Goal: Task Accomplishment & Management: Manage account settings

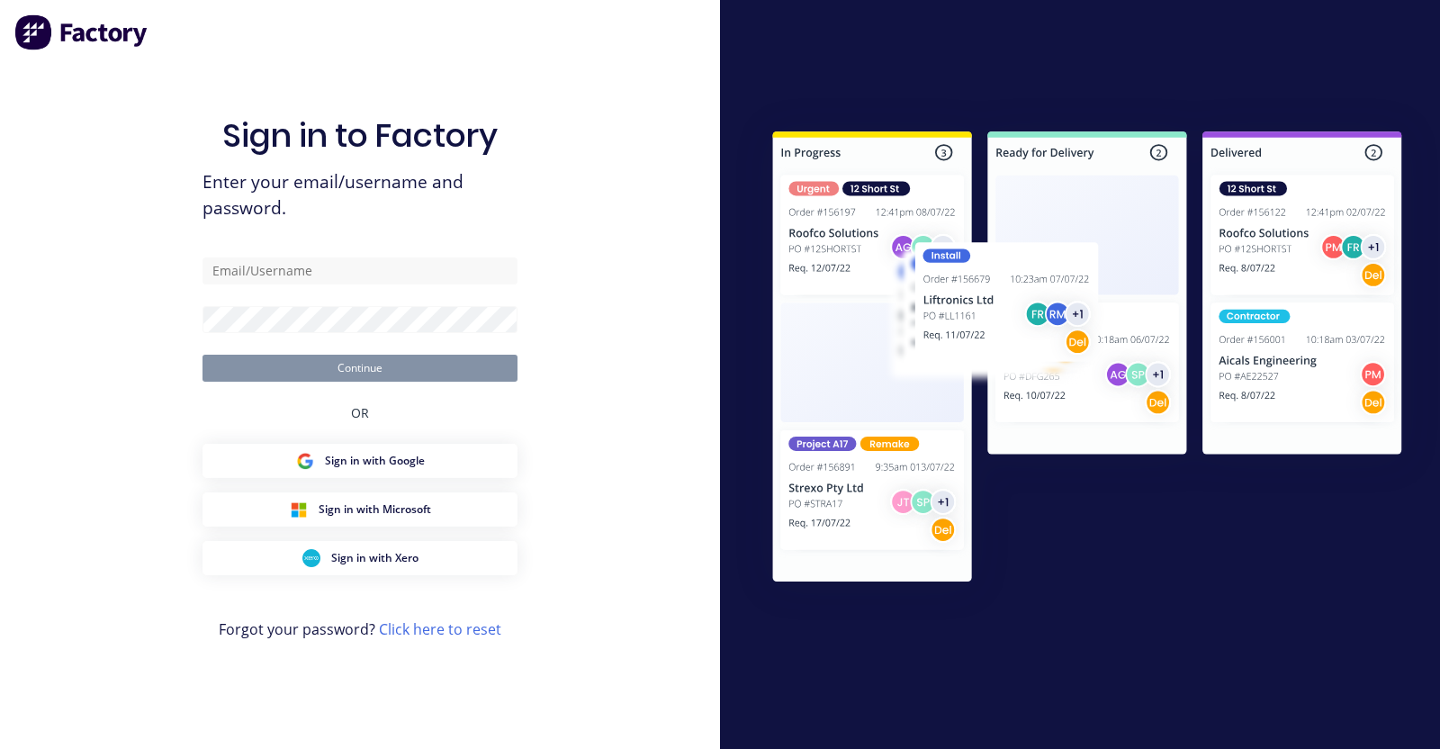
type input "stuart@factory.app"
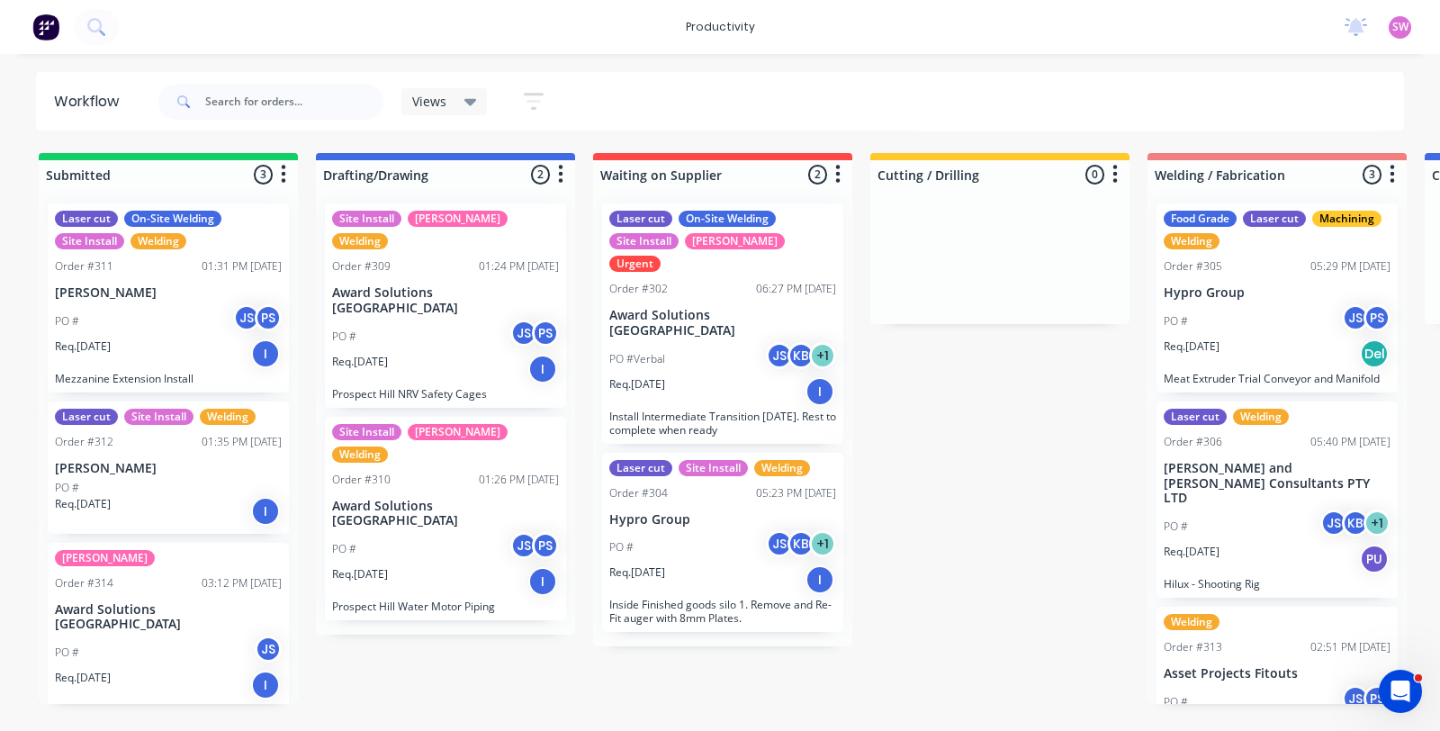
click at [727, 376] on div "Req. 08/09/25 I" at bounding box center [722, 391] width 227 height 31
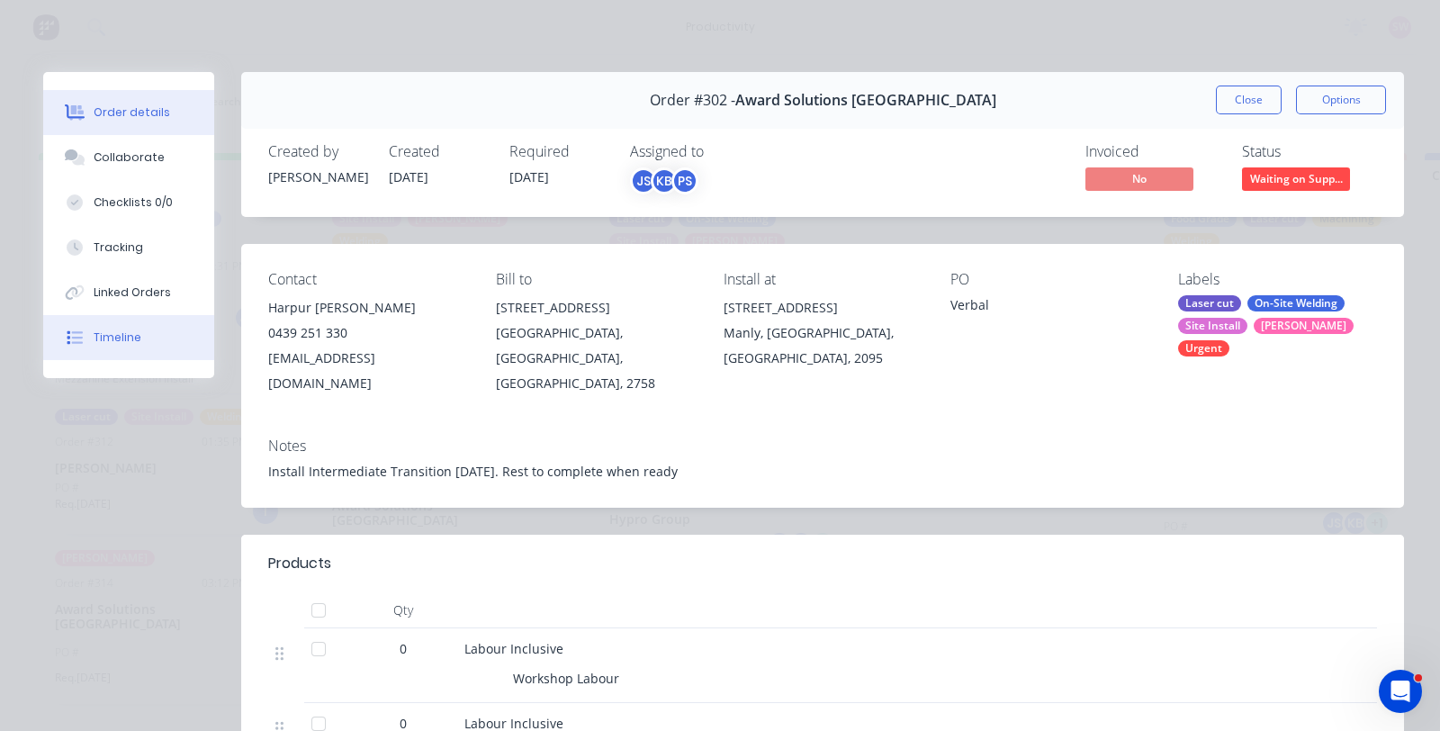
click at [125, 333] on div "Timeline" at bounding box center [118, 337] width 48 height 16
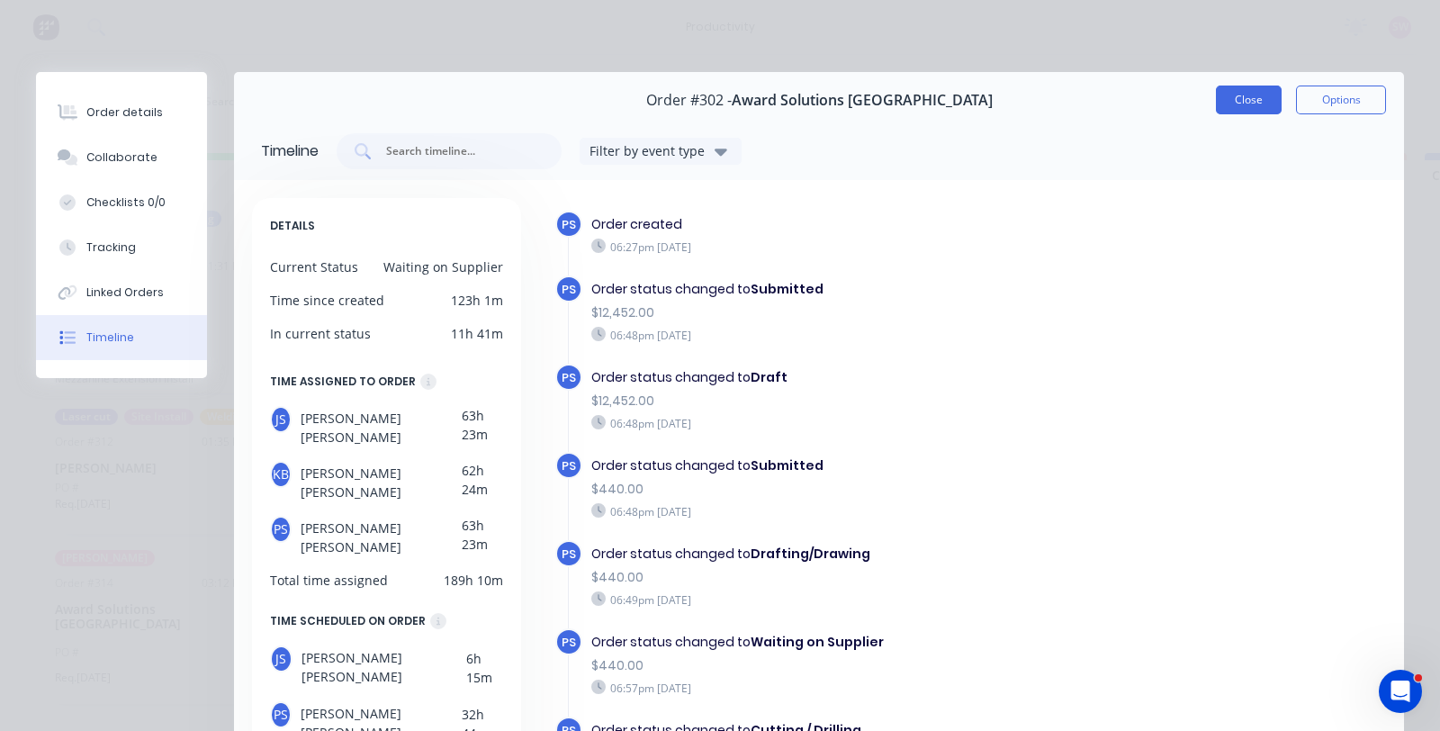
click at [1234, 100] on button "Close" at bounding box center [1249, 99] width 66 height 29
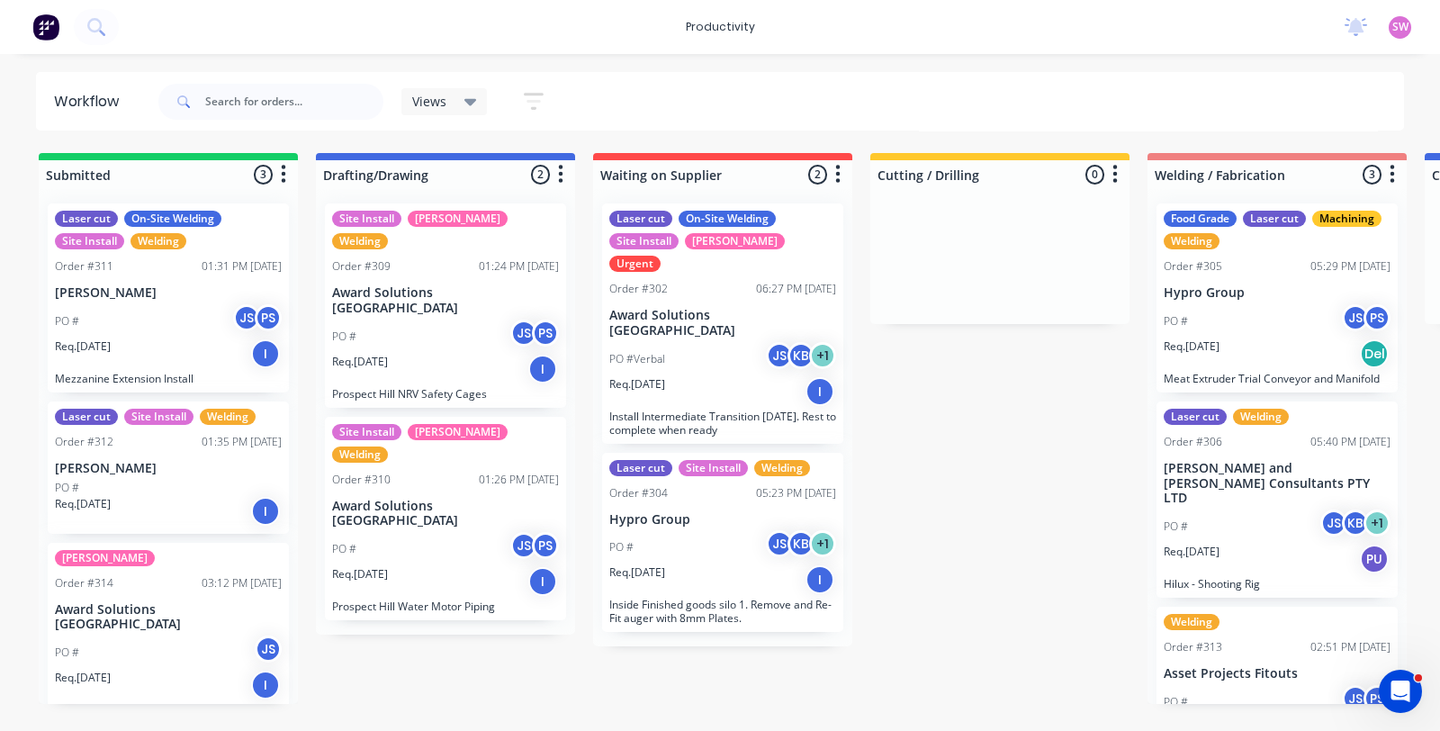
click at [1411, 23] on div "No new notifications Mark all as read You have no notifications SW Porter Engin…" at bounding box center [1385, 26] width 110 height 27
click at [1408, 27] on div "SW Porter Engineering Stuart Wheatley Productivity Profile Sign out" at bounding box center [1399, 27] width 22 height 22
click at [1404, 26] on span "SW" at bounding box center [1400, 27] width 16 height 16
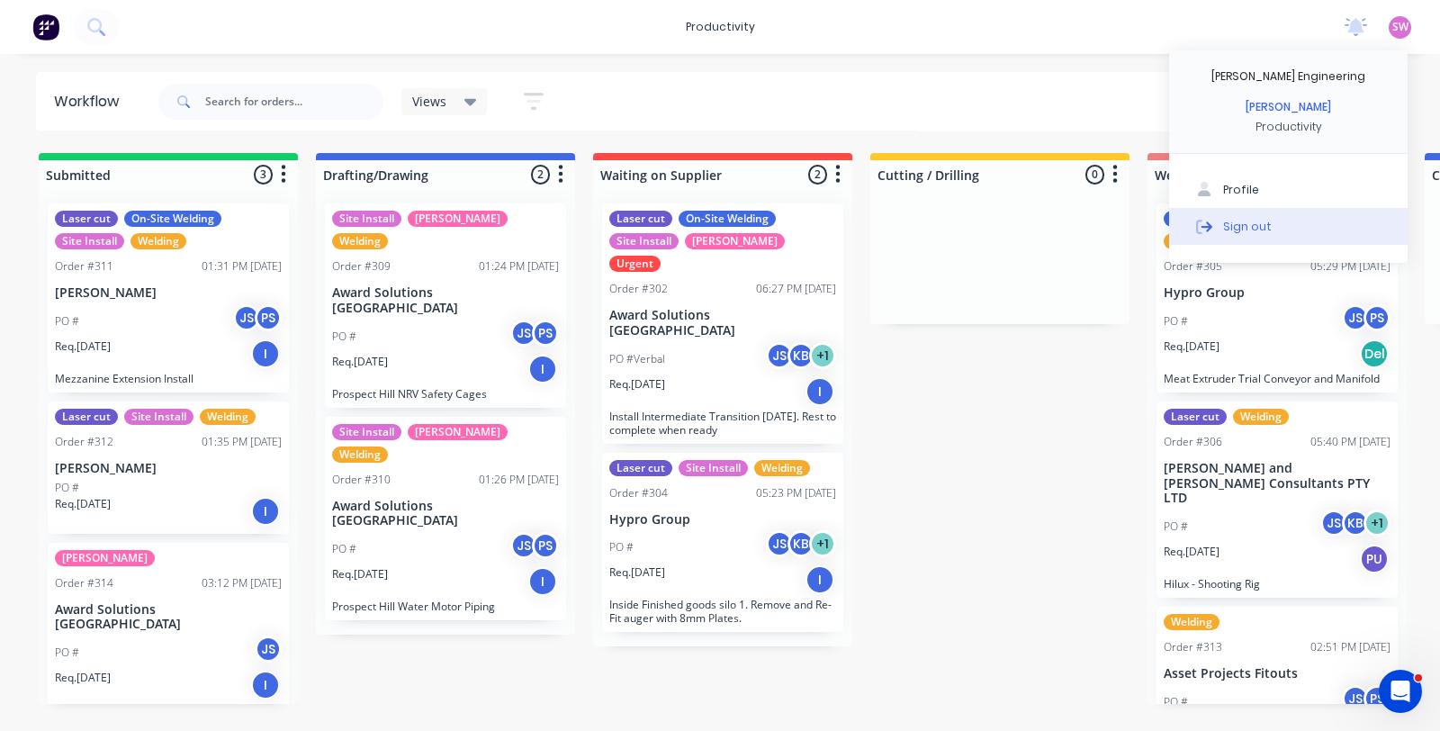
click at [1242, 224] on div "Sign out" at bounding box center [1247, 226] width 49 height 16
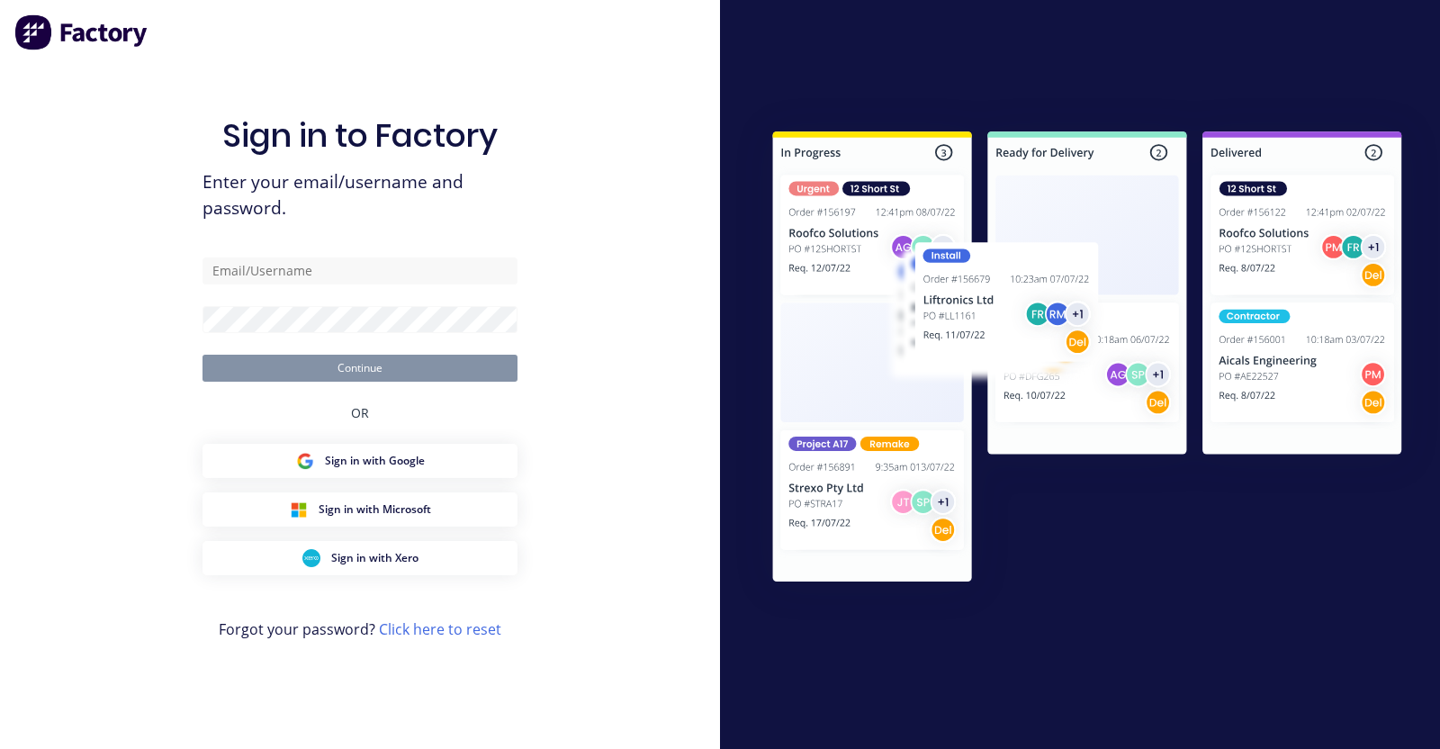
type input "[EMAIL_ADDRESS][DOMAIN_NAME]"
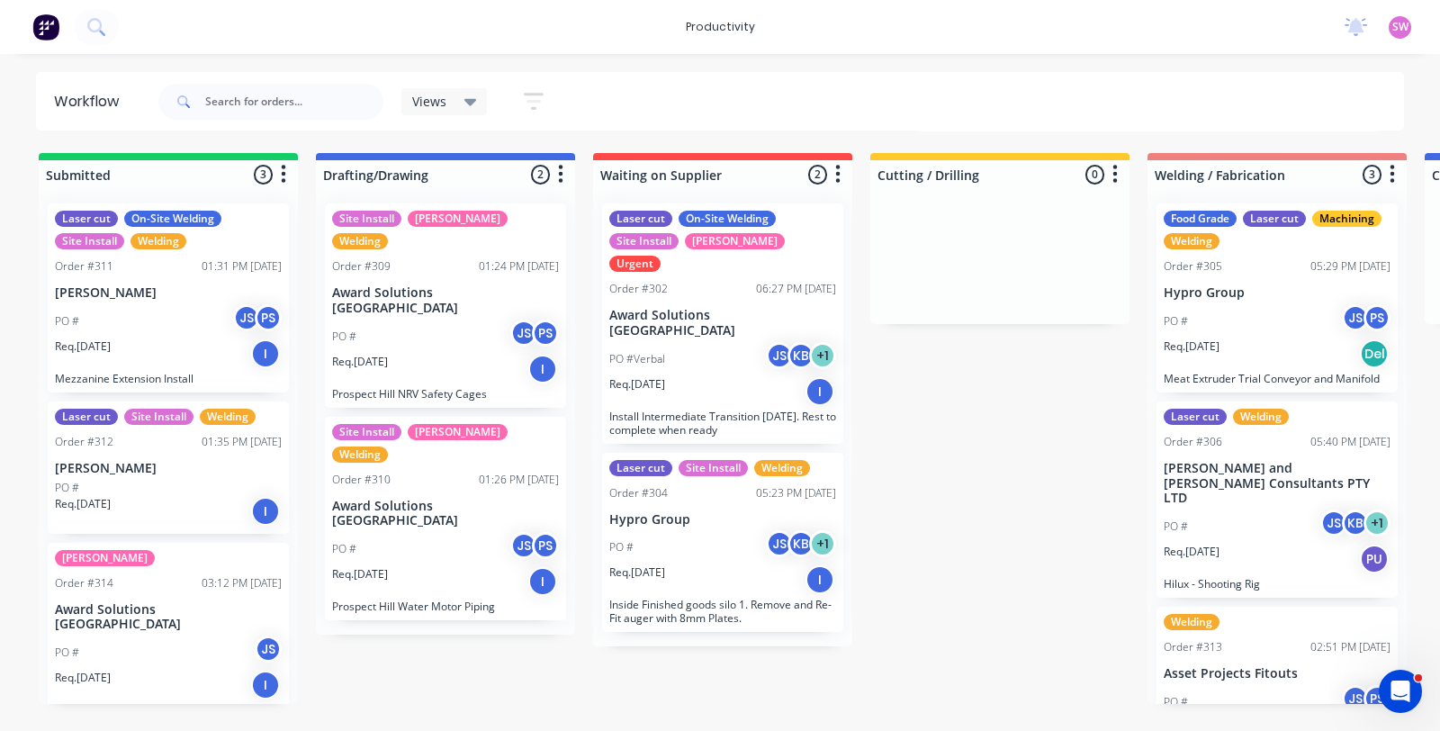
click at [699, 376] on div "Req. 08/09/25 I" at bounding box center [722, 391] width 227 height 31
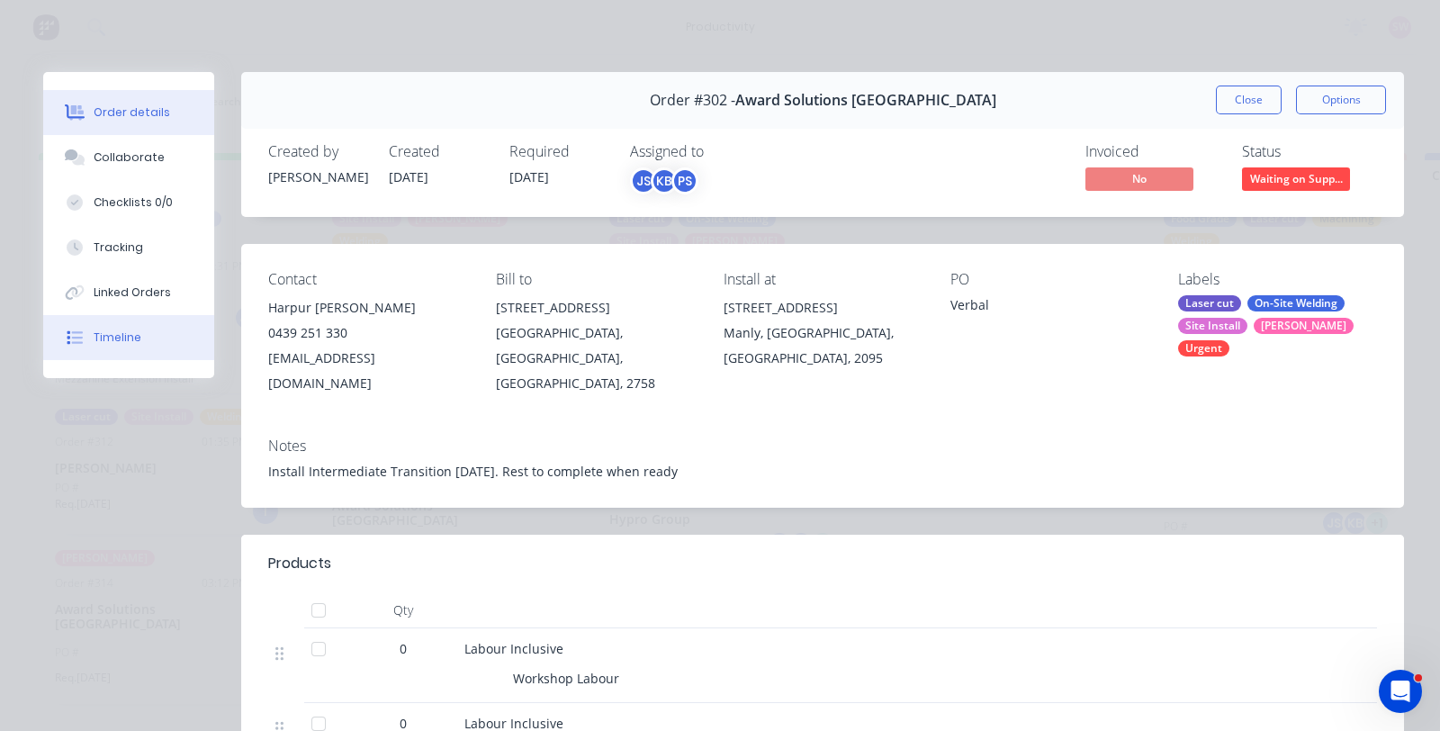
click at [101, 329] on div "Timeline" at bounding box center [118, 337] width 48 height 16
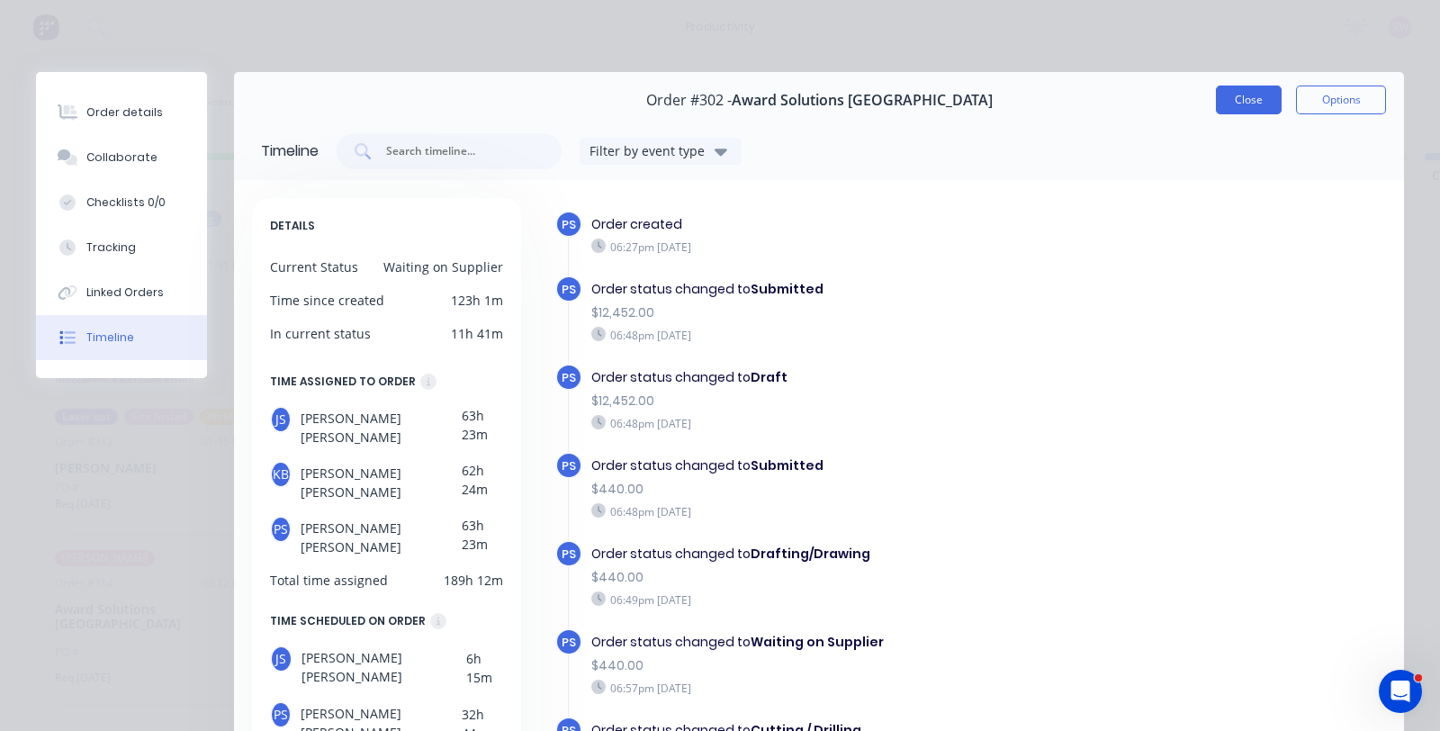
click at [1246, 97] on button "Close" at bounding box center [1249, 99] width 66 height 29
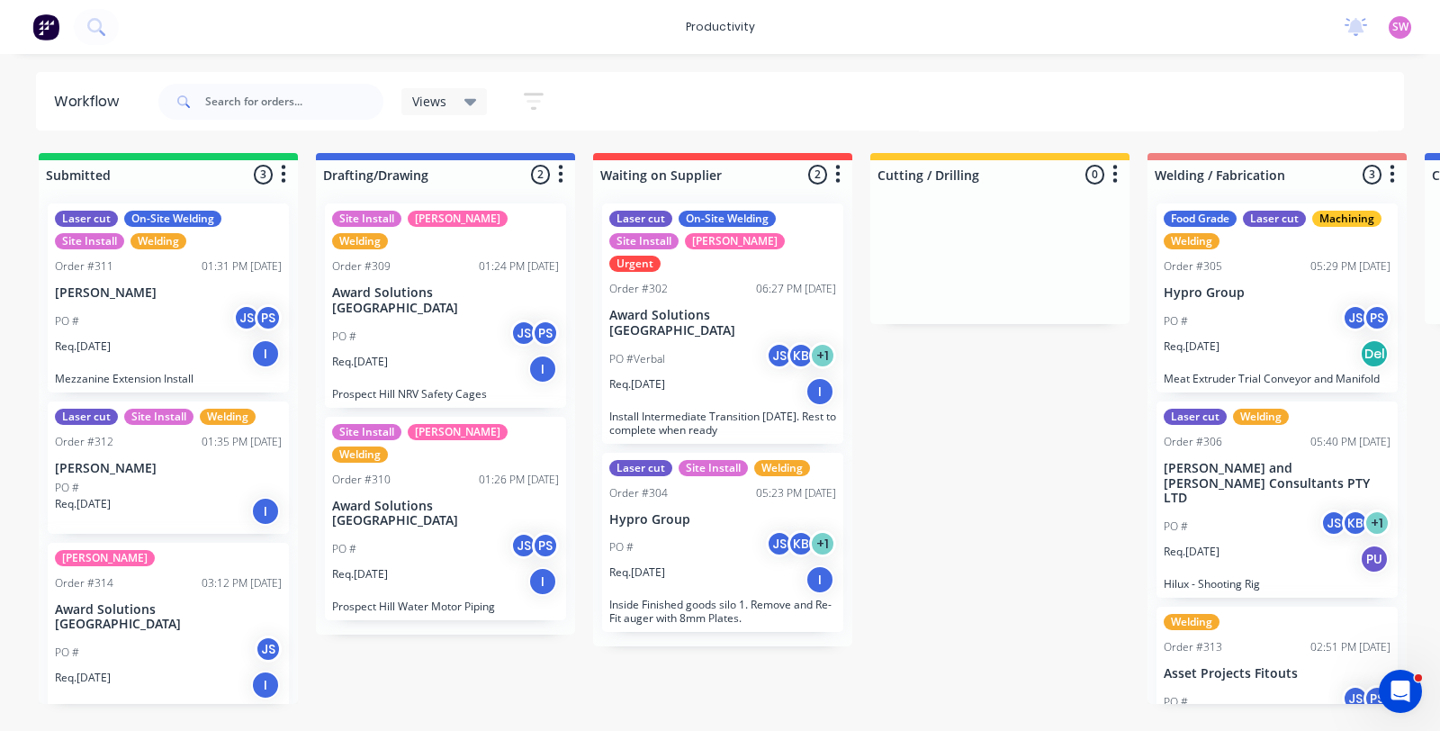
click at [1393, 29] on span "SW" at bounding box center [1400, 27] width 16 height 16
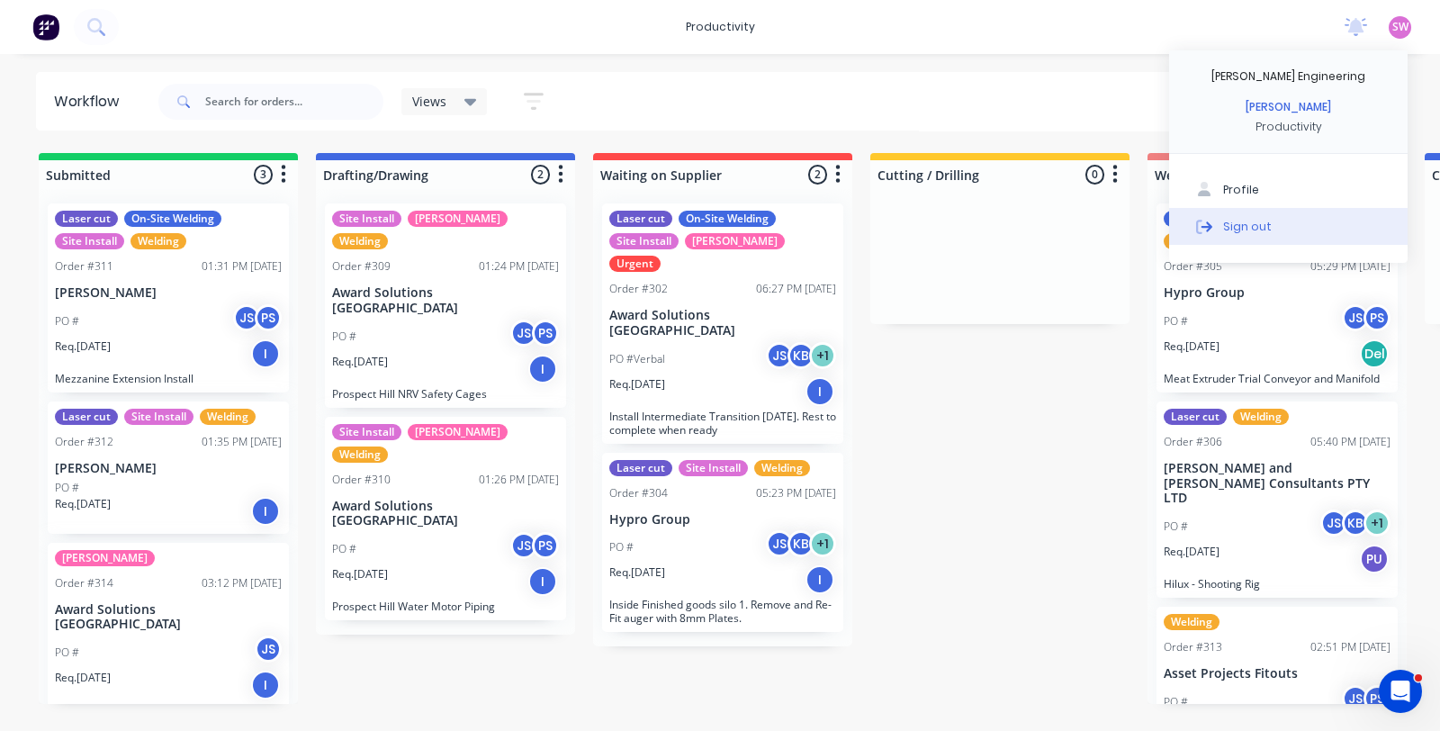
click at [1227, 222] on div "Sign out" at bounding box center [1247, 226] width 49 height 16
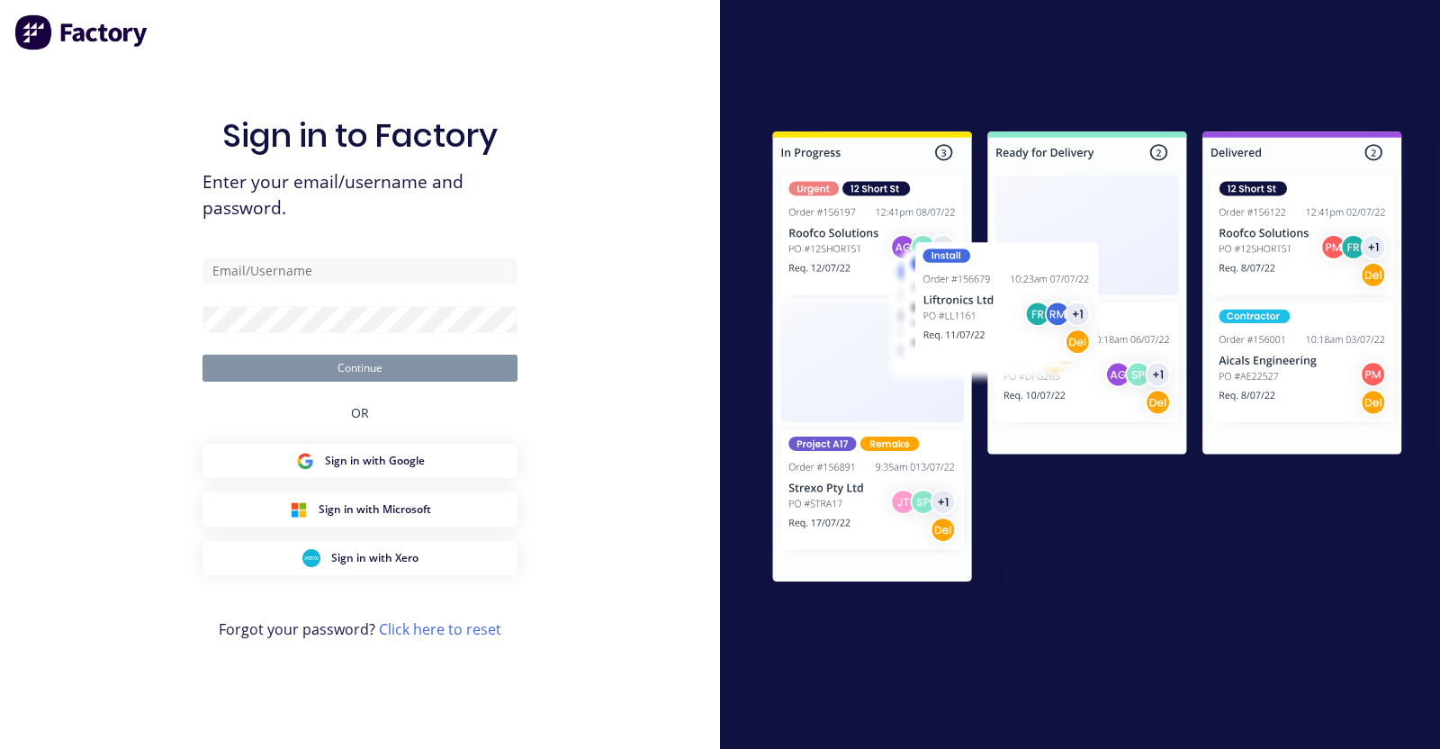
type input "[EMAIL_ADDRESS][DOMAIN_NAME]"
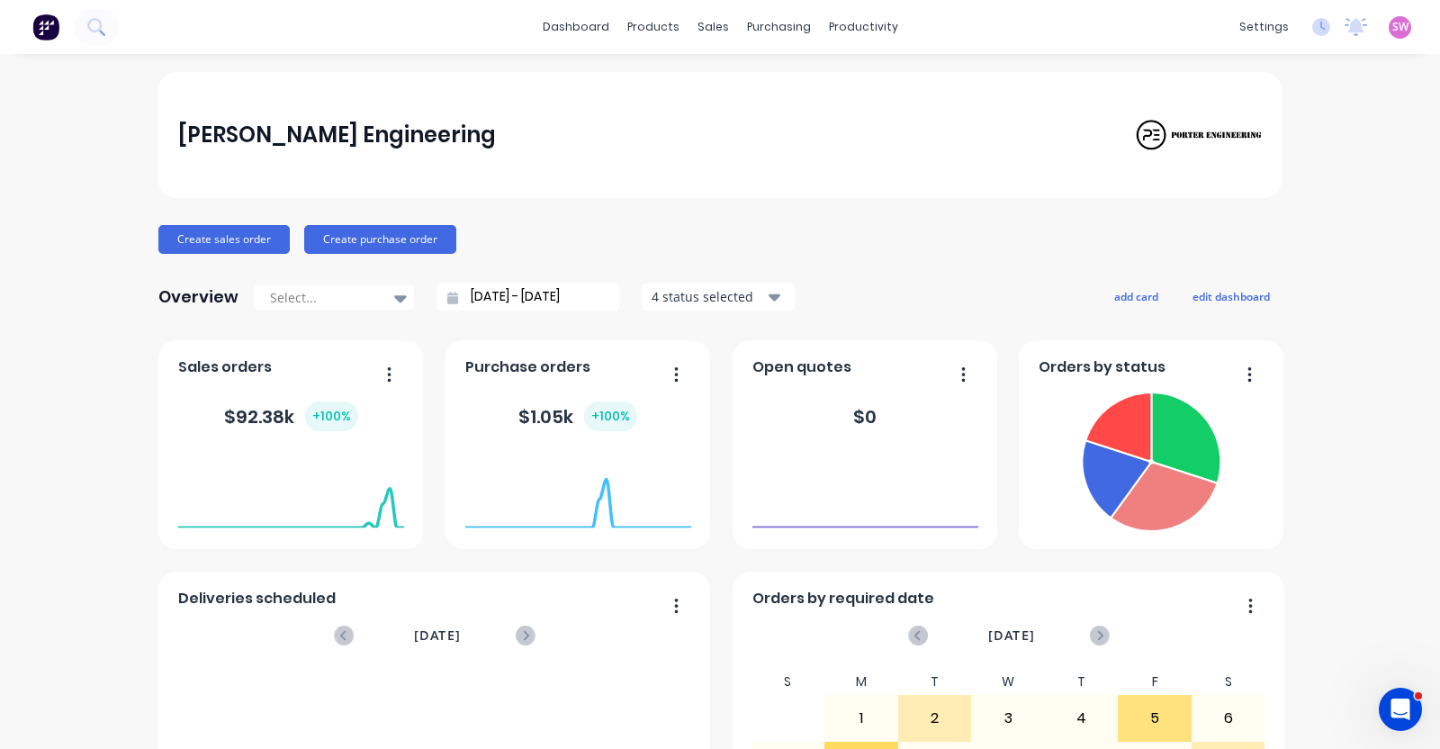
click at [1392, 32] on span "SW" at bounding box center [1400, 27] width 16 height 16
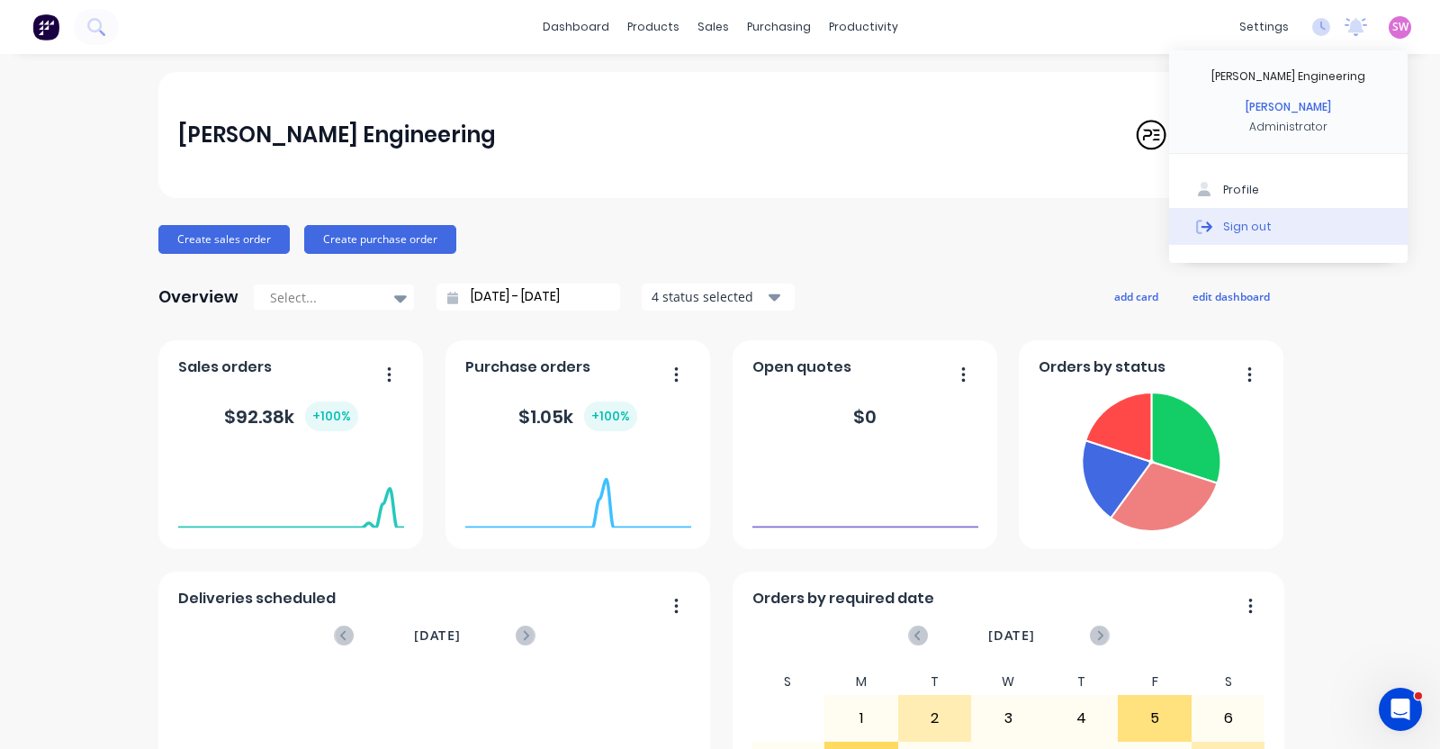
click at [1237, 234] on button "Sign out" at bounding box center [1288, 226] width 238 height 36
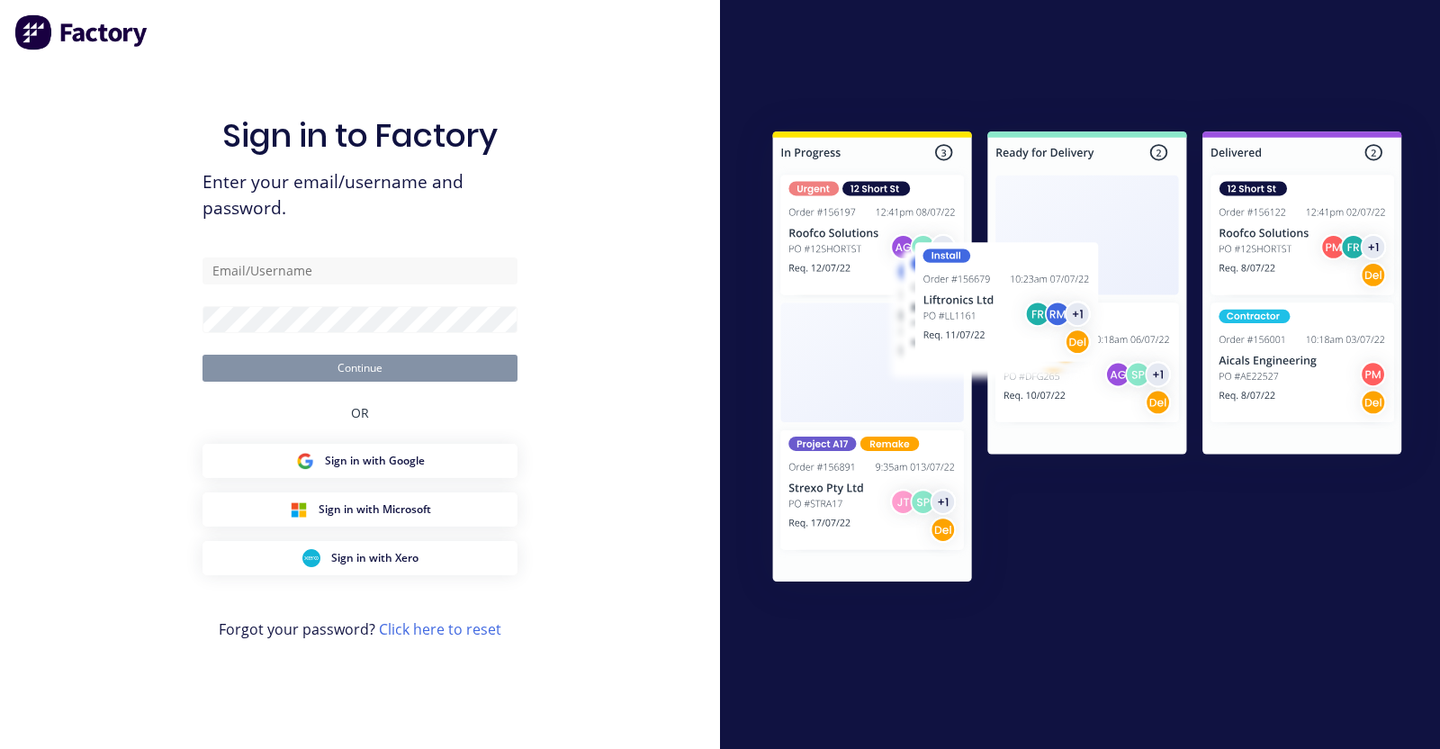
type input "stuart@factory.app"
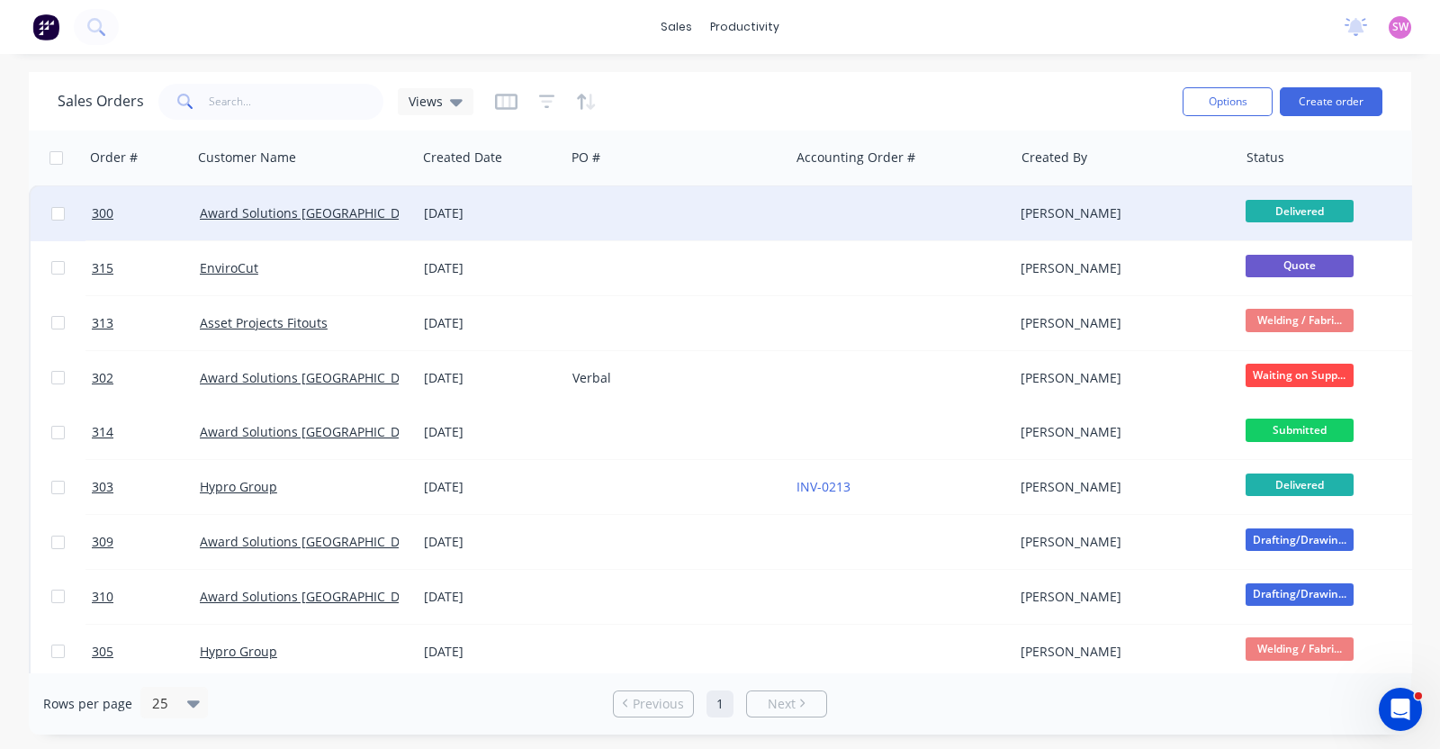
click at [679, 209] on div at bounding box center [677, 213] width 224 height 54
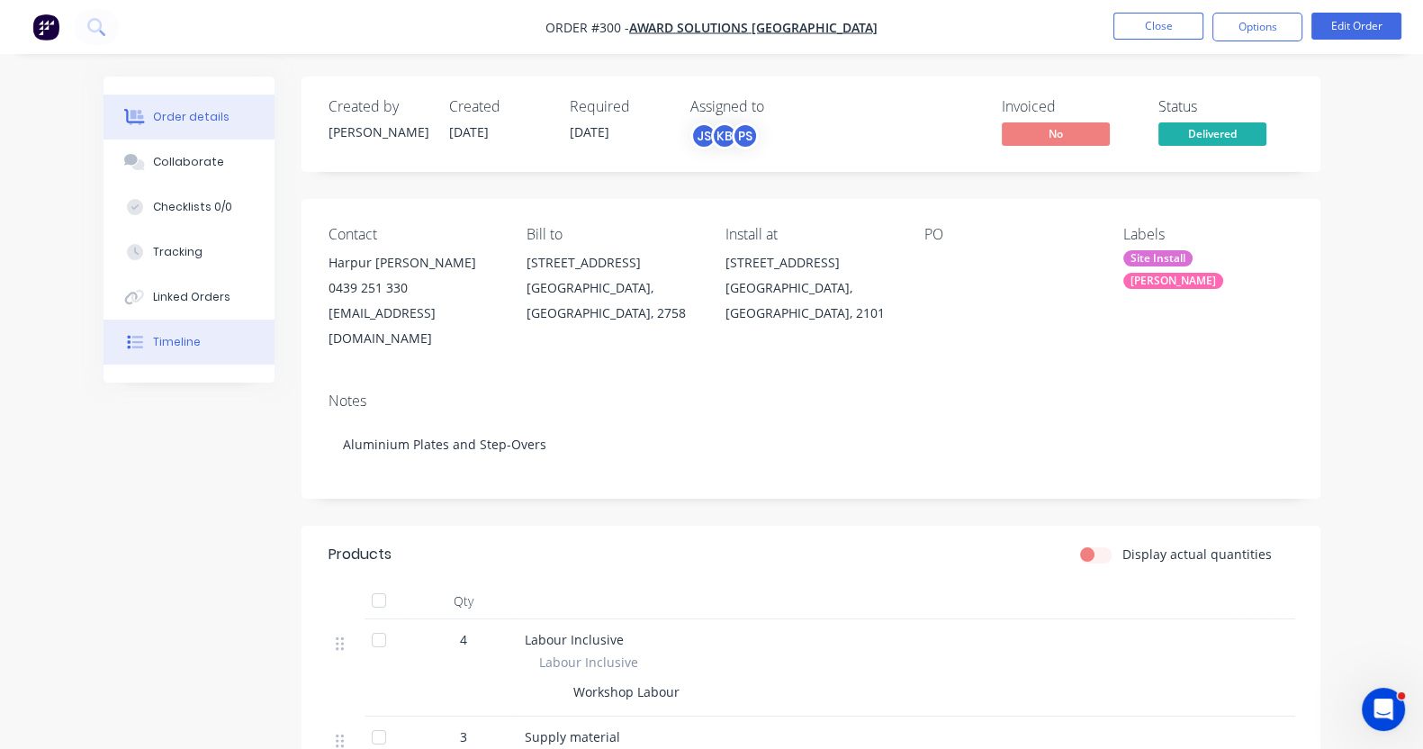
click at [153, 344] on div "Timeline" at bounding box center [177, 342] width 48 height 16
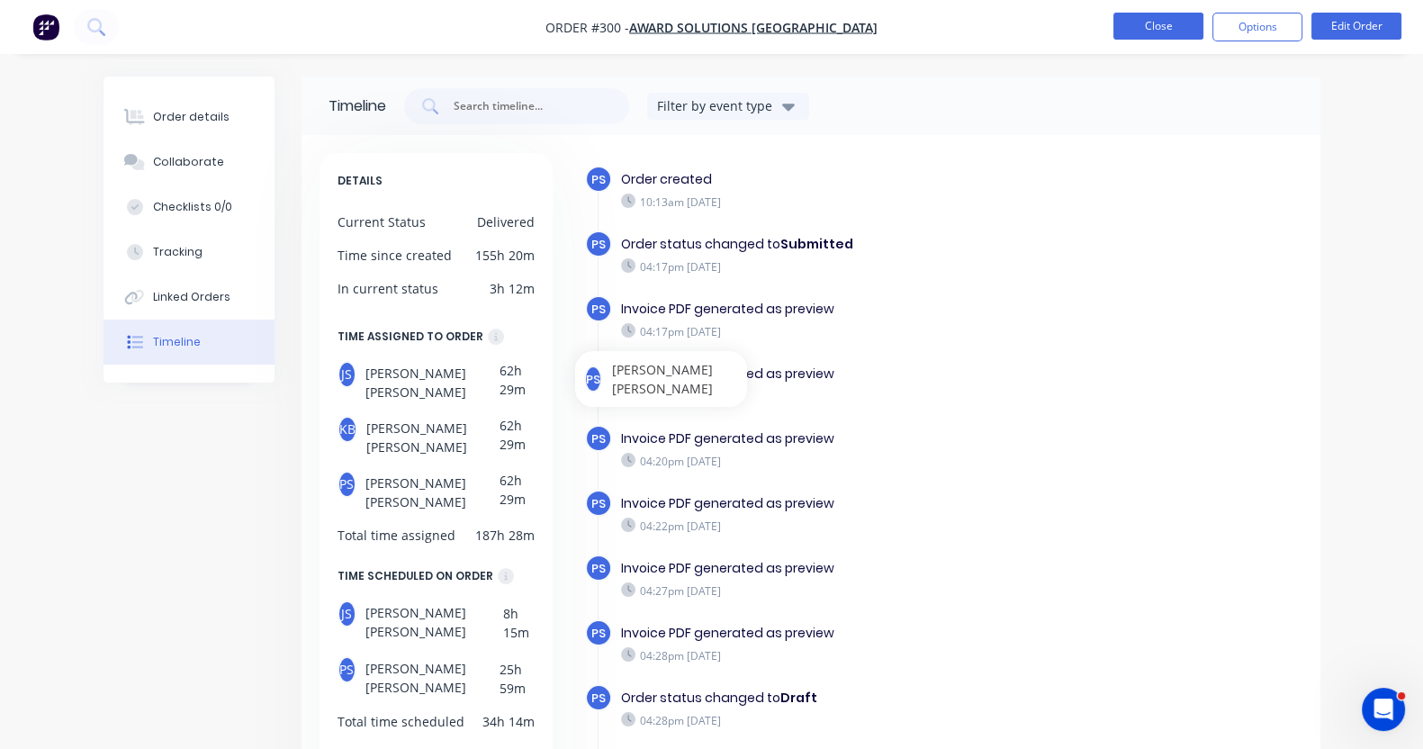
click at [1134, 26] on button "Close" at bounding box center [1158, 26] width 90 height 27
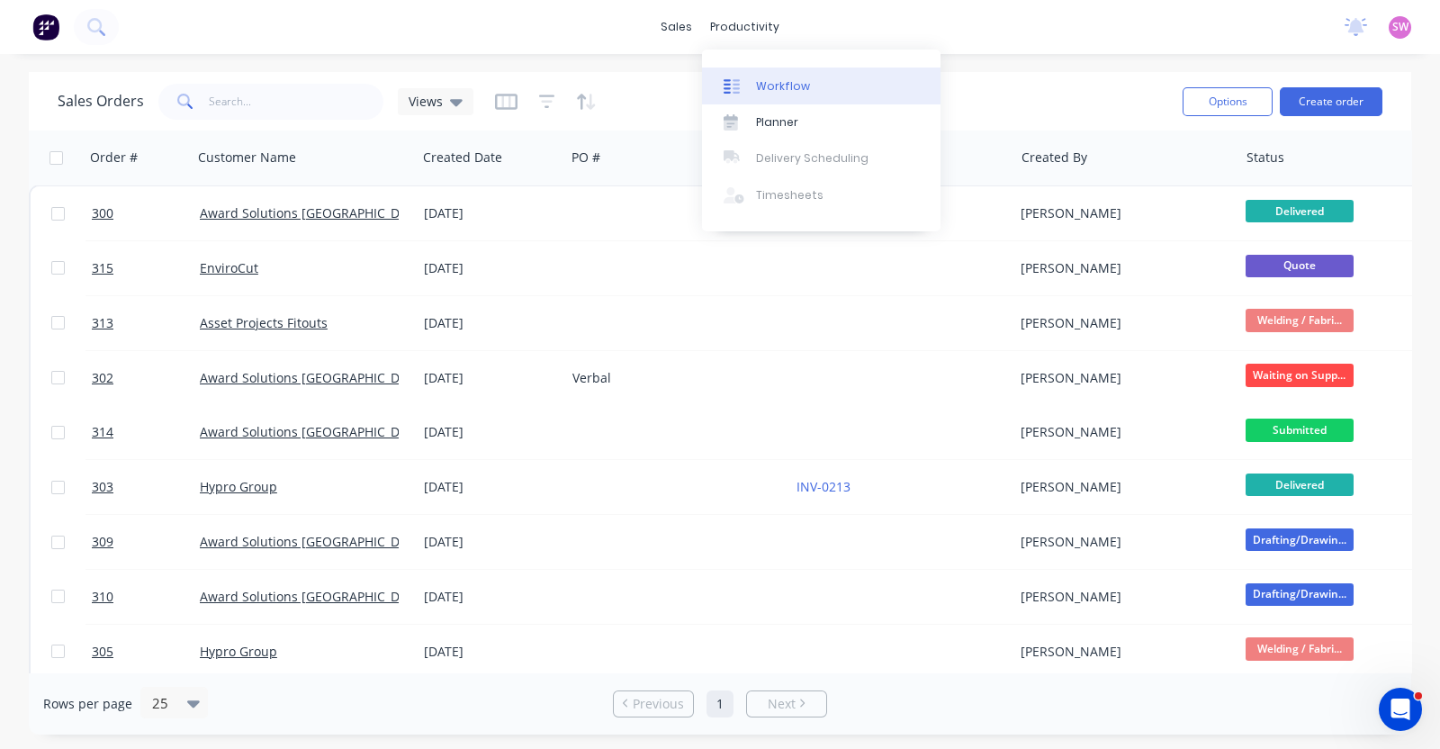
click at [790, 84] on div "Workflow" at bounding box center [783, 86] width 54 height 16
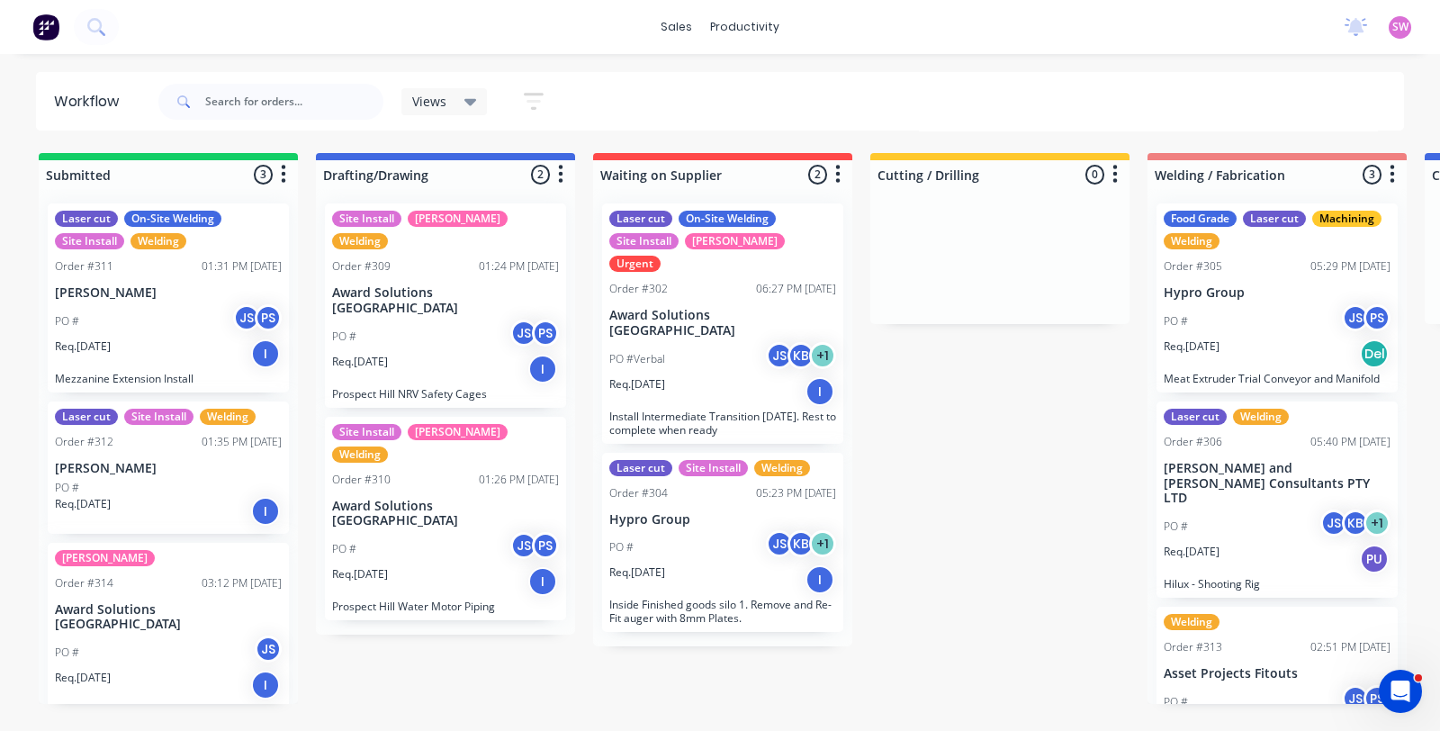
click at [746, 376] on div "Req. [DATE] I" at bounding box center [722, 391] width 227 height 31
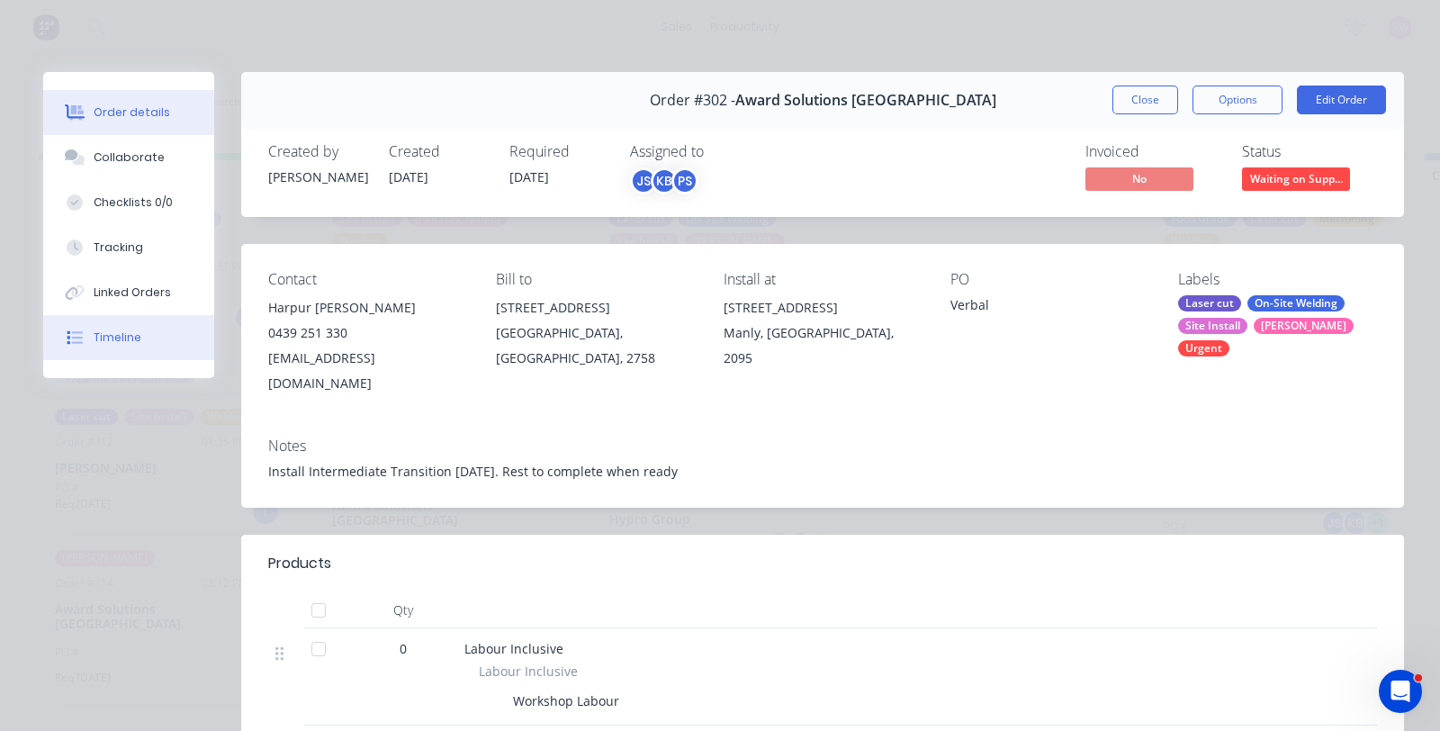
click at [152, 341] on button "Timeline" at bounding box center [128, 337] width 171 height 45
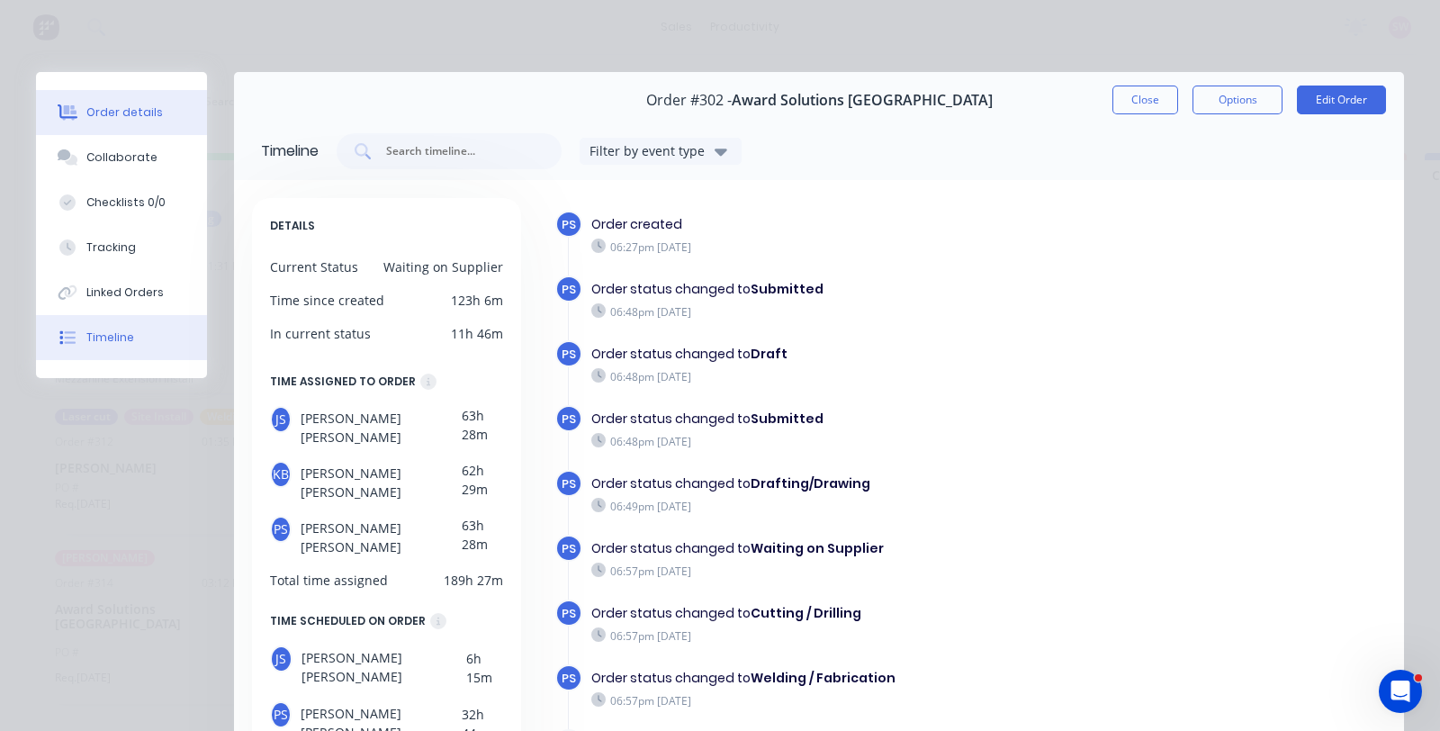
click at [139, 98] on button "Order details" at bounding box center [121, 112] width 171 height 45
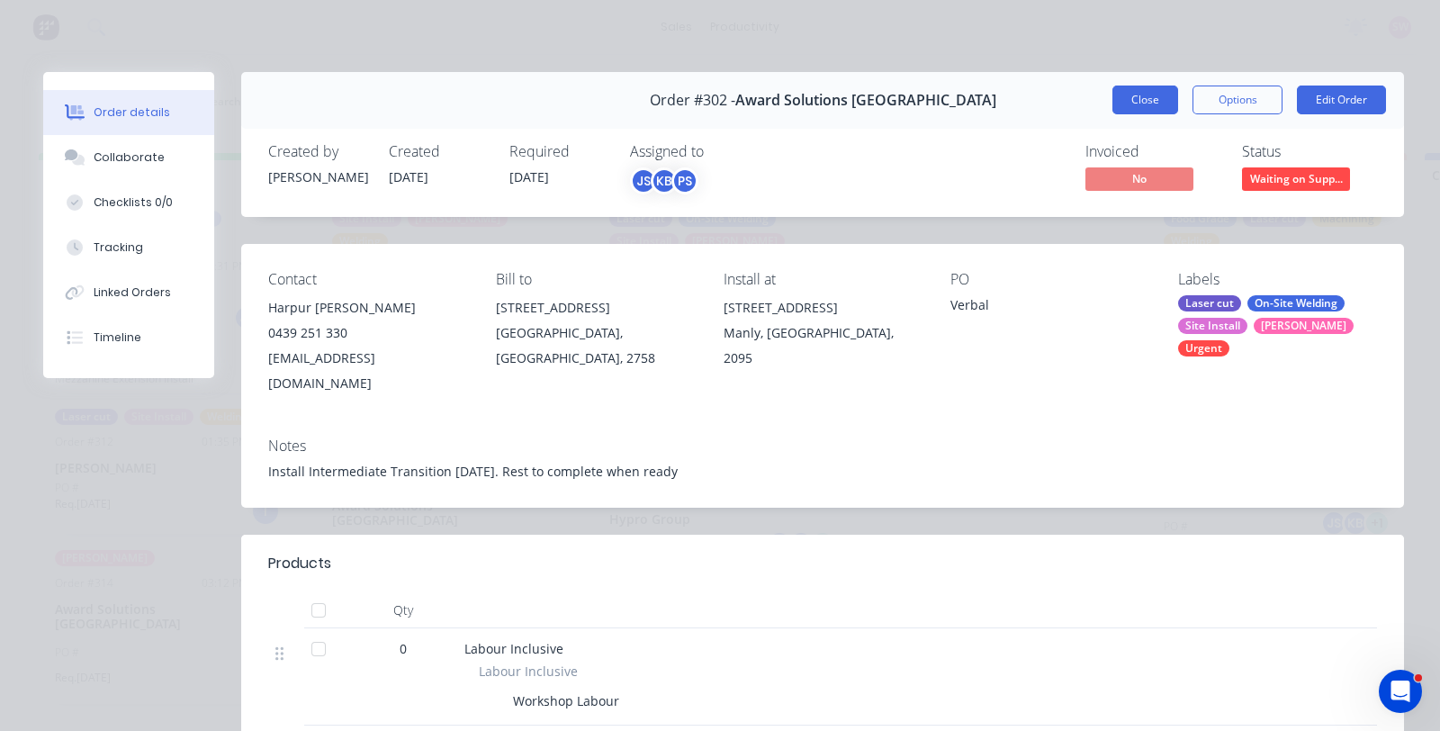
click at [1135, 94] on button "Close" at bounding box center [1145, 99] width 66 height 29
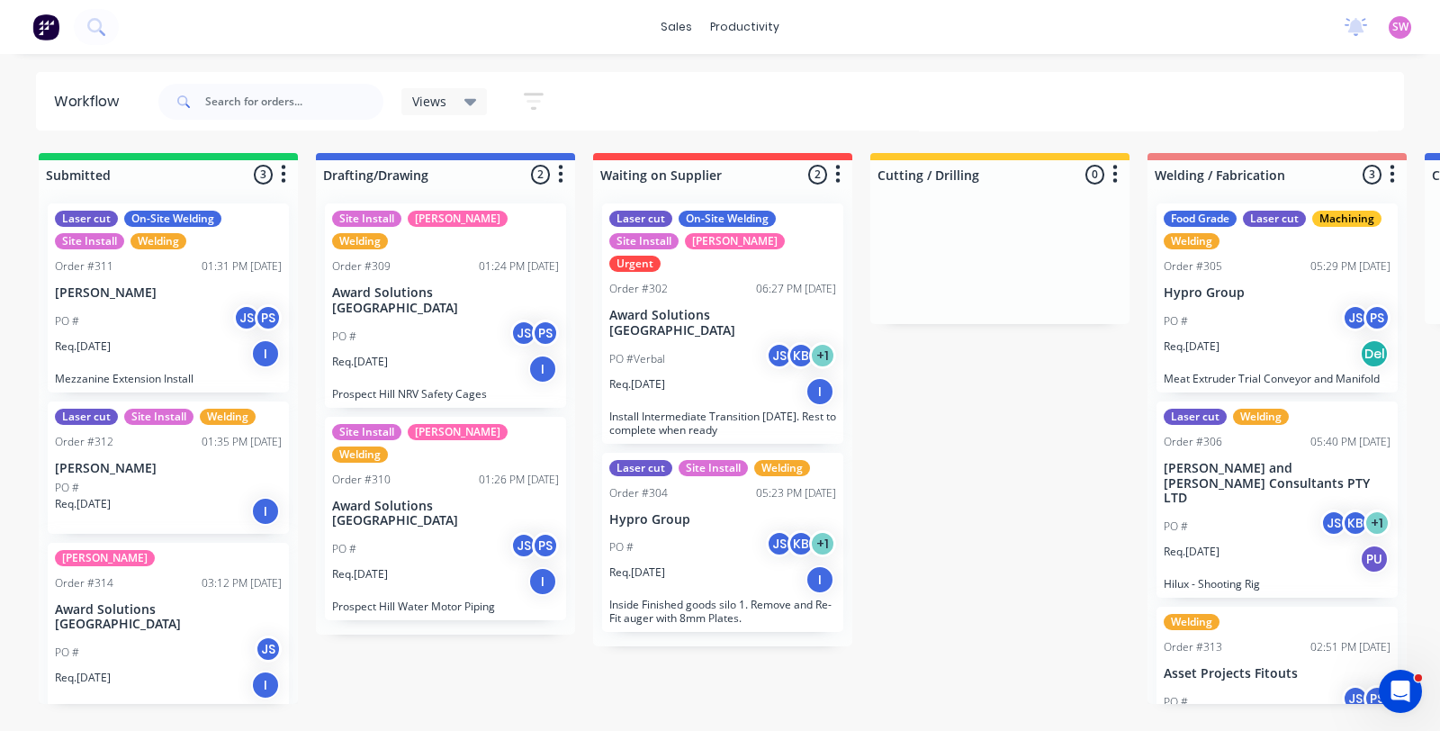
click at [1415, 23] on div "No new notifications Mark all as read You have no notifications SW Porter Engin…" at bounding box center [1385, 26] width 110 height 27
click at [1406, 32] on span "SW" at bounding box center [1400, 27] width 16 height 16
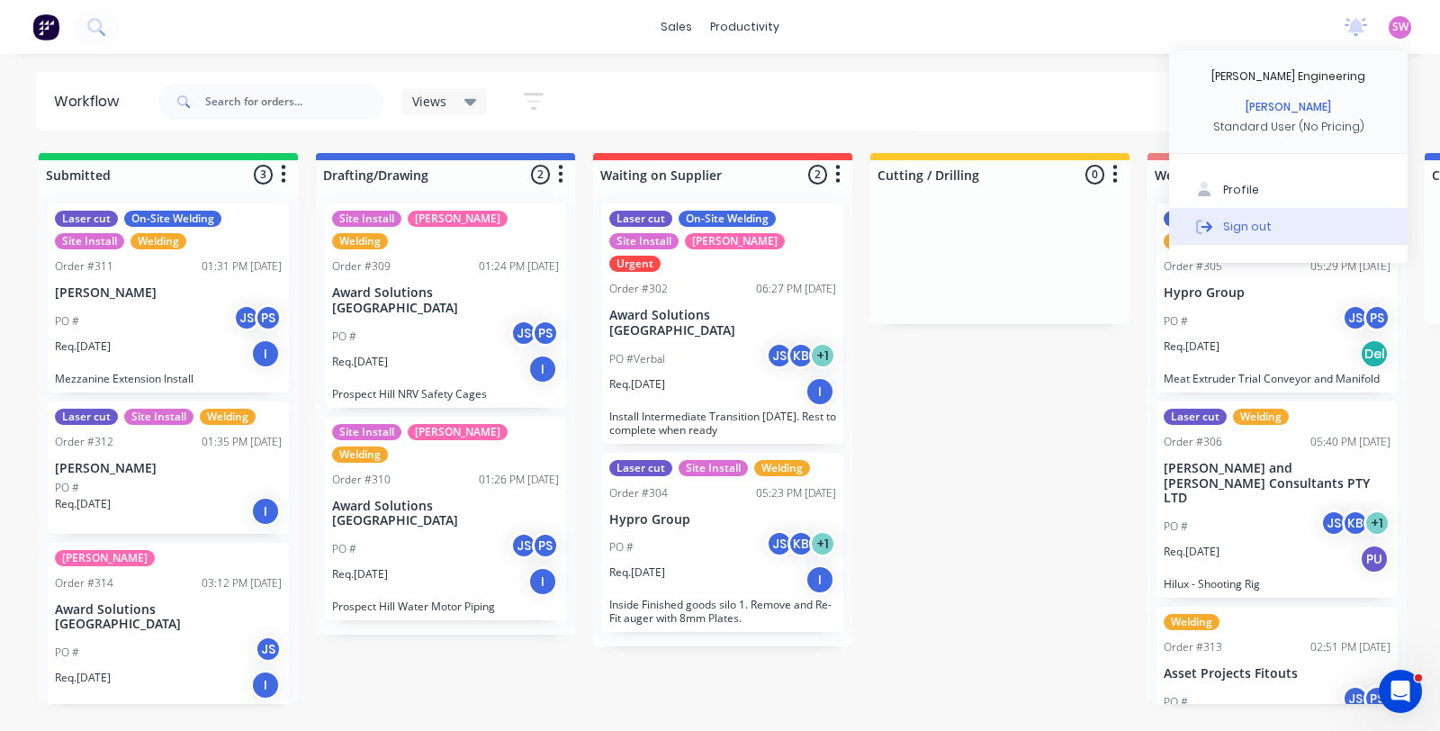
click at [1240, 228] on div "Sign out" at bounding box center [1247, 226] width 49 height 16
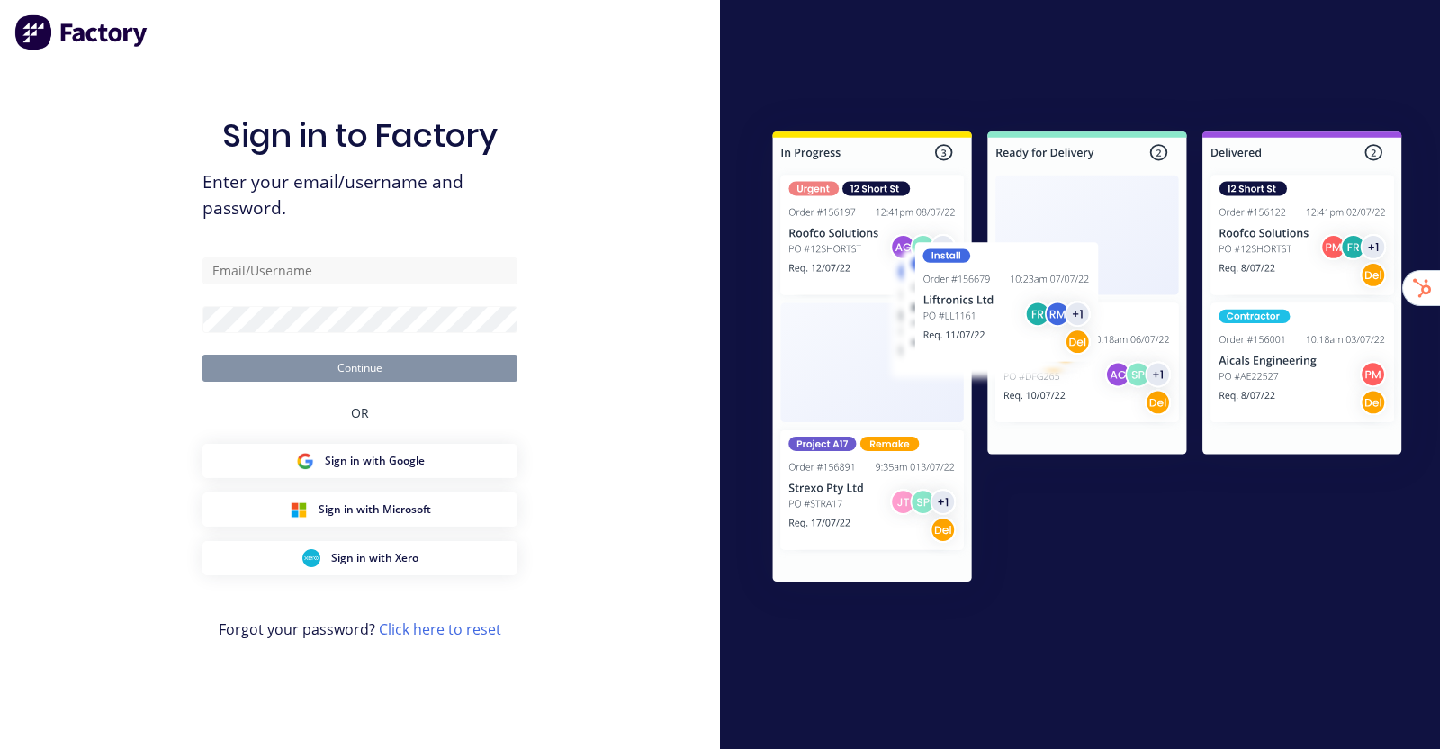
type input "[EMAIL_ADDRESS][DOMAIN_NAME]"
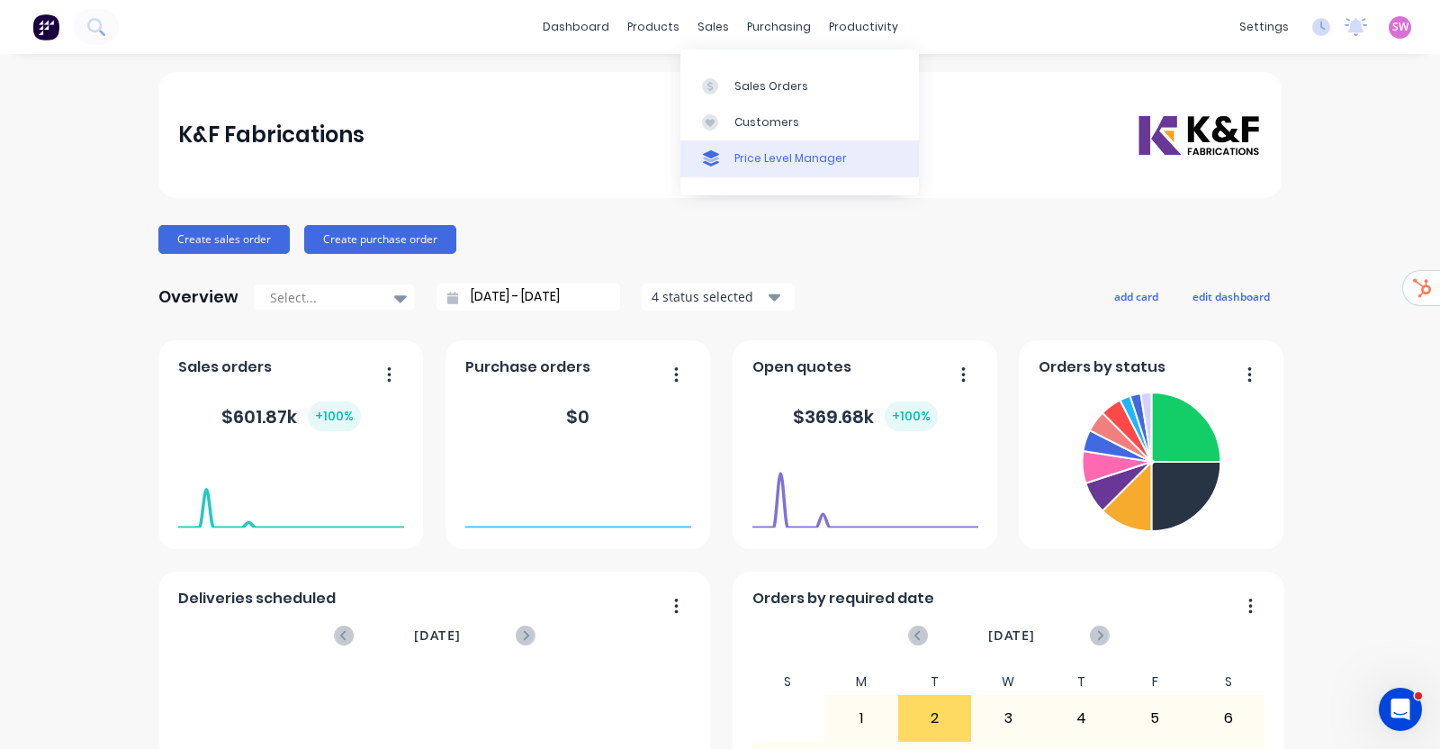
click at [754, 153] on div "Price Level Manager" at bounding box center [790, 158] width 112 height 16
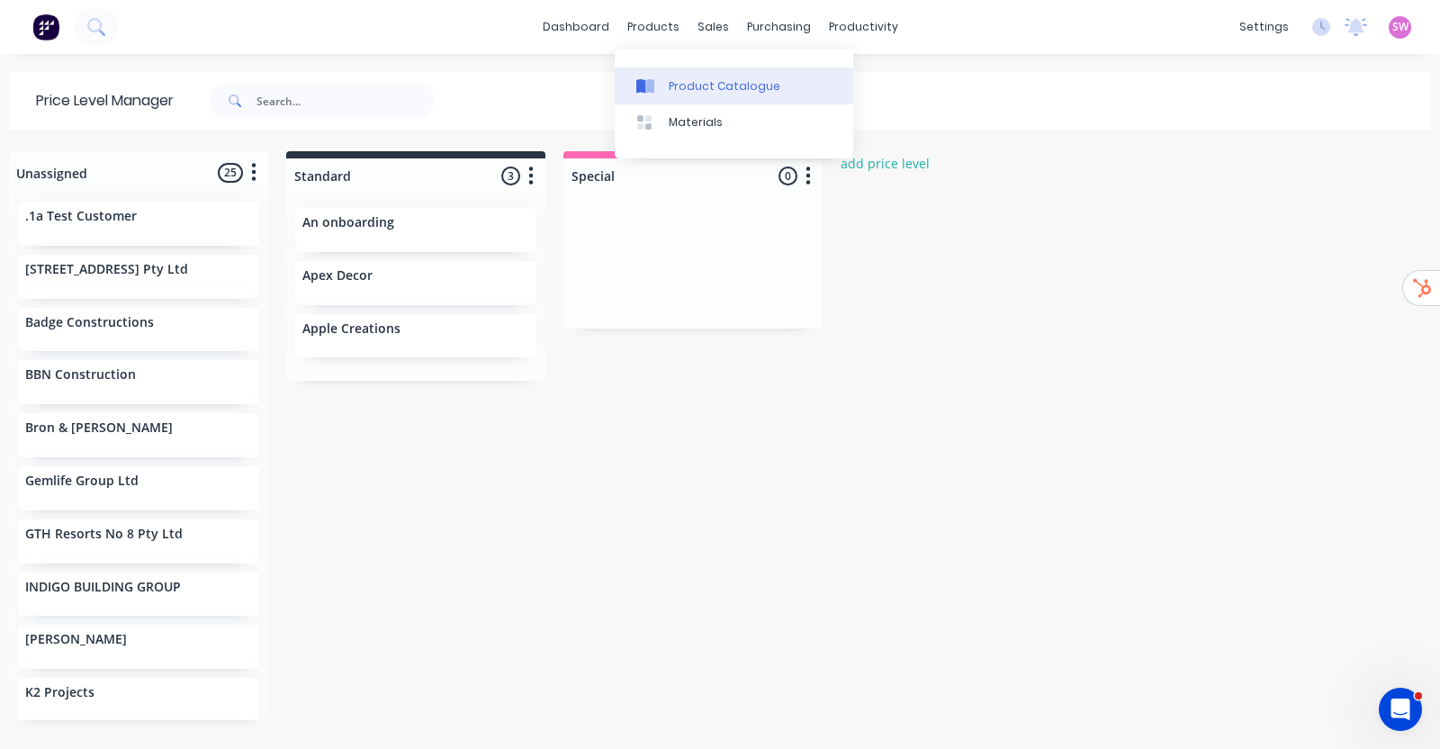
click at [671, 89] on div "Product Catalogue" at bounding box center [725, 86] width 112 height 16
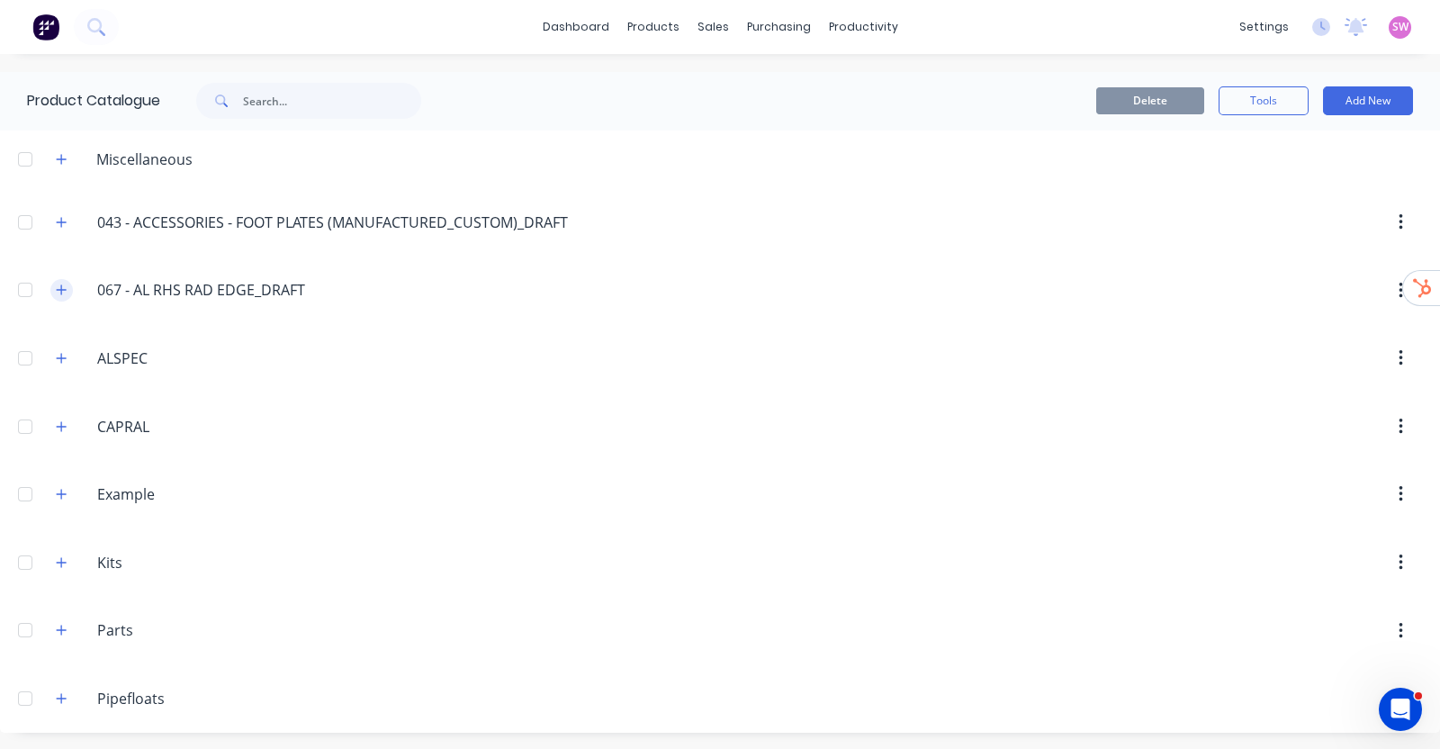
click at [68, 292] on button "button" at bounding box center [61, 290] width 22 height 22
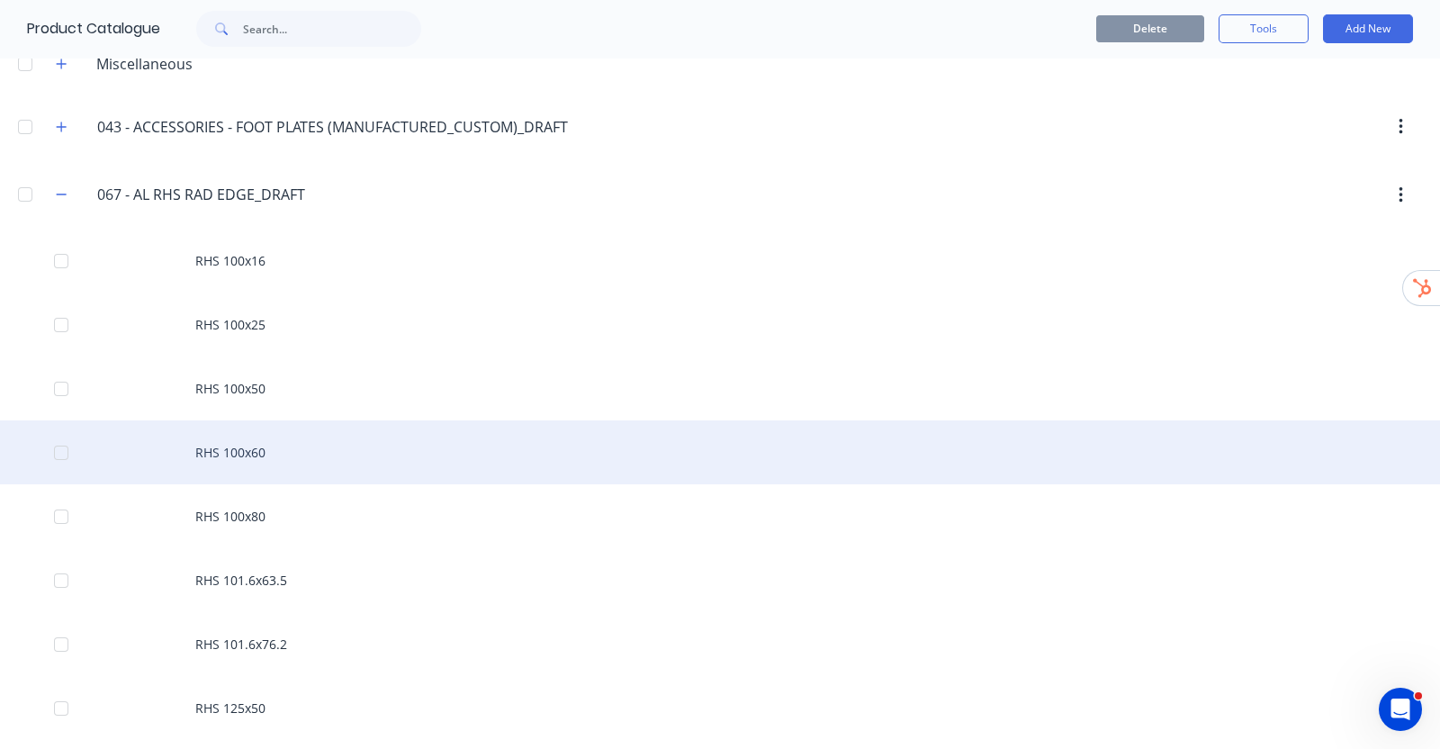
scroll to position [224, 0]
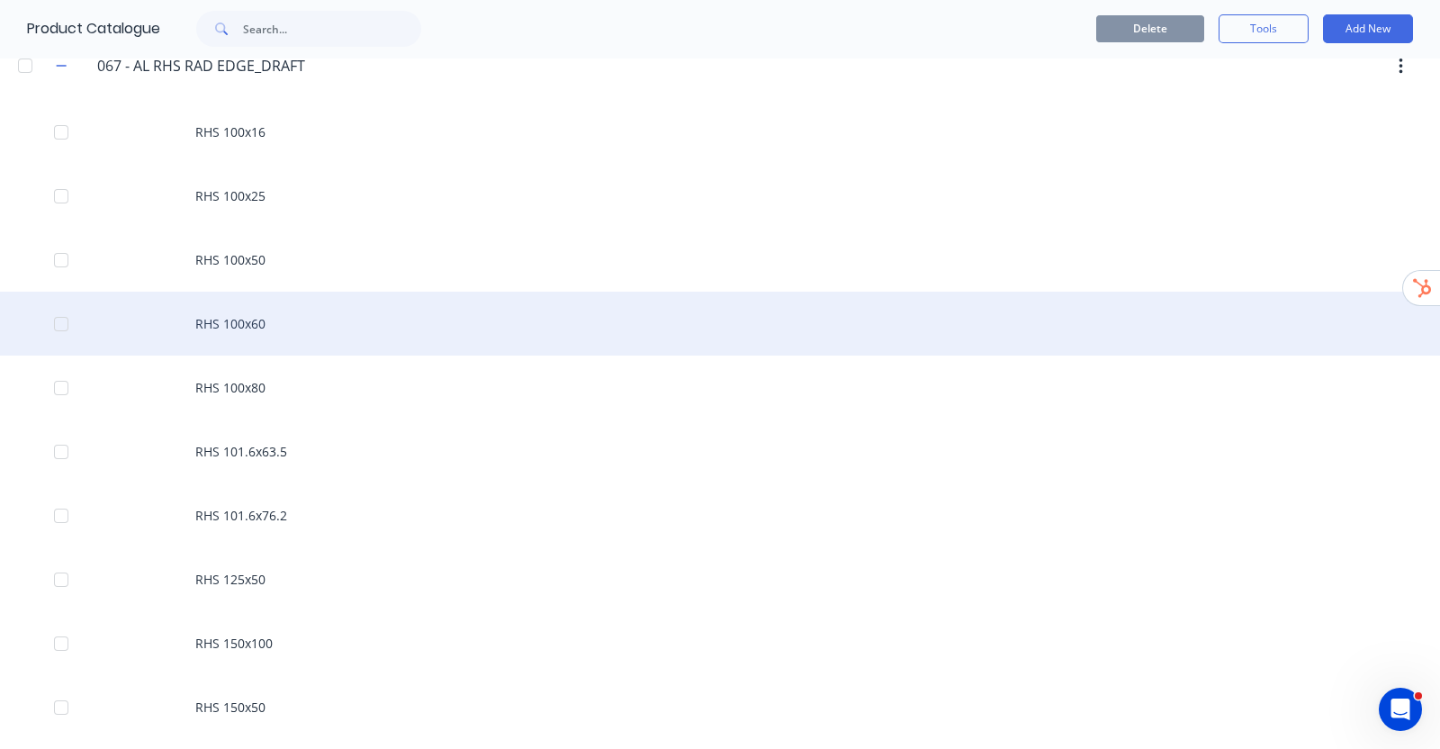
click at [259, 301] on div "RHS 100x60" at bounding box center [720, 324] width 1440 height 64
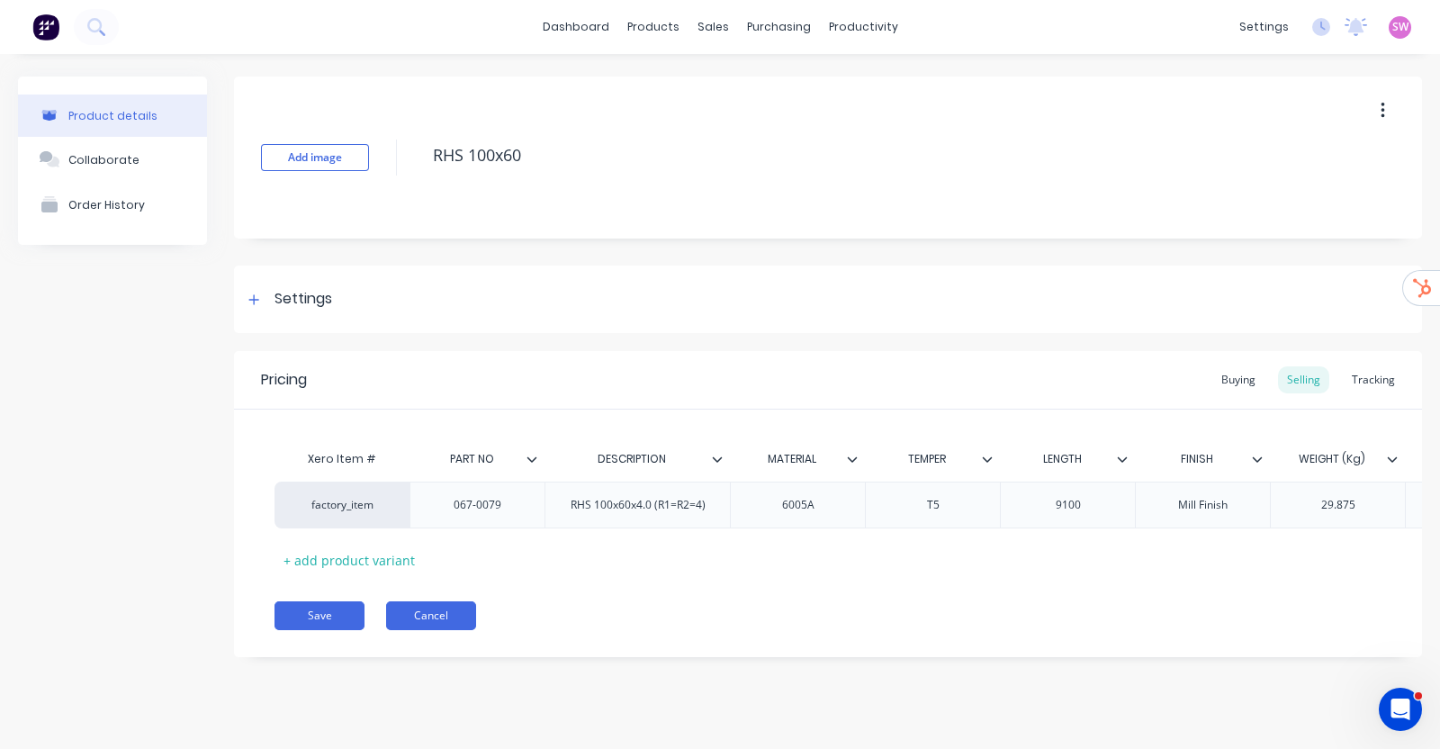
click at [421, 623] on button "Cancel" at bounding box center [431, 615] width 90 height 29
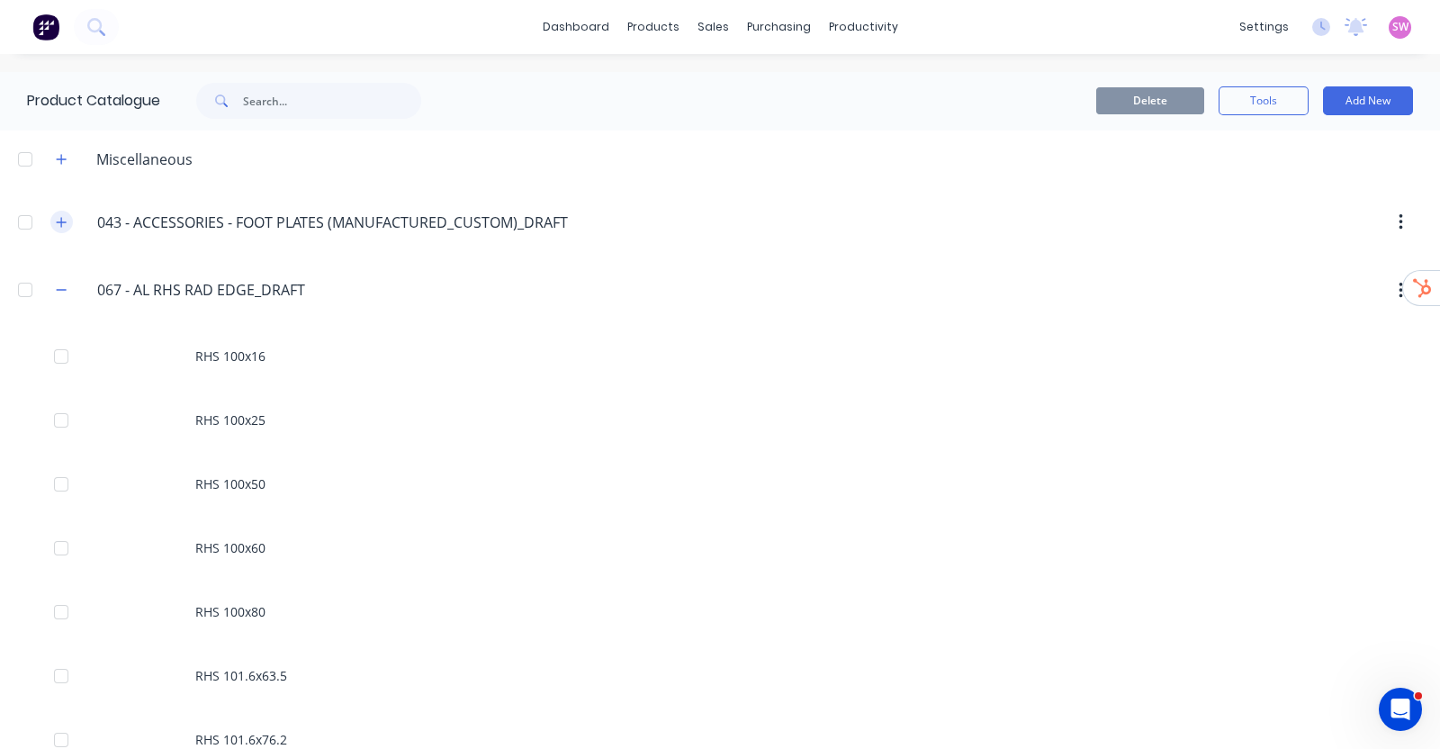
click at [58, 218] on icon "button" at bounding box center [61, 222] width 11 height 13
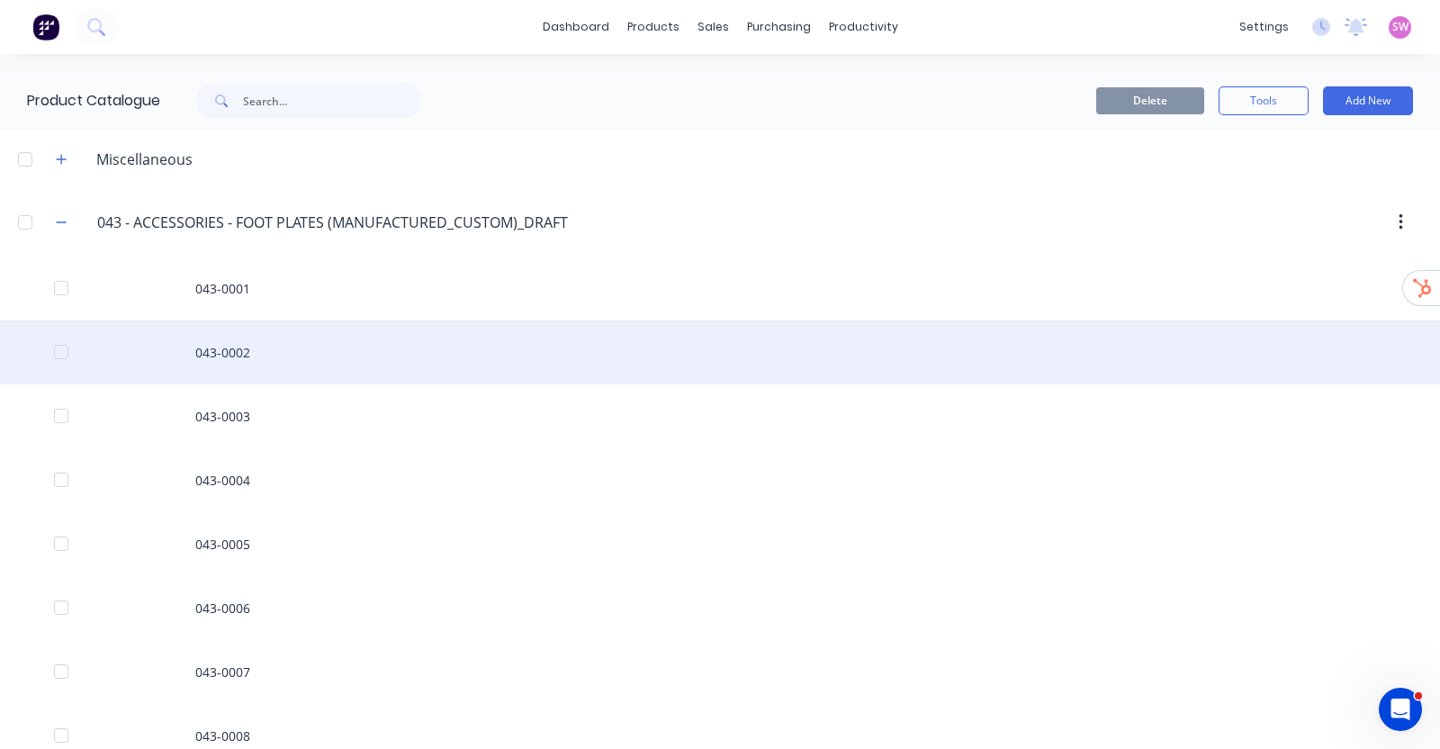
click at [211, 337] on div "043-0002" at bounding box center [720, 352] width 1440 height 64
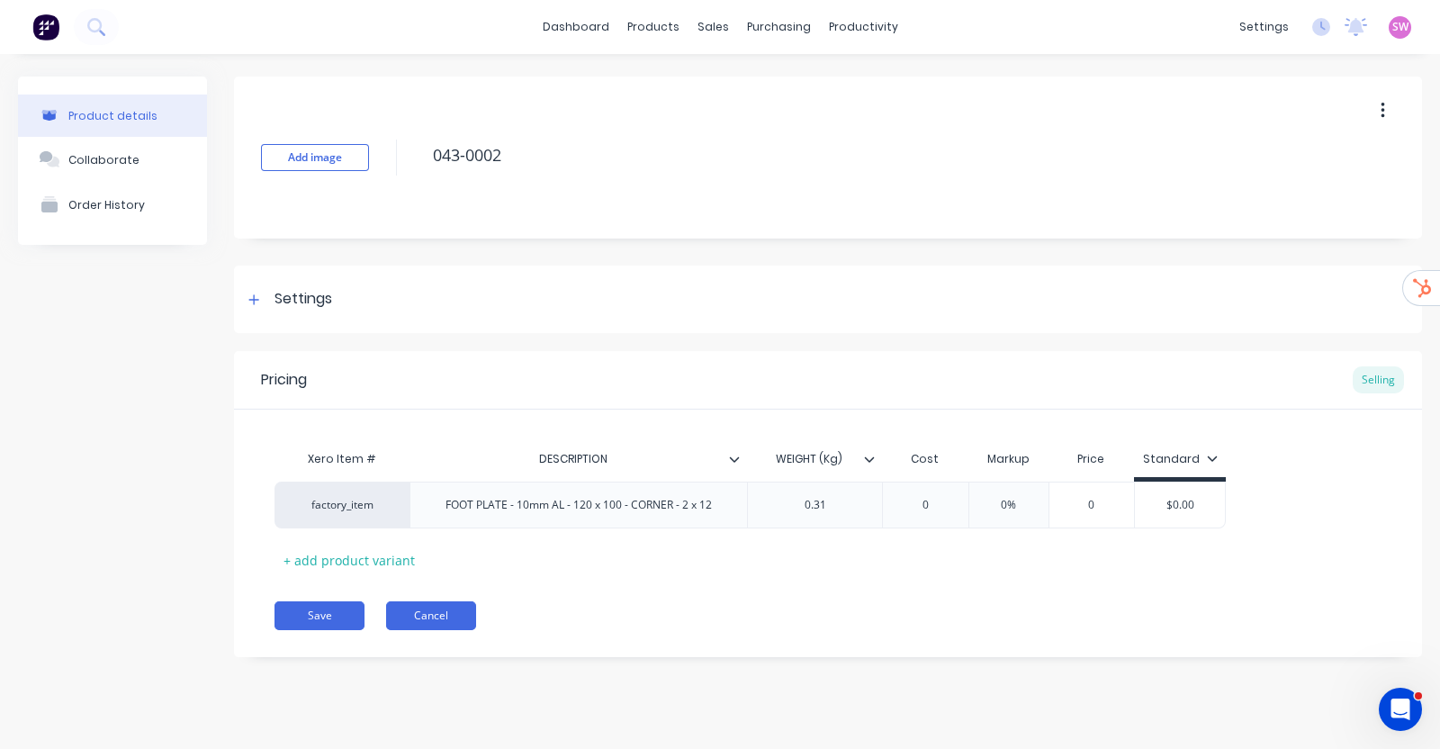
click at [408, 607] on button "Cancel" at bounding box center [431, 615] width 90 height 29
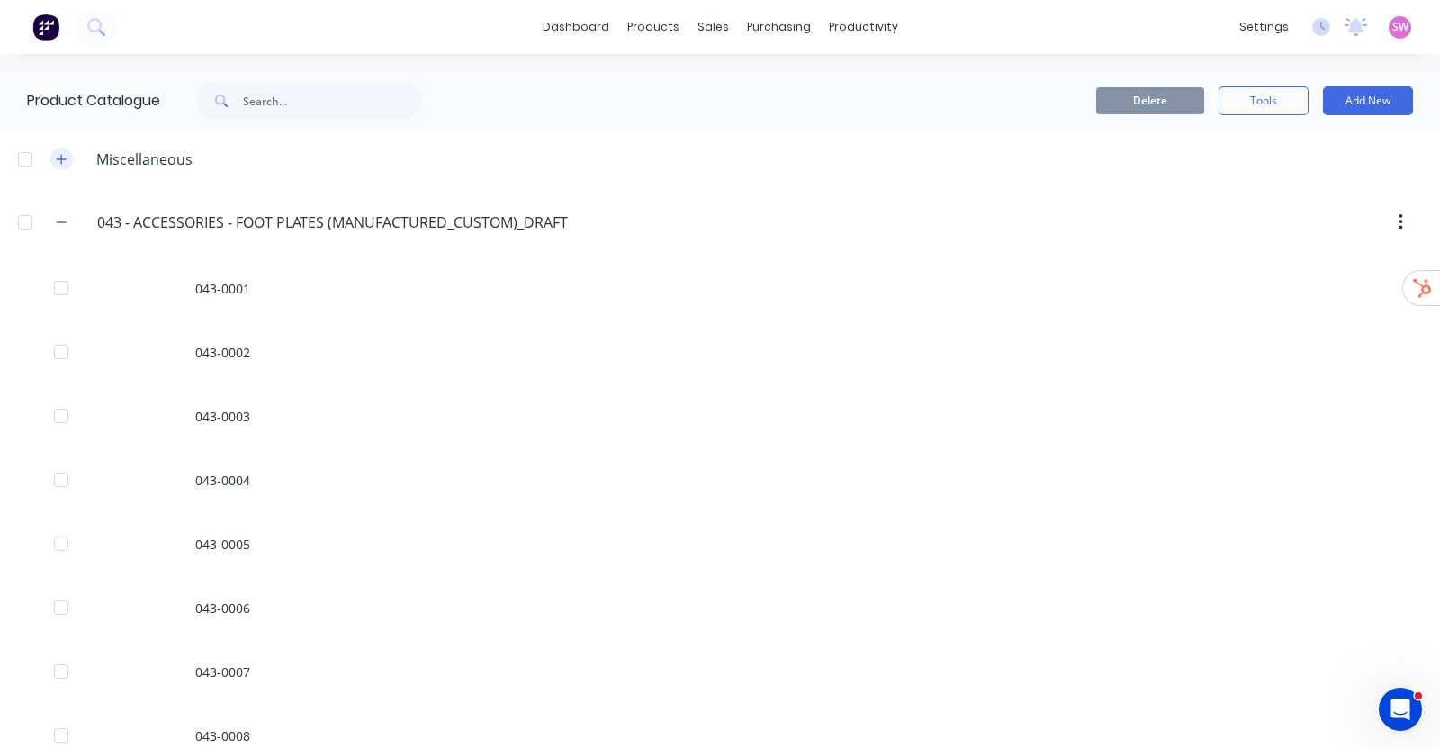
click at [54, 157] on button "button" at bounding box center [61, 159] width 22 height 22
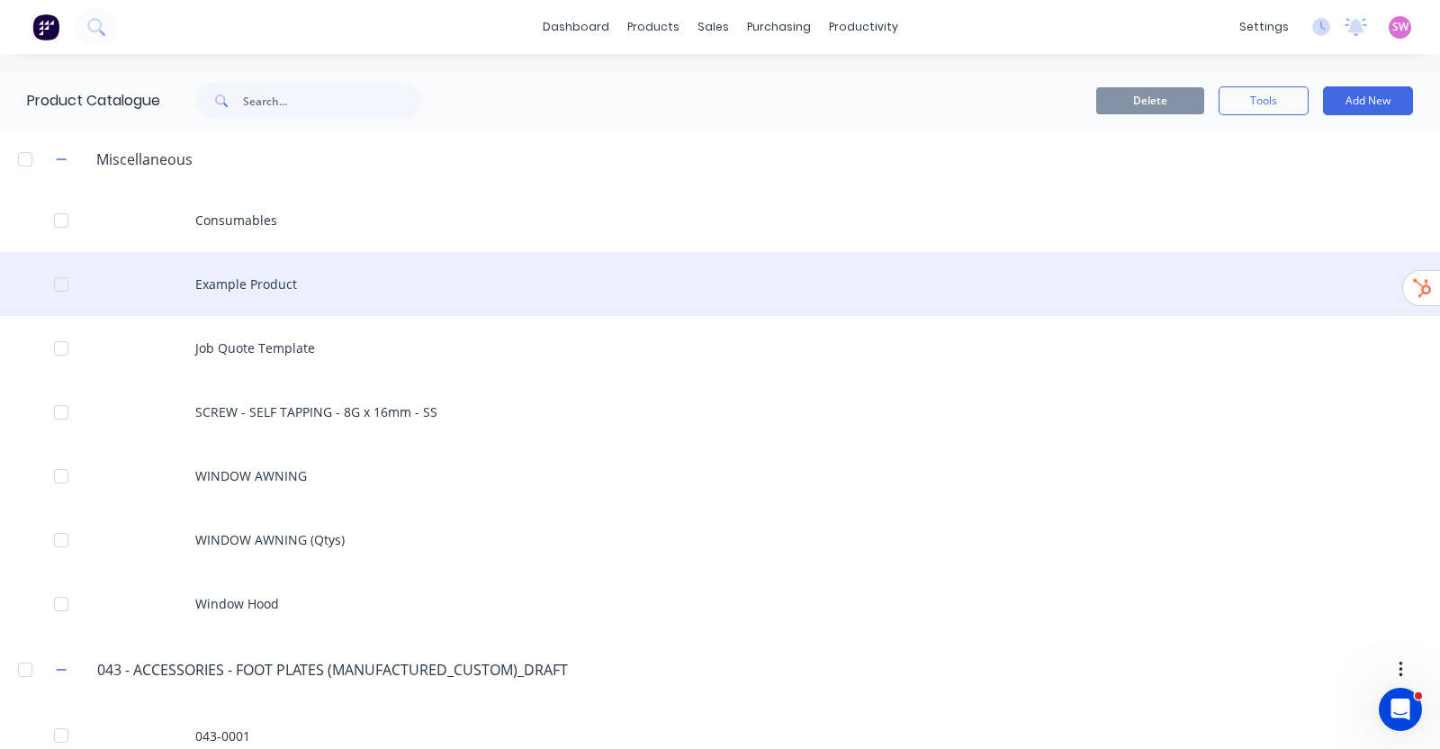
click at [291, 297] on div "Example Product" at bounding box center [720, 284] width 1440 height 64
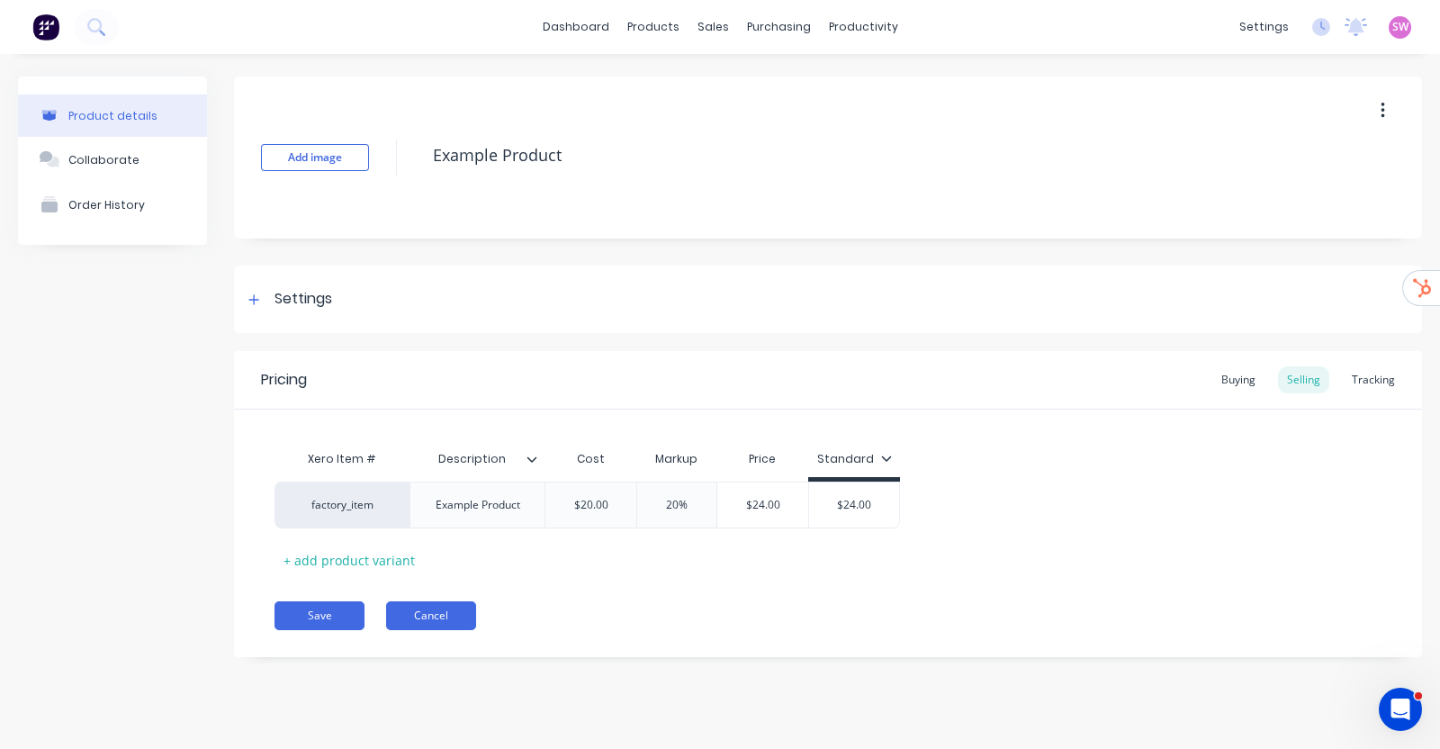
click at [396, 612] on button "Cancel" at bounding box center [431, 615] width 90 height 29
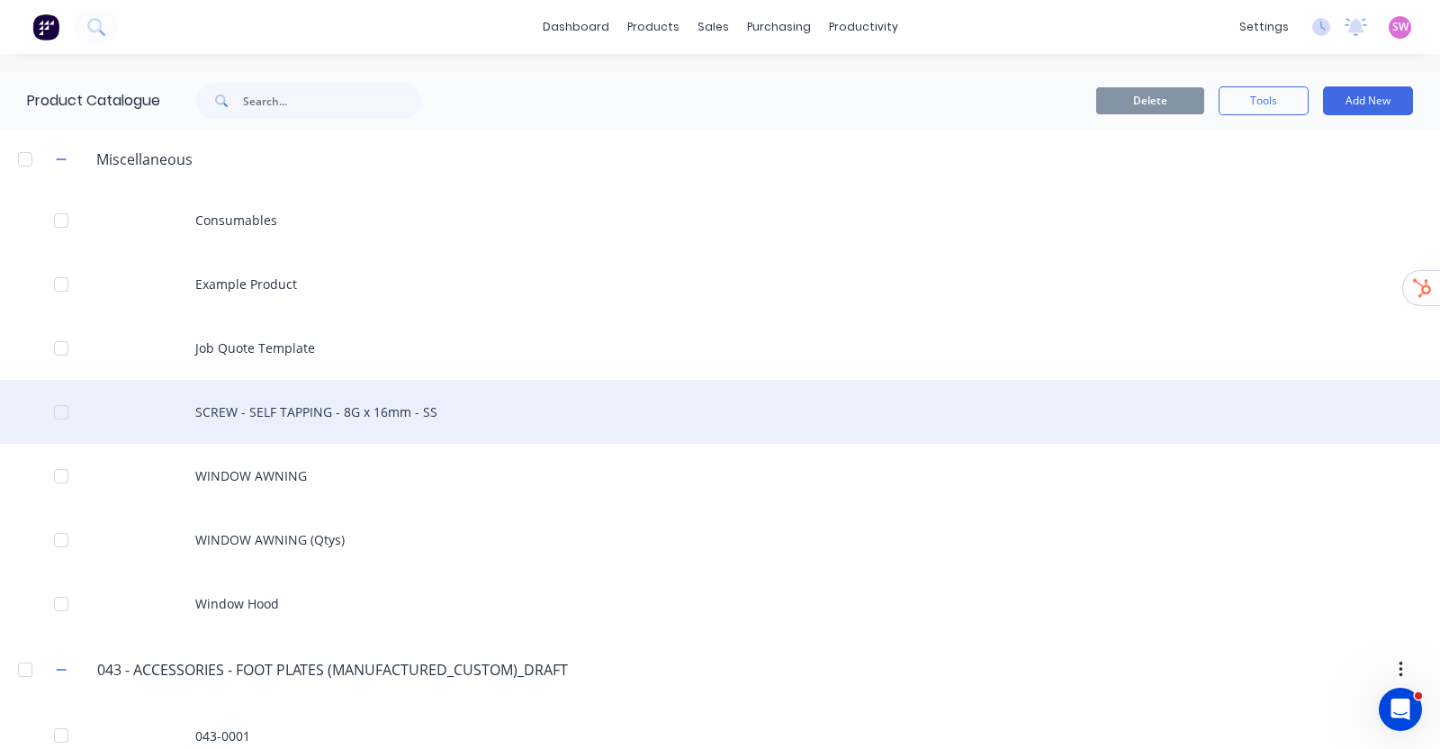
click at [315, 400] on div "SCREW - SELF TAPPING - 8G x 16mm - SS" at bounding box center [720, 412] width 1440 height 64
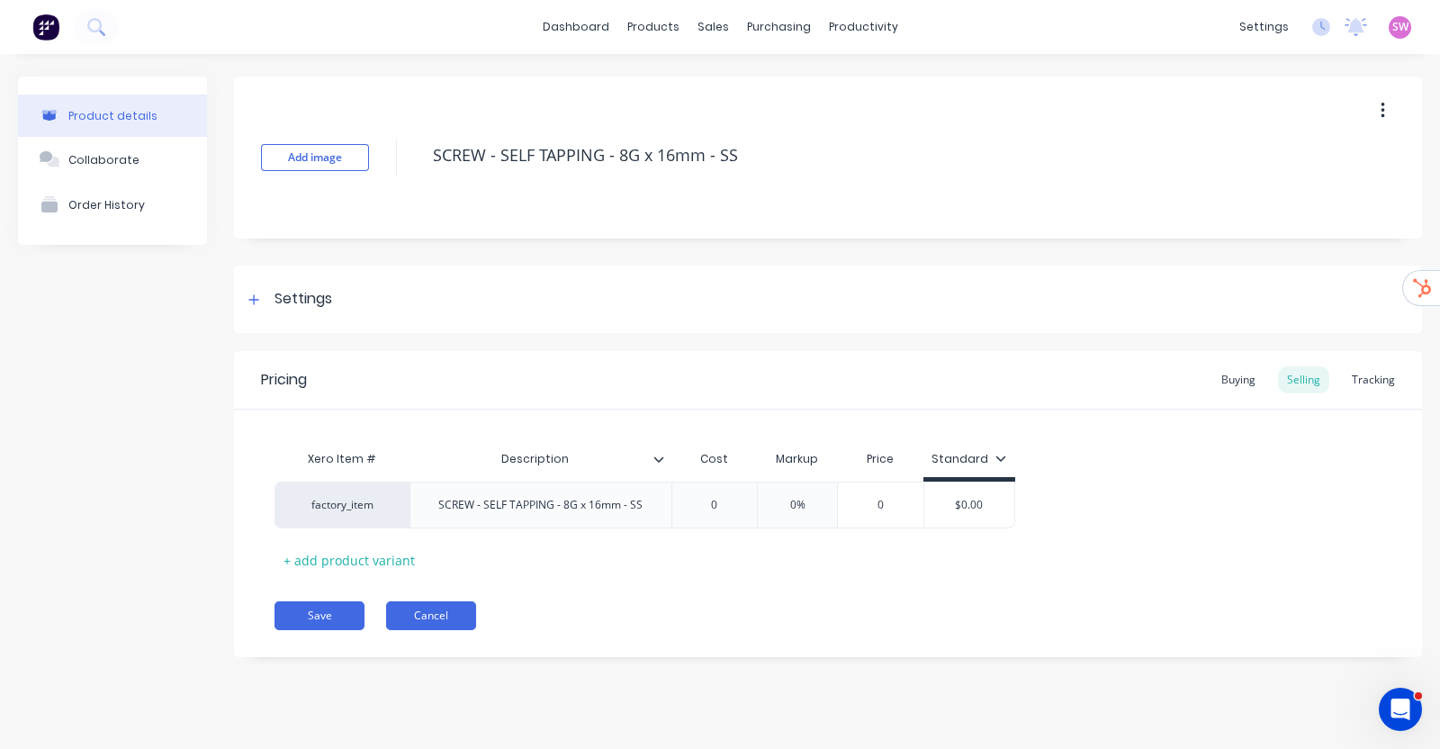
click at [426, 608] on button "Cancel" at bounding box center [431, 615] width 90 height 29
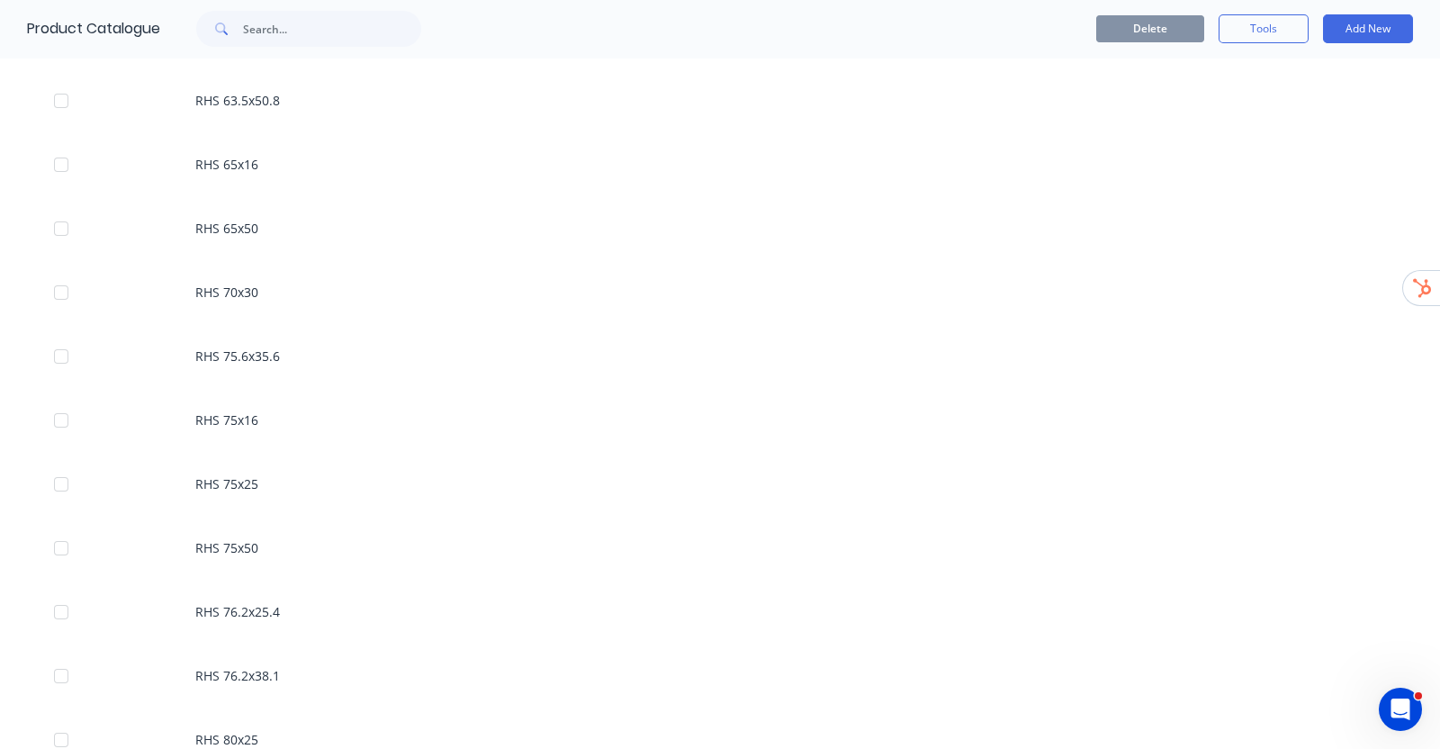
scroll to position [3384, 0]
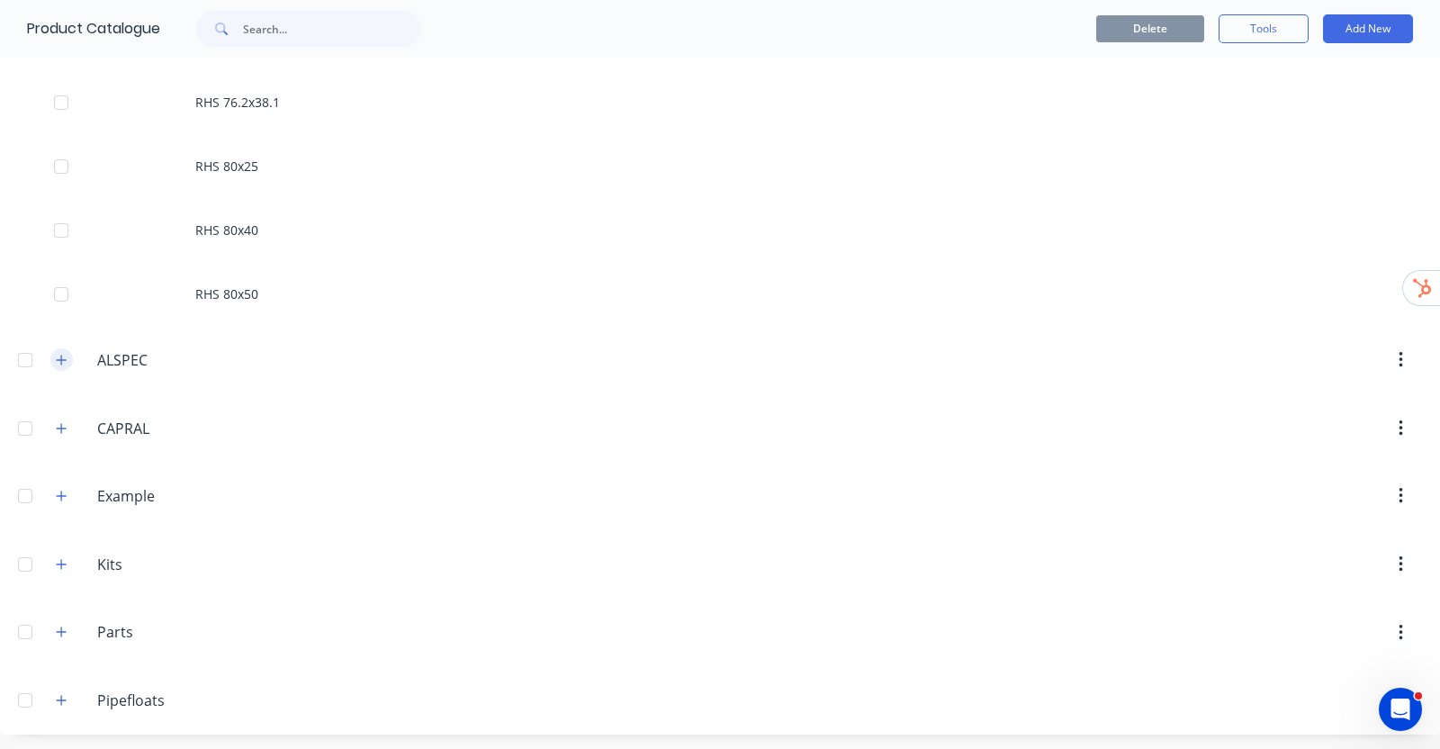
click at [63, 361] on icon "button" at bounding box center [61, 360] width 11 height 13
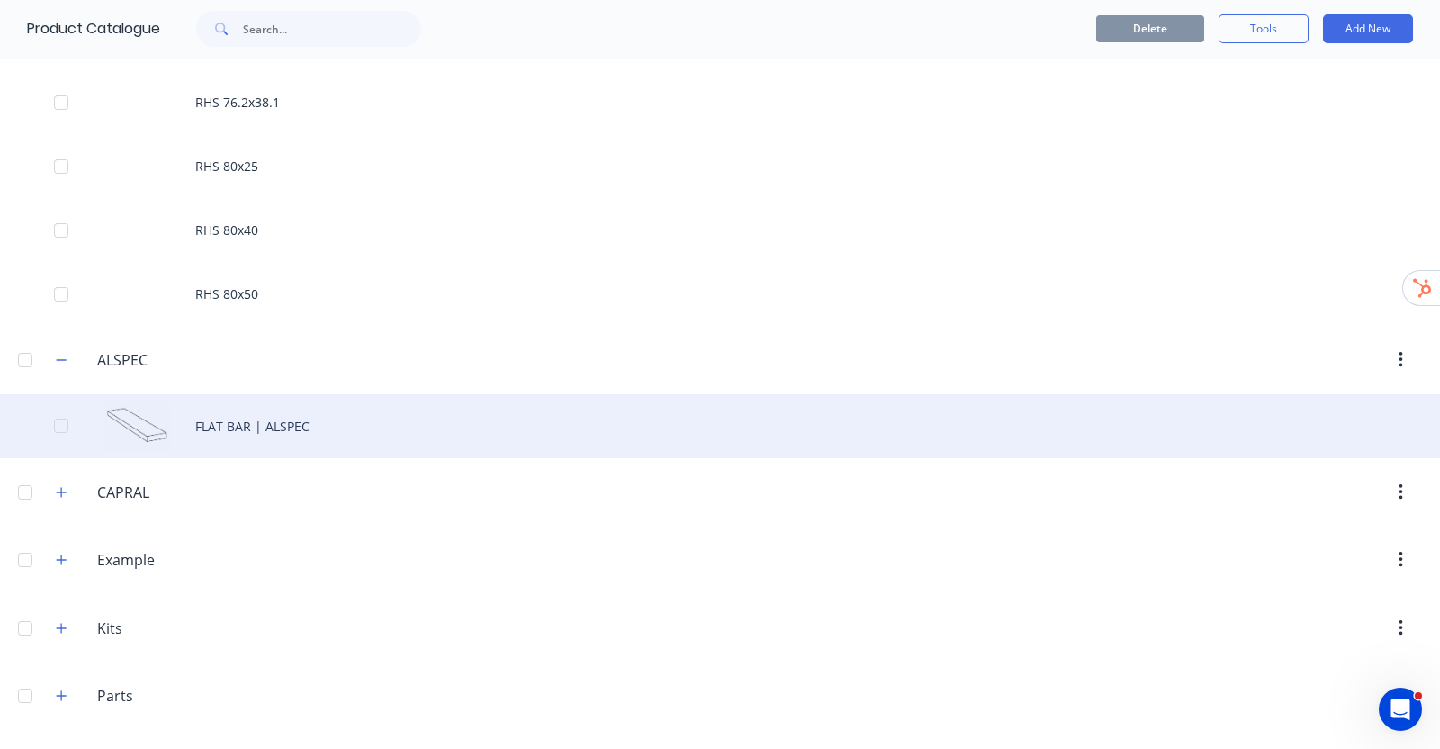
click at [342, 445] on div "FLAT BAR | ALSPEC" at bounding box center [720, 426] width 1440 height 64
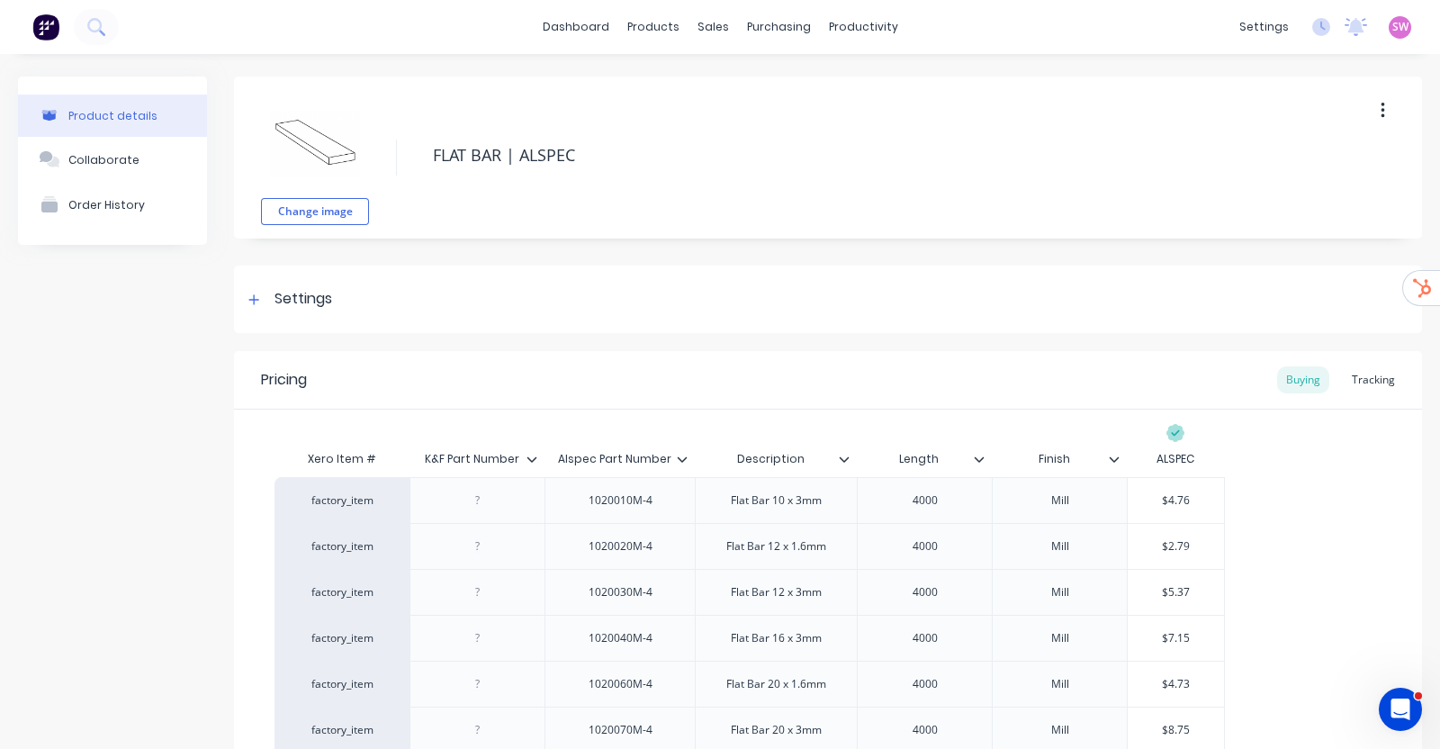
type textarea "x"
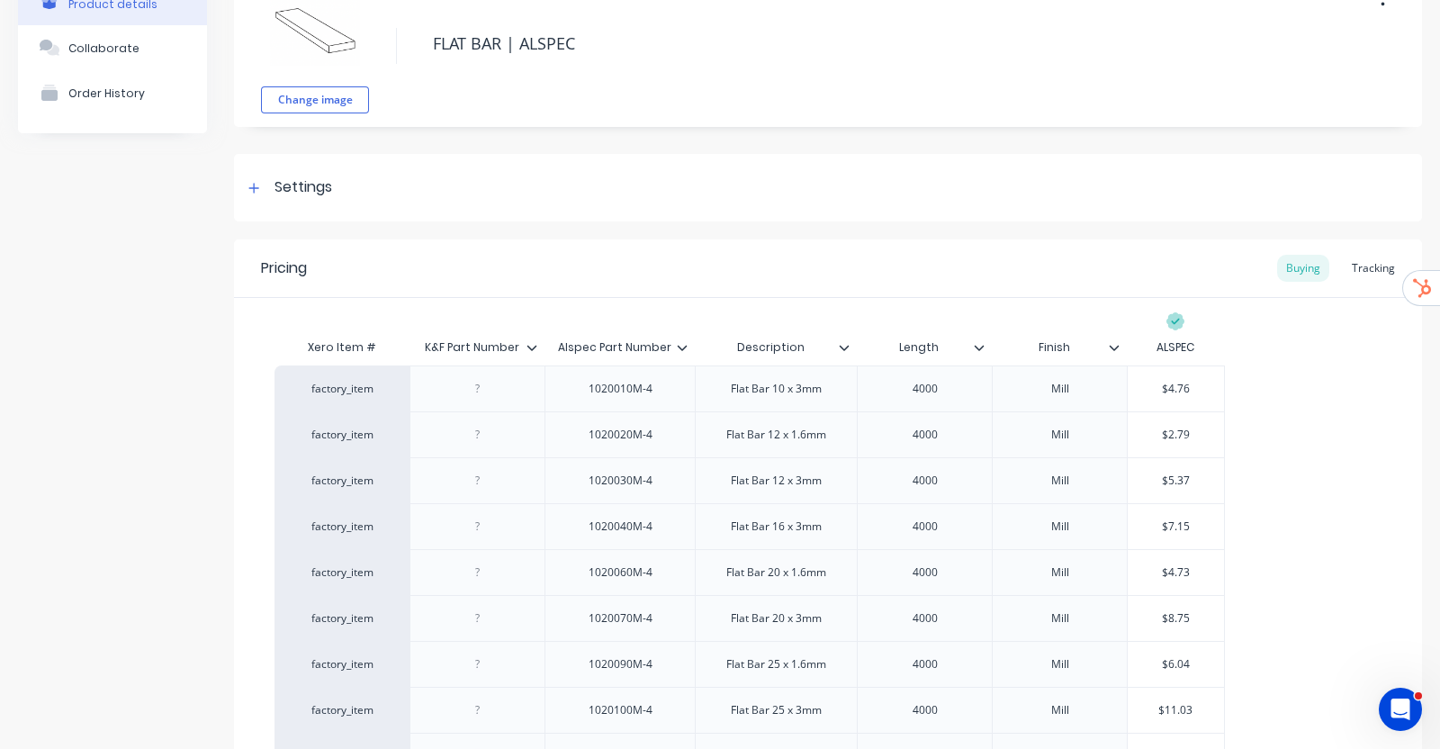
scroll to position [224, 0]
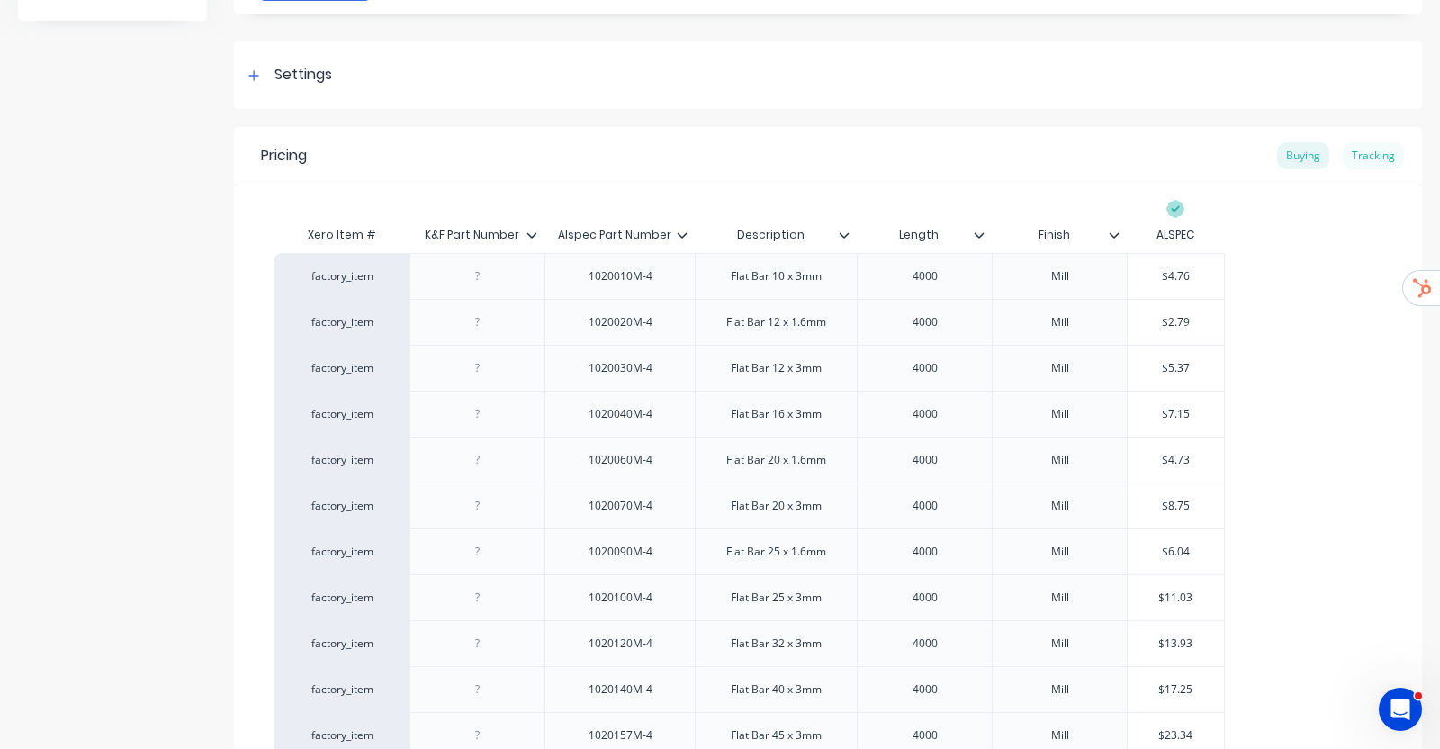
click at [1367, 150] on div "Tracking" at bounding box center [1373, 155] width 61 height 27
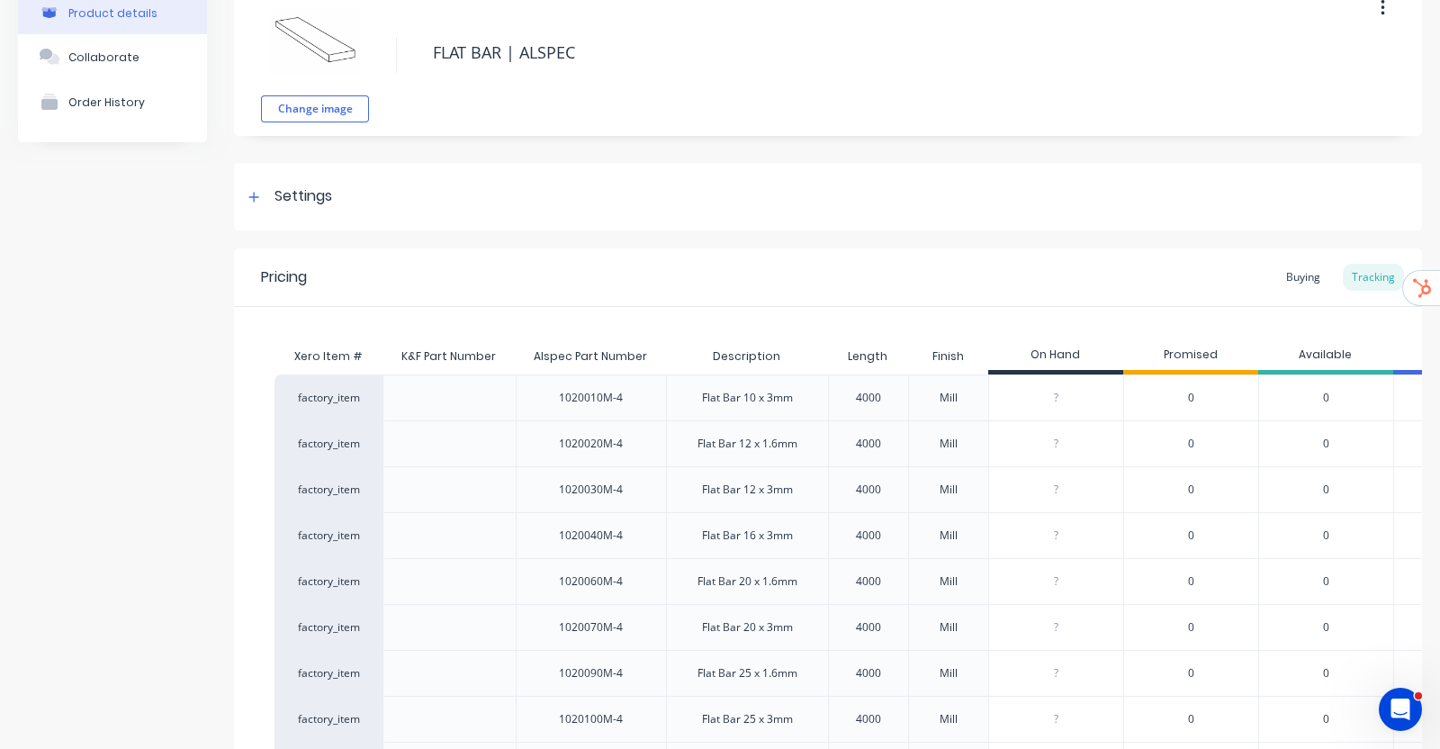
scroll to position [0, 0]
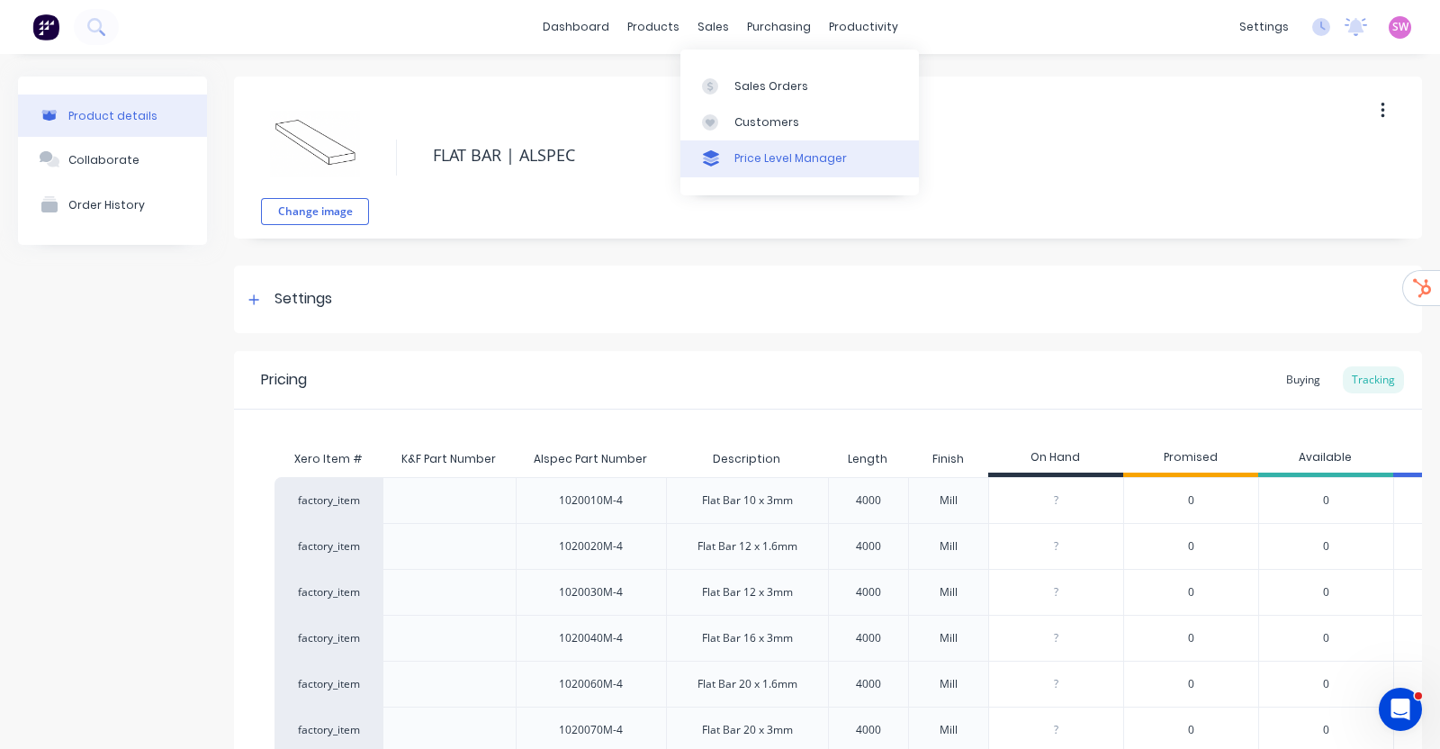
click at [739, 160] on div "Price Level Manager" at bounding box center [790, 158] width 112 height 16
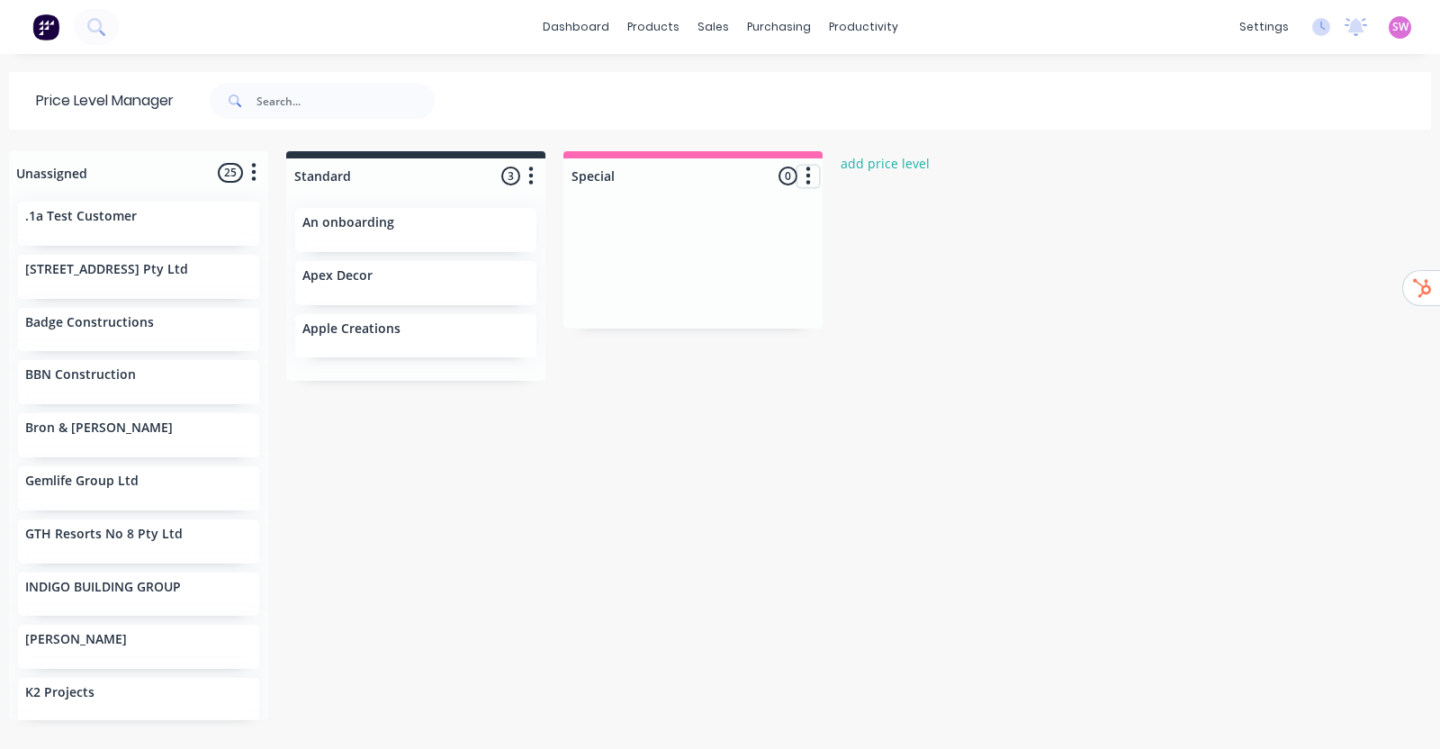
click at [814, 179] on button "button" at bounding box center [808, 177] width 22 height 22
click at [742, 276] on button "Delete price level" at bounding box center [729, 274] width 180 height 30
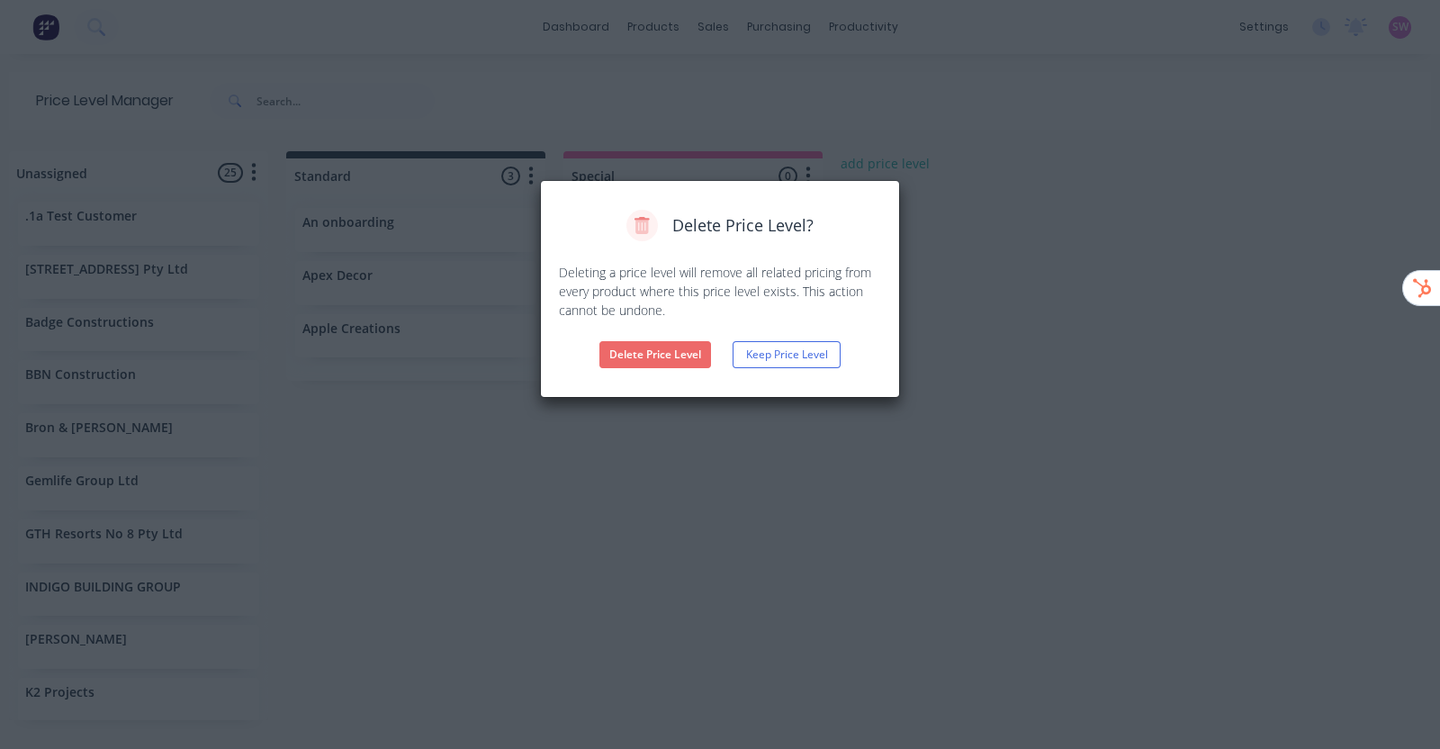
click at [656, 357] on button "Delete Price Level" at bounding box center [655, 354] width 112 height 27
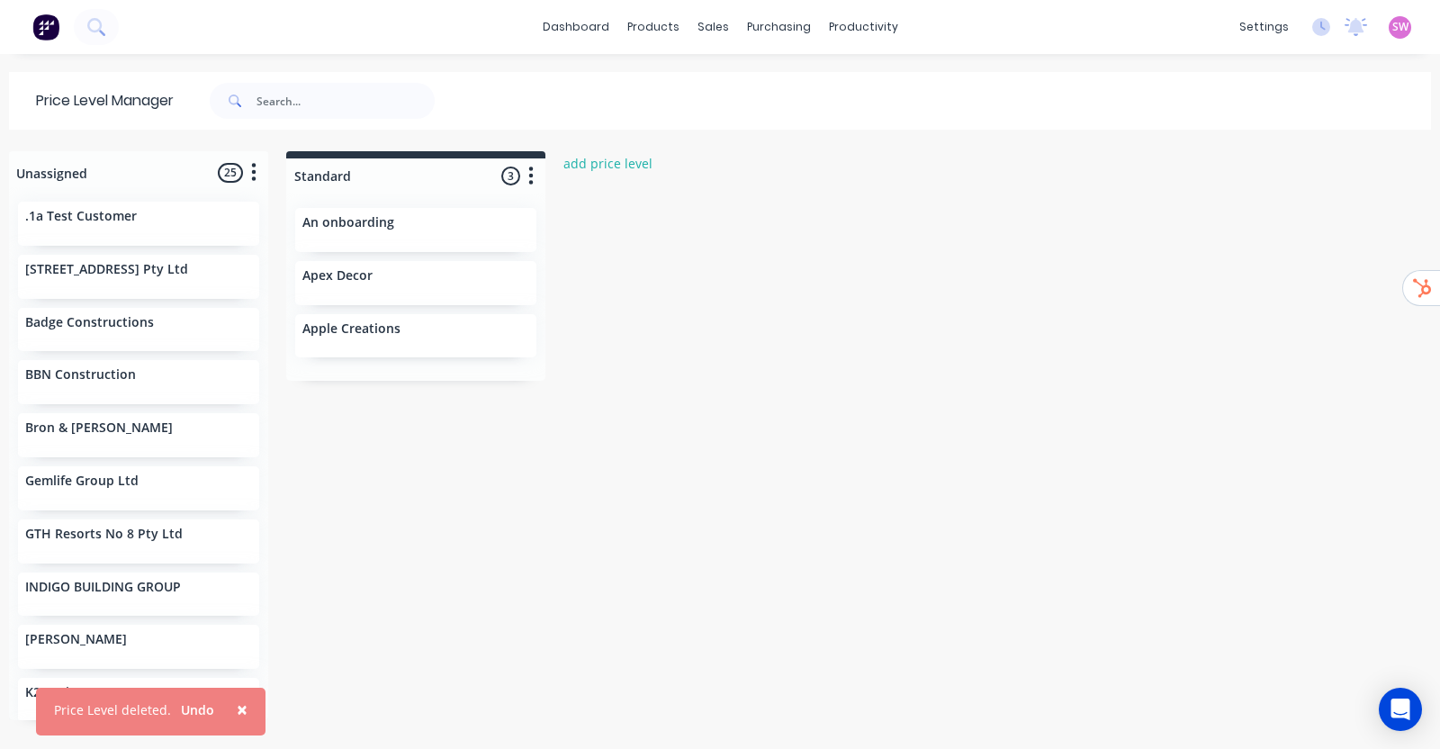
click at [802, 326] on div "Unassigned 25 Move all customers Standard .1a Test Customer 57 Primrose Street …" at bounding box center [720, 449] width 1440 height 596
click at [589, 31] on link "dashboard" at bounding box center [576, 26] width 85 height 27
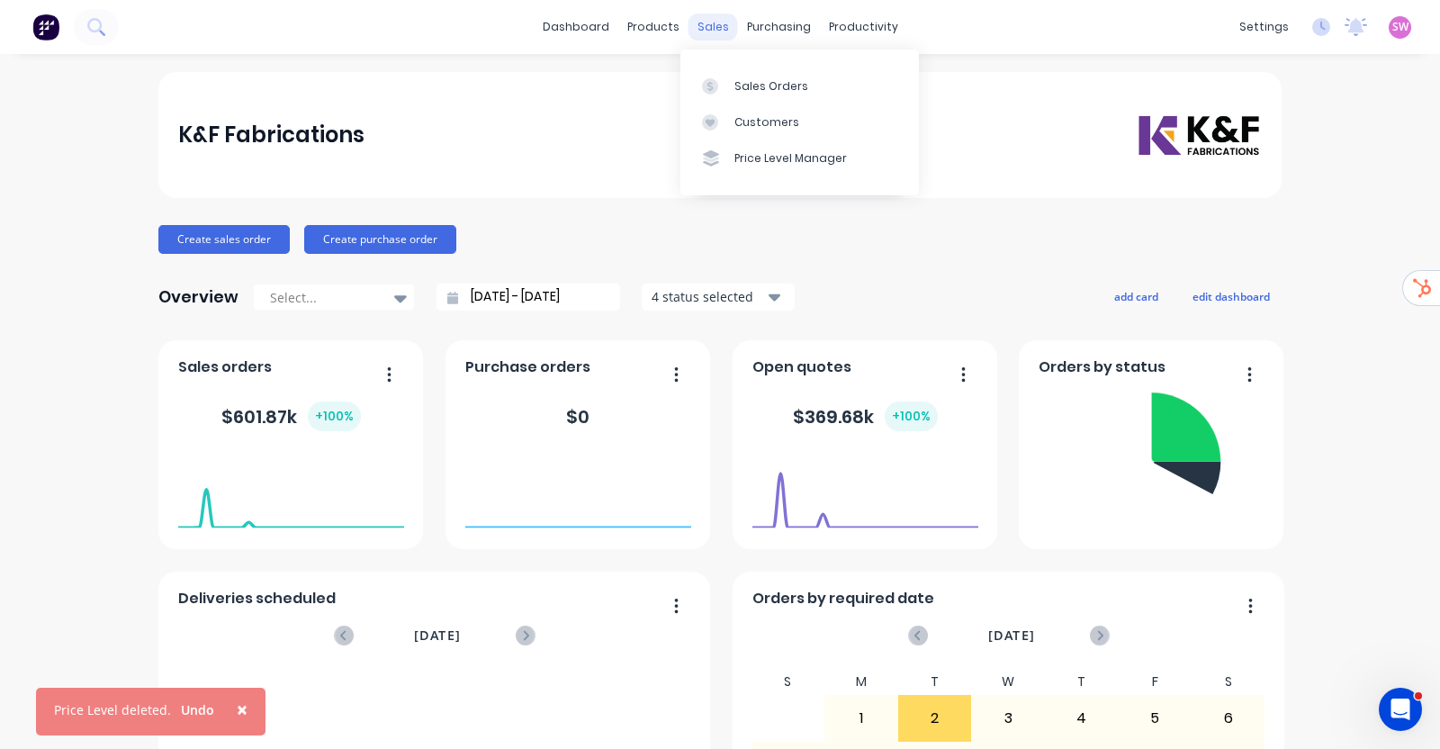
click at [714, 14] on div "sales" at bounding box center [712, 26] width 49 height 27
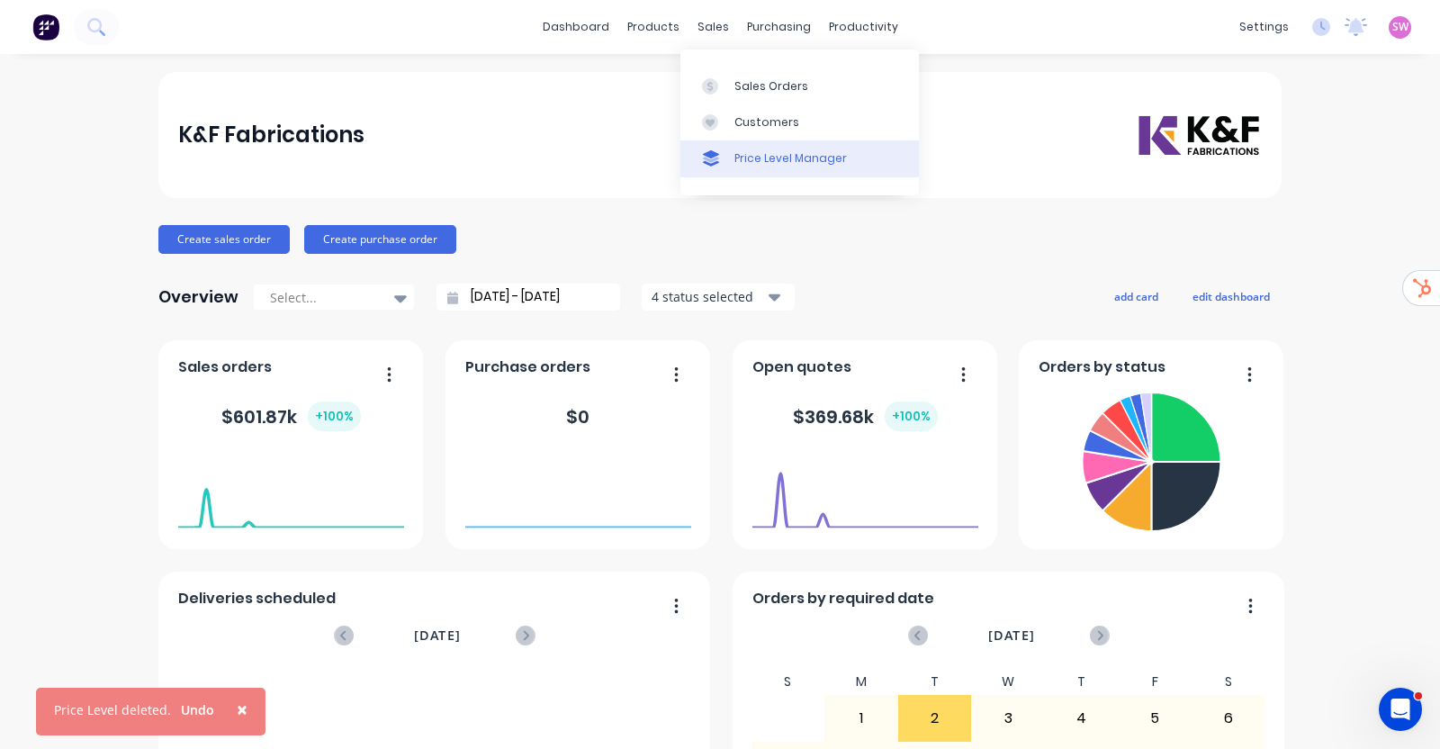
click at [720, 159] on div at bounding box center [715, 158] width 27 height 16
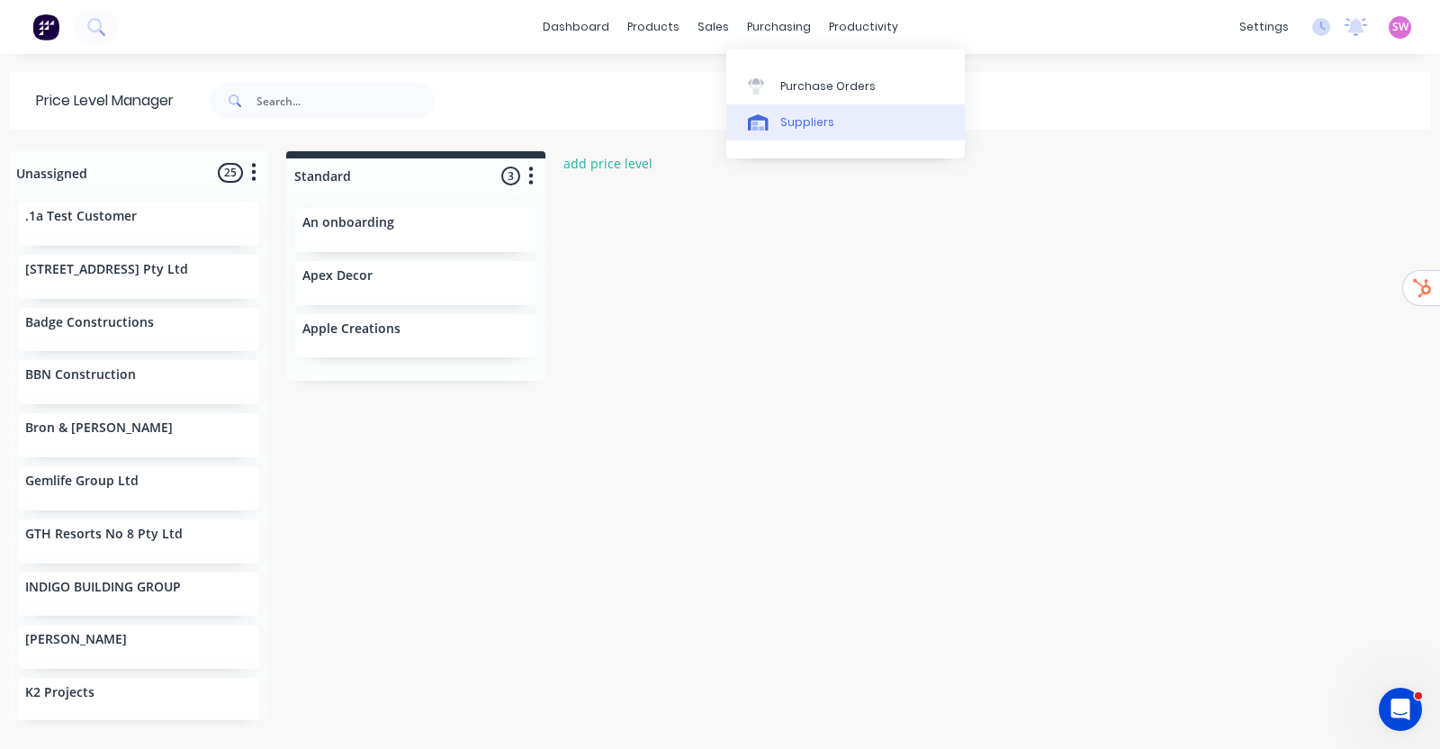
click at [778, 112] on link "Suppliers" at bounding box center [845, 122] width 238 height 36
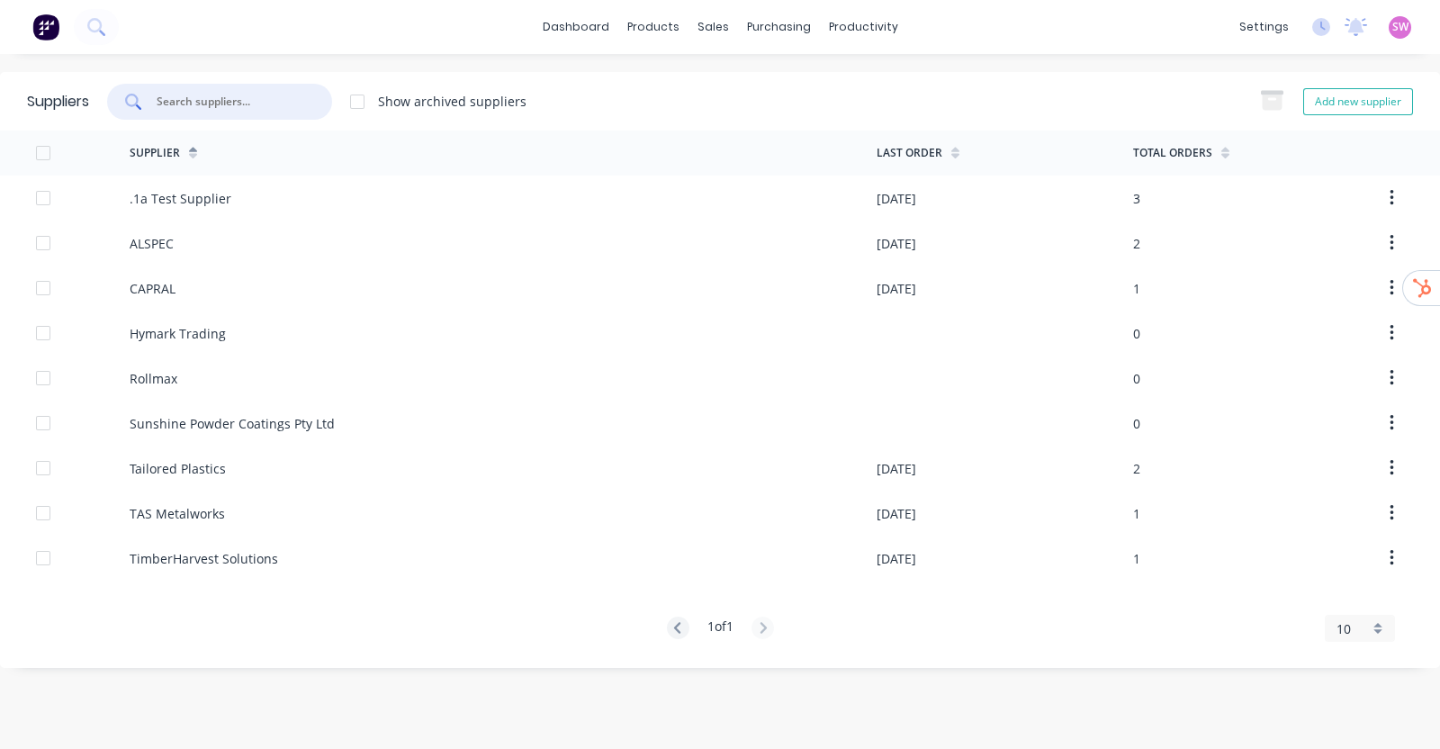
click at [199, 109] on input "text" at bounding box center [229, 102] width 149 height 18
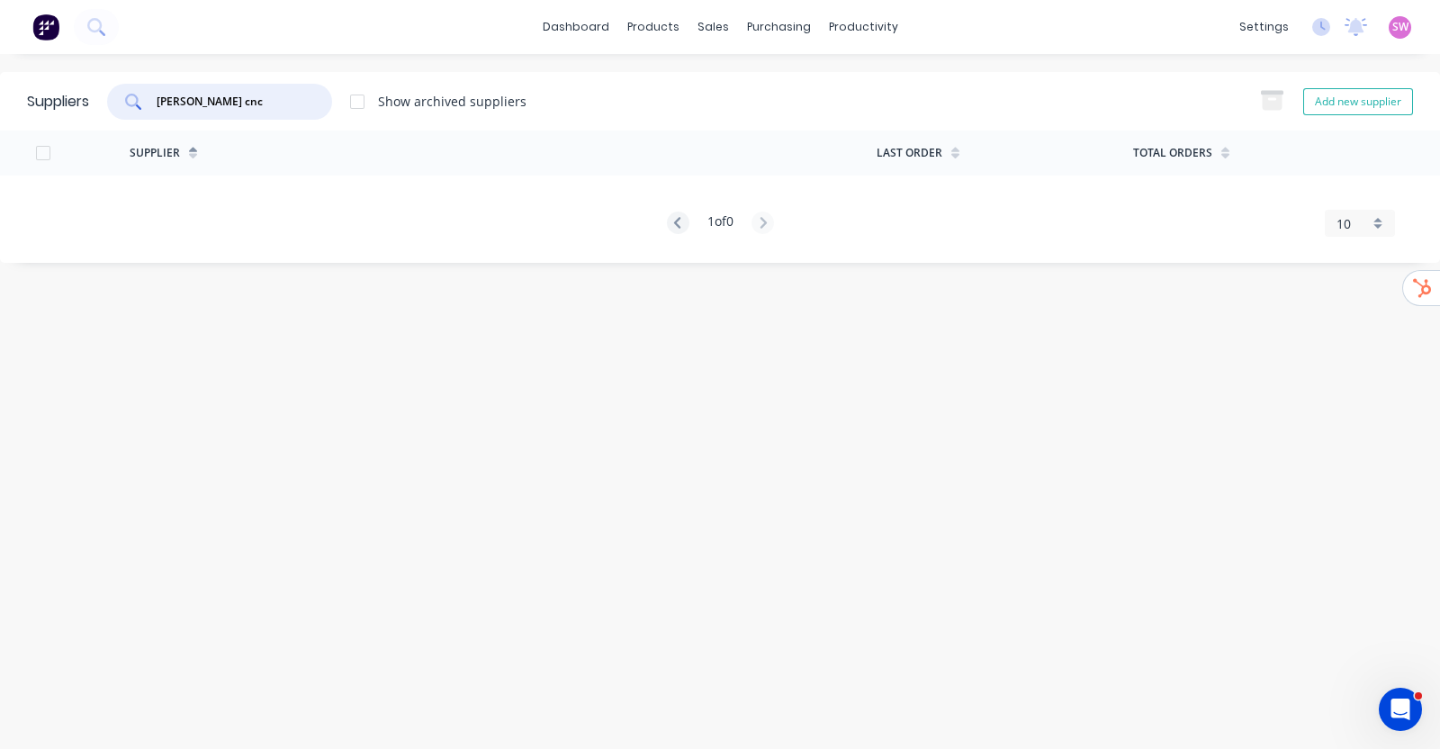
drag, startPoint x: 220, startPoint y: 103, endPoint x: 44, endPoint y: 105, distance: 176.4
click at [52, 104] on div "Suppliers nelson cnc Show archived suppliers Add new supplier" at bounding box center [720, 101] width 1440 height 58
drag, startPoint x: 106, startPoint y: 89, endPoint x: 0, endPoint y: 101, distance: 106.8
click at [0, 101] on div "Suppliers nelson Show archived suppliers Add new supplier" at bounding box center [720, 101] width 1440 height 58
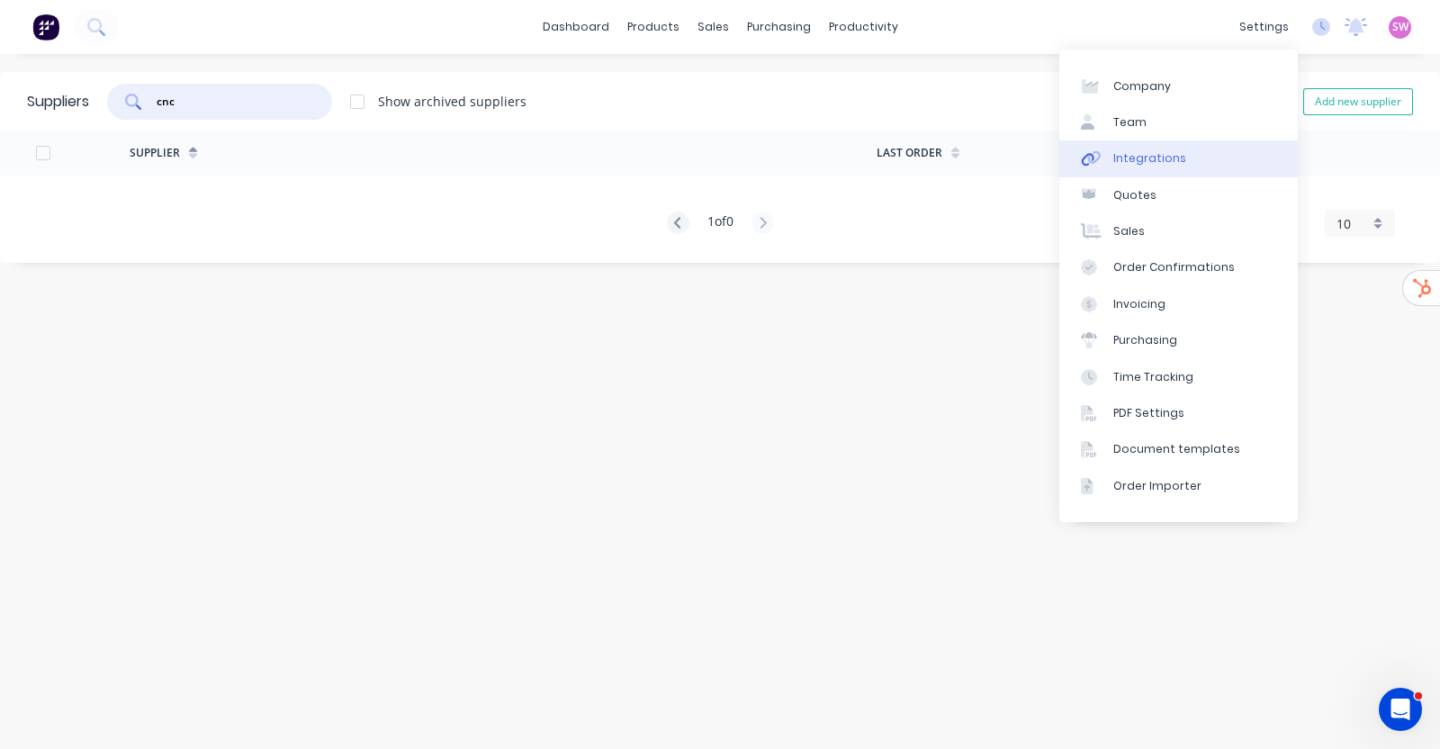
type input "cnc"
click at [1165, 169] on link "Integrations" at bounding box center [1178, 158] width 238 height 36
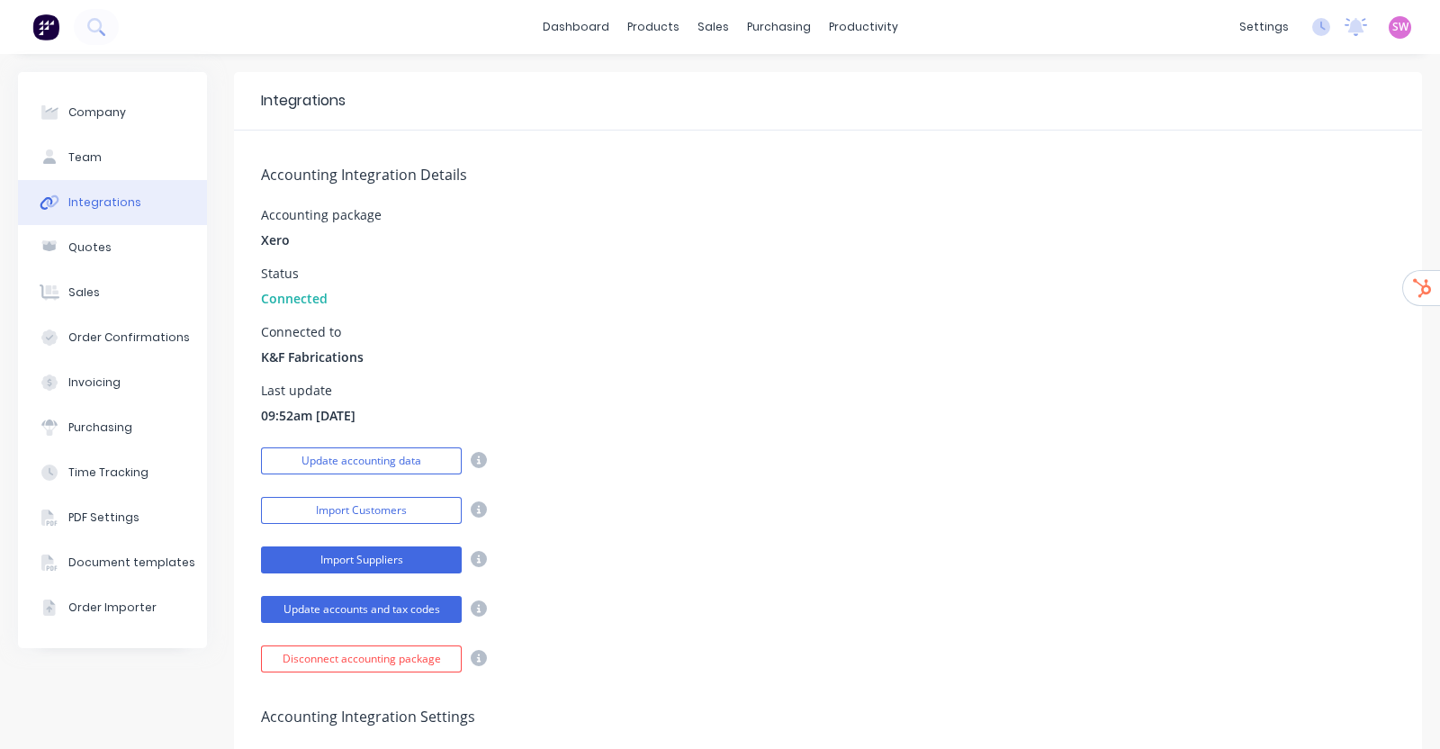
click at [344, 562] on button "Import Suppliers" at bounding box center [361, 559] width 201 height 27
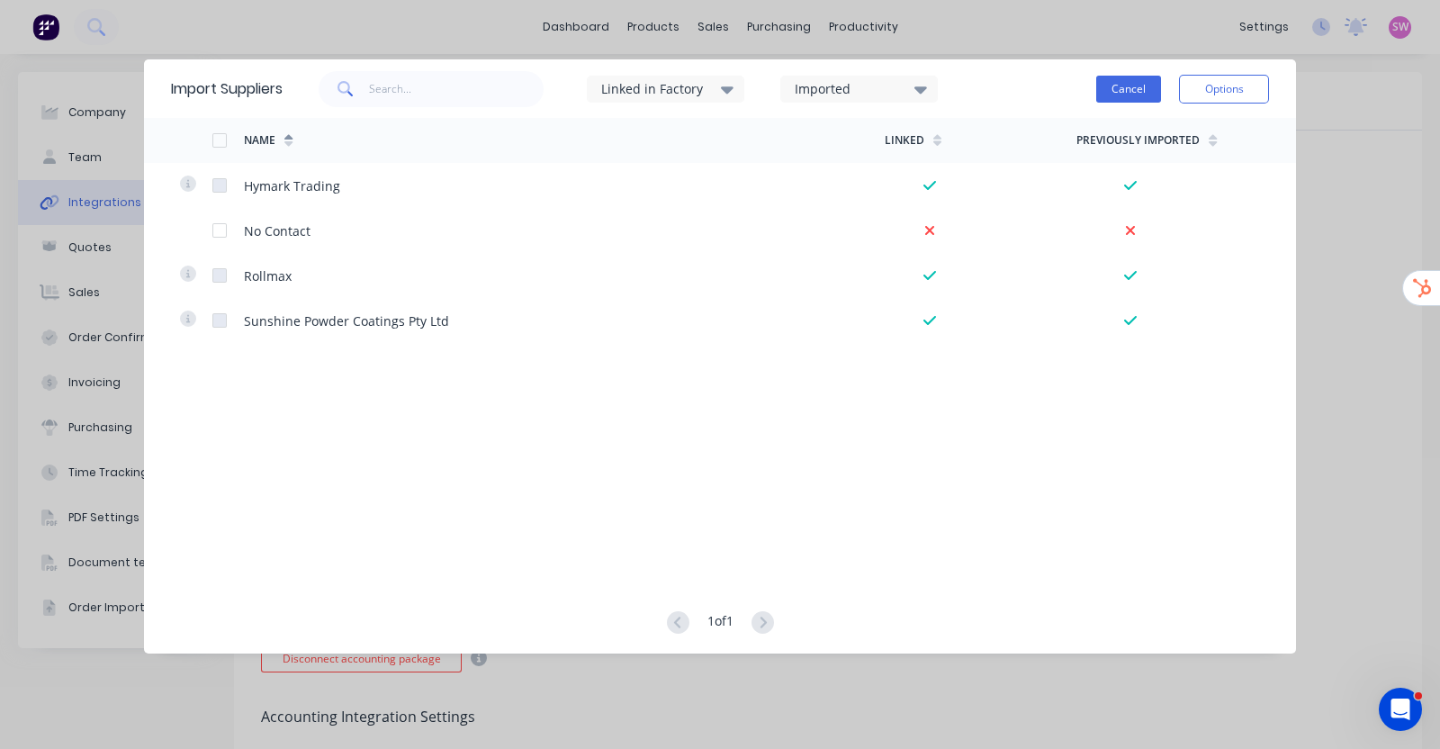
click at [1123, 87] on button "Cancel" at bounding box center [1128, 89] width 65 height 27
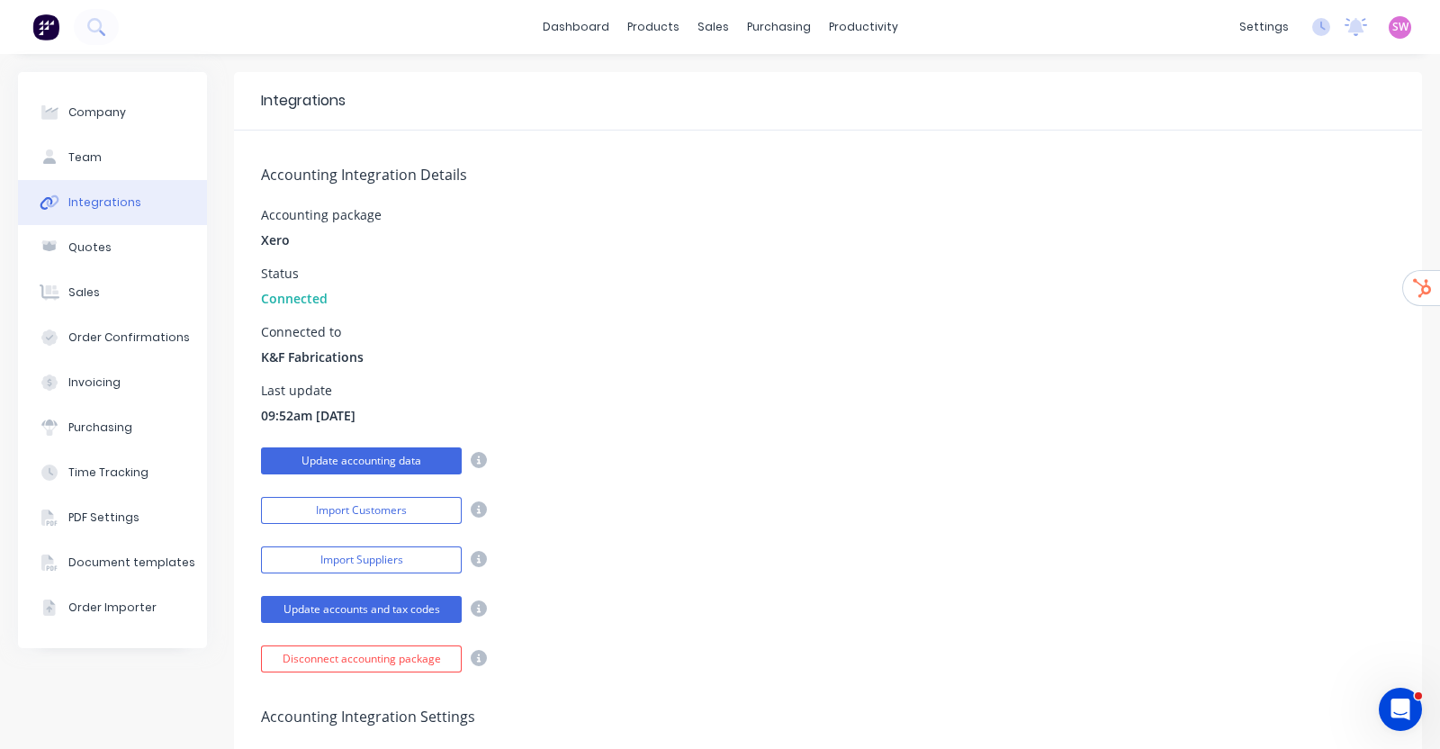
click at [405, 454] on button "Update accounting data" at bounding box center [361, 460] width 201 height 27
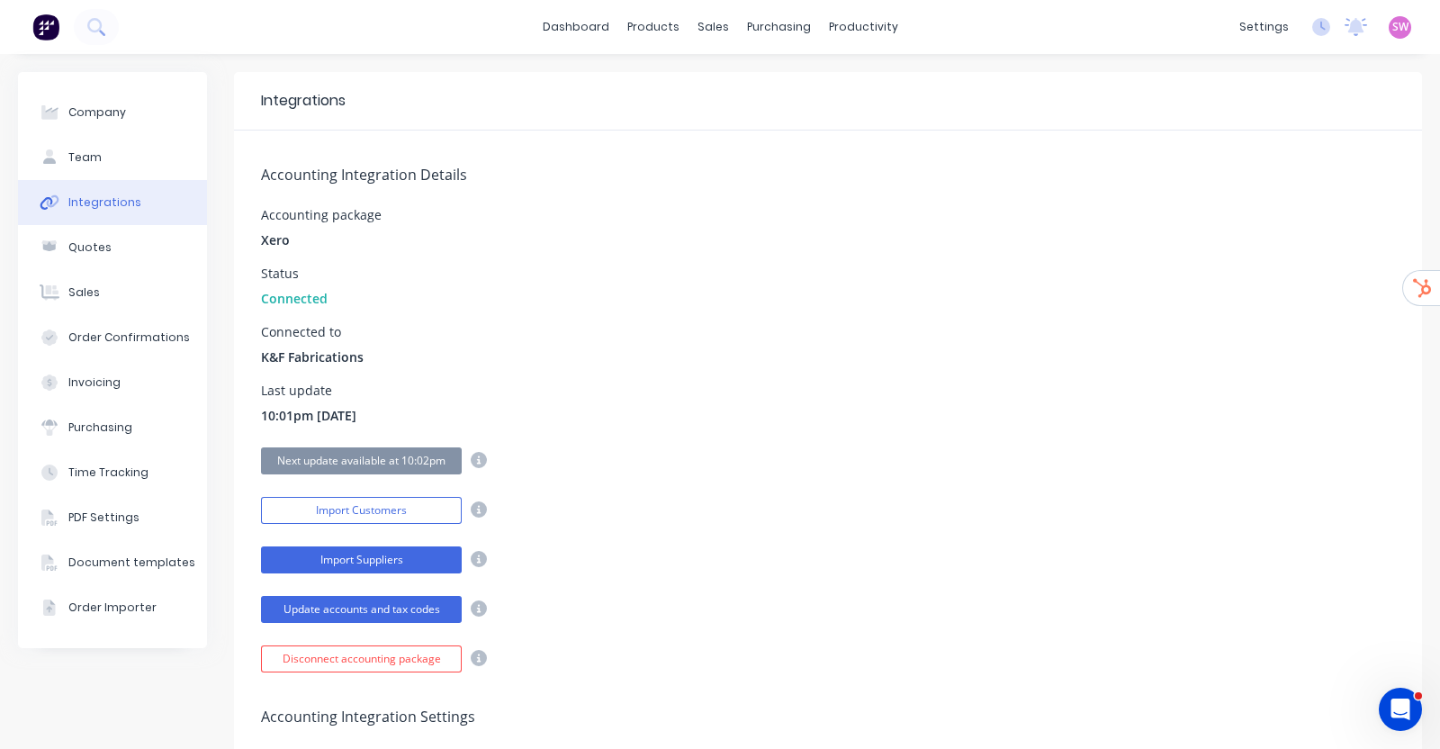
click at [420, 571] on button "Import Suppliers" at bounding box center [361, 559] width 201 height 27
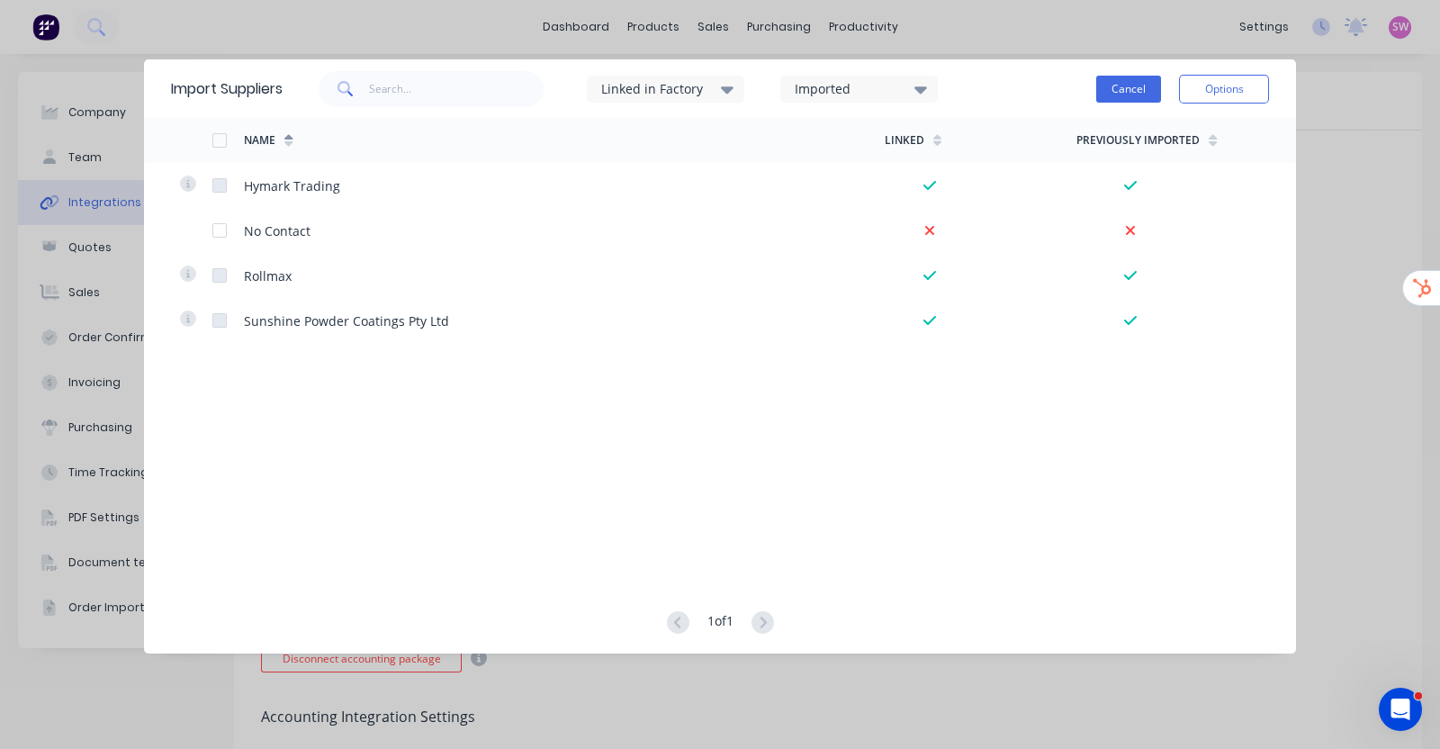
click at [1132, 91] on button "Cancel" at bounding box center [1128, 89] width 65 height 27
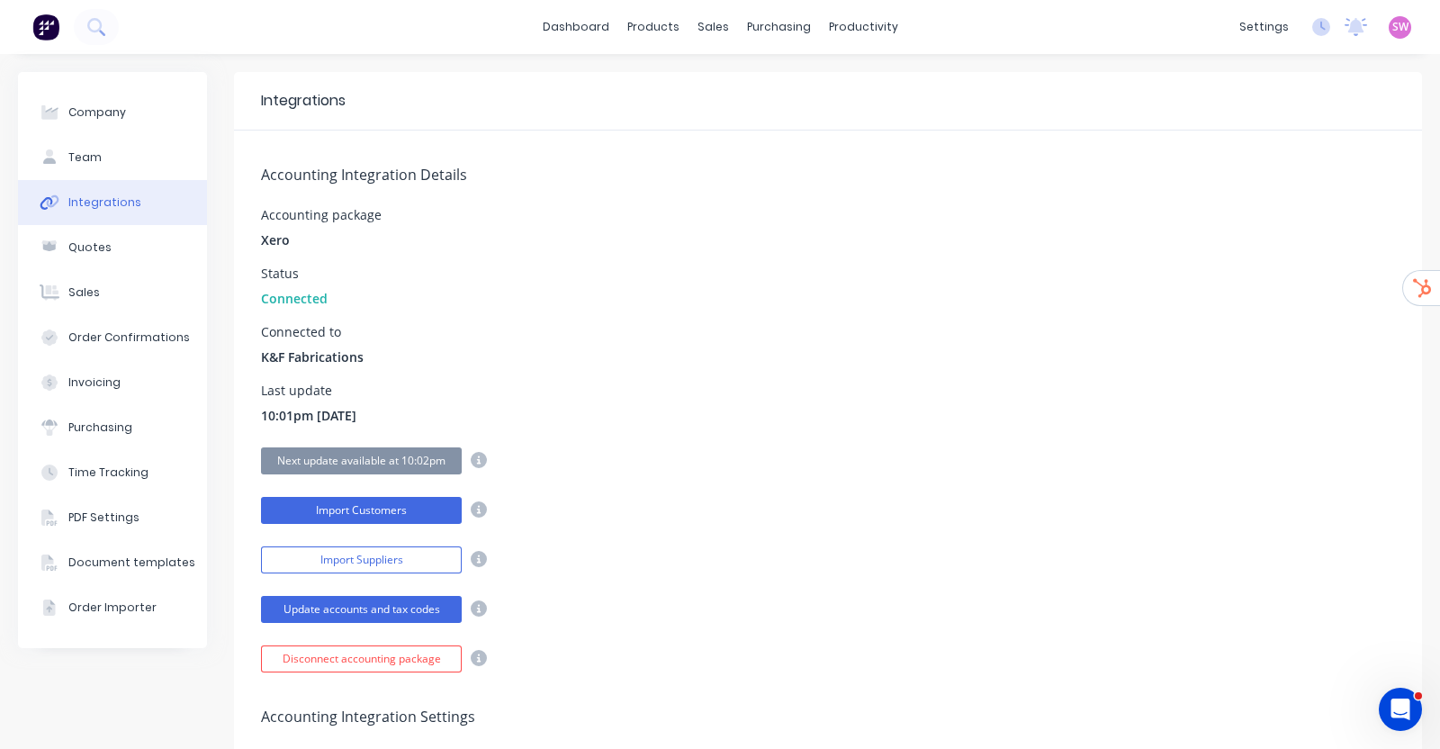
click at [360, 513] on button "Import Customers" at bounding box center [361, 510] width 201 height 27
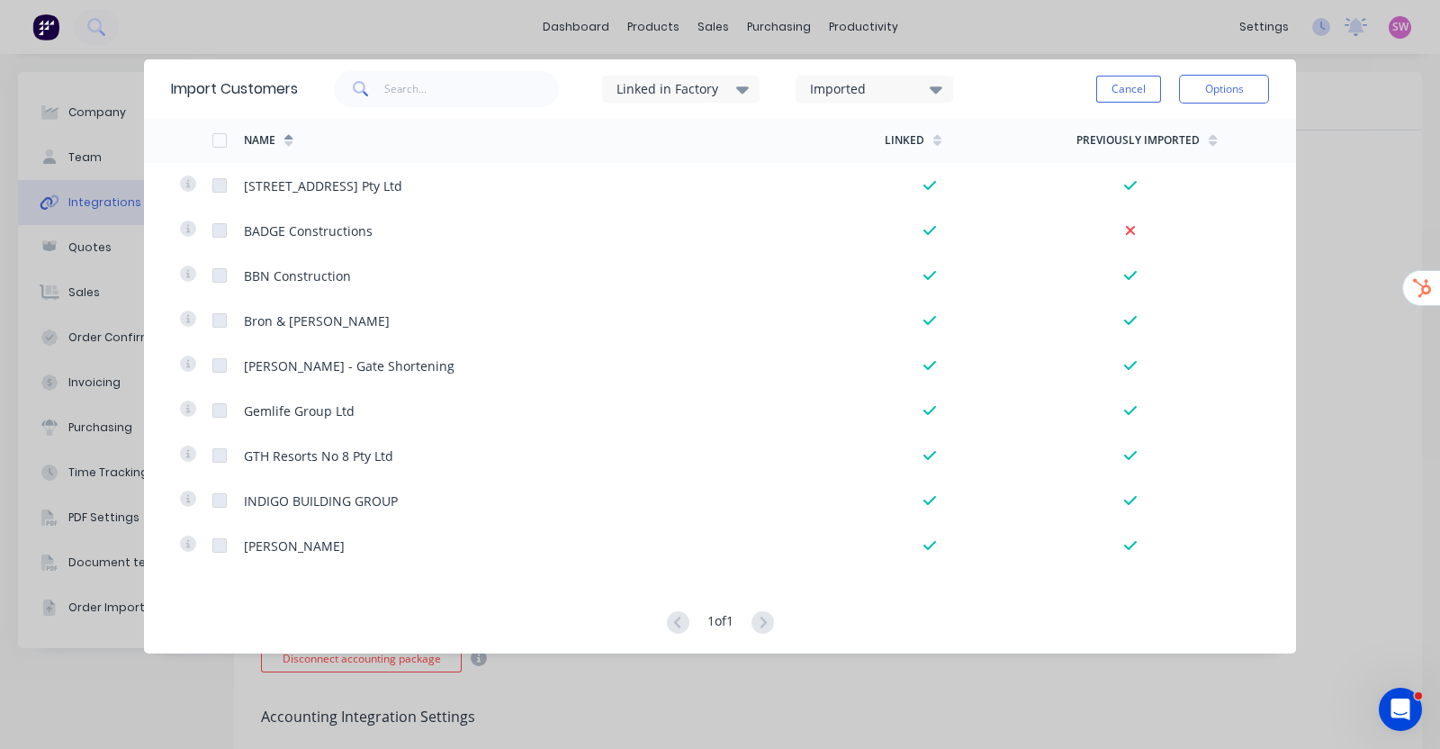
click at [1108, 84] on button "Cancel" at bounding box center [1128, 89] width 65 height 27
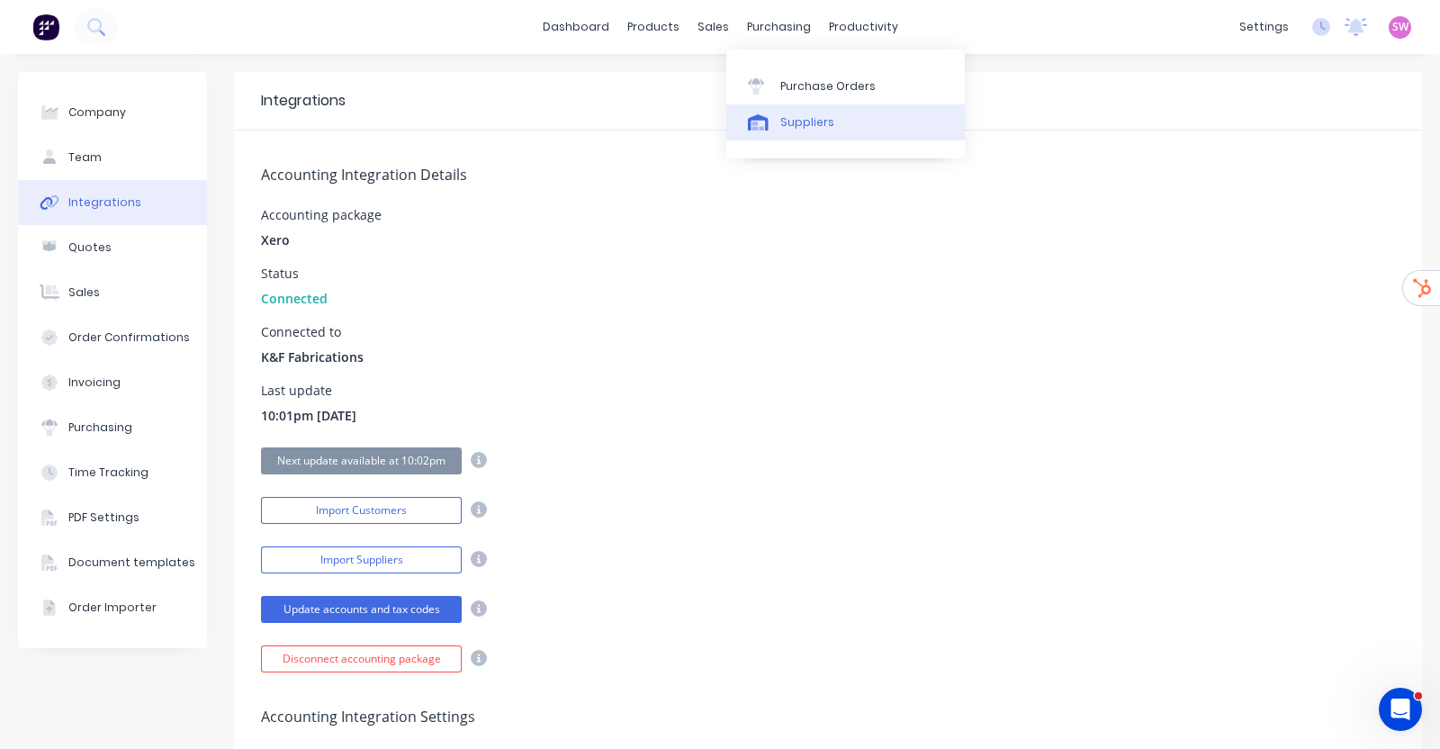
click at [761, 117] on icon at bounding box center [758, 122] width 21 height 16
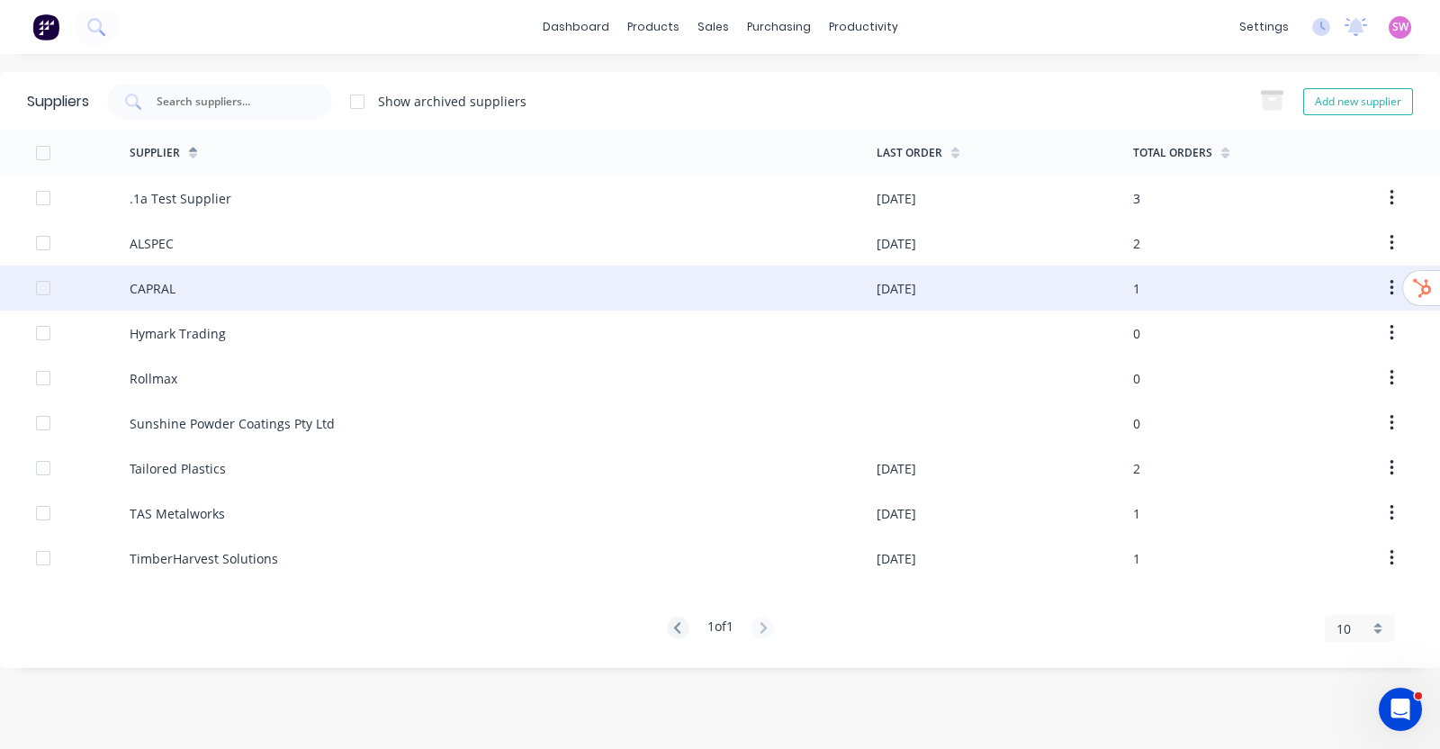
click at [256, 288] on div "CAPRAL" at bounding box center [503, 287] width 747 height 45
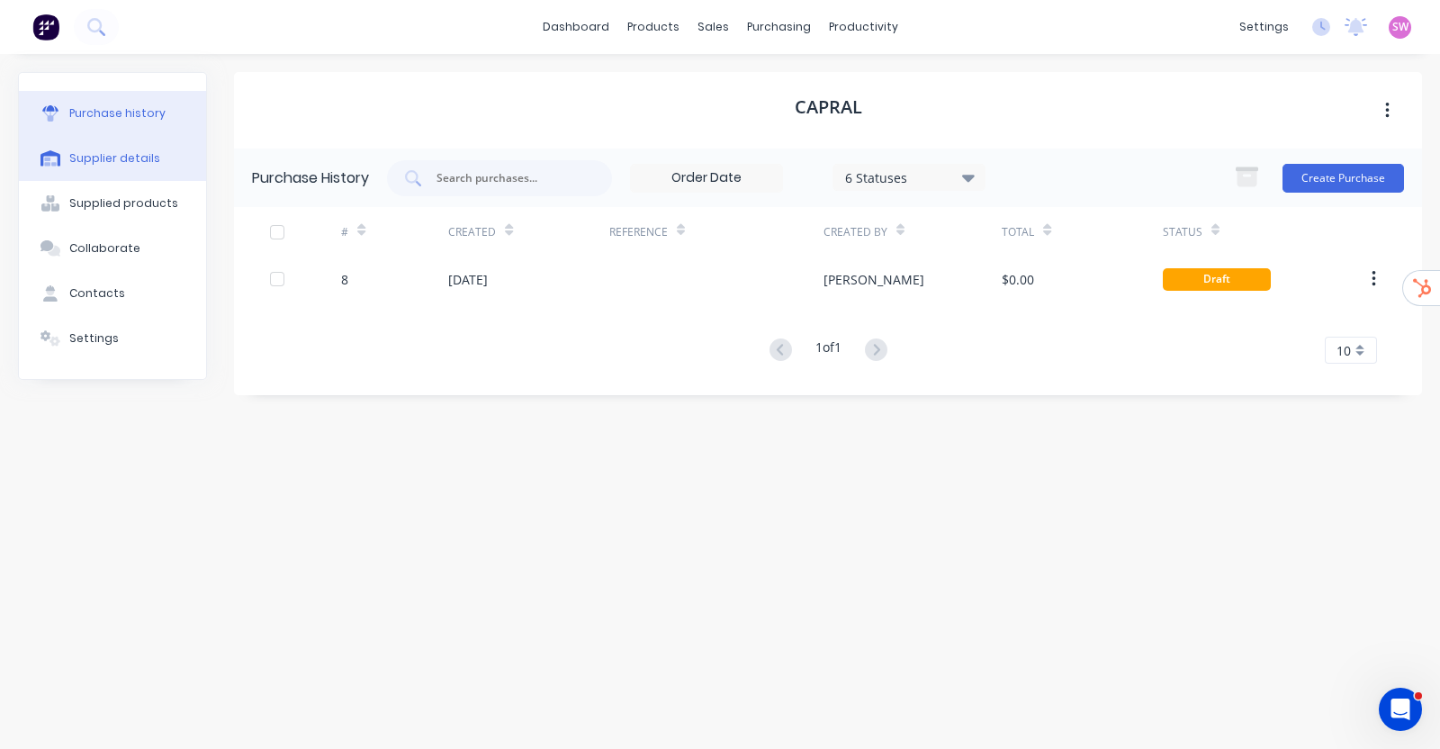
click at [81, 138] on button "Supplier details" at bounding box center [112, 158] width 187 height 45
select select "AU"
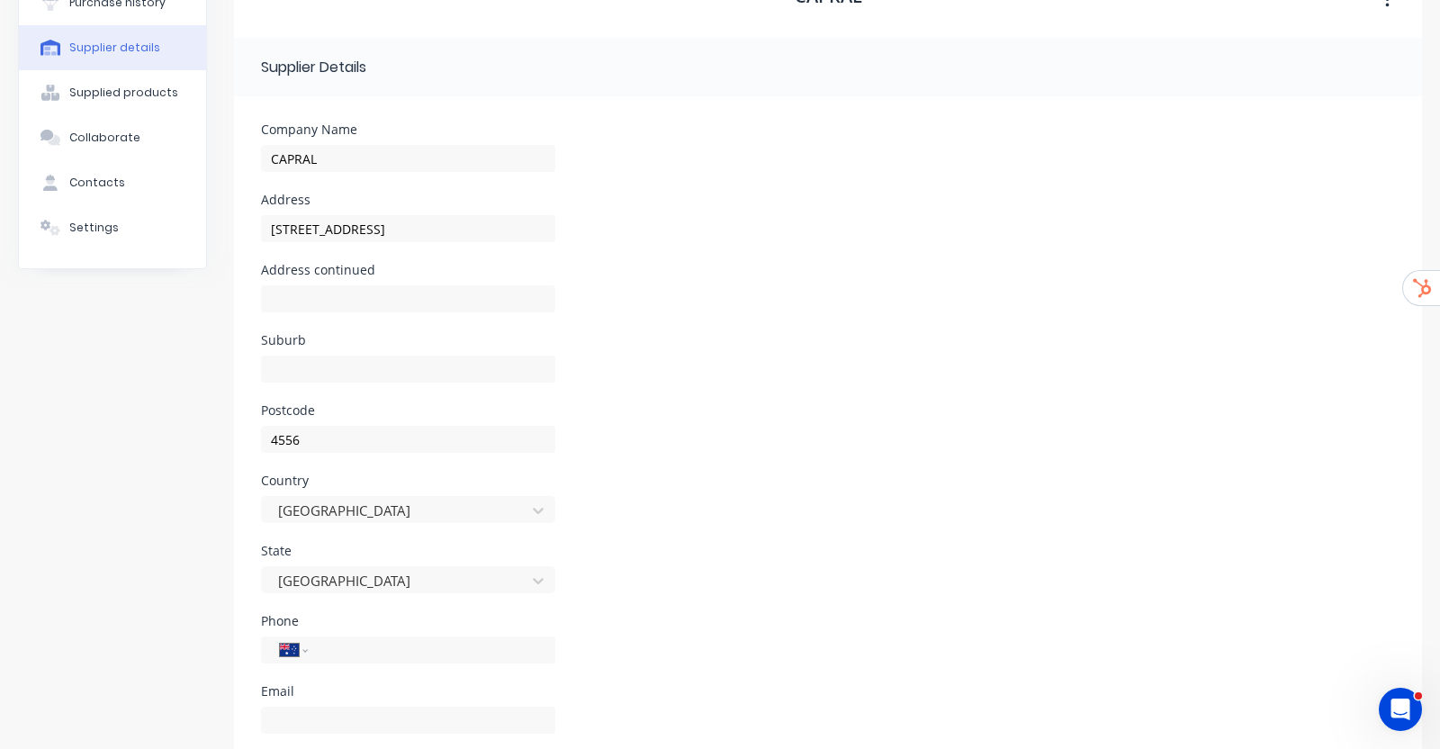
scroll to position [7, 0]
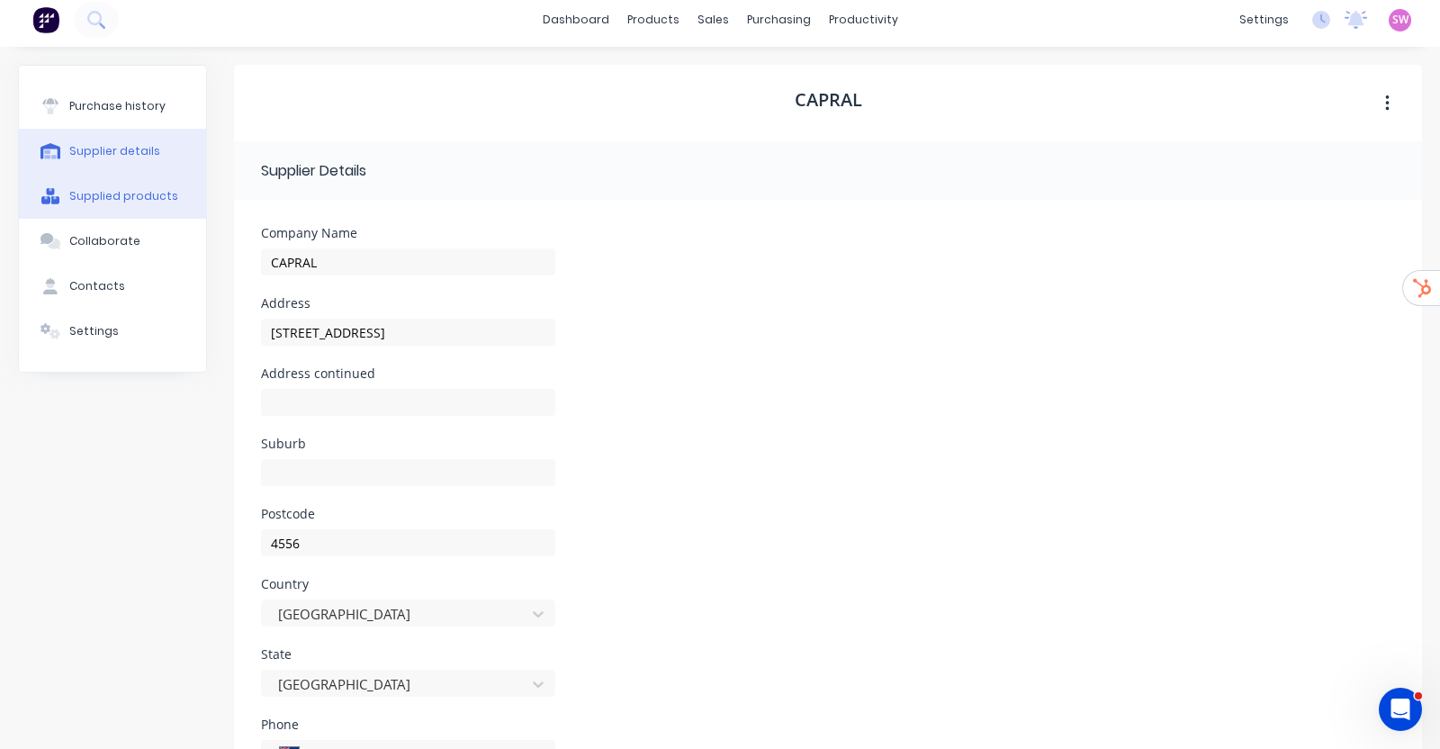
click at [103, 188] on div "Supplied products" at bounding box center [123, 196] width 109 height 16
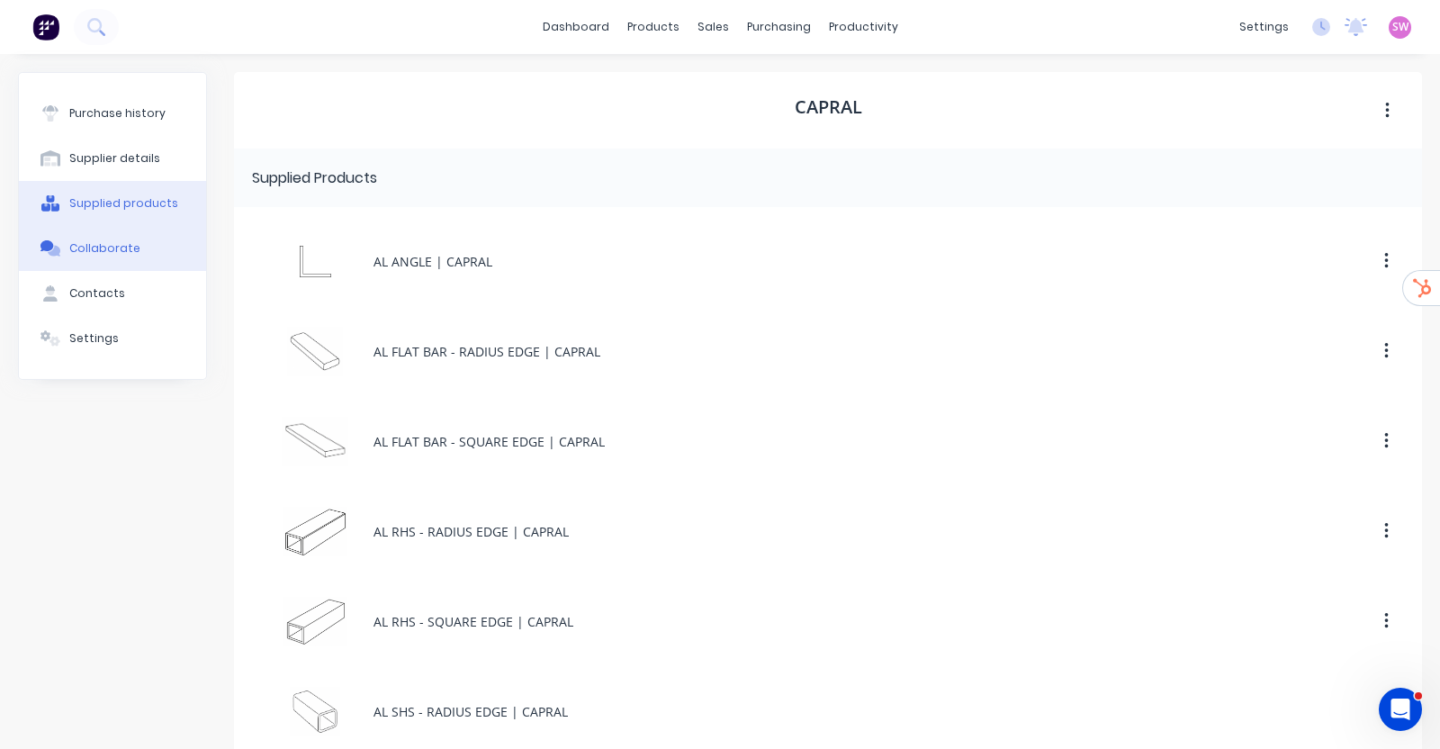
click at [139, 249] on button "Collaborate" at bounding box center [112, 248] width 187 height 45
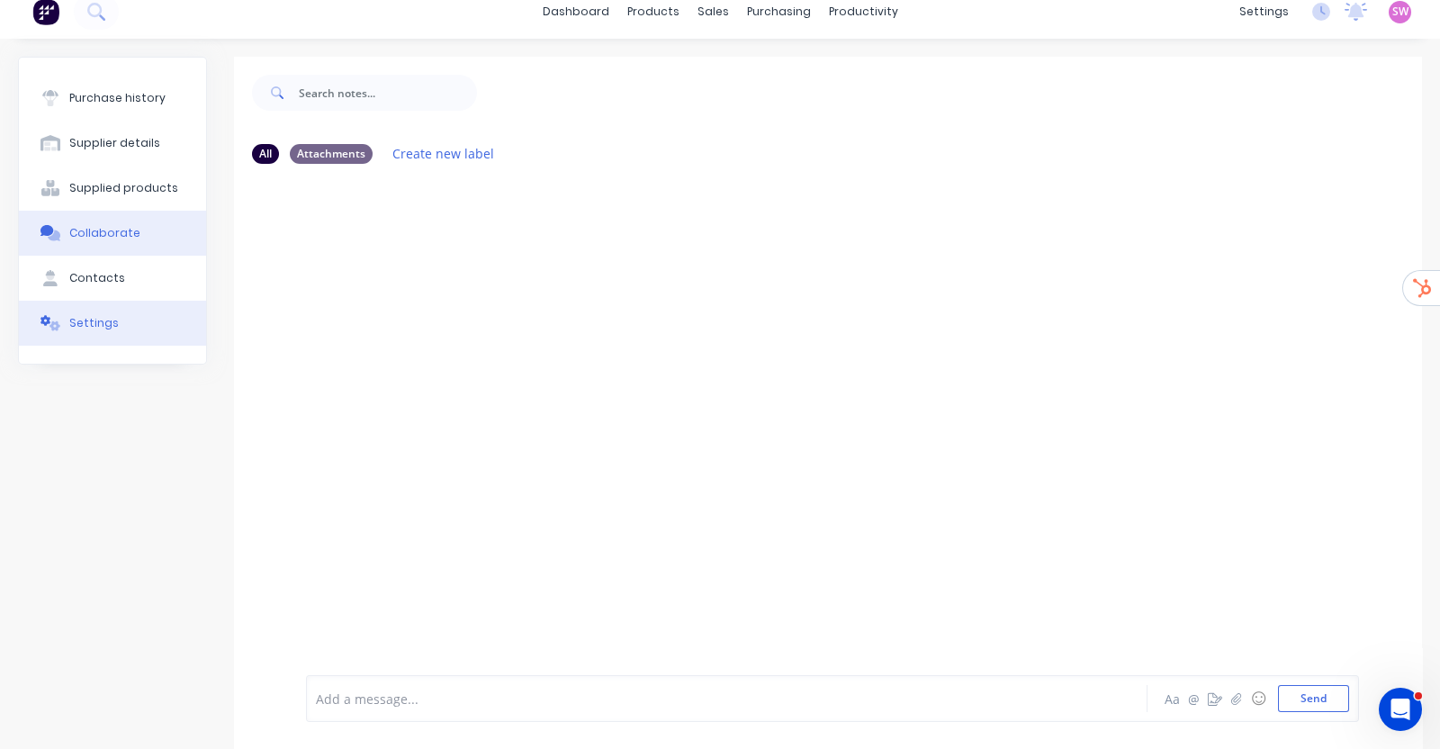
scroll to position [40, 0]
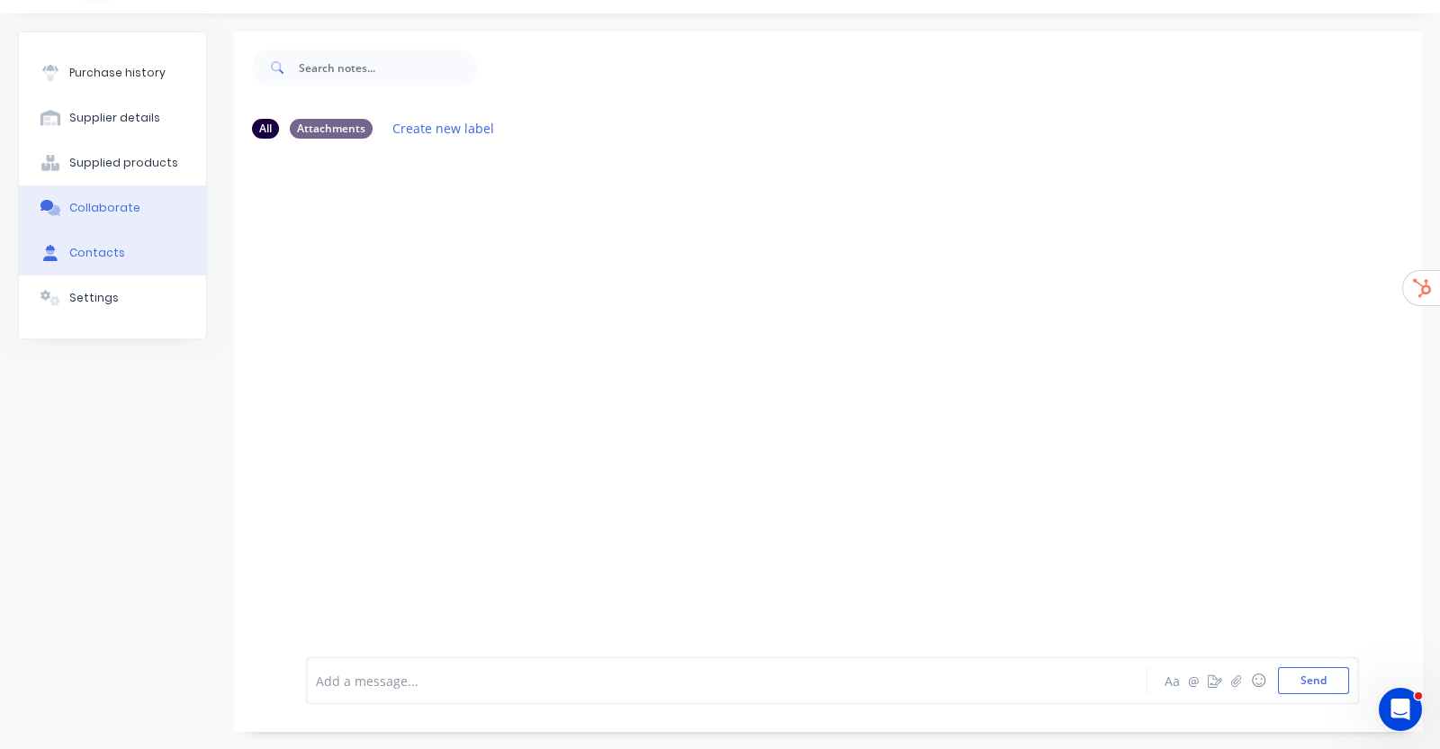
click at [132, 263] on button "Contacts" at bounding box center [112, 252] width 187 height 45
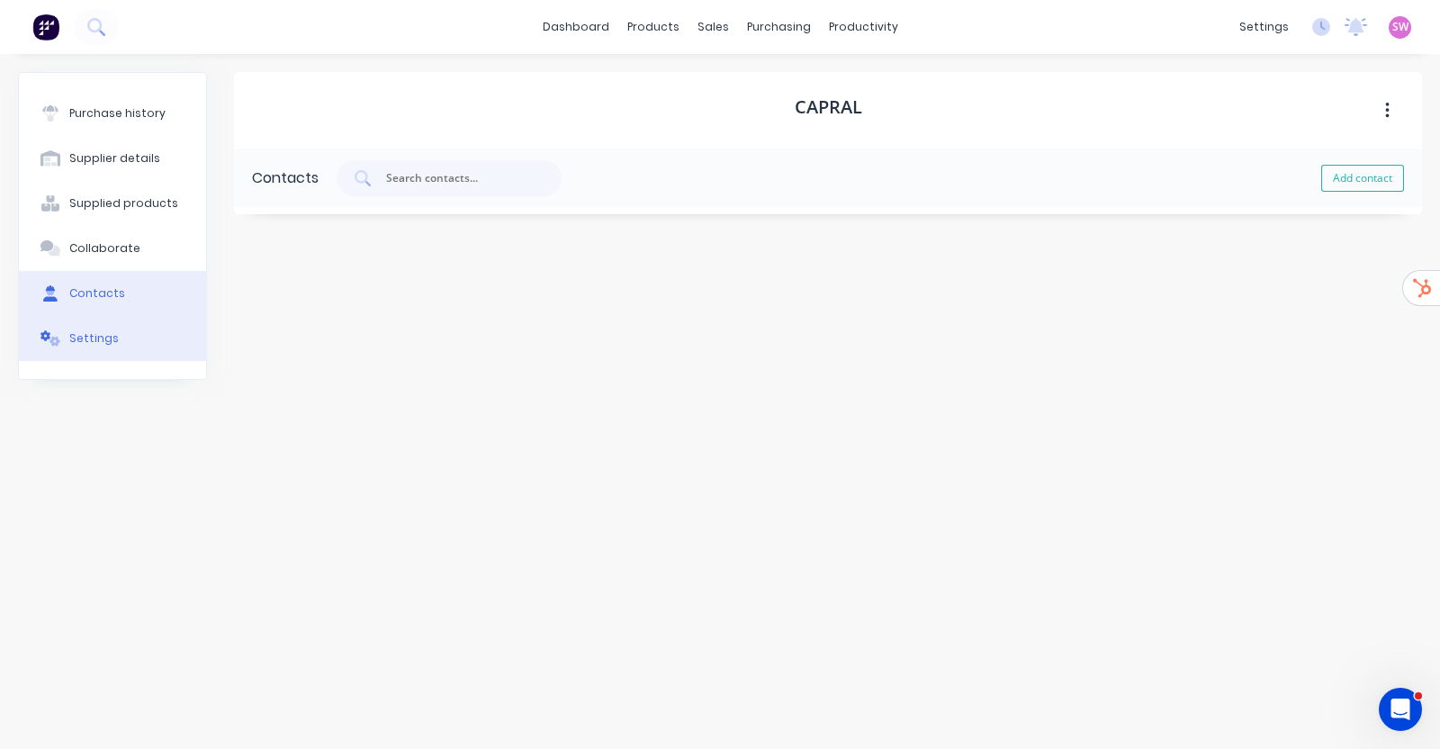
click at [92, 342] on div "Settings" at bounding box center [93, 338] width 49 height 16
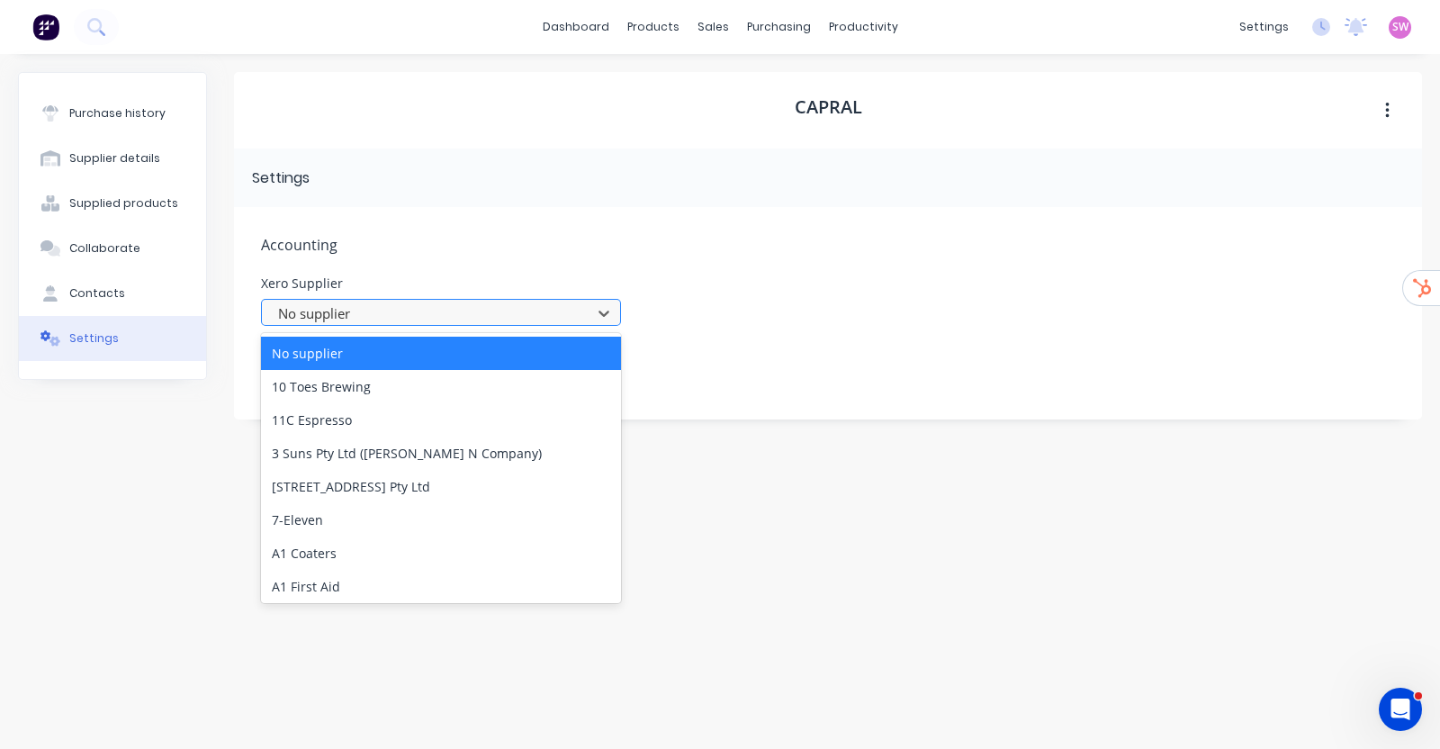
click at [428, 319] on div at bounding box center [429, 313] width 306 height 22
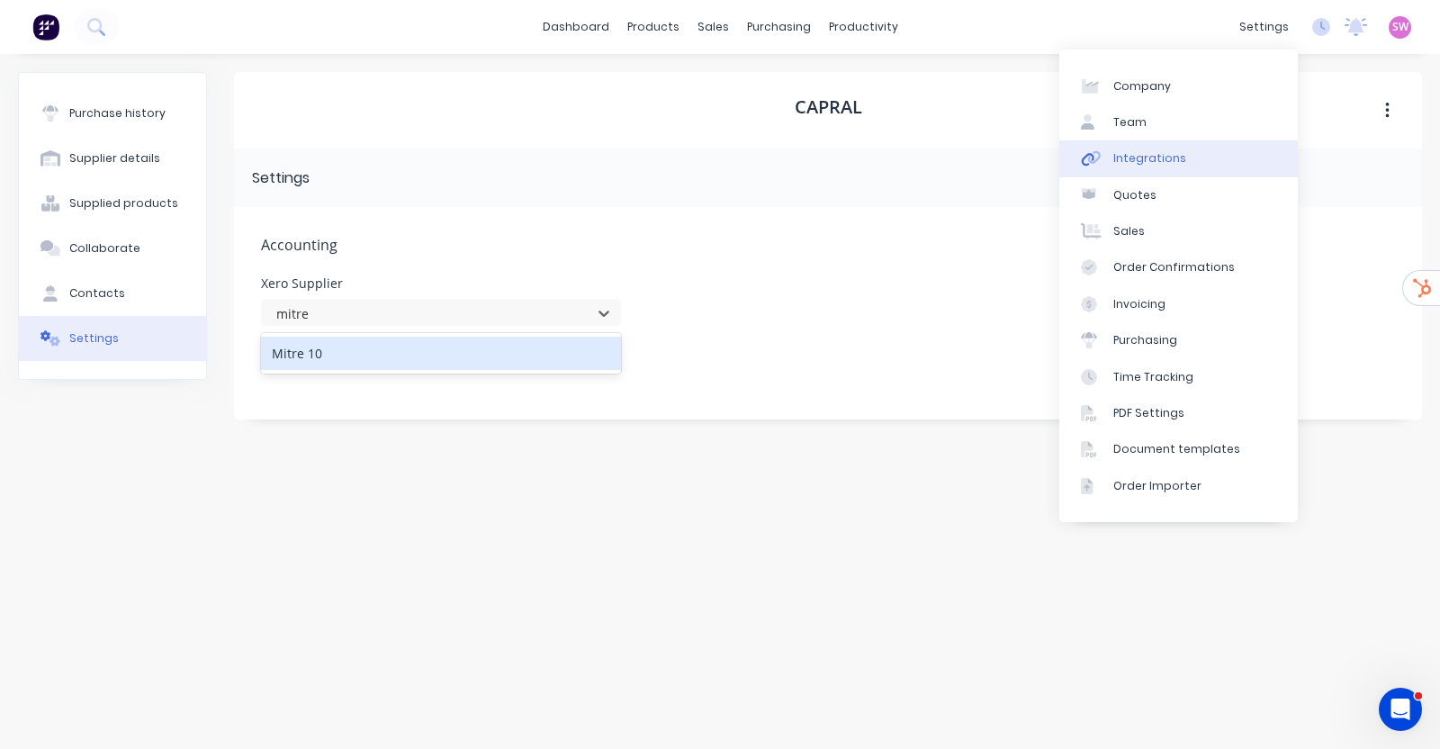
type input "mitre"
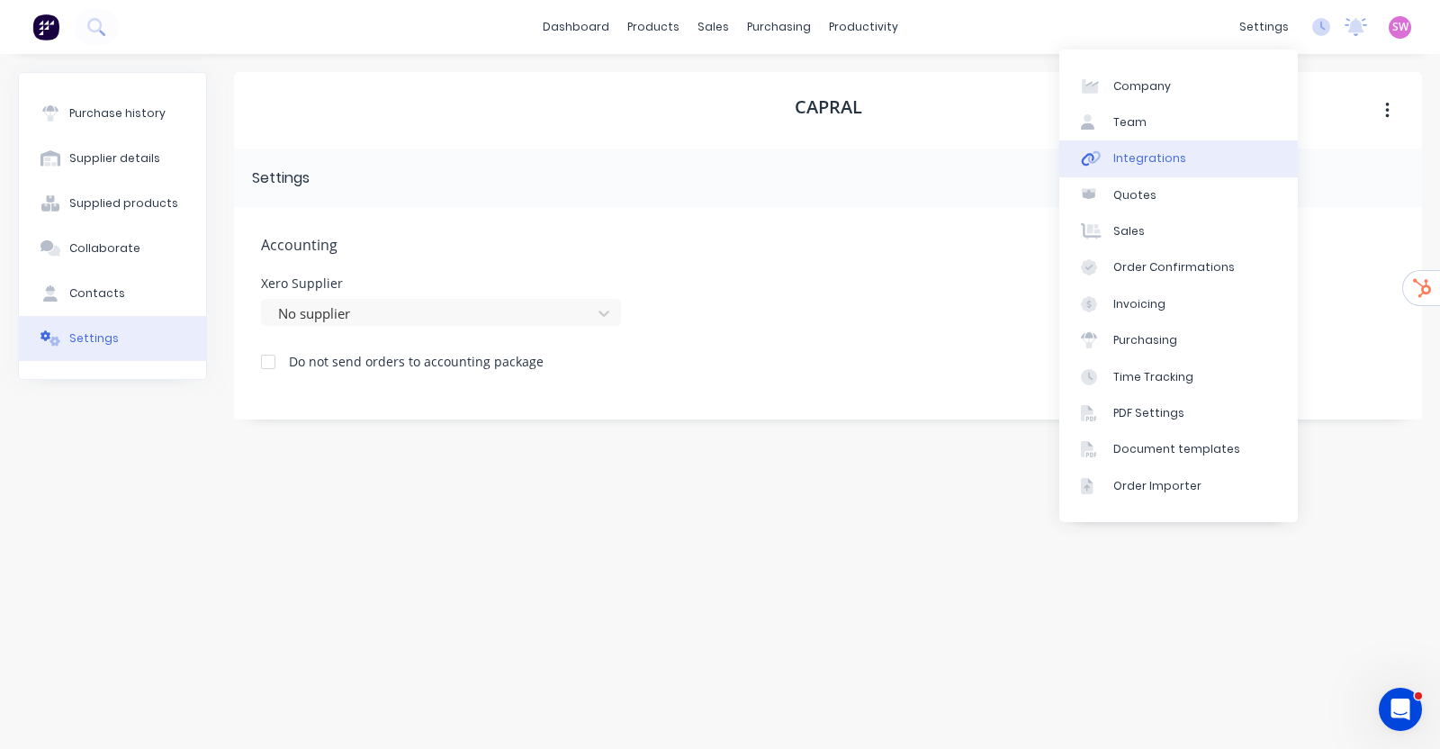
click at [1172, 142] on link "Integrations" at bounding box center [1178, 158] width 238 height 36
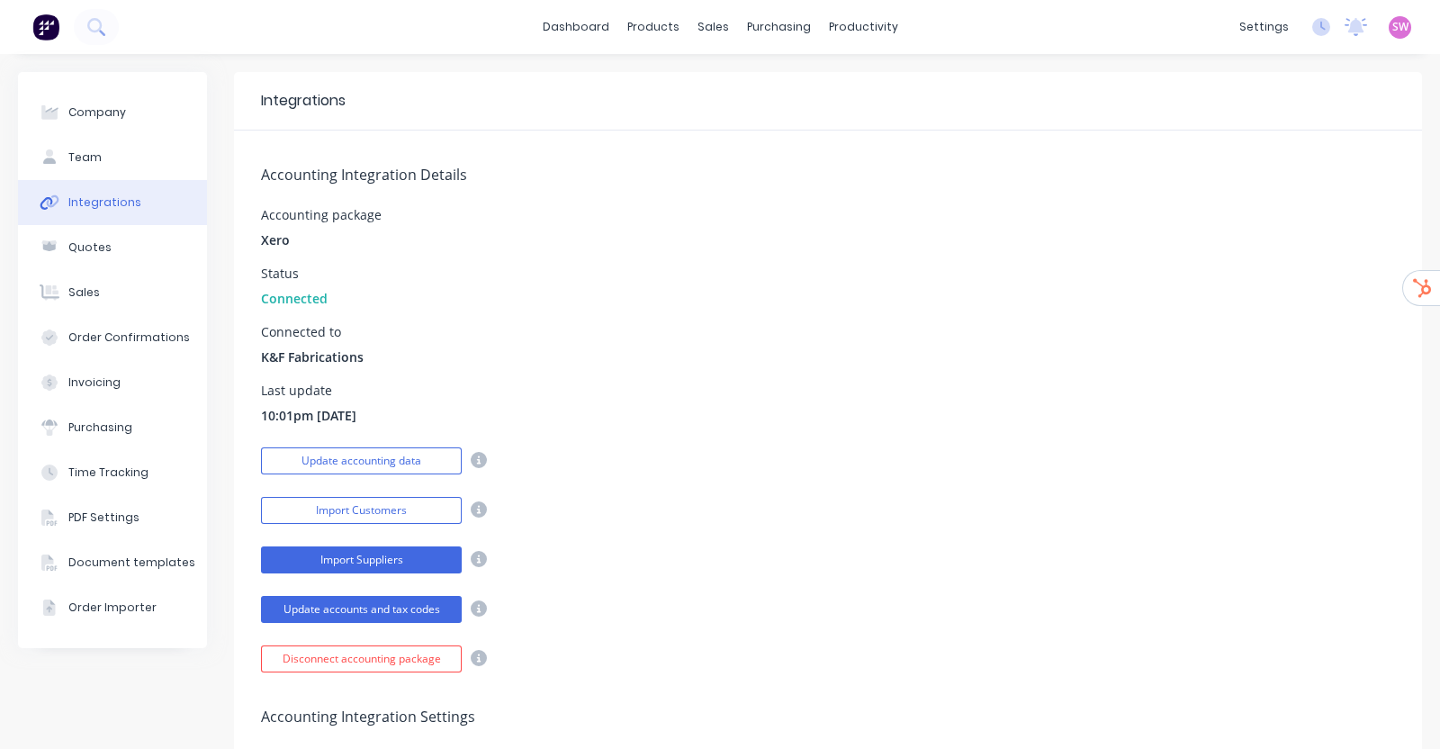
click at [385, 563] on button "Import Suppliers" at bounding box center [361, 559] width 201 height 27
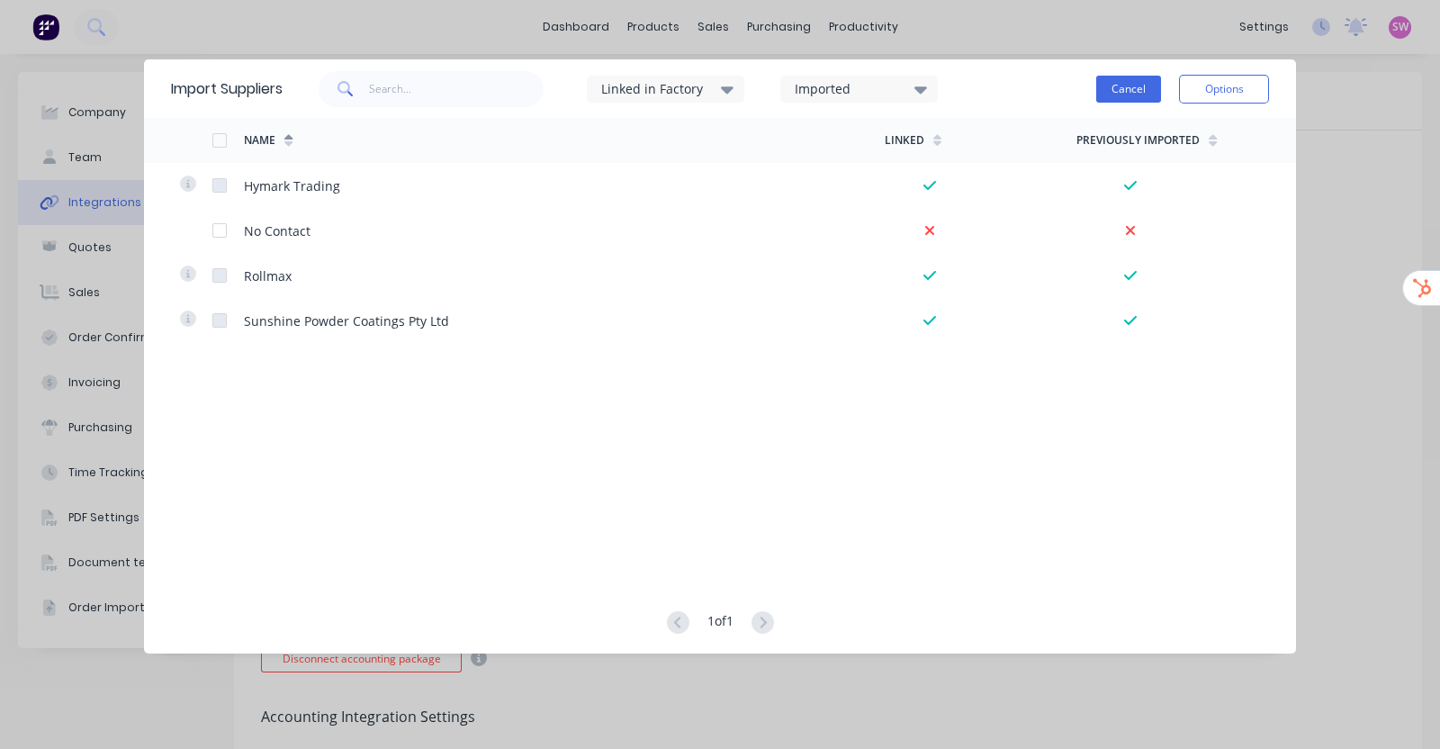
click at [1138, 79] on button "Cancel" at bounding box center [1128, 89] width 65 height 27
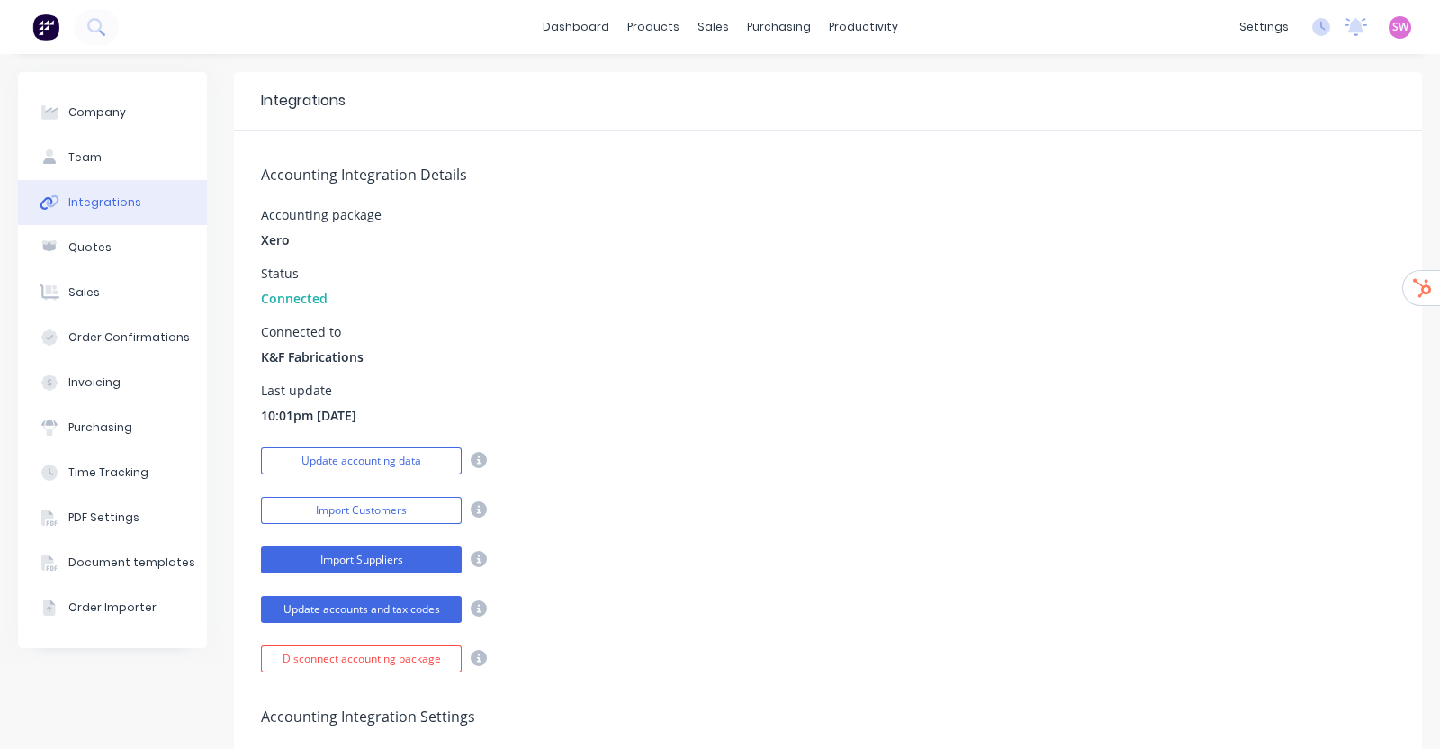
click at [356, 560] on button "Import Suppliers" at bounding box center [361, 559] width 201 height 27
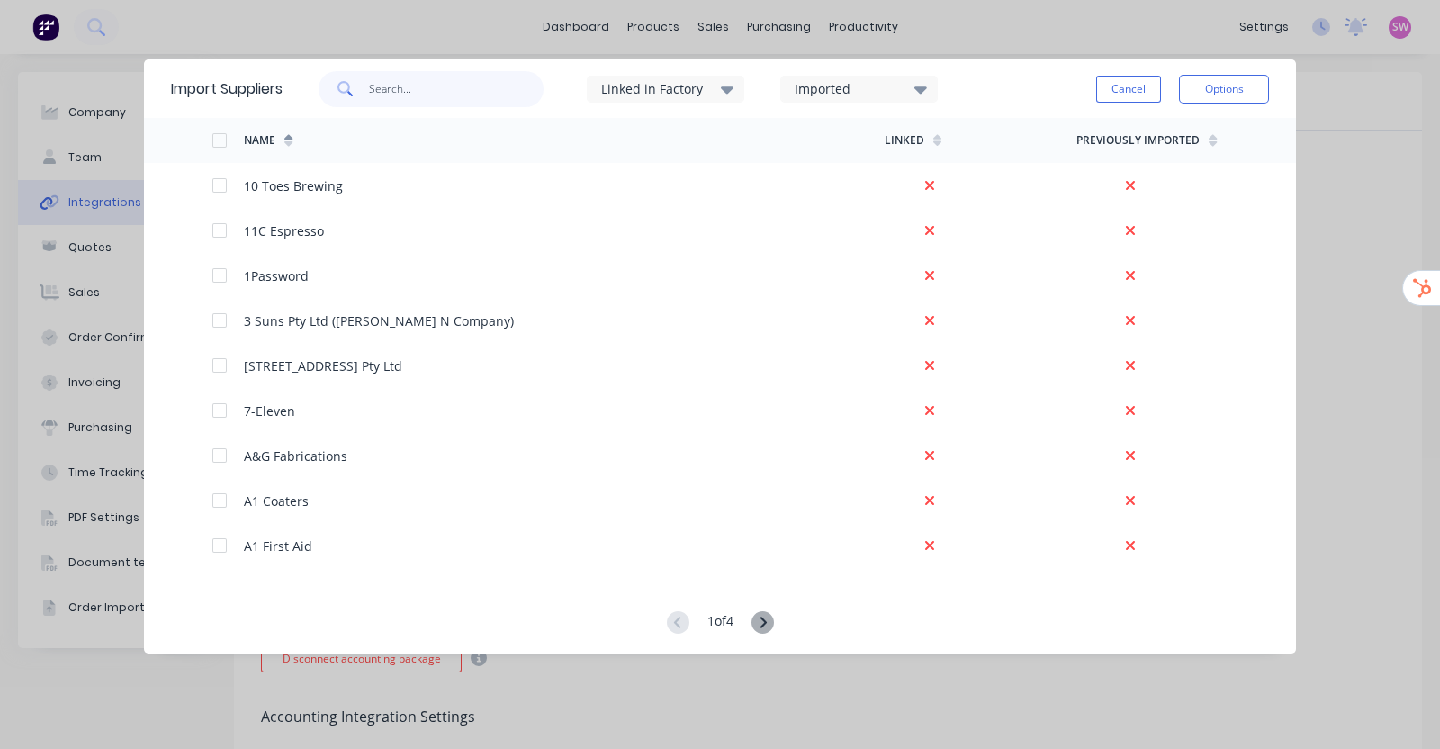
click at [493, 92] on input "text" at bounding box center [456, 89] width 175 height 36
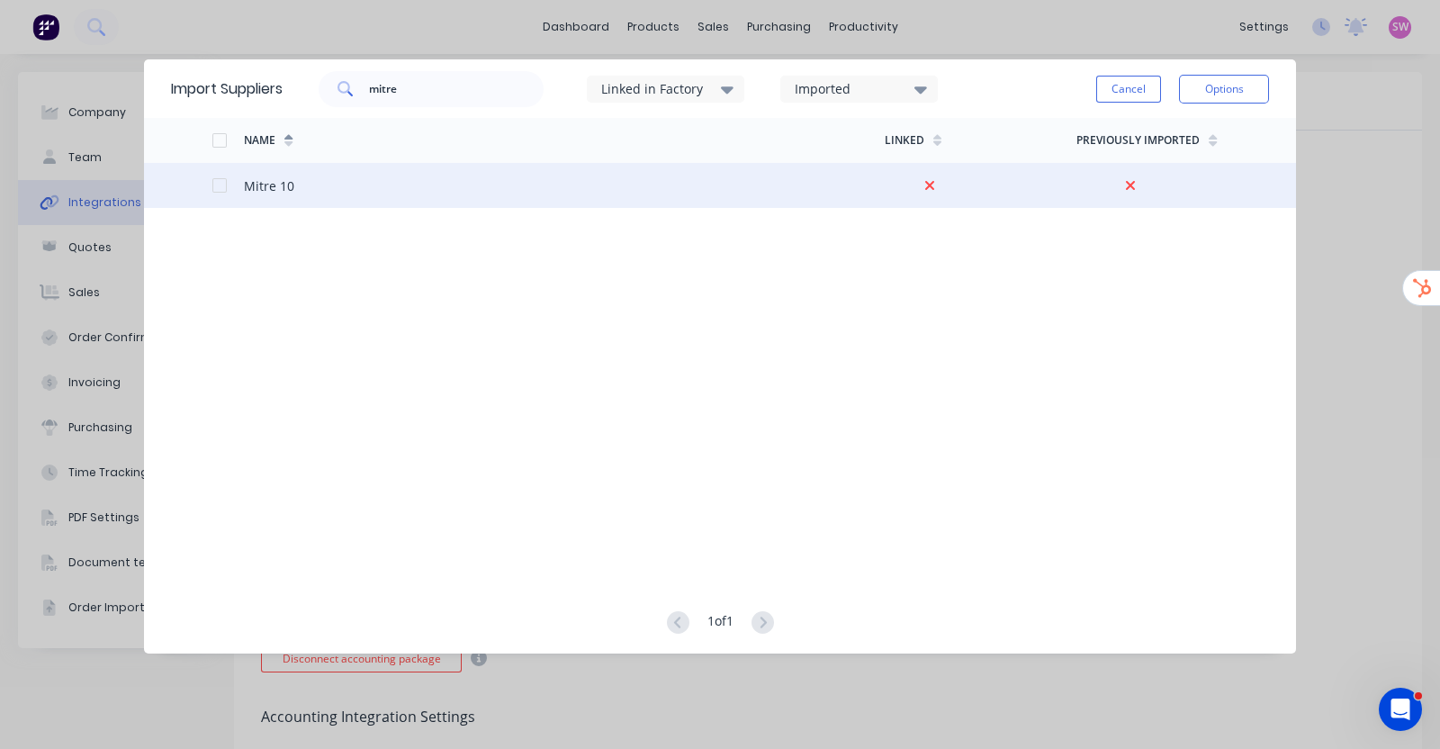
click at [225, 187] on div at bounding box center [220, 185] width 36 height 36
drag, startPoint x: 400, startPoint y: 85, endPoint x: 293, endPoint y: 76, distance: 106.6
click at [293, 76] on div "mitre Linked in Factory Imported" at bounding box center [628, 89] width 691 height 54
click at [224, 186] on div at bounding box center [220, 185] width 36 height 36
drag, startPoint x: 405, startPoint y: 93, endPoint x: 328, endPoint y: 95, distance: 76.5
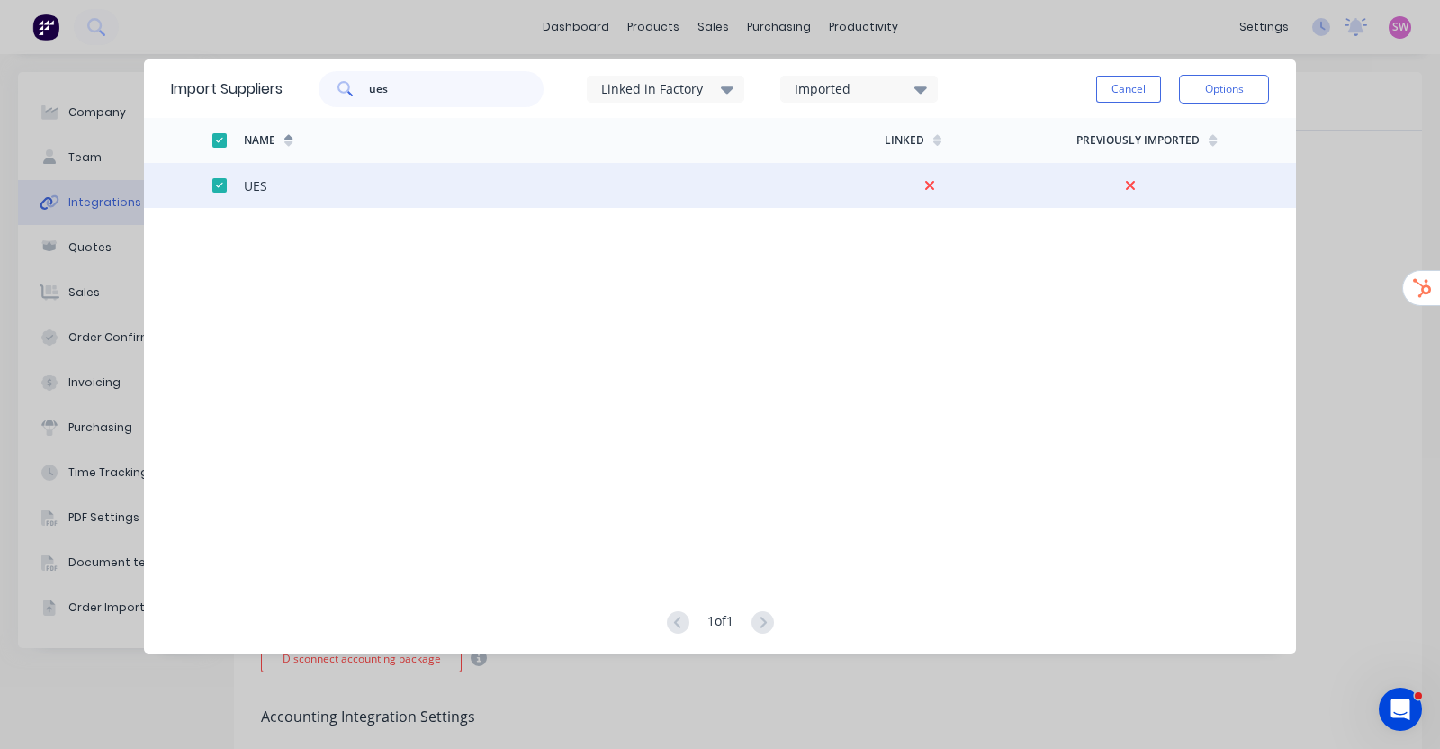
click at [328, 95] on div "ues" at bounding box center [431, 89] width 225 height 36
click at [220, 184] on div at bounding box center [220, 185] width 36 height 36
drag, startPoint x: 276, startPoint y: 75, endPoint x: 234, endPoint y: 76, distance: 42.3
click at [240, 76] on div "Import Suppliers bunnings Linked in Factory Imported Cancel Options" at bounding box center [720, 88] width 1152 height 58
click at [220, 186] on div at bounding box center [220, 185] width 36 height 36
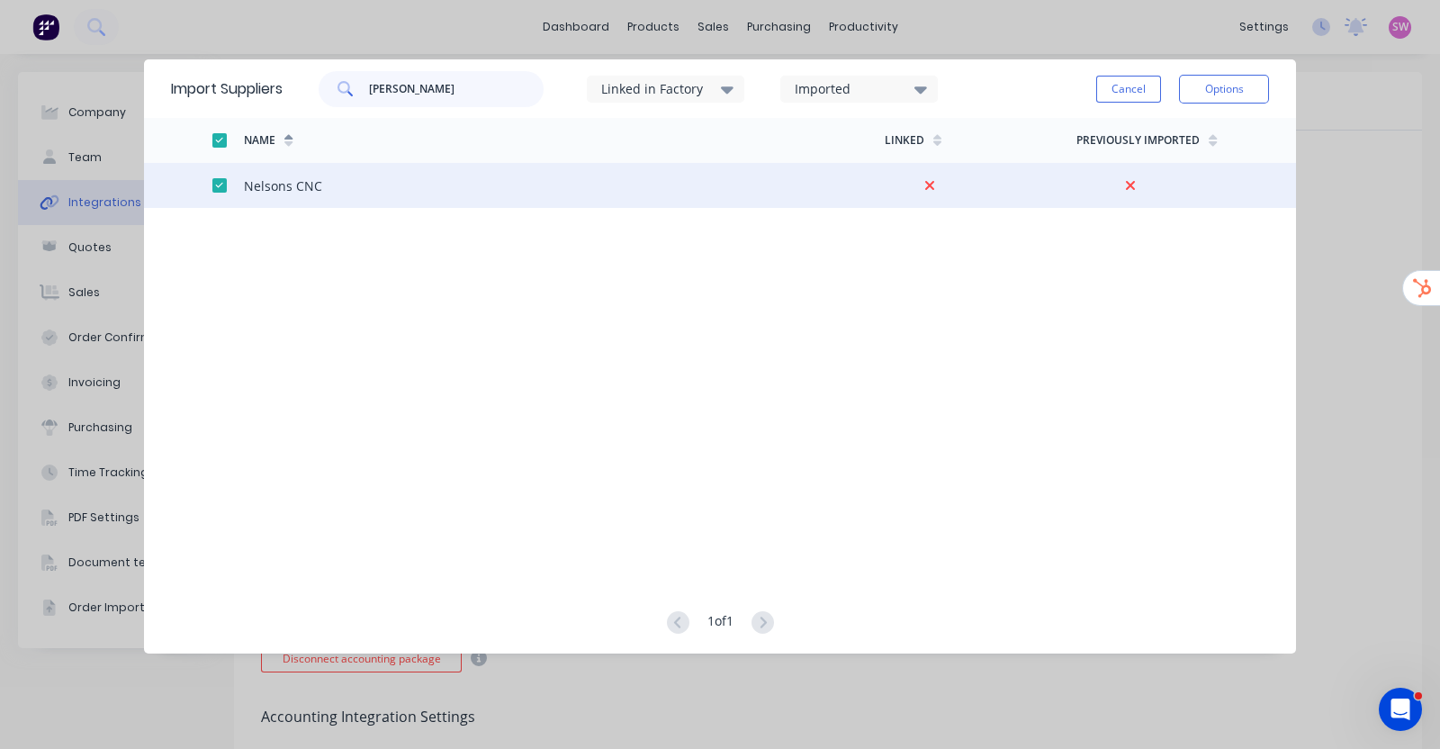
drag, startPoint x: 434, startPoint y: 96, endPoint x: 319, endPoint y: 90, distance: 114.5
click at [319, 90] on div "nelson" at bounding box center [427, 89] width 234 height 36
click at [213, 182] on div at bounding box center [220, 185] width 36 height 36
drag, startPoint x: 427, startPoint y: 78, endPoint x: 346, endPoint y: 75, distance: 81.1
click at [347, 75] on div "jono" at bounding box center [431, 89] width 225 height 36
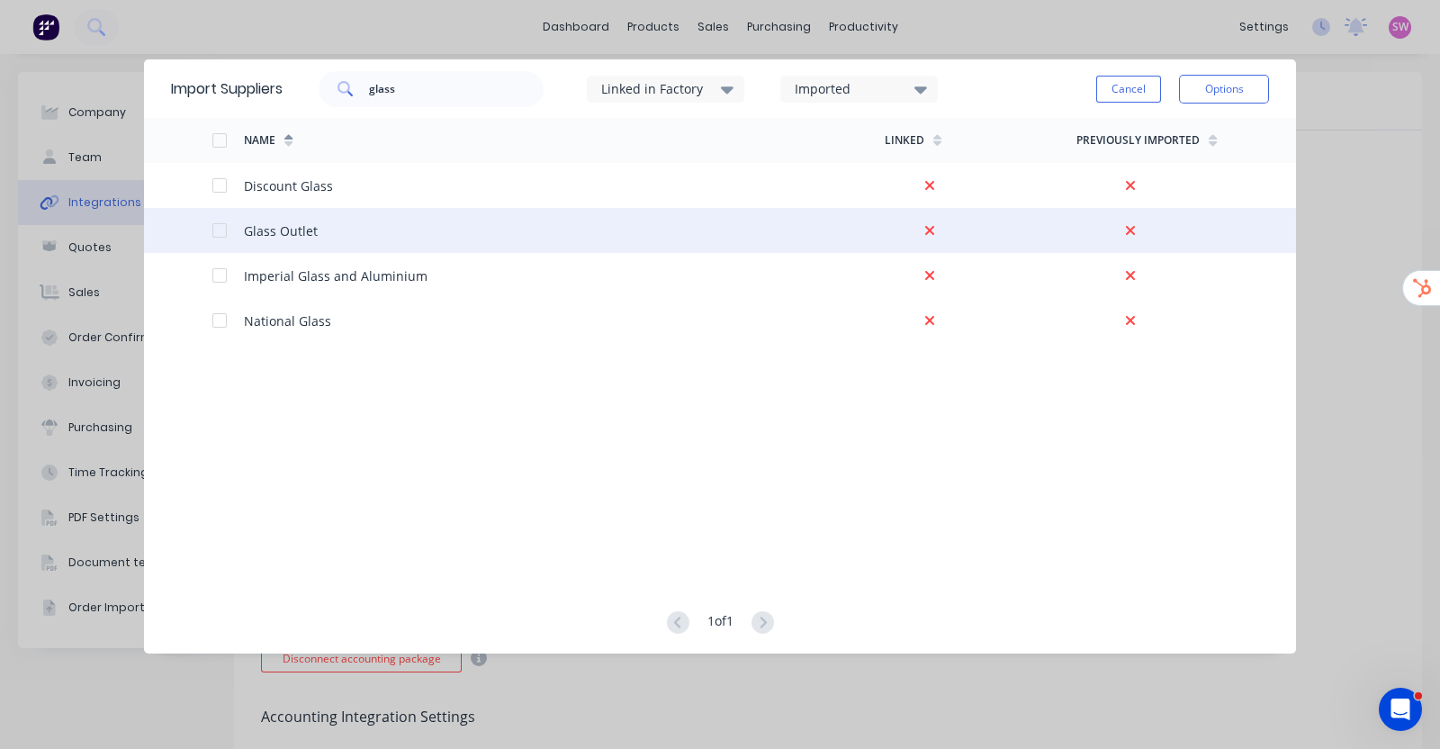
click at [224, 228] on div at bounding box center [220, 230] width 36 height 36
drag, startPoint x: 409, startPoint y: 83, endPoint x: 210, endPoint y: 65, distance: 199.7
click at [328, 78] on div "glass" at bounding box center [431, 89] width 225 height 36
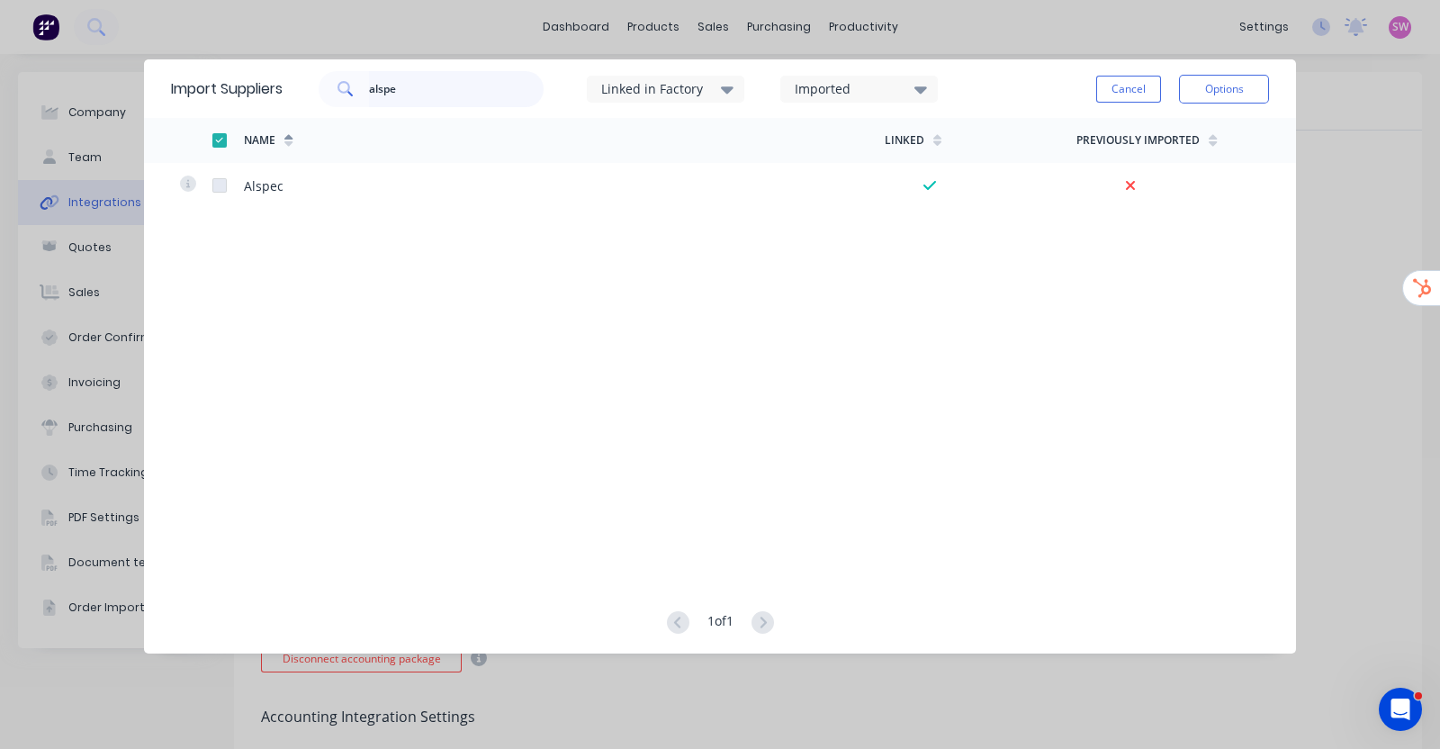
drag, startPoint x: 438, startPoint y: 101, endPoint x: 336, endPoint y: 90, distance: 103.2
click at [337, 90] on div "alspe" at bounding box center [431, 89] width 225 height 36
type input "k"
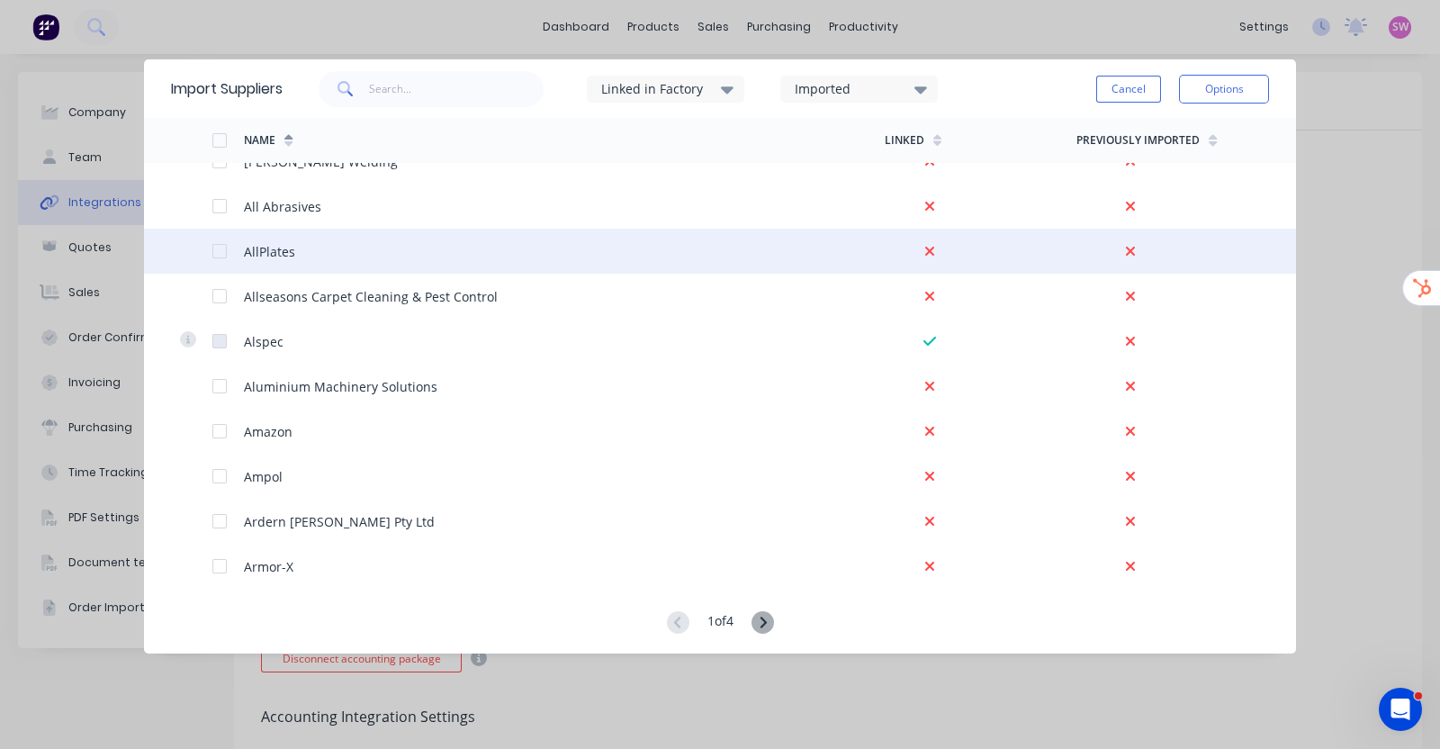
scroll to position [675, 0]
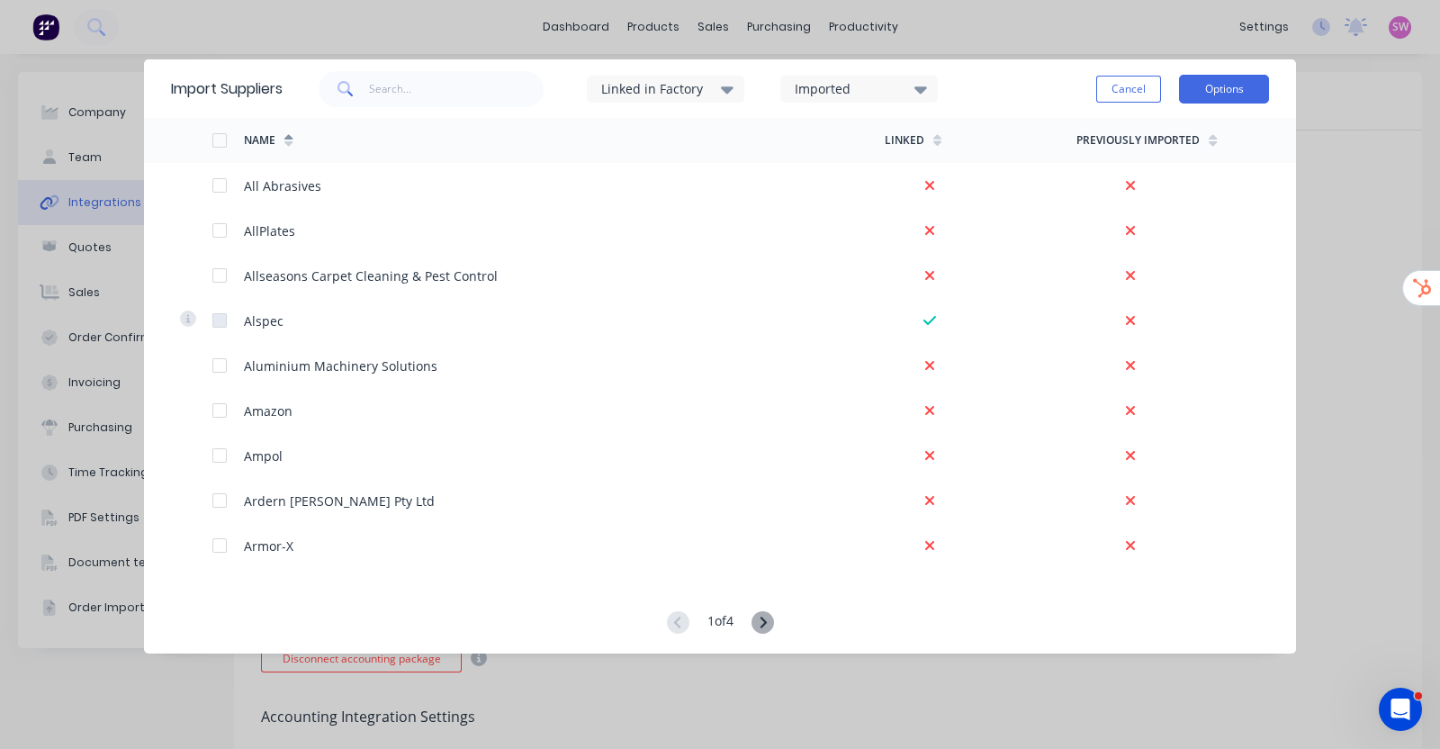
click at [1208, 87] on button "Options" at bounding box center [1224, 89] width 90 height 29
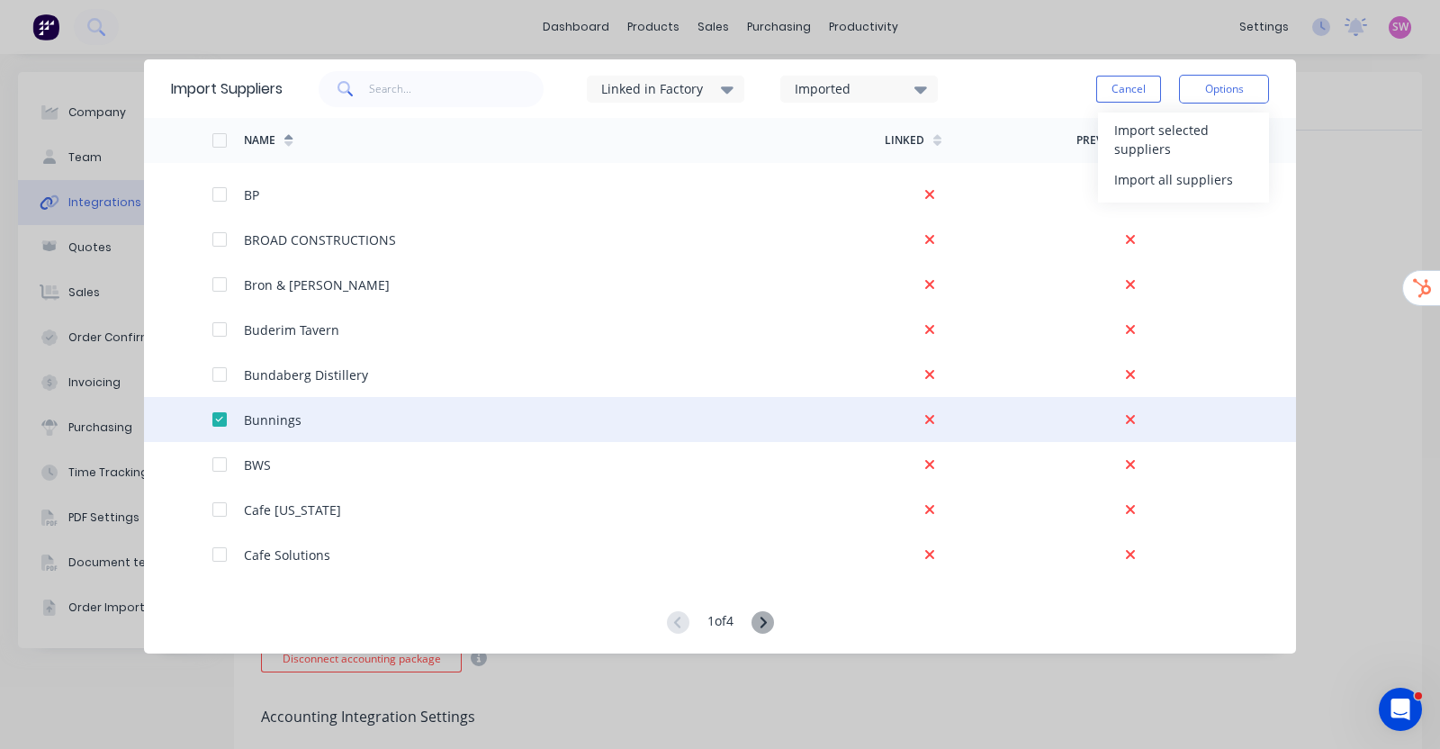
scroll to position [2287, 0]
click at [1179, 130] on div "Import selected suppliers" at bounding box center [1183, 139] width 139 height 45
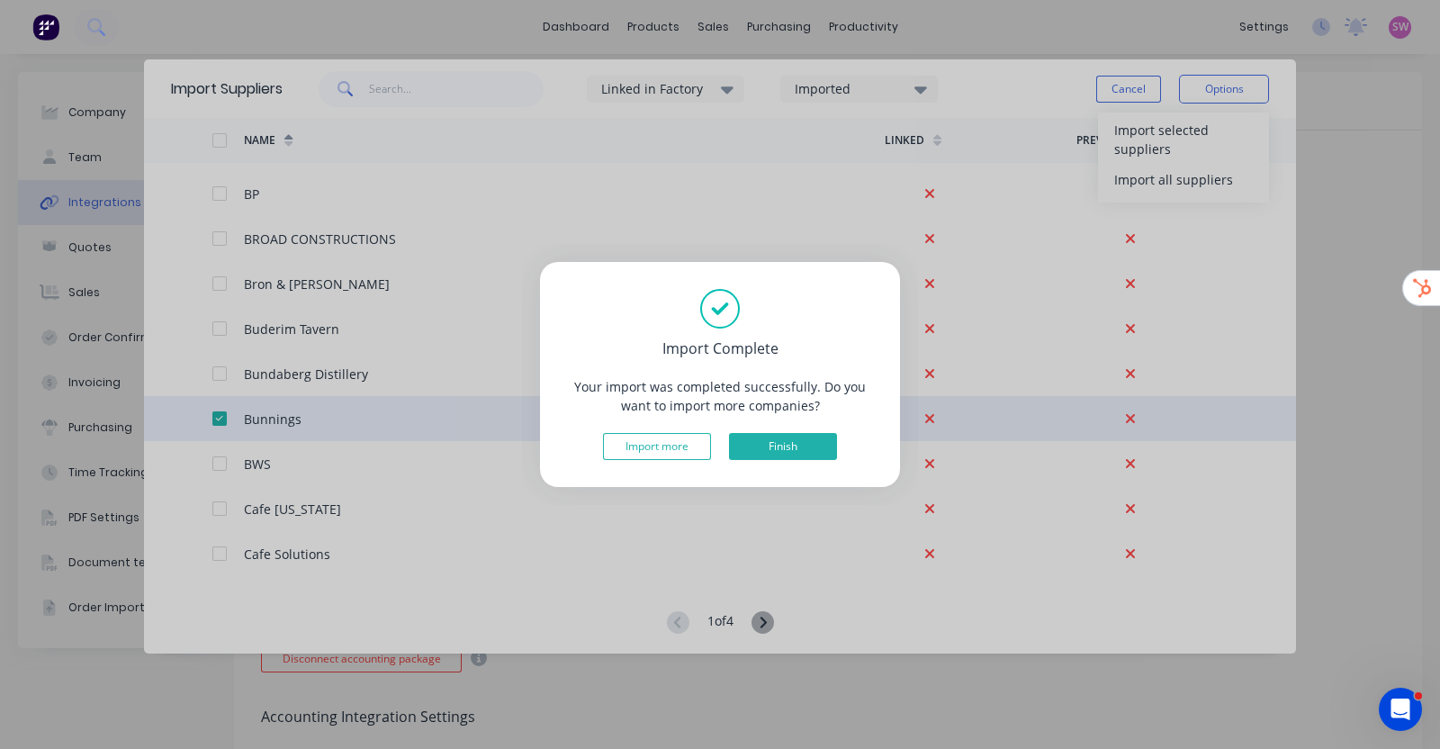
click at [797, 441] on button "Finish" at bounding box center [783, 446] width 108 height 27
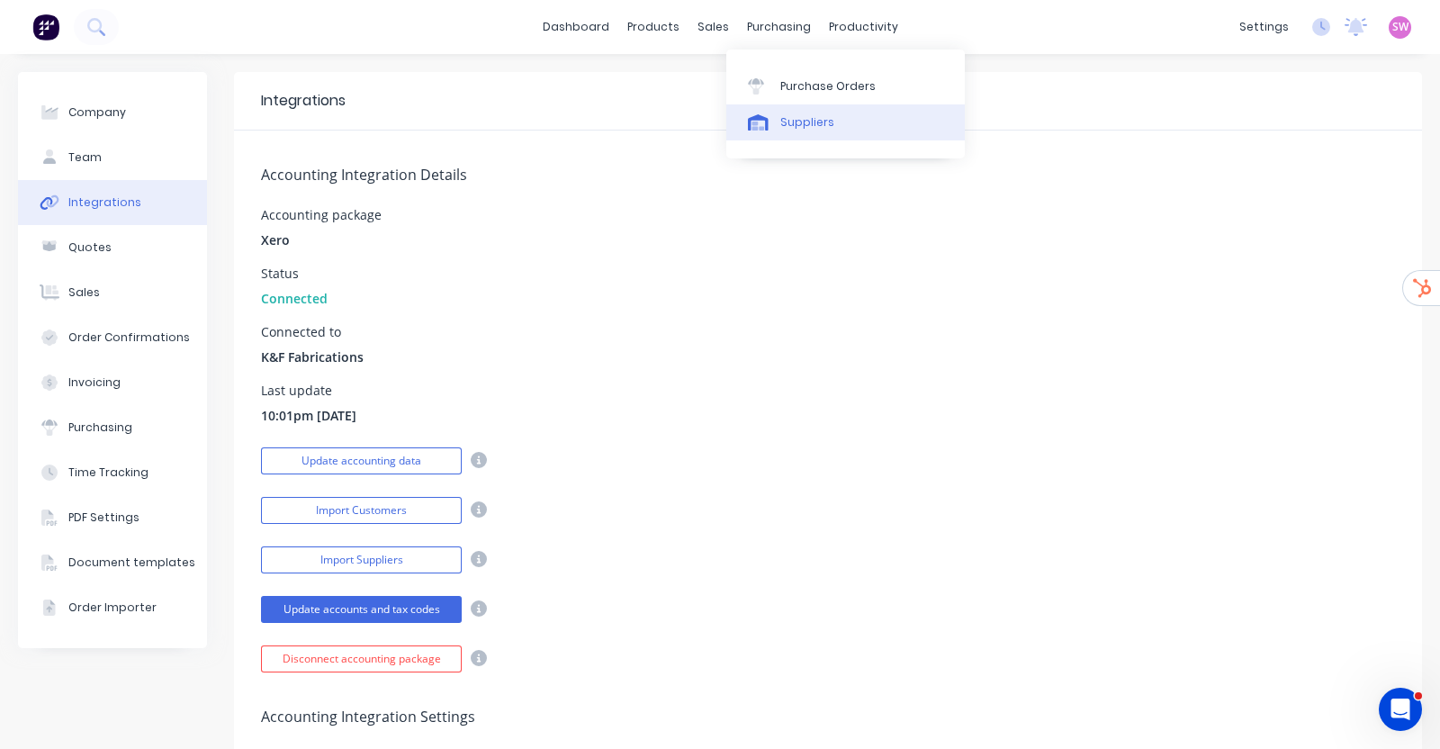
click at [790, 121] on div "Suppliers" at bounding box center [807, 122] width 54 height 16
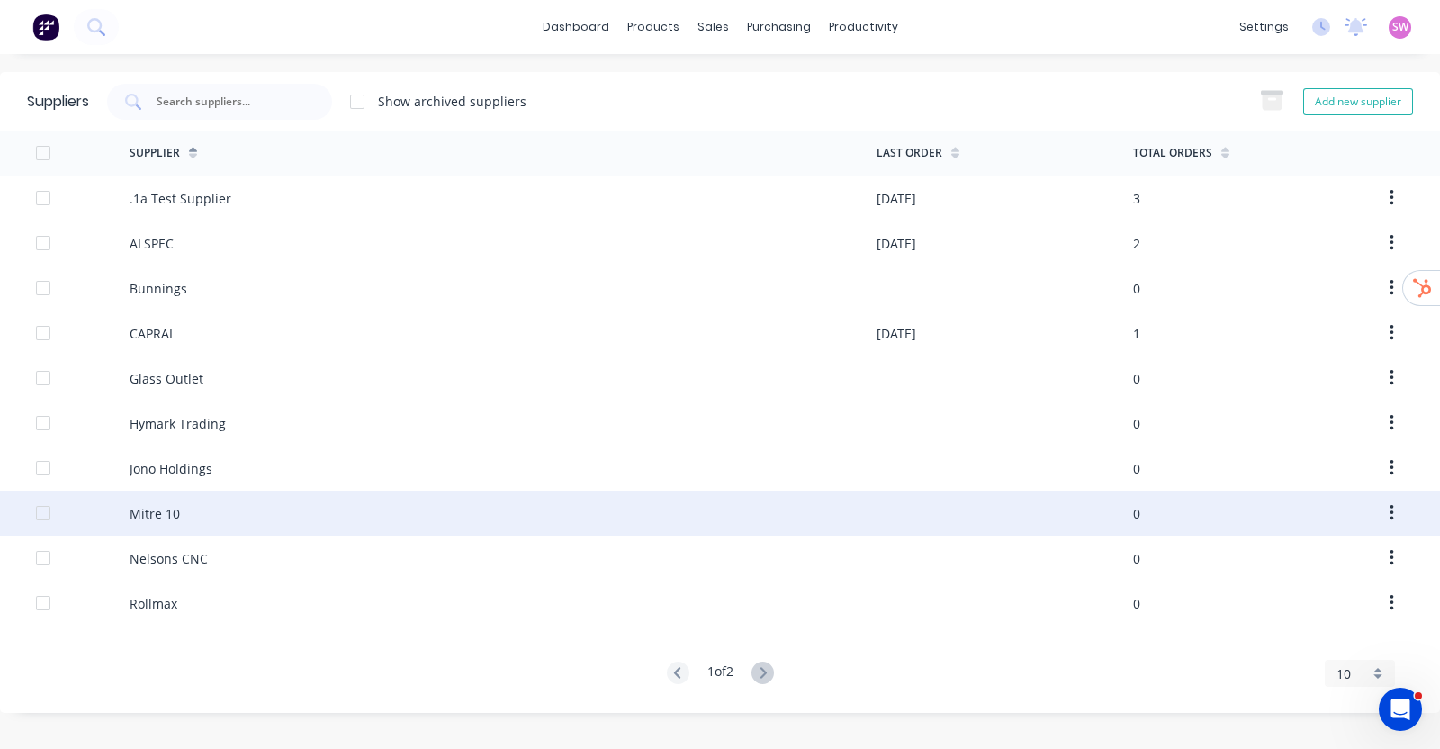
click at [193, 497] on div "Mitre 10" at bounding box center [503, 512] width 747 height 45
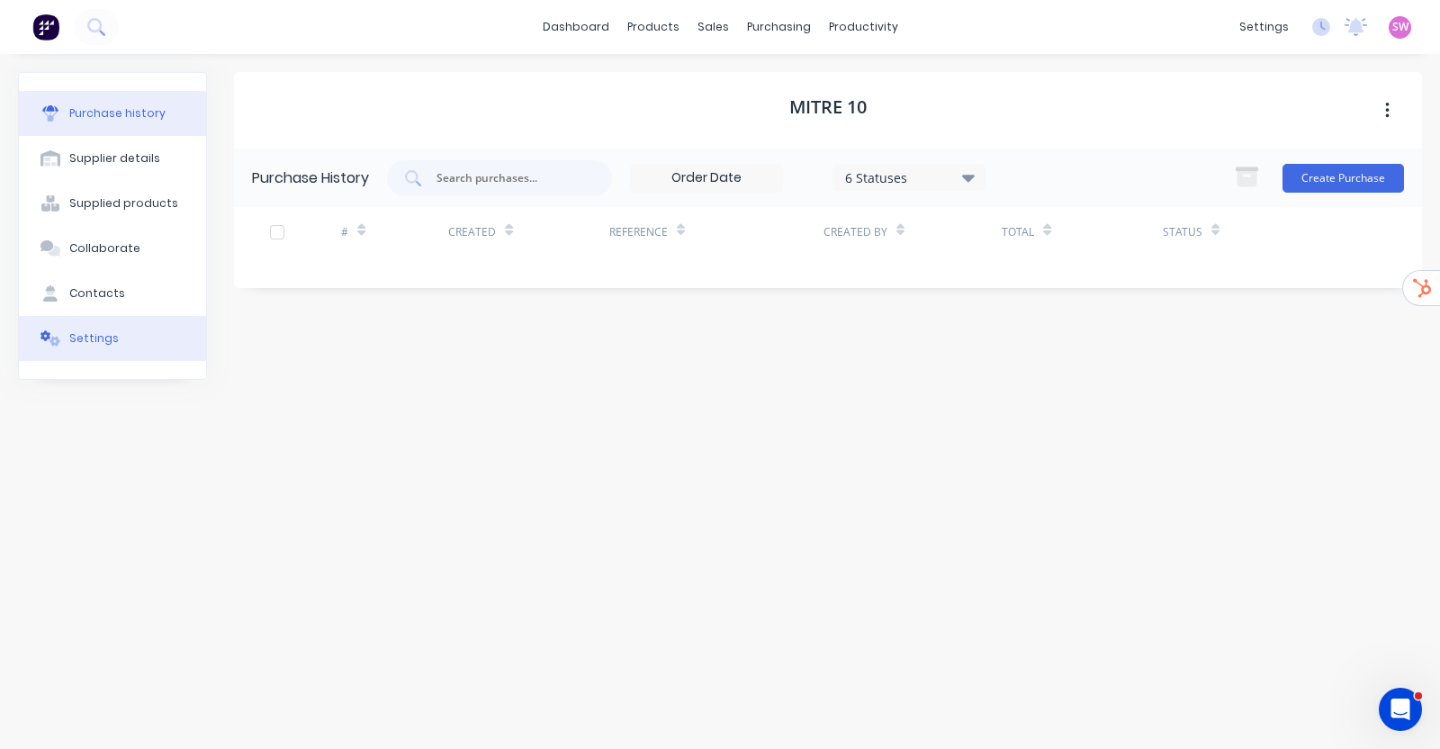
click at [85, 348] on button "Settings" at bounding box center [112, 338] width 187 height 45
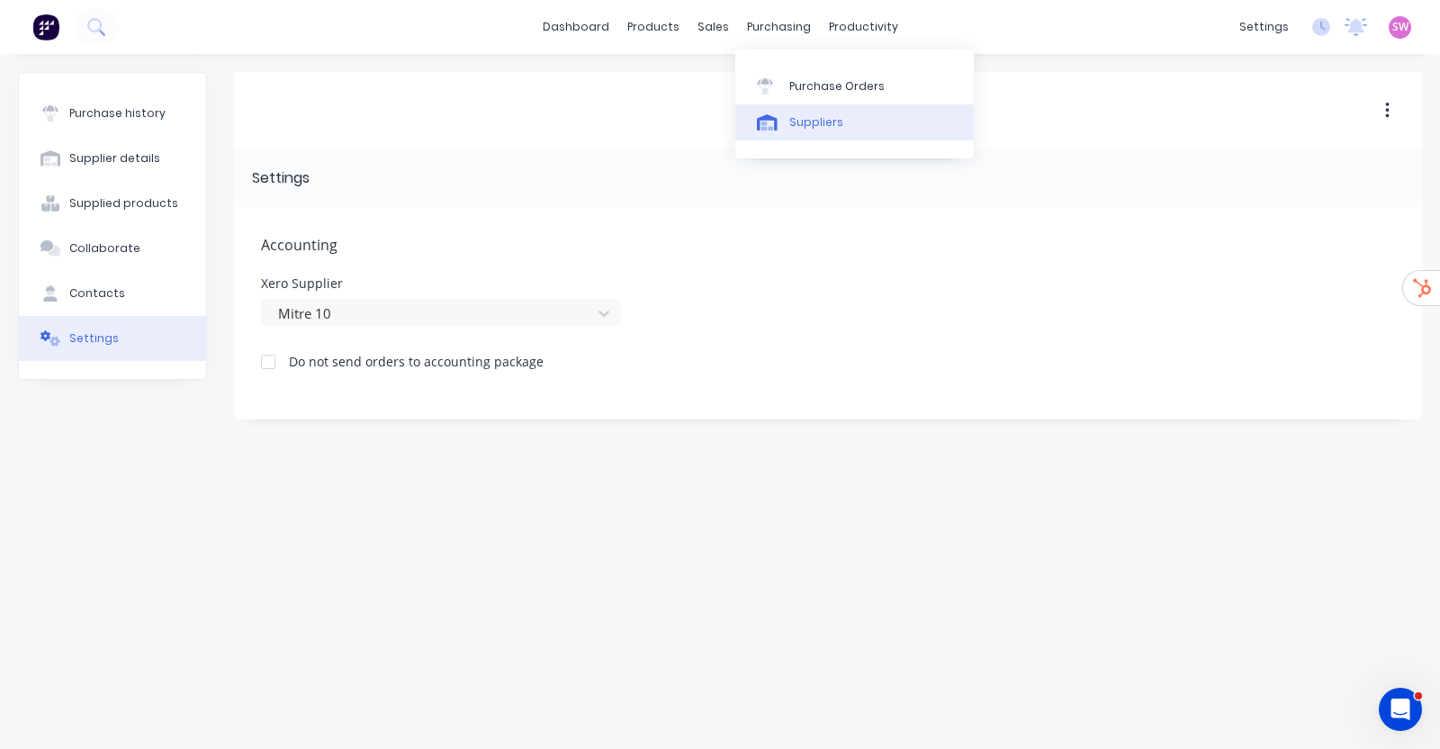
click at [857, 132] on link "Suppliers" at bounding box center [854, 122] width 238 height 36
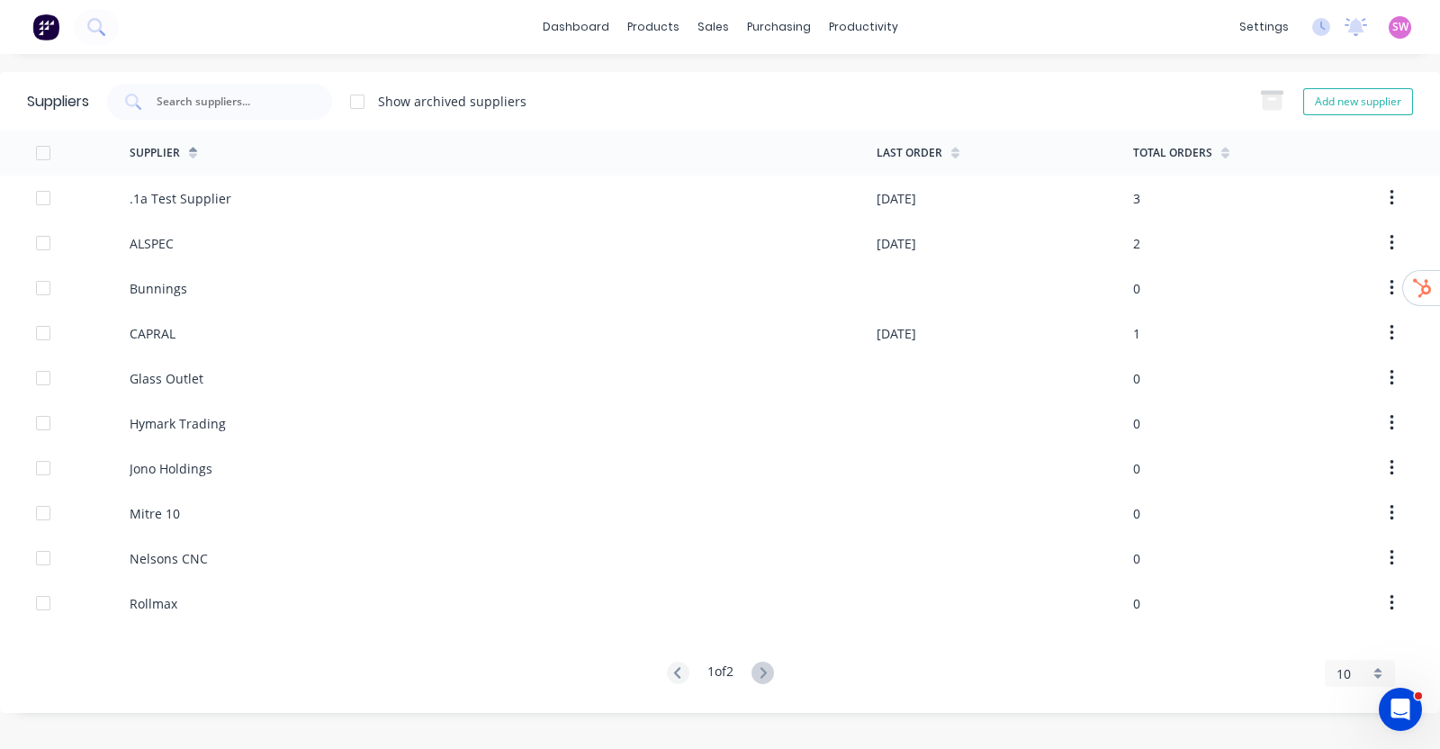
click at [1381, 673] on div "10" at bounding box center [1360, 673] width 70 height 27
click at [1363, 644] on div "35" at bounding box center [1359, 645] width 68 height 31
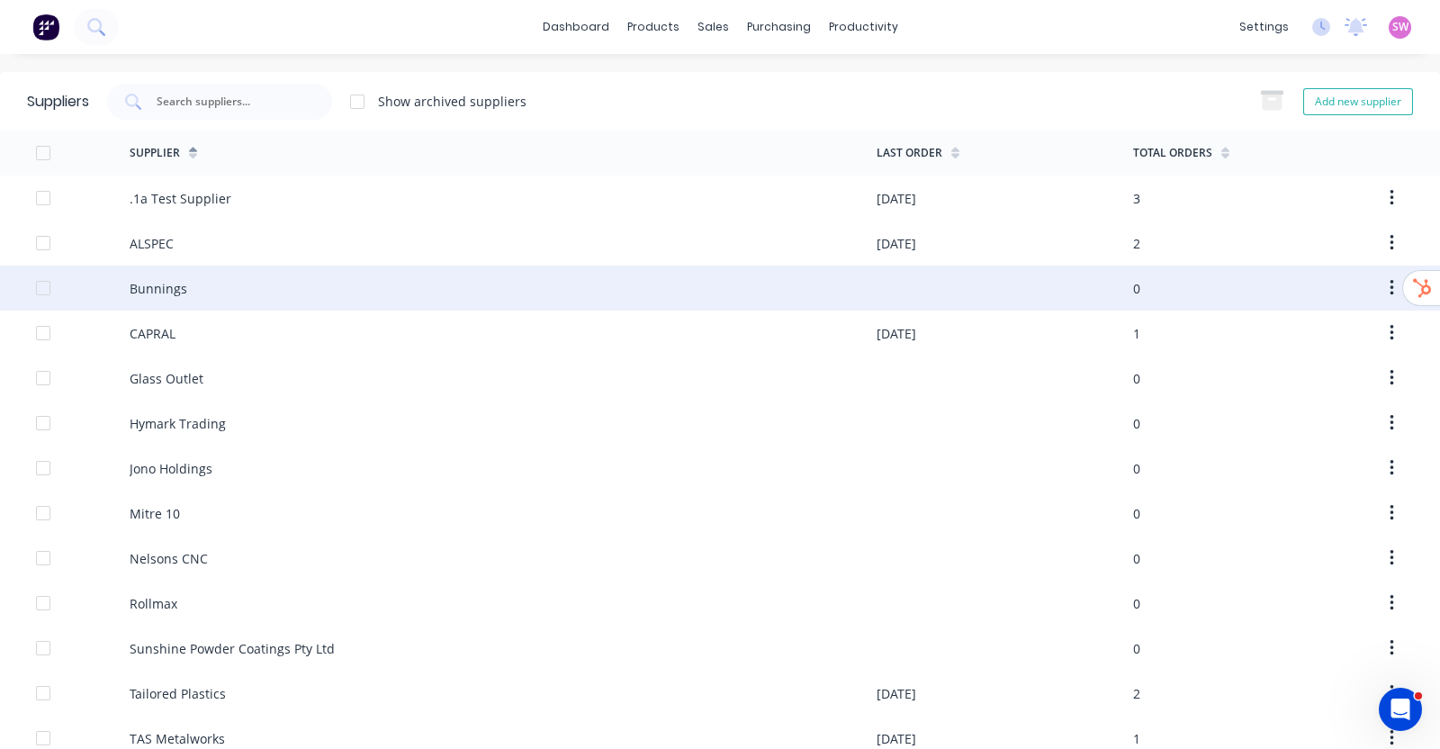
click at [152, 280] on div "Bunnings" at bounding box center [159, 288] width 58 height 19
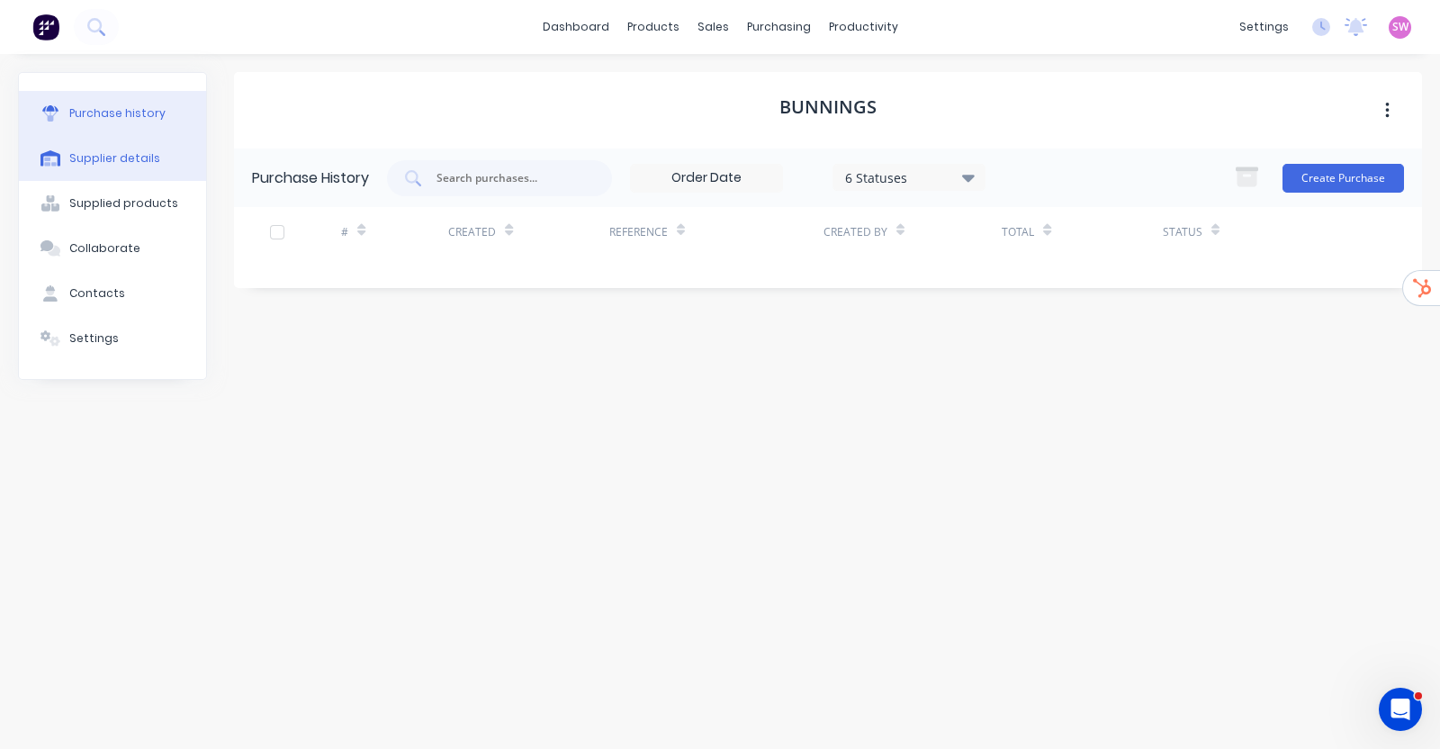
click at [124, 137] on button "Supplier details" at bounding box center [112, 158] width 187 height 45
select select "AU"
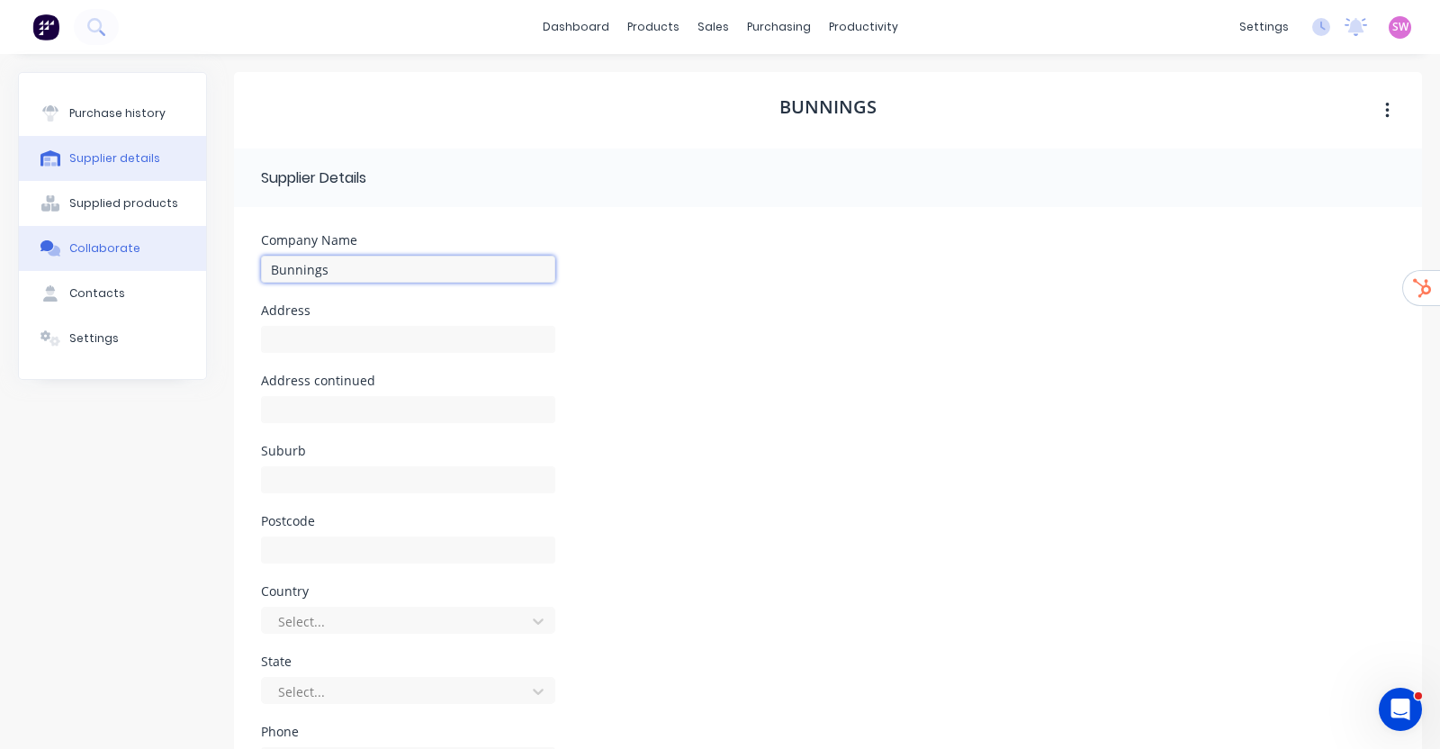
drag, startPoint x: 360, startPoint y: 266, endPoint x: 184, endPoint y: 253, distance: 176.0
click at [192, 252] on div "Purchase history Supplier details Supplied products Collaborate Contacts Settin…" at bounding box center [720, 517] width 1404 height 891
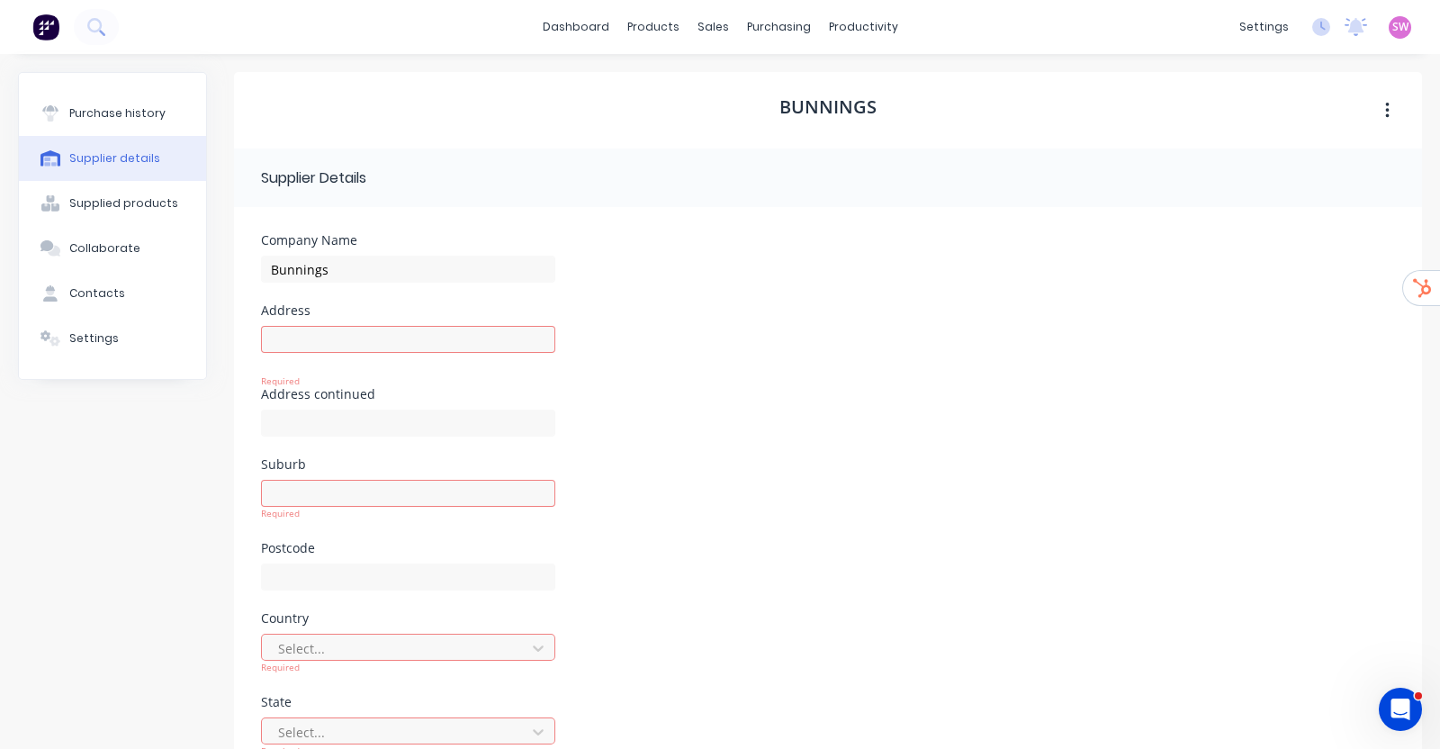
click at [870, 216] on form "Company Name Bunnings Address Required Address continued Suburb Required Postco…" at bounding box center [828, 618] width 1188 height 823
click at [786, 116] on div "Suppliers" at bounding box center [807, 122] width 54 height 16
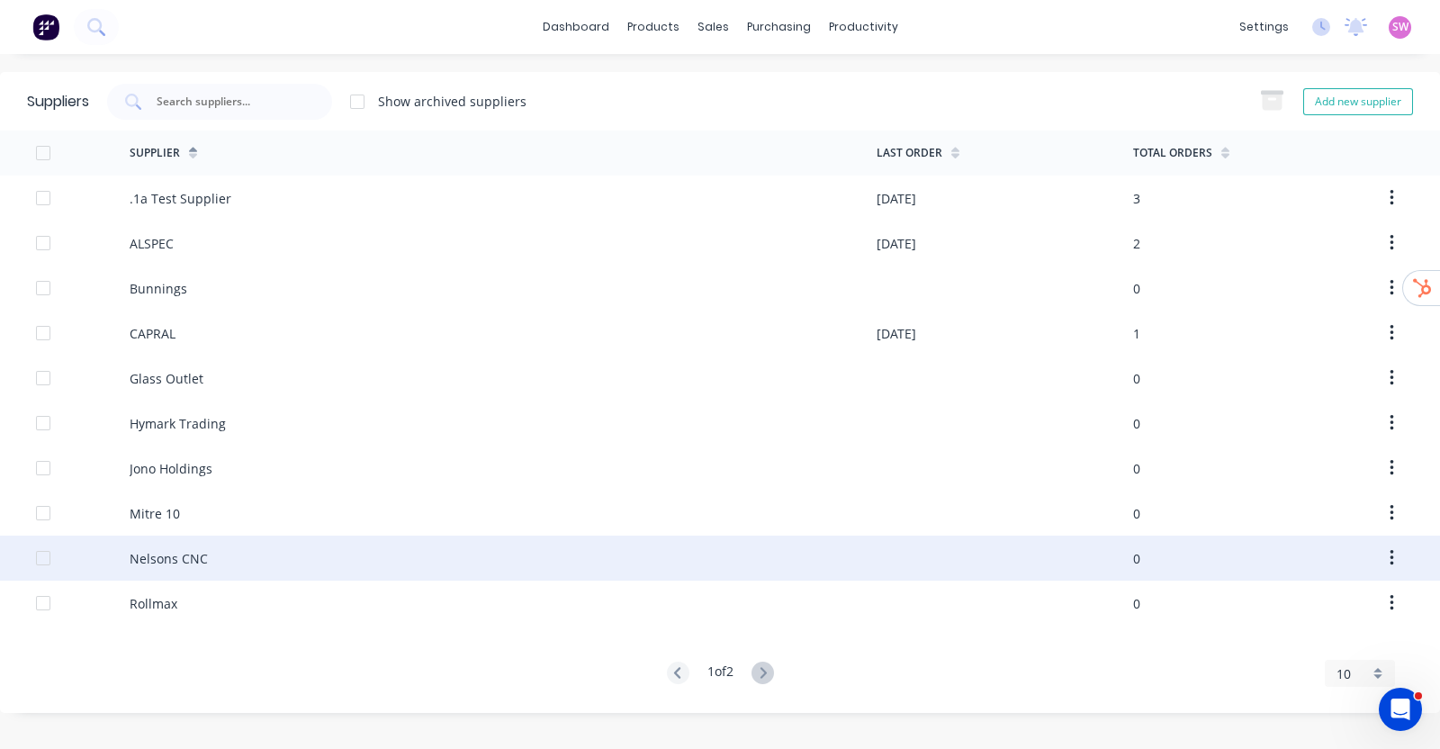
click at [211, 553] on div "Nelsons CNC" at bounding box center [503, 557] width 747 height 45
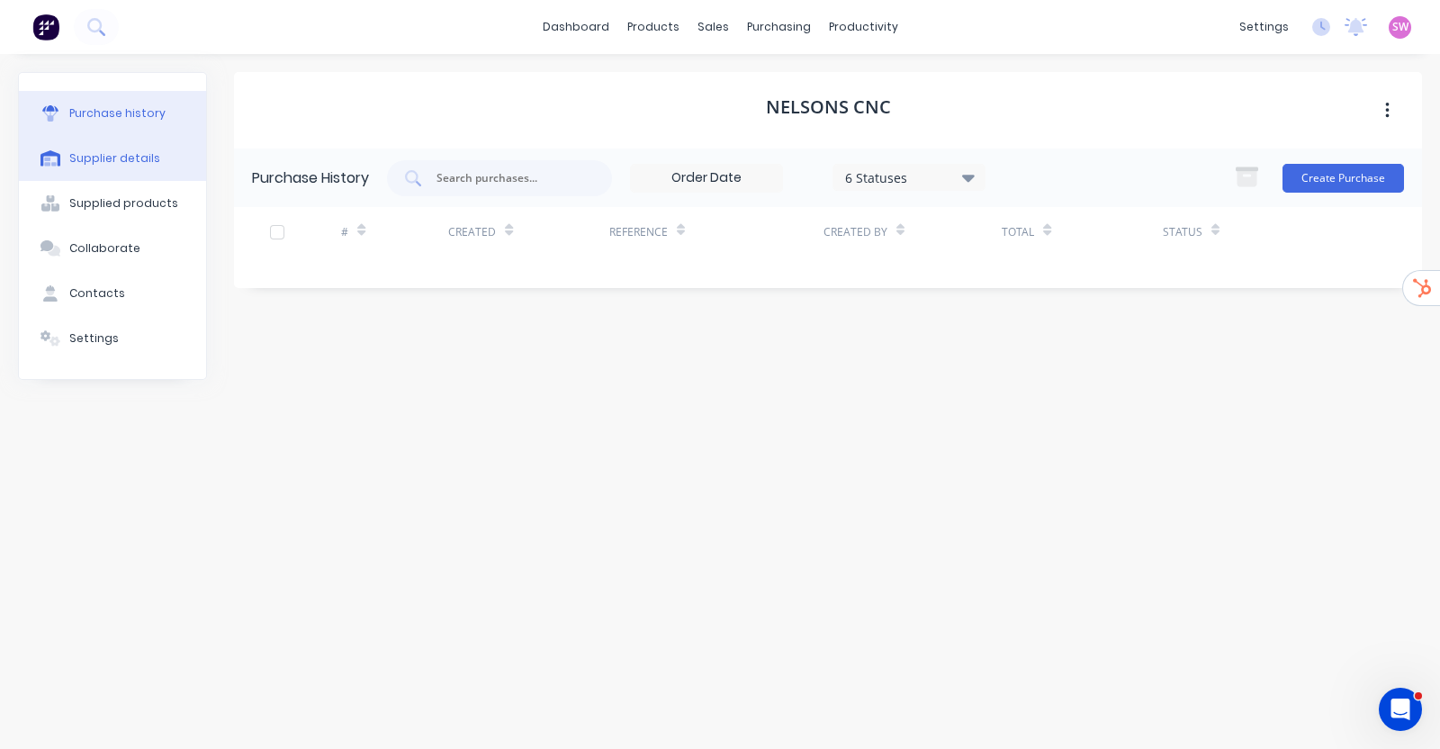
click at [118, 158] on div "Supplier details" at bounding box center [114, 158] width 91 height 16
select select "AU"
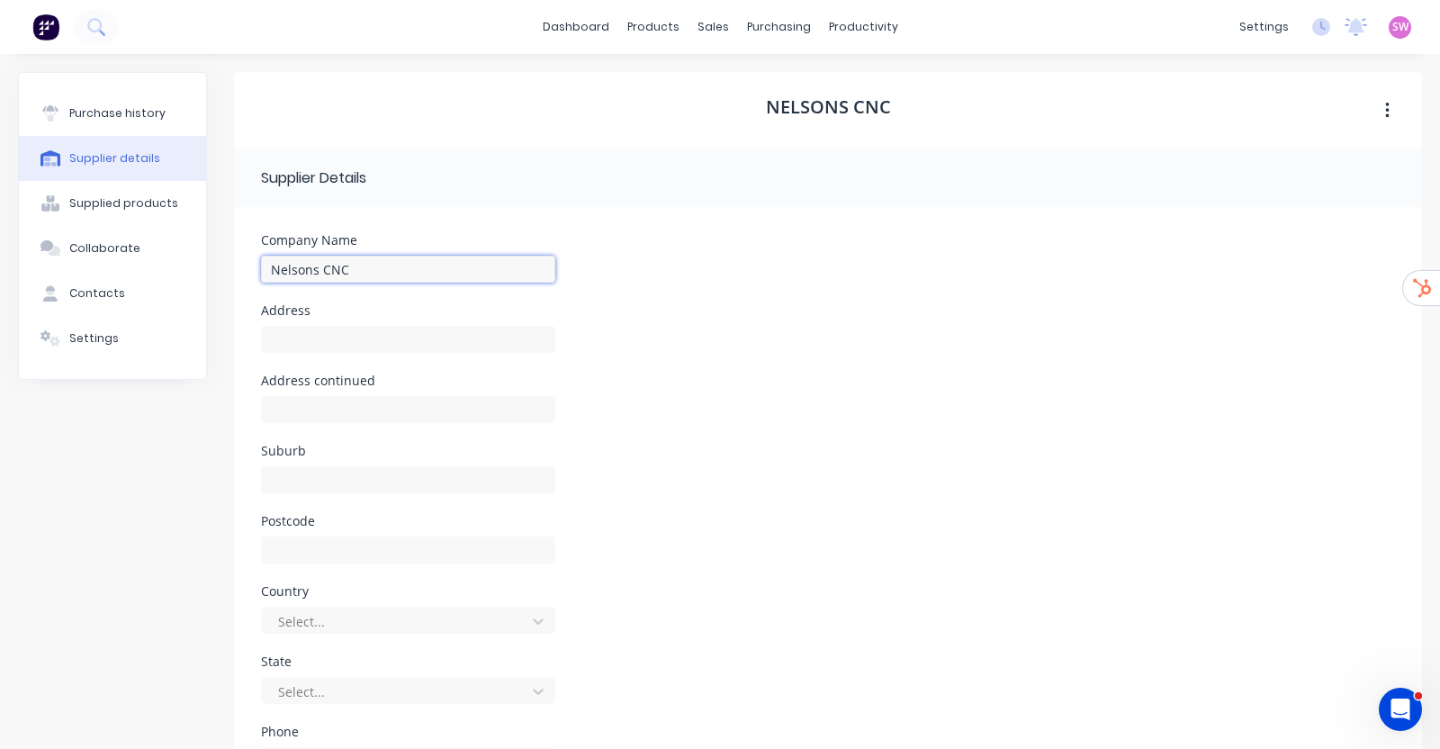
drag, startPoint x: 364, startPoint y: 262, endPoint x: 214, endPoint y: 252, distance: 150.6
click at [214, 252] on div "Purchase history Supplier details Supplied products Collaborate Contacts Settin…" at bounding box center [720, 517] width 1404 height 891
click at [741, 300] on div "Company Name Nelsons CNC" at bounding box center [828, 269] width 1134 height 70
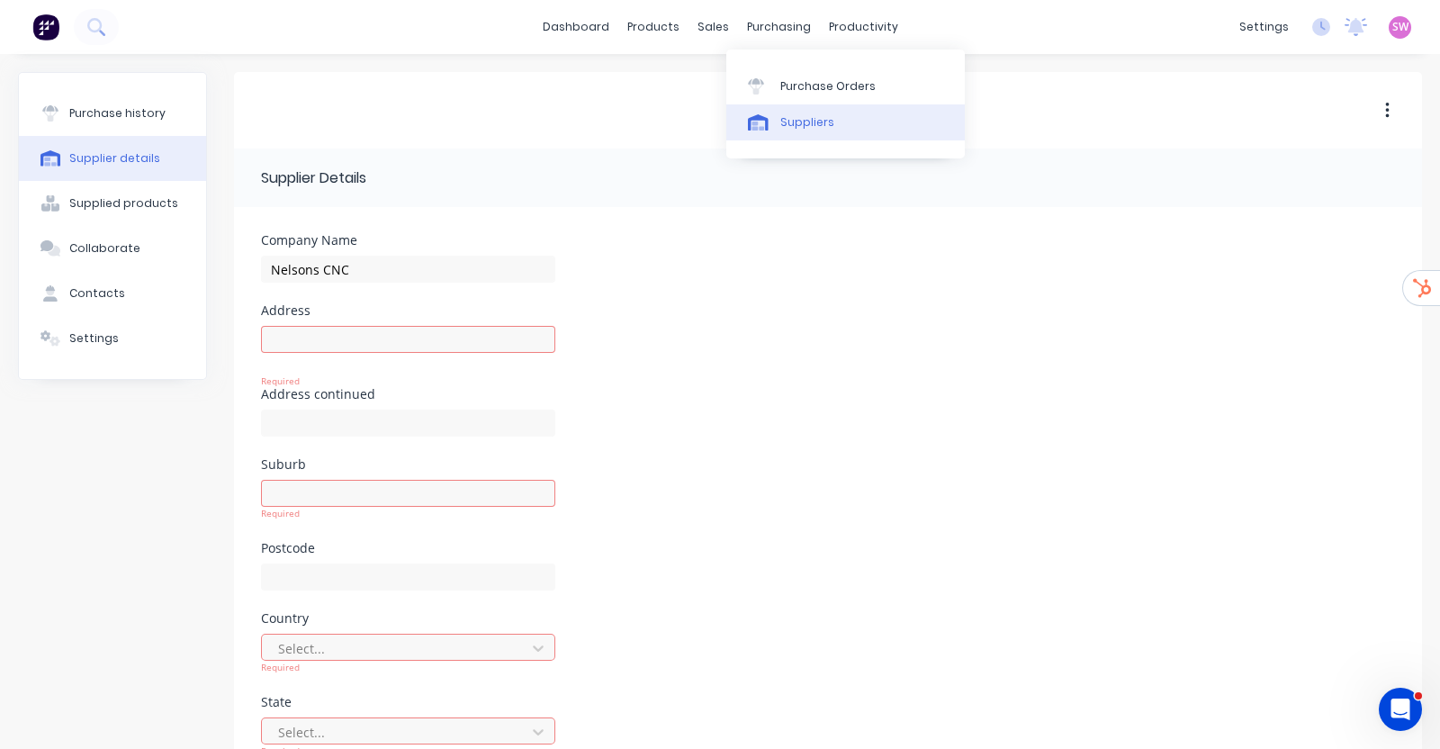
click at [774, 114] on div at bounding box center [761, 122] width 27 height 16
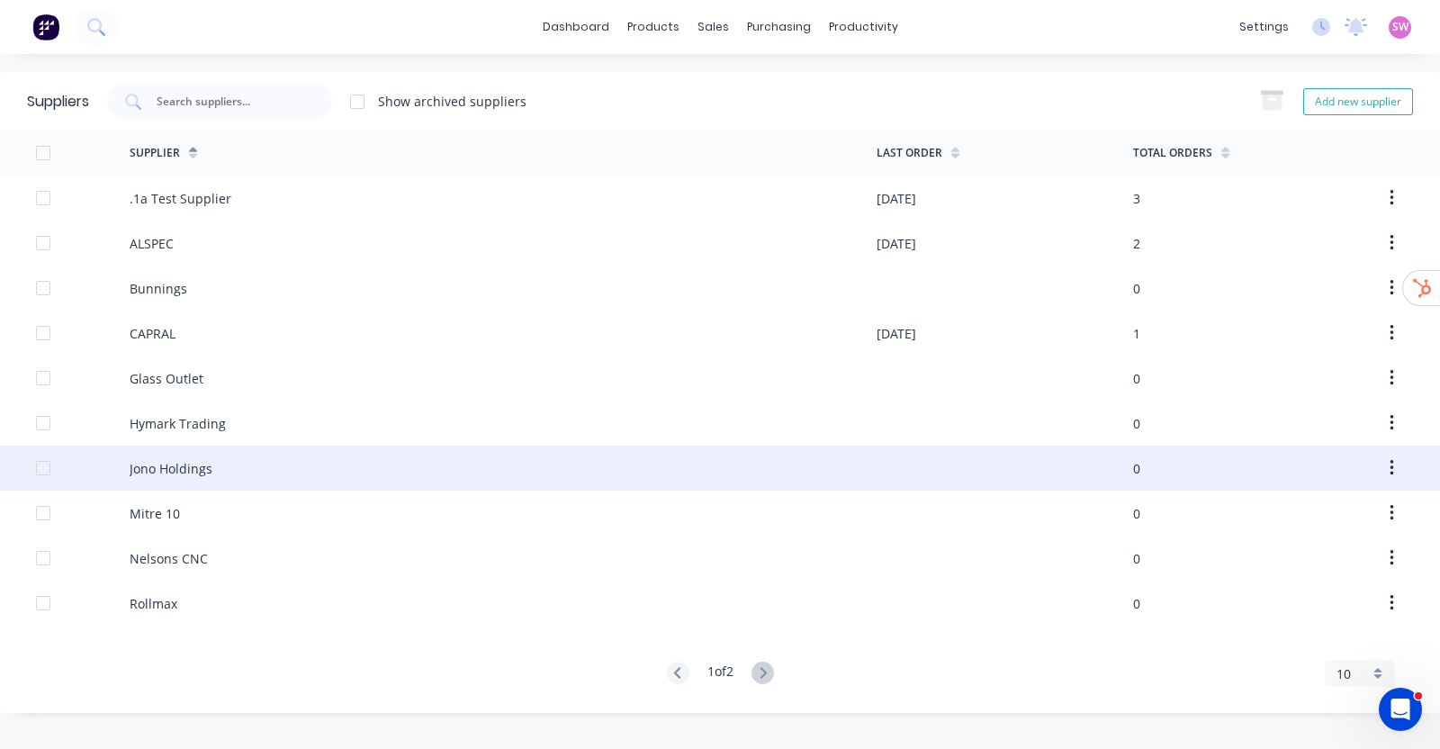
click at [312, 463] on div "Jono Holdings" at bounding box center [503, 467] width 747 height 45
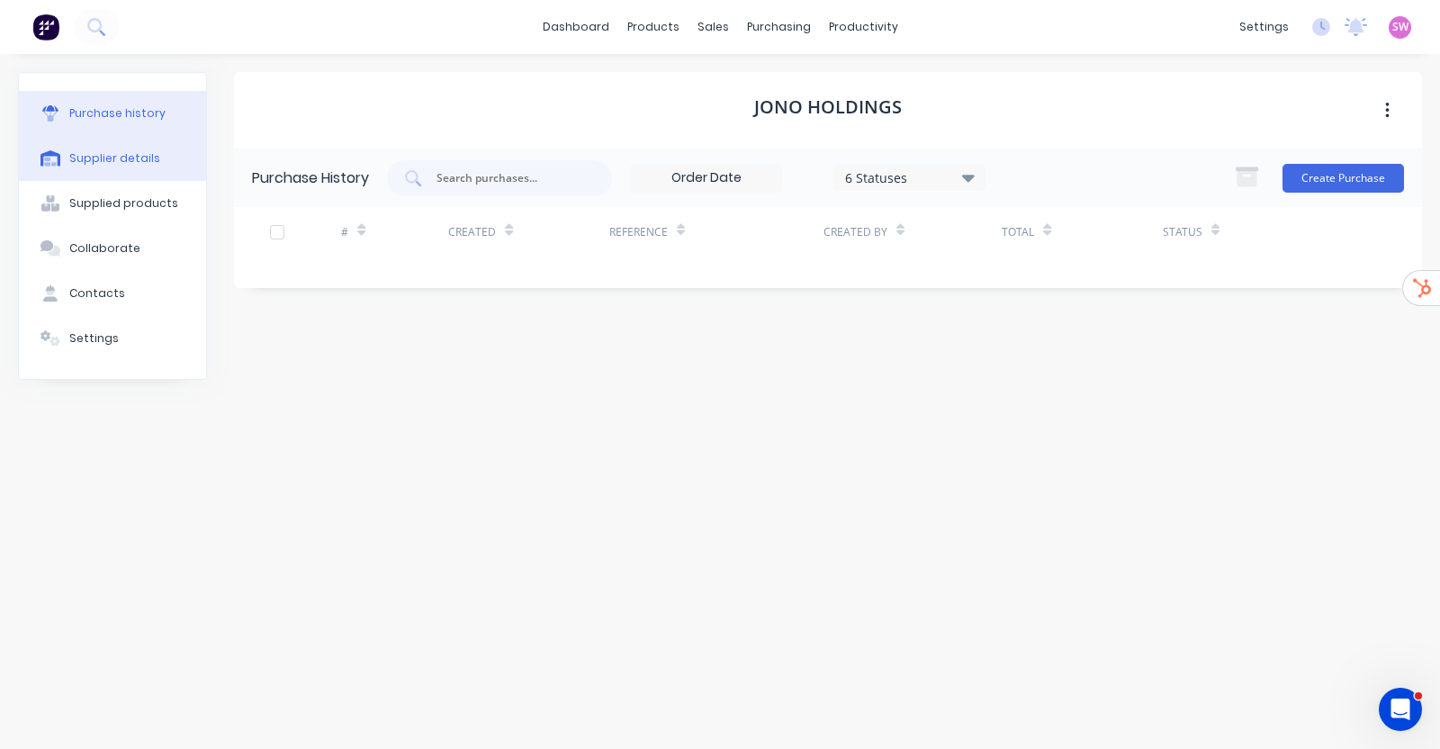
click at [153, 161] on button "Supplier details" at bounding box center [112, 158] width 187 height 45
select select "AU"
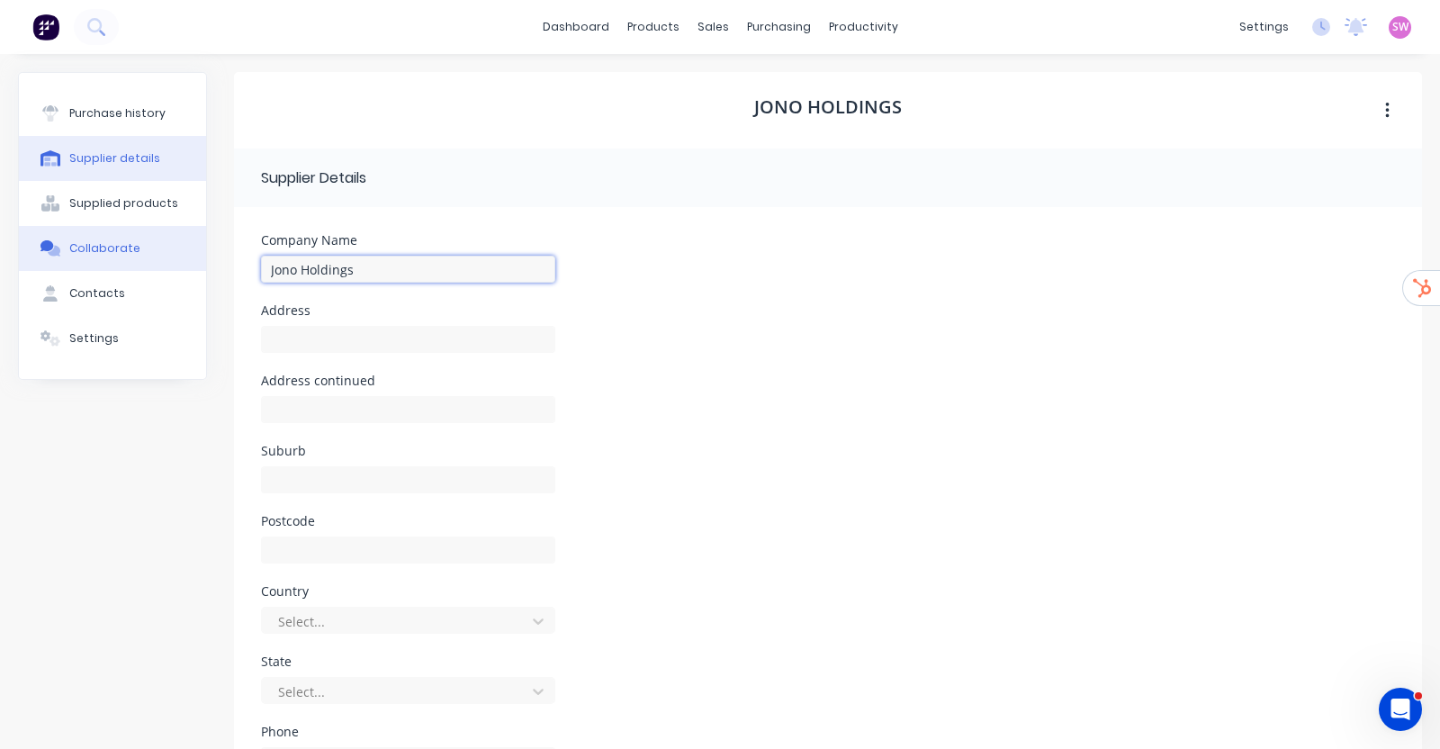
drag, startPoint x: 367, startPoint y: 264, endPoint x: 174, endPoint y: 264, distance: 193.5
click at [174, 264] on div "Purchase history Supplier details Supplied products Collaborate Contacts Settin…" at bounding box center [720, 517] width 1404 height 891
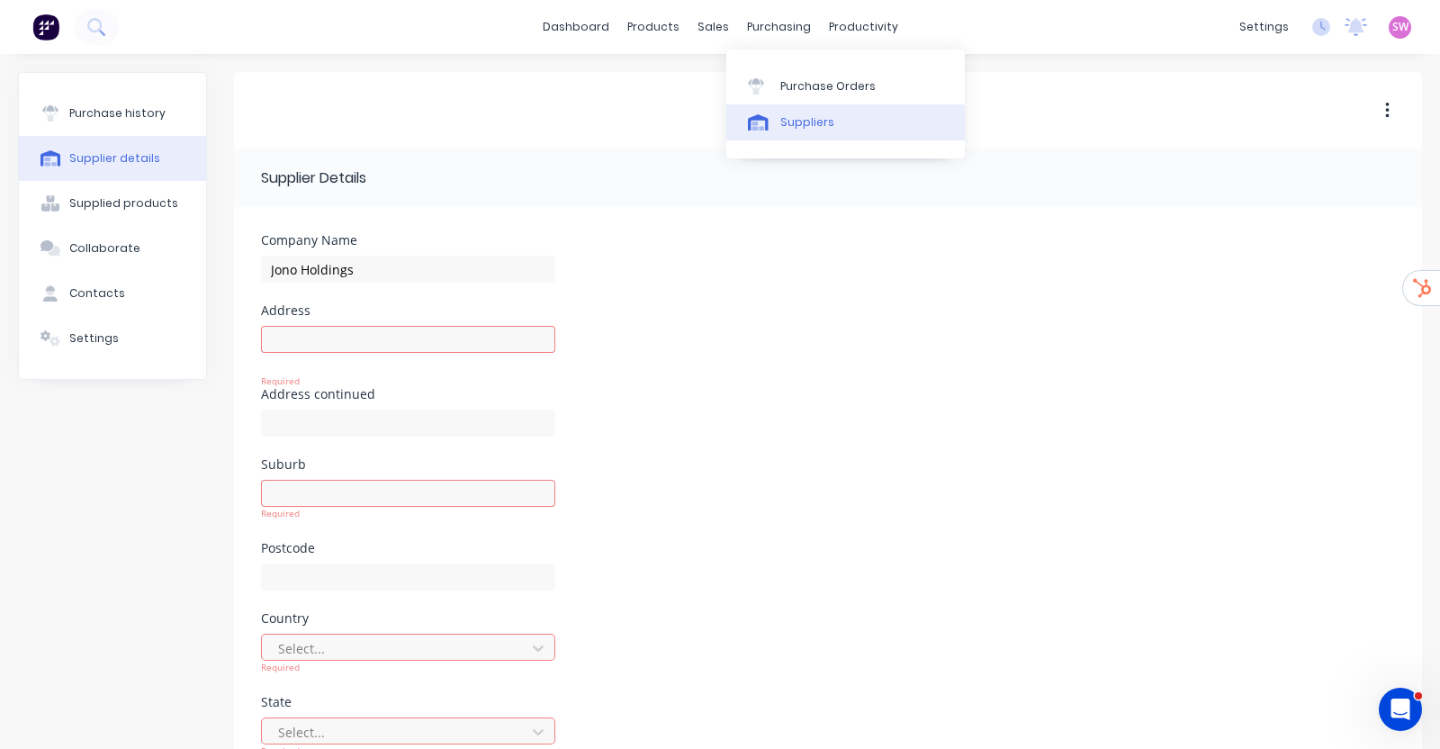
click at [794, 127] on div "Suppliers" at bounding box center [807, 122] width 54 height 16
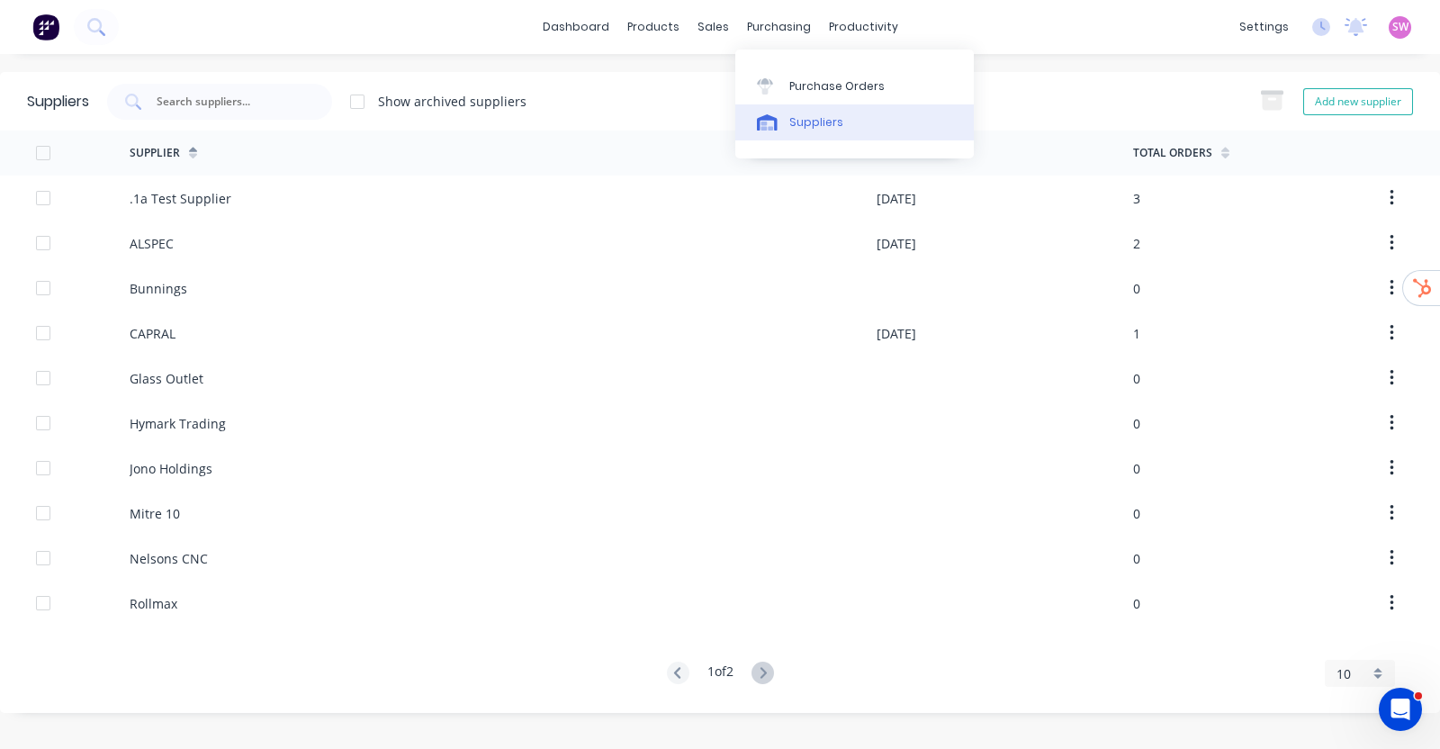
click at [792, 118] on div "Suppliers" at bounding box center [816, 122] width 54 height 16
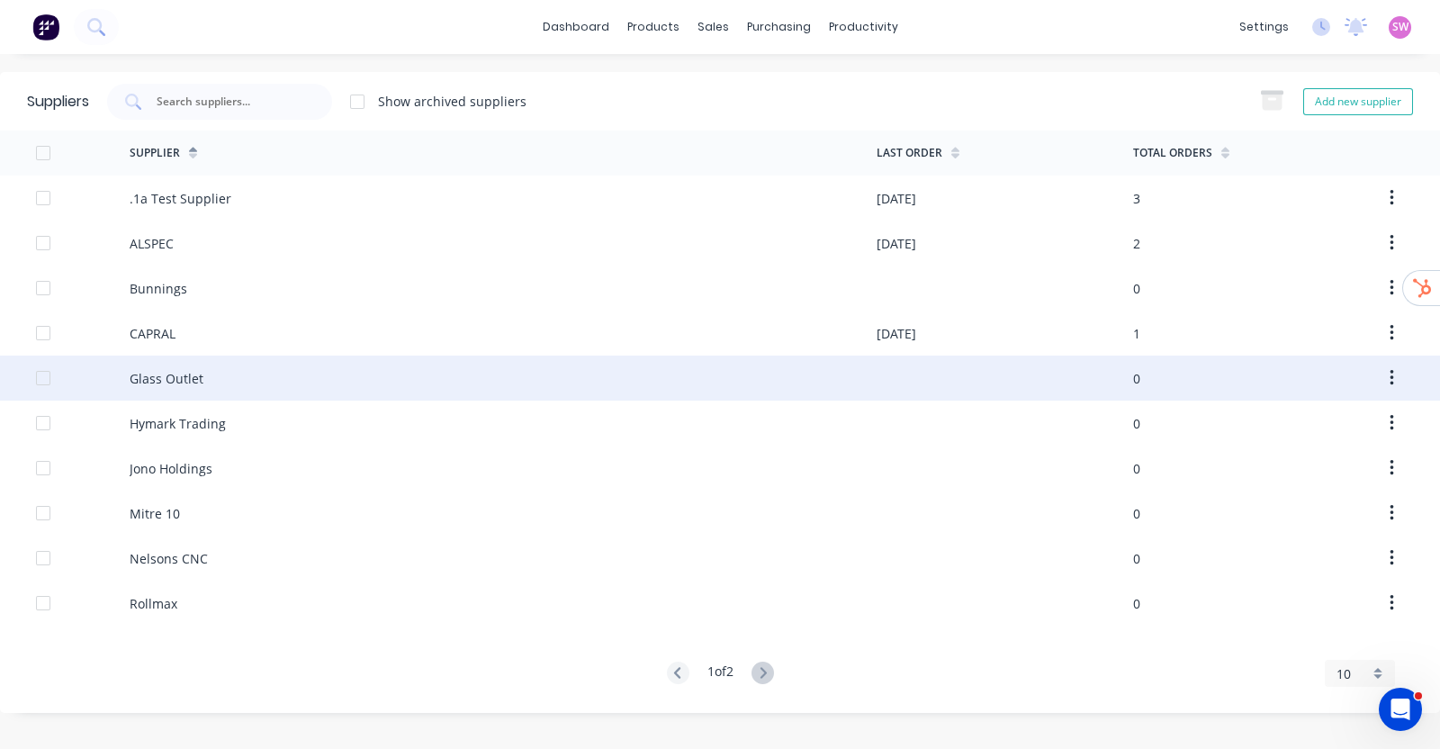
click at [205, 389] on div "Glass Outlet" at bounding box center [503, 377] width 747 height 45
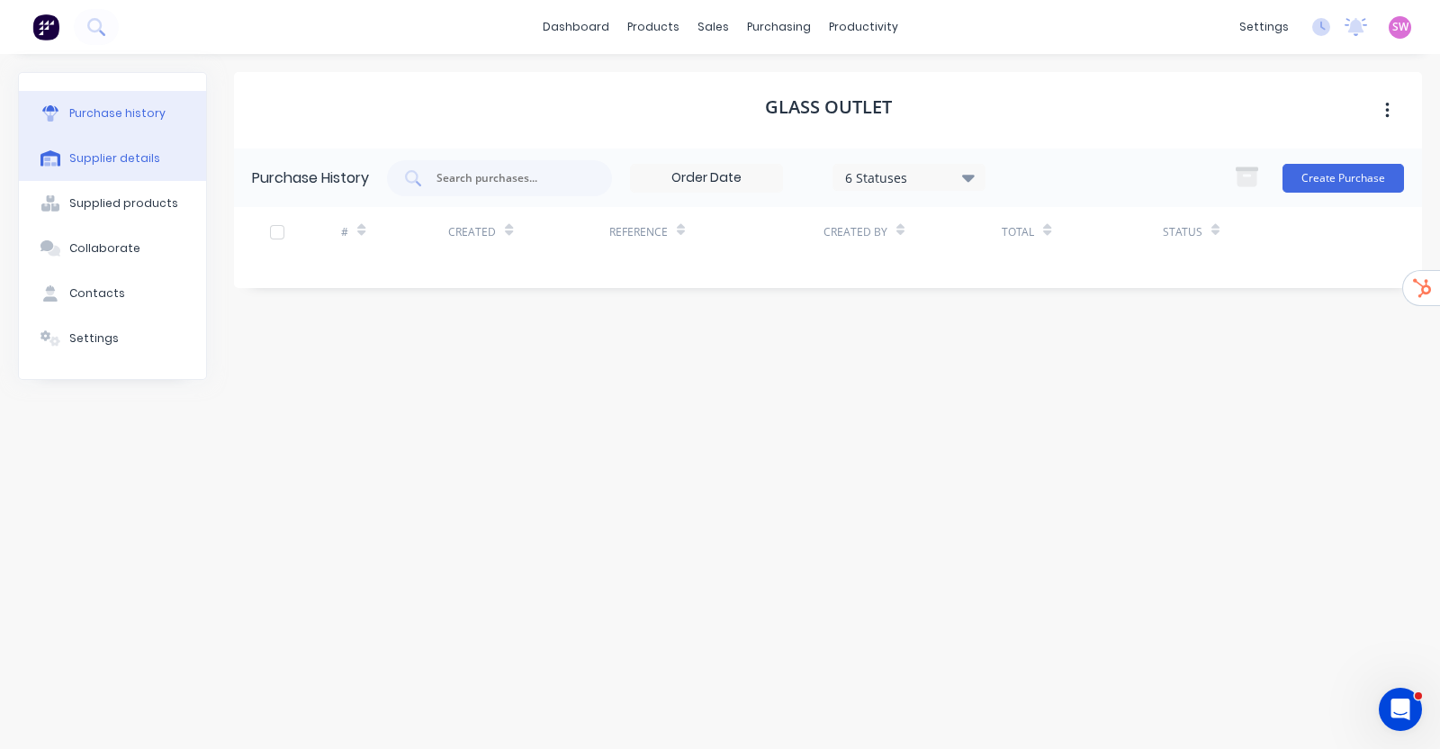
click at [143, 157] on div "Supplier details" at bounding box center [114, 158] width 91 height 16
select select "AU"
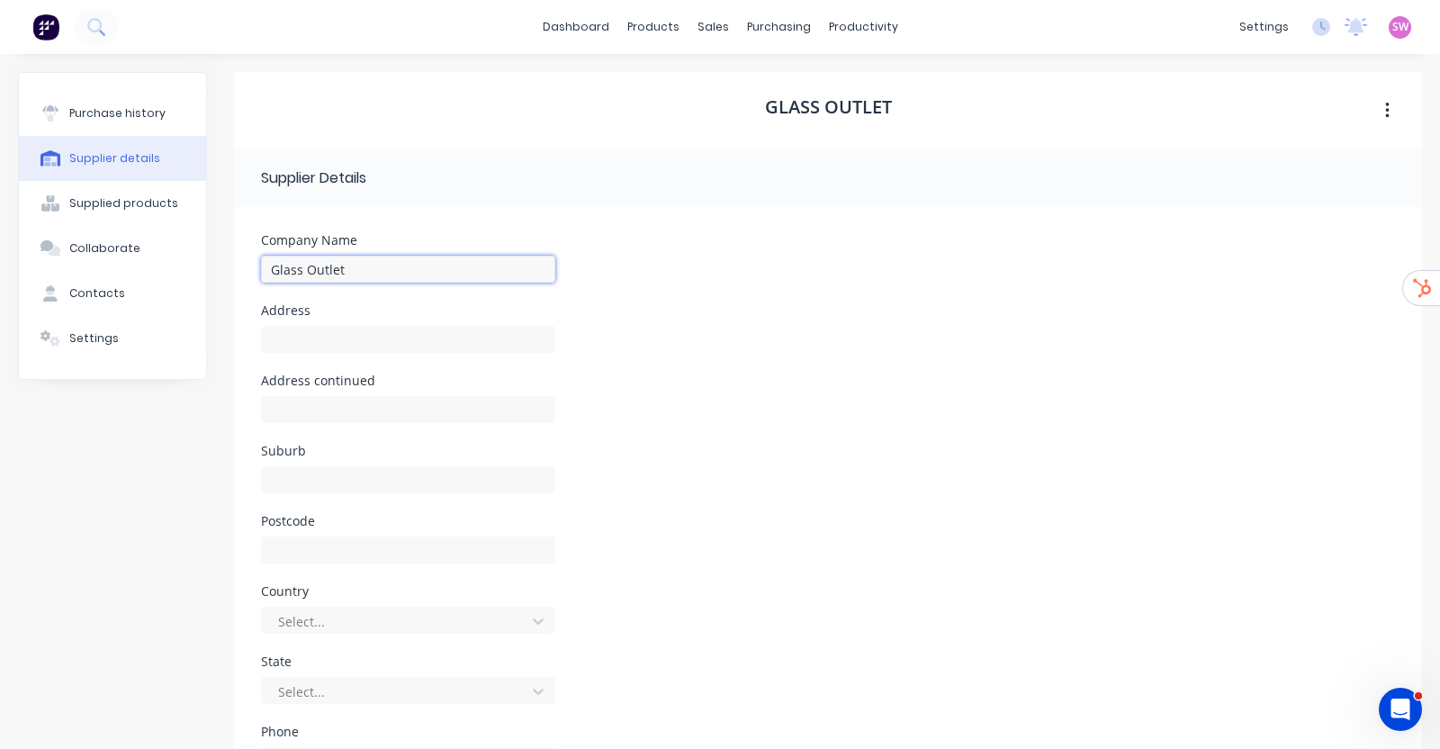
click at [452, 272] on input "Glass Outlet" at bounding box center [408, 269] width 294 height 27
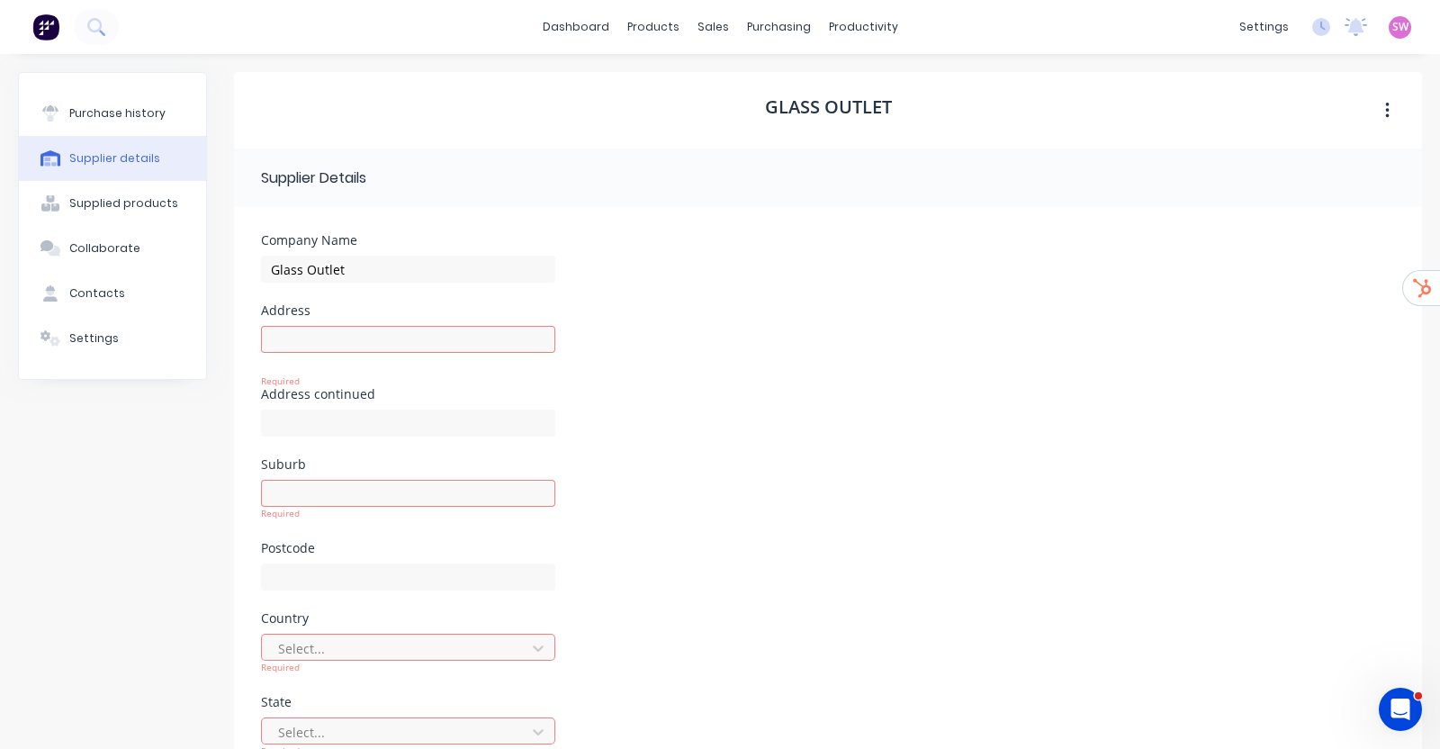
click at [774, 254] on div "Company Name Glass Outlet" at bounding box center [828, 269] width 1134 height 70
click at [765, 120] on icon at bounding box center [758, 122] width 21 height 16
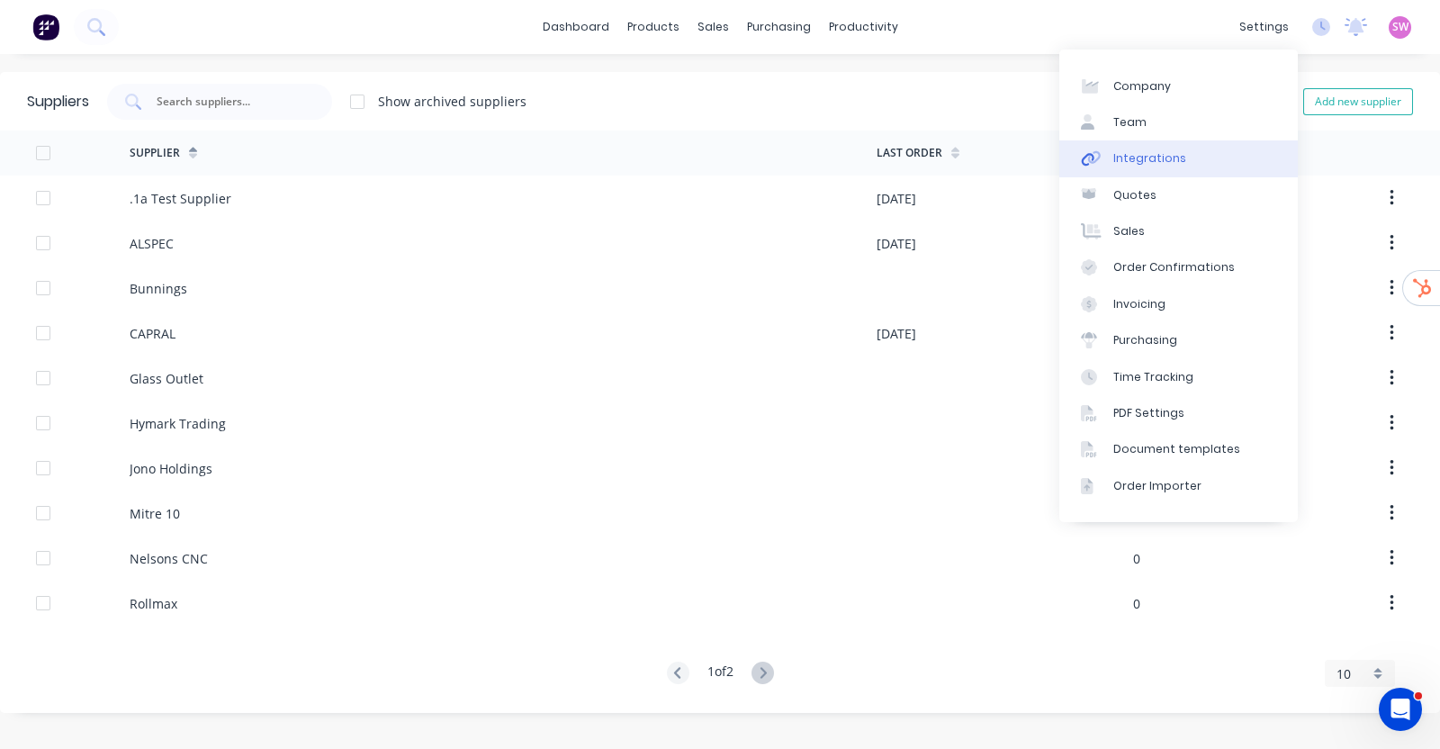
click at [1188, 165] on link "Integrations" at bounding box center [1178, 158] width 238 height 36
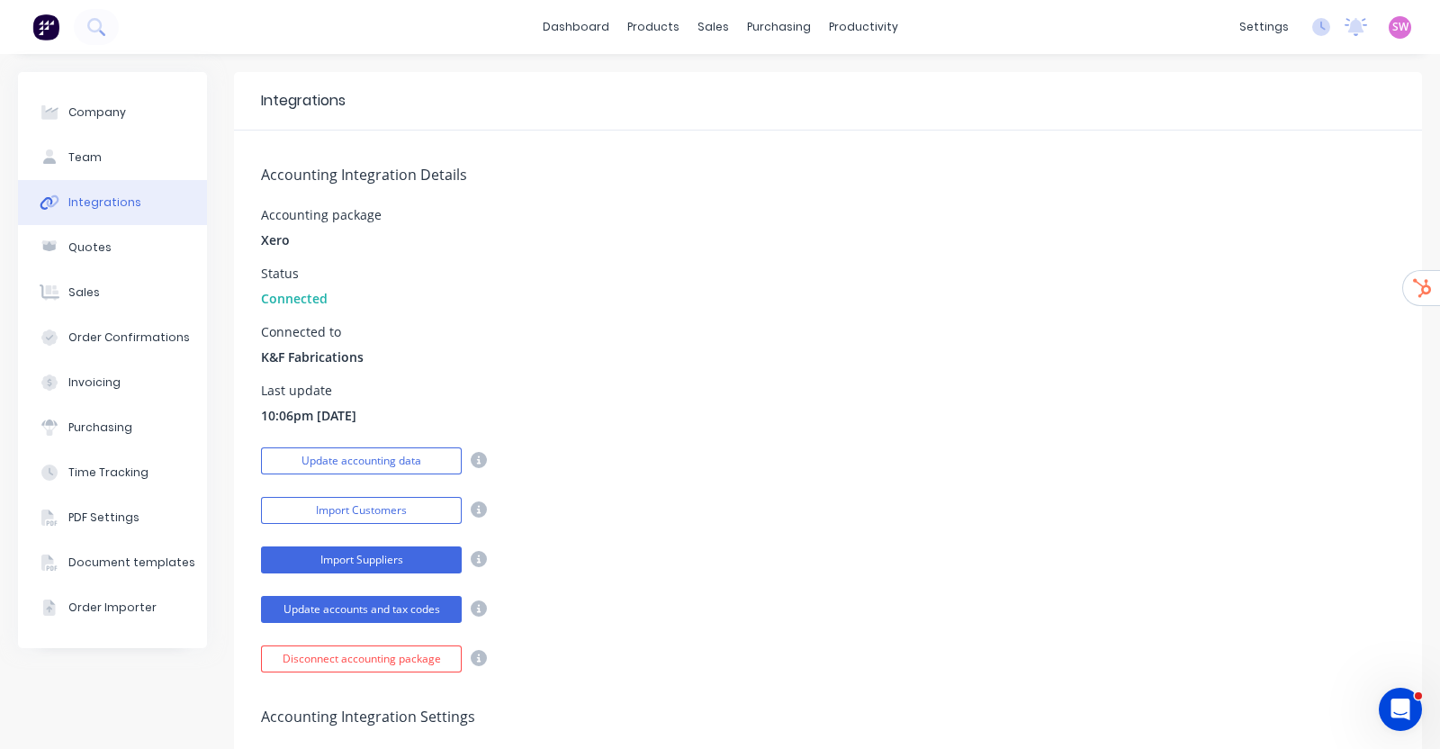
click at [384, 557] on button "Import Suppliers" at bounding box center [361, 559] width 201 height 27
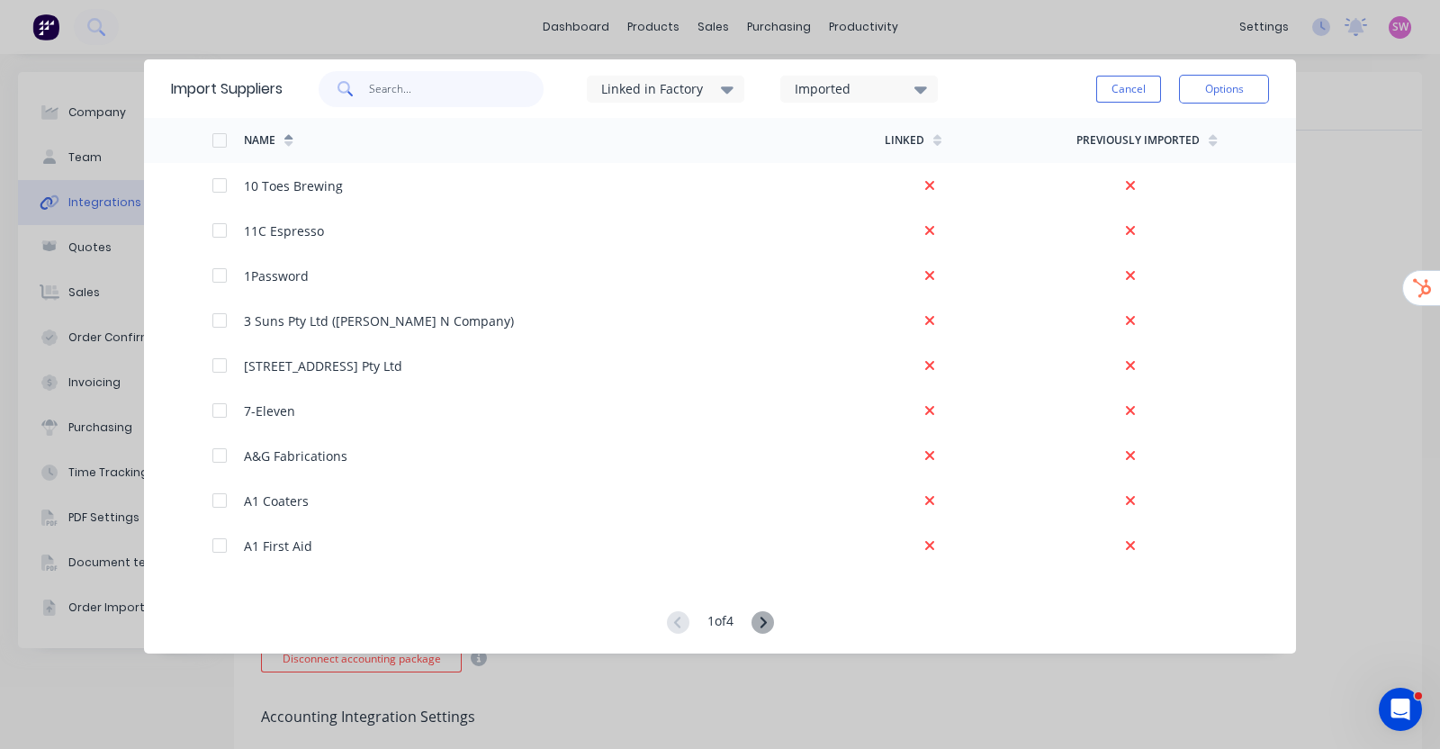
click at [422, 74] on input "text" at bounding box center [456, 89] width 175 height 36
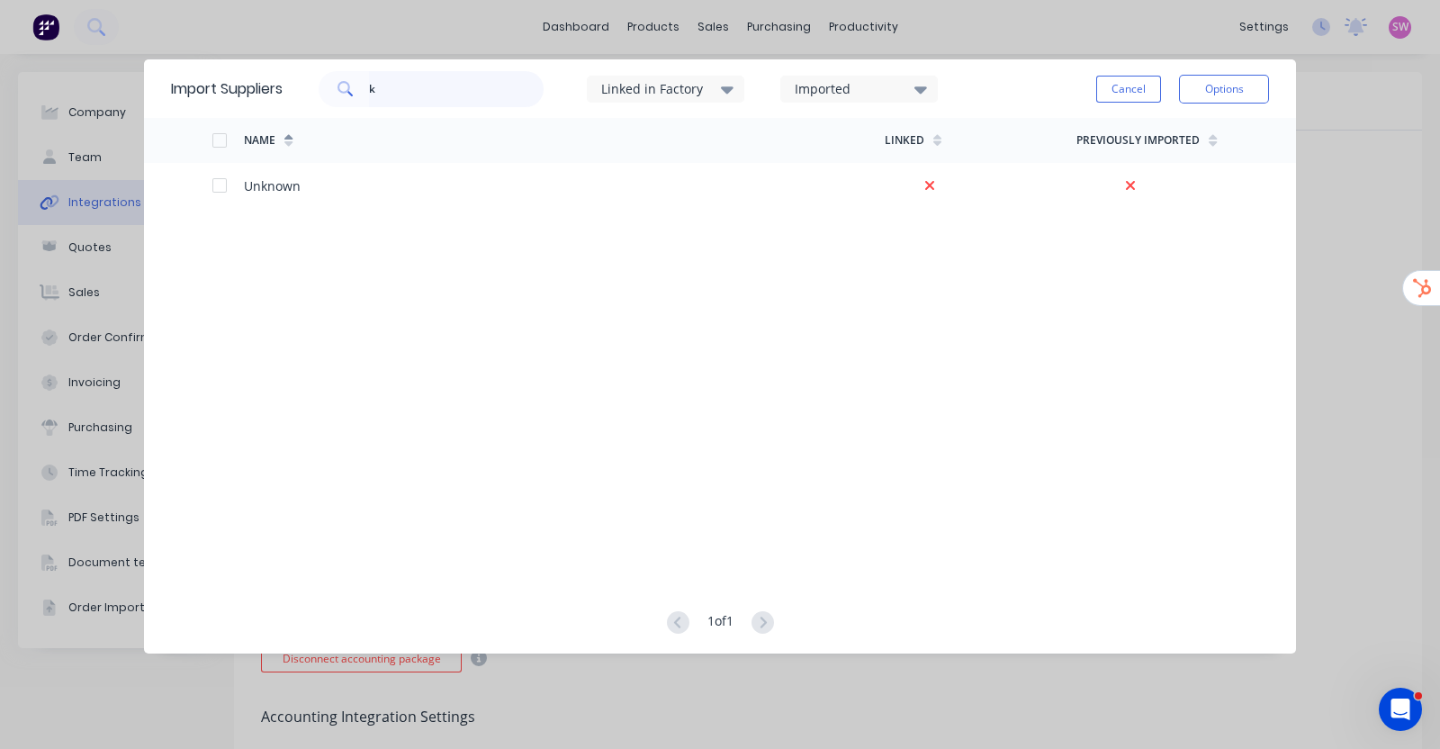
type input "k"
type input "o"
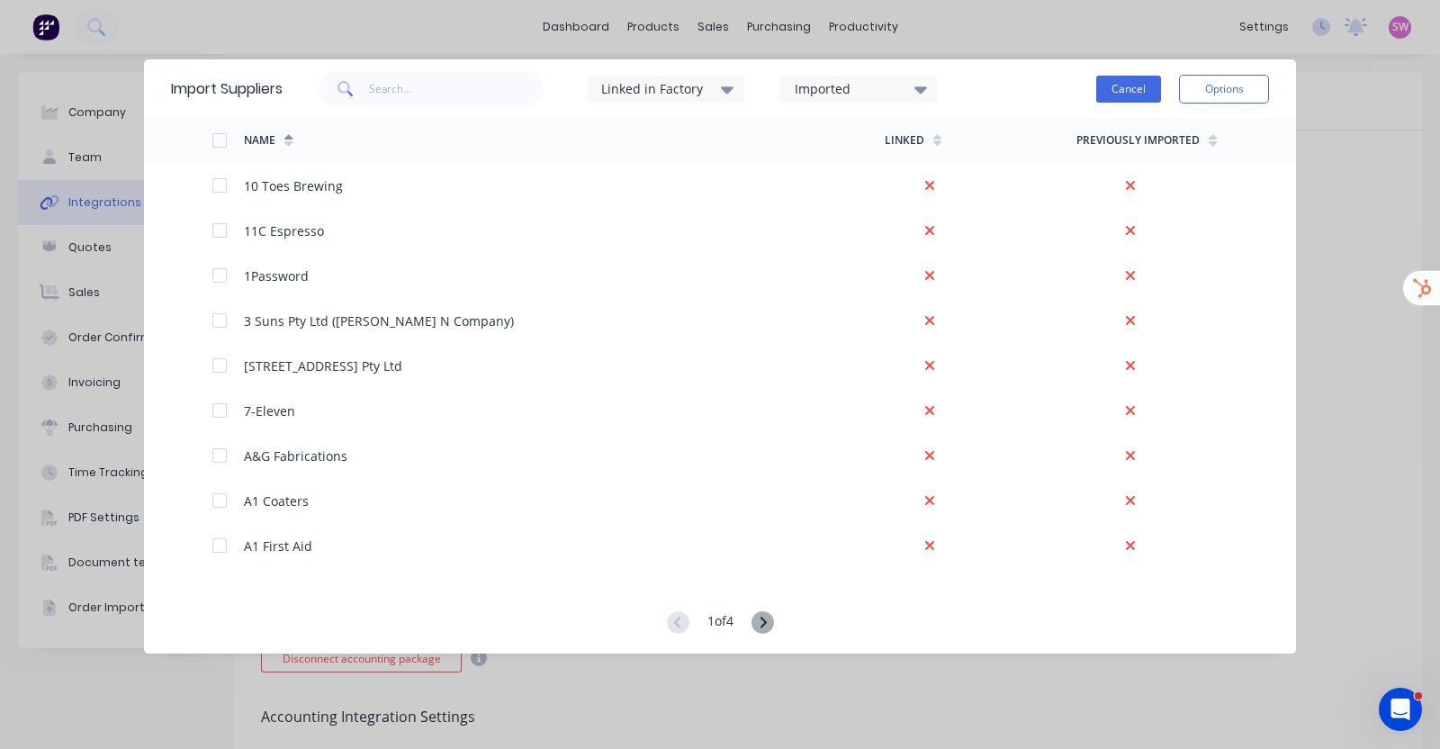
click at [1123, 77] on button "Cancel" at bounding box center [1128, 89] width 65 height 27
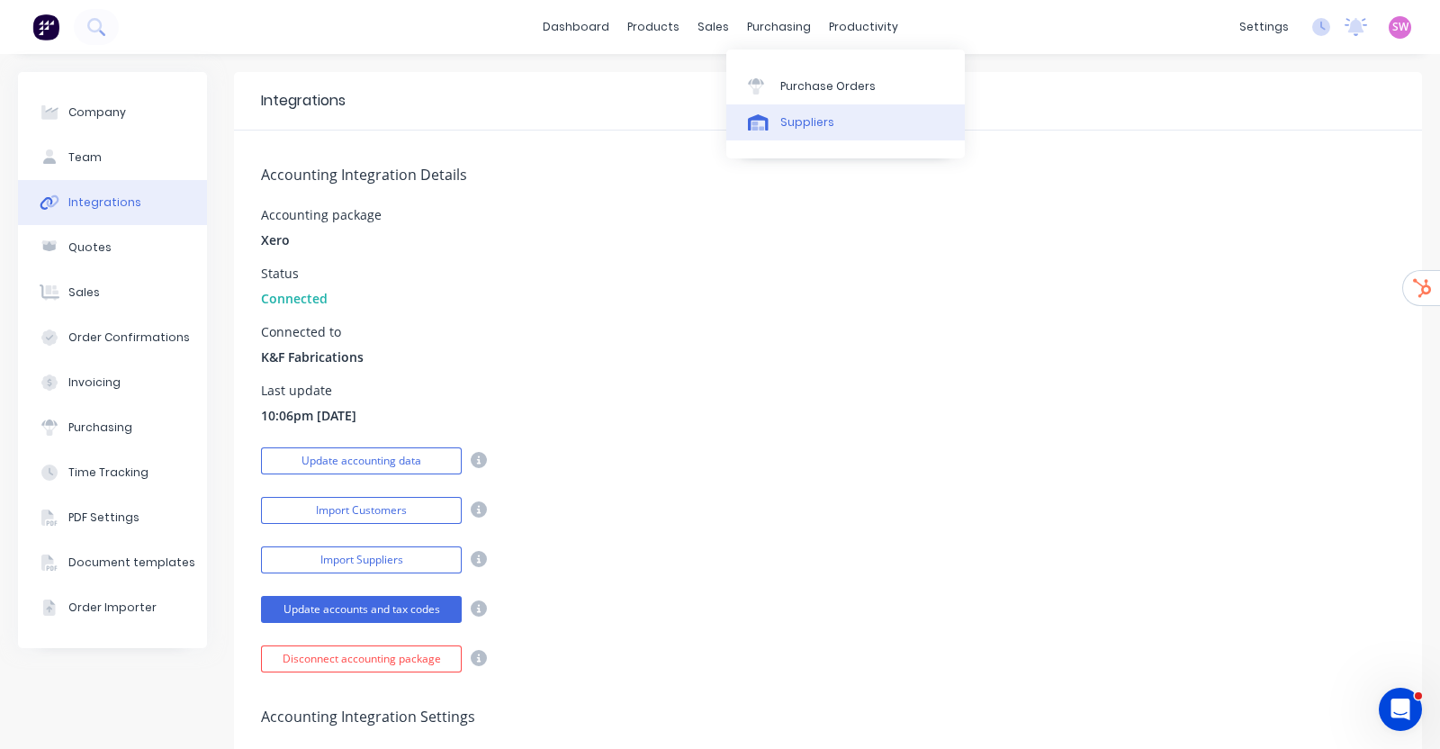
click at [775, 120] on link "Suppliers" at bounding box center [845, 122] width 238 height 36
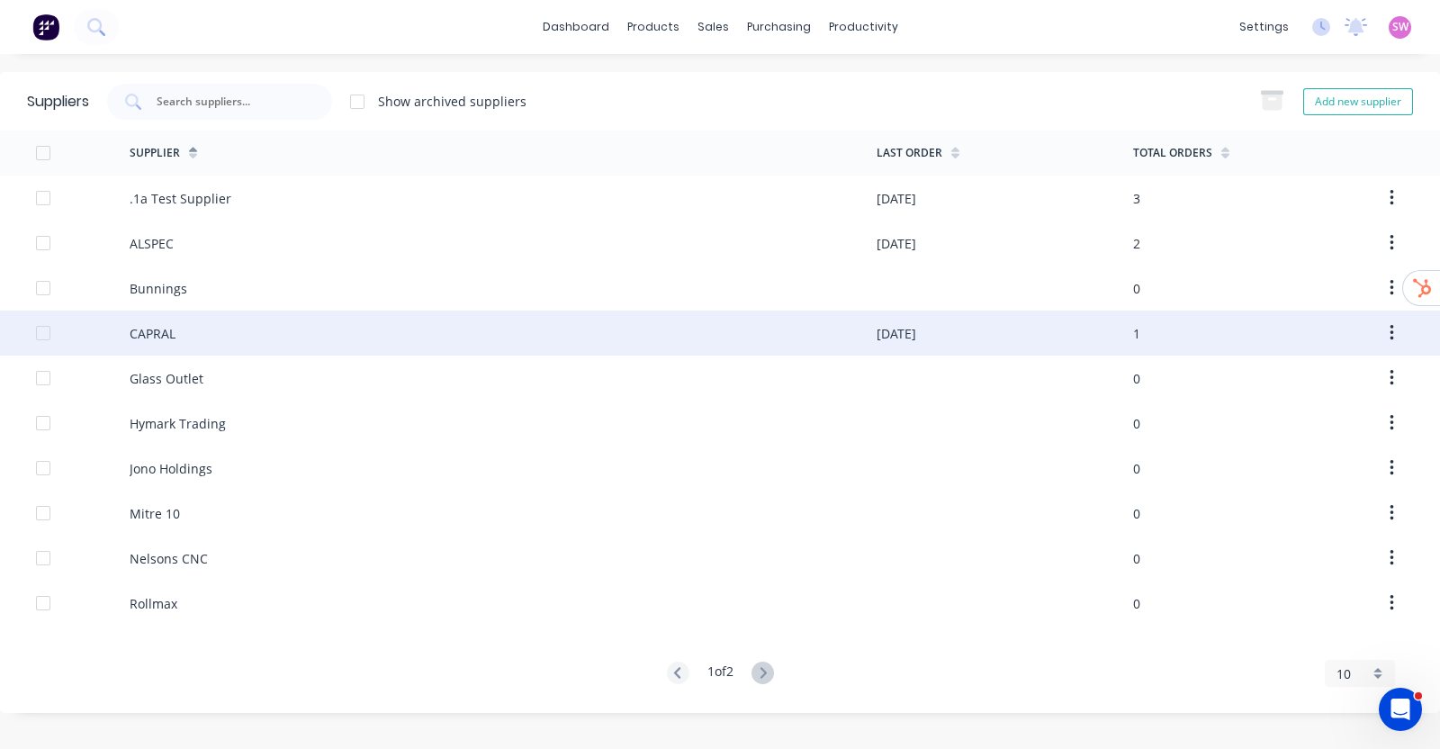
click at [157, 338] on div "CAPRAL" at bounding box center [153, 333] width 46 height 19
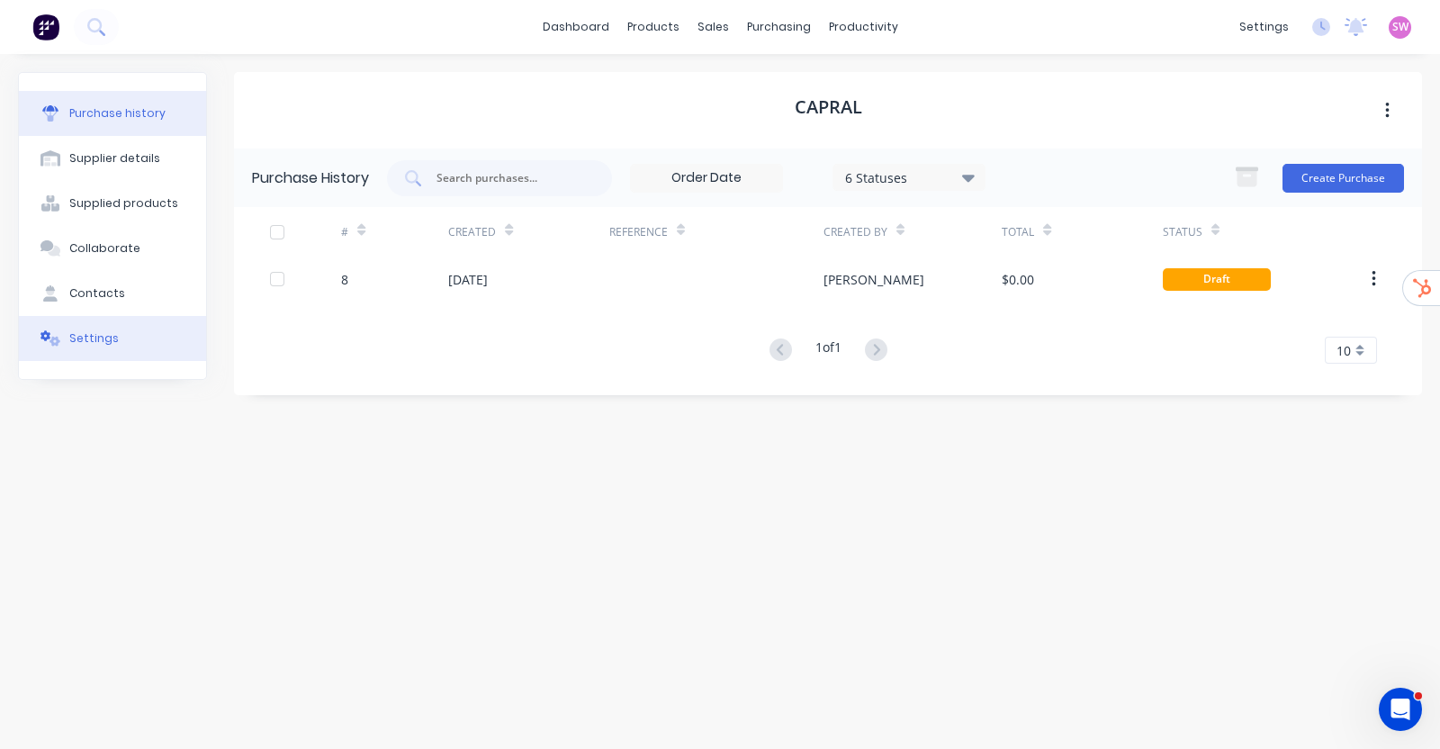
click at [88, 338] on div "Settings" at bounding box center [93, 338] width 49 height 16
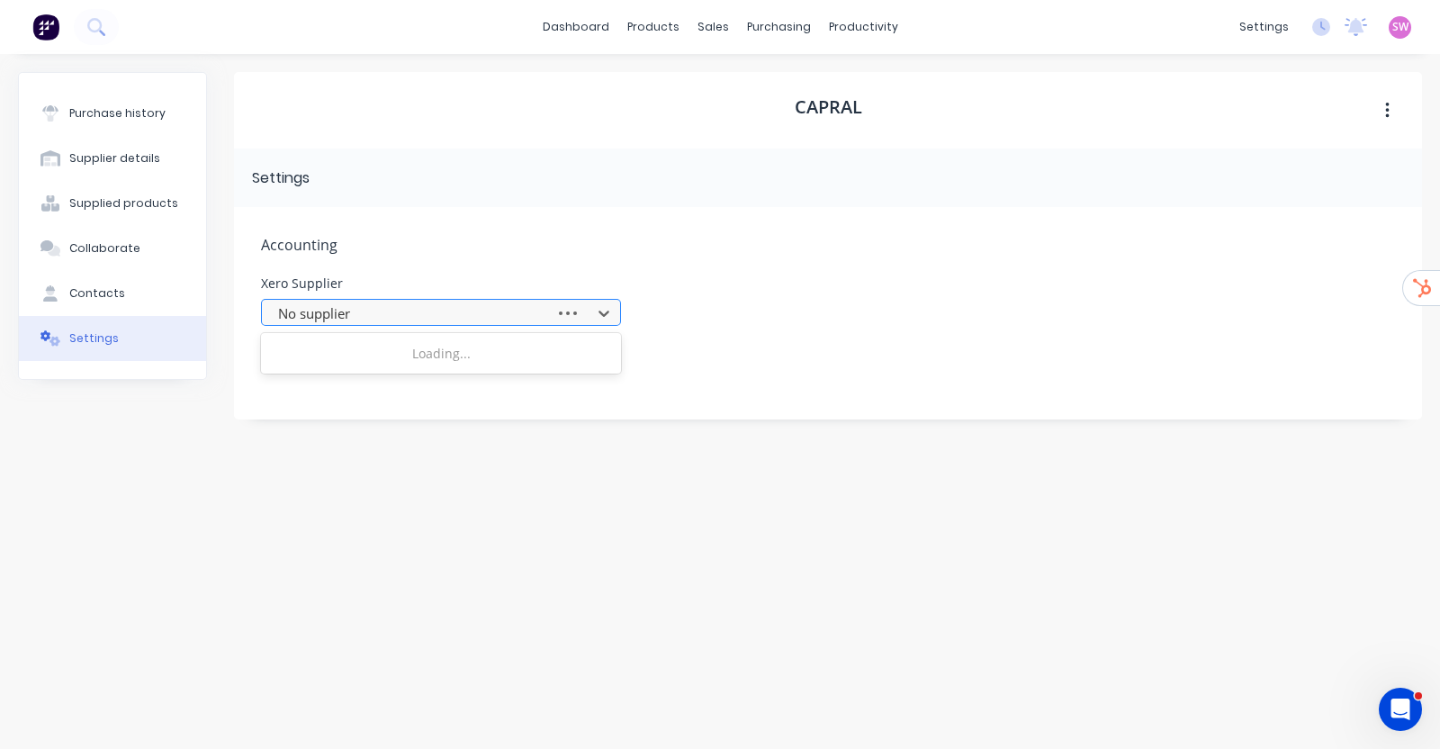
click at [426, 312] on div at bounding box center [411, 313] width 270 height 22
type input "capr"
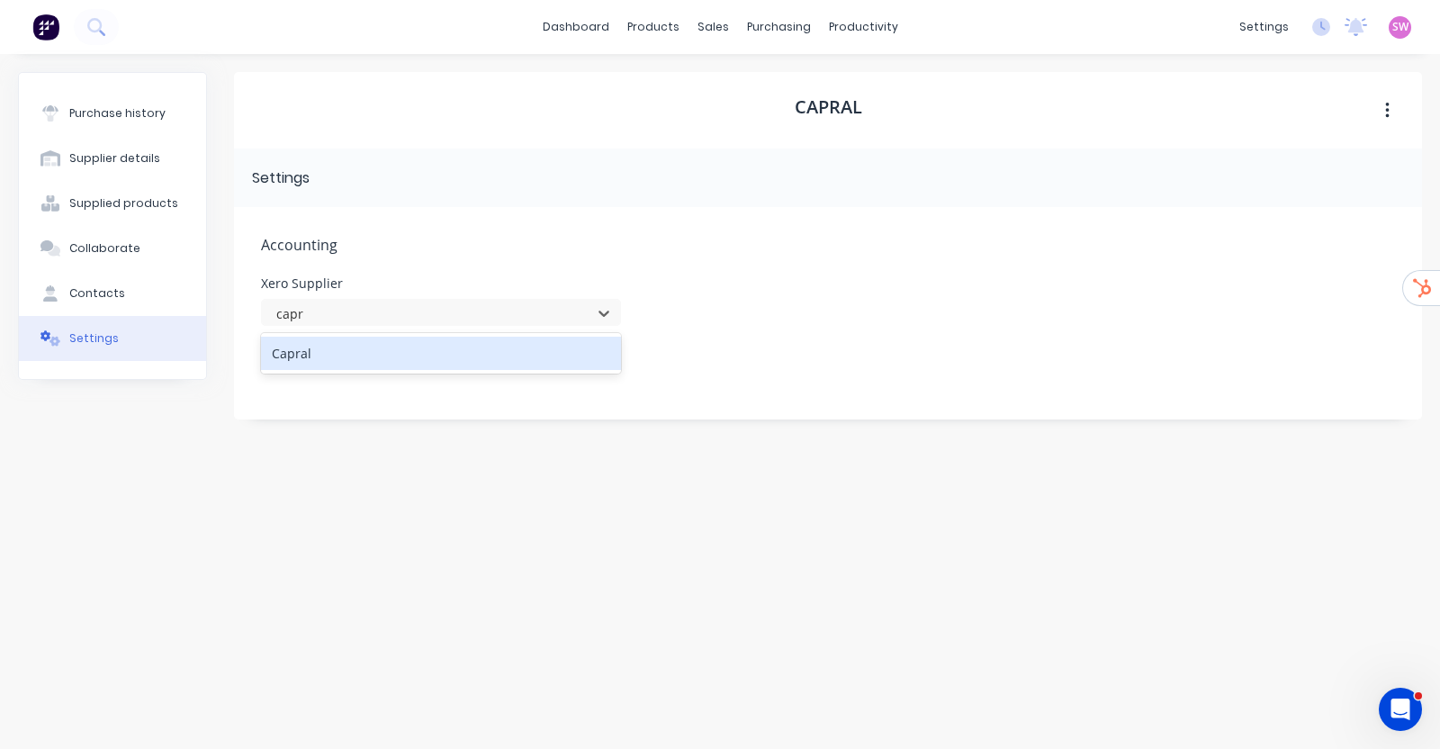
click at [346, 364] on div "Capral" at bounding box center [441, 353] width 360 height 33
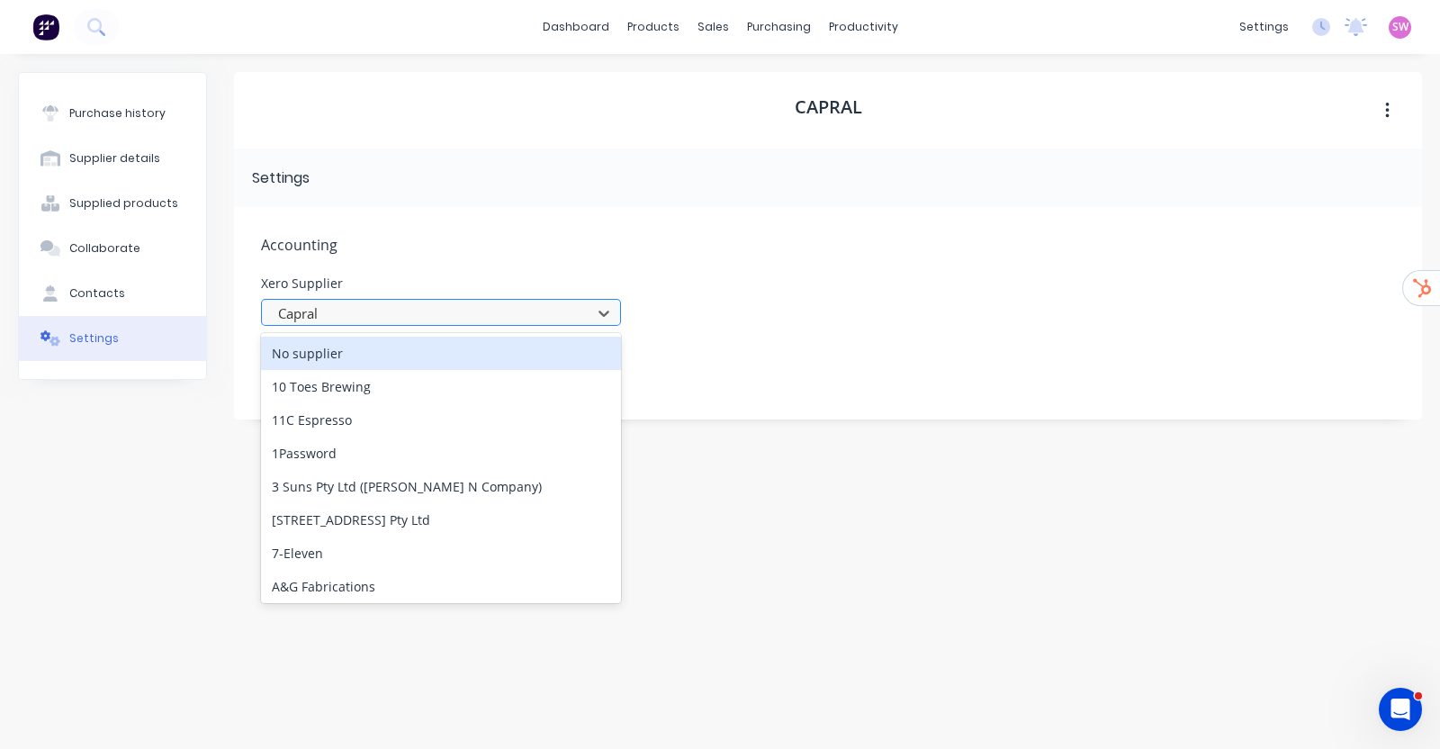
click at [500, 308] on div at bounding box center [429, 313] width 306 height 22
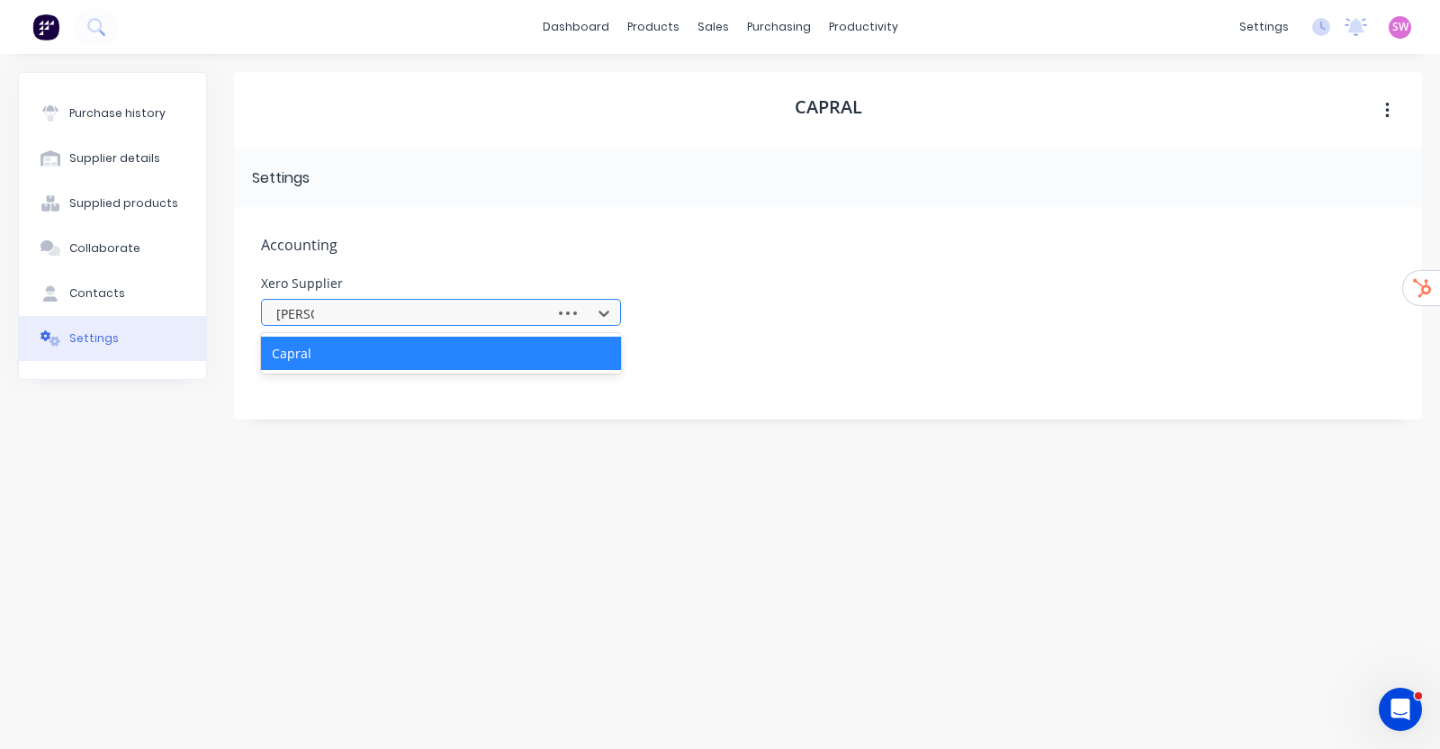
type input "capral"
click at [368, 349] on div "Capral" at bounding box center [441, 353] width 360 height 33
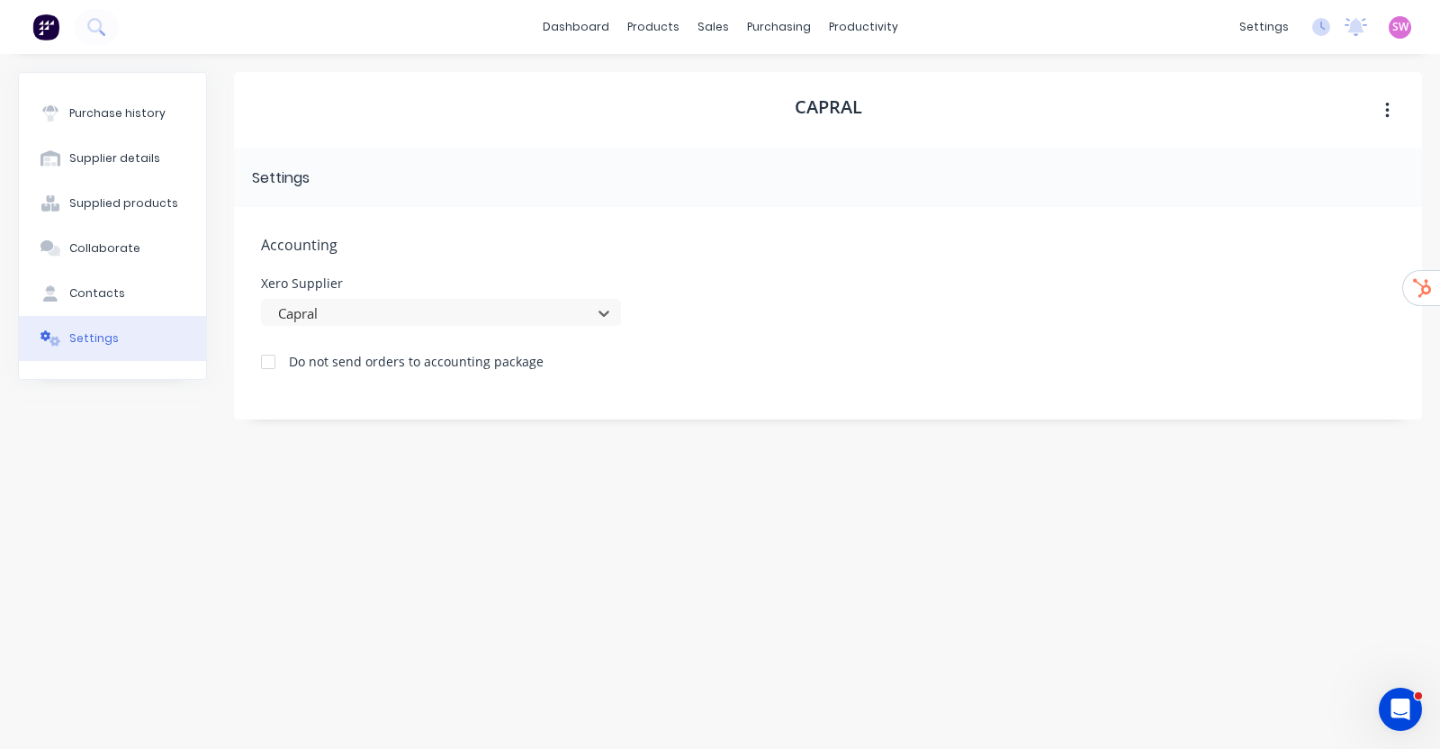
click at [657, 220] on div "Accounting Xero Supplier option Capral, selected. Capral Do not send orders to …" at bounding box center [828, 313] width 1188 height 212
click at [799, 114] on div "Suppliers" at bounding box center [816, 122] width 54 height 16
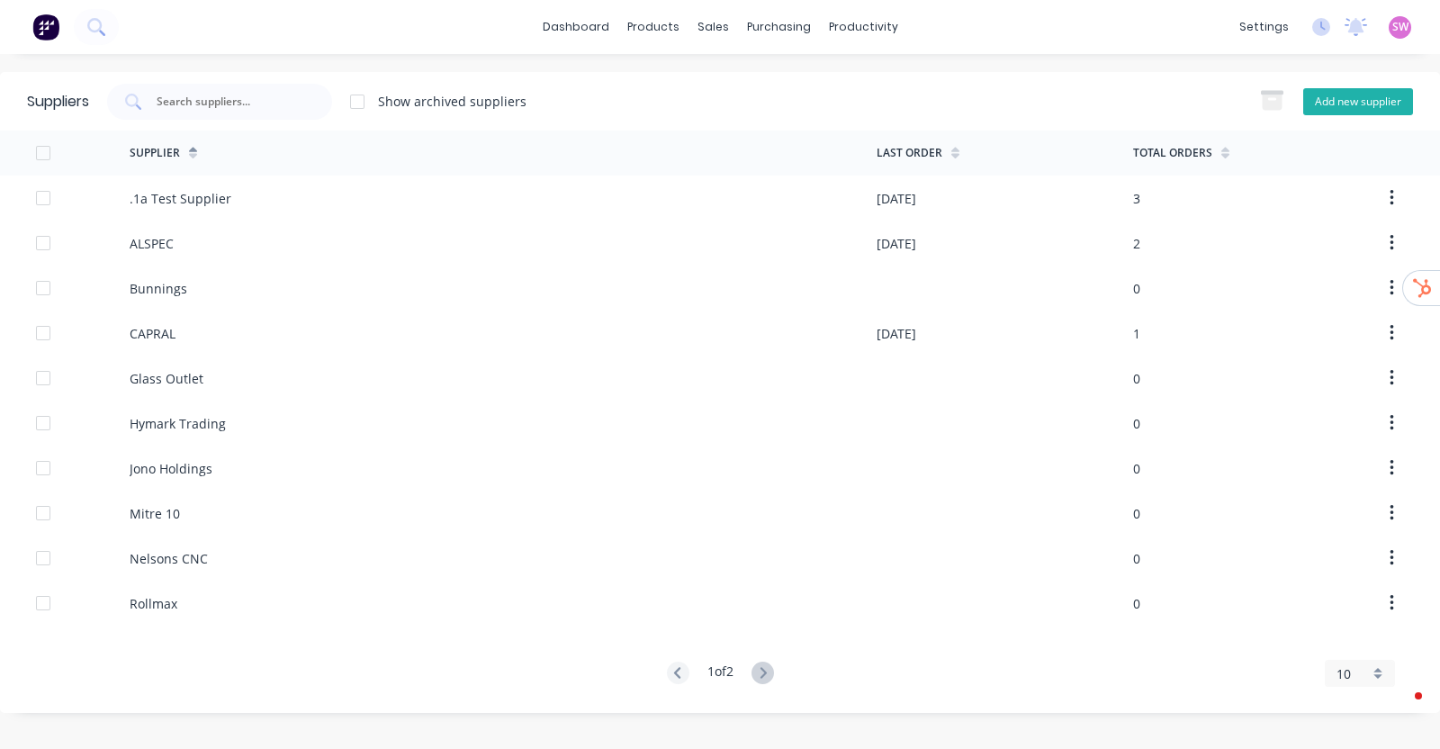
click at [1378, 101] on button "Add new supplier" at bounding box center [1358, 101] width 110 height 27
select select "AU"
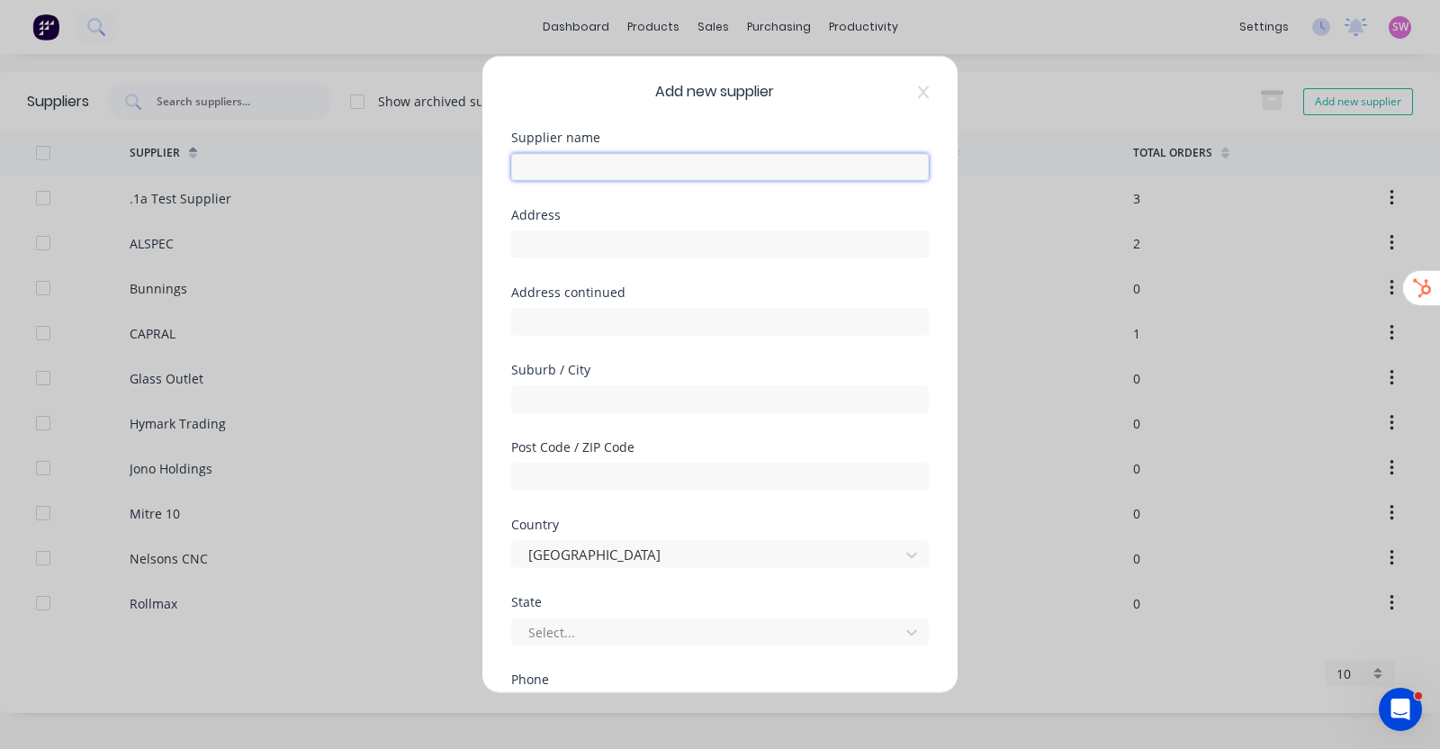
click at [634, 169] on input "text" at bounding box center [720, 166] width 418 height 27
type input "Knotwood"
click at [904, 200] on div "Supplier name Knotwood" at bounding box center [720, 169] width 418 height 77
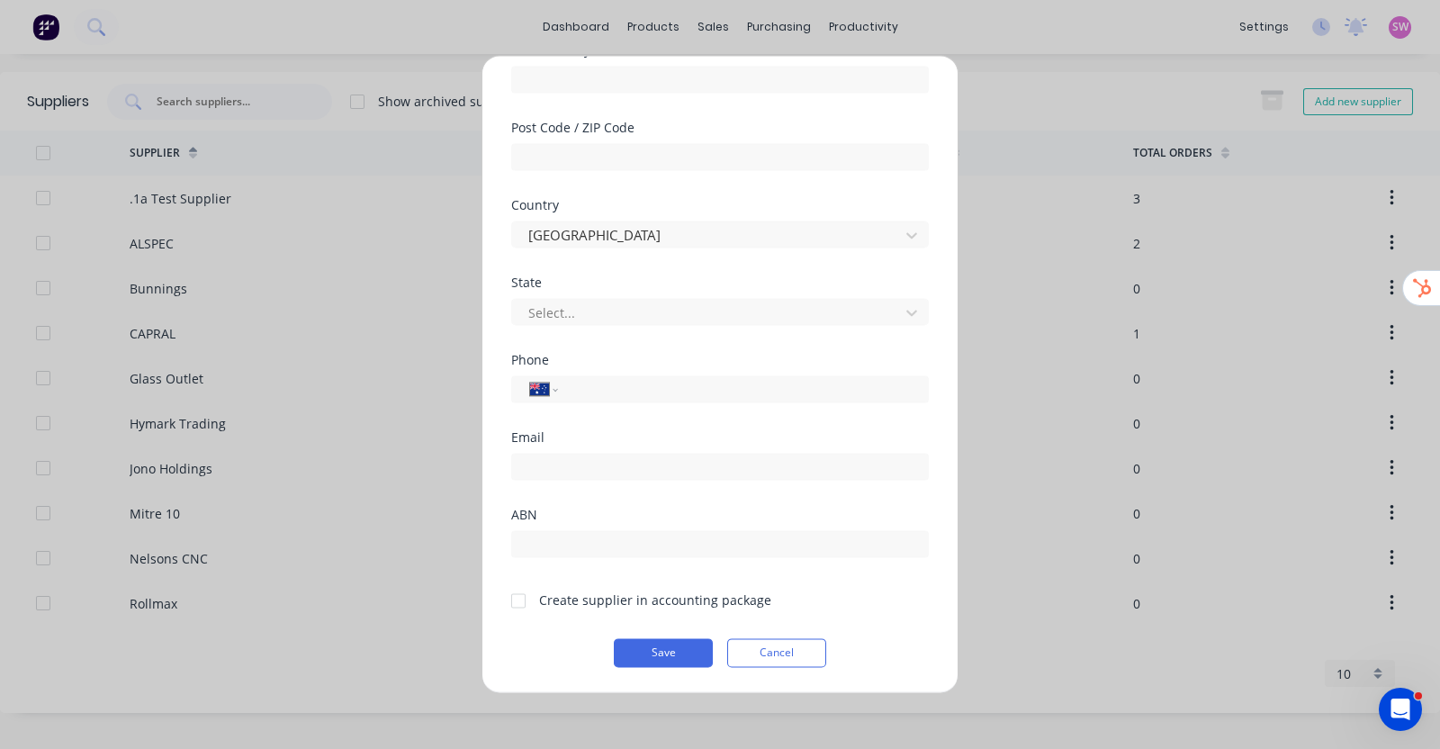
click at [520, 596] on div at bounding box center [518, 600] width 36 height 36
click at [684, 660] on button "Save" at bounding box center [663, 652] width 99 height 29
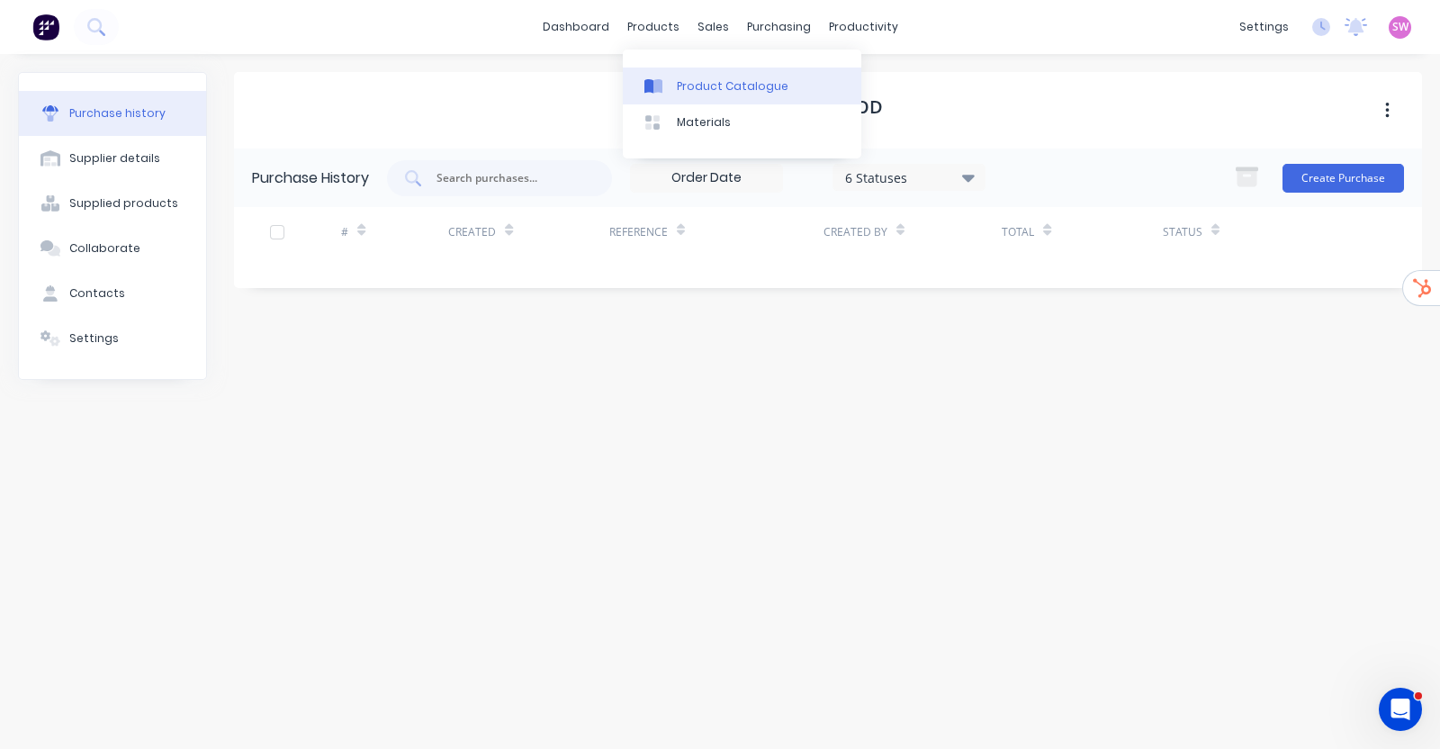
click at [683, 85] on div "Product Catalogue" at bounding box center [733, 86] width 112 height 16
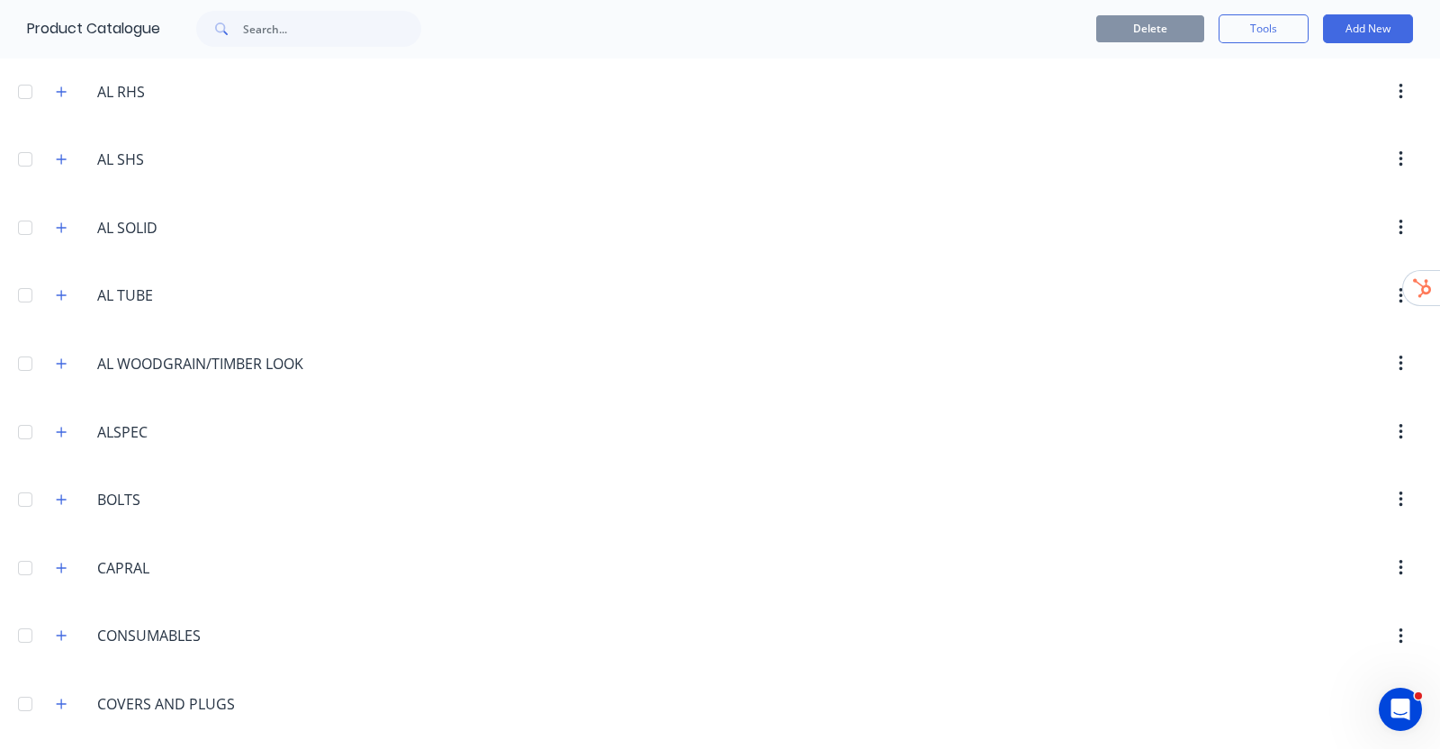
scroll to position [1125, 0]
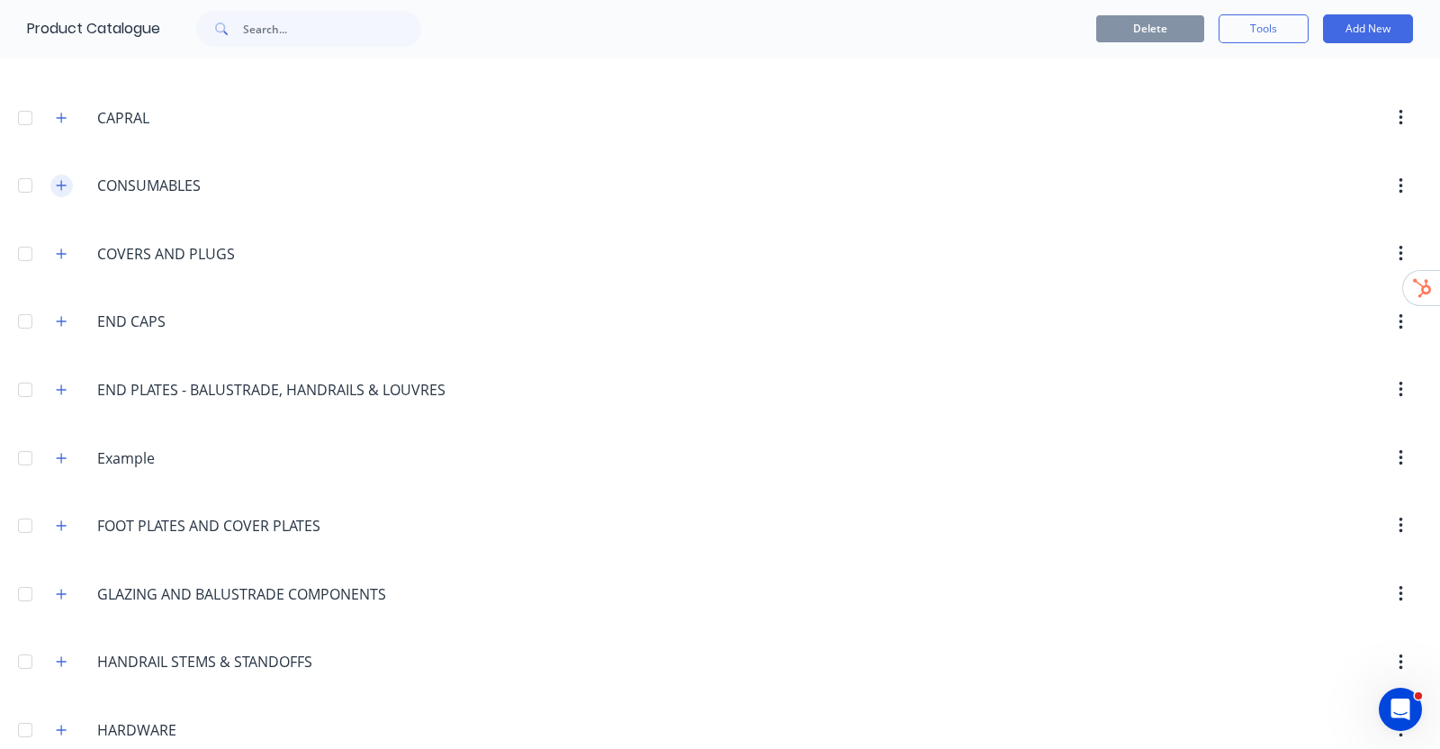
click at [57, 181] on icon "button" at bounding box center [61, 185] width 11 height 13
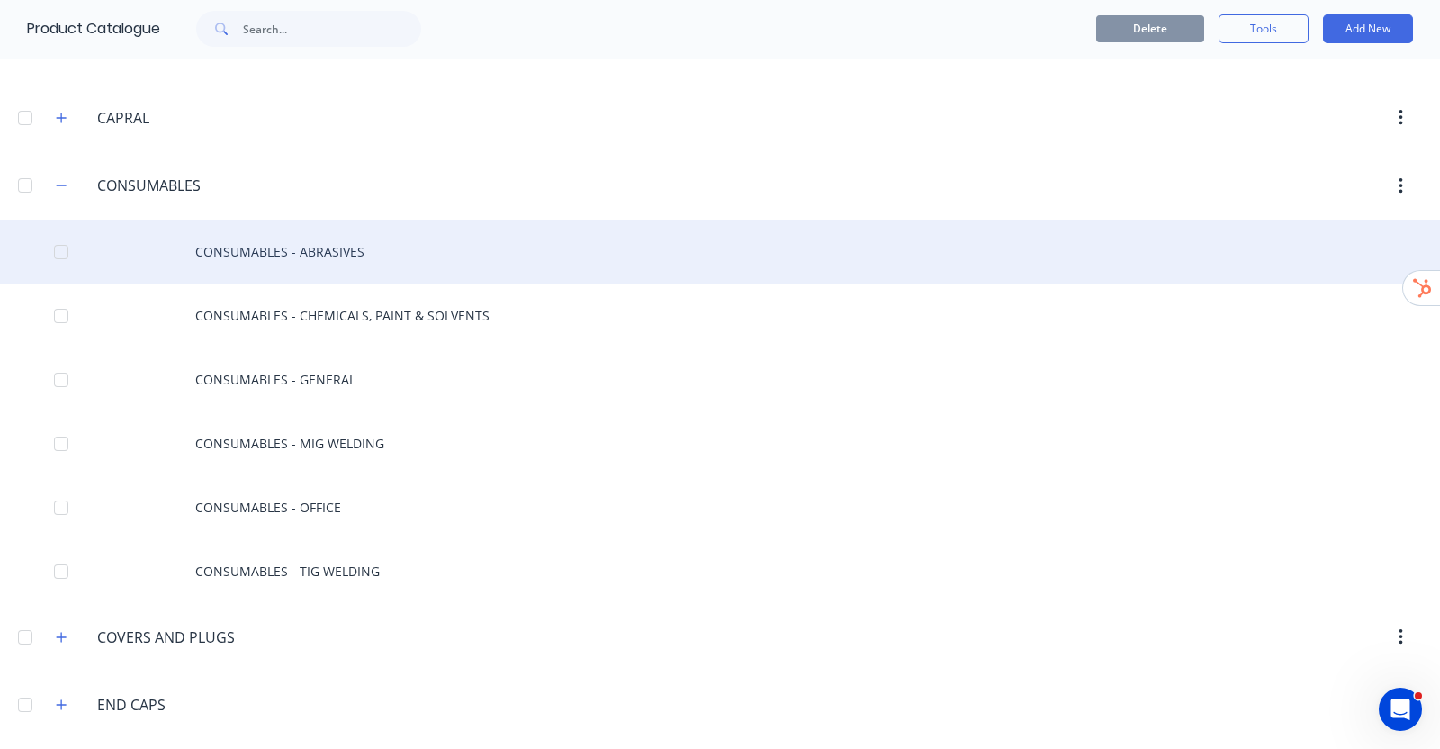
click at [352, 236] on div "CONSUMABLES - ABRASIVES" at bounding box center [720, 252] width 1440 height 64
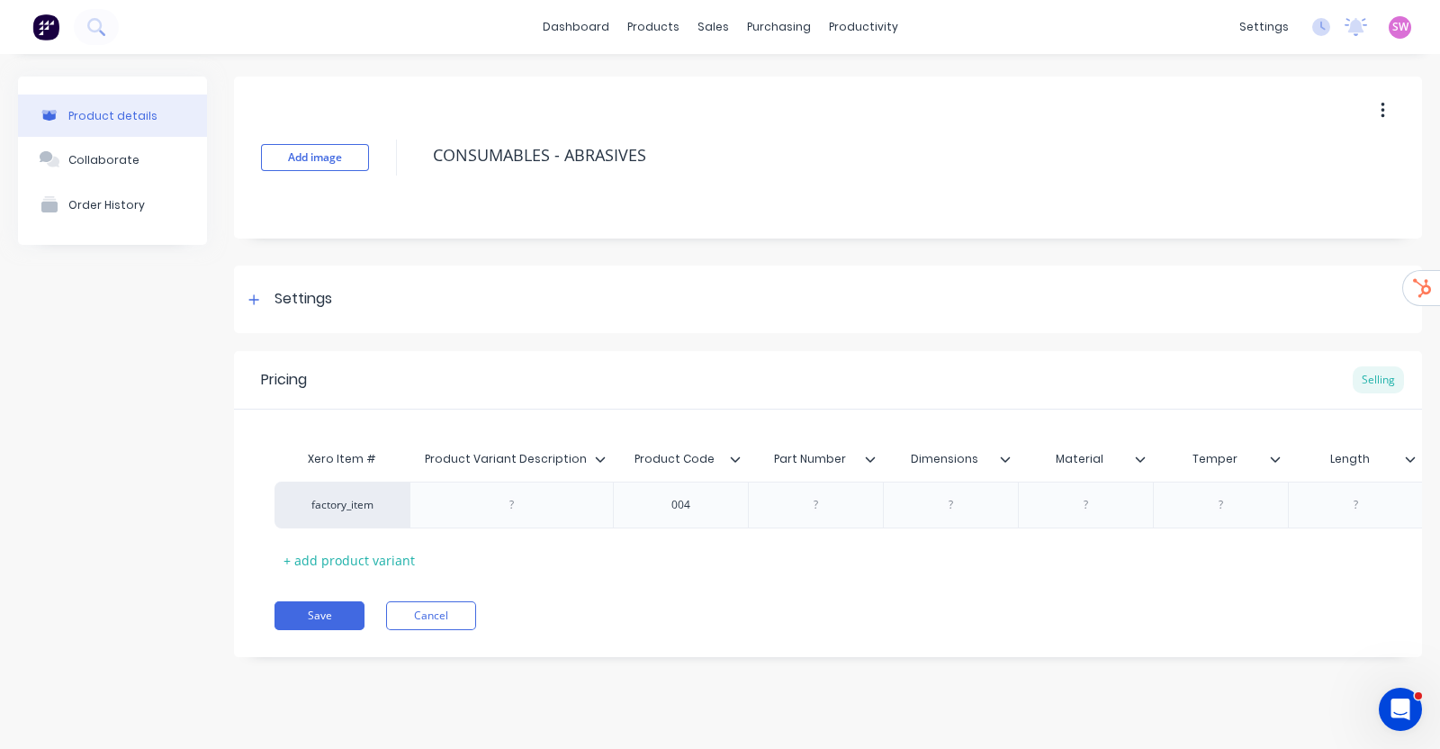
type textarea "x"
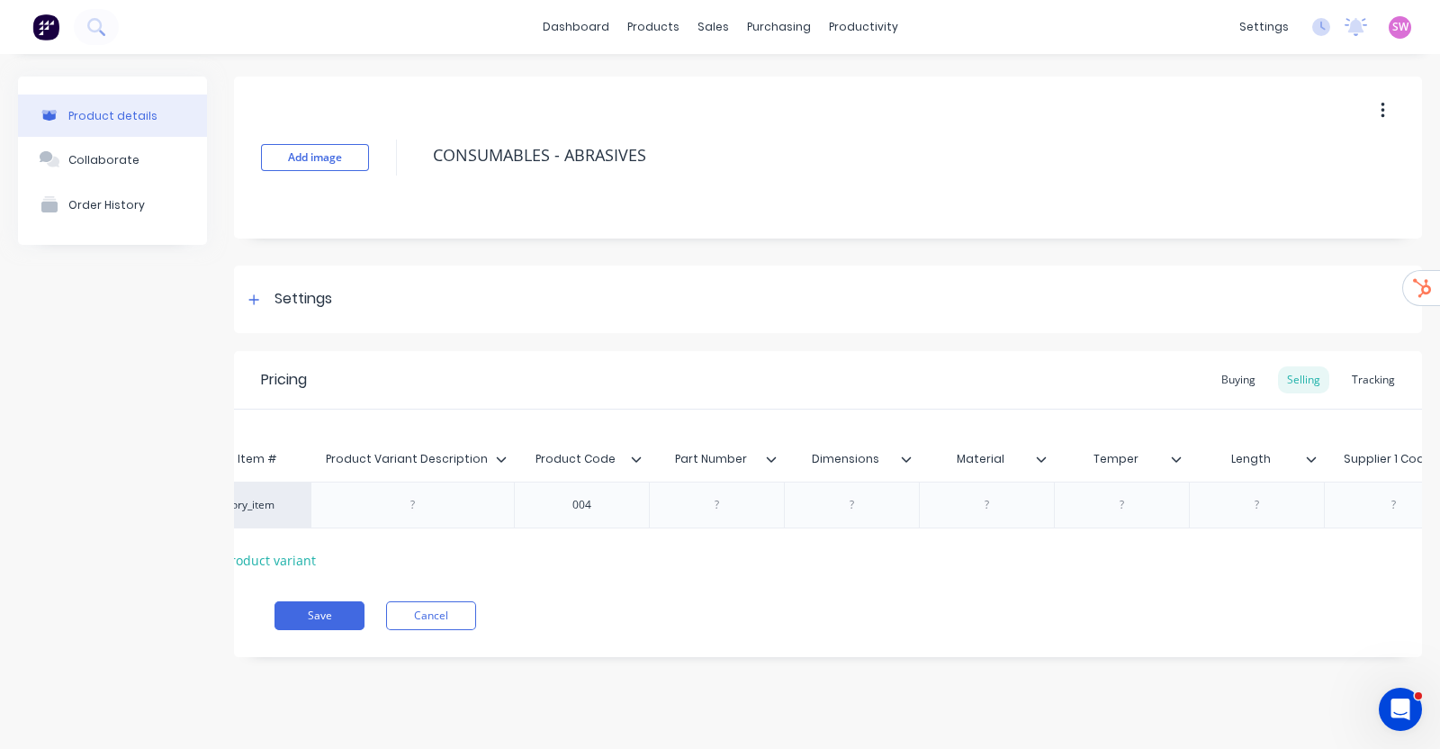
scroll to position [0, 482]
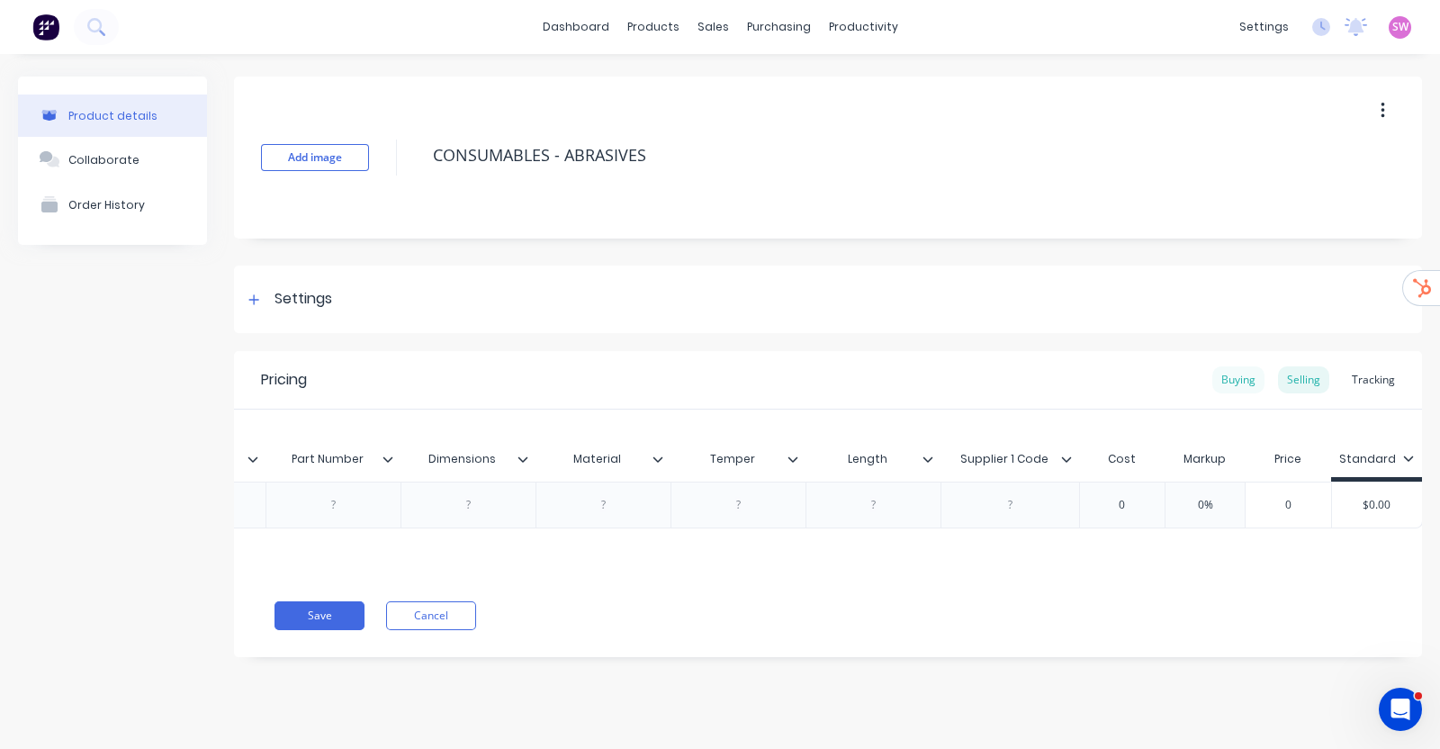
click at [1229, 374] on div "Buying" at bounding box center [1238, 379] width 52 height 27
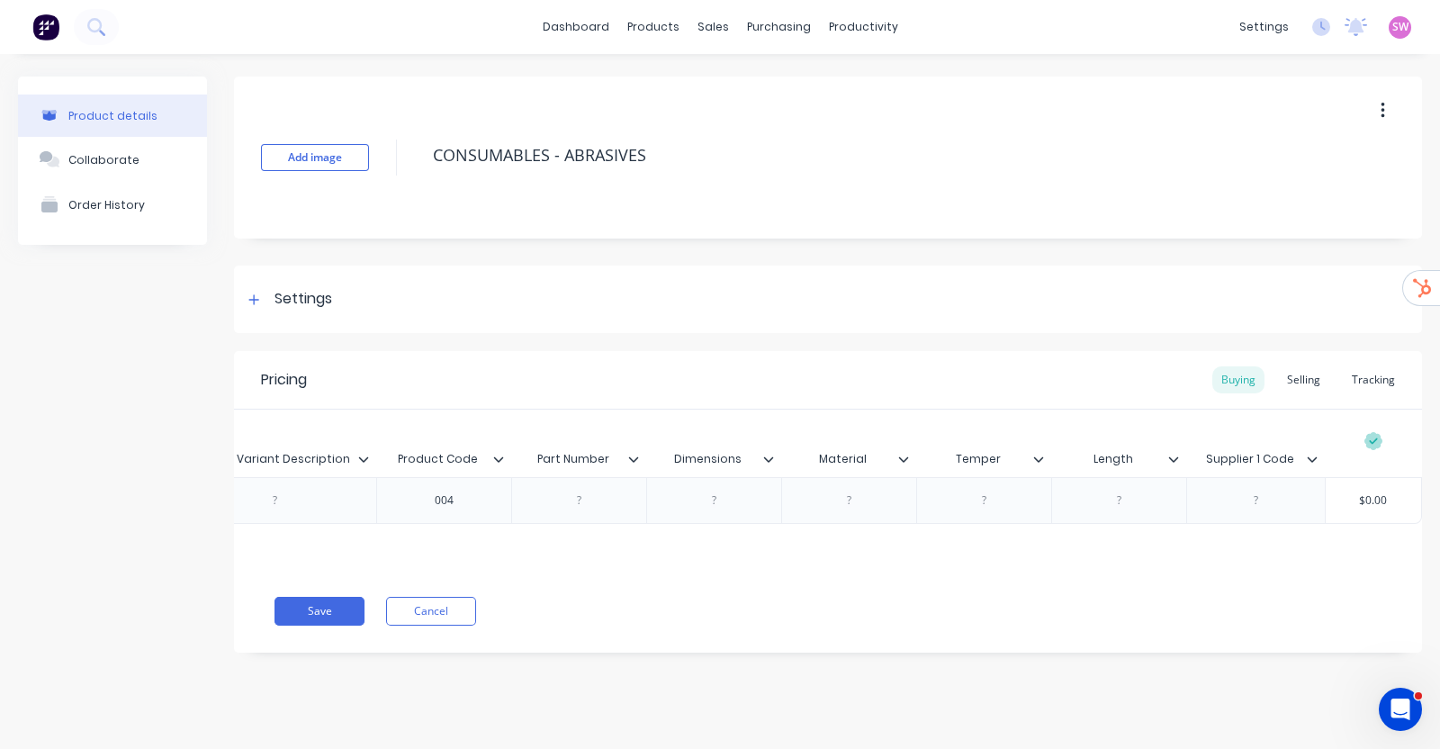
scroll to position [0, 0]
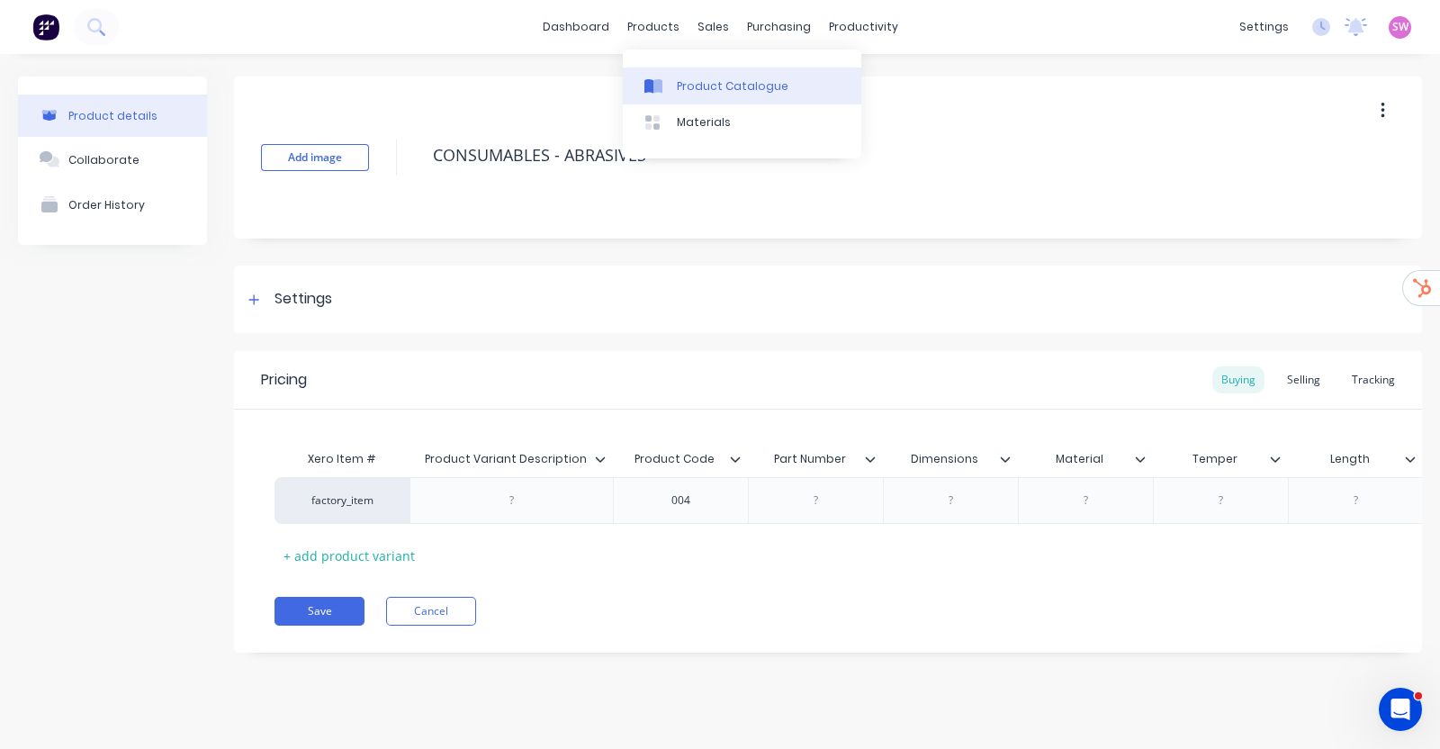
click at [707, 92] on div "Product Catalogue" at bounding box center [733, 86] width 112 height 16
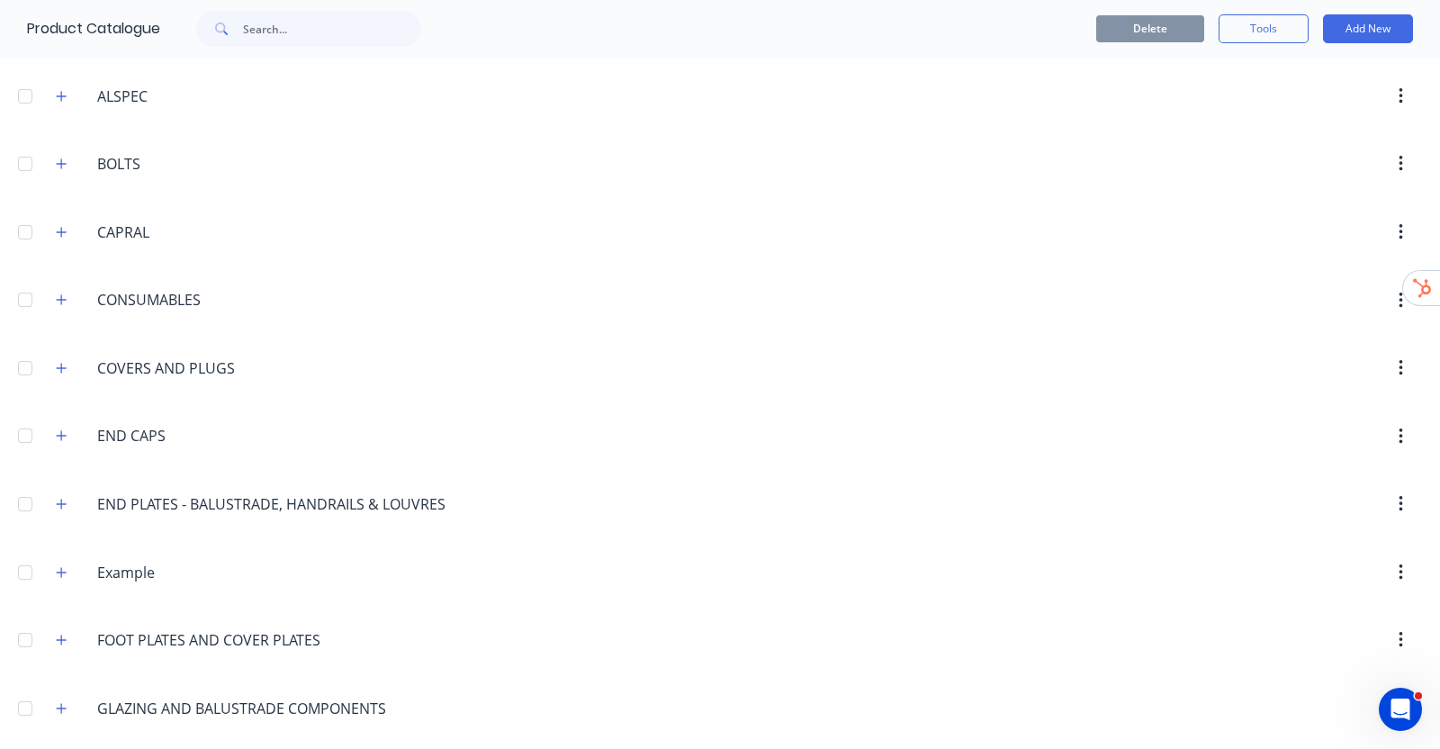
scroll to position [1012, 0]
click at [58, 427] on icon "button" at bounding box center [61, 433] width 11 height 13
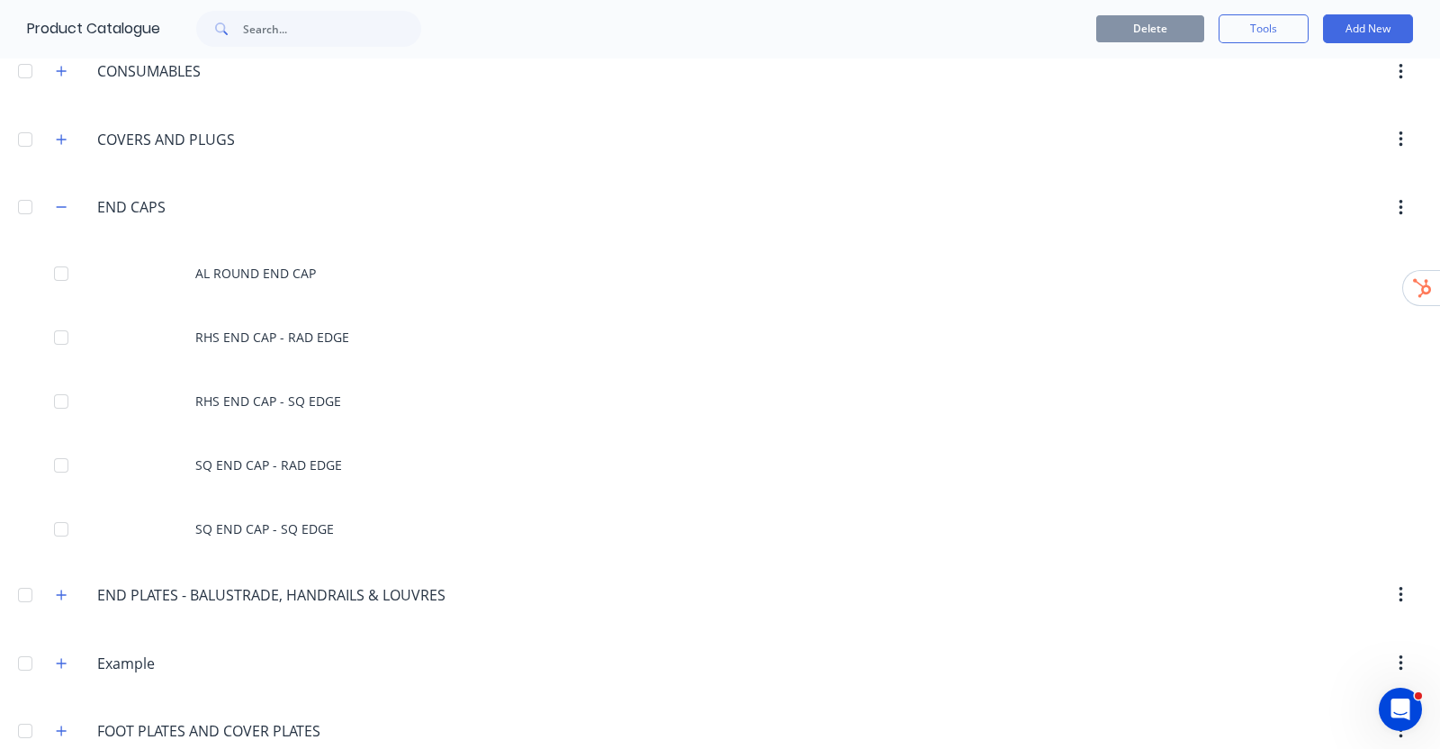
scroll to position [1237, 0]
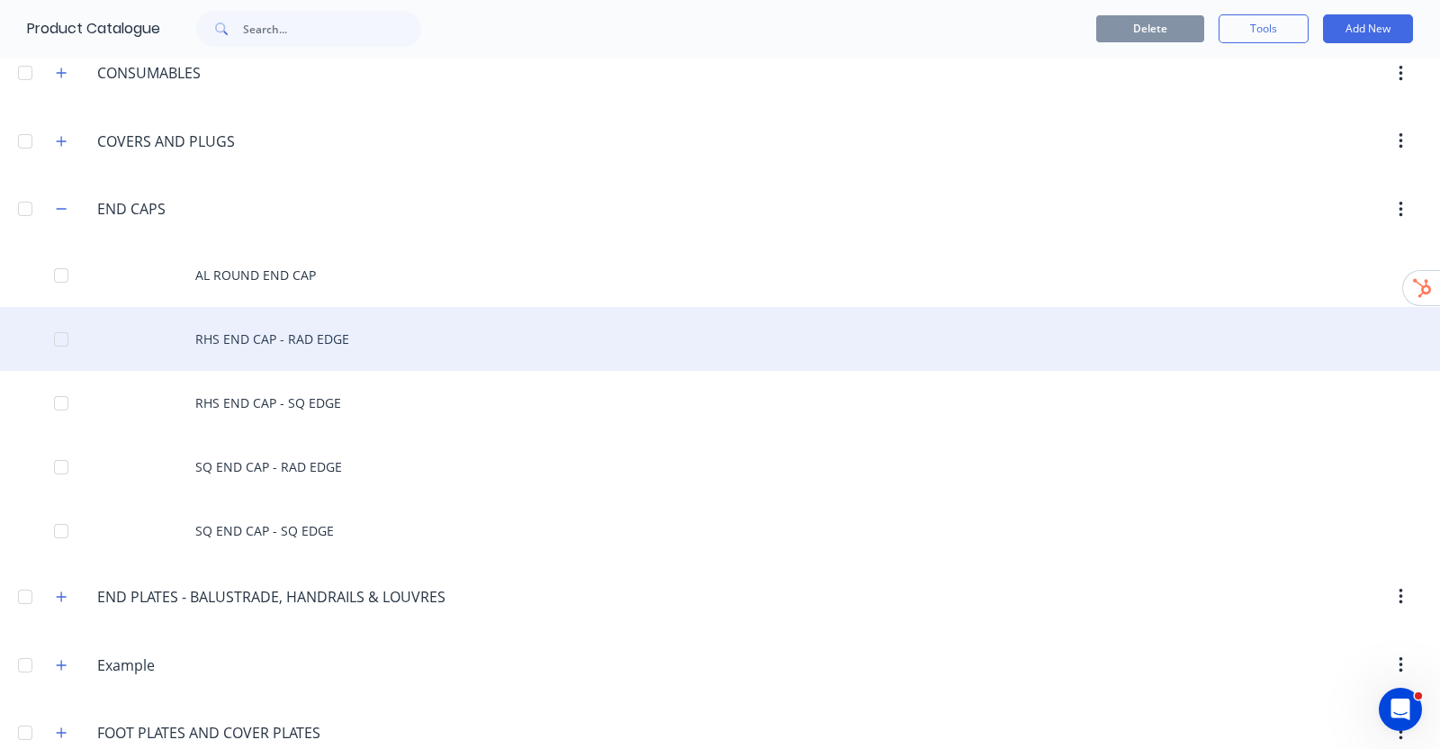
click at [302, 331] on div "RHS END CAP - RAD EDGE" at bounding box center [720, 339] width 1440 height 64
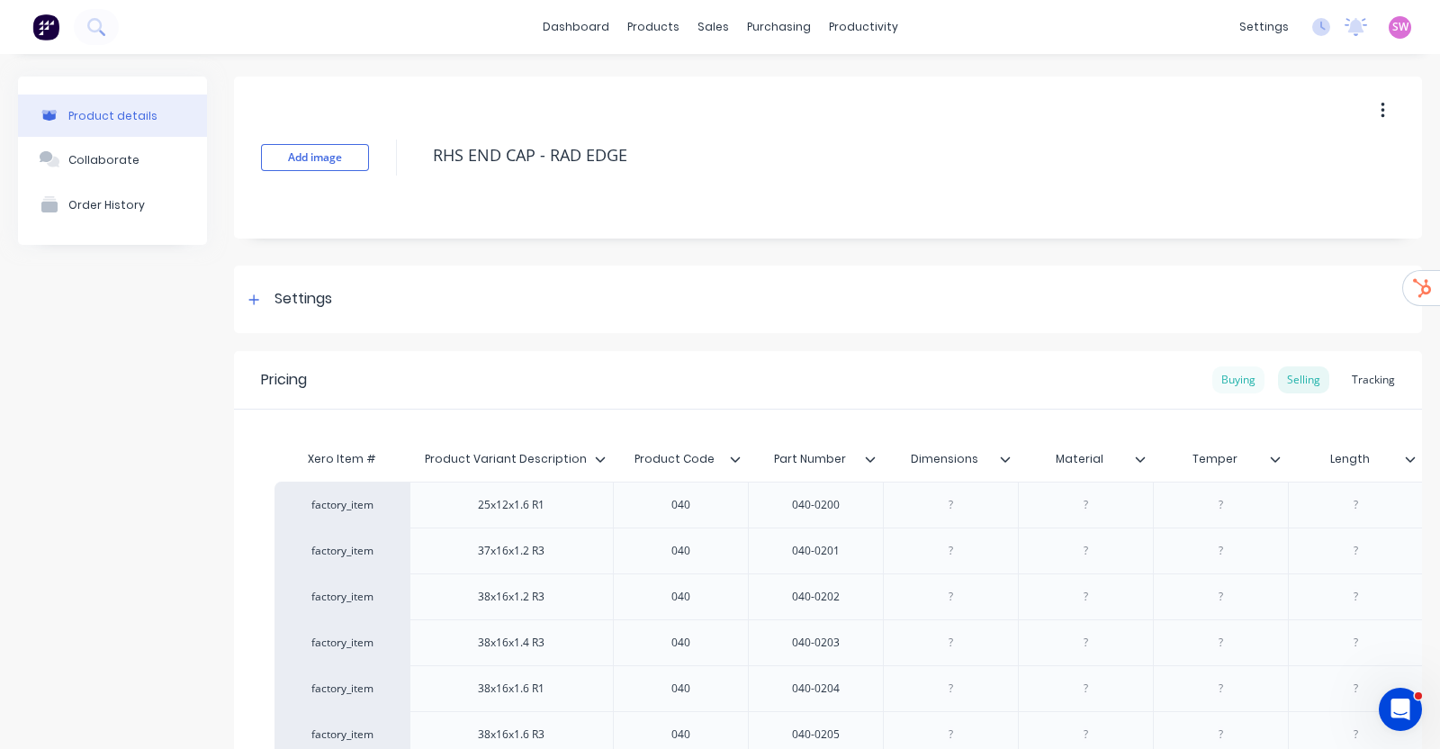
type textarea "x"
click at [1212, 380] on div "Buying" at bounding box center [1238, 379] width 52 height 27
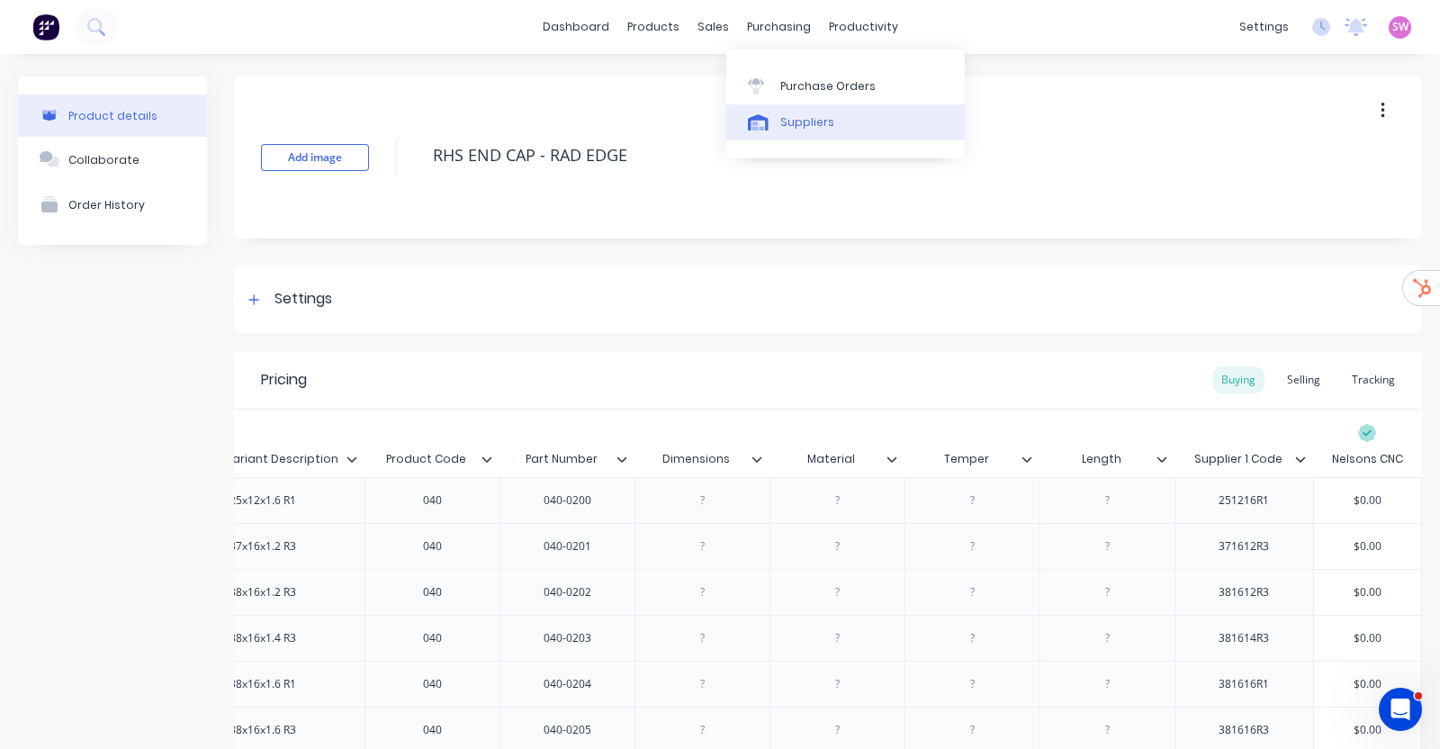
click at [793, 123] on div "Suppliers" at bounding box center [807, 122] width 54 height 16
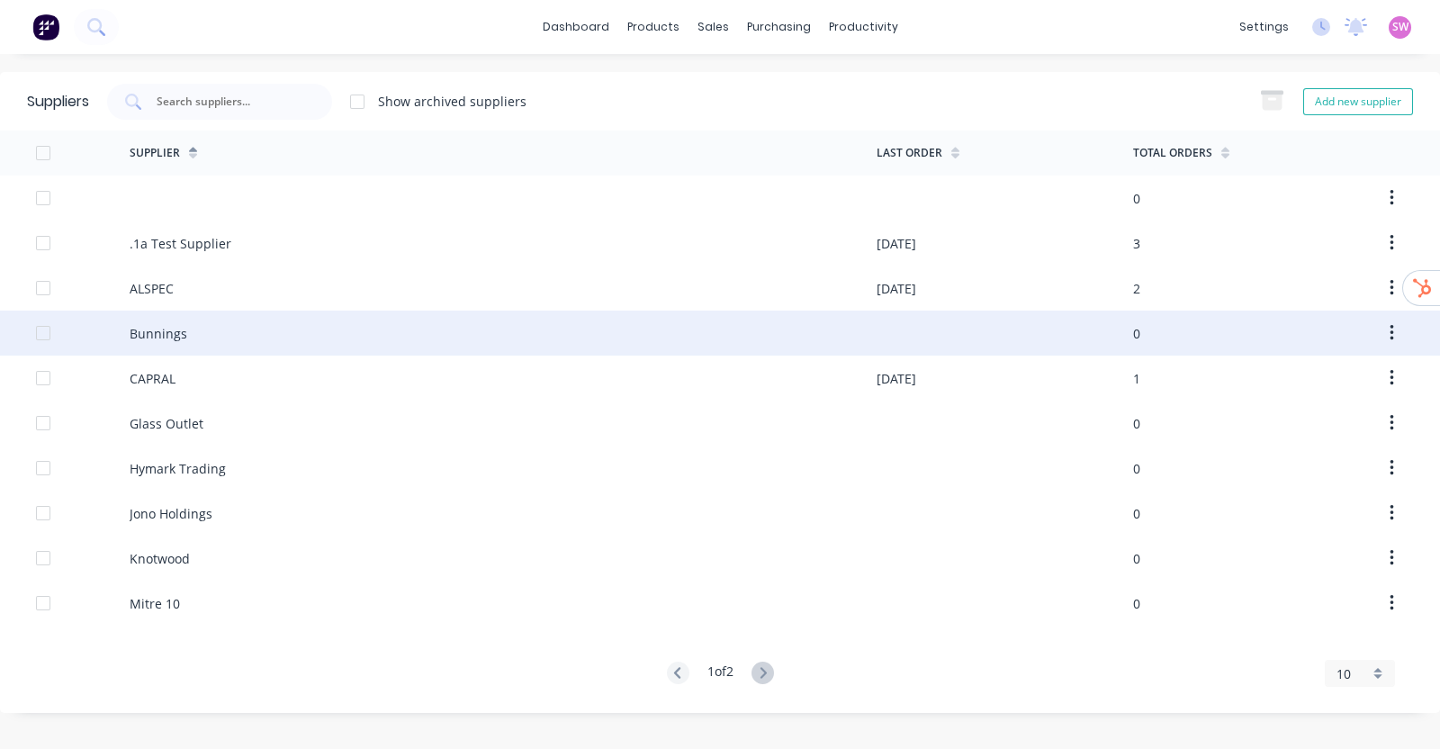
click at [237, 337] on div "Bunnings" at bounding box center [503, 332] width 747 height 45
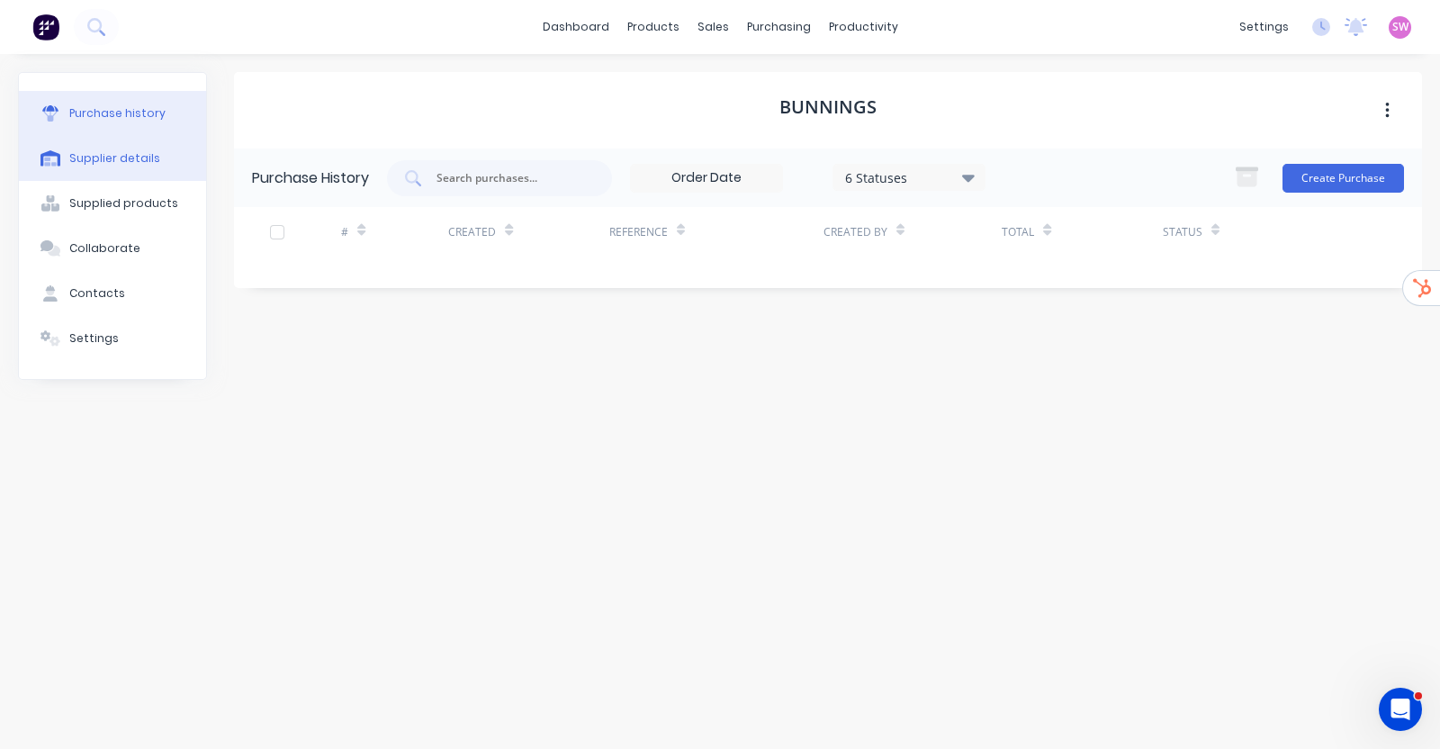
click at [140, 158] on div "Supplier details" at bounding box center [114, 158] width 91 height 16
select select "AU"
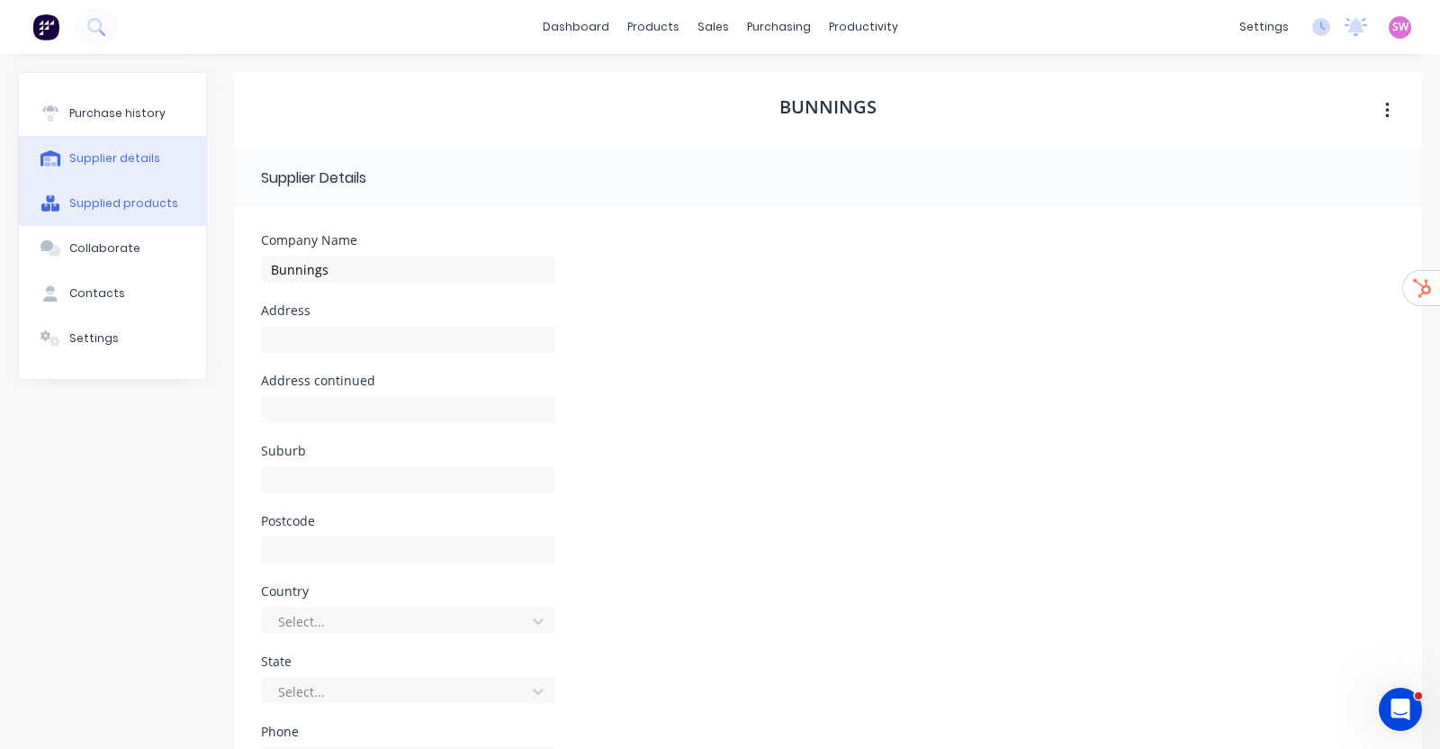
click at [112, 205] on div "Supplied products" at bounding box center [123, 203] width 109 height 16
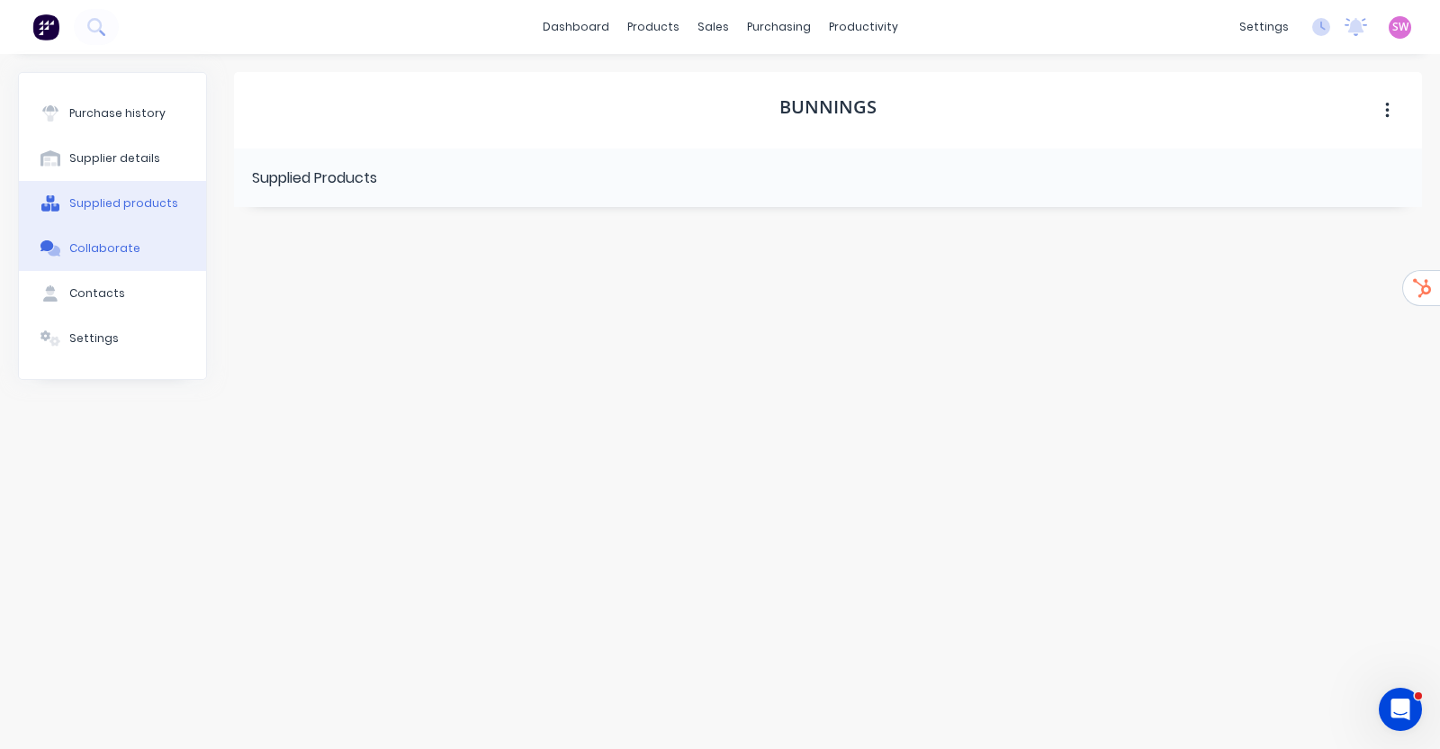
click at [126, 247] on div "Collaborate" at bounding box center [104, 248] width 71 height 16
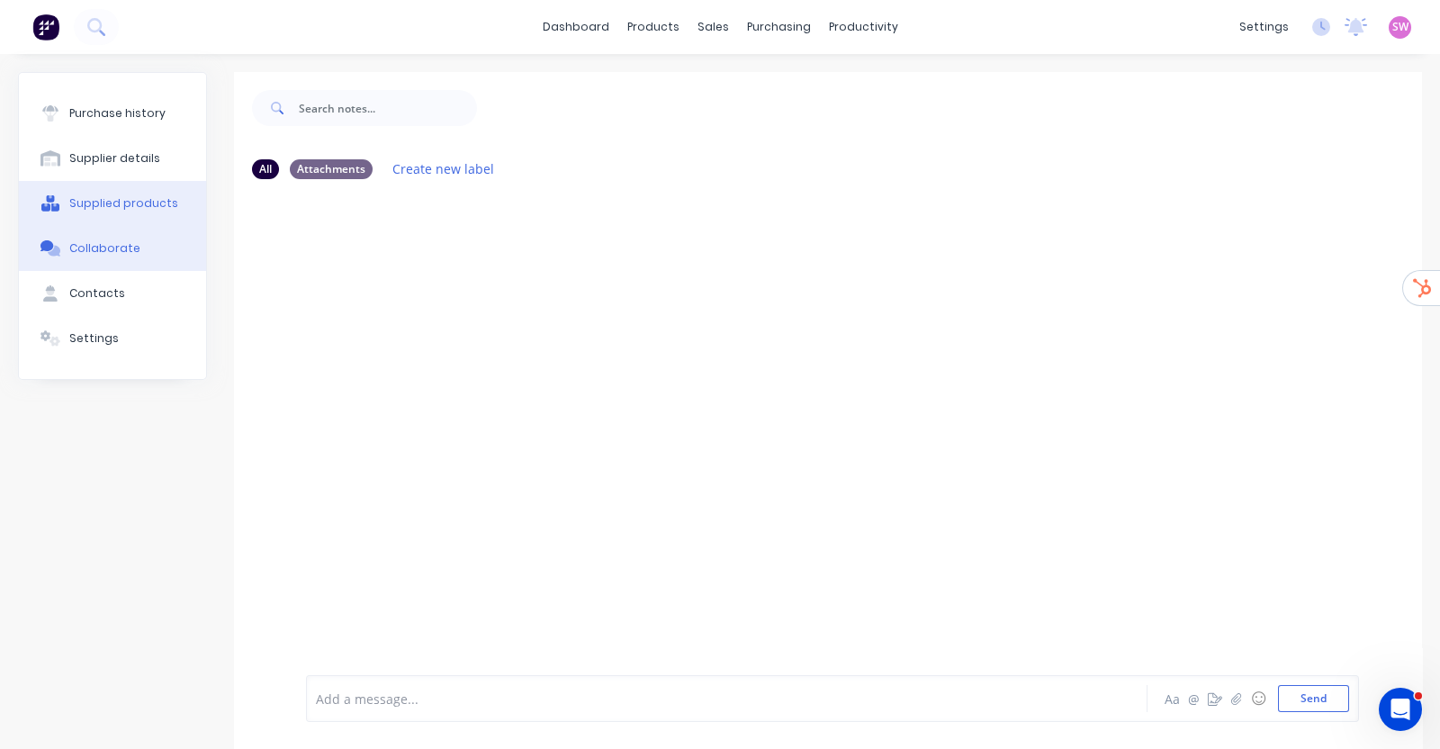
click at [151, 211] on button "Supplied products" at bounding box center [112, 203] width 187 height 45
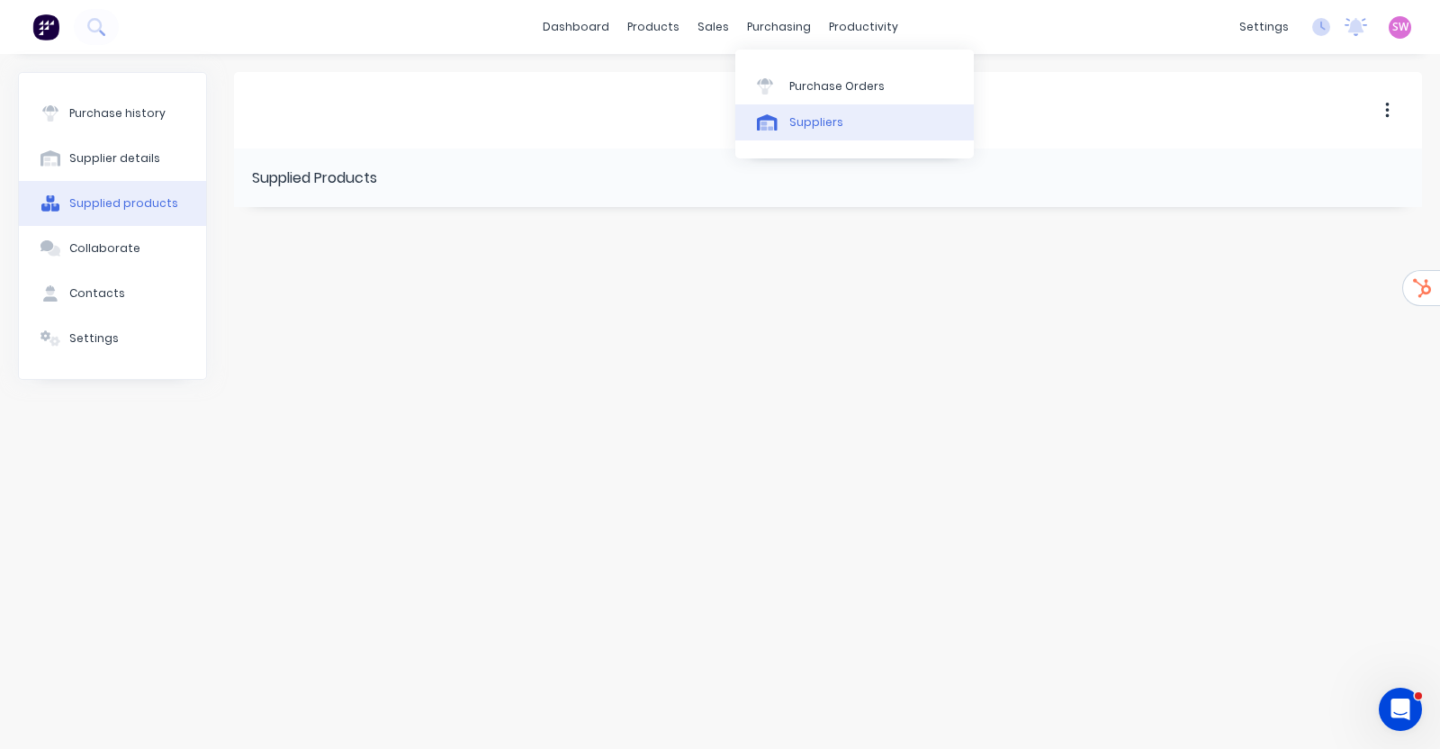
click at [783, 114] on div at bounding box center [770, 122] width 27 height 16
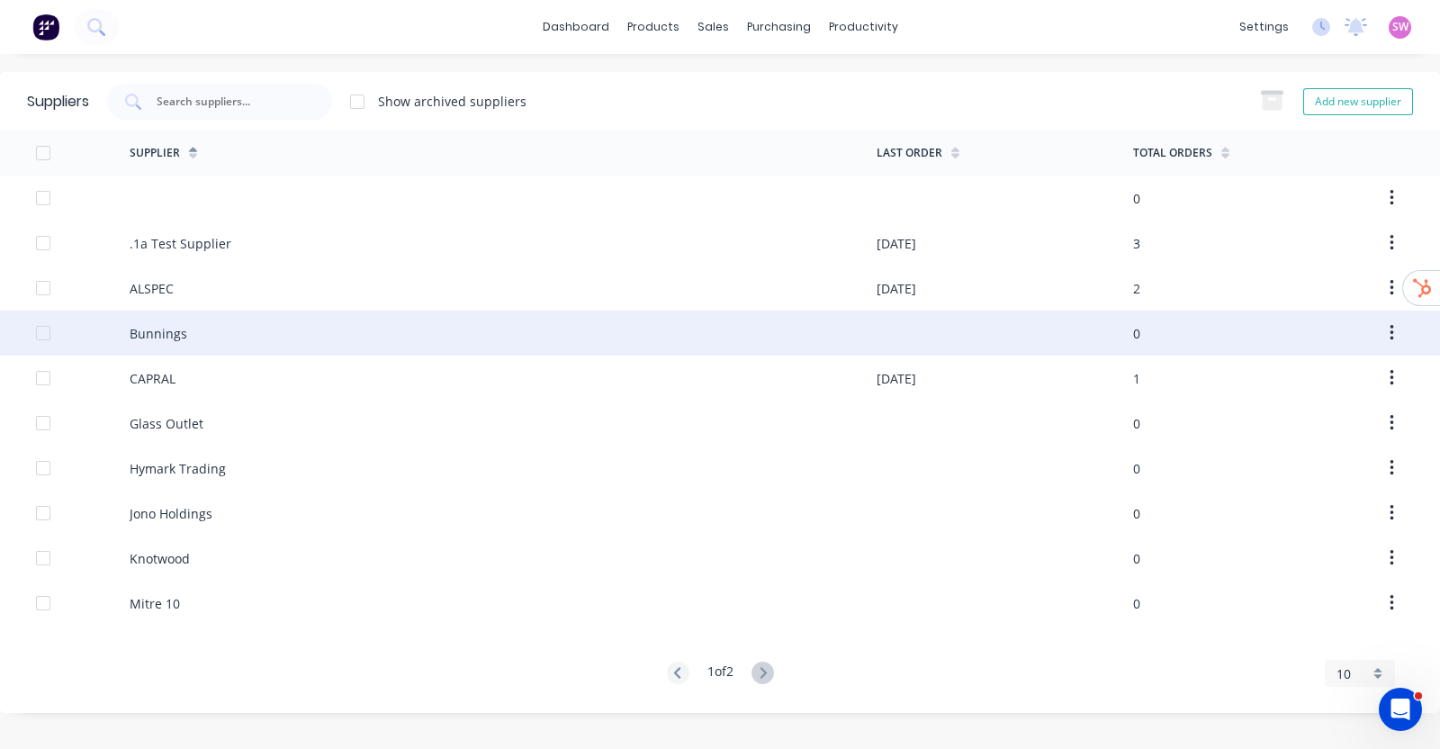
click at [207, 324] on div "Bunnings" at bounding box center [503, 332] width 747 height 45
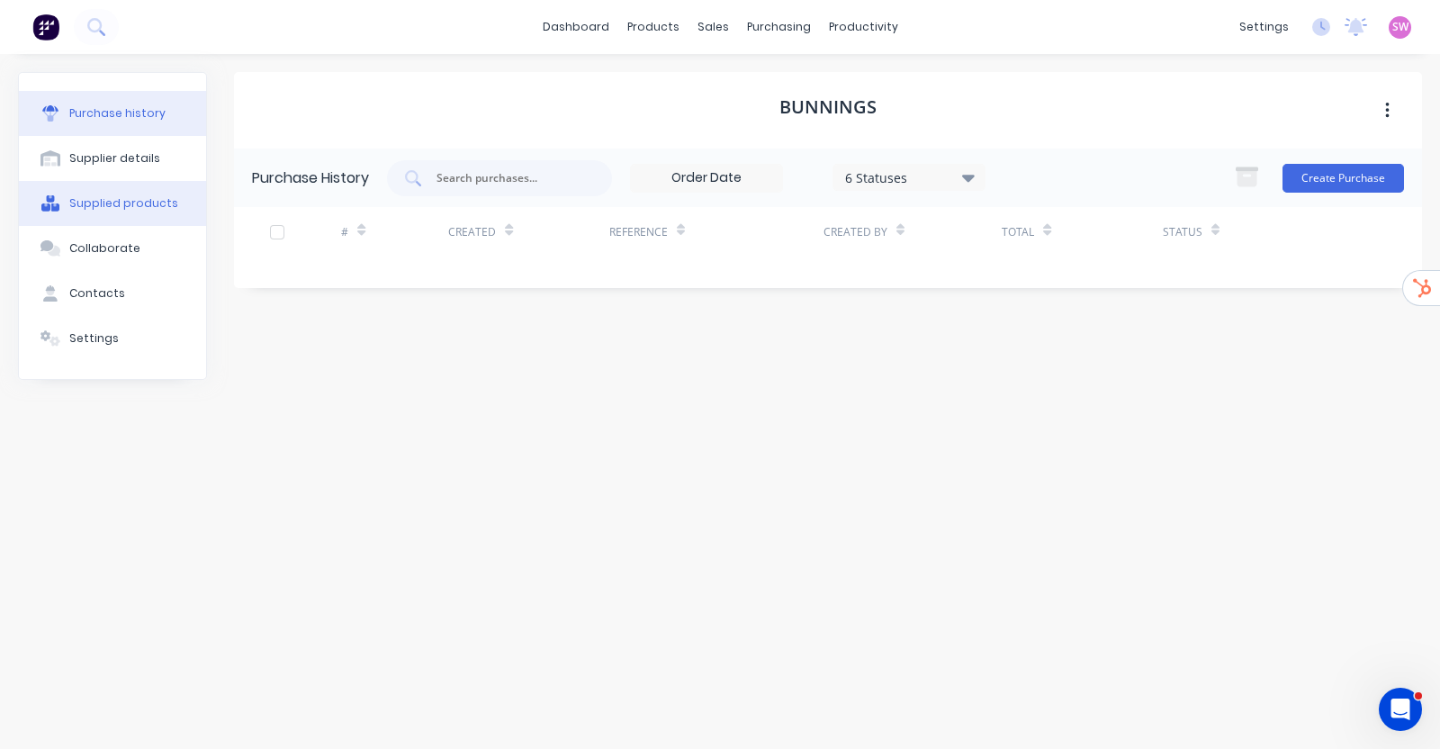
click at [127, 202] on div "Supplied products" at bounding box center [123, 203] width 109 height 16
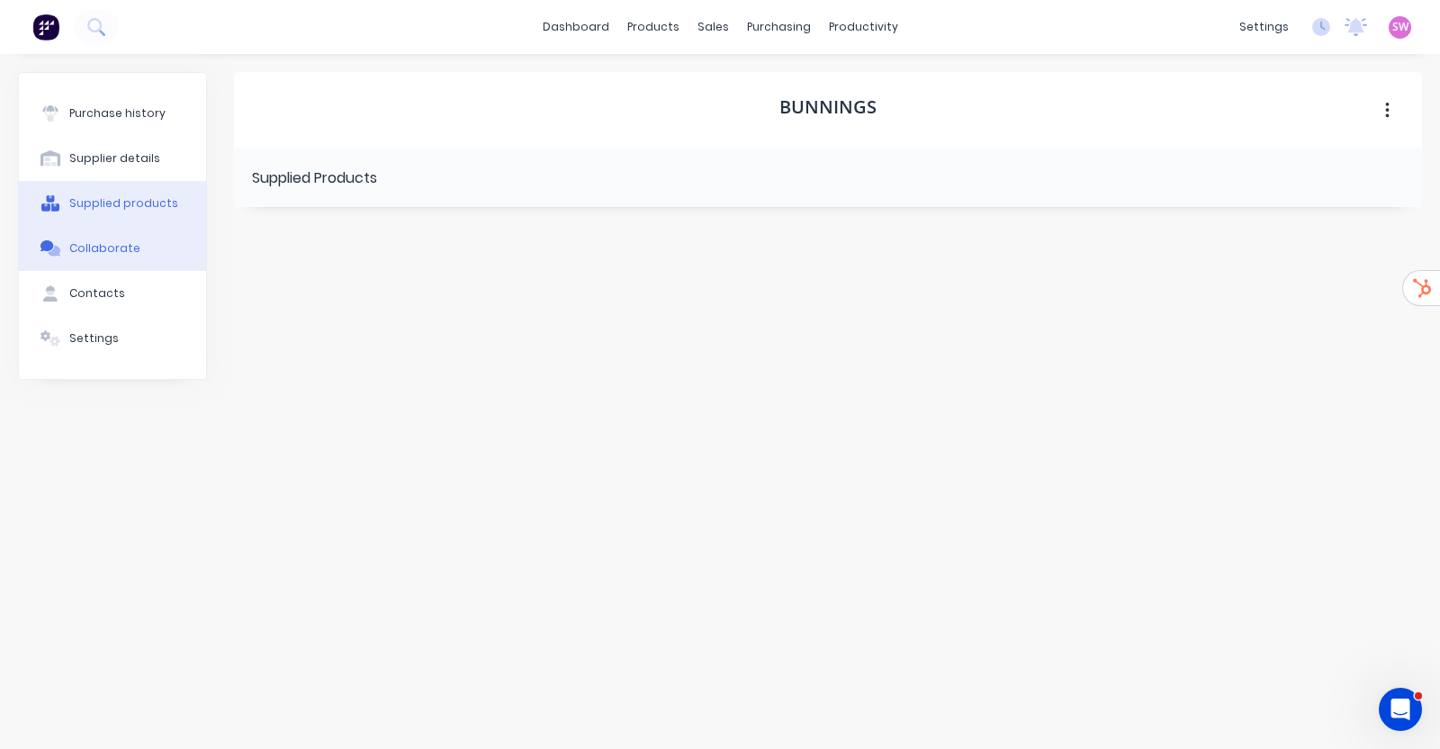
click at [101, 240] on div "Collaborate" at bounding box center [104, 248] width 71 height 16
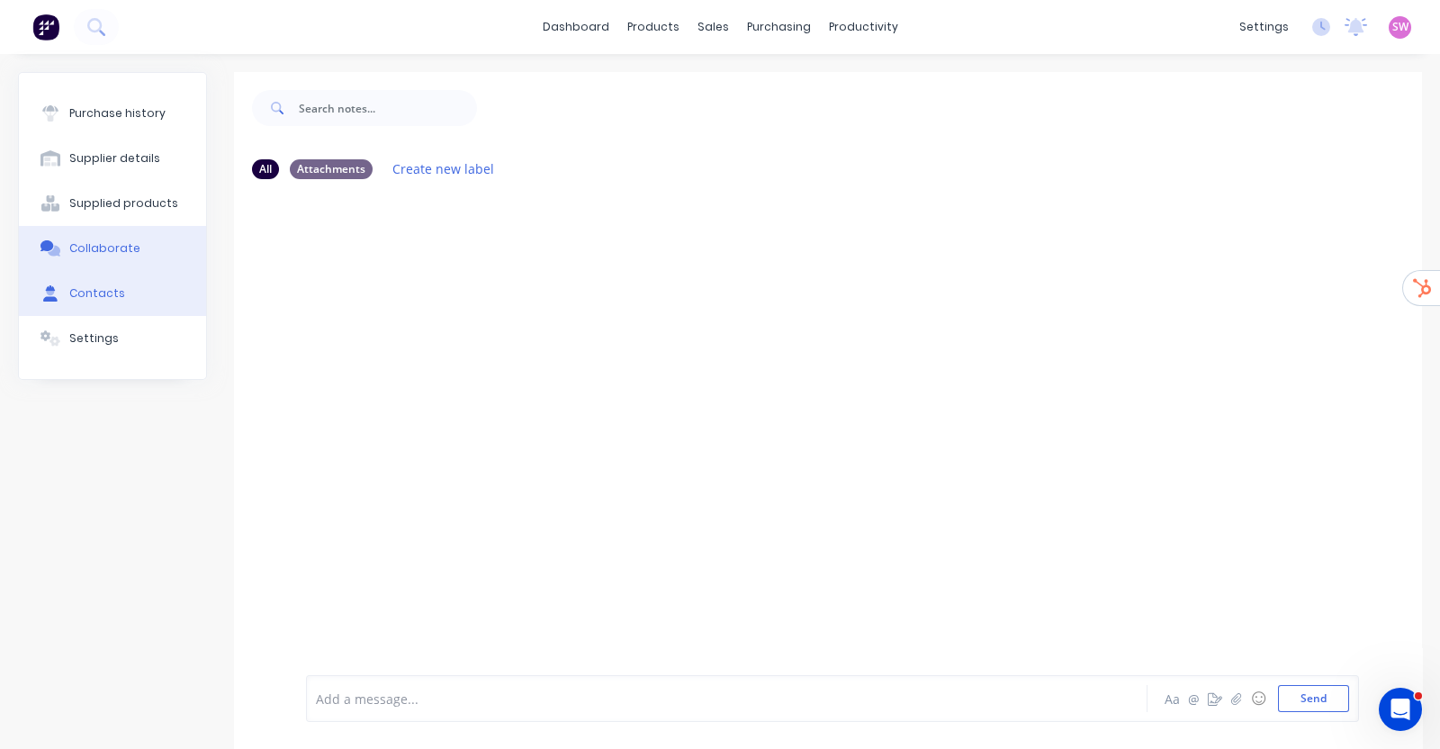
click at [90, 274] on button "Contacts" at bounding box center [112, 293] width 187 height 45
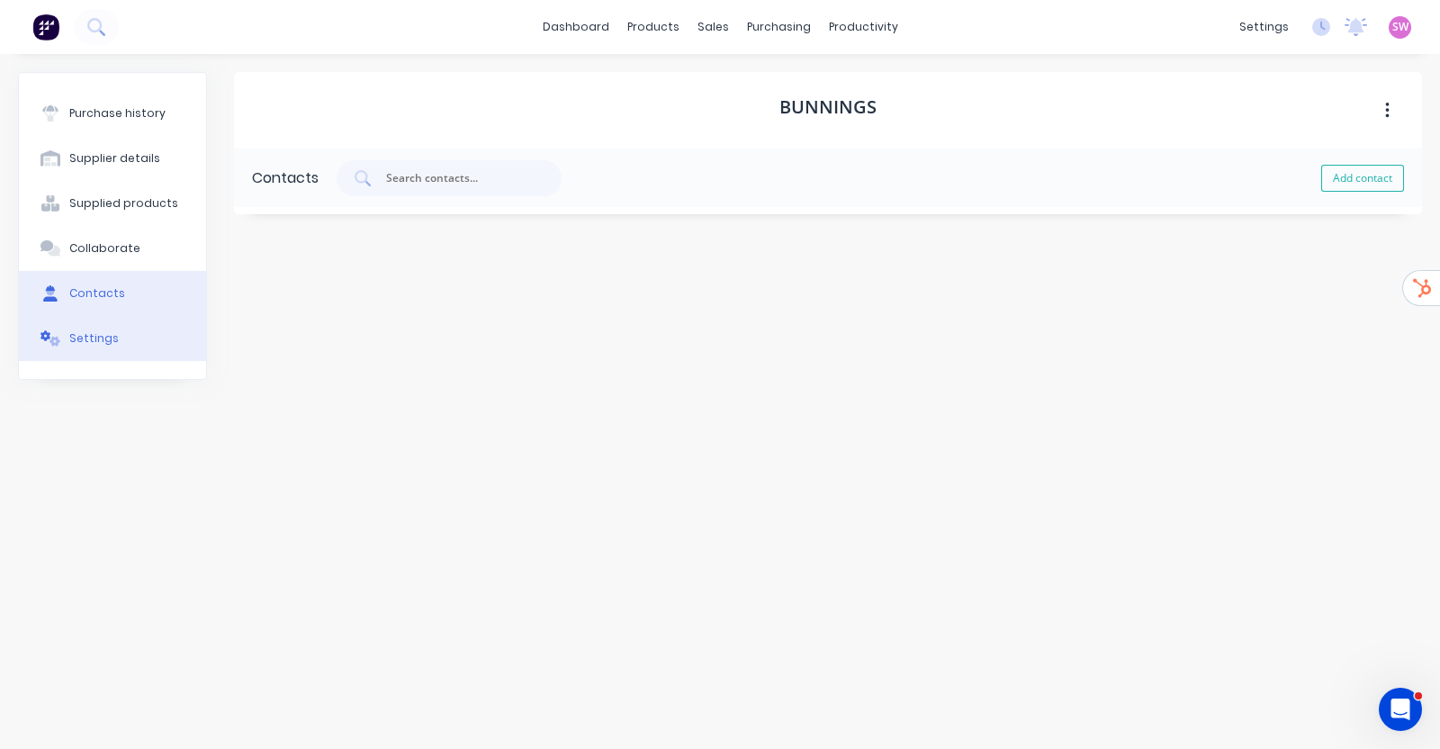
click at [122, 342] on button "Settings" at bounding box center [112, 338] width 187 height 45
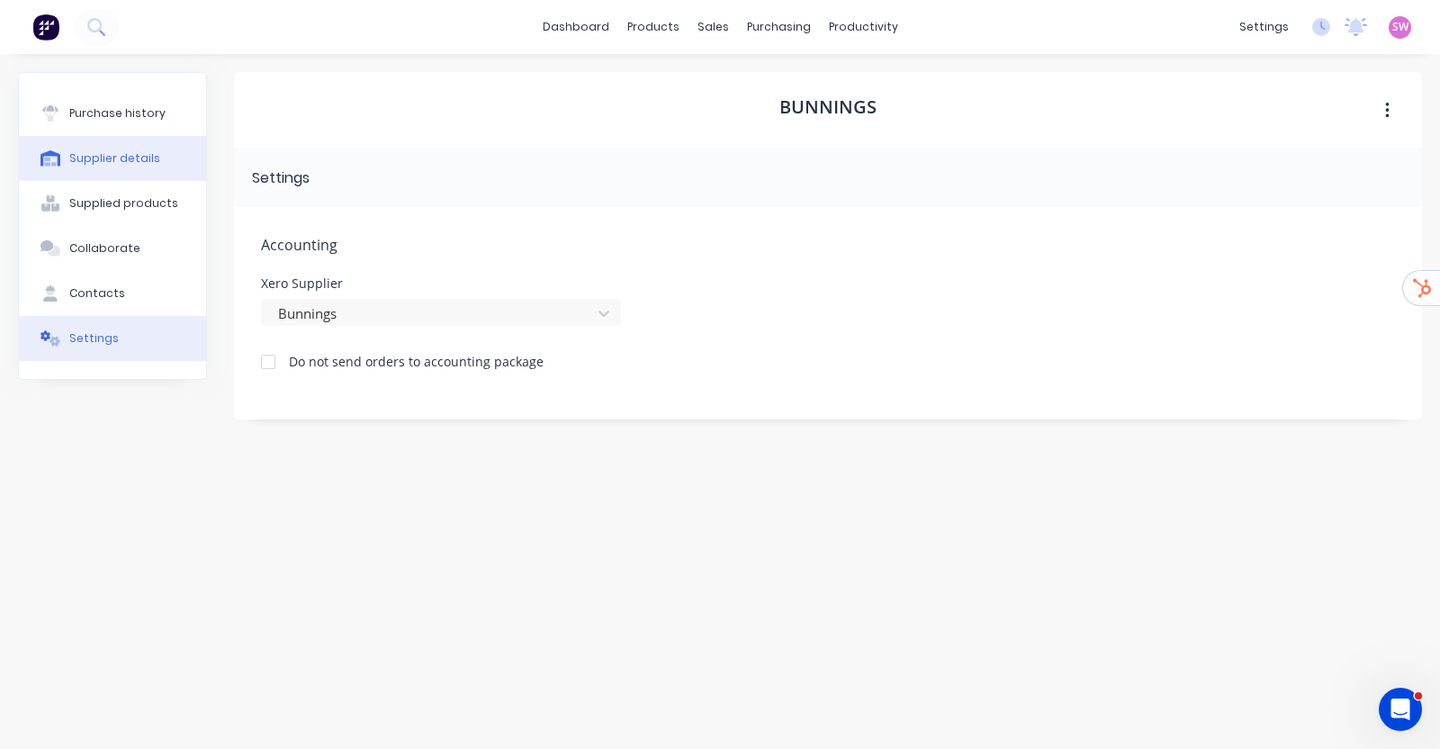
click at [105, 168] on button "Supplier details" at bounding box center [112, 158] width 187 height 45
select select "AU"
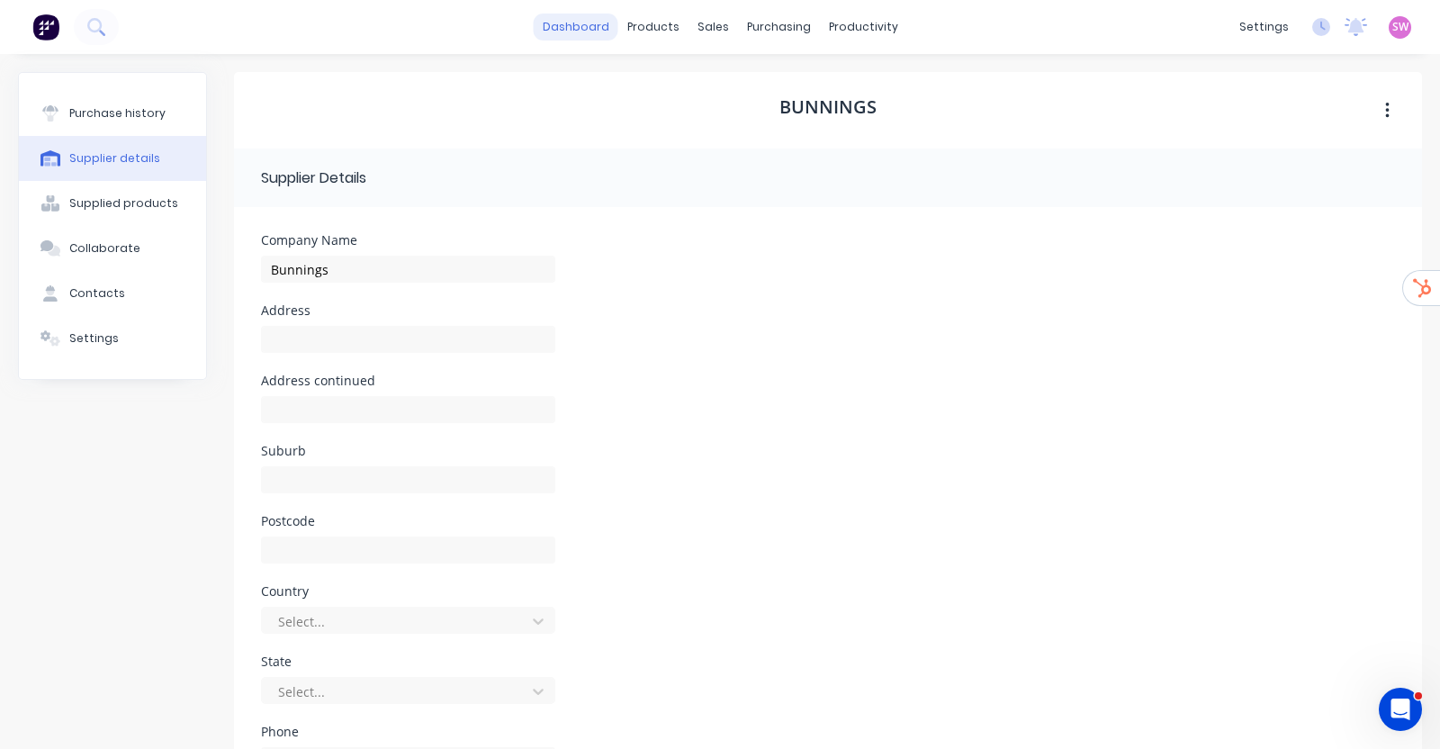
click at [570, 32] on link "dashboard" at bounding box center [576, 26] width 85 height 27
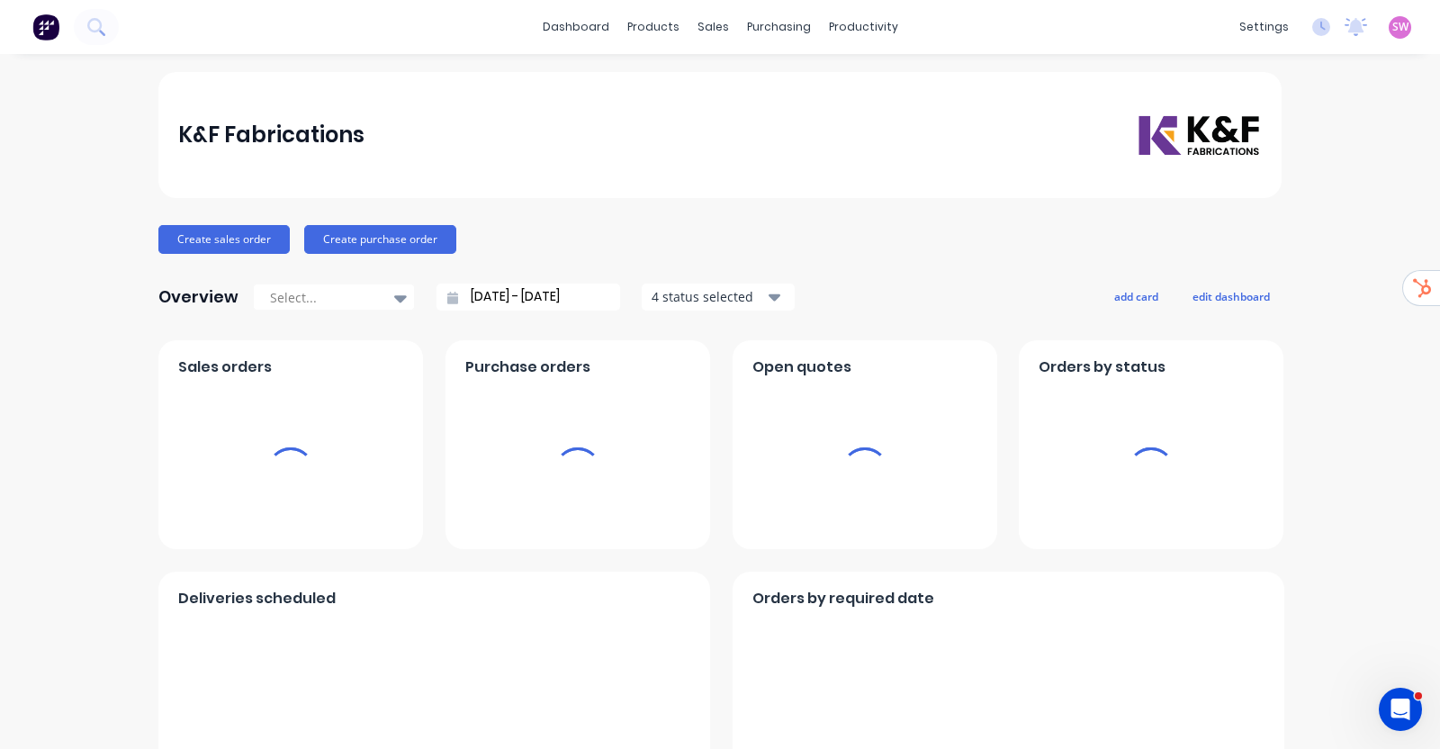
click at [1392, 22] on span "SW" at bounding box center [1400, 27] width 16 height 16
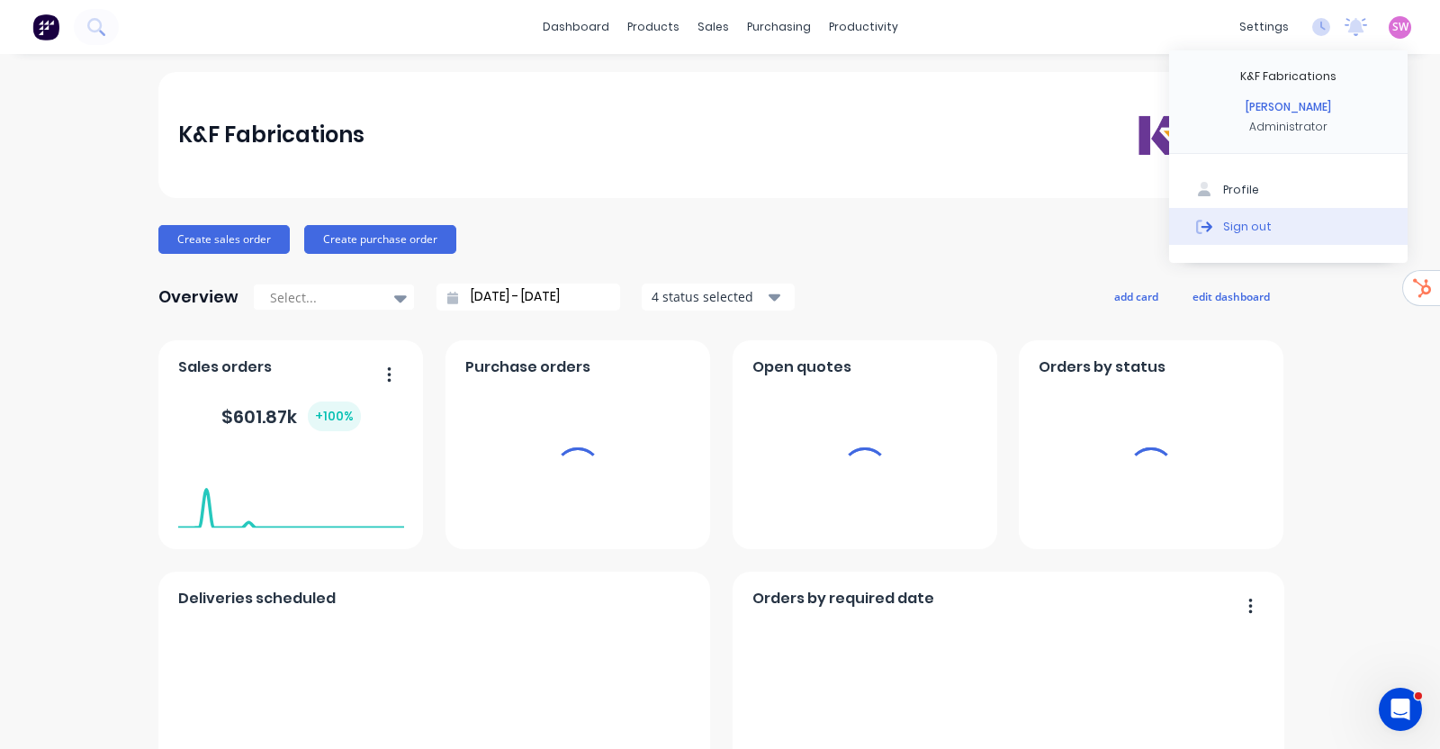
click at [1237, 230] on div "Sign out" at bounding box center [1247, 226] width 49 height 16
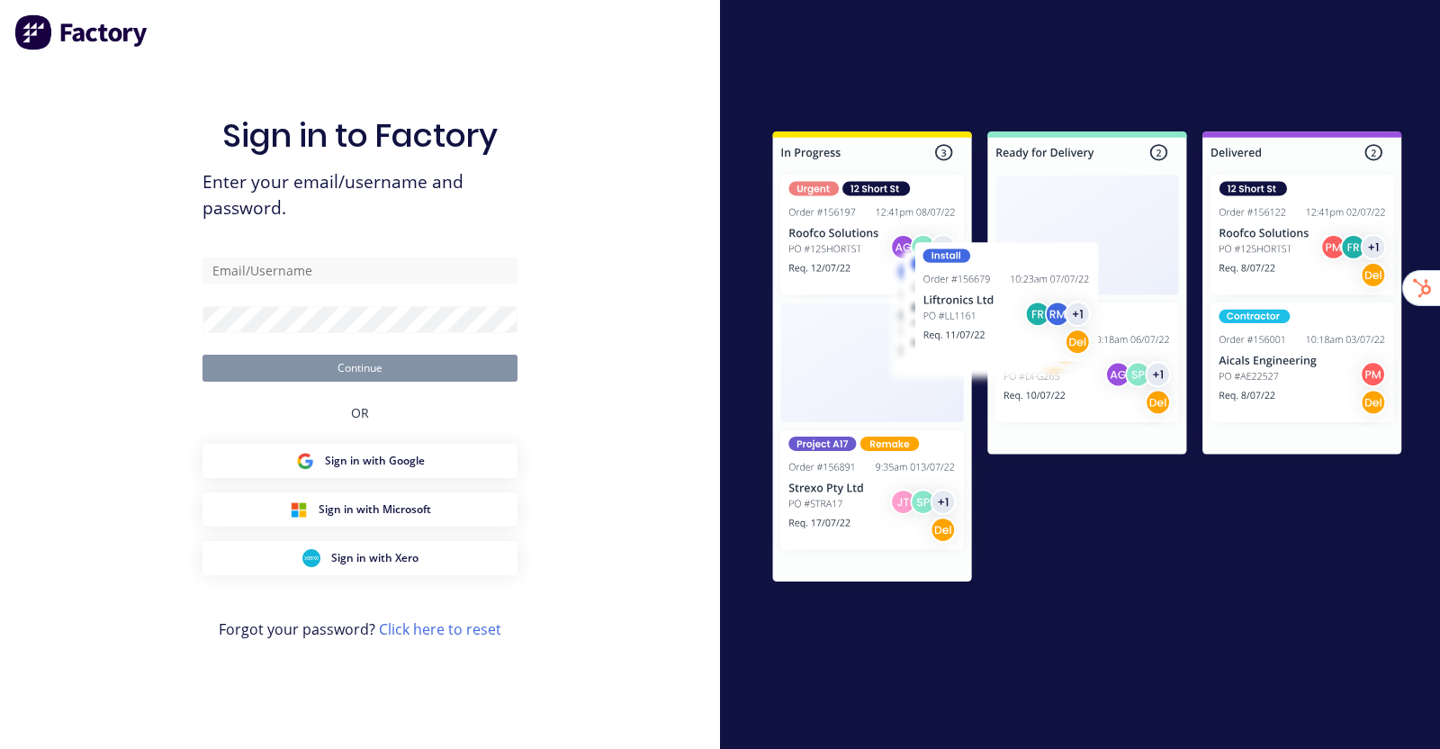
type input "[EMAIL_ADDRESS][DOMAIN_NAME]"
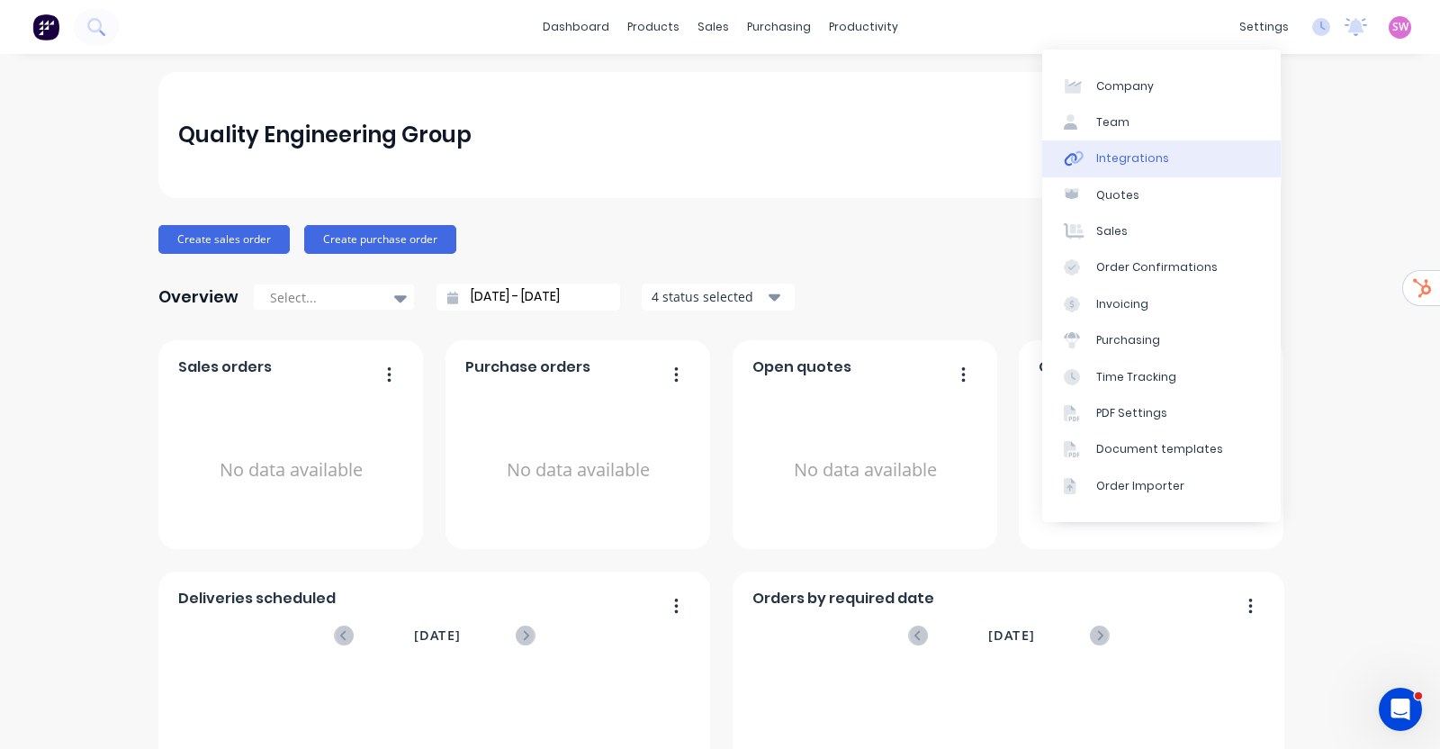
click at [1201, 150] on link "Integrations" at bounding box center [1161, 158] width 238 height 36
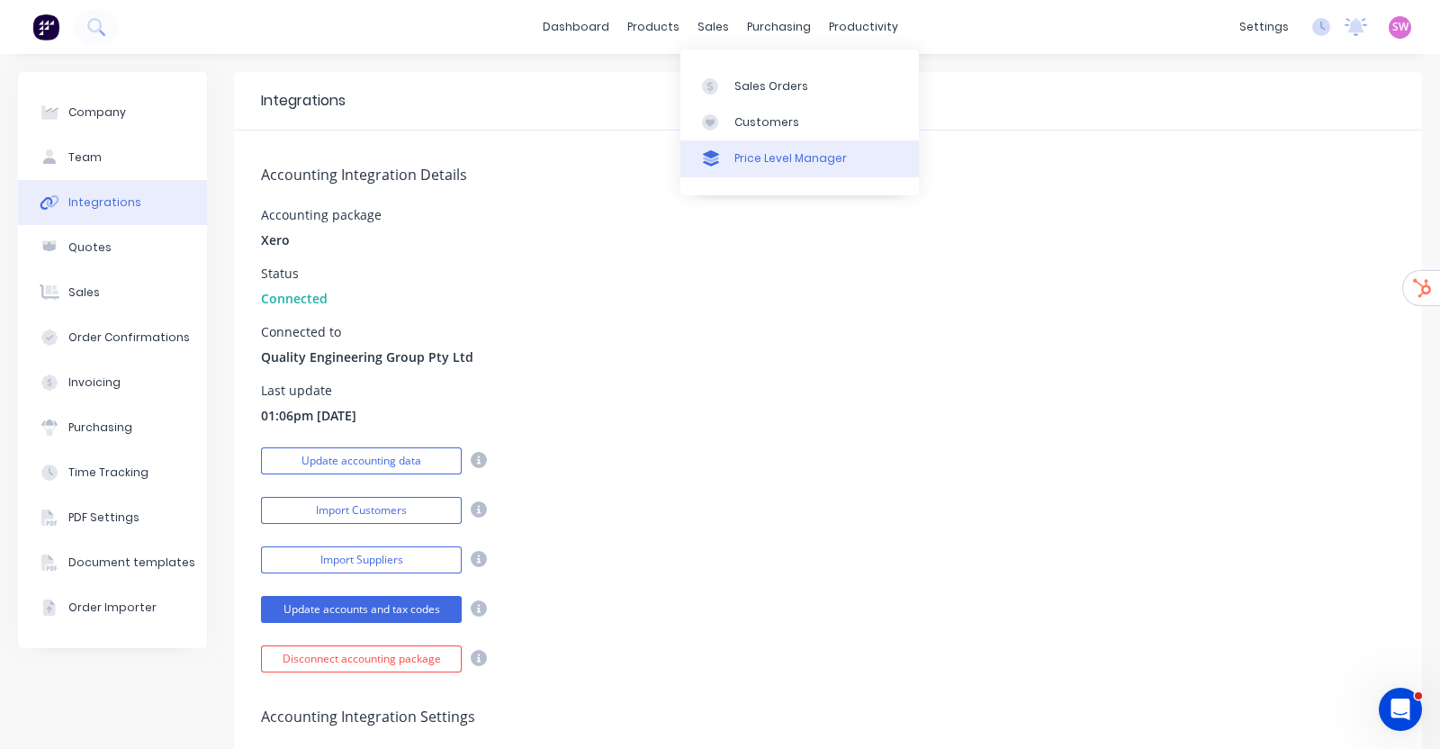
click at [758, 155] on div "Price Level Manager" at bounding box center [790, 158] width 112 height 16
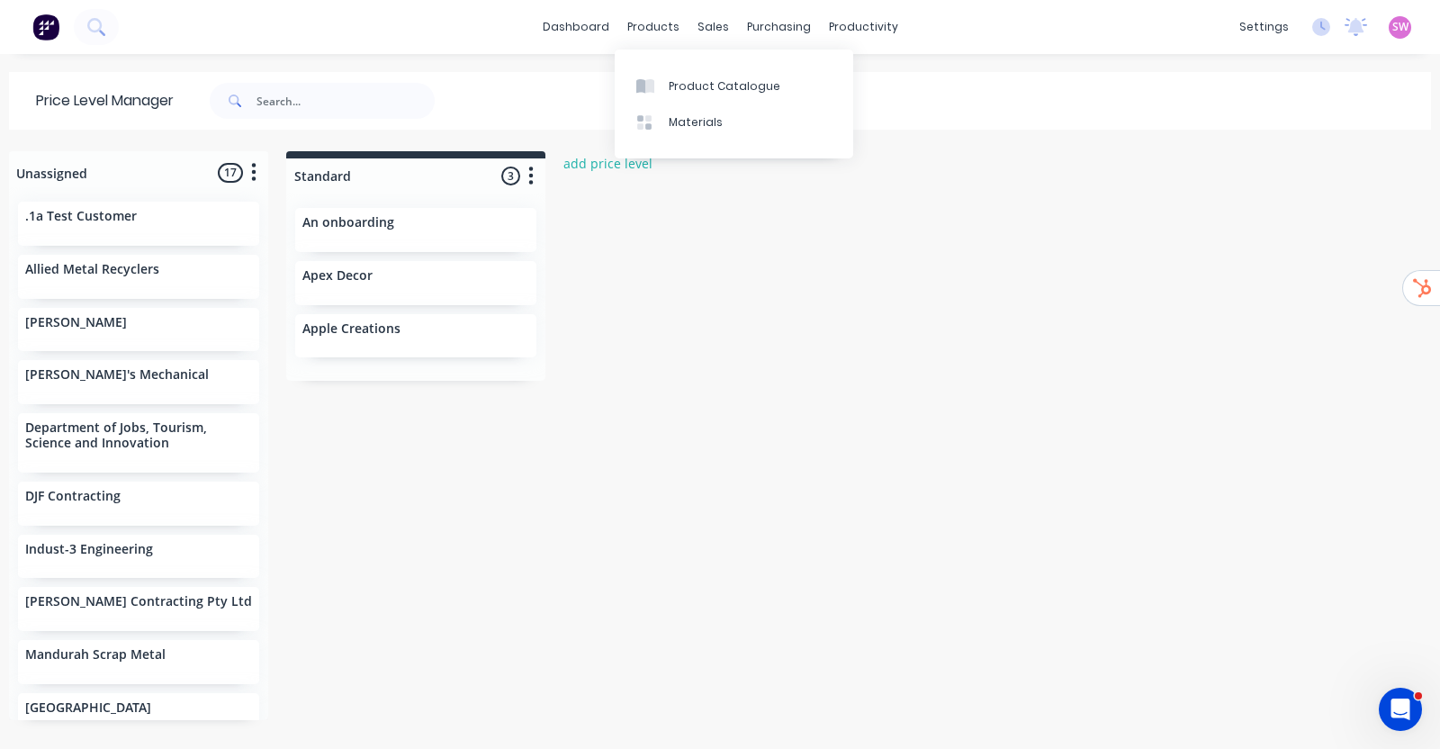
click at [688, 64] on div "Product Catalogue Materials" at bounding box center [734, 103] width 238 height 109
click at [686, 72] on link "Product Catalogue" at bounding box center [734, 85] width 238 height 36
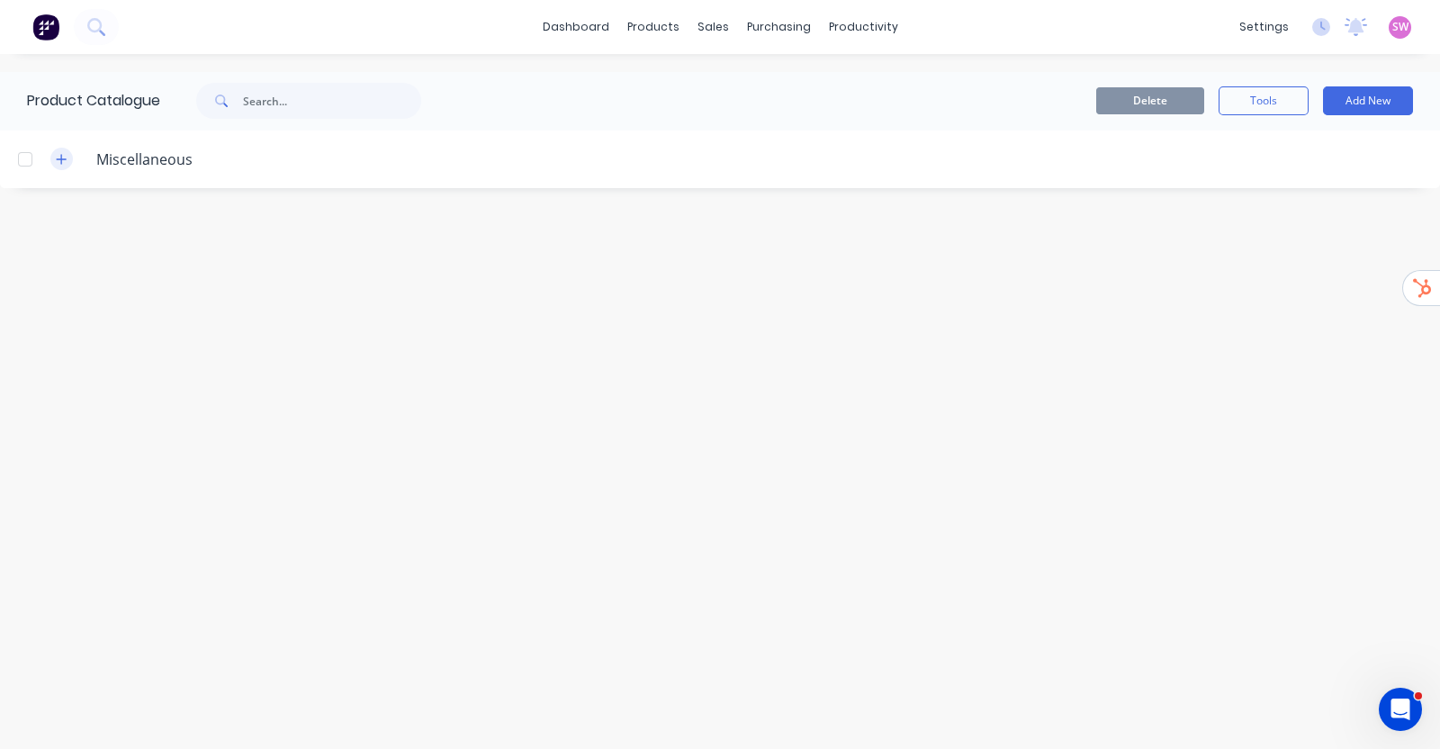
click at [59, 160] on icon "button" at bounding box center [61, 159] width 11 height 13
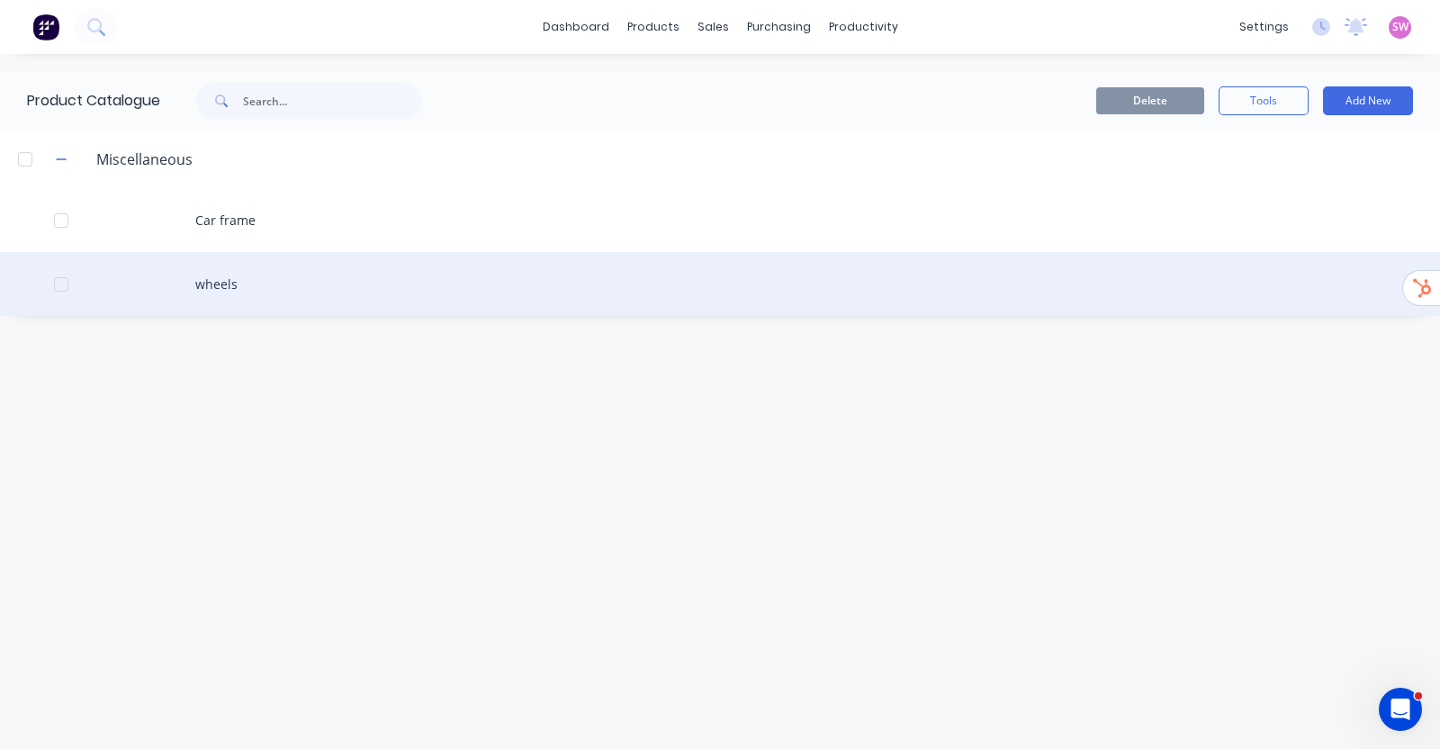
click at [59, 275] on div at bounding box center [61, 284] width 36 height 36
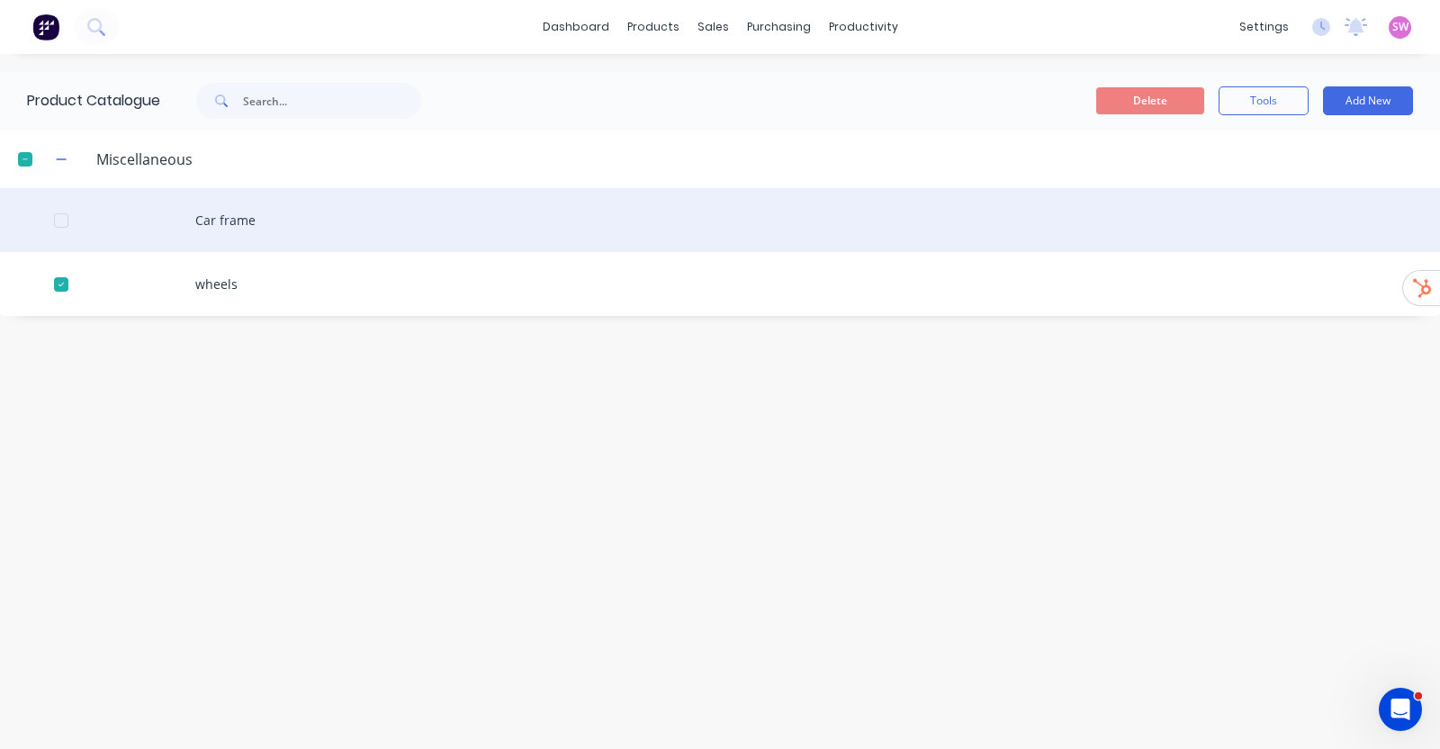
click at [65, 216] on div at bounding box center [61, 220] width 36 height 36
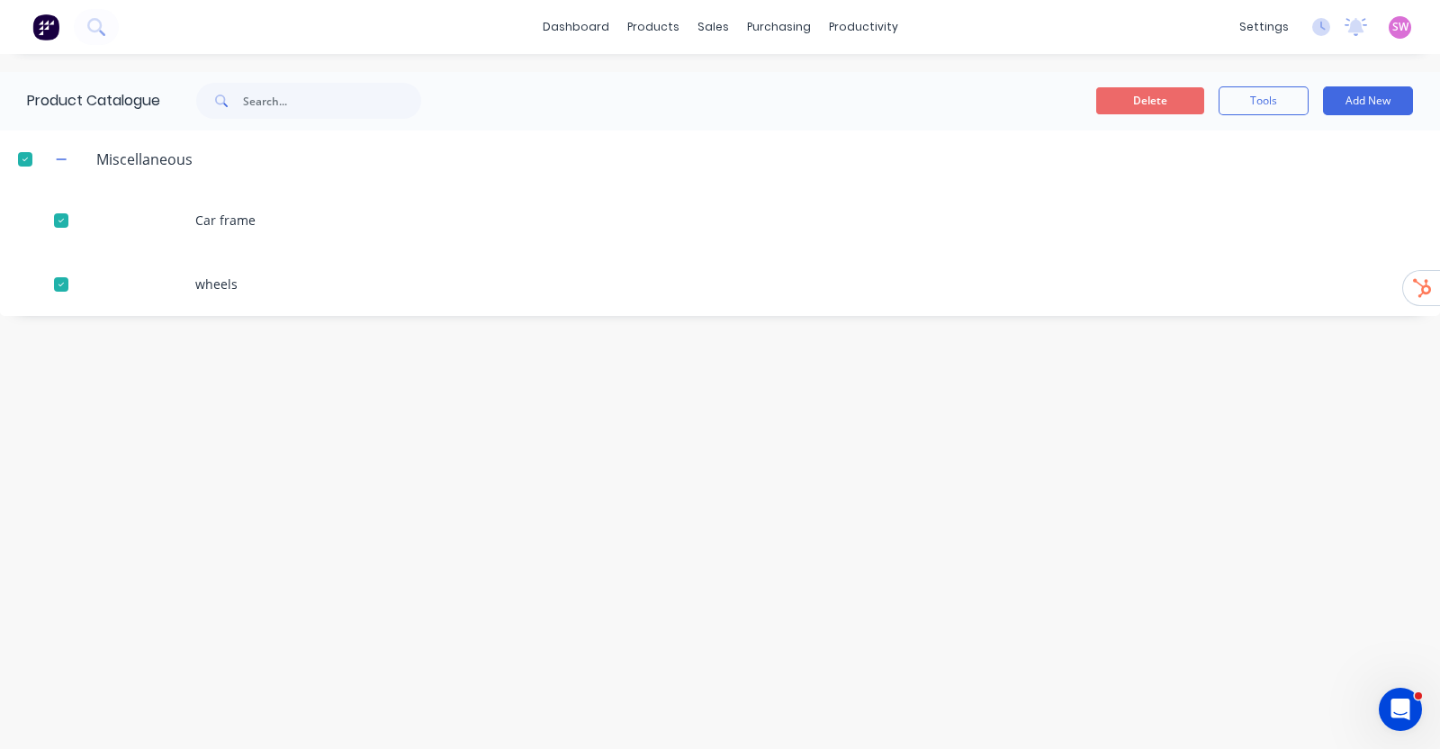
click at [1176, 95] on button "Delete" at bounding box center [1150, 100] width 108 height 27
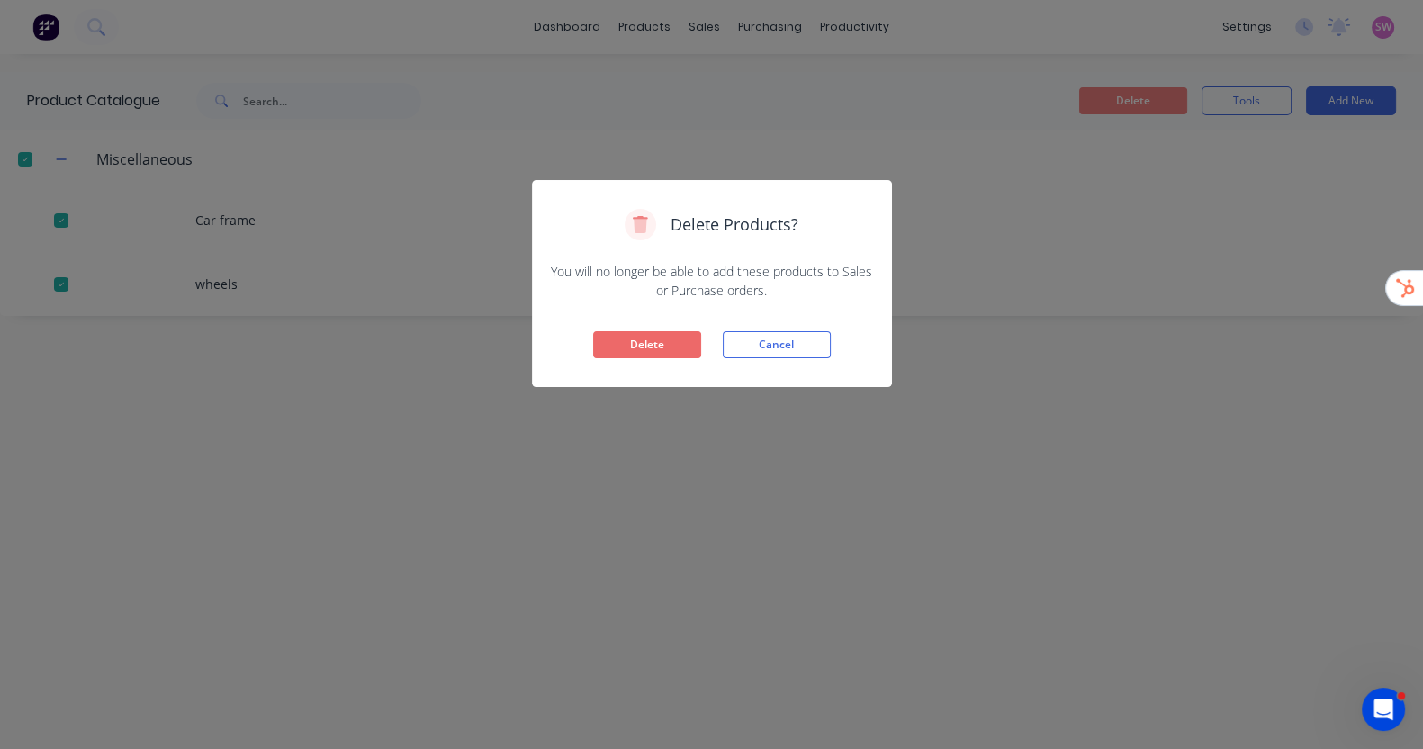
click at [642, 335] on button "Delete" at bounding box center [647, 344] width 108 height 27
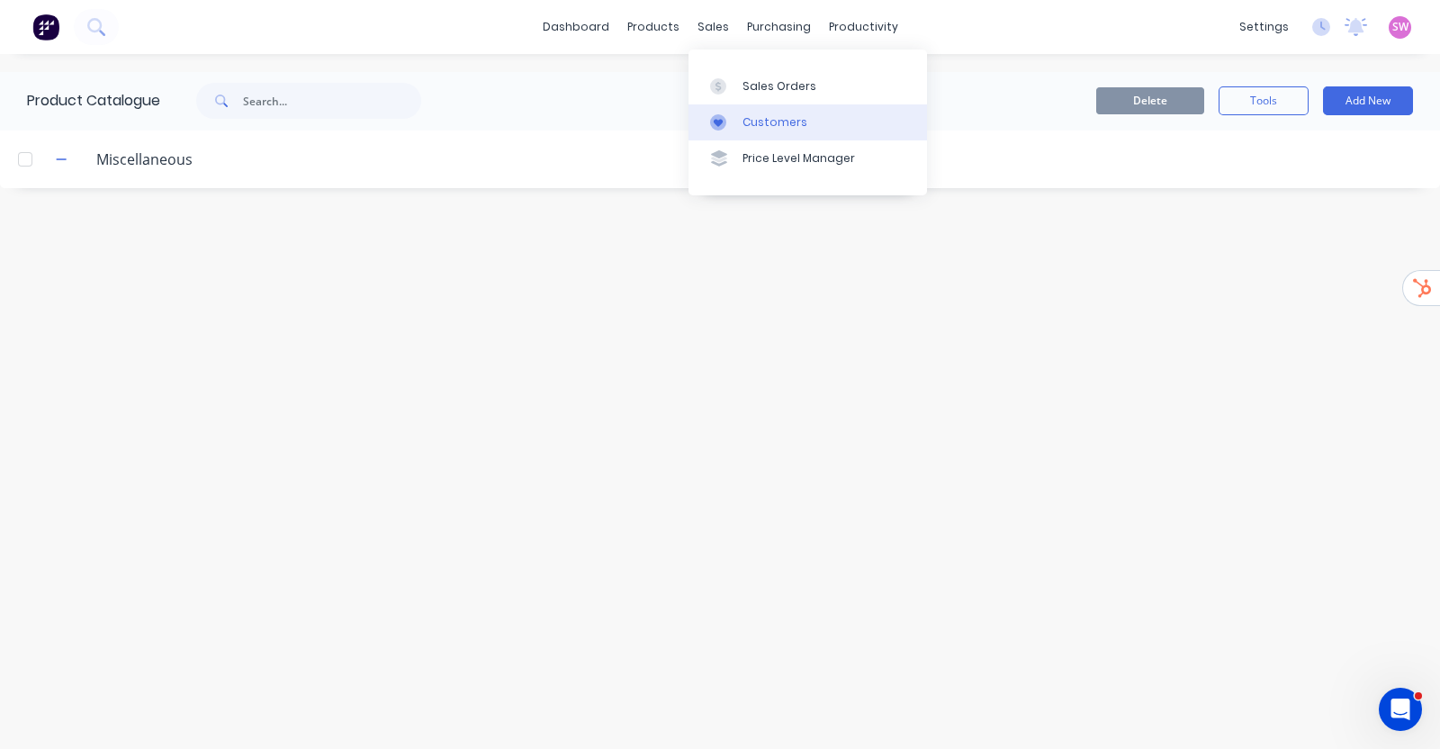
click at [748, 130] on link "Customers" at bounding box center [807, 122] width 238 height 36
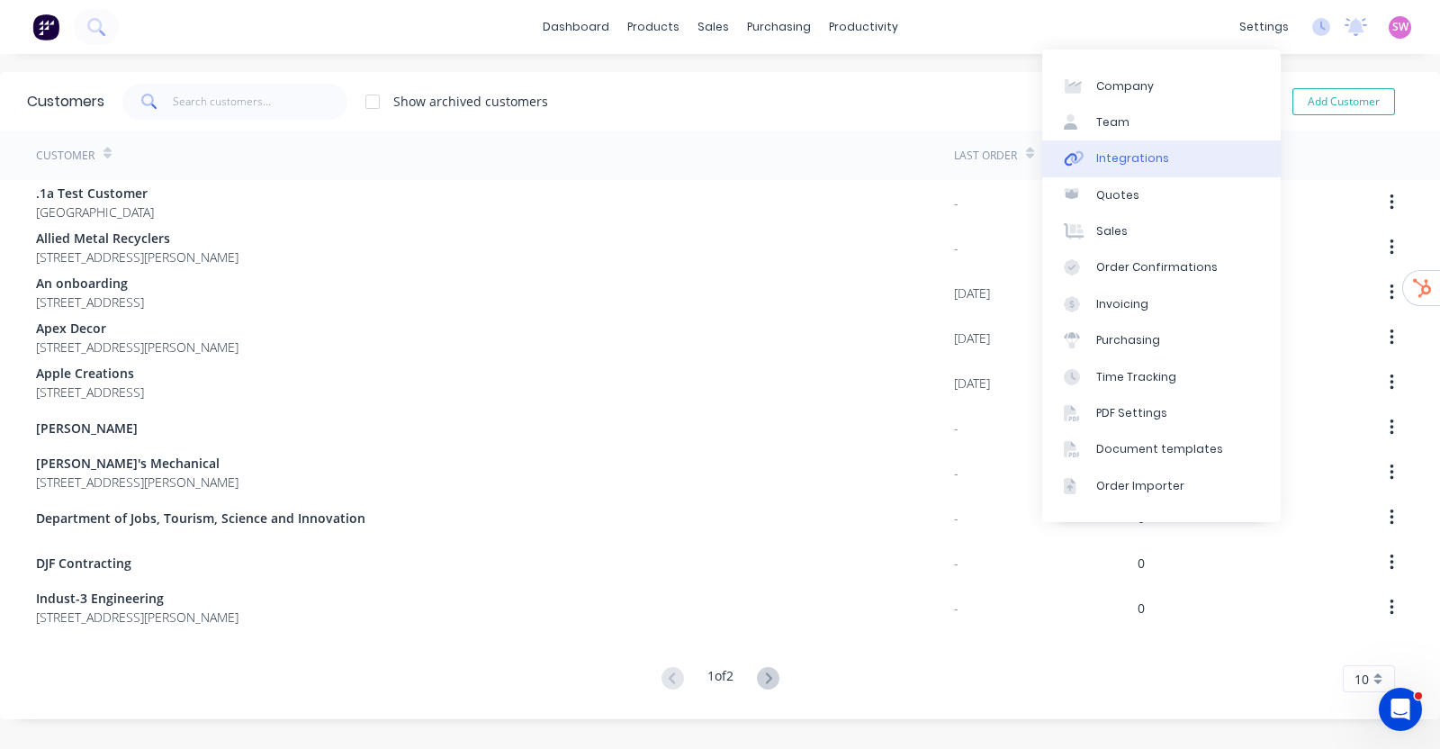
click at [1110, 154] on div "Integrations" at bounding box center [1132, 158] width 73 height 16
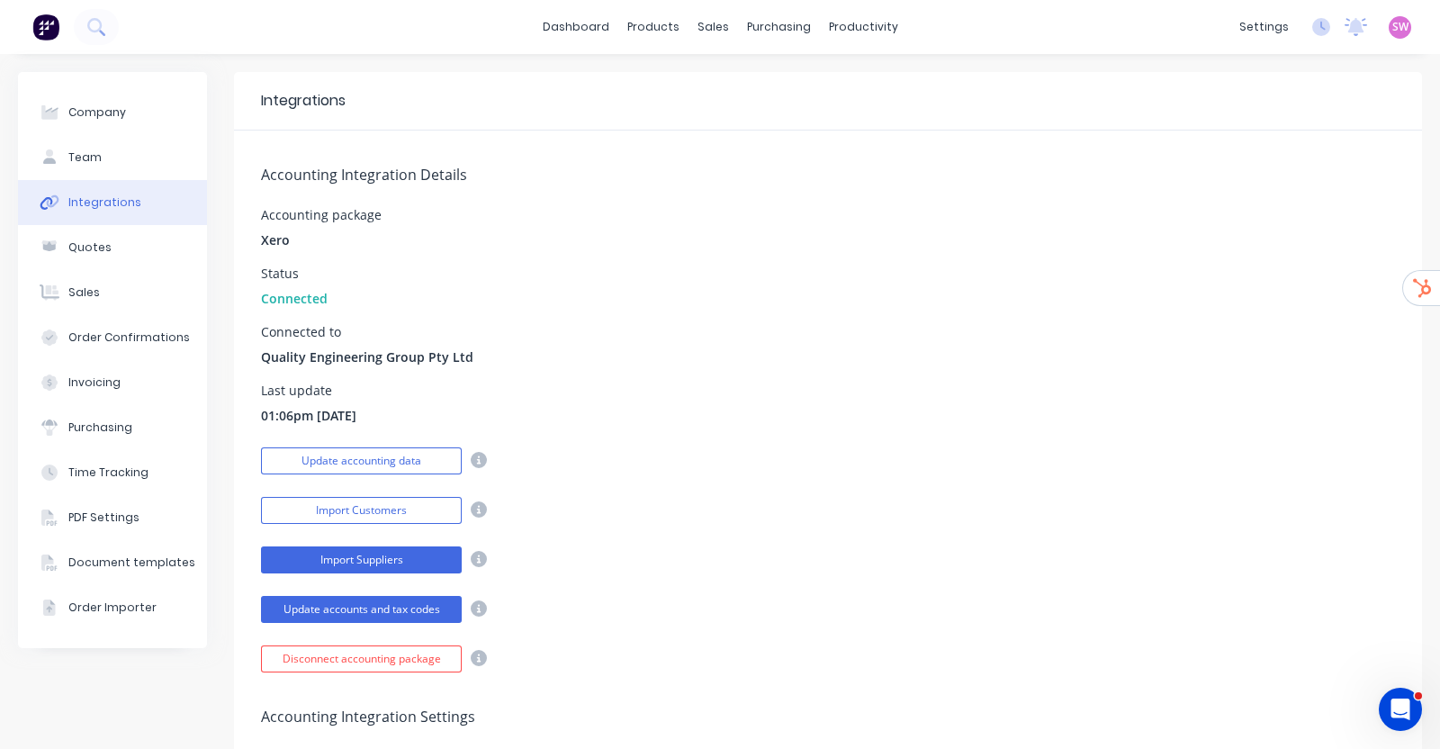
click at [355, 569] on button "Import Suppliers" at bounding box center [361, 559] width 201 height 27
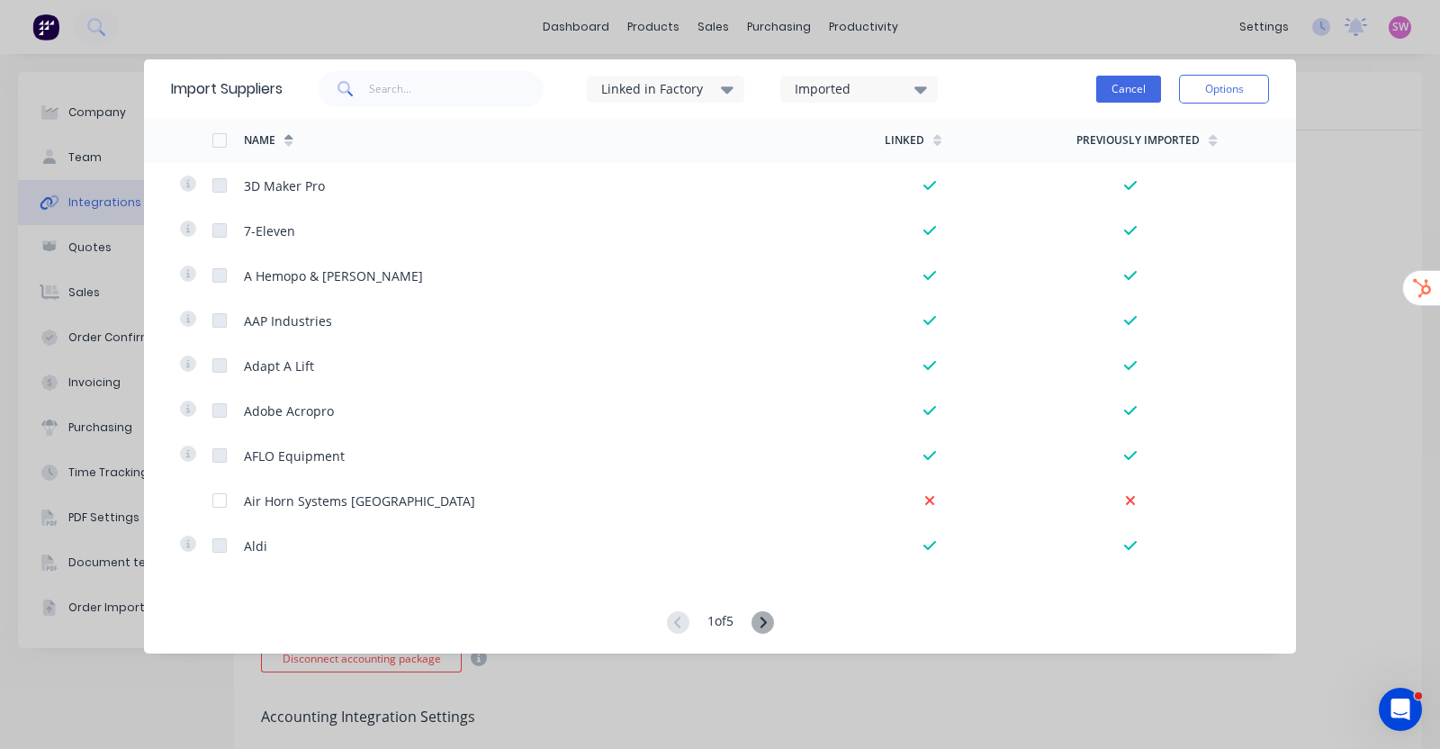
click at [1146, 88] on button "Cancel" at bounding box center [1128, 89] width 65 height 27
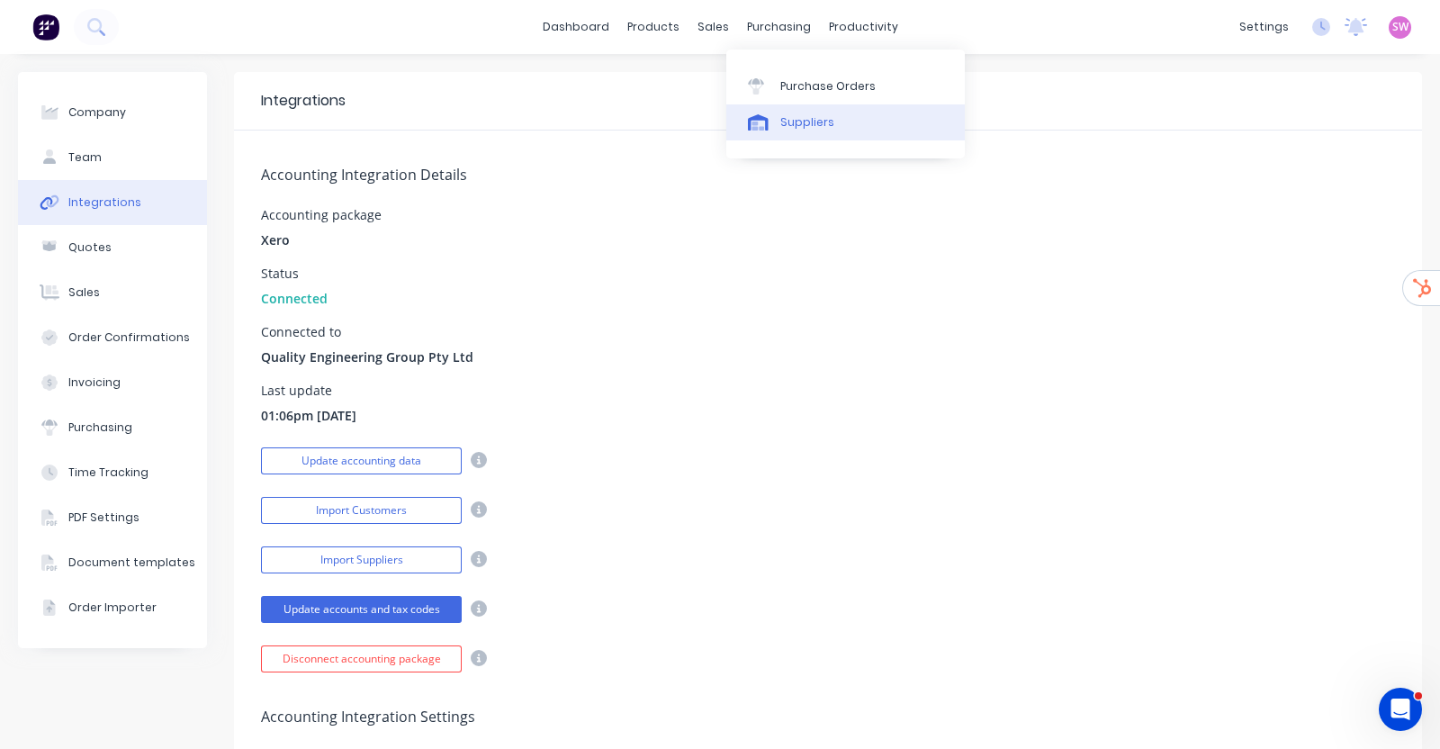
click at [786, 110] on link "Suppliers" at bounding box center [845, 122] width 238 height 36
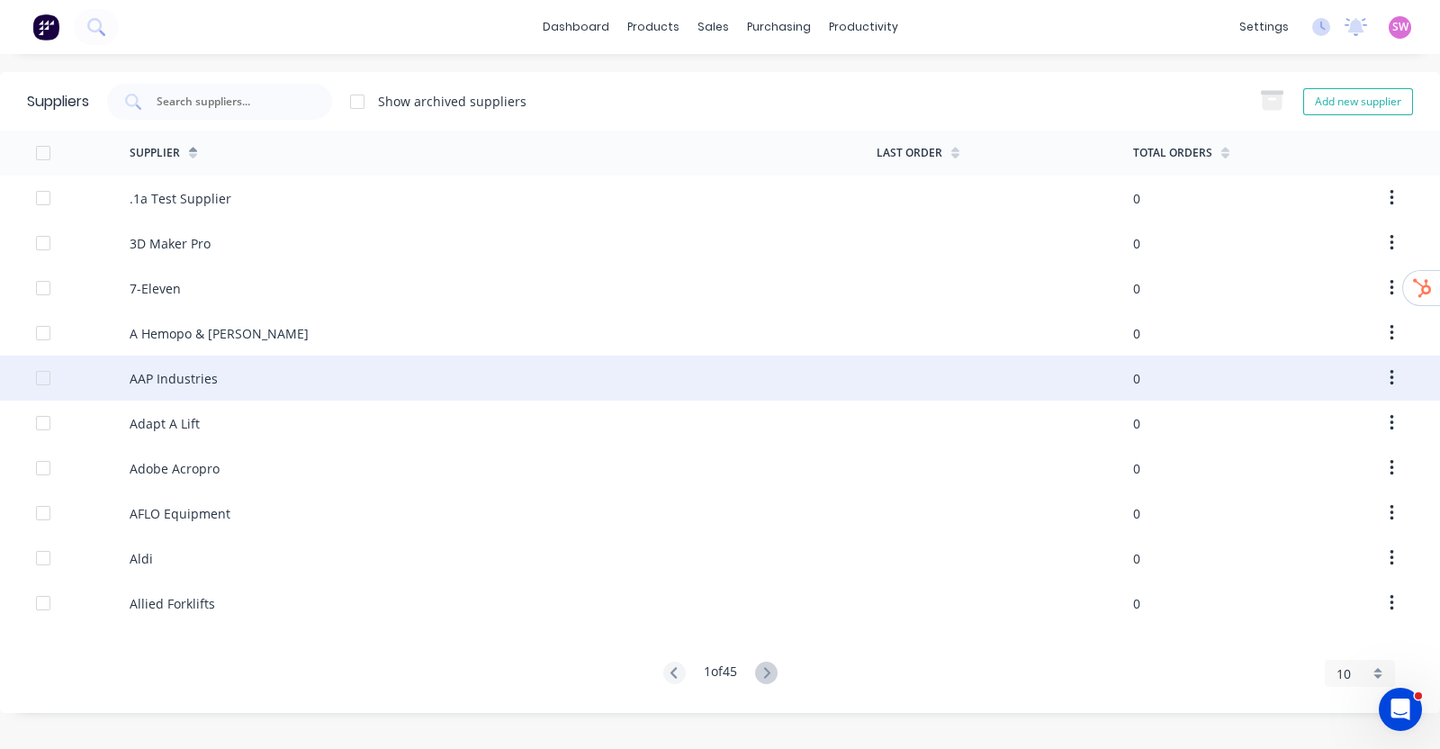
click at [170, 369] on div "AAP Industries" at bounding box center [174, 378] width 88 height 19
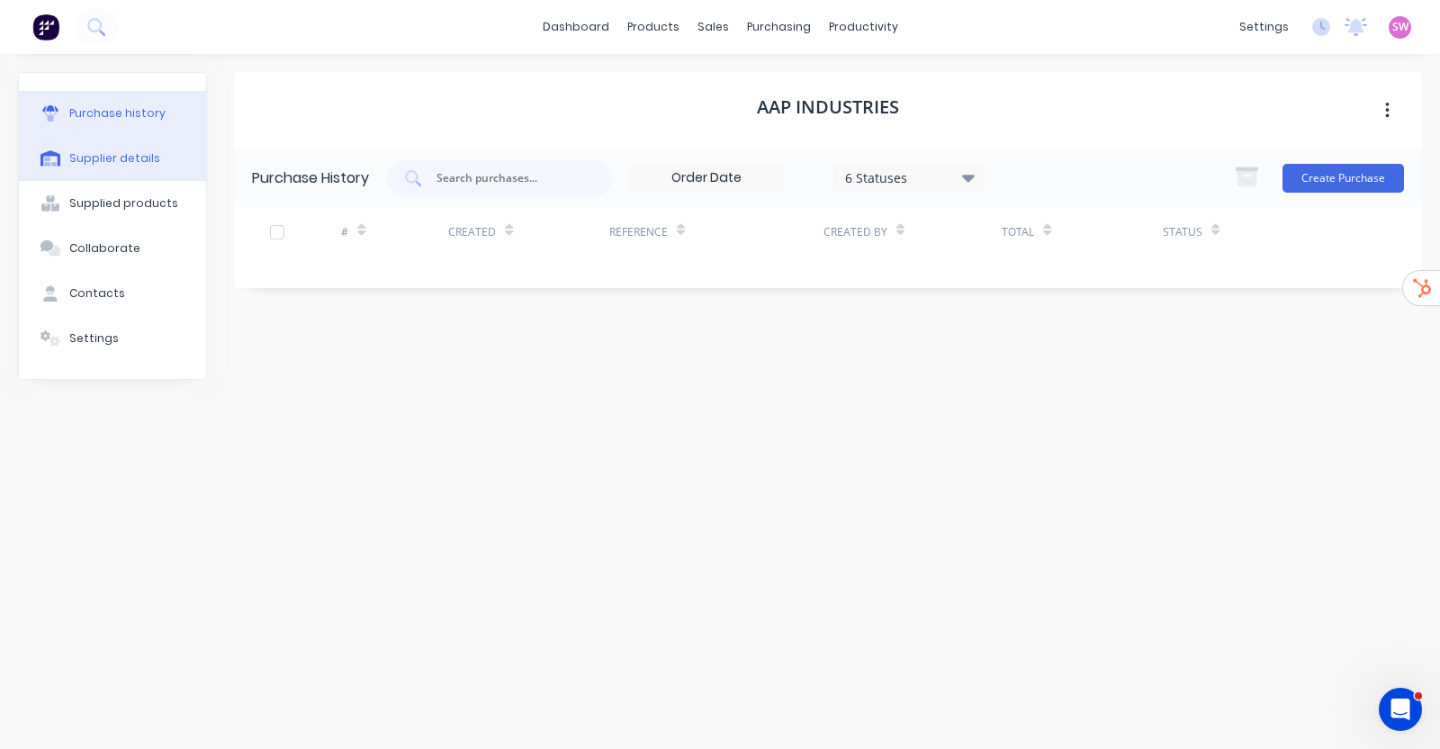
click at [120, 148] on button "Supplier details" at bounding box center [112, 158] width 187 height 45
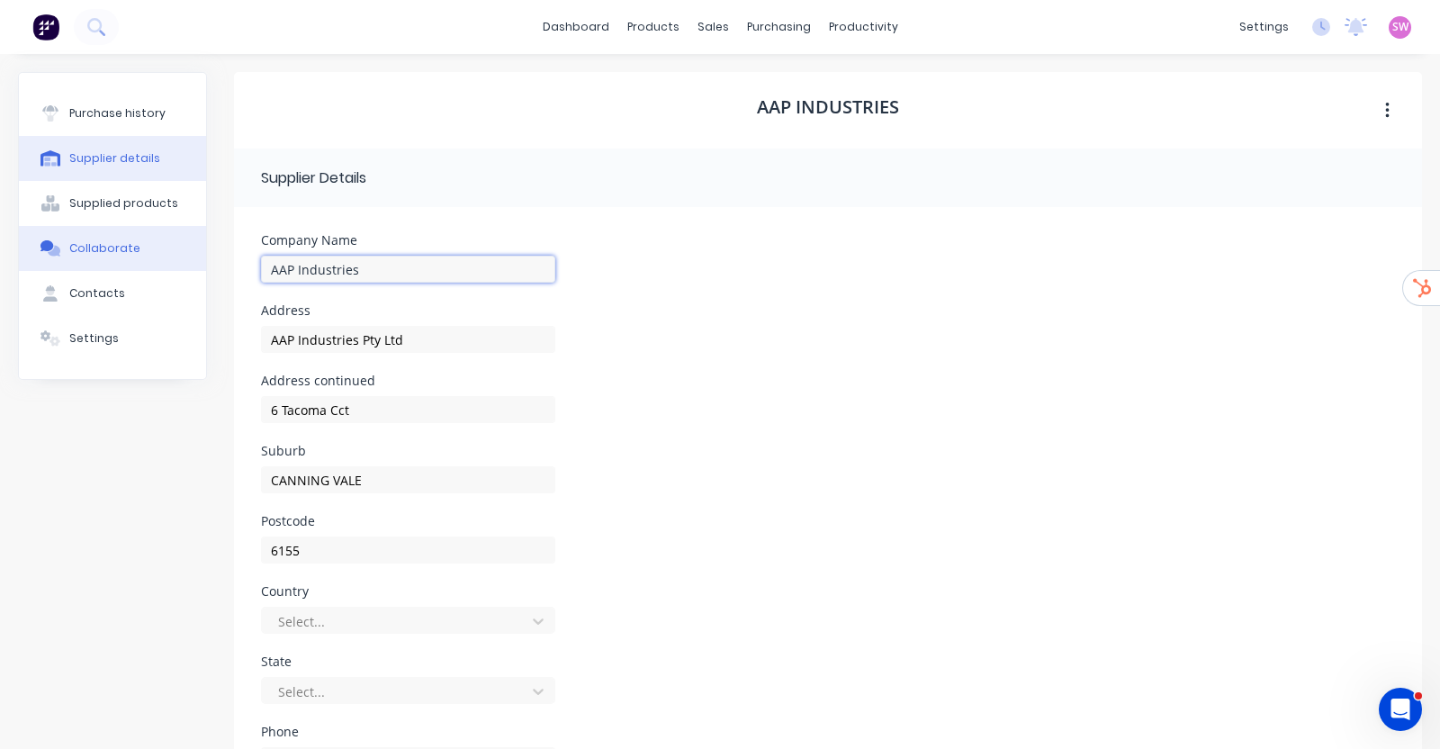
drag, startPoint x: 364, startPoint y: 270, endPoint x: 202, endPoint y: 256, distance: 162.6
click at [202, 256] on div "Purchase history Supplier details Supplied products Collaborate Contacts Settin…" at bounding box center [720, 517] width 1404 height 891
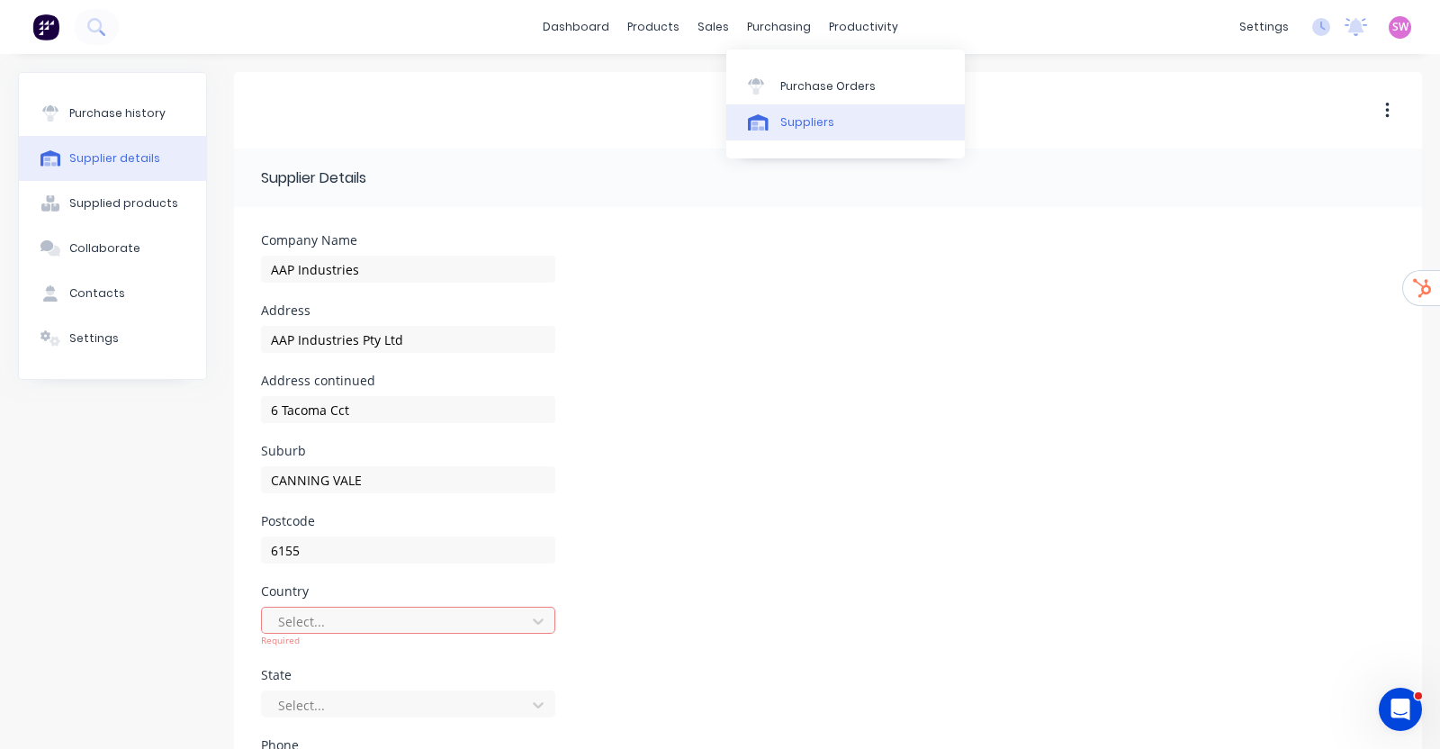
click at [808, 132] on link "Suppliers" at bounding box center [845, 122] width 238 height 36
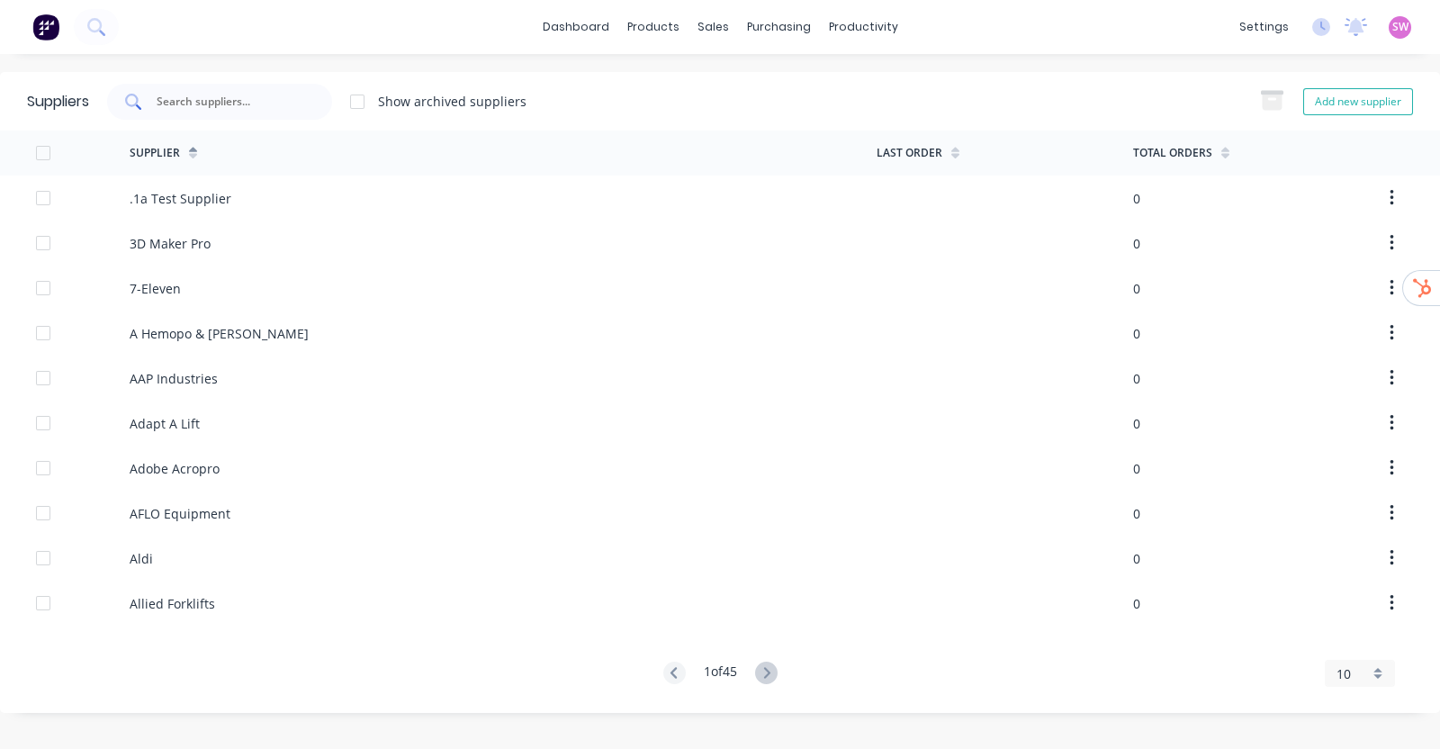
click at [247, 103] on input "text" at bounding box center [229, 102] width 149 height 18
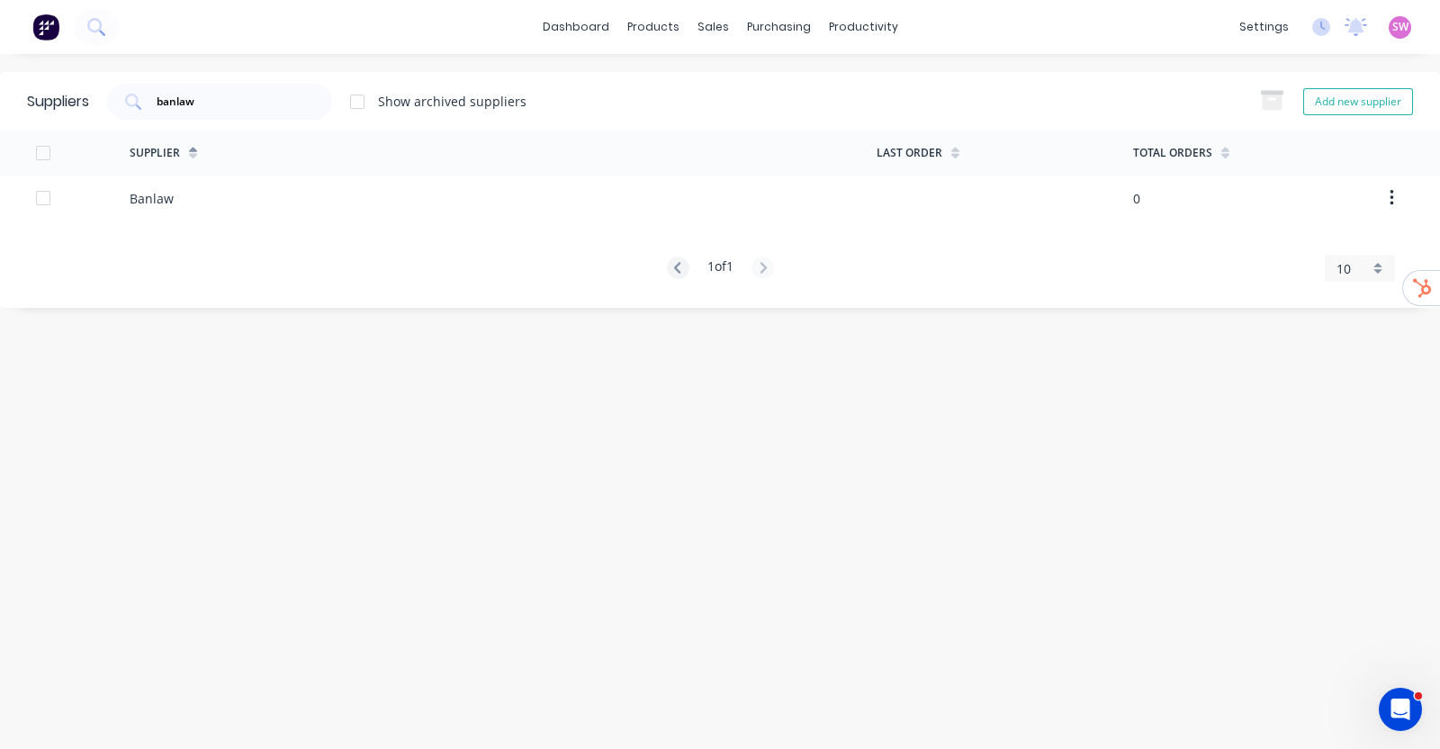
drag, startPoint x: 277, startPoint y: 99, endPoint x: 0, endPoint y: 41, distance: 283.1
click at [0, 41] on div "dashboard products sales purchasing productivity dashboard products Product Cat…" at bounding box center [720, 374] width 1440 height 749
drag, startPoint x: 221, startPoint y: 106, endPoint x: 0, endPoint y: 89, distance: 222.0
click at [0, 89] on div "Suppliers blackwoods Show archived suppliers Add new supplier" at bounding box center [720, 101] width 1440 height 58
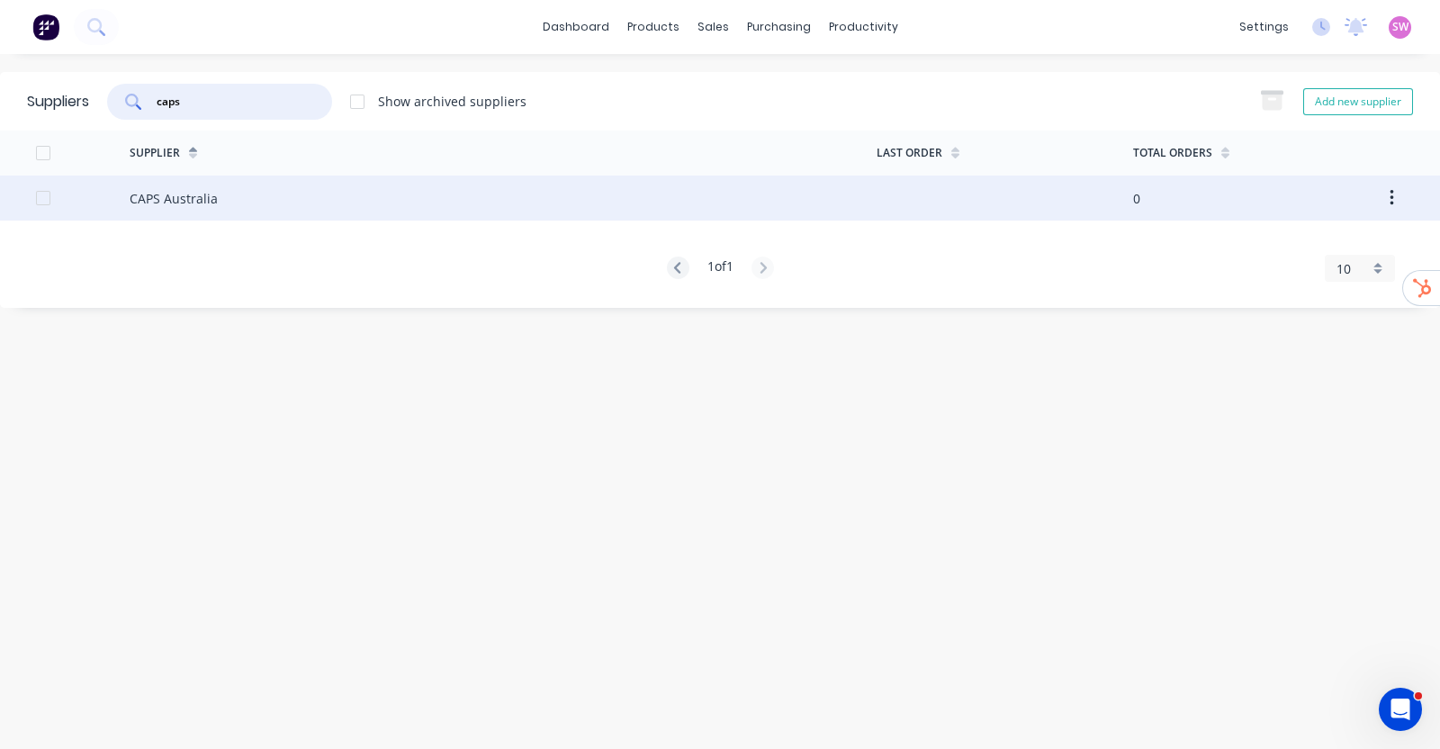
type input "caps"
click at [172, 197] on div "CAPS Australia" at bounding box center [174, 198] width 88 height 19
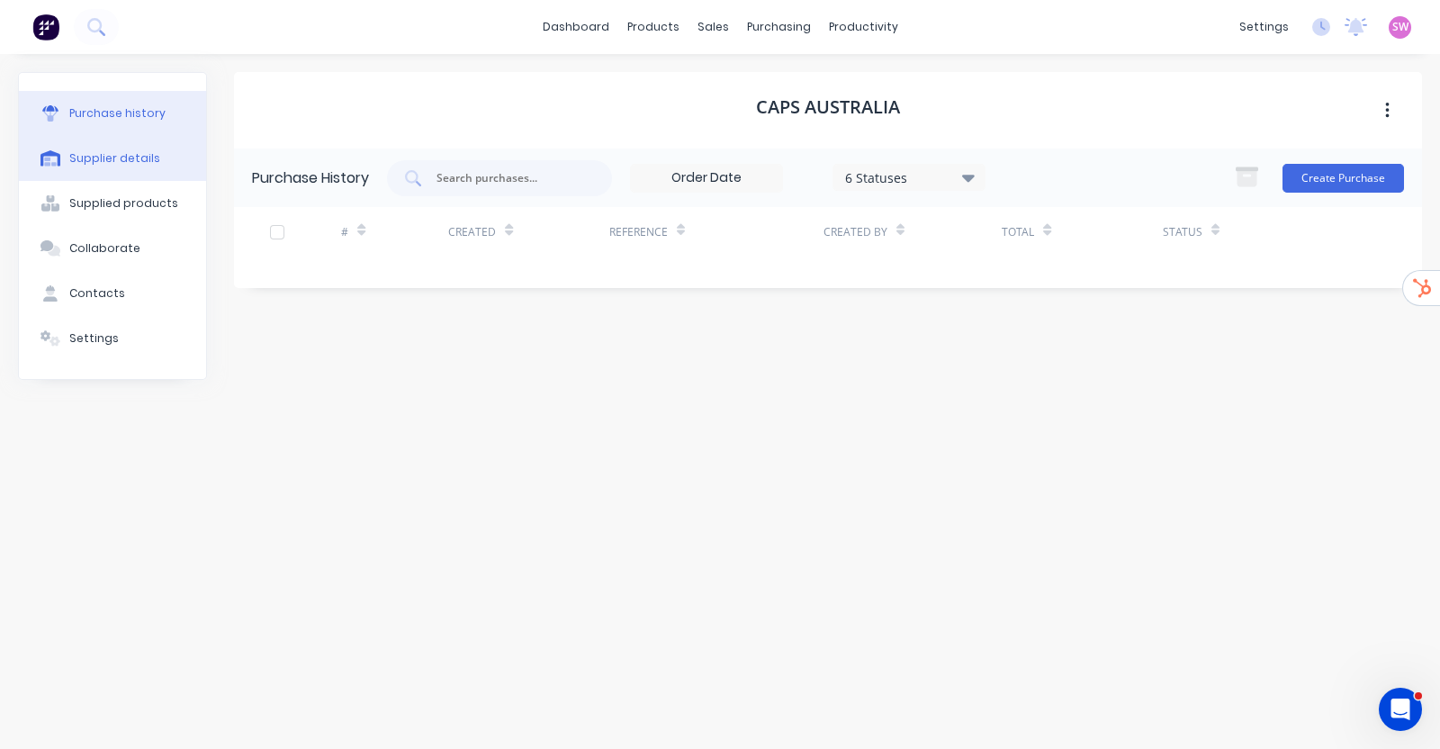
click at [145, 165] on div "Supplier details" at bounding box center [114, 158] width 91 height 16
select select "AU"
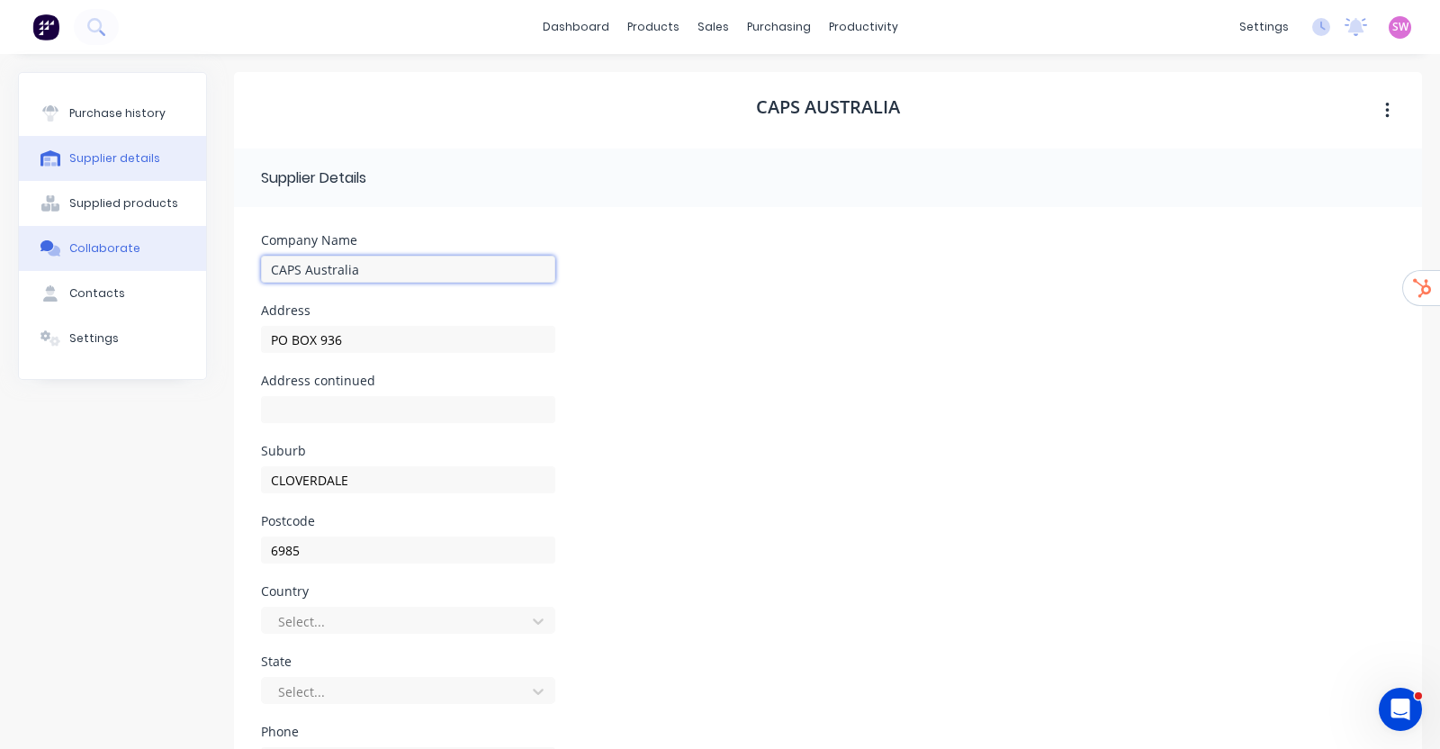
drag, startPoint x: 349, startPoint y: 267, endPoint x: 85, endPoint y: 236, distance: 265.5
click at [85, 236] on div "Purchase history Supplier details Supplied products Collaborate Contacts Settin…" at bounding box center [720, 517] width 1404 height 891
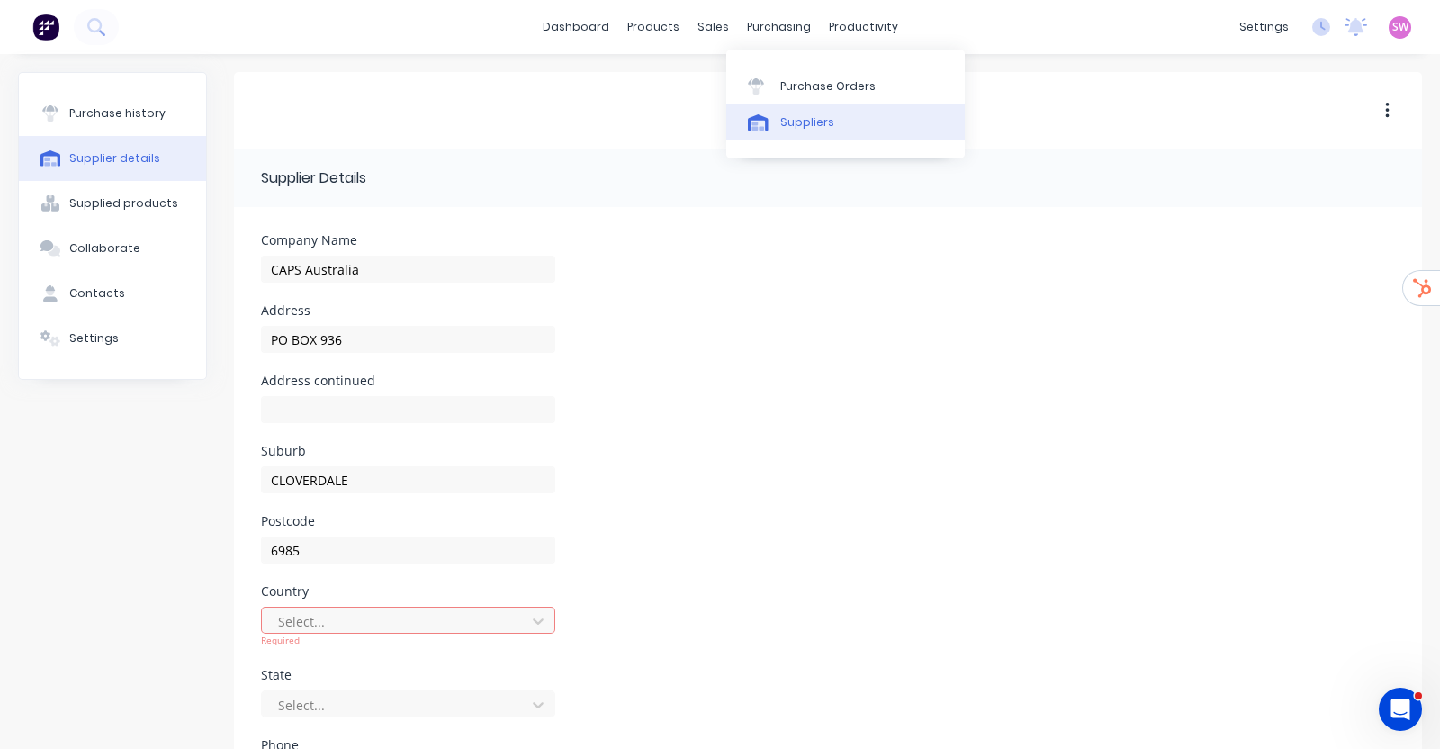
click at [799, 114] on div "Suppliers" at bounding box center [807, 122] width 54 height 16
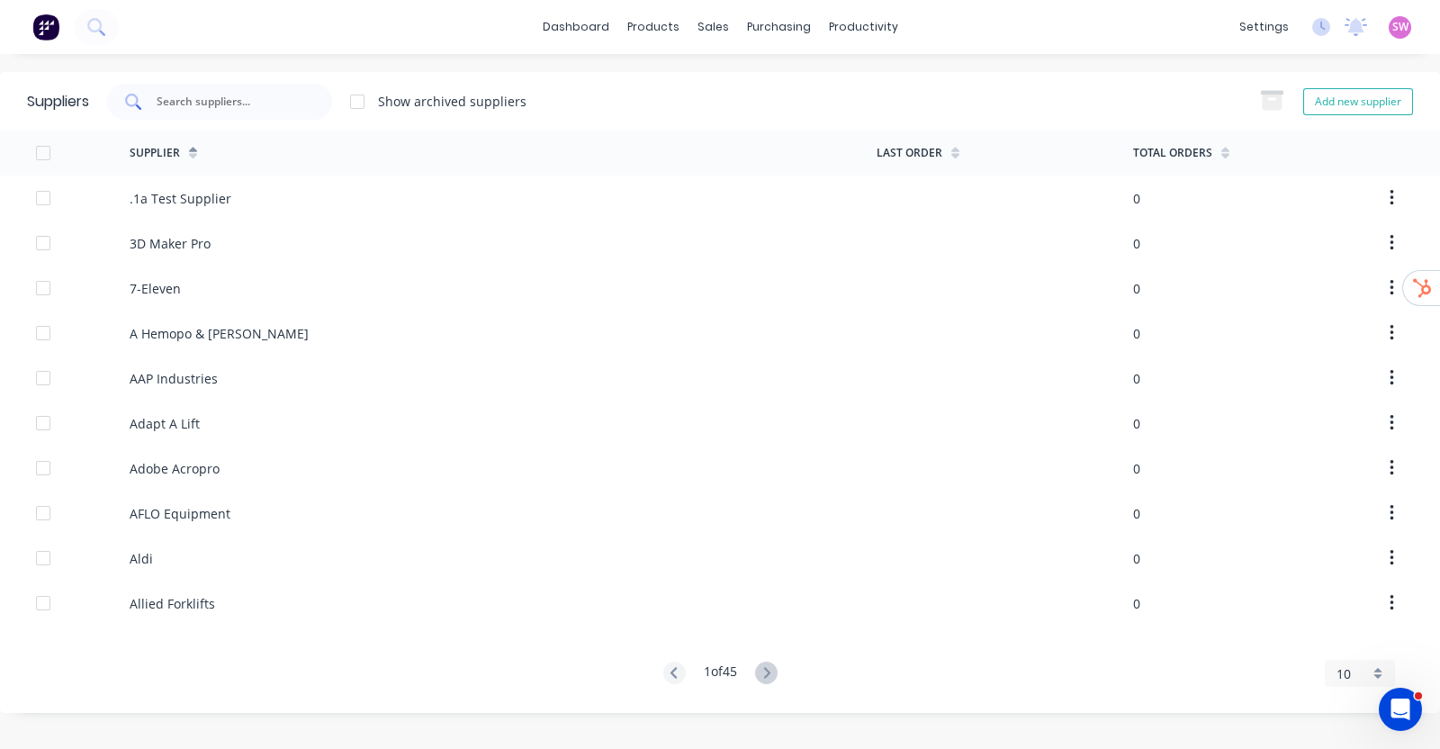
click at [219, 102] on input "text" at bounding box center [229, 102] width 149 height 18
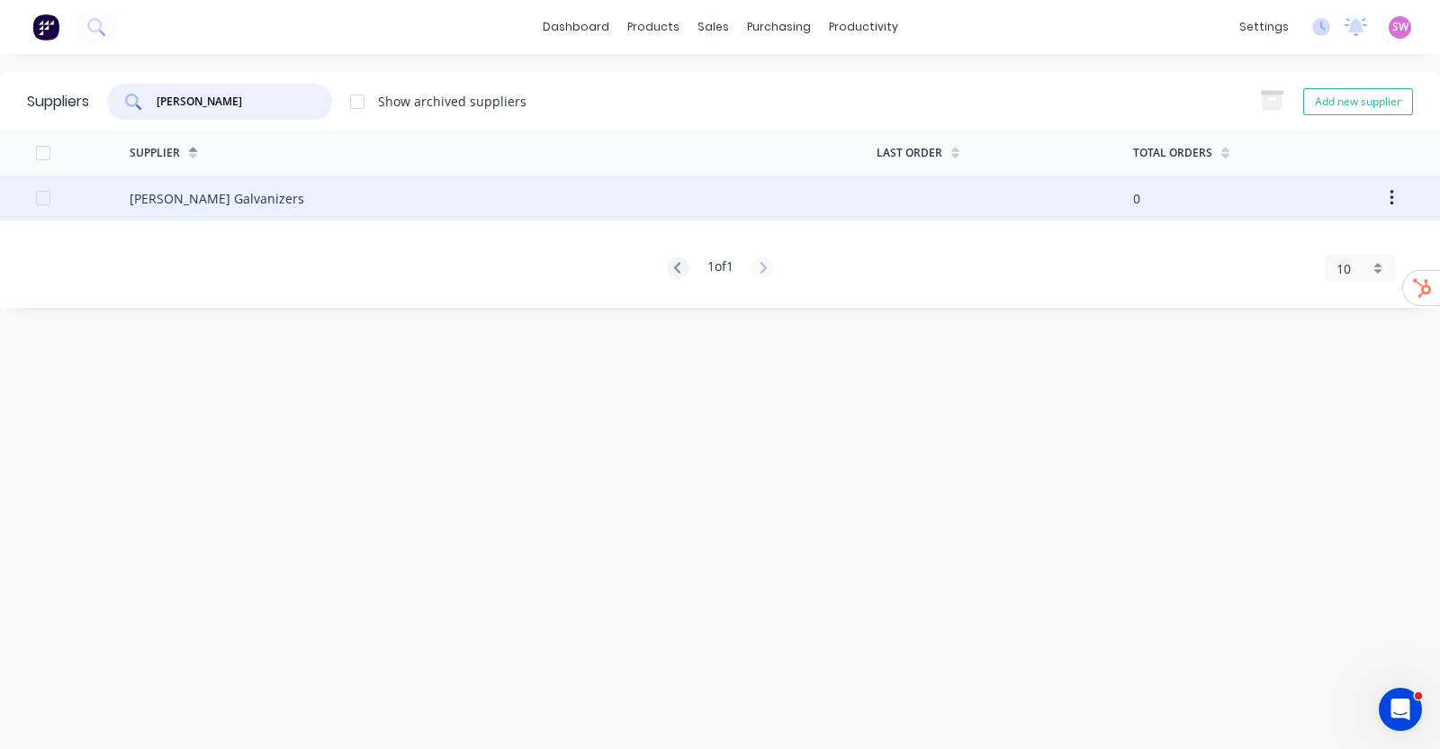
type input "hartway"
click at [249, 200] on div "Hartway Galvanizers" at bounding box center [503, 197] width 747 height 45
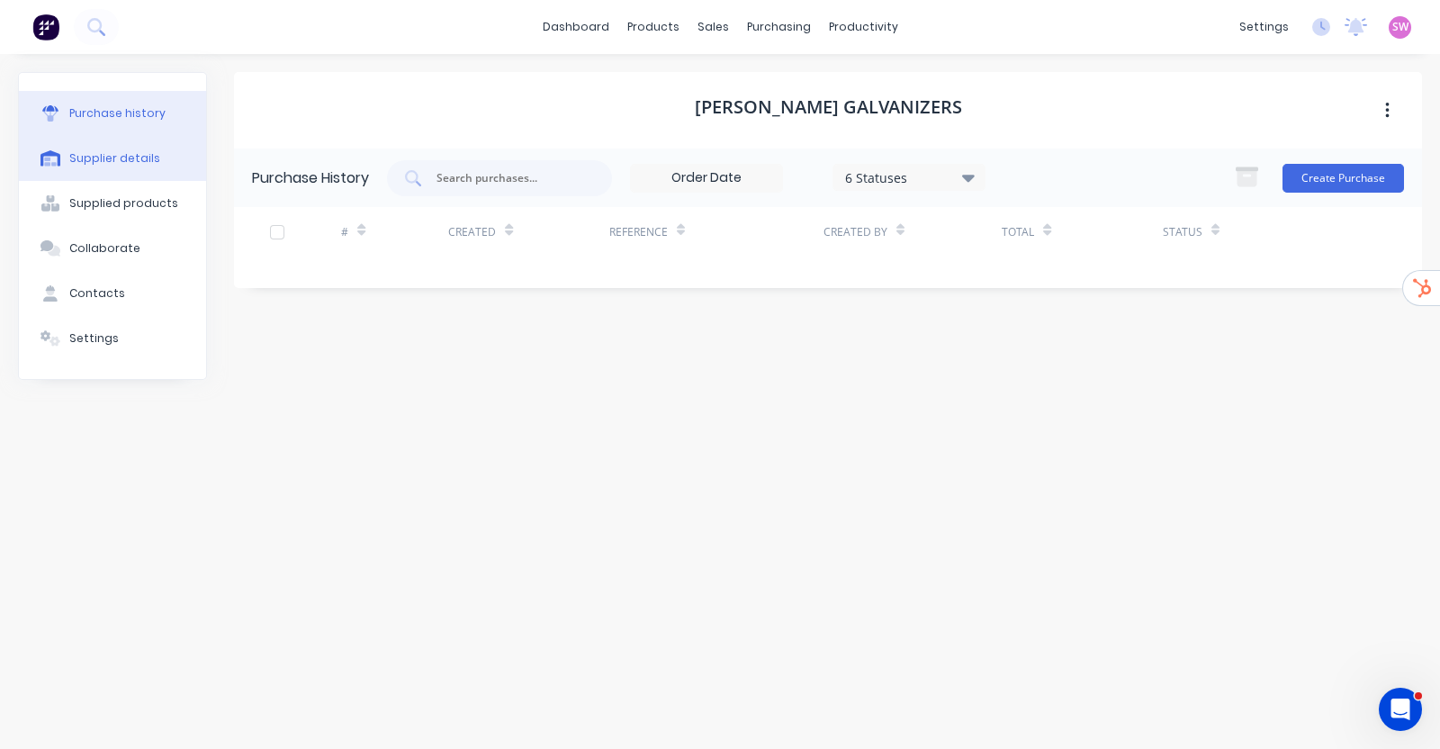
click at [85, 157] on div "Supplier details" at bounding box center [114, 158] width 91 height 16
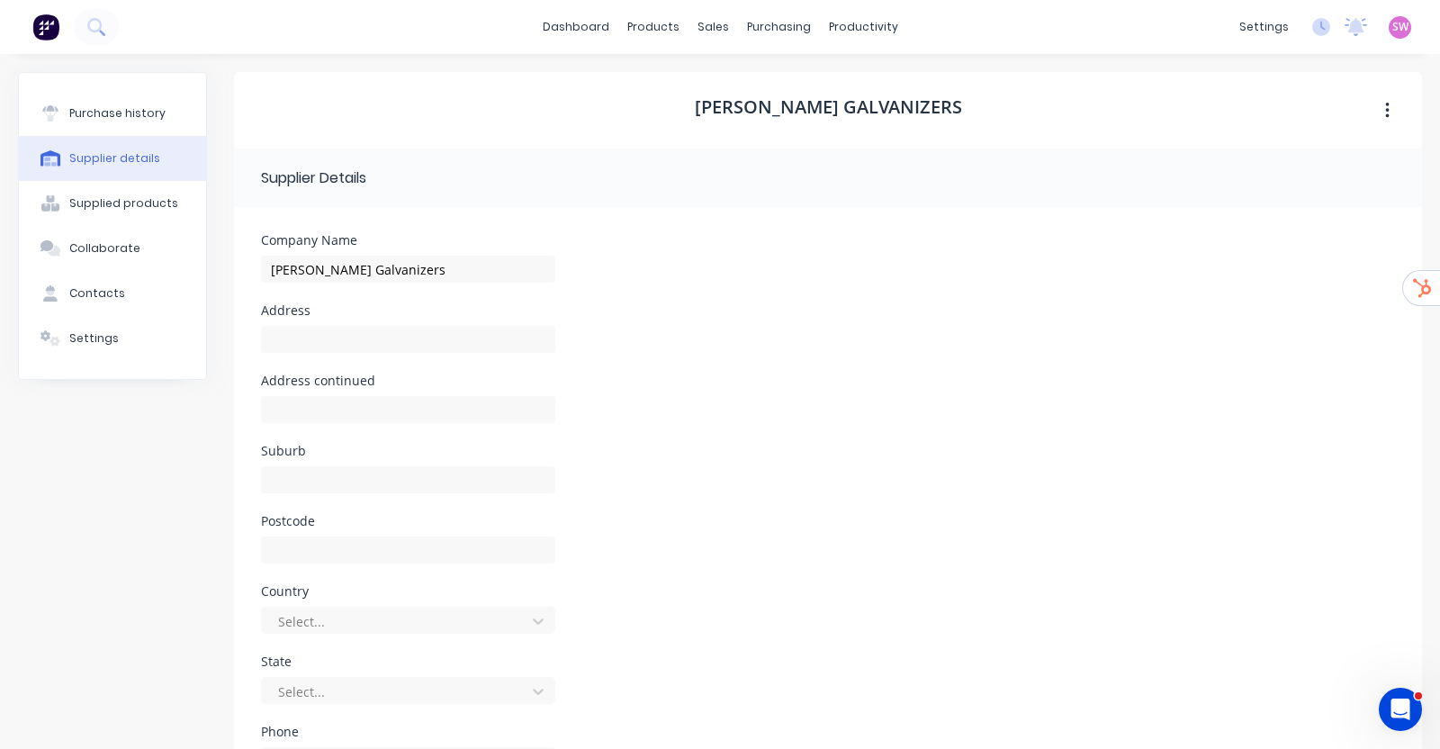
select select "AU"
drag, startPoint x: 414, startPoint y: 275, endPoint x: 113, endPoint y: 247, distance: 301.9
click at [115, 246] on div "Purchase history Supplier details Supplied products Collaborate Contacts Settin…" at bounding box center [720, 517] width 1404 height 891
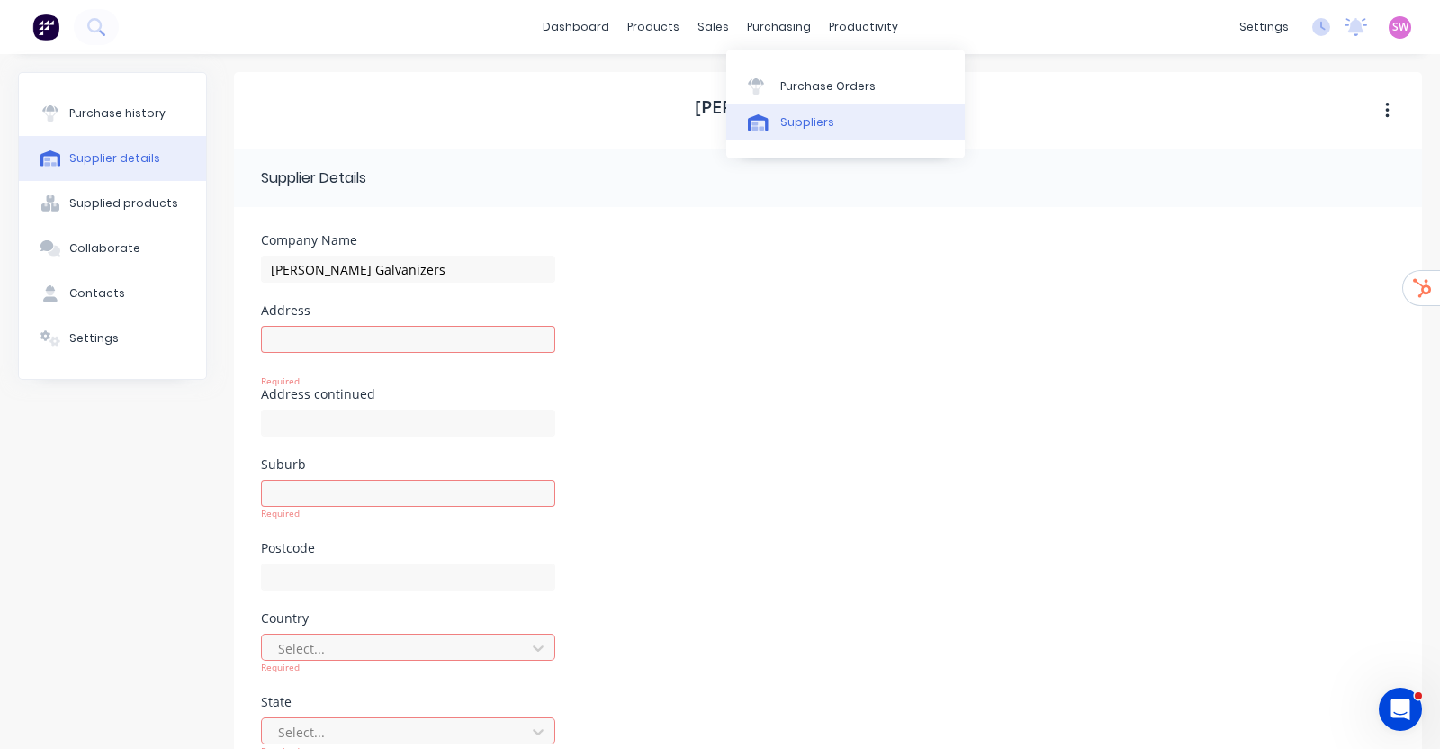
click at [795, 121] on div "Suppliers" at bounding box center [807, 122] width 54 height 16
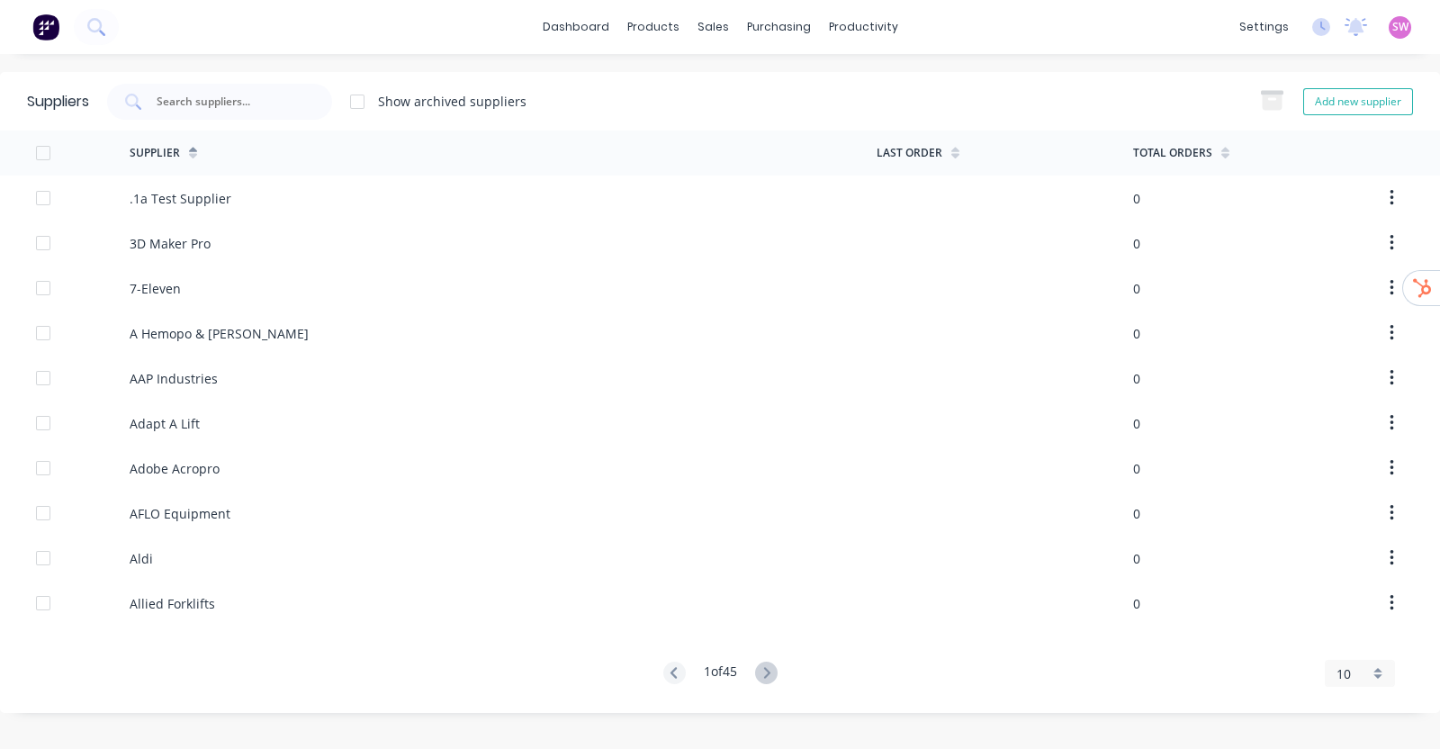
click at [167, 79] on div "Suppliers Show archived suppliers Add new supplier" at bounding box center [720, 101] width 1440 height 58
click at [189, 89] on div at bounding box center [219, 102] width 225 height 36
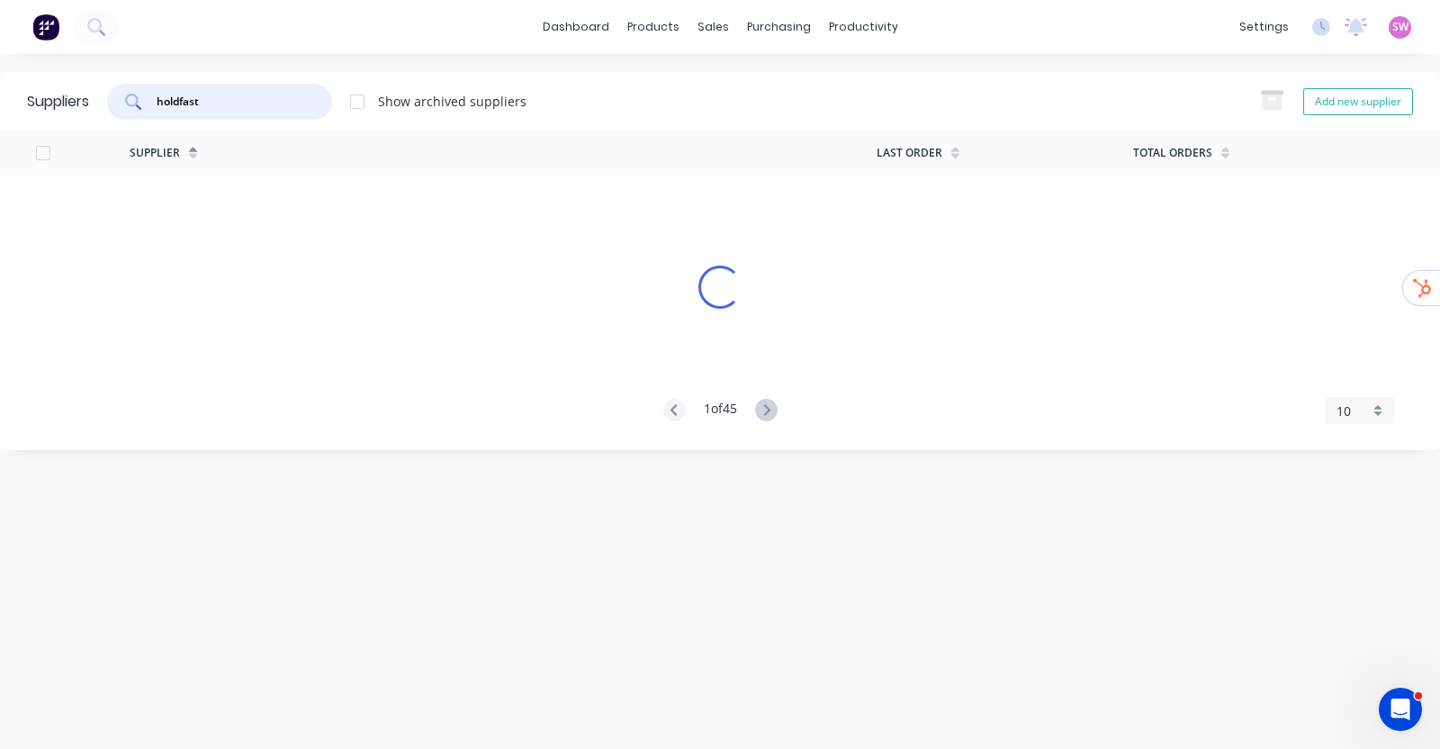
type input "holdfast"
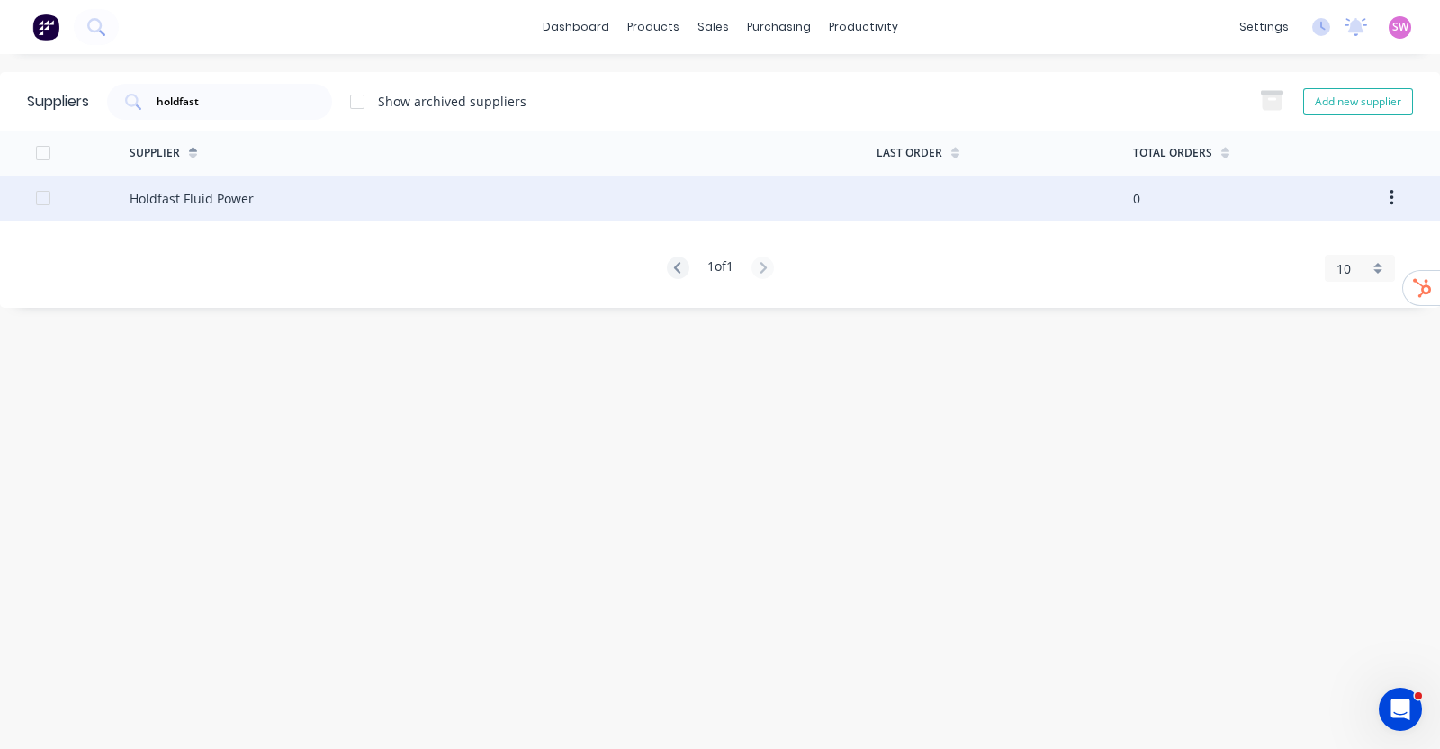
click at [196, 184] on div "Holdfast Fluid Power" at bounding box center [503, 197] width 747 height 45
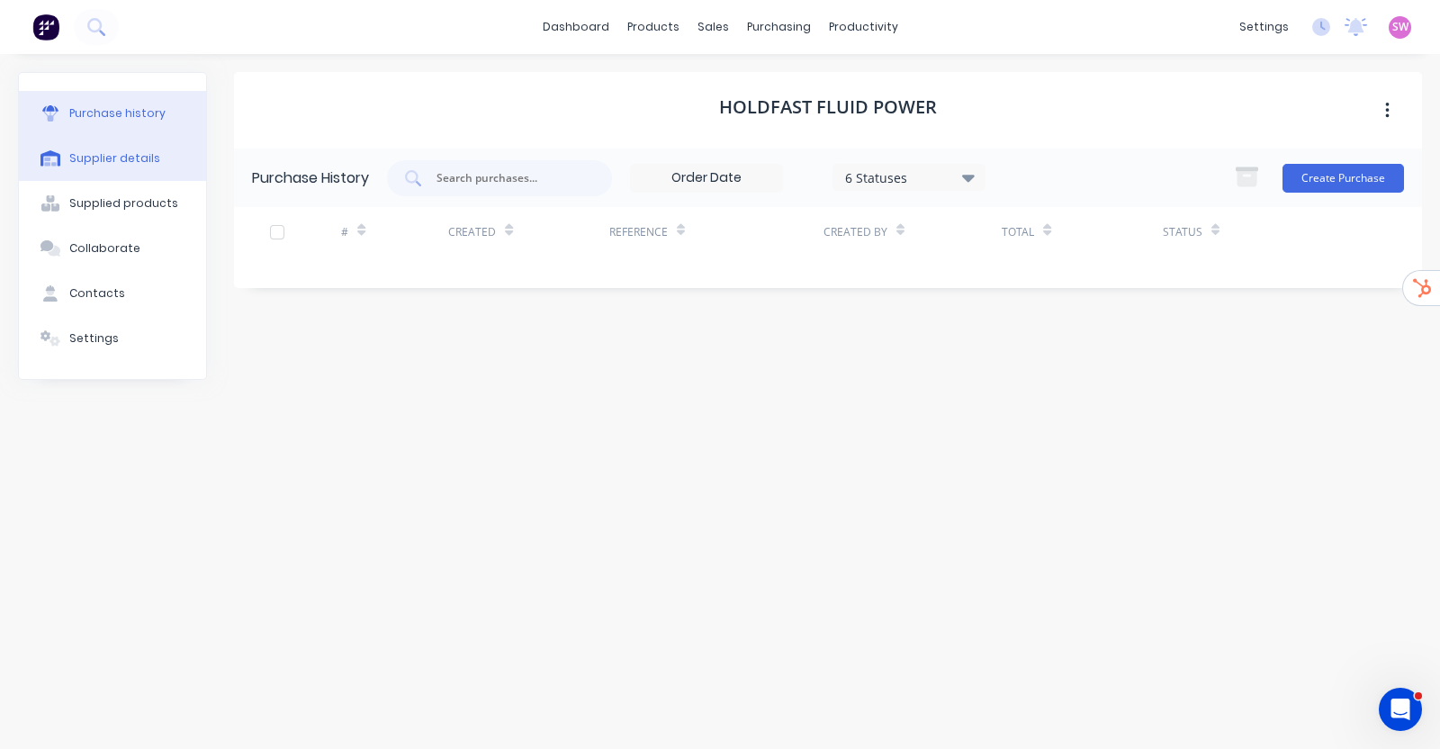
click at [132, 154] on div "Supplier details" at bounding box center [114, 158] width 91 height 16
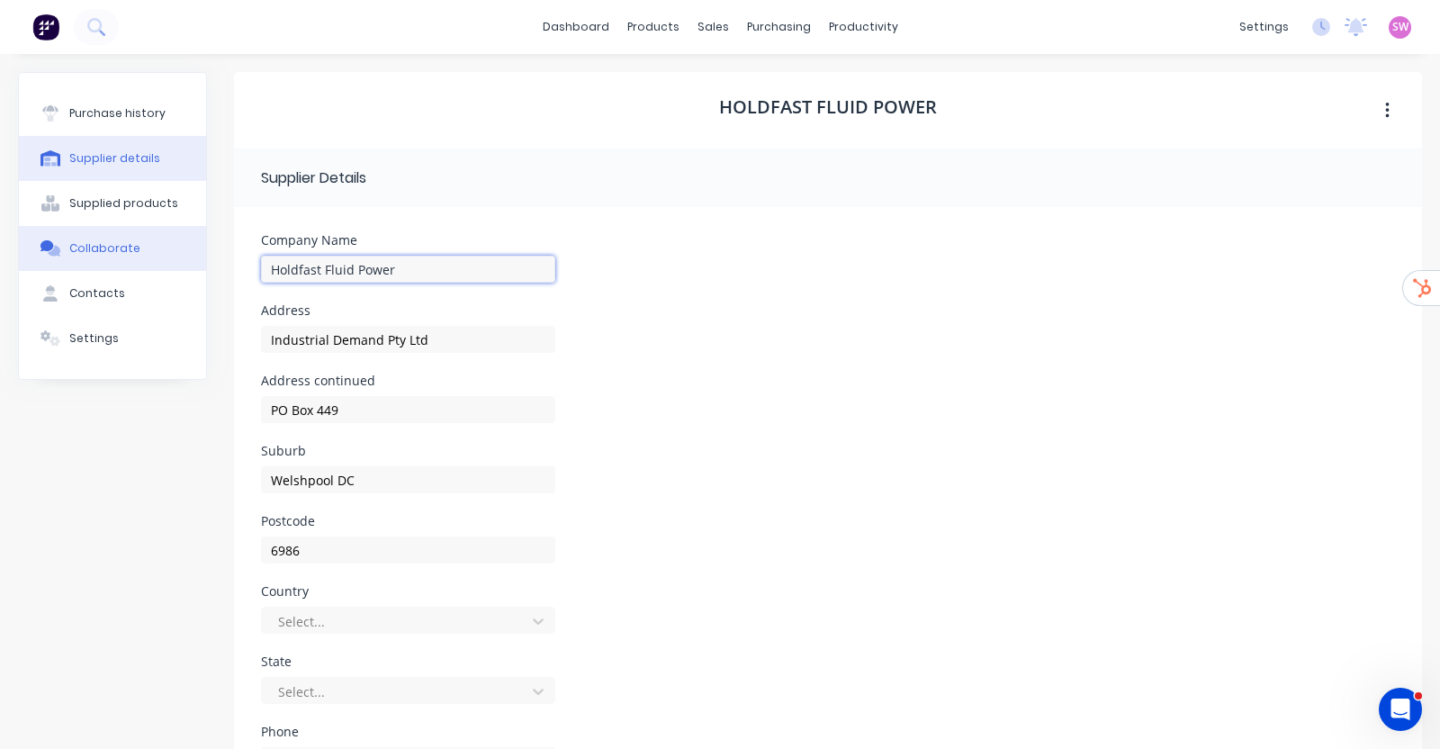
drag, startPoint x: 432, startPoint y: 274, endPoint x: 103, endPoint y: 258, distance: 329.7
click at [103, 258] on div "Purchase history Supplier details Supplied products Collaborate Contacts Settin…" at bounding box center [720, 517] width 1404 height 891
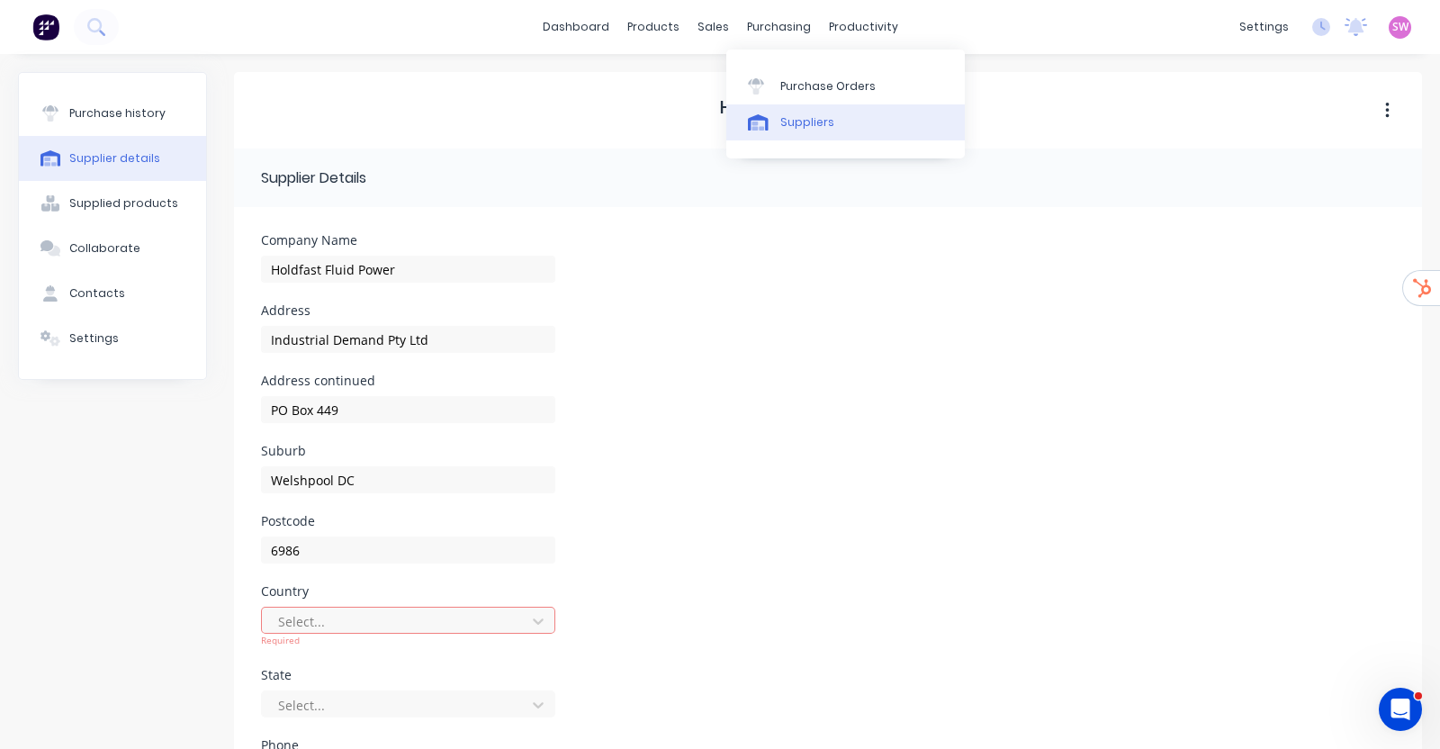
click at [774, 114] on div at bounding box center [761, 122] width 27 height 16
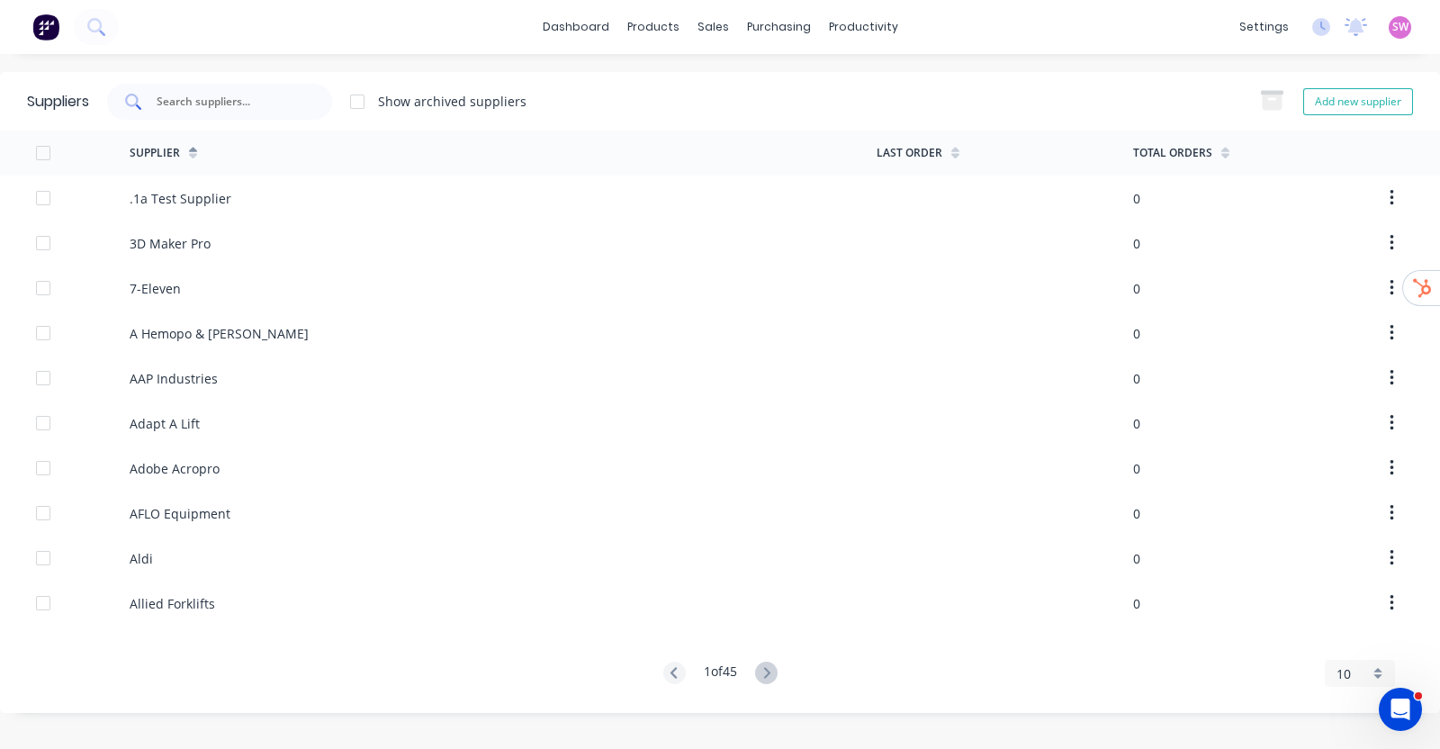
click at [266, 113] on div at bounding box center [219, 102] width 225 height 36
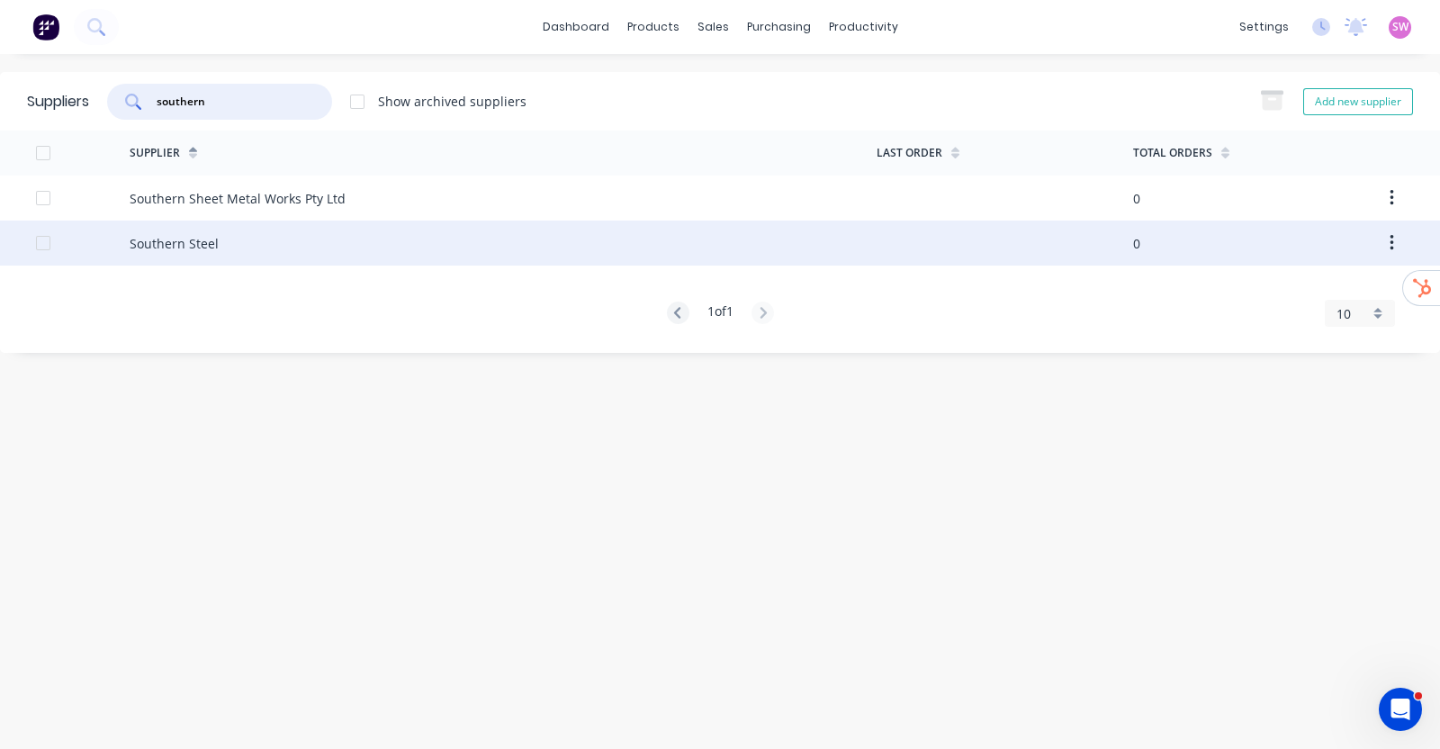
type input "southern"
click at [283, 245] on div "Southern Steel" at bounding box center [503, 242] width 747 height 45
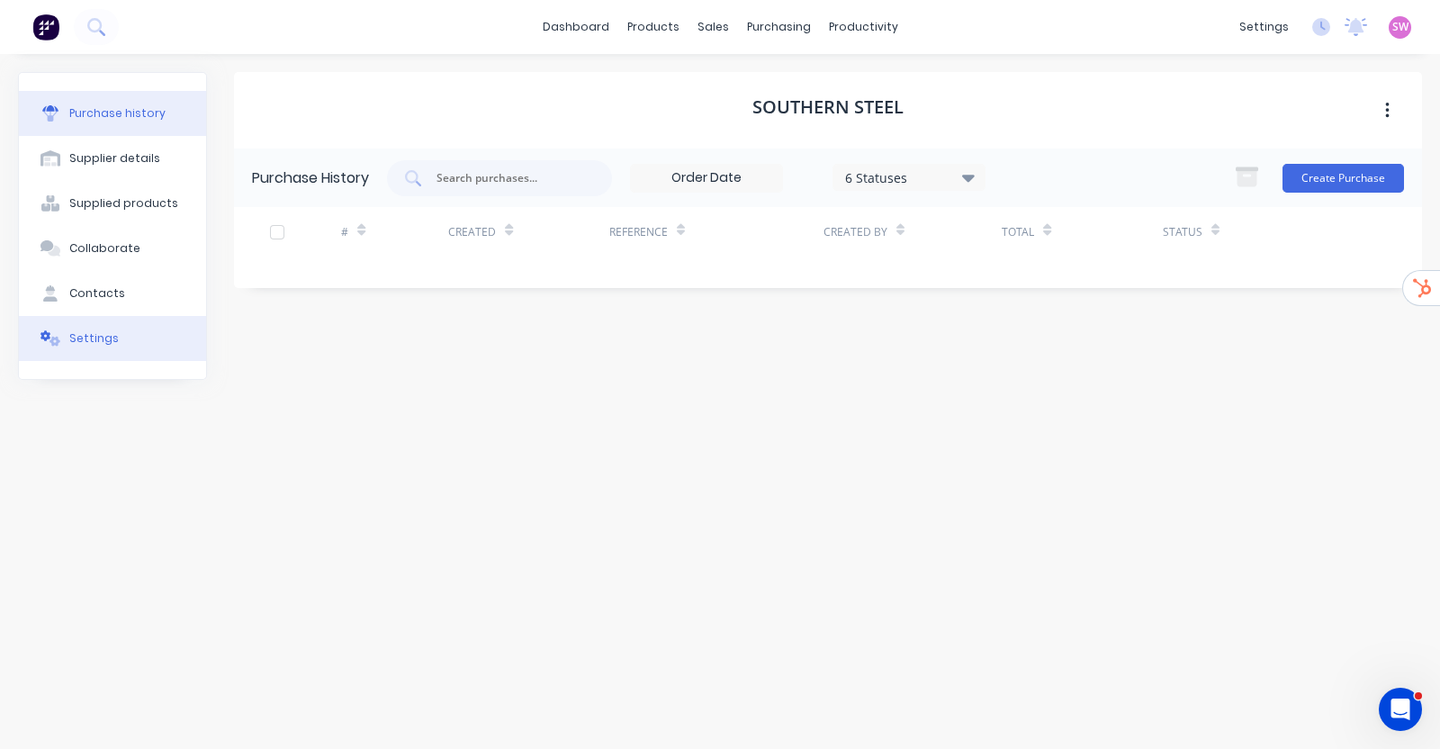
click at [106, 346] on button "Settings" at bounding box center [112, 338] width 187 height 45
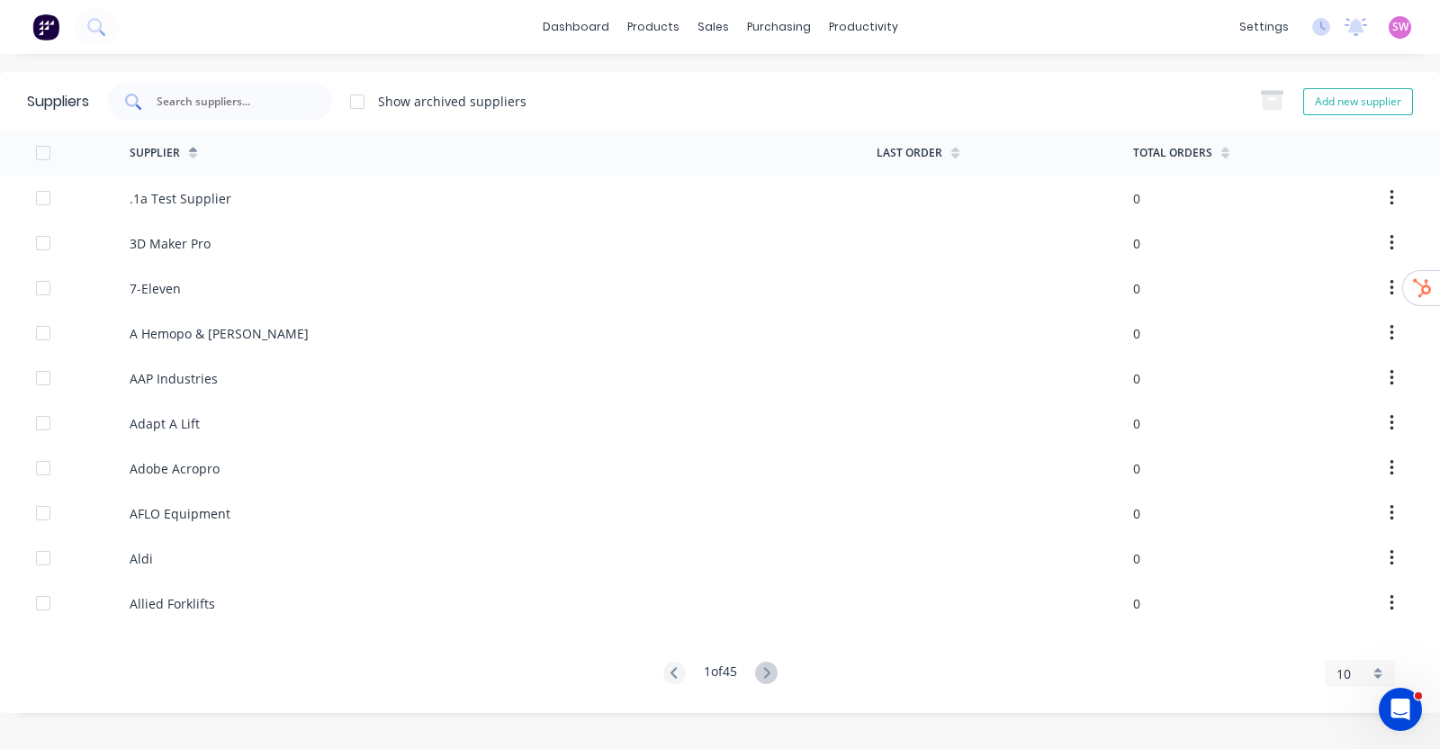
click at [310, 110] on div at bounding box center [219, 102] width 225 height 36
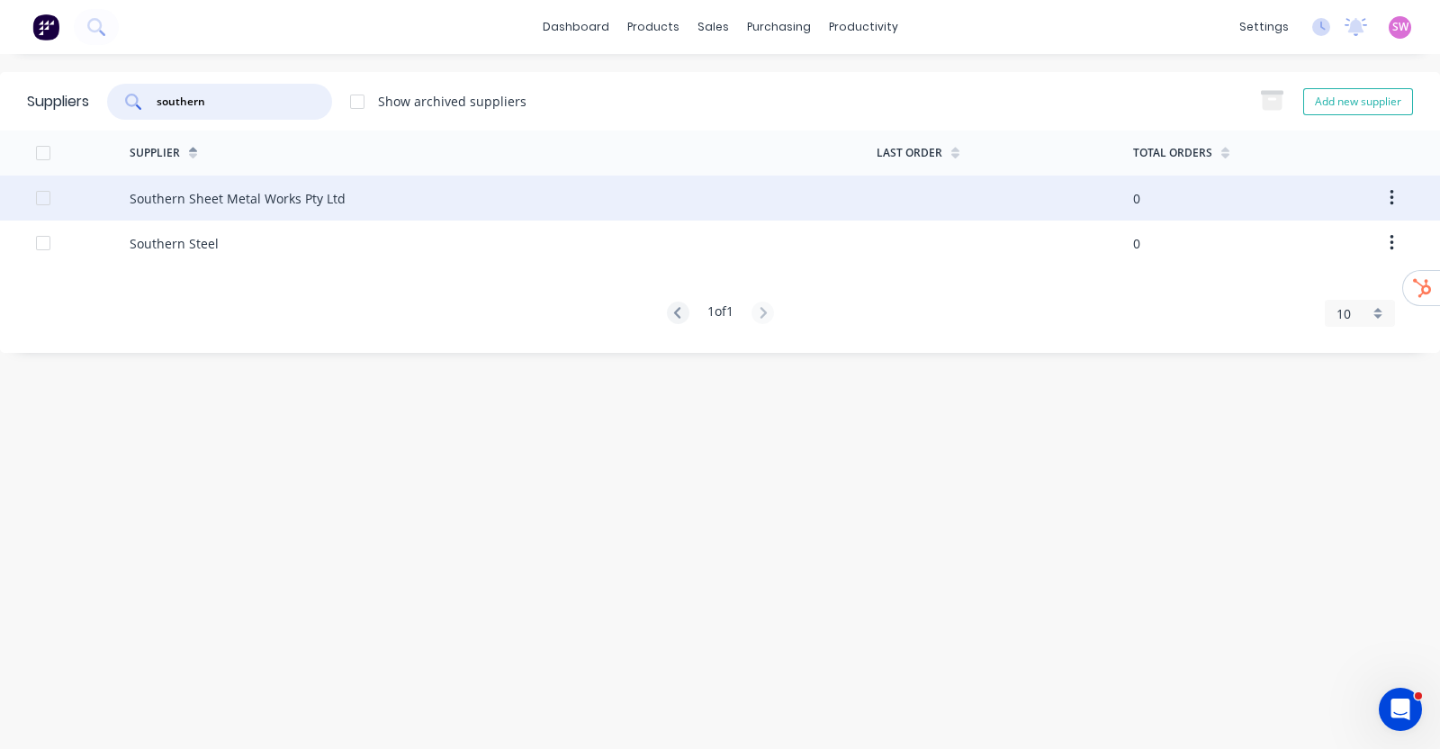
type input "southern"
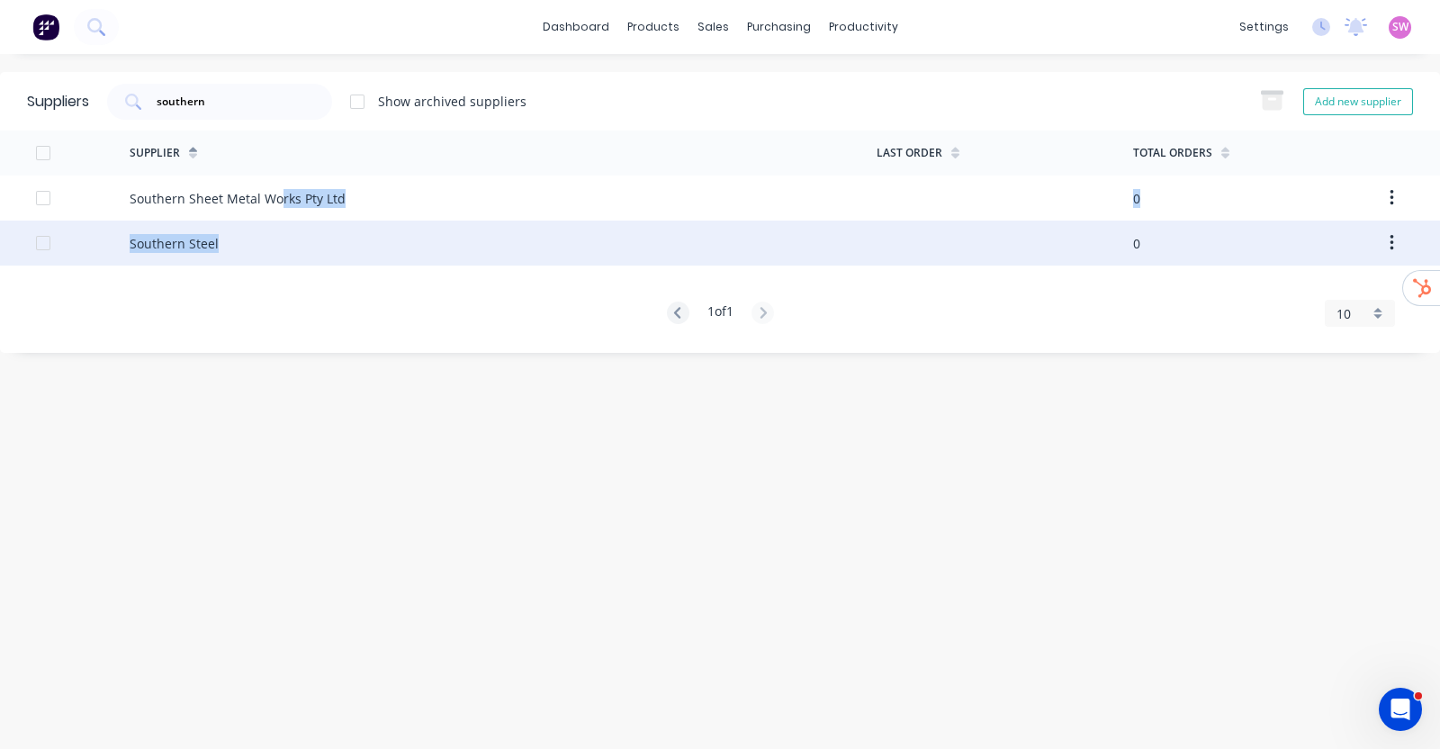
drag, startPoint x: 280, startPoint y: 193, endPoint x: 377, endPoint y: 221, distance: 101.4
click at [377, 221] on div "Southern Sheet Metal Works Pty Ltd 0 Southern Steel 0" at bounding box center [720, 220] width 1440 height 90
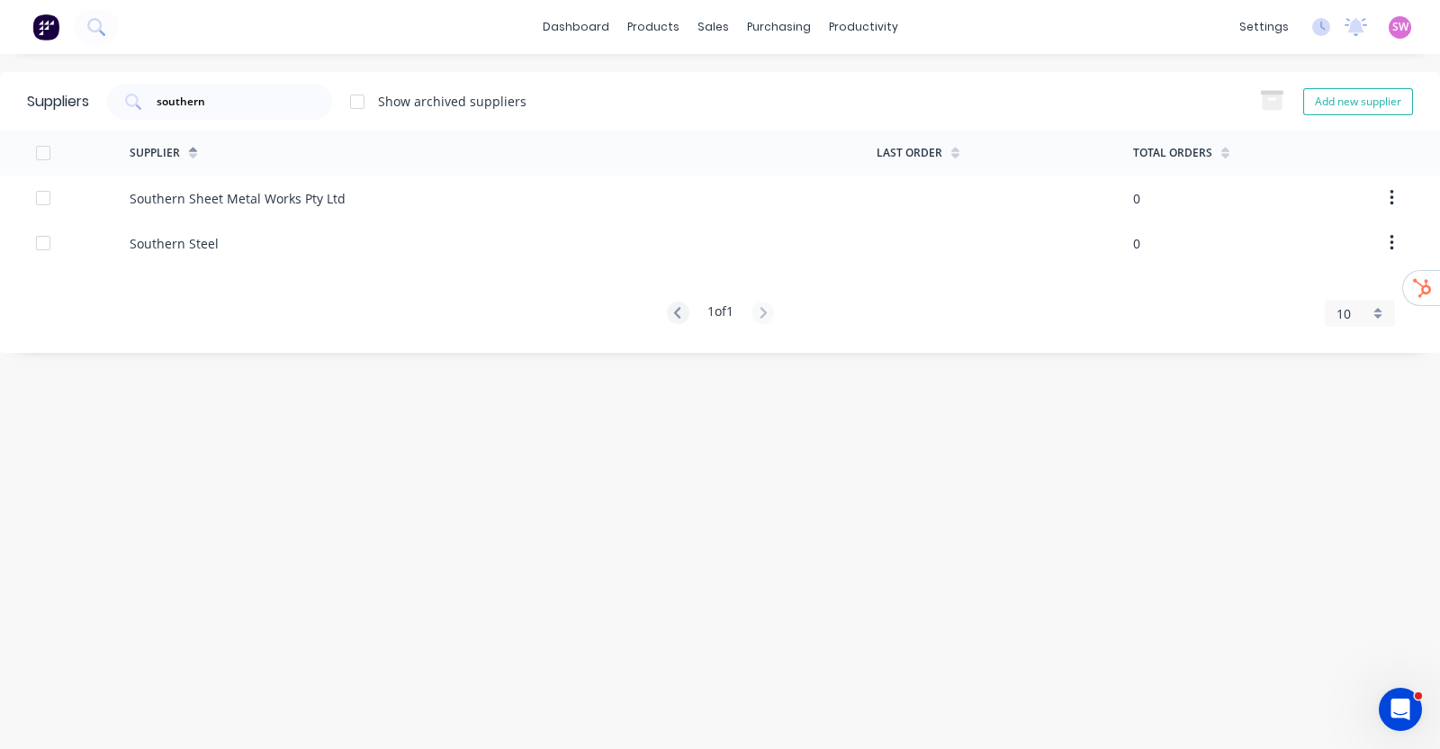
drag, startPoint x: 265, startPoint y: 348, endPoint x: 269, endPoint y: 339, distance: 9.7
click at [268, 339] on div "Suppliers southern Show archived suppliers Add new supplier Supplier Last Order…" at bounding box center [720, 212] width 1440 height 281
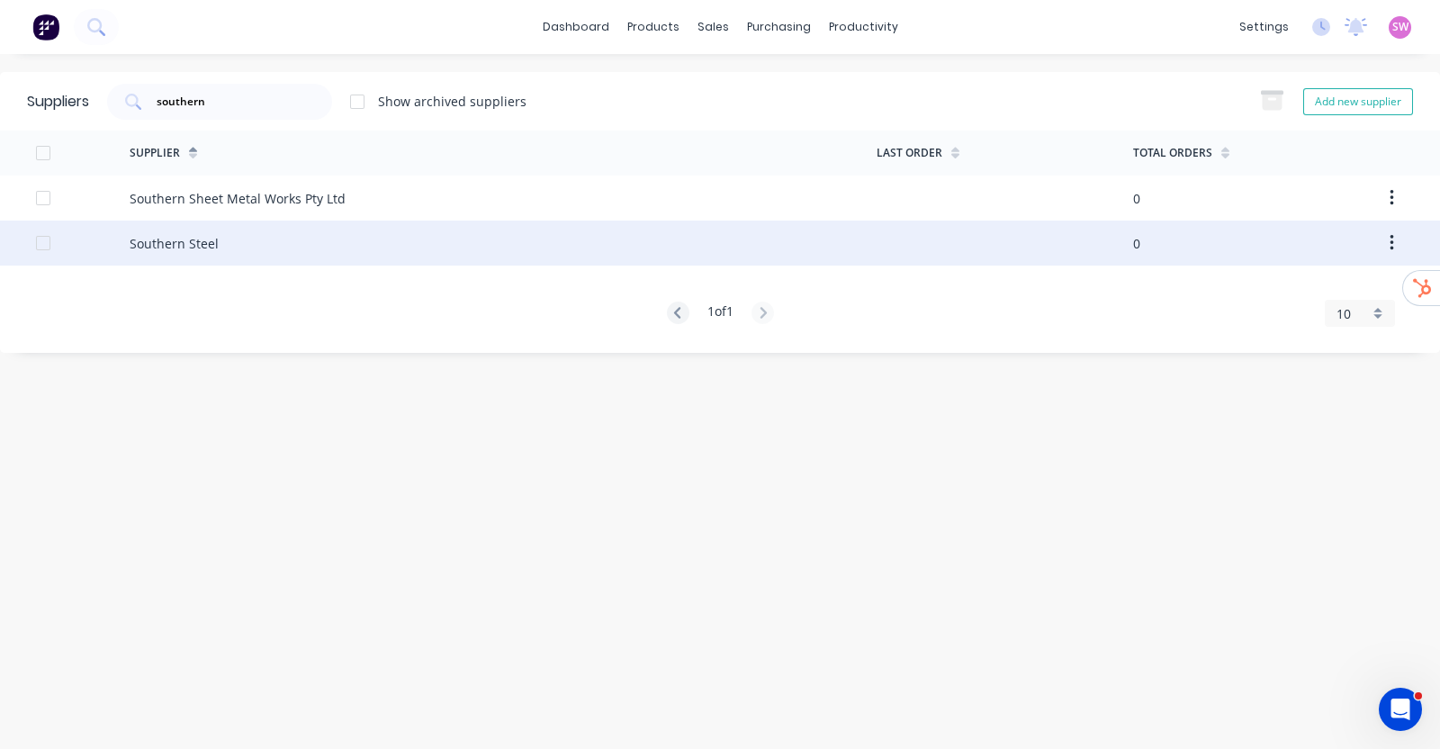
click at [236, 244] on div "Southern Steel" at bounding box center [503, 242] width 747 height 45
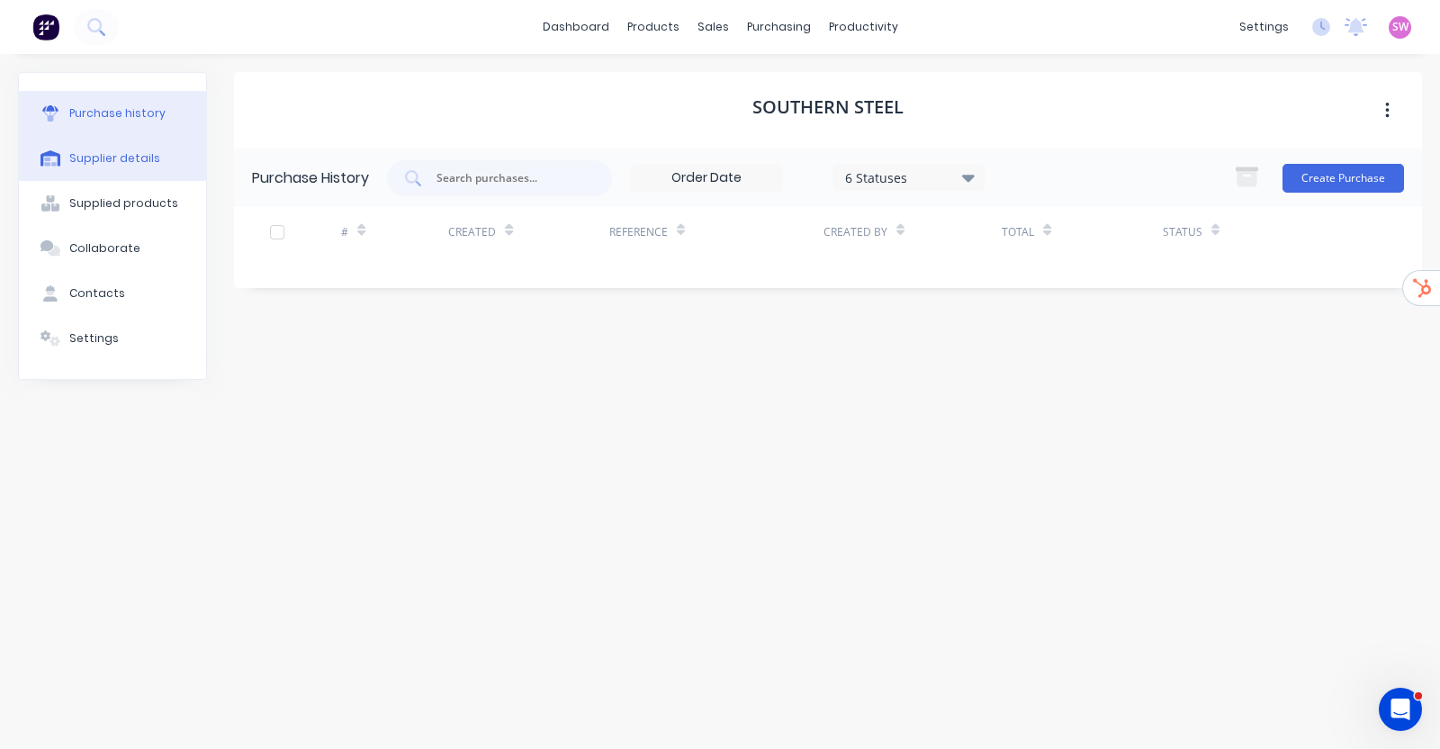
click at [135, 155] on div "Supplier details" at bounding box center [114, 158] width 91 height 16
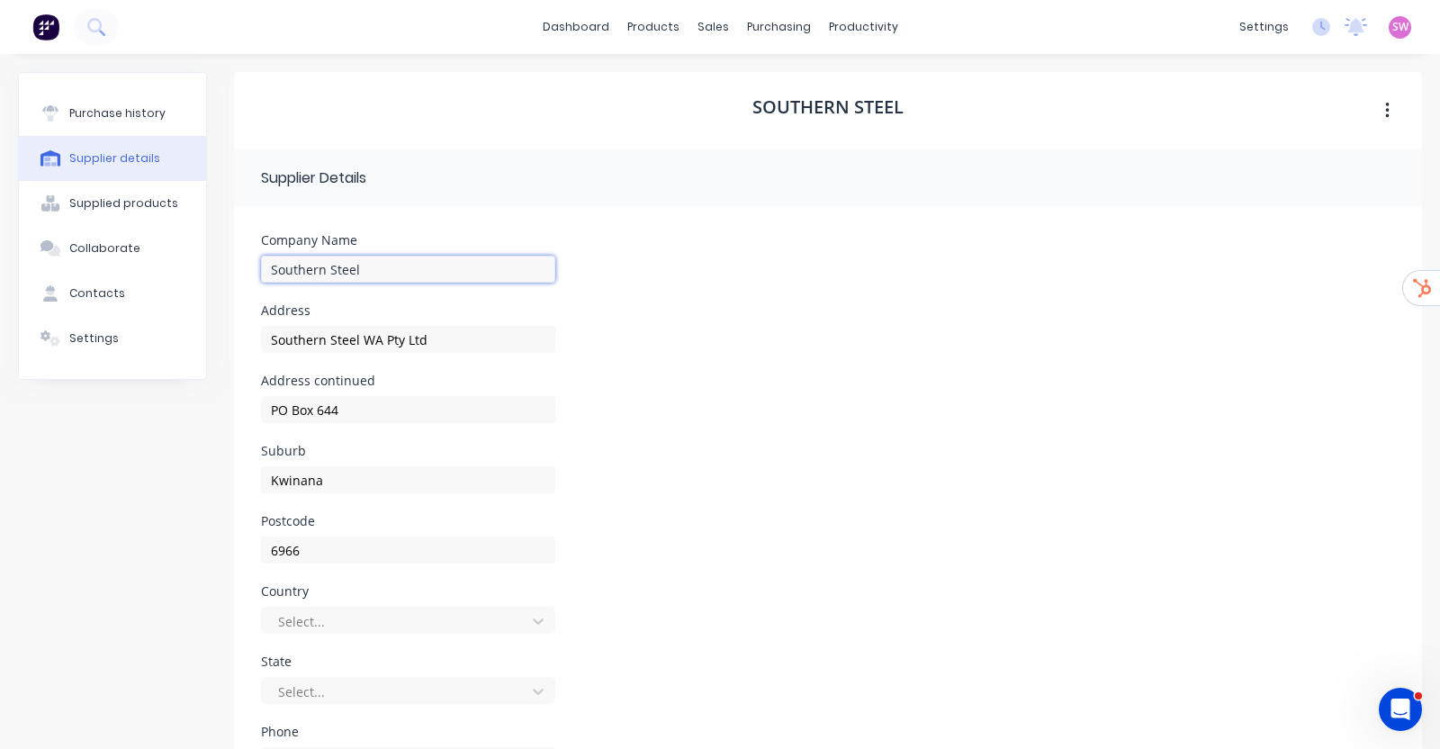
click at [374, 258] on input "Southern Steel" at bounding box center [408, 269] width 294 height 27
drag, startPoint x: 373, startPoint y: 264, endPoint x: 132, endPoint y: 239, distance: 241.5
click at [132, 239] on div "Purchase history Supplier details Supplied products Collaborate Contacts Settin…" at bounding box center [720, 517] width 1404 height 891
click at [800, 130] on link "Suppliers" at bounding box center [845, 122] width 238 height 36
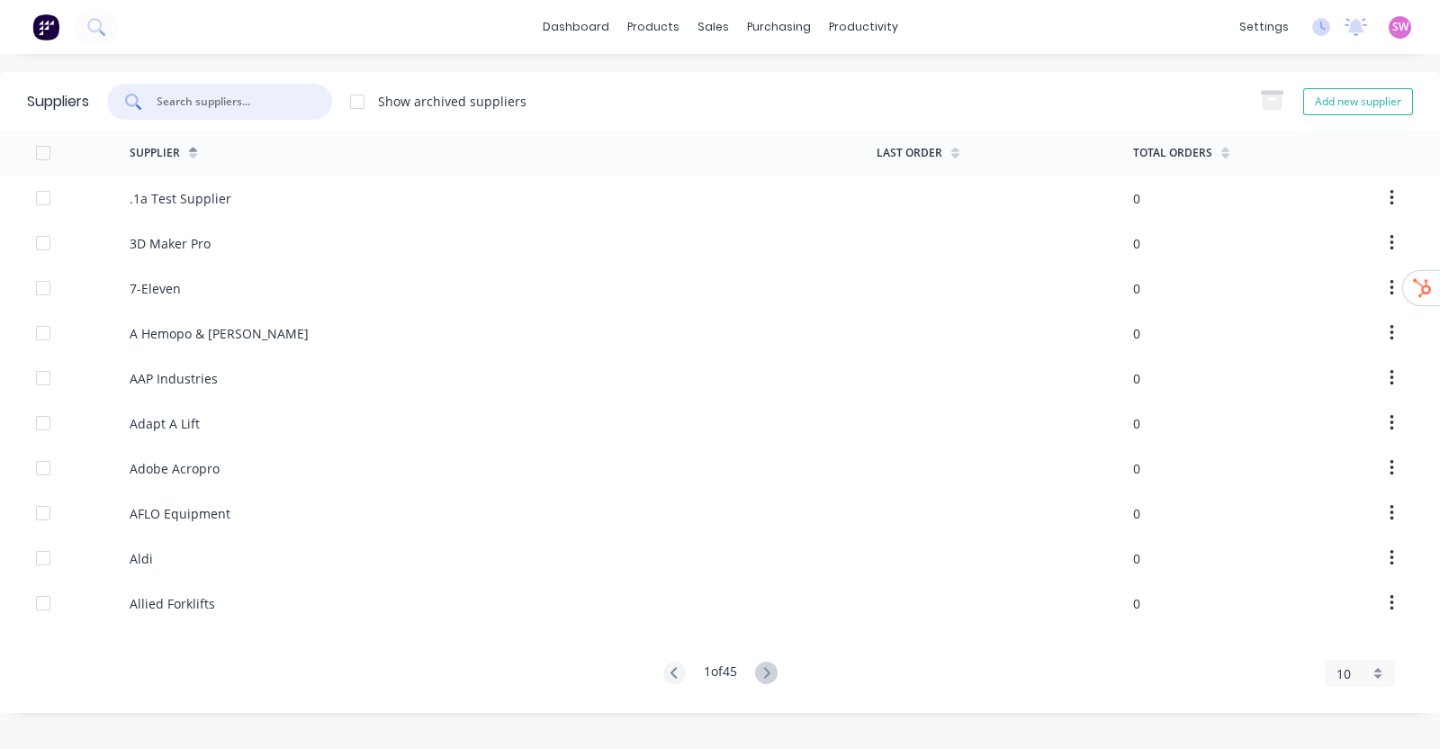
click at [261, 97] on input "text" at bounding box center [229, 102] width 149 height 18
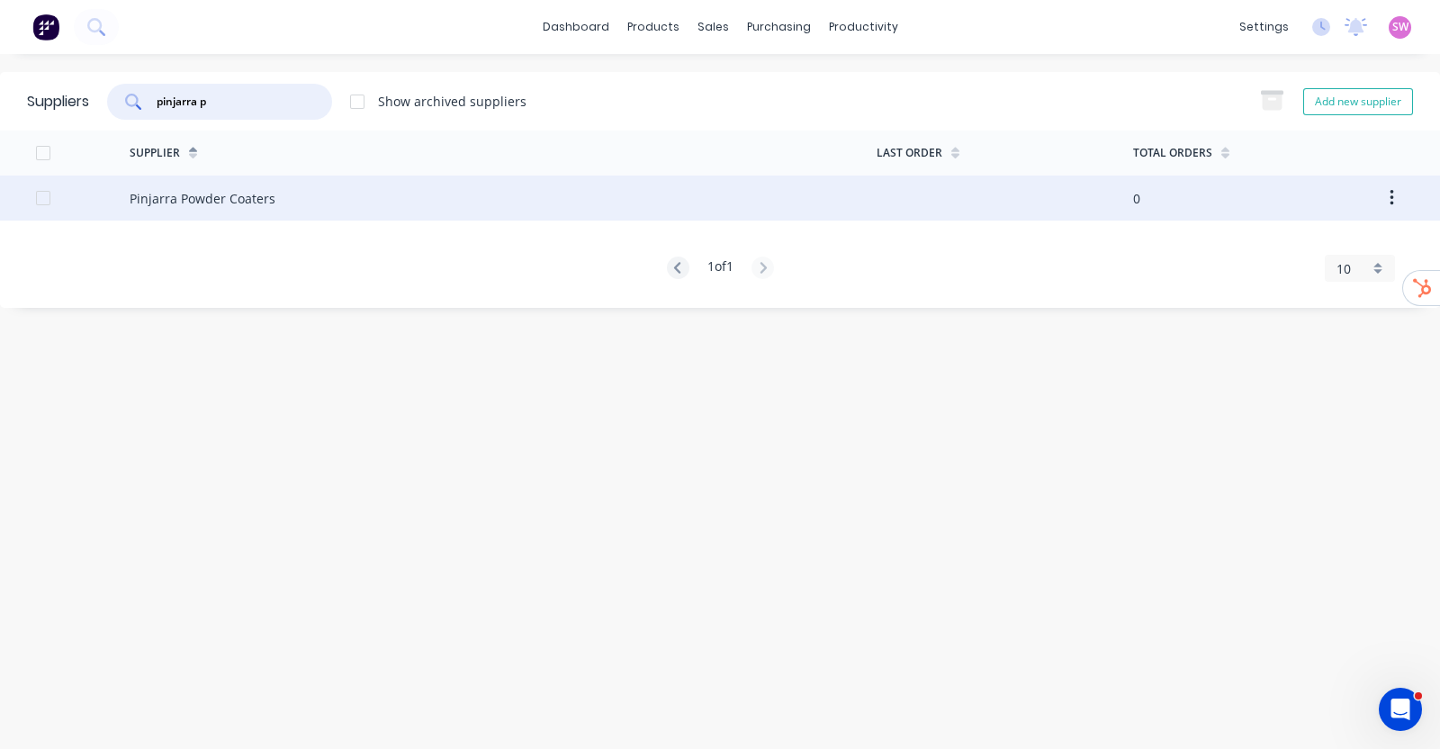
type input "pinjarra p"
click at [193, 196] on div "Pinjarra Powder Coaters" at bounding box center [203, 198] width 146 height 19
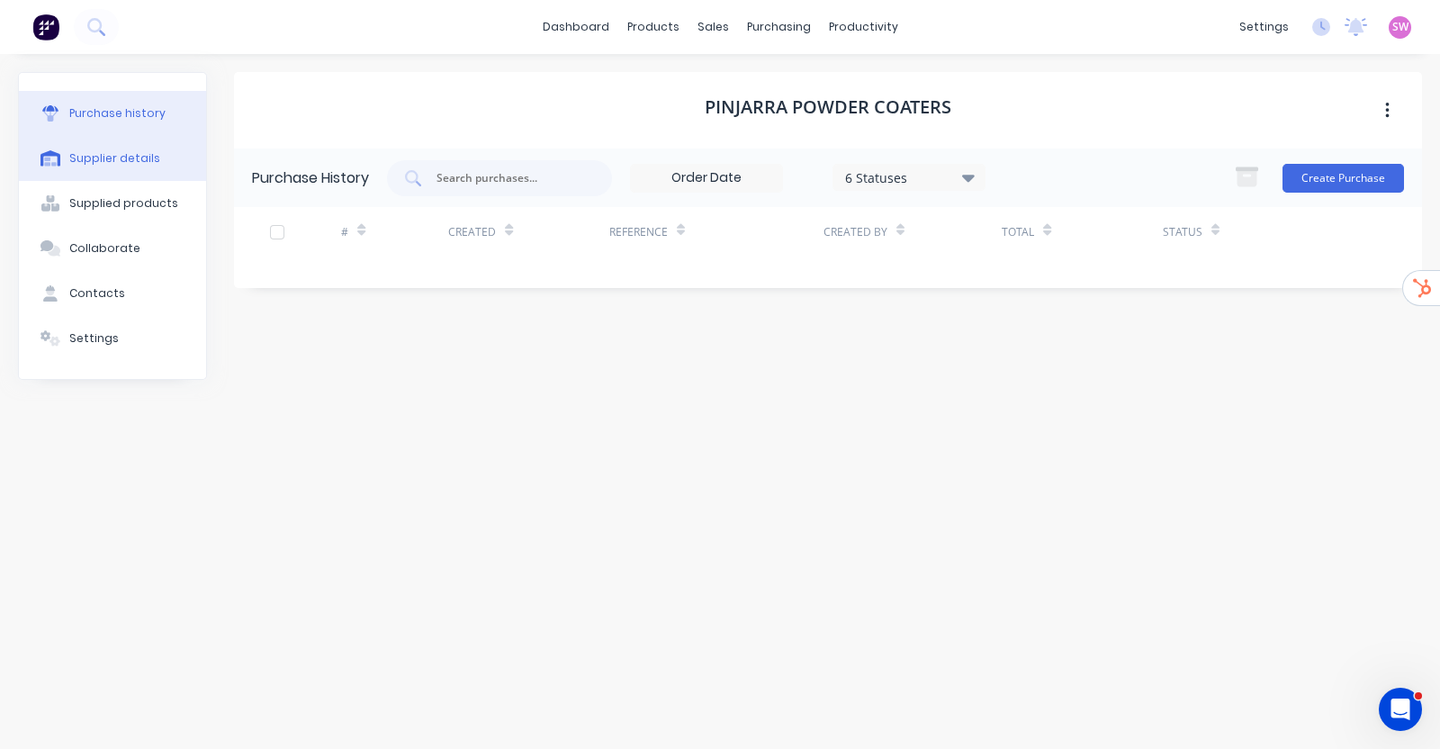
click at [150, 157] on div "Supplier details" at bounding box center [114, 158] width 91 height 16
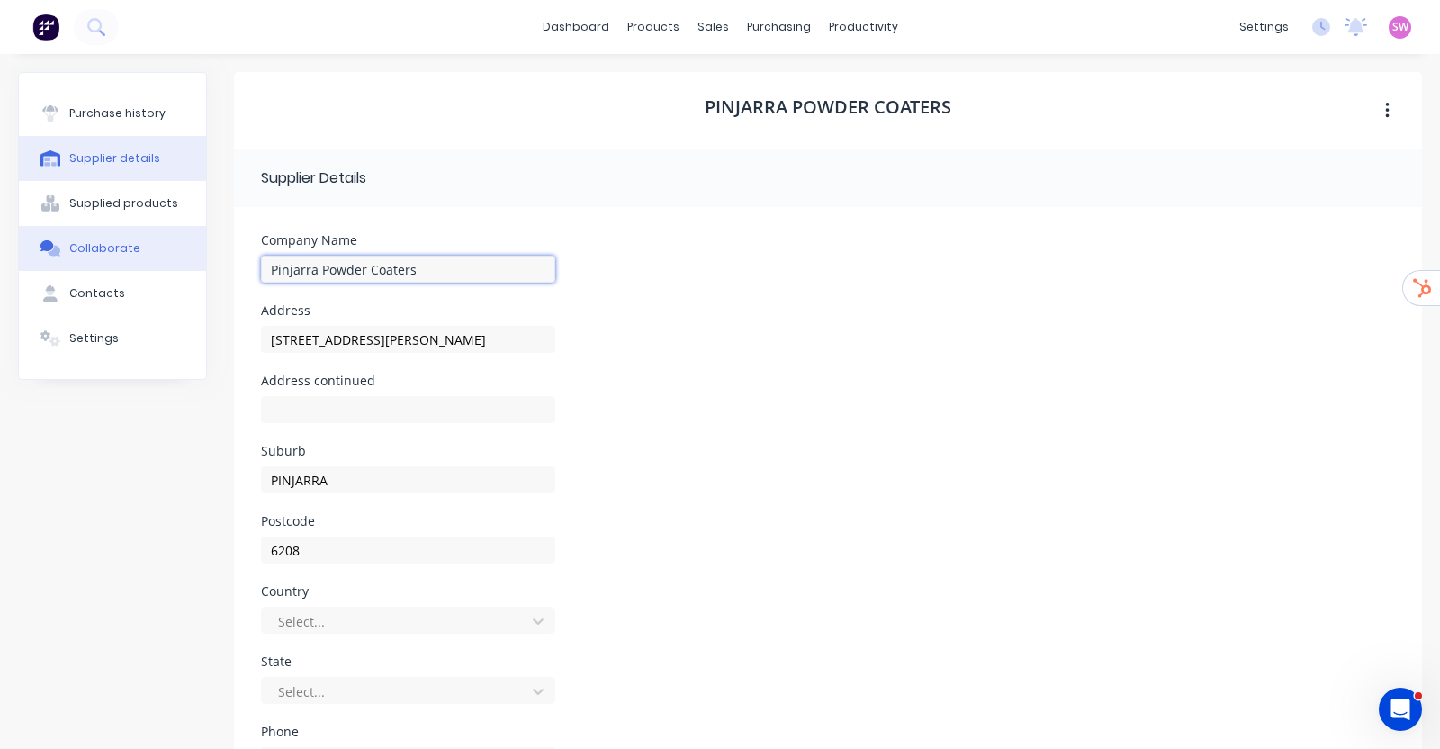
drag, startPoint x: 452, startPoint y: 261, endPoint x: 184, endPoint y: 248, distance: 268.5
click at [184, 248] on div "Purchase history Supplier details Supplied products Collaborate Contacts Settin…" at bounding box center [720, 517] width 1404 height 891
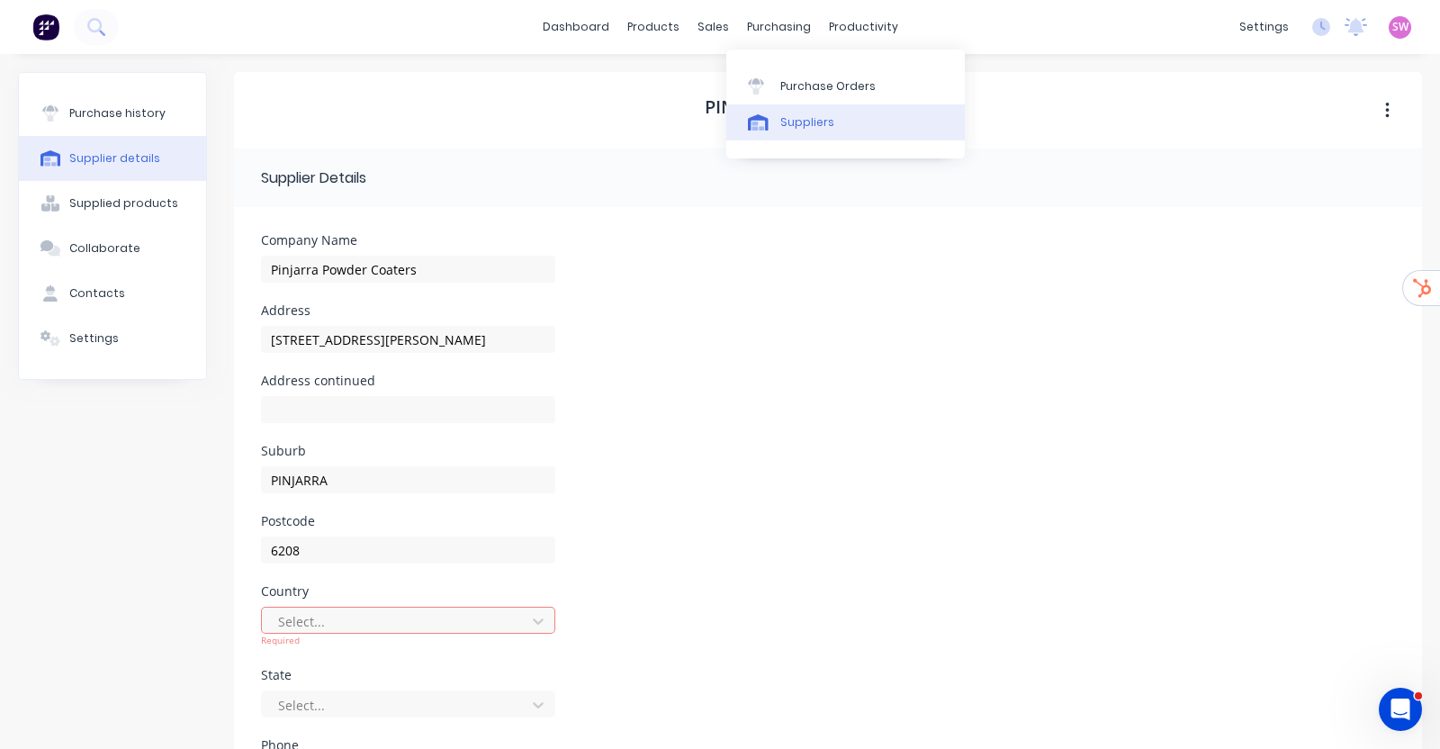
click at [774, 110] on link "Suppliers" at bounding box center [845, 122] width 238 height 36
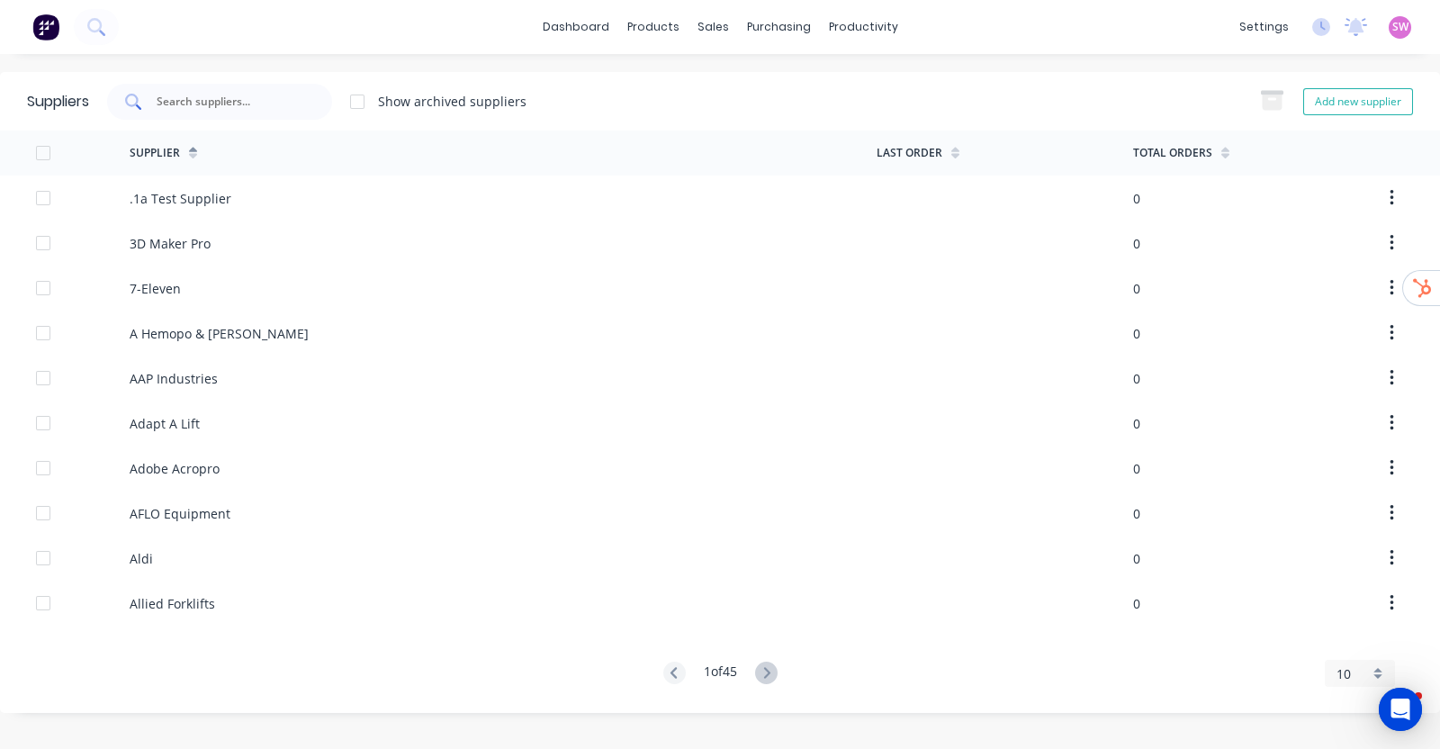
click at [283, 95] on input "text" at bounding box center [229, 102] width 149 height 18
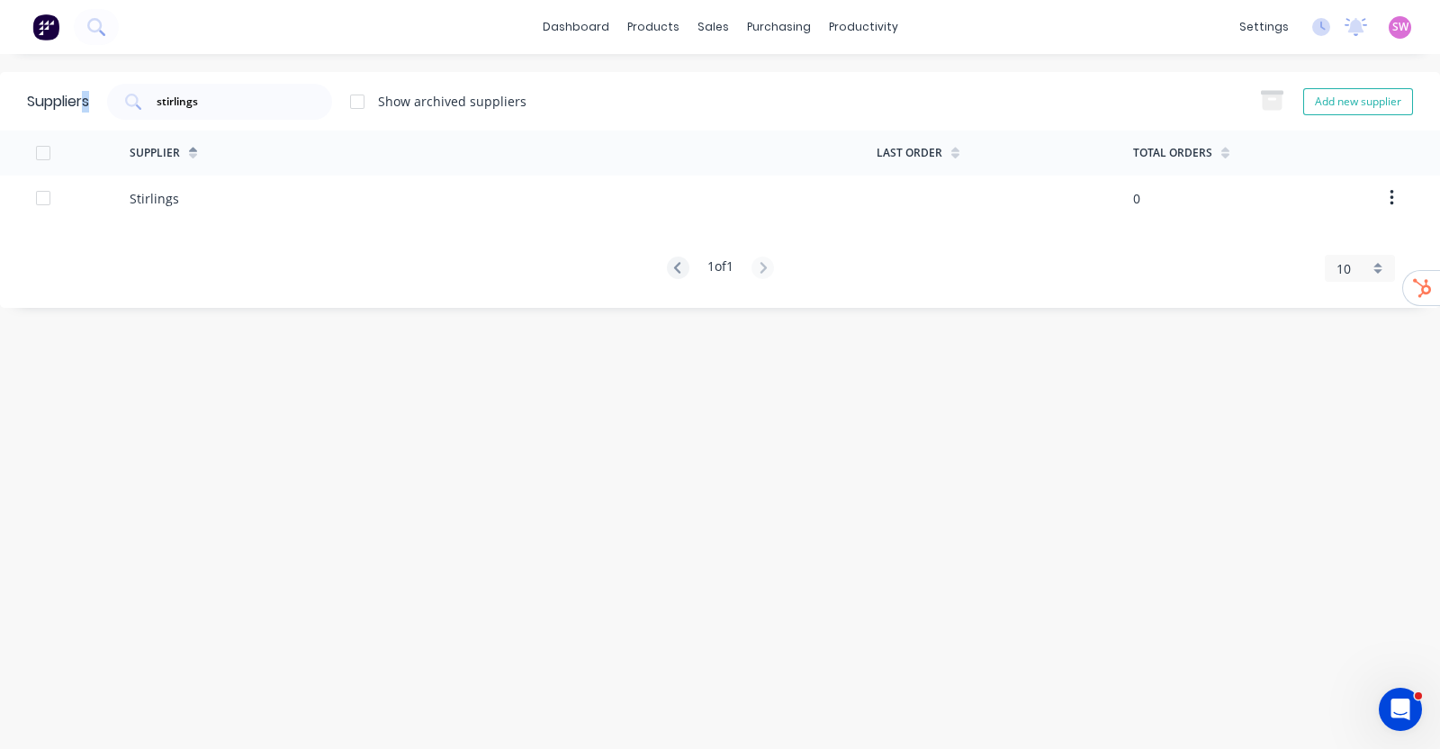
drag, startPoint x: 233, startPoint y: 116, endPoint x: 52, endPoint y: 94, distance: 182.2
click at [78, 97] on div "Suppliers stirlings Show archived suppliers Add new supplier" at bounding box center [720, 101] width 1440 height 58
click at [221, 111] on div "stirlings" at bounding box center [219, 102] width 225 height 36
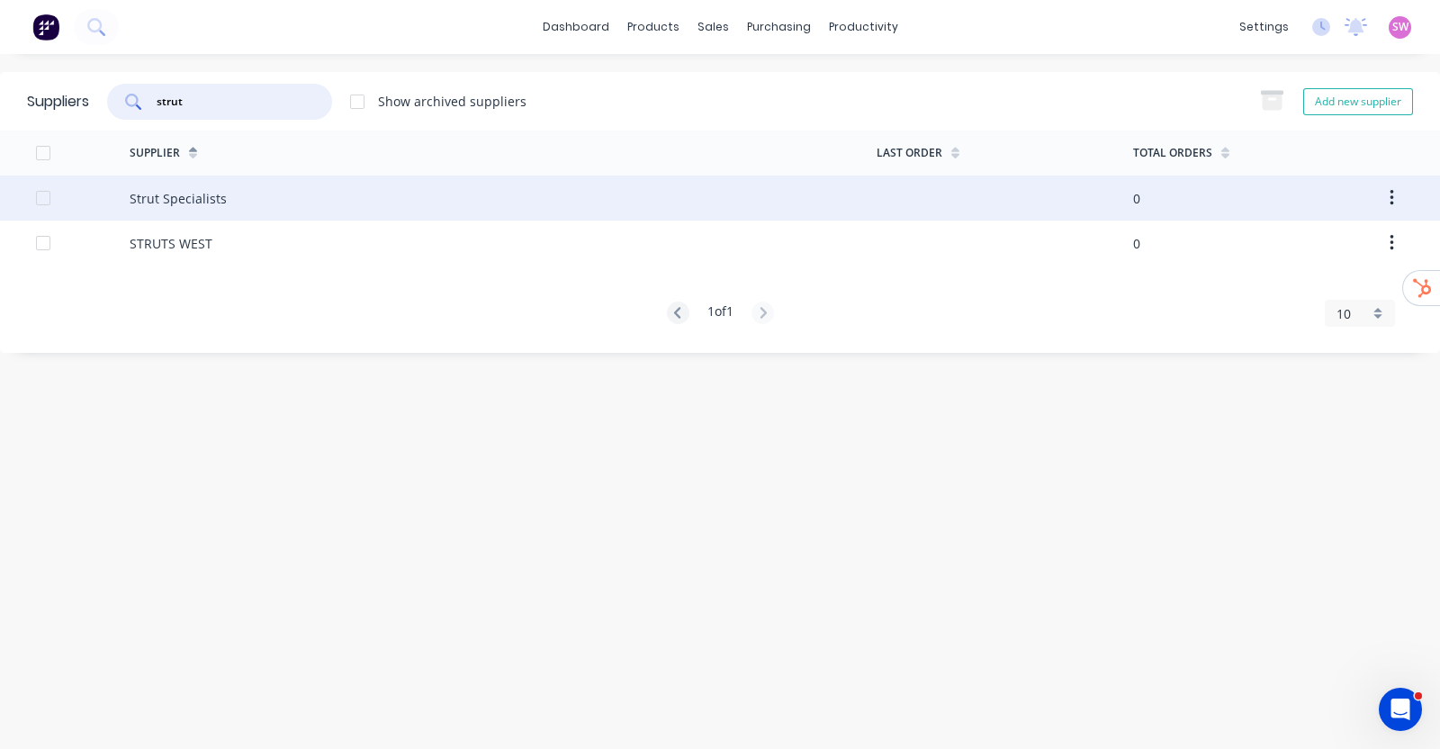
type input "strut"
click at [233, 194] on div "Strut Specialists" at bounding box center [503, 197] width 747 height 45
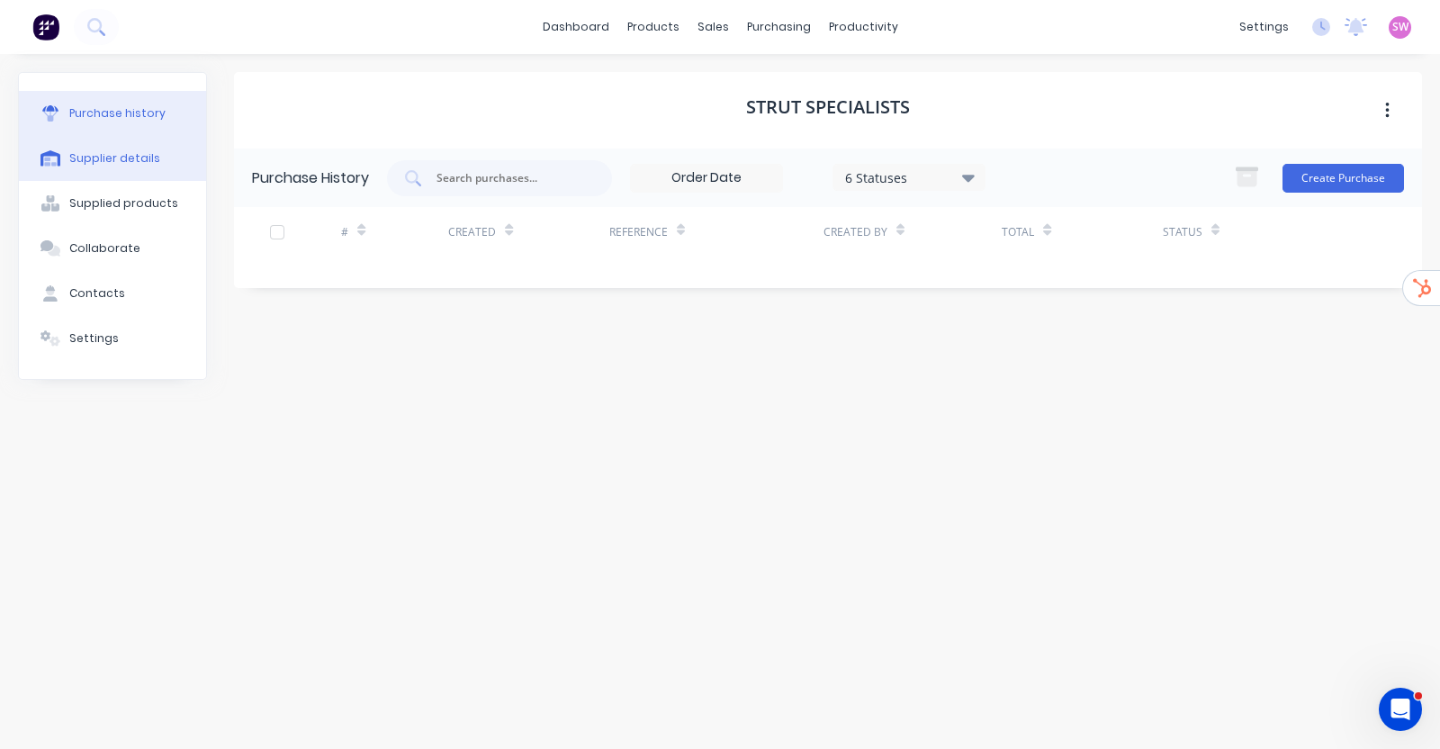
click at [142, 166] on button "Supplier details" at bounding box center [112, 158] width 187 height 45
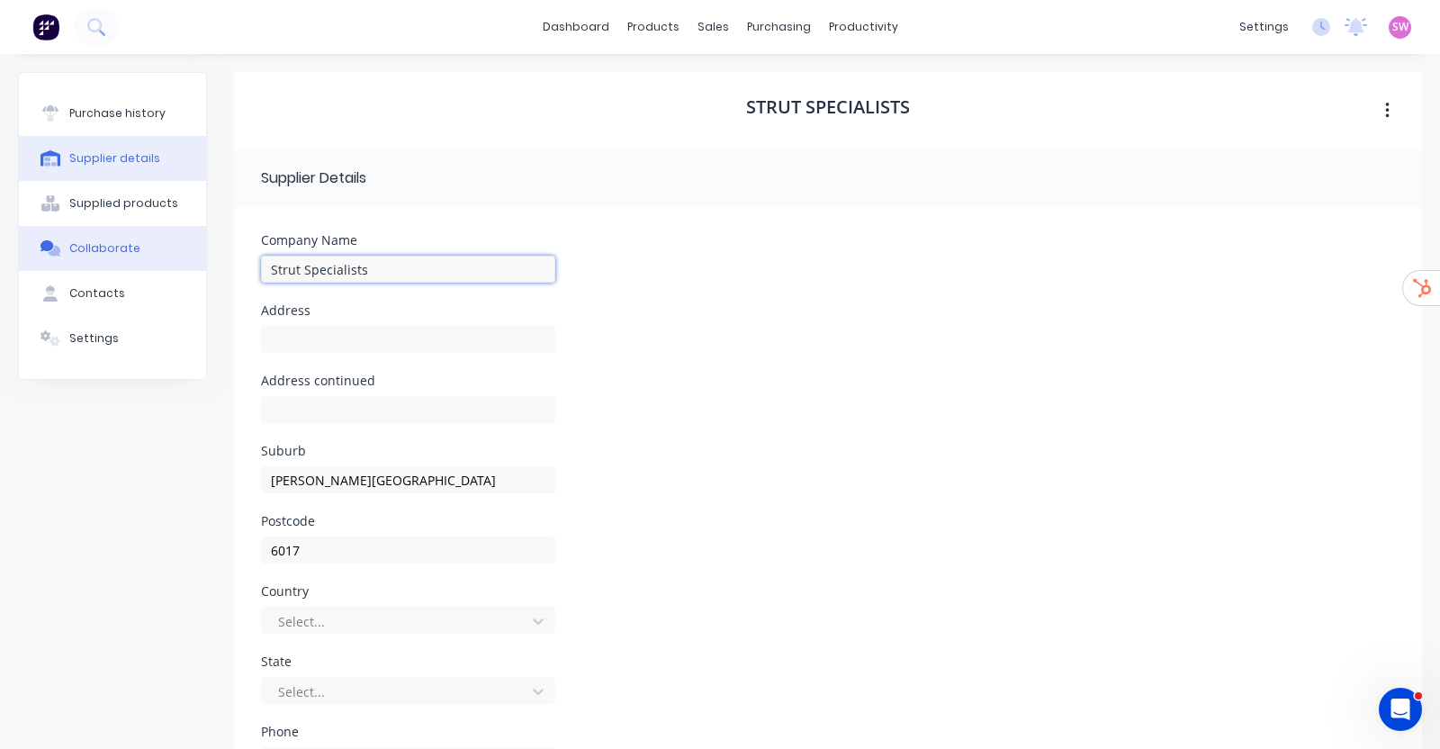
drag, startPoint x: 372, startPoint y: 266, endPoint x: 104, endPoint y: 248, distance: 267.9
click at [105, 247] on div "Purchase history Supplier details Supplied products Collaborate Contacts Settin…" at bounding box center [720, 517] width 1404 height 891
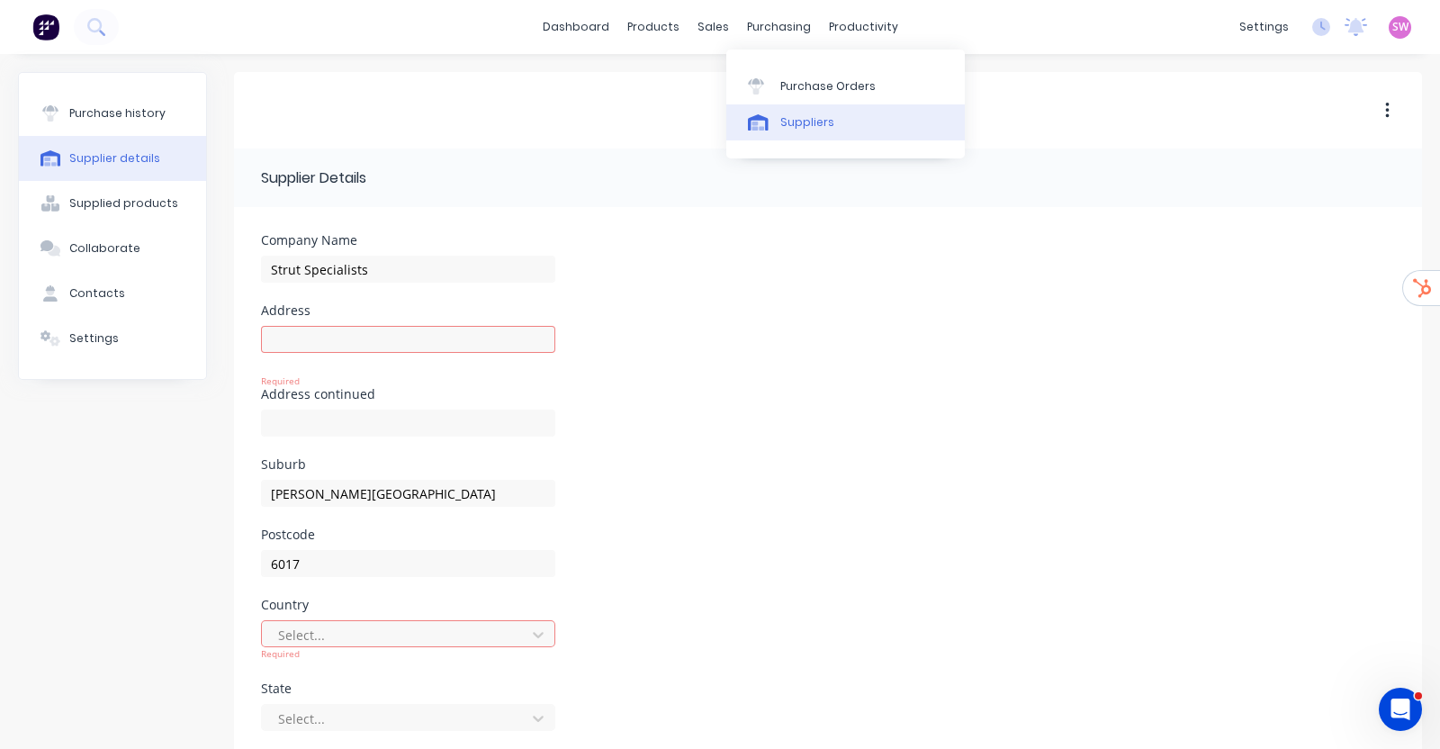
click at [768, 121] on div at bounding box center [761, 122] width 27 height 16
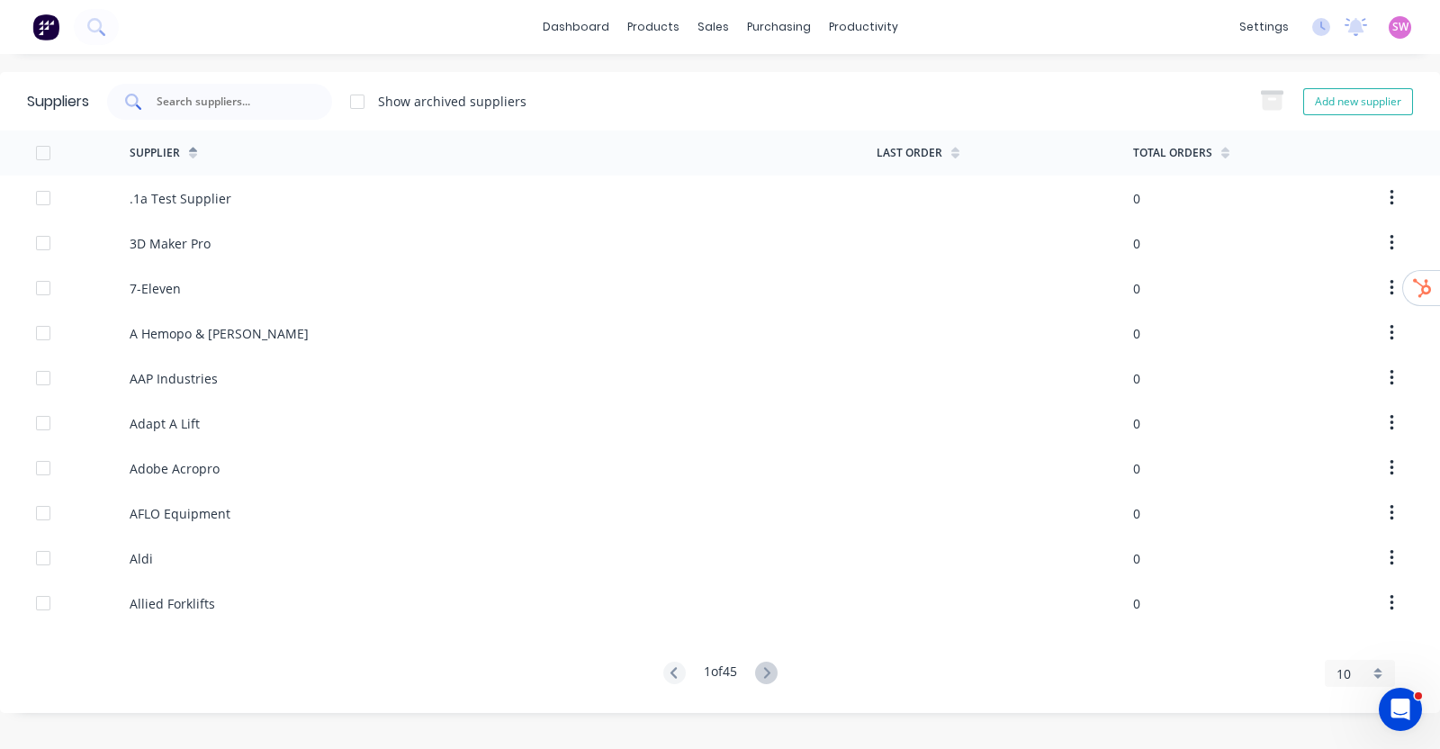
click at [259, 98] on input "text" at bounding box center [229, 102] width 149 height 18
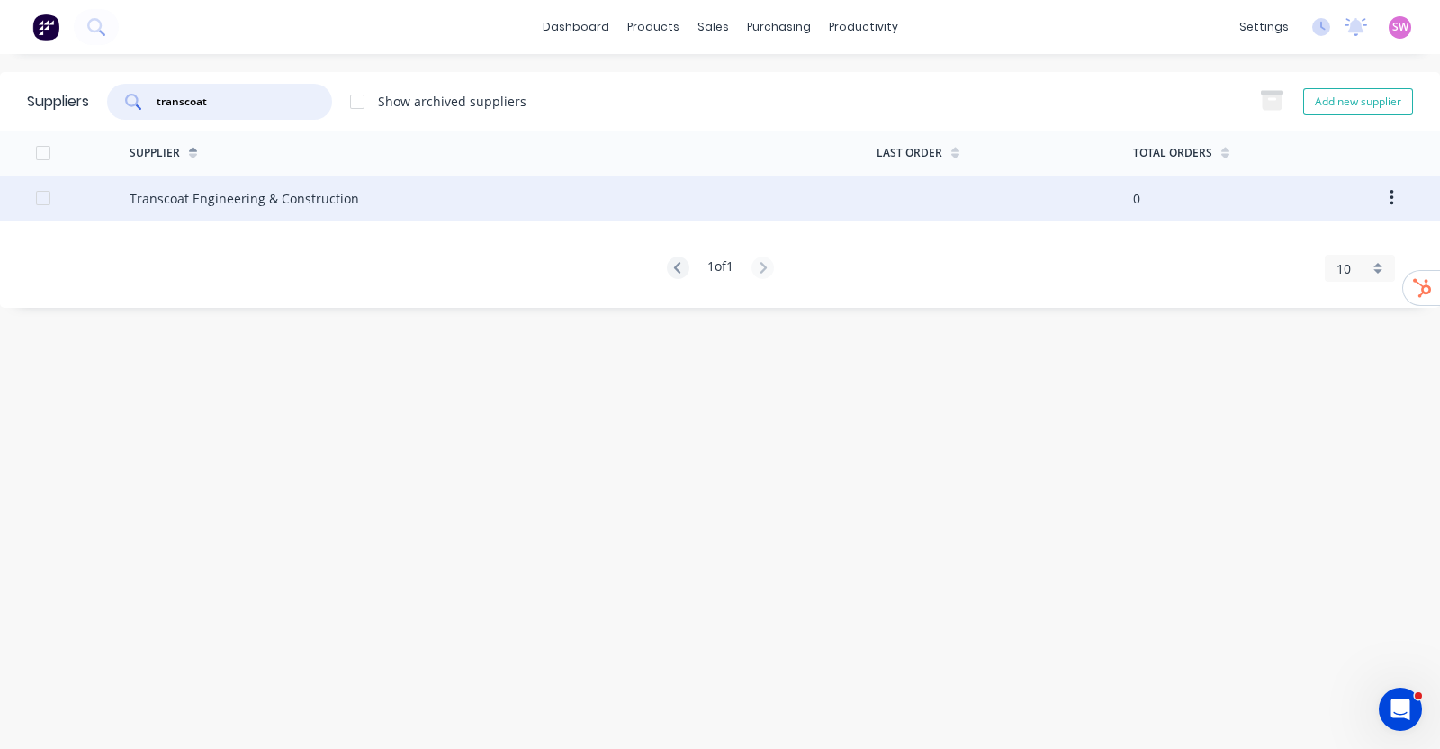
type input "transcoat"
click at [283, 205] on div "Transcoat Engineering & Construction" at bounding box center [244, 198] width 229 height 19
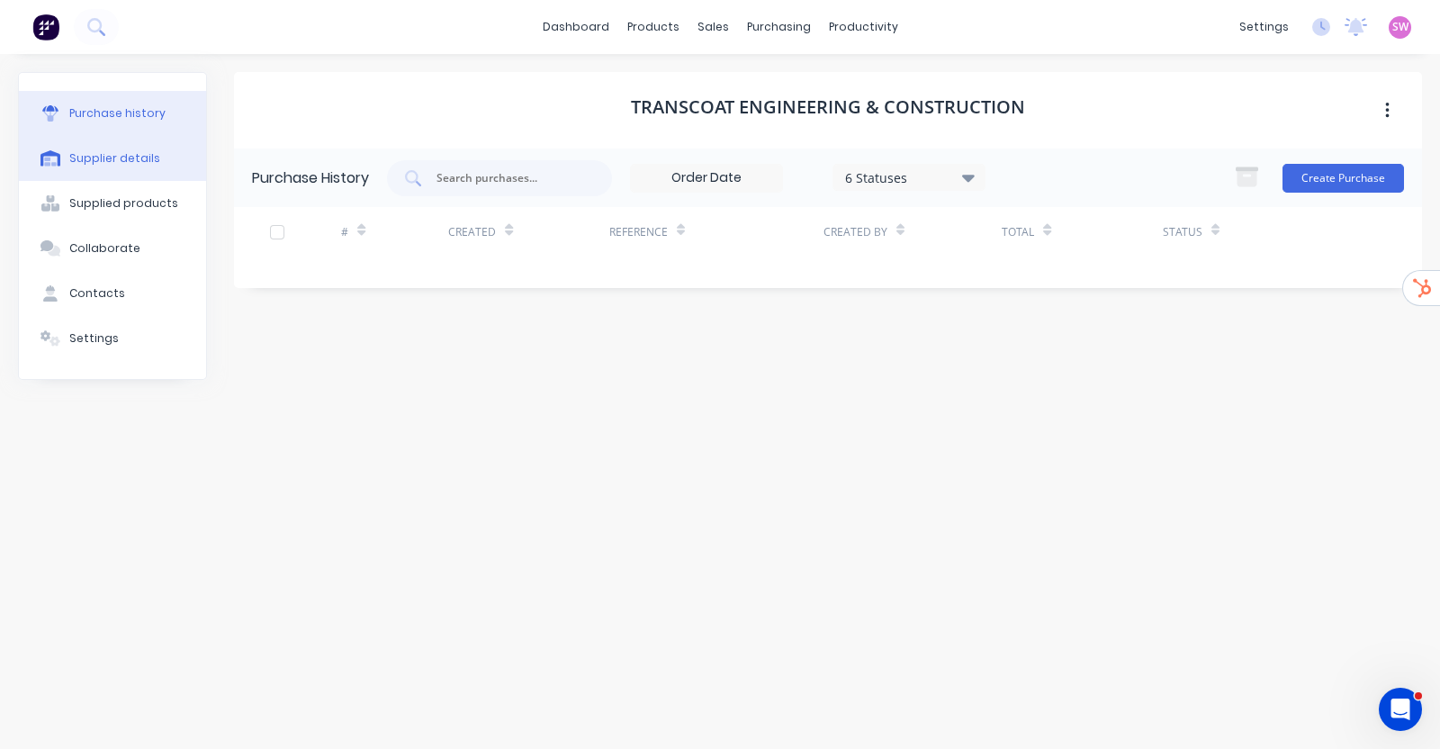
click at [148, 155] on div "Supplier details" at bounding box center [114, 158] width 91 height 16
select select "AU"
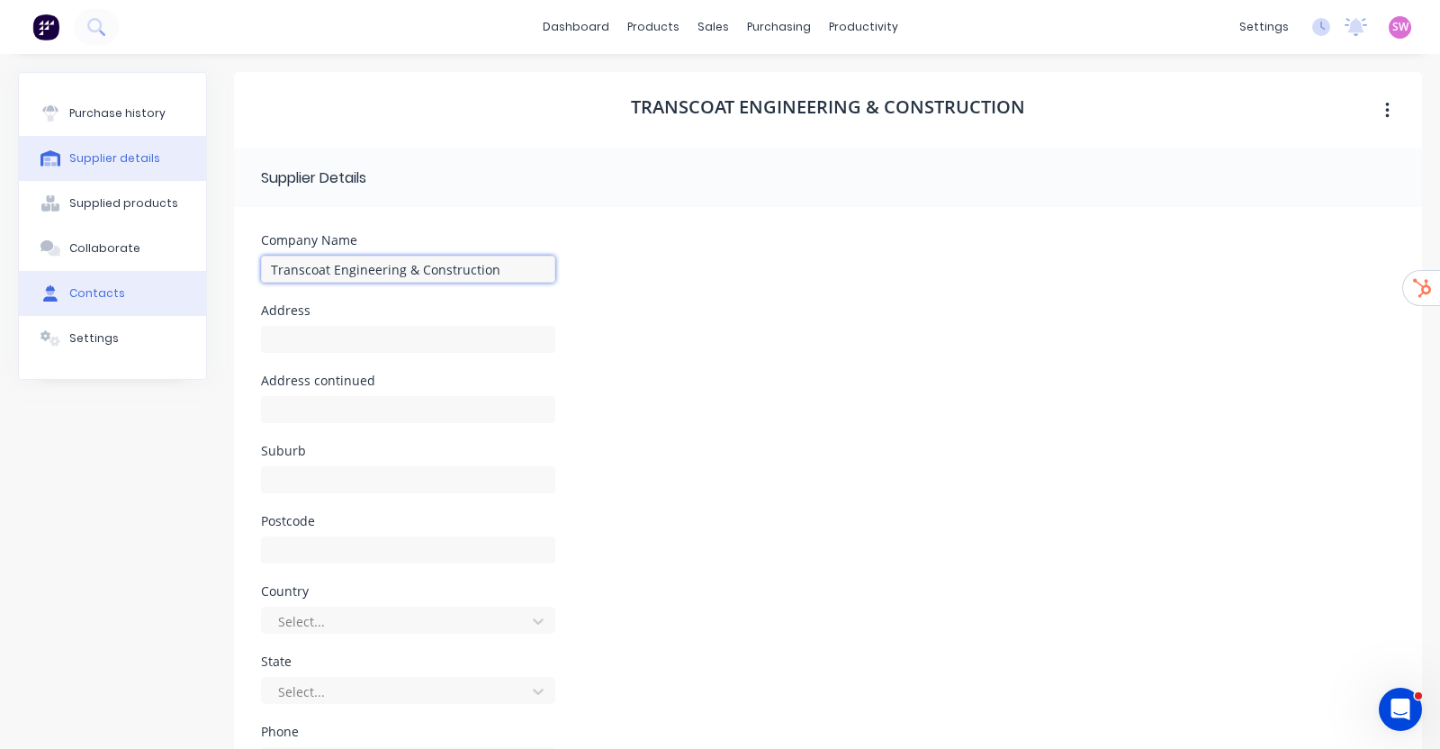
drag, startPoint x: 541, startPoint y: 274, endPoint x: 167, endPoint y: 274, distance: 373.4
click at [167, 274] on div "Purchase history Supplier details Supplied products Collaborate Contacts Settin…" at bounding box center [720, 517] width 1404 height 891
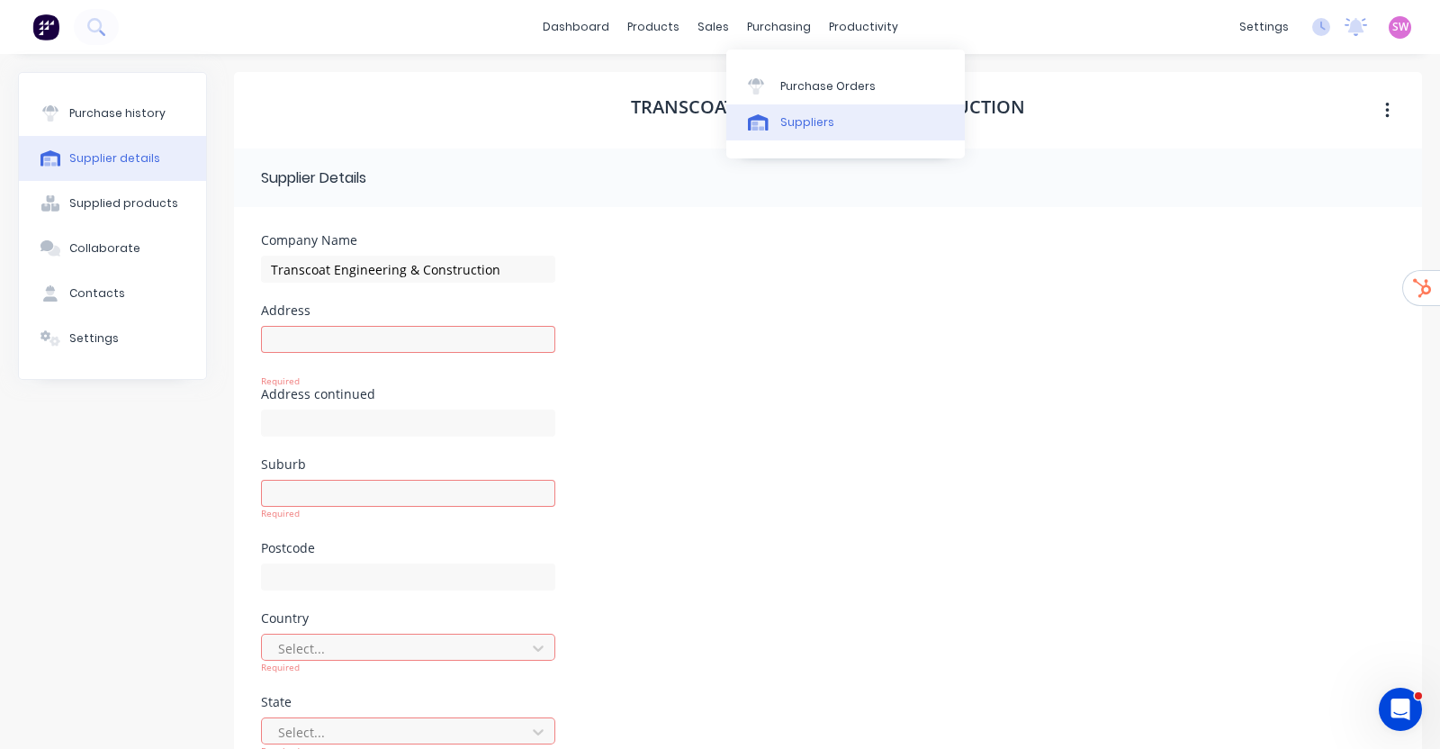
click at [775, 121] on link "Suppliers" at bounding box center [845, 122] width 238 height 36
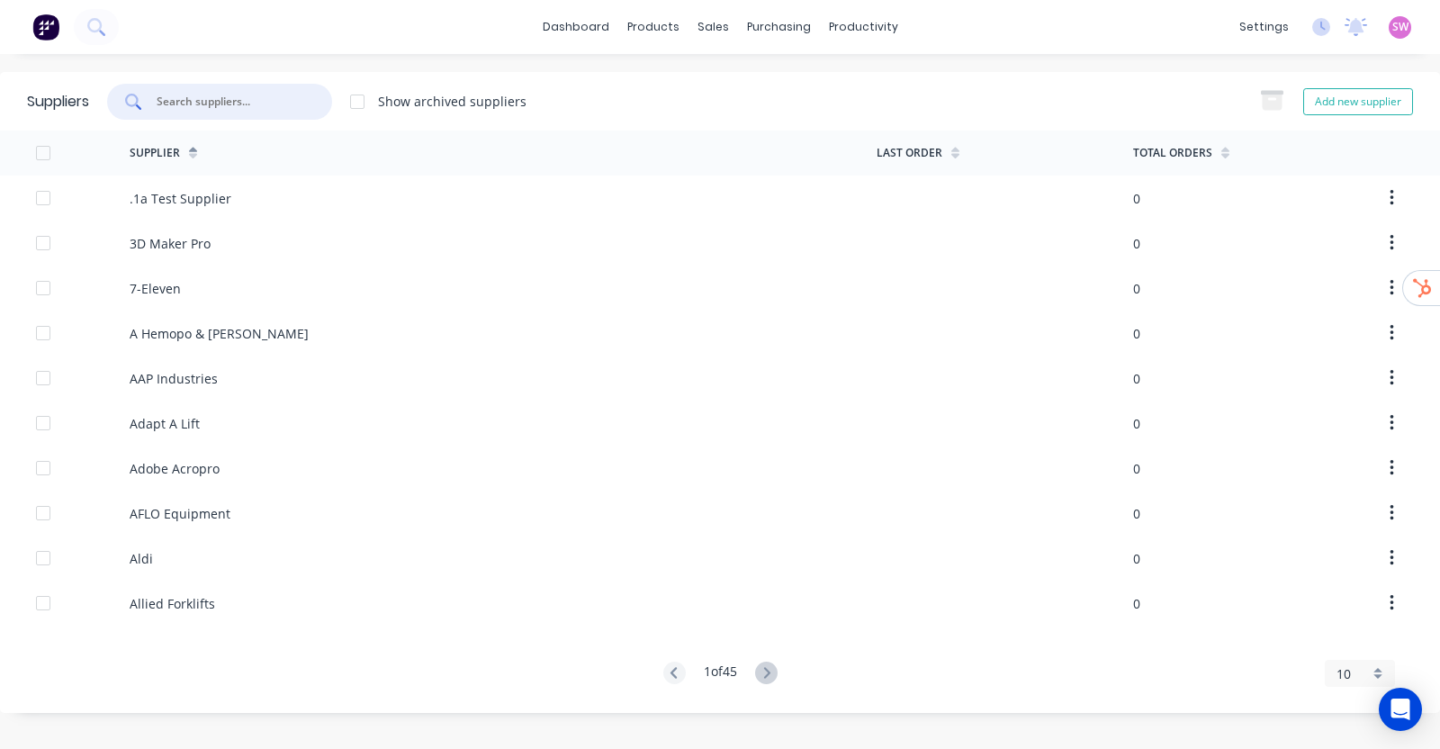
click at [280, 108] on input "text" at bounding box center [229, 102] width 149 height 18
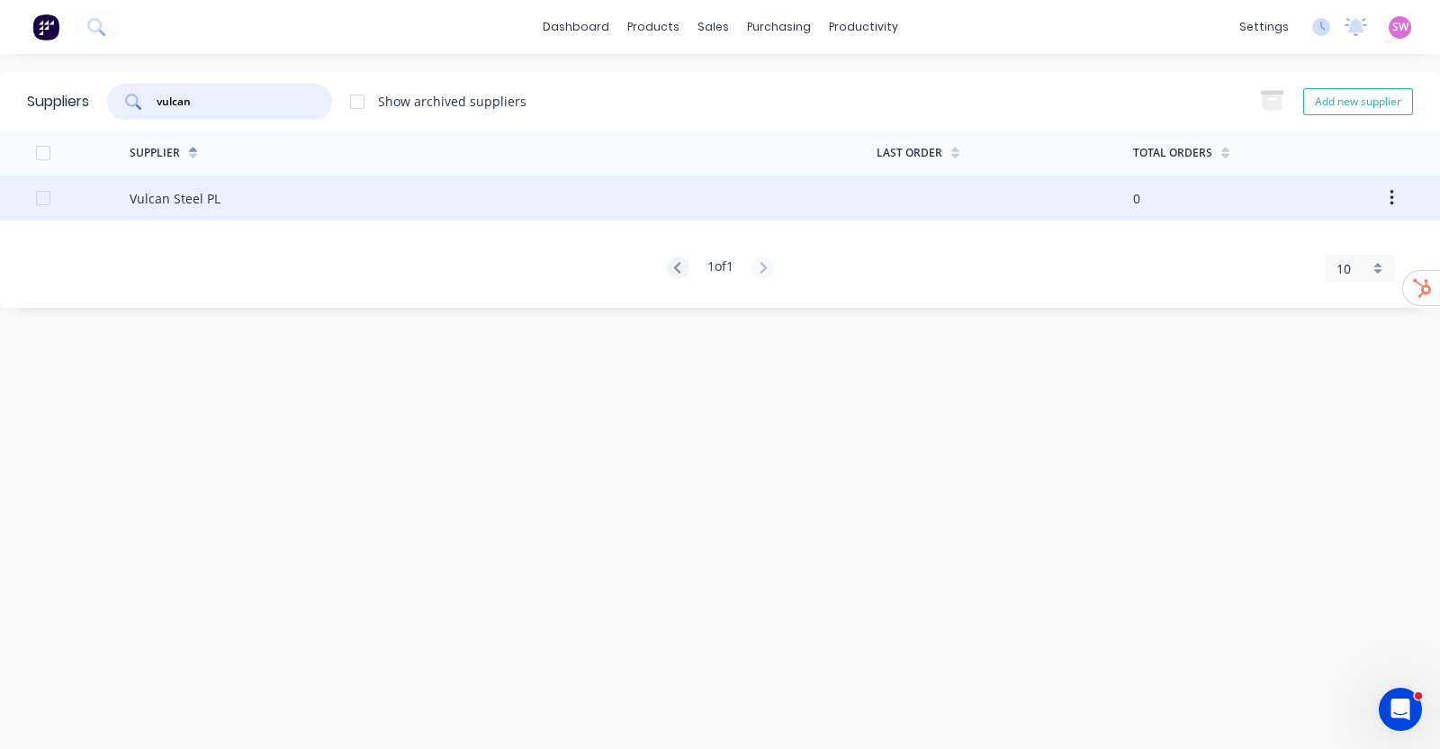
type input "vulcan"
click at [226, 209] on div "Vulcan Steel PL" at bounding box center [503, 197] width 747 height 45
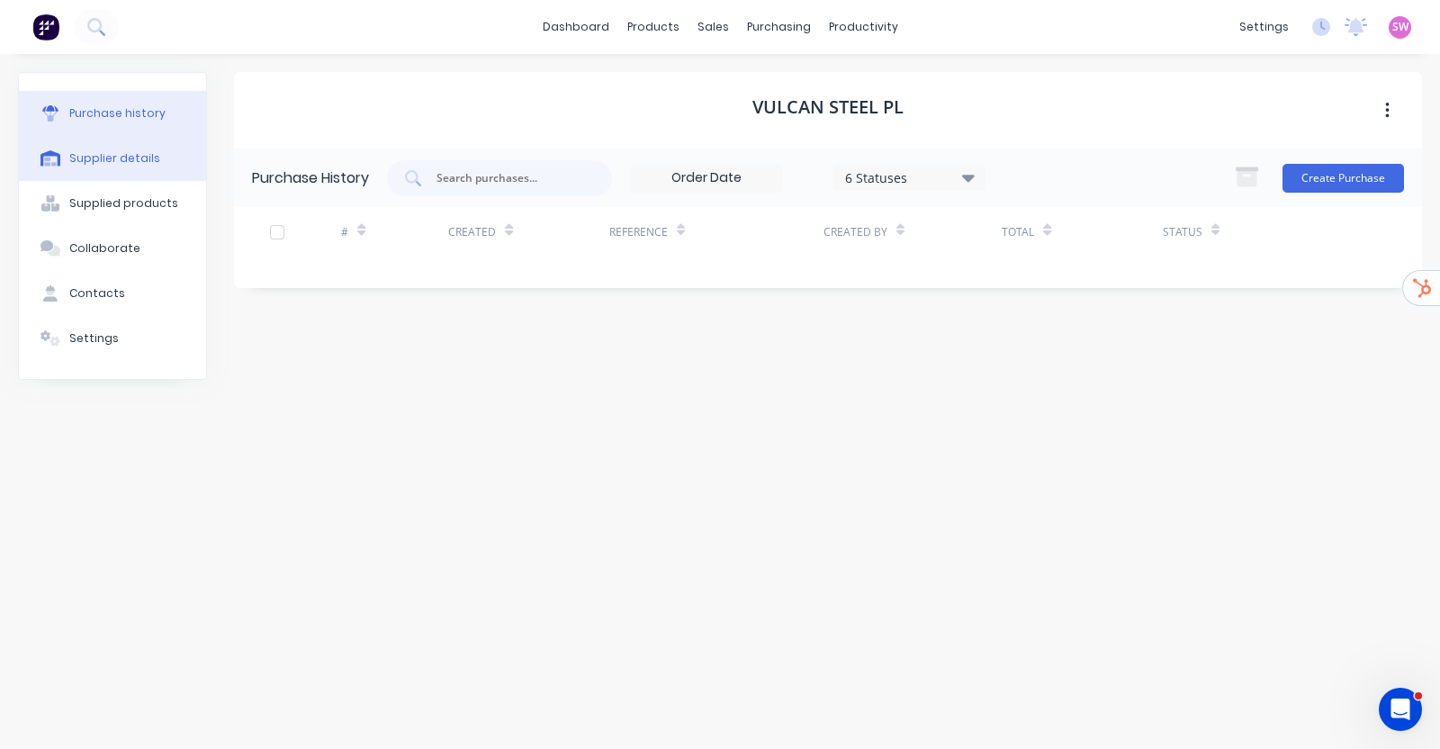
click at [144, 164] on div "Supplier details" at bounding box center [114, 158] width 91 height 16
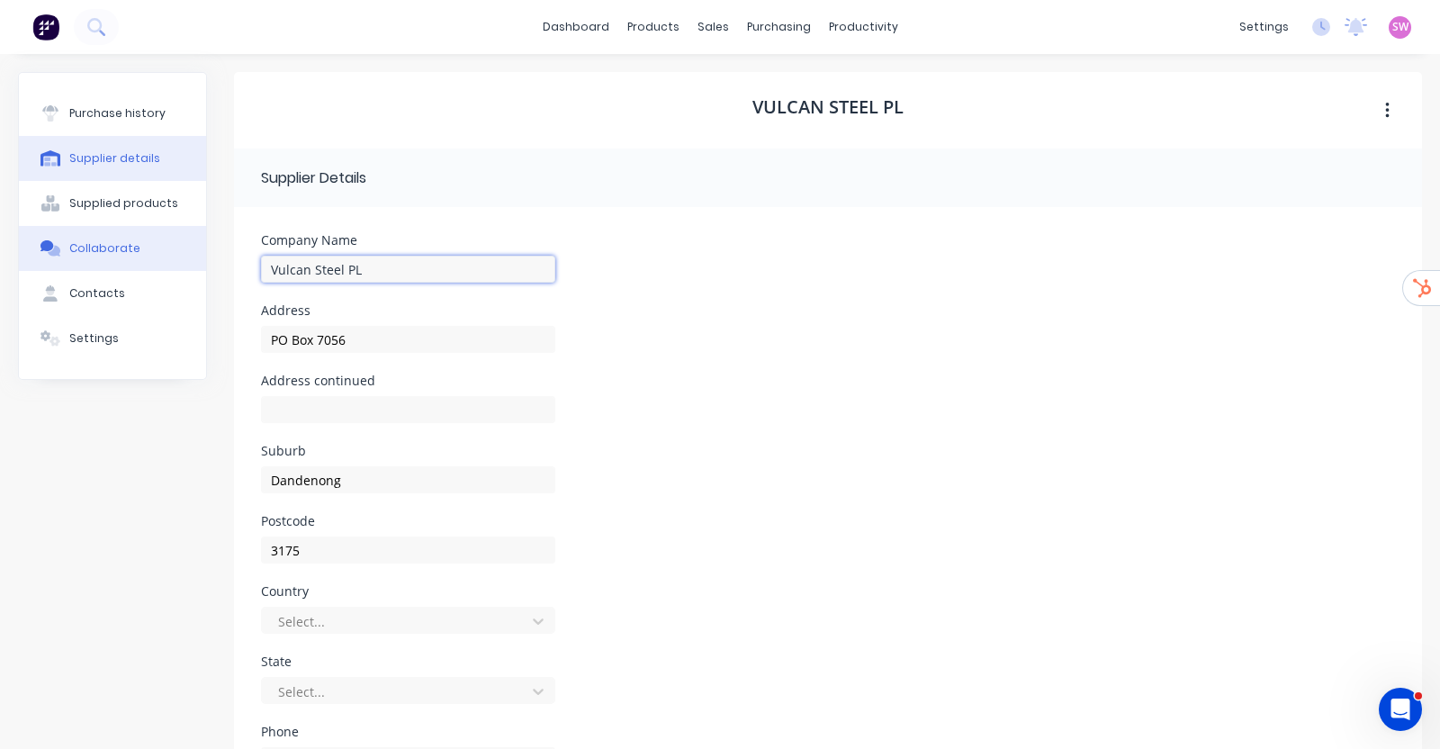
drag, startPoint x: 404, startPoint y: 269, endPoint x: 124, endPoint y: 227, distance: 283.0
click at [124, 227] on div "Purchase history Supplier details Supplied products Collaborate Contacts Settin…" at bounding box center [720, 517] width 1404 height 891
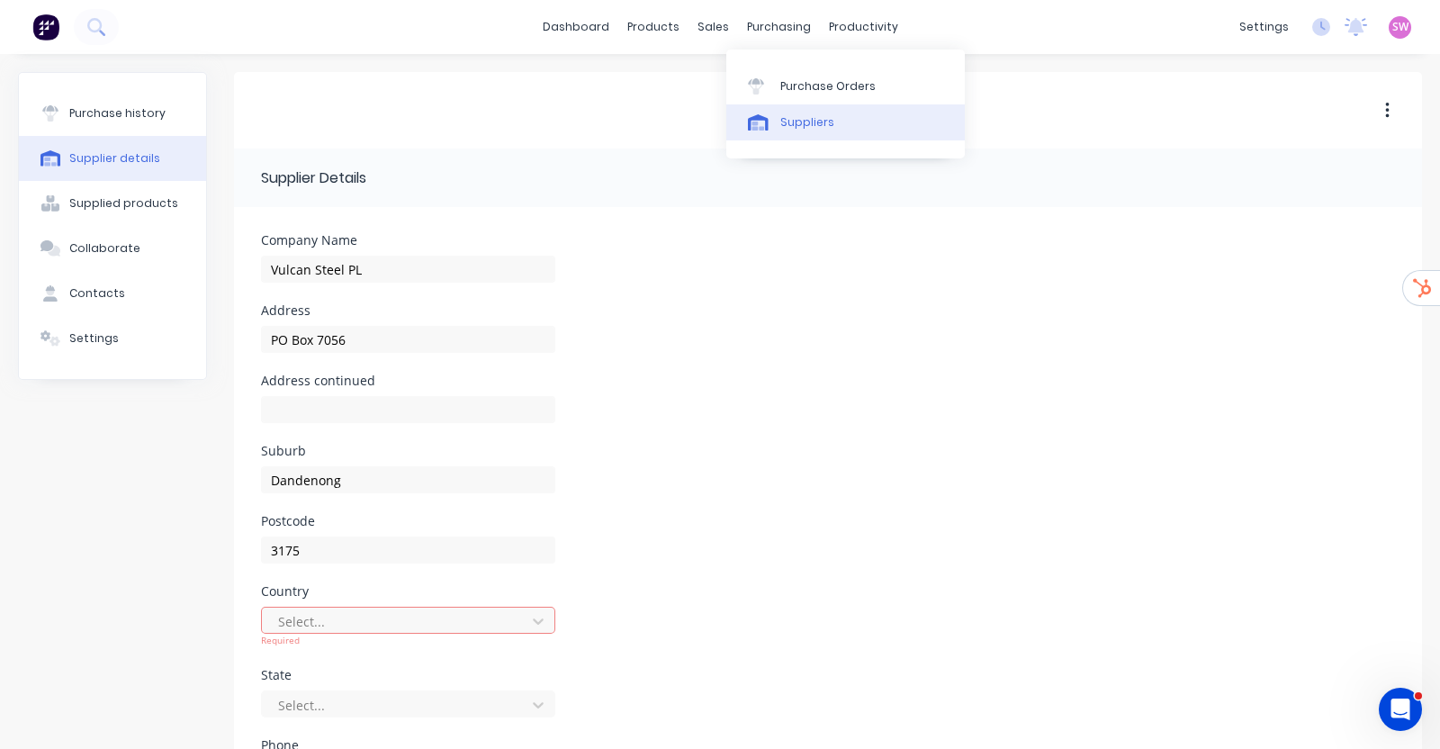
click at [790, 126] on div "Suppliers" at bounding box center [807, 122] width 54 height 16
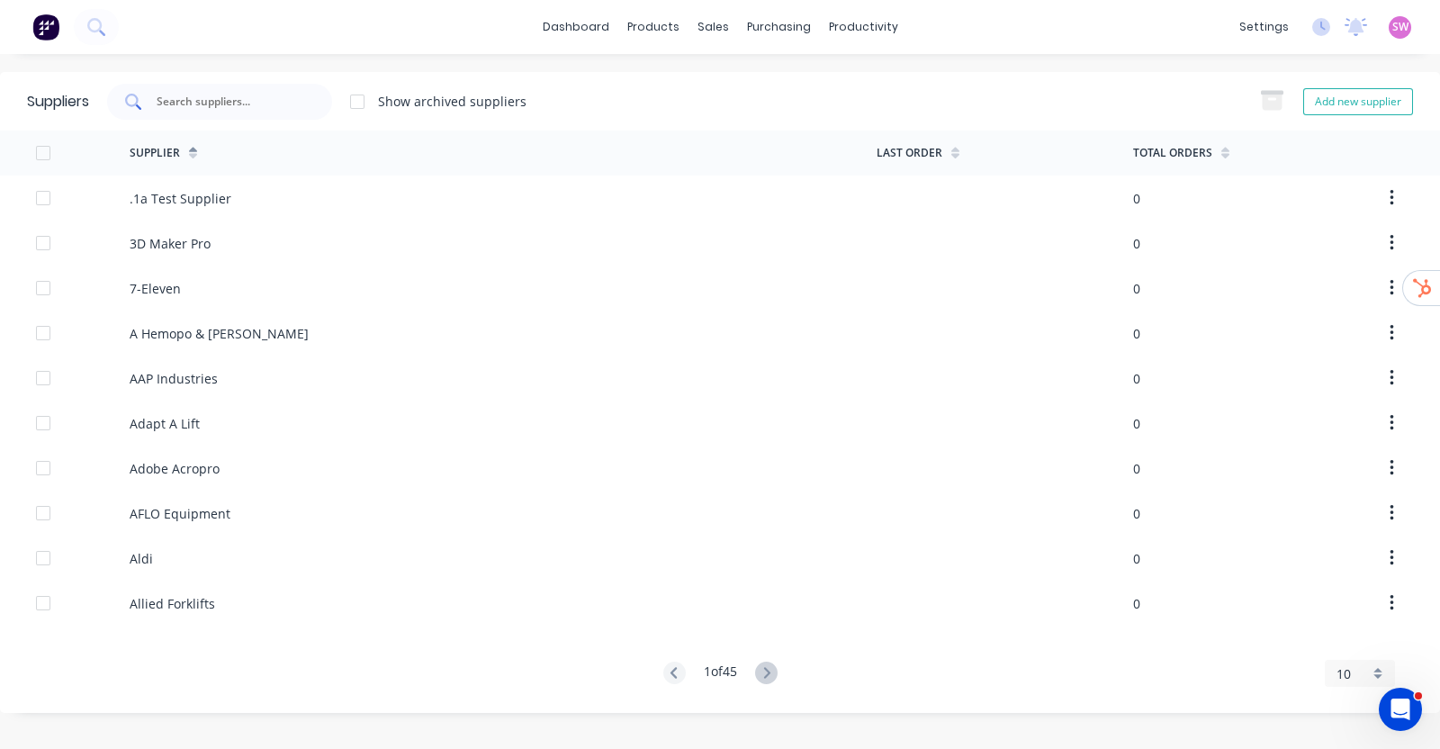
click at [246, 105] on input "text" at bounding box center [229, 102] width 149 height 18
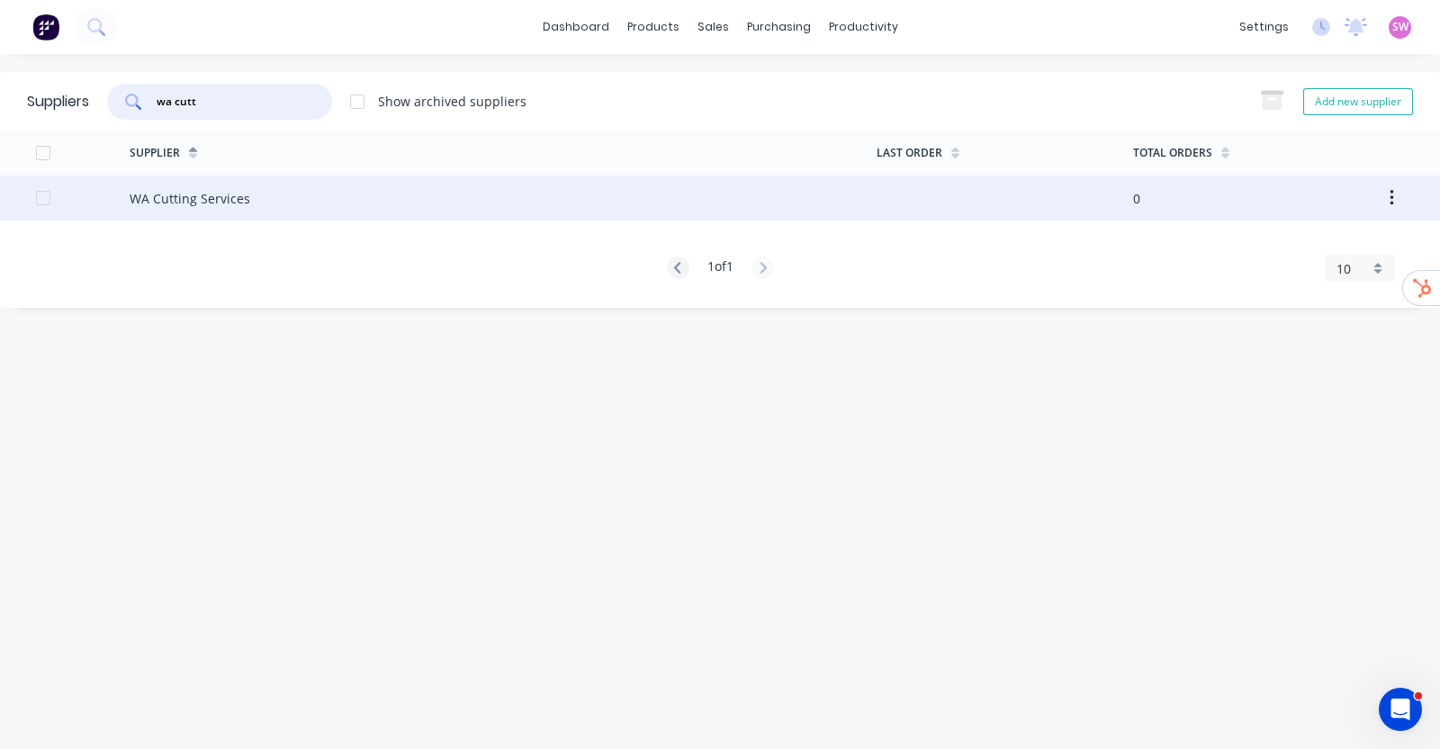
type input "wa cutt"
click at [218, 199] on div "WA Cutting Services" at bounding box center [190, 198] width 121 height 19
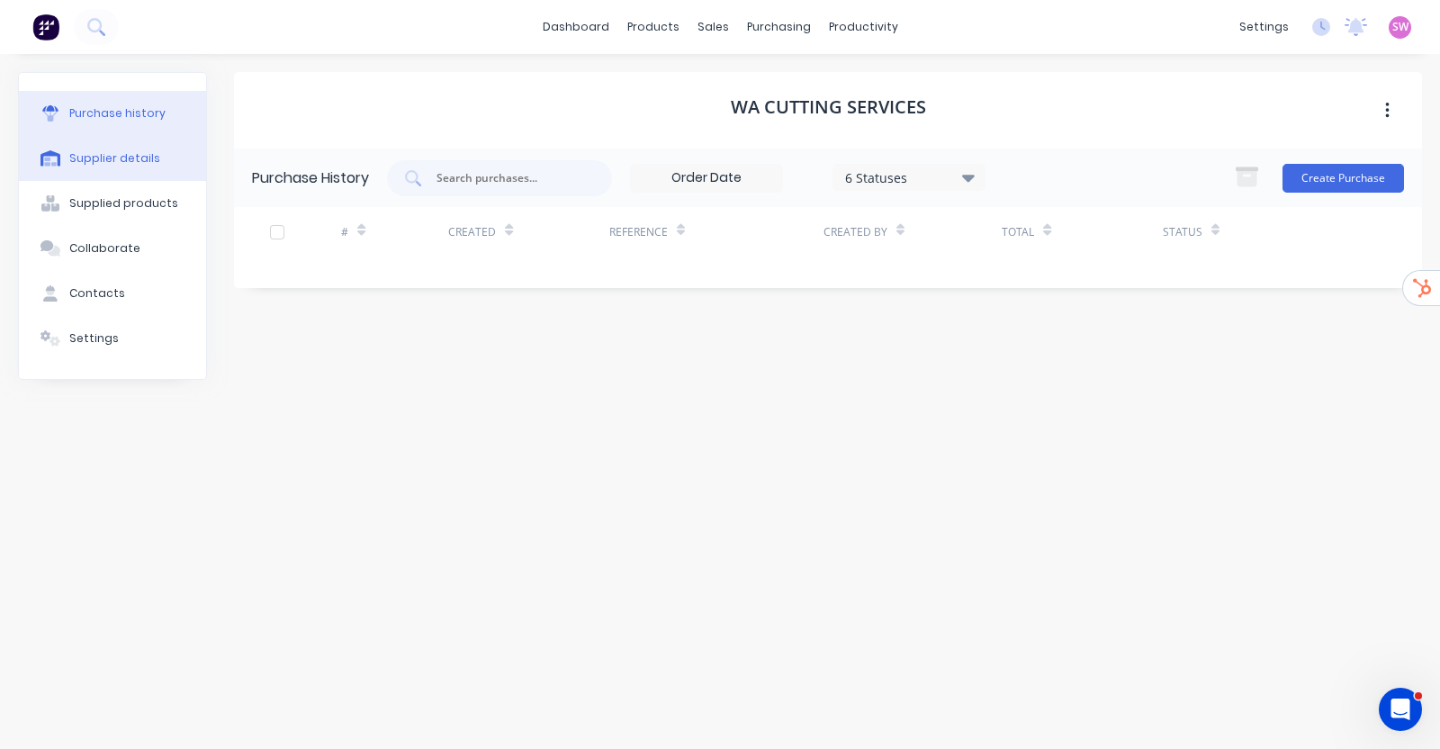
click at [169, 148] on button "Supplier details" at bounding box center [112, 158] width 187 height 45
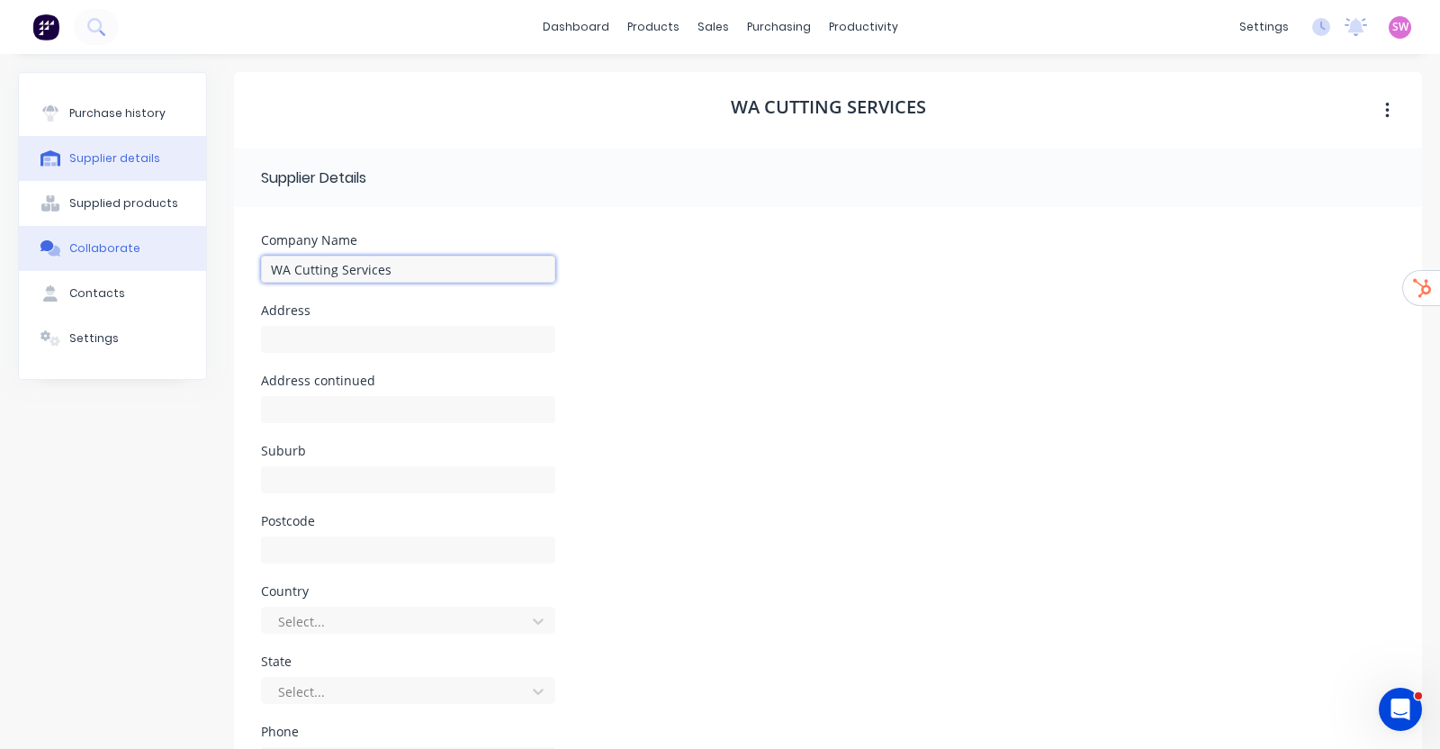
drag, startPoint x: 408, startPoint y: 262, endPoint x: 151, endPoint y: 240, distance: 257.4
click at [161, 239] on div "Purchase history Supplier details Supplied products Collaborate Contacts Settin…" at bounding box center [720, 517] width 1404 height 891
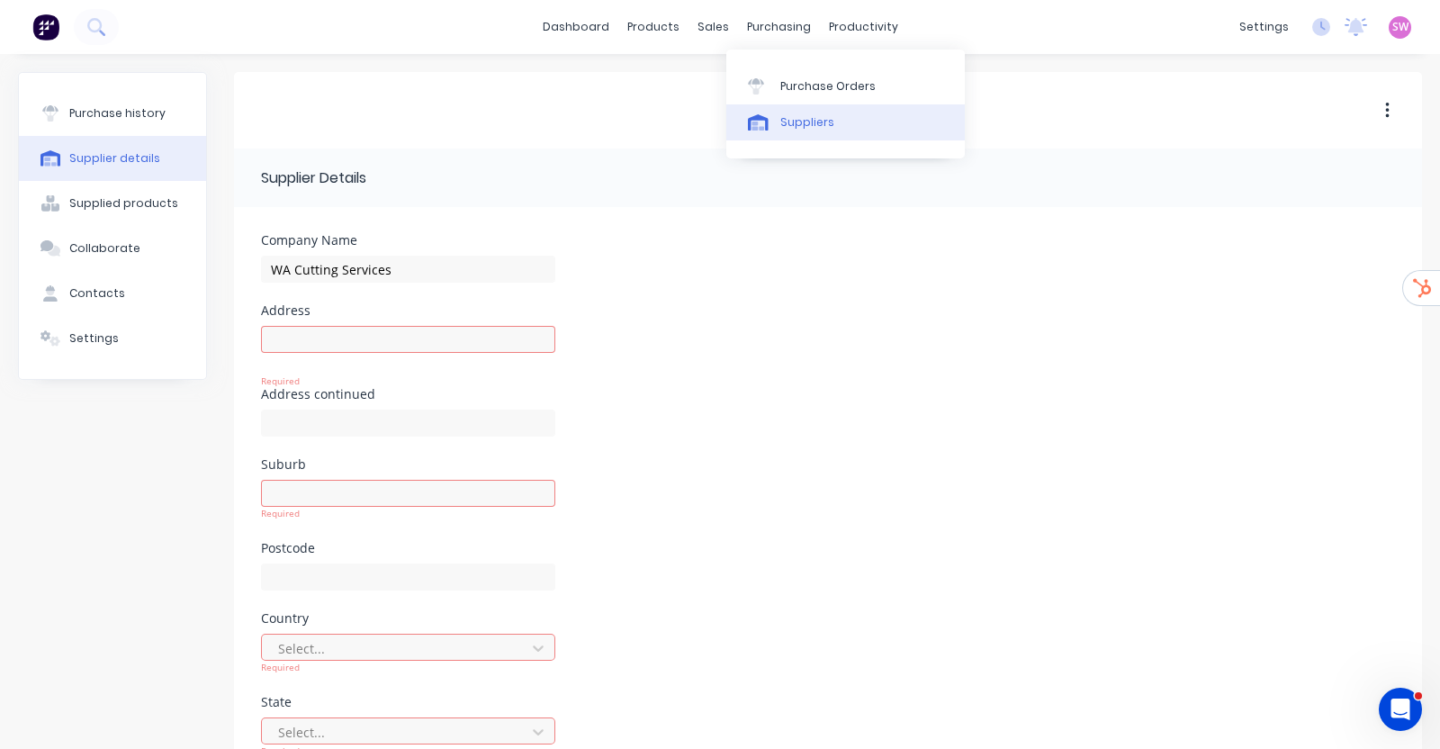
click at [783, 123] on div "Suppliers" at bounding box center [807, 122] width 54 height 16
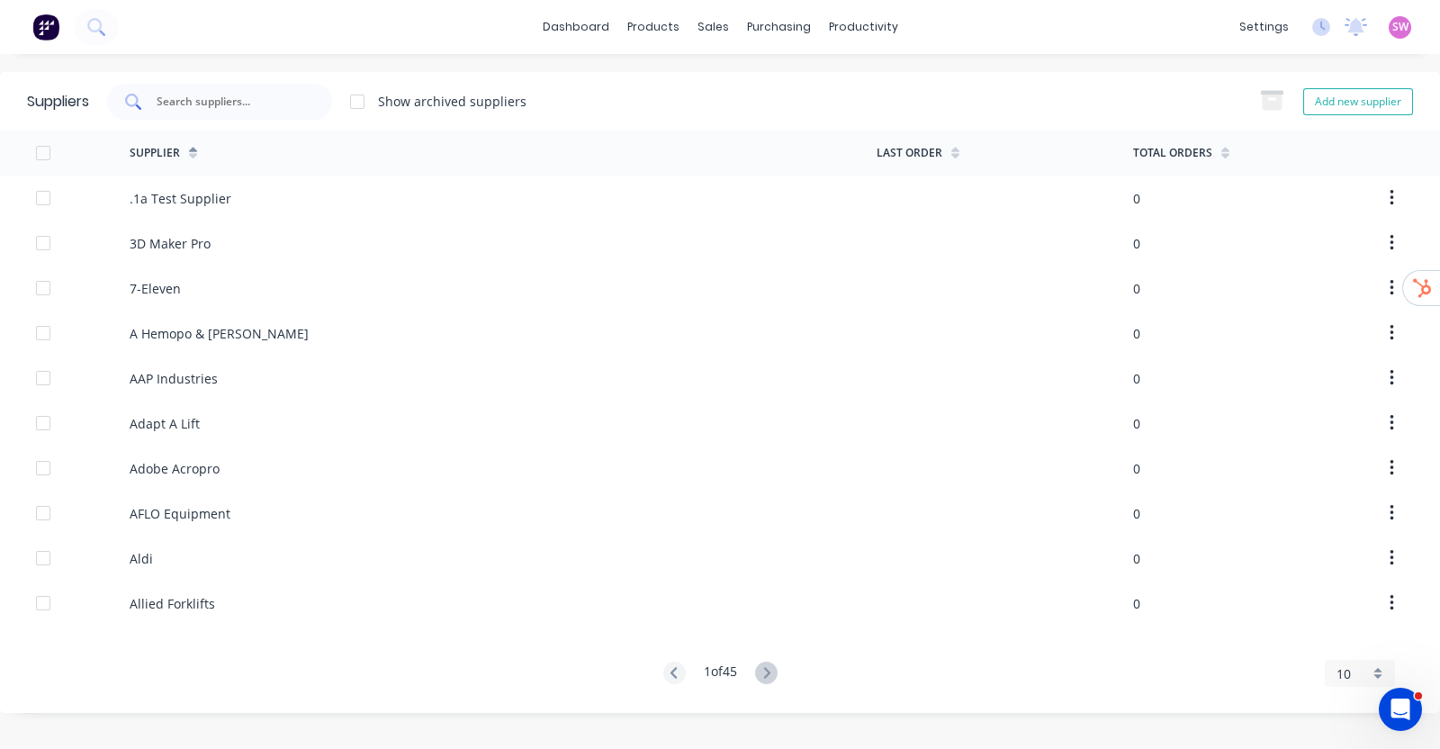
click at [248, 103] on input "text" at bounding box center [229, 102] width 149 height 18
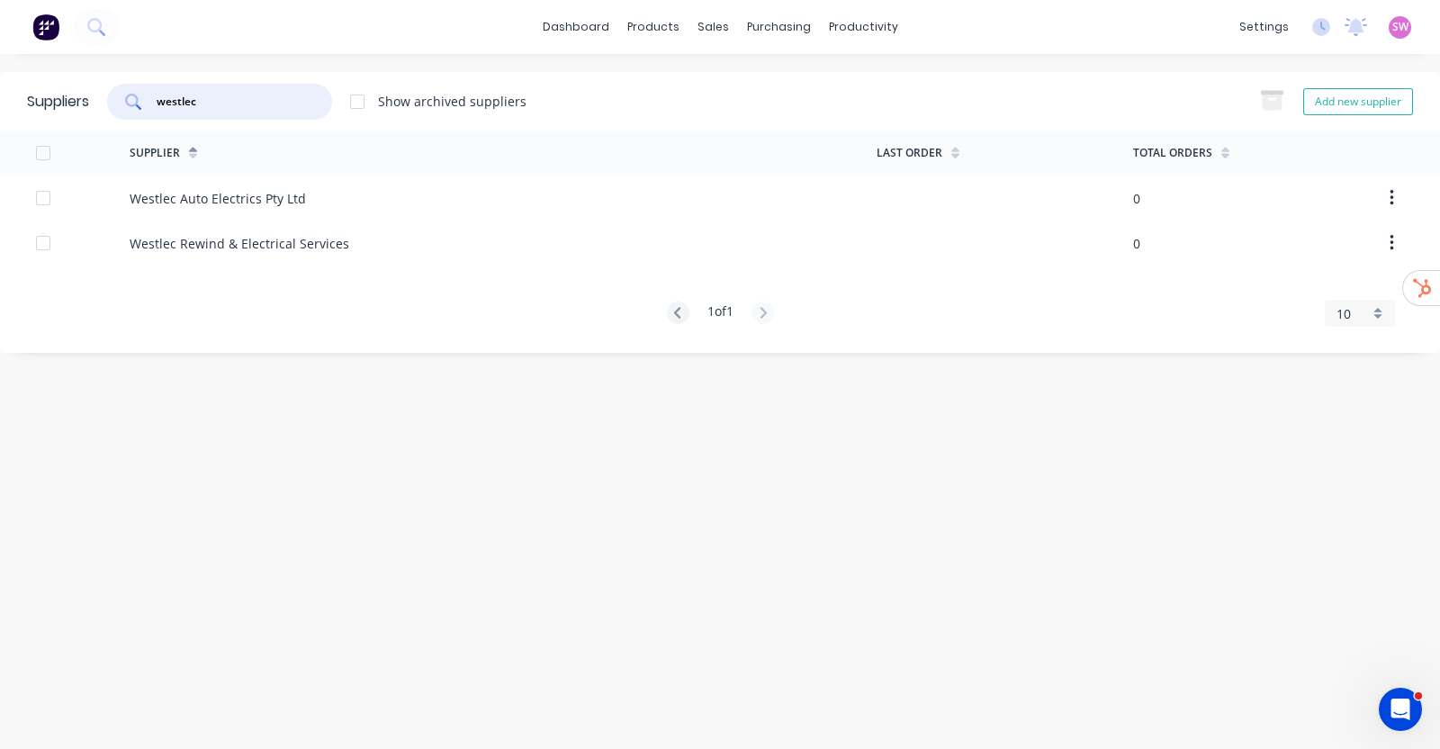
type input "westlec"
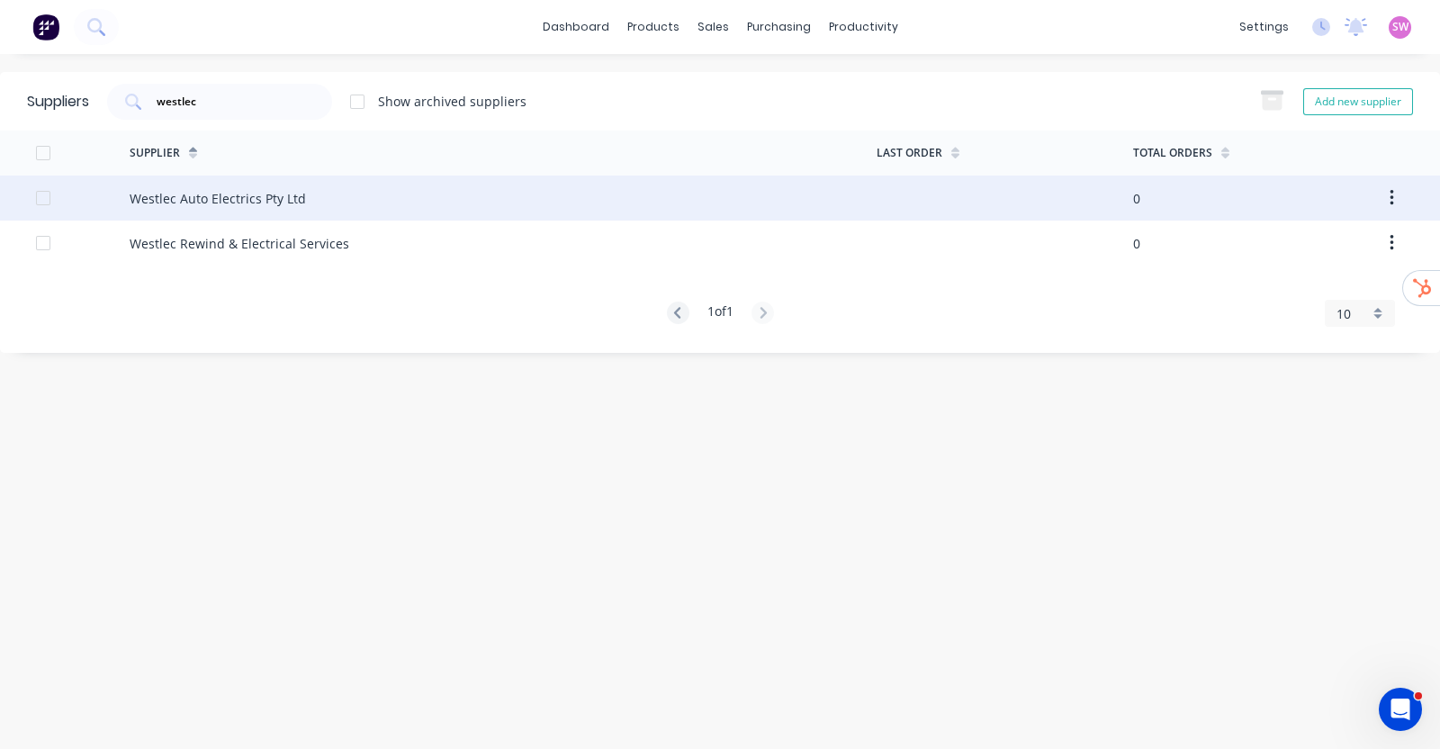
click at [264, 184] on div "Westlec Auto Electrics Pty Ltd" at bounding box center [503, 197] width 747 height 45
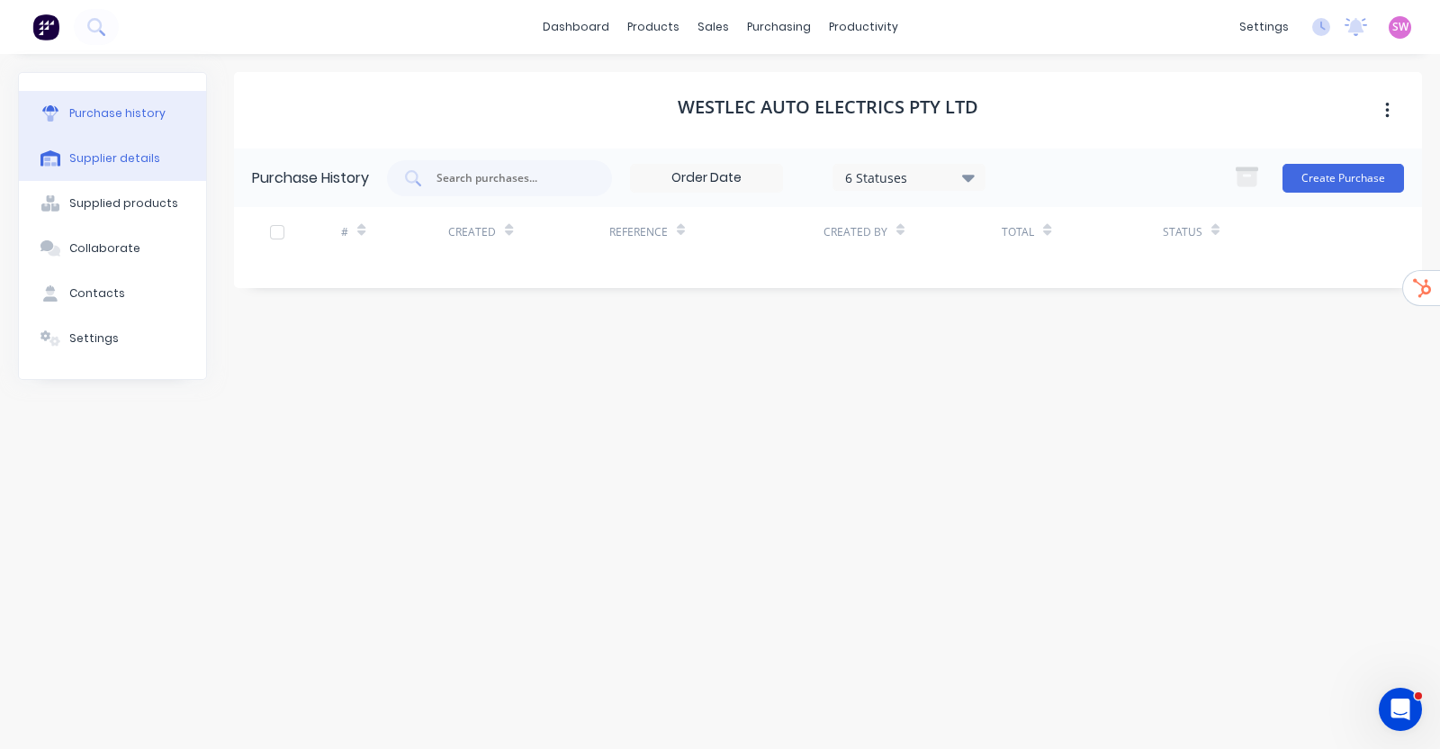
click at [130, 147] on button "Supplier details" at bounding box center [112, 158] width 187 height 45
select select "AU"
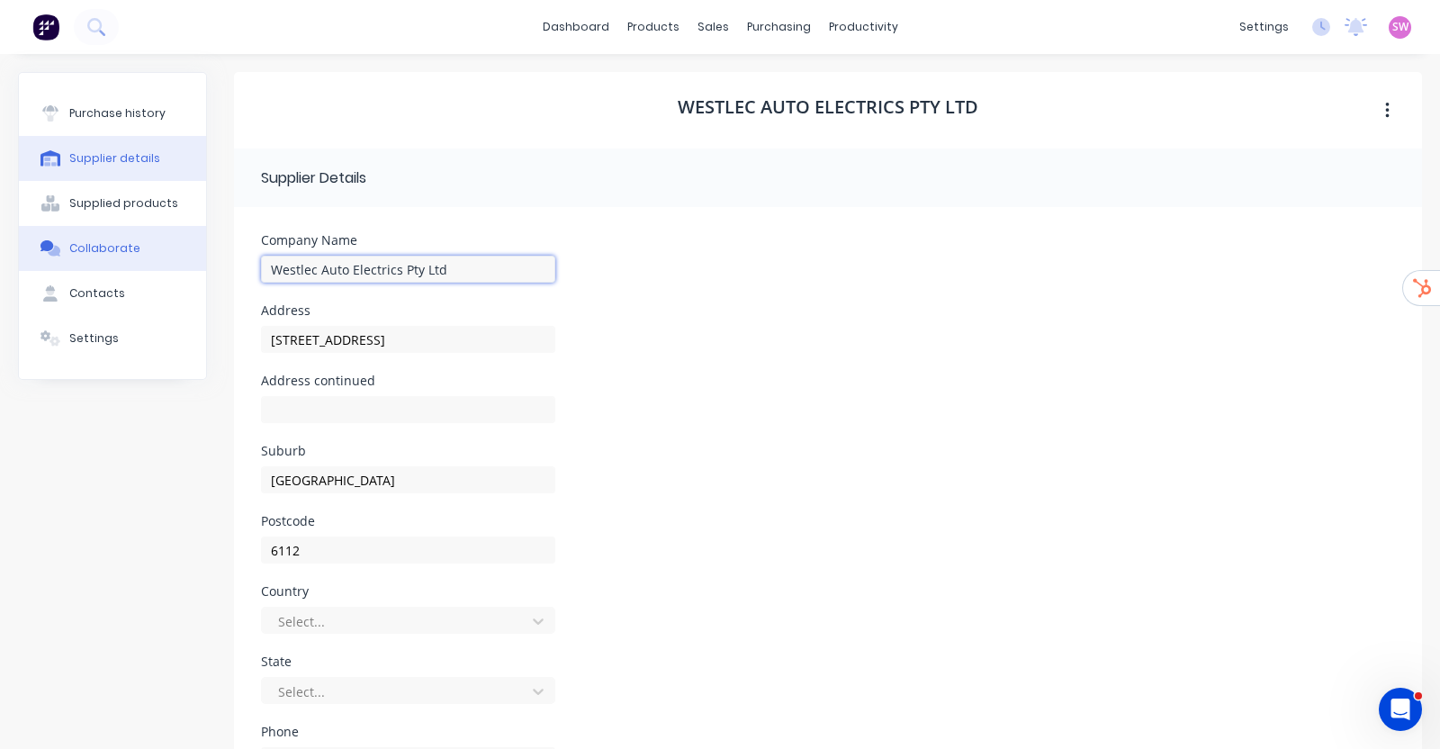
drag, startPoint x: 446, startPoint y: 258, endPoint x: 127, endPoint y: 225, distance: 321.2
click at [135, 225] on div "Purchase history Supplier details Supplied products Collaborate Contacts Settin…" at bounding box center [720, 517] width 1404 height 891
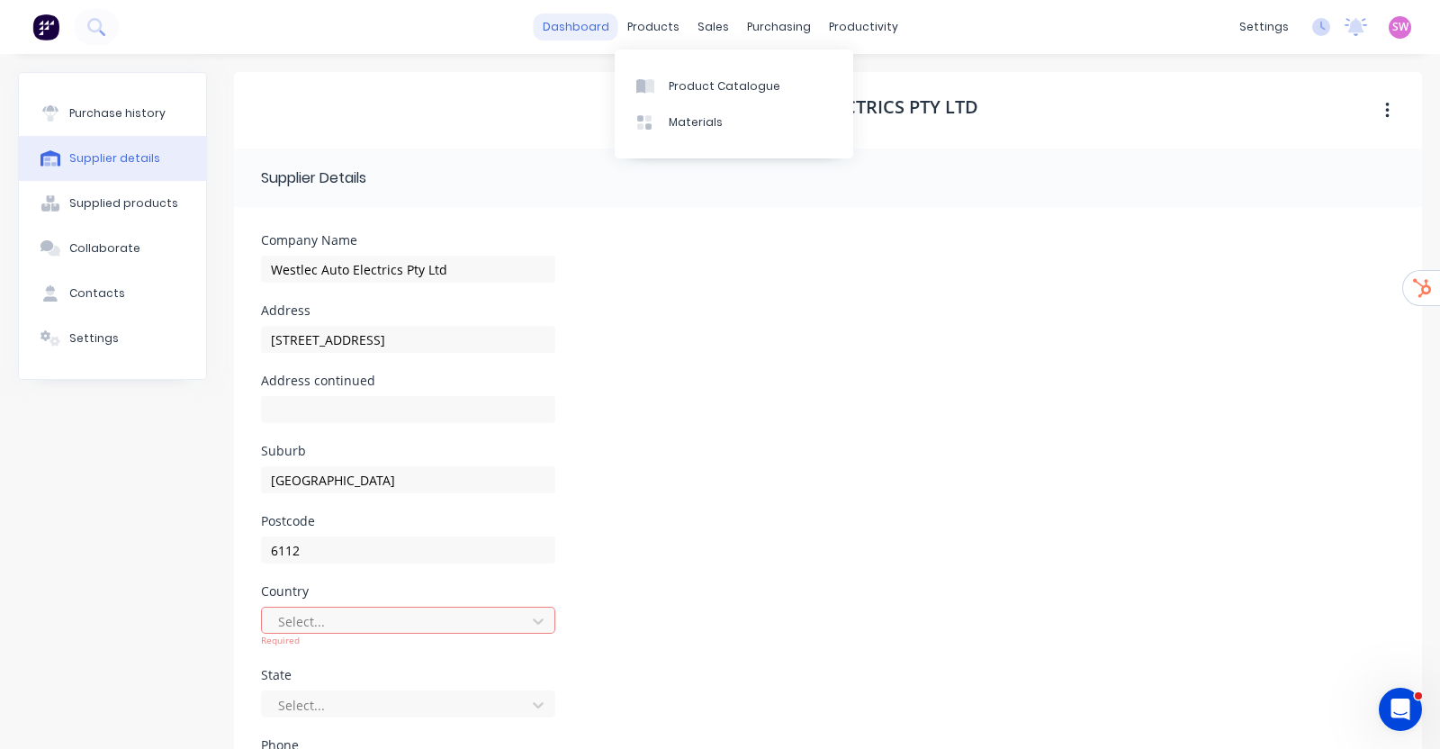
click at [572, 30] on link "dashboard" at bounding box center [576, 26] width 85 height 27
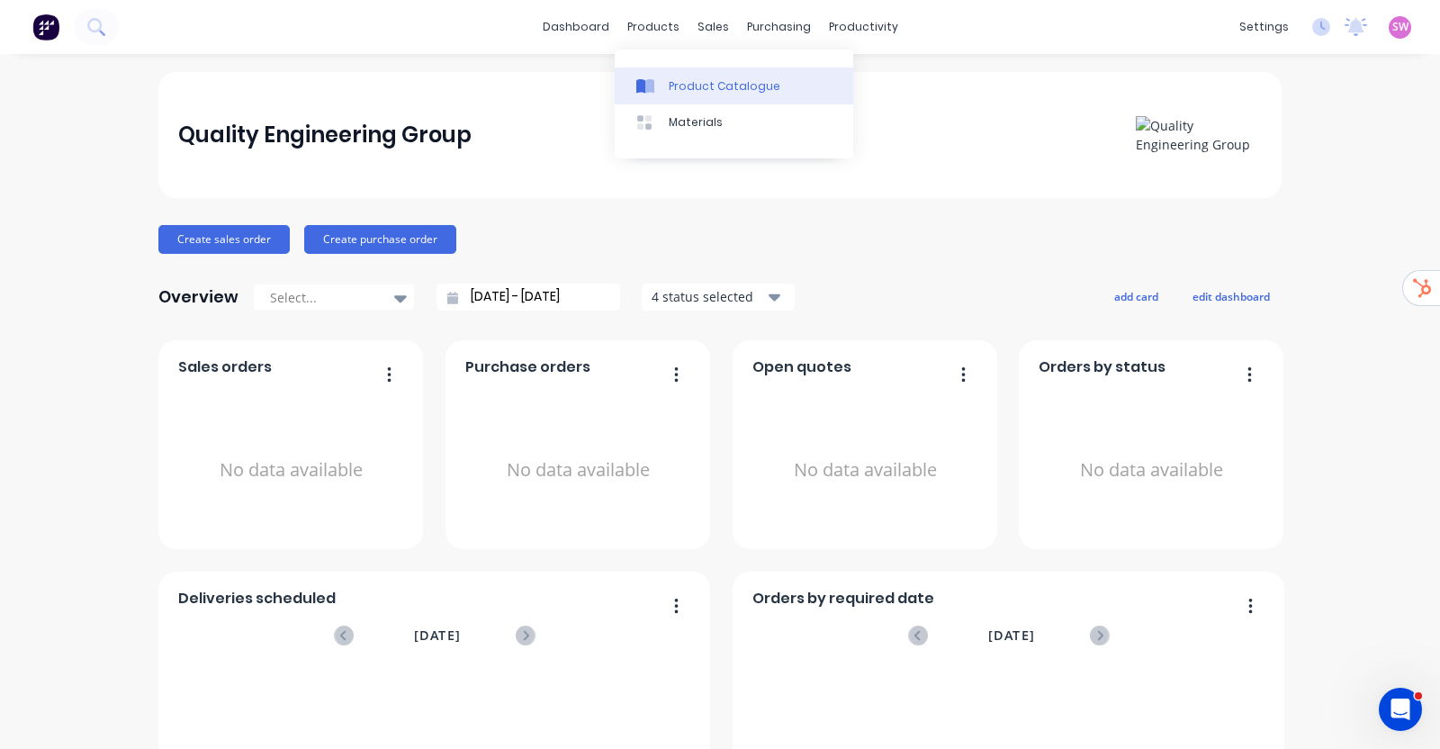
click at [670, 74] on link "Product Catalogue" at bounding box center [734, 85] width 238 height 36
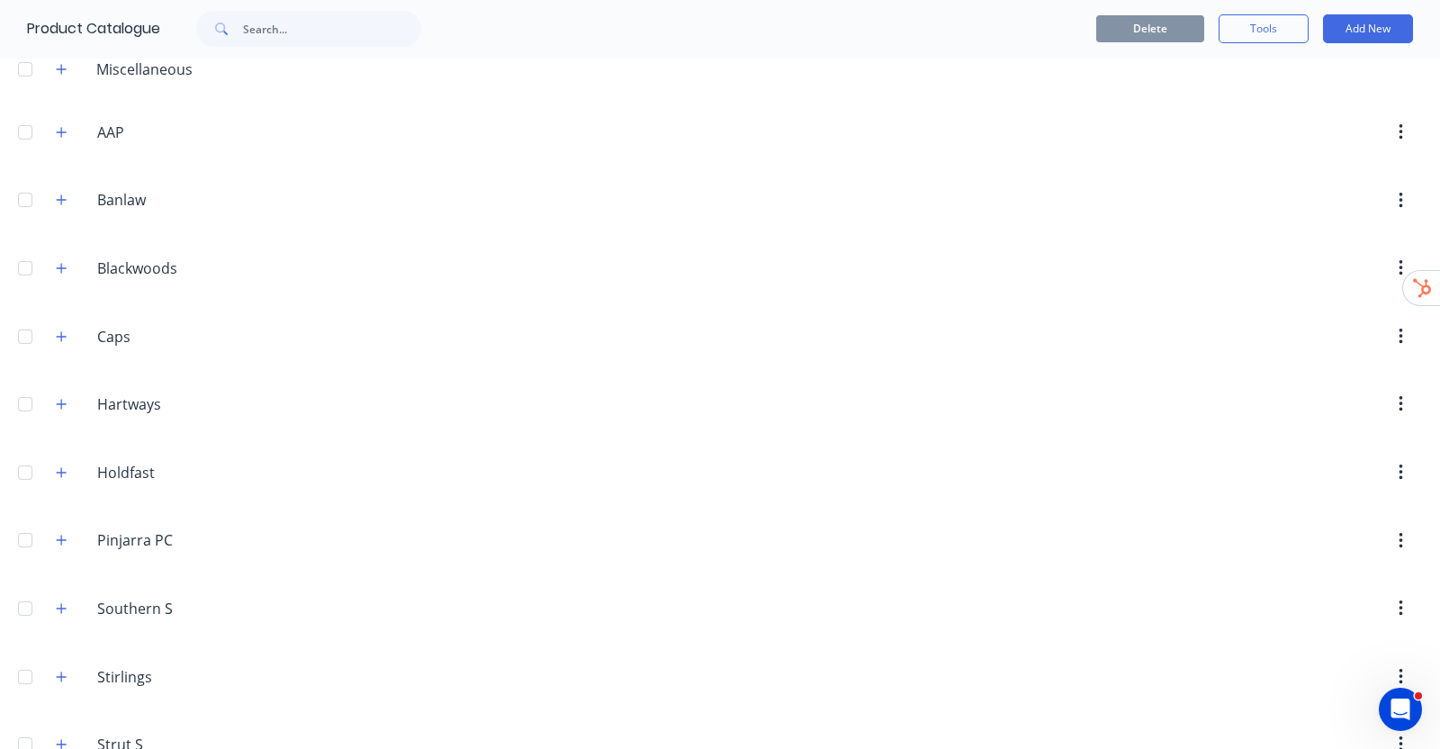
scroll to position [67, 0]
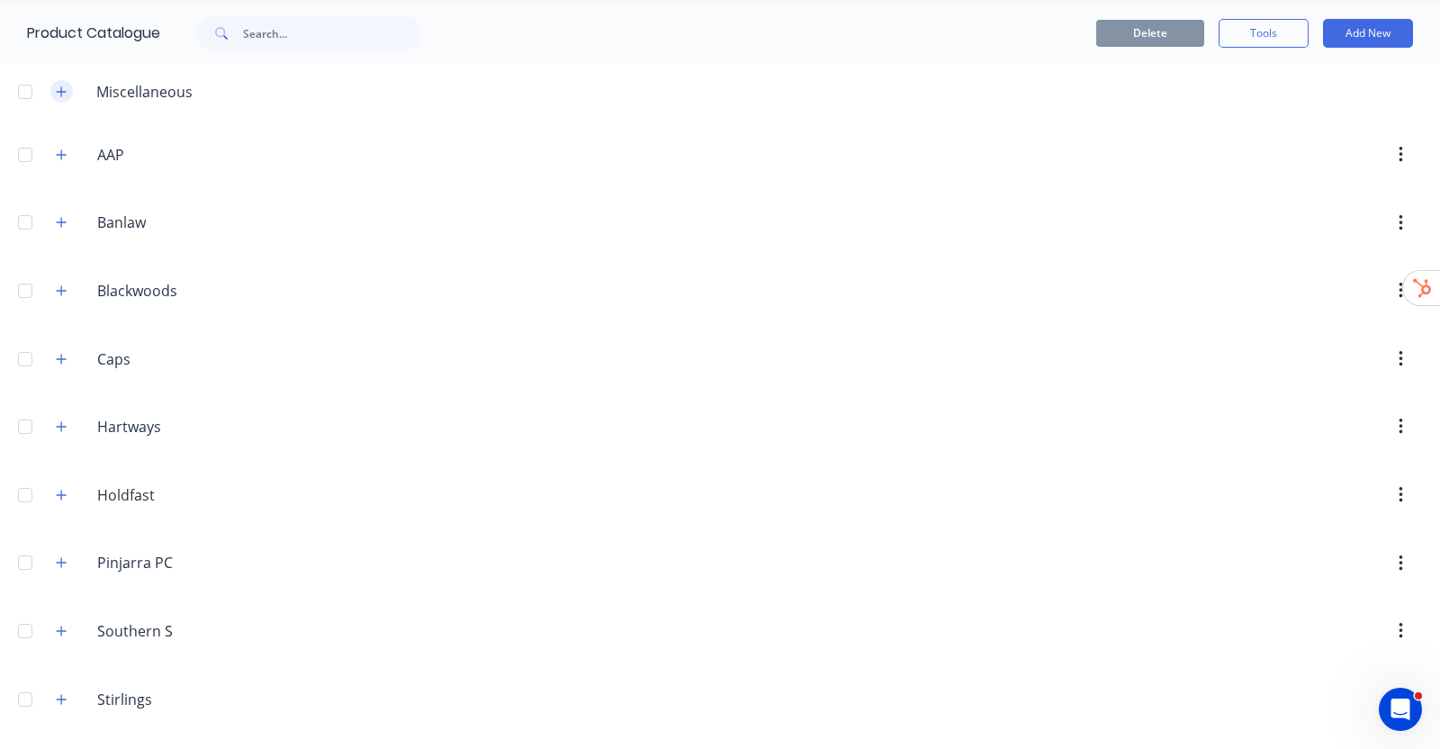
click at [67, 95] on button "button" at bounding box center [61, 91] width 22 height 22
click at [56, 146] on button "button" at bounding box center [61, 154] width 22 height 22
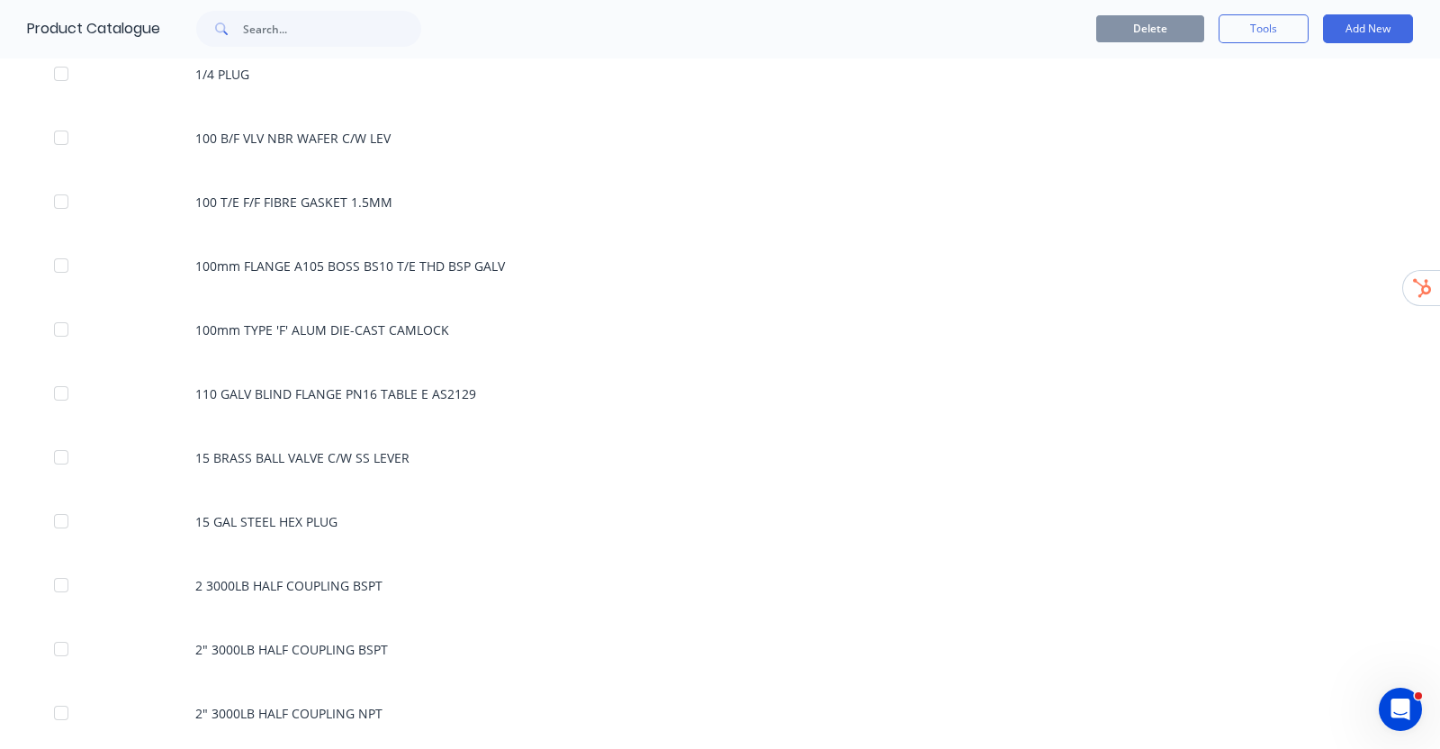
scroll to position [0, 0]
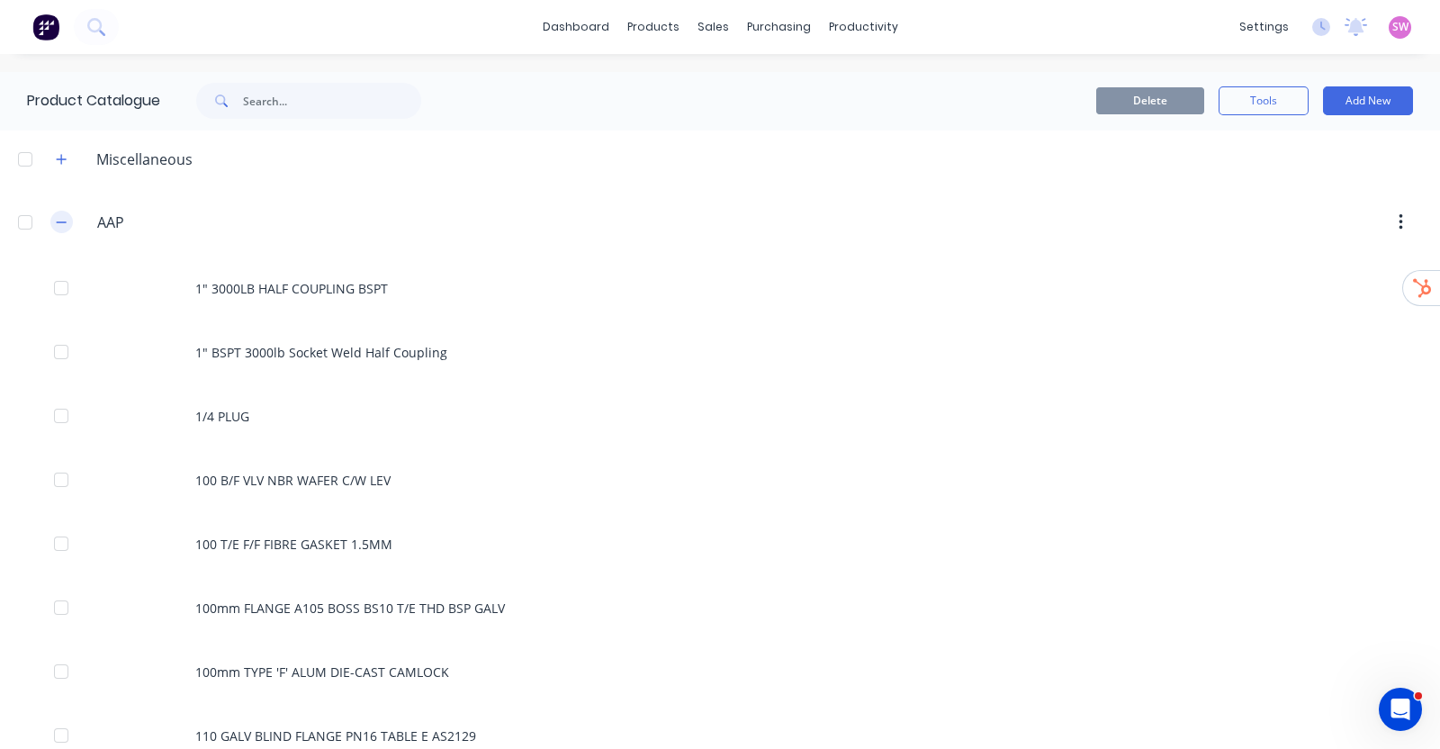
click at [67, 223] on button "button" at bounding box center [61, 222] width 22 height 22
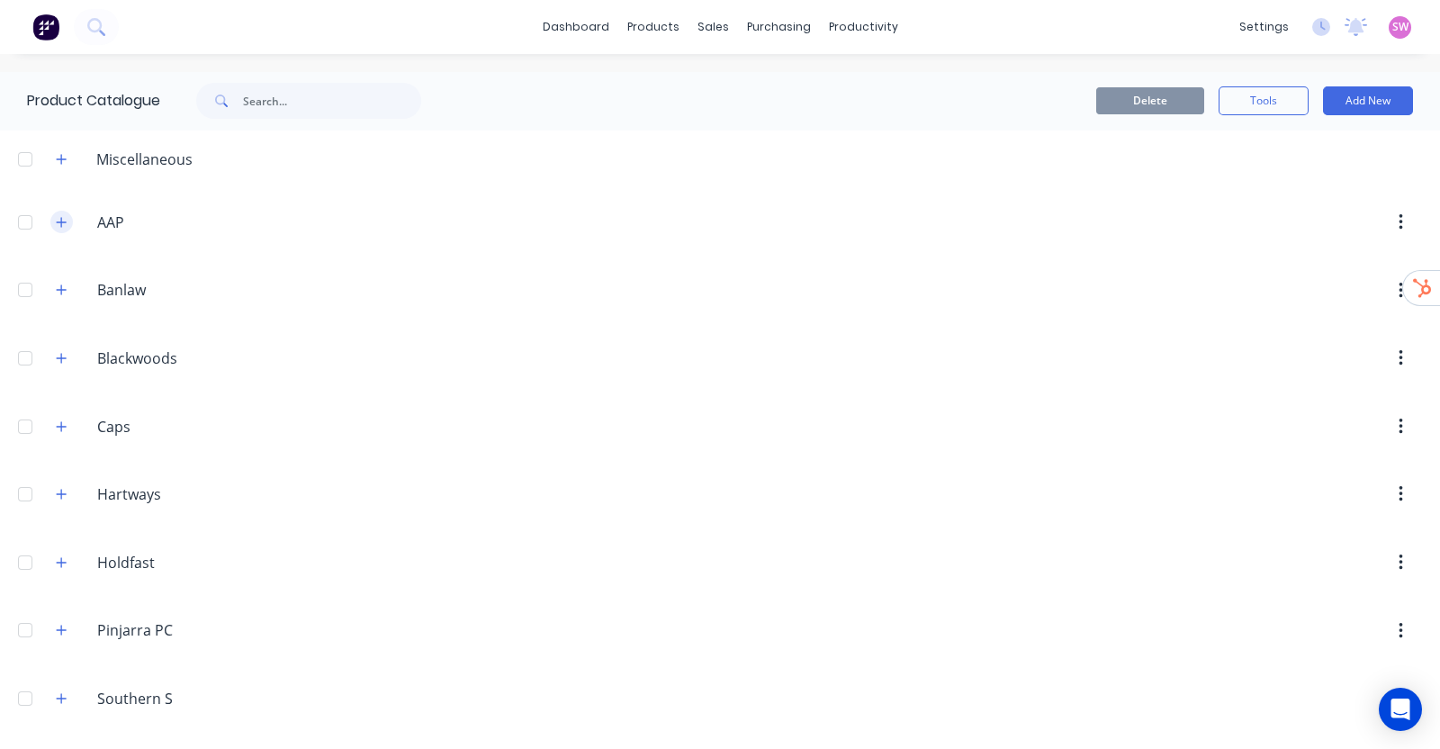
click at [52, 220] on button "button" at bounding box center [61, 222] width 22 height 22
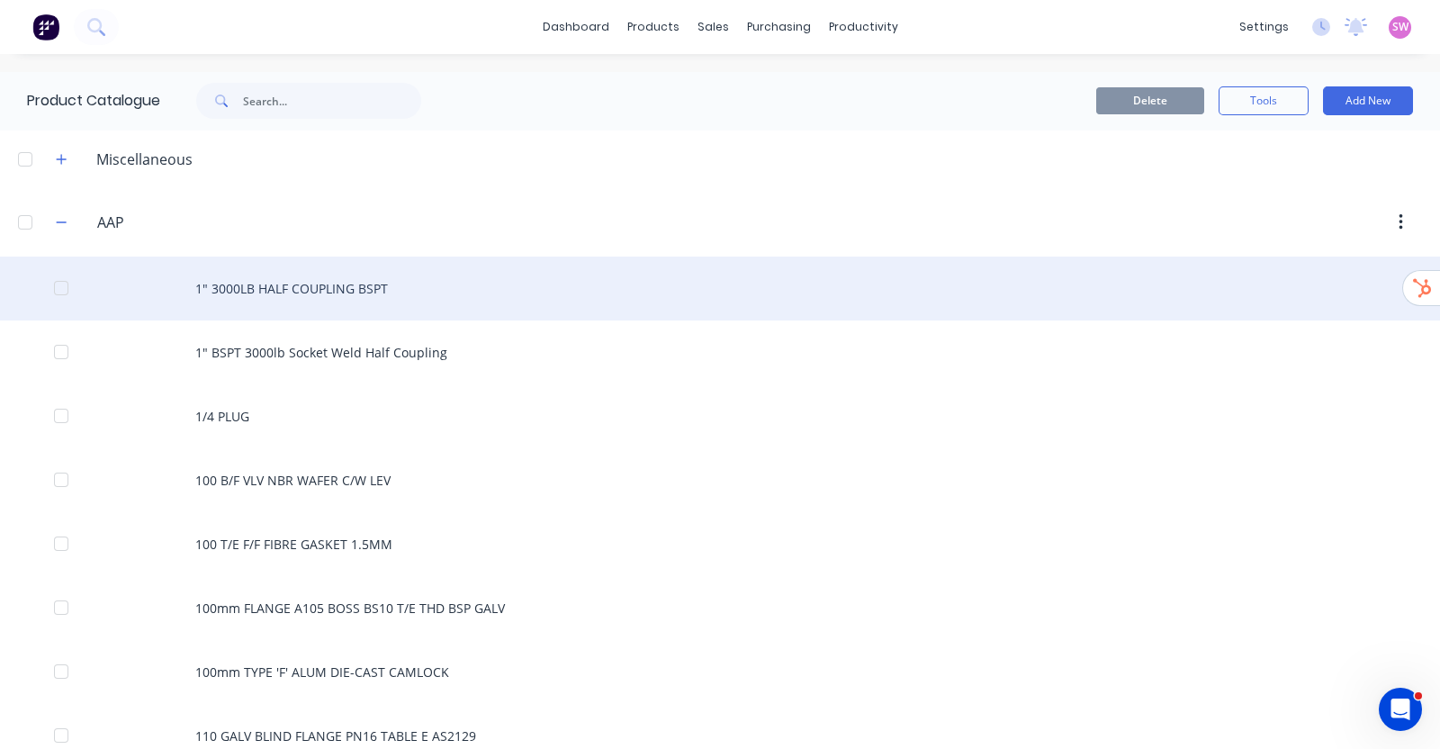
click at [355, 303] on div "1" 3000LB HALF COUPLING BSPT" at bounding box center [720, 288] width 1440 height 64
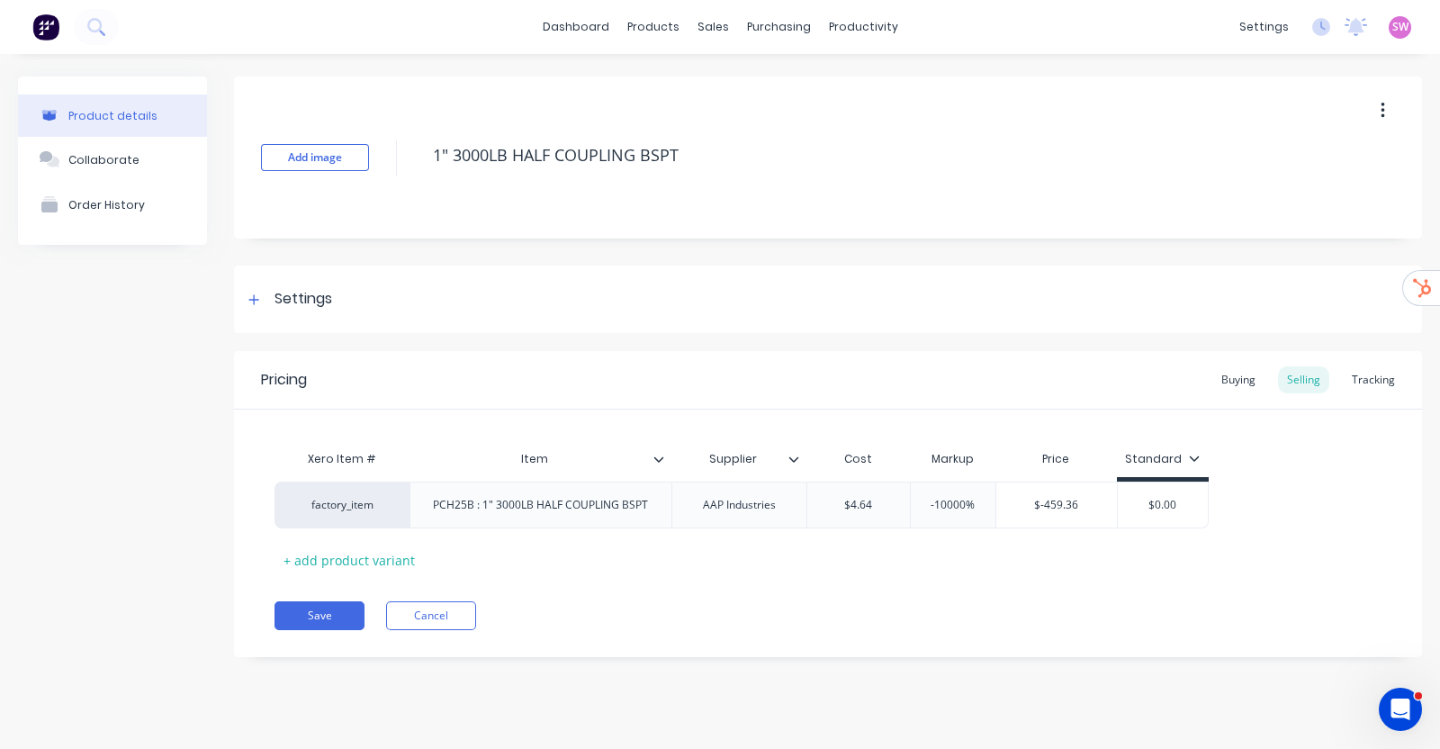
type textarea "x"
type input "-10000%"
click at [964, 507] on input "-10000%" at bounding box center [953, 505] width 90 height 16
click at [952, 510] on input "-10000%" at bounding box center [953, 505] width 90 height 16
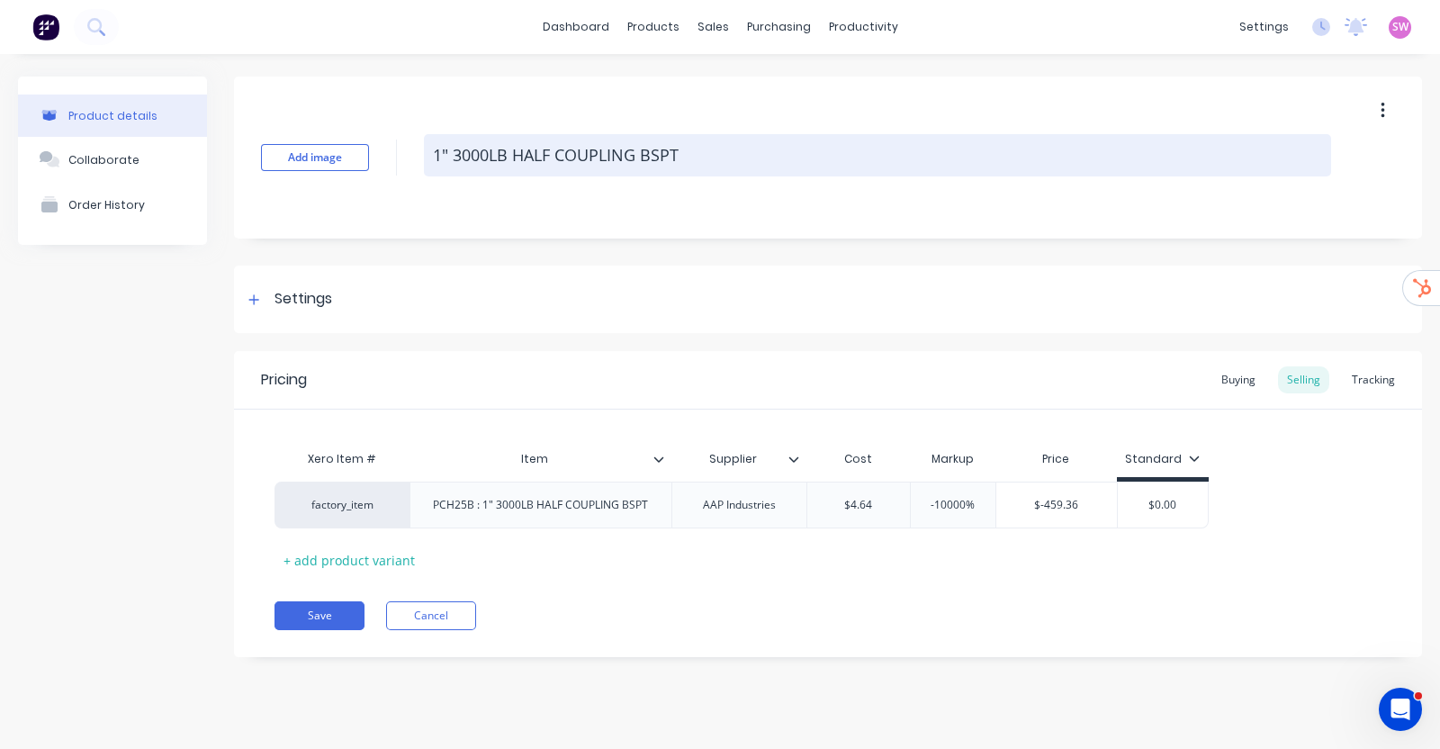
drag, startPoint x: 688, startPoint y: 146, endPoint x: 427, endPoint y: 146, distance: 261.0
click at [427, 146] on textarea "1" 3000LB HALF COUPLING BSPT" at bounding box center [877, 155] width 907 height 42
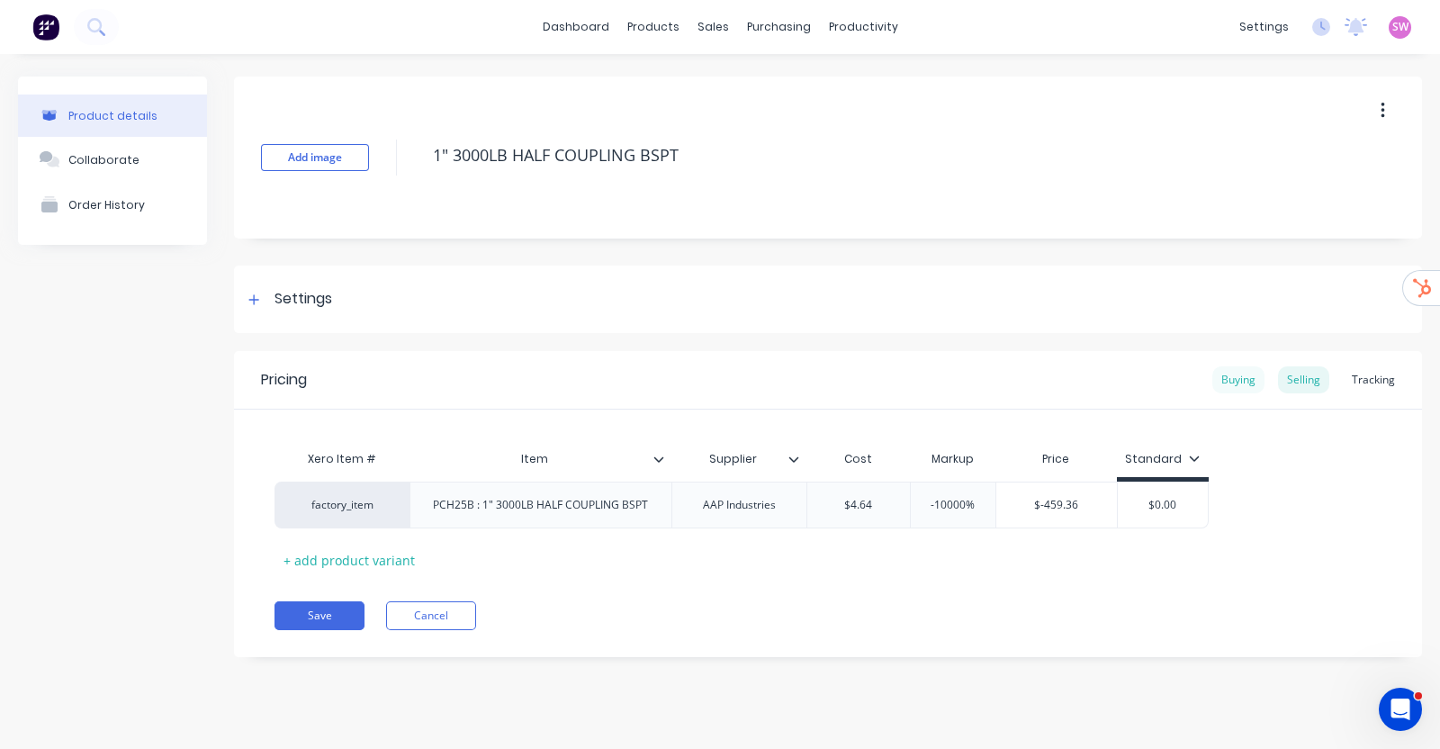
type textarea "x"
click at [1259, 377] on div "Buying" at bounding box center [1238, 379] width 52 height 27
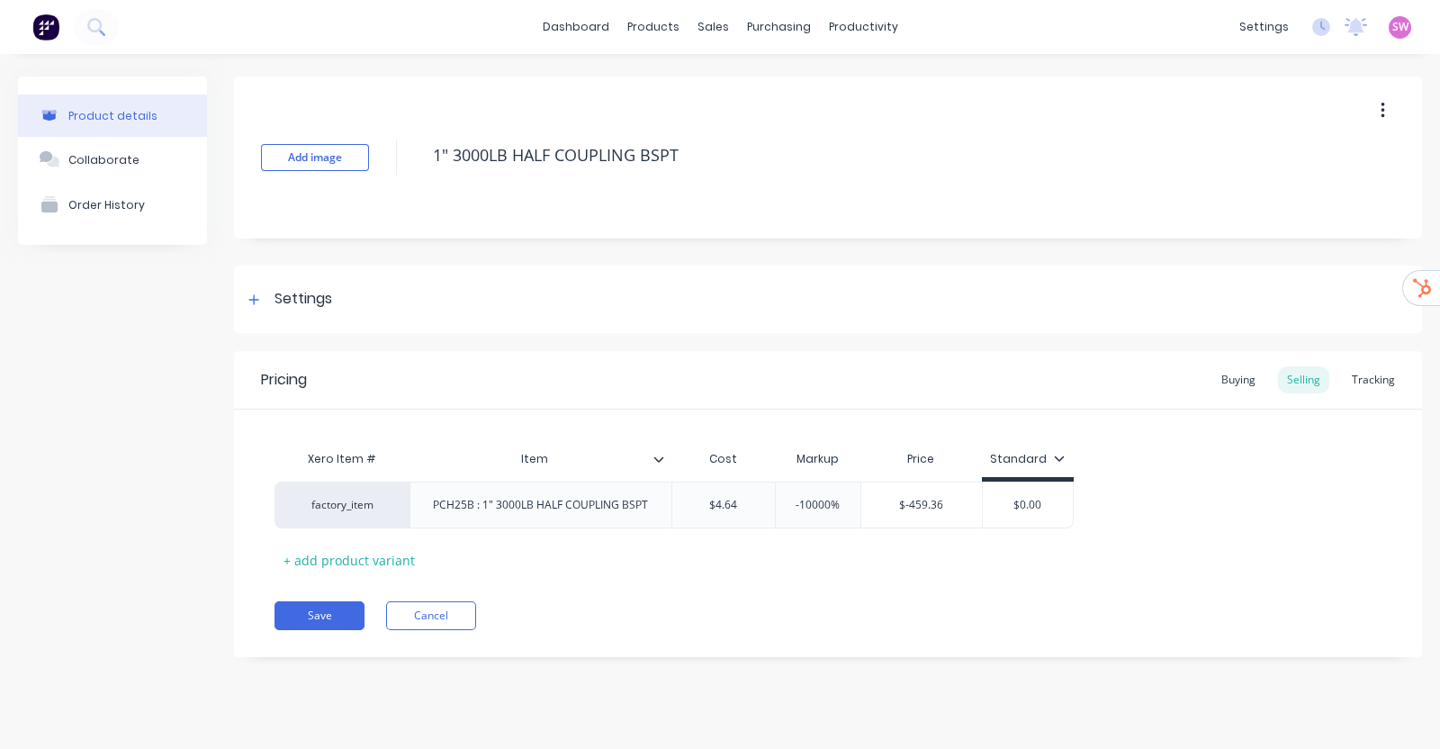
type textarea "x"
click at [1229, 377] on div "Buying" at bounding box center [1238, 379] width 52 height 27
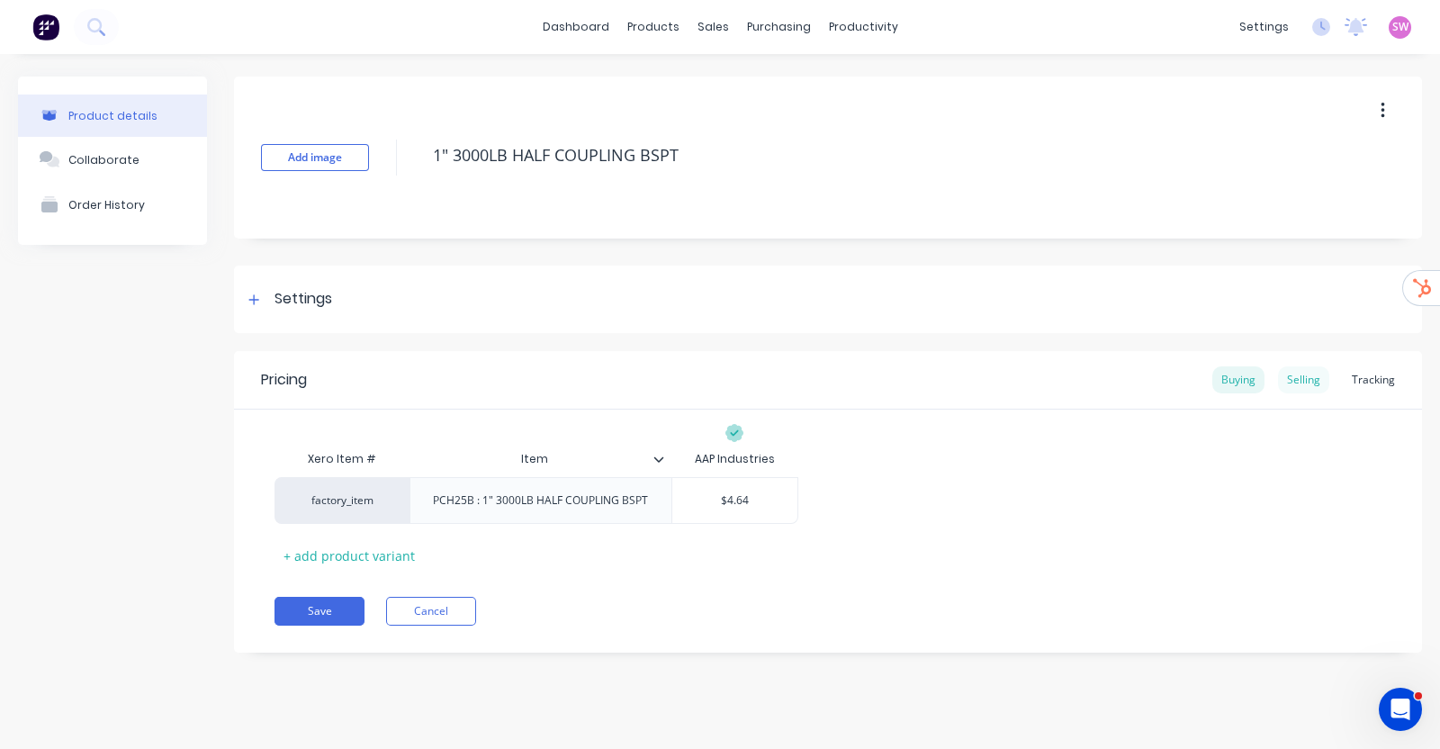
click at [1296, 378] on div "Selling" at bounding box center [1303, 379] width 51 height 27
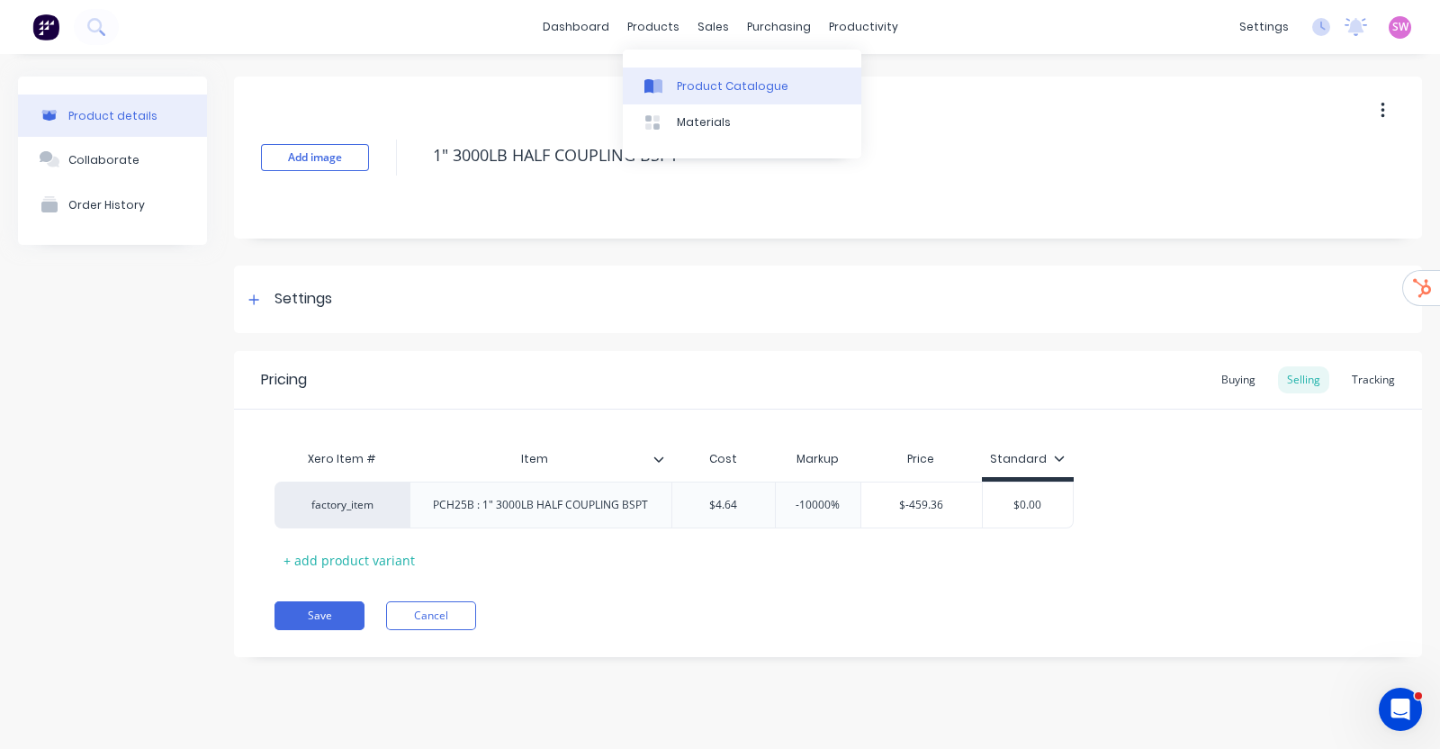
click at [679, 85] on div "Product Catalogue" at bounding box center [733, 86] width 112 height 16
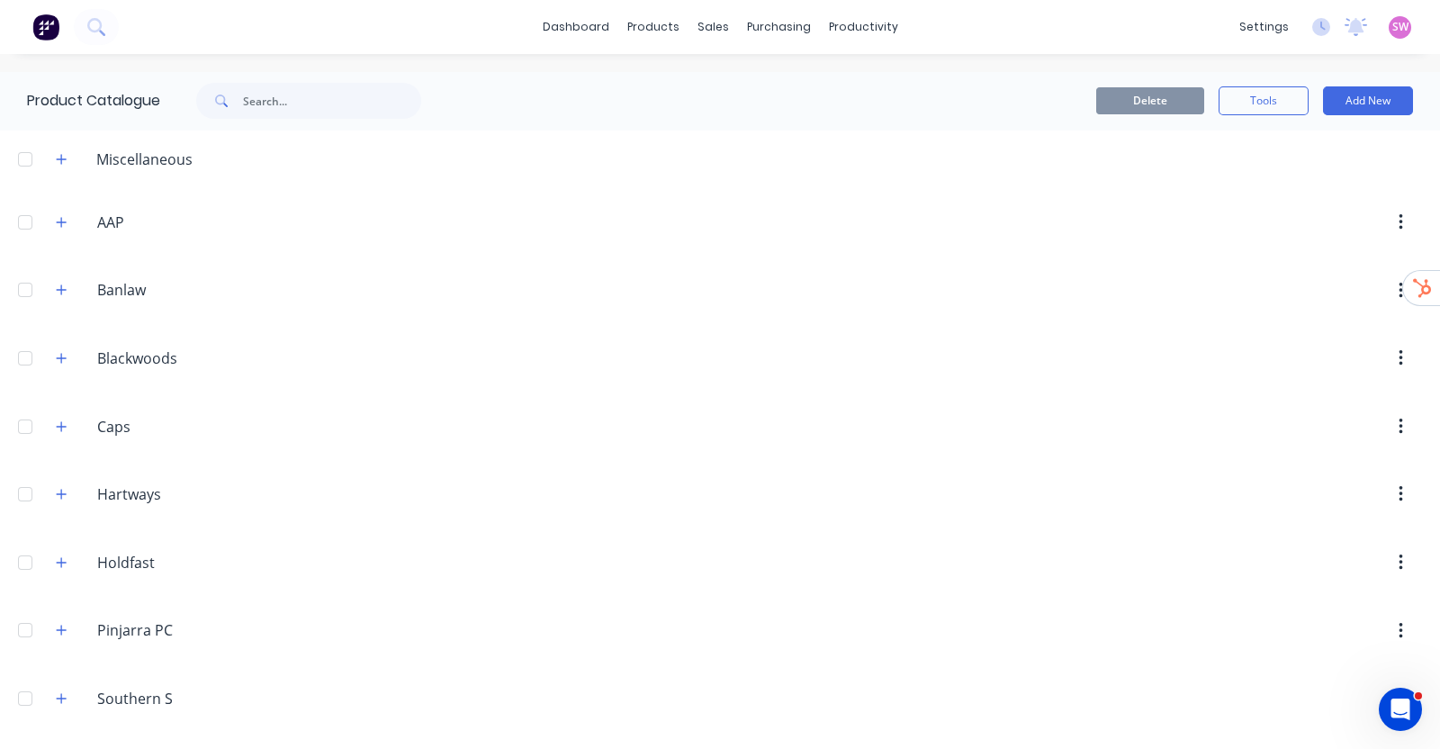
click at [69, 232] on span at bounding box center [61, 222] width 22 height 22
click at [49, 211] on div "AAP AAP" at bounding box center [182, 222] width 283 height 32
click at [67, 220] on icon "button" at bounding box center [61, 222] width 11 height 13
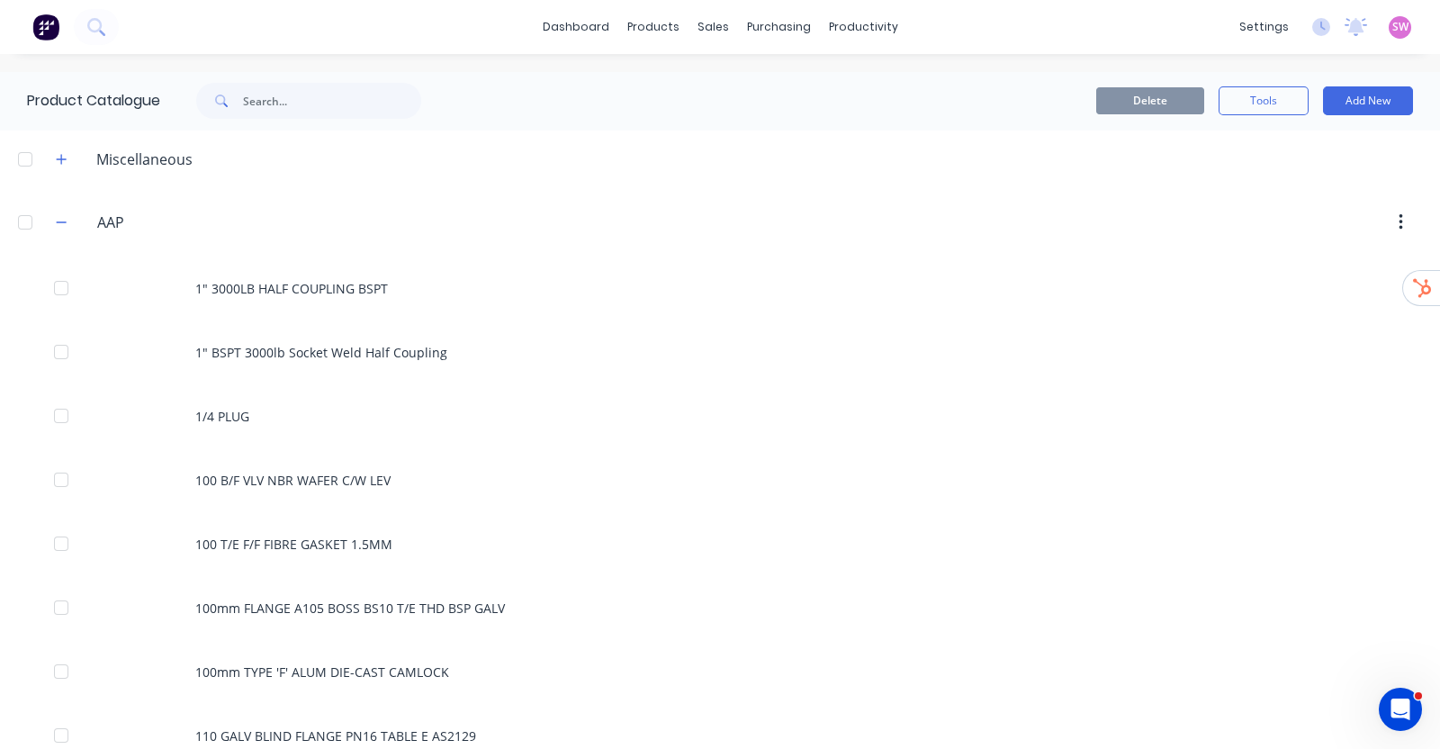
scroll to position [552, 0]
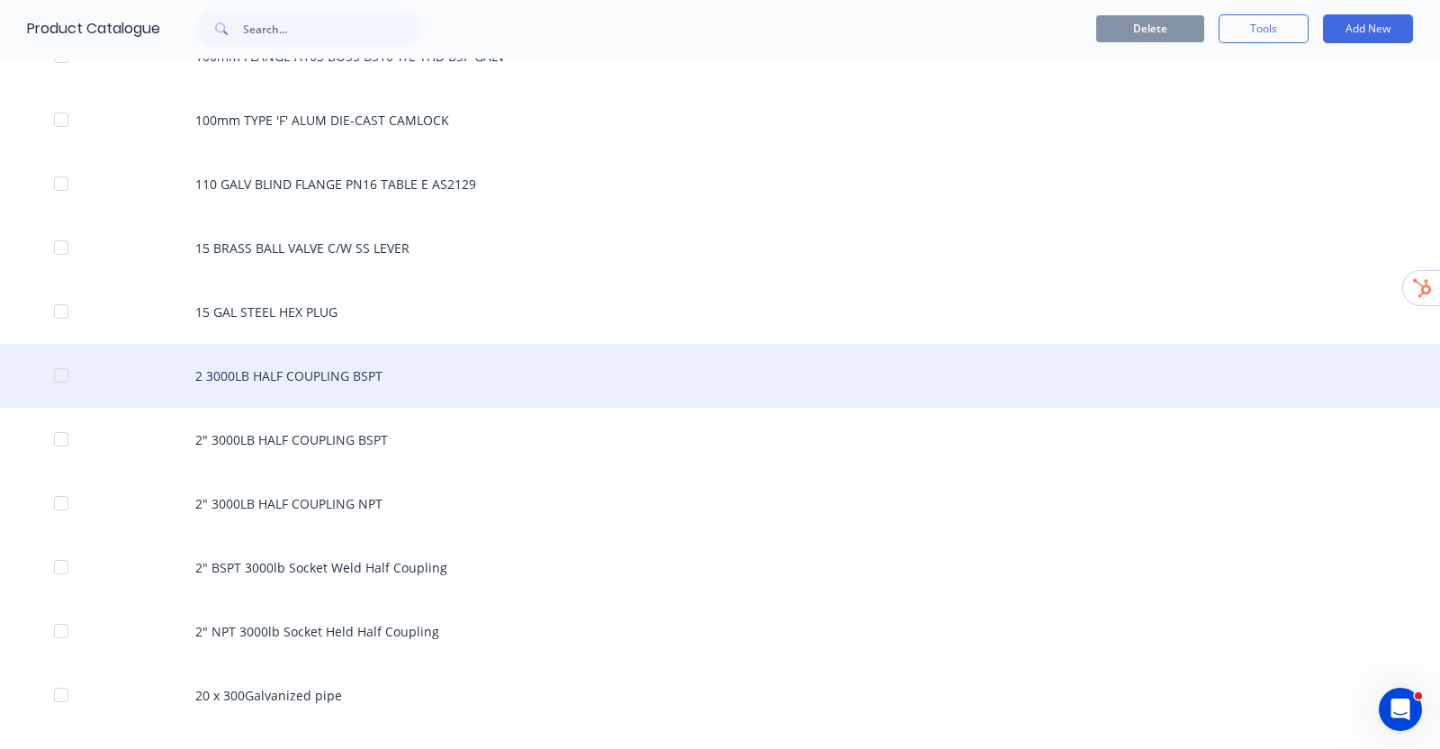
click at [335, 369] on div "2 3000LB HALF COUPLING BSPT" at bounding box center [720, 376] width 1440 height 64
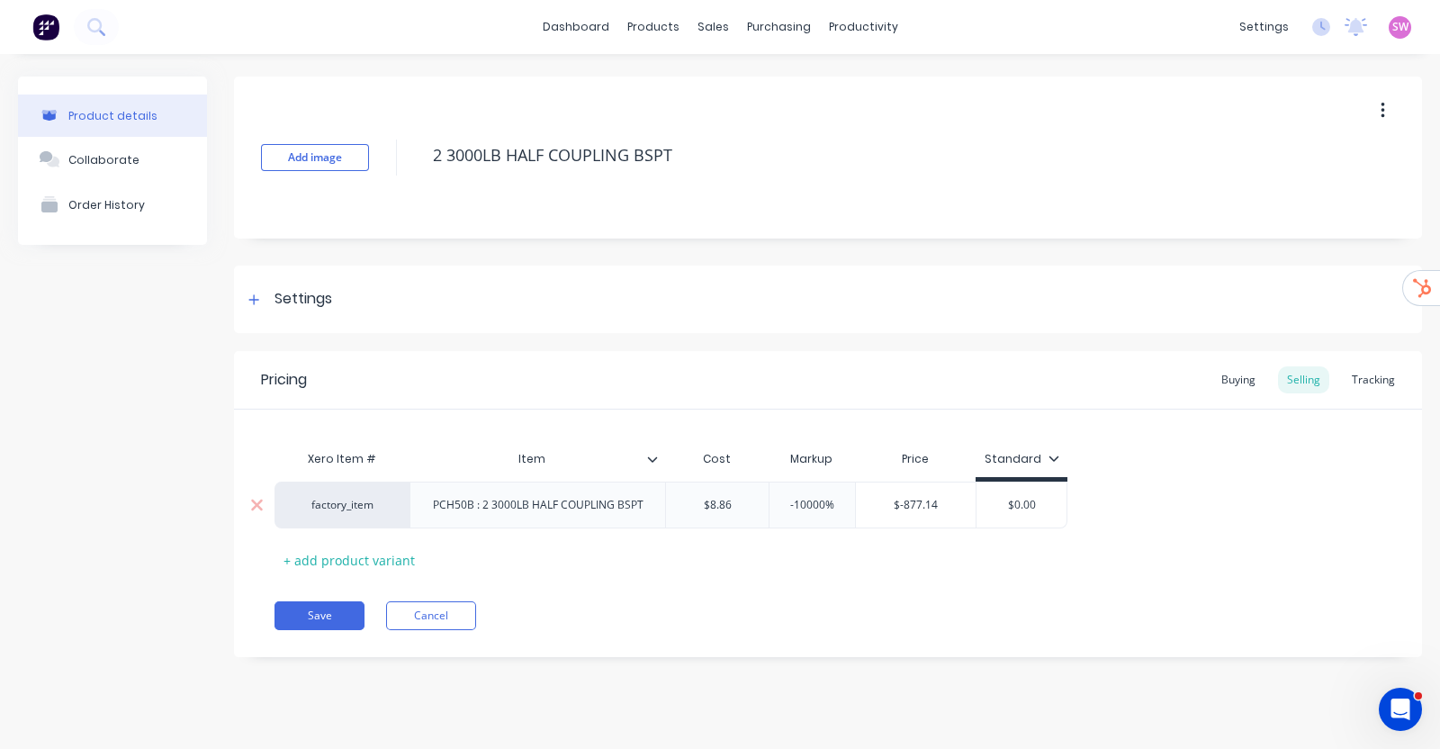
type input "-10000%"
click at [806, 506] on input "-10000%" at bounding box center [812, 505] width 90 height 16
click at [809, 506] on input "-10000%" at bounding box center [812, 505] width 90 height 16
click at [656, 27] on div "products" at bounding box center [653, 26] width 70 height 27
click at [687, 65] on div "Product Catalogue Materials" at bounding box center [742, 103] width 238 height 109
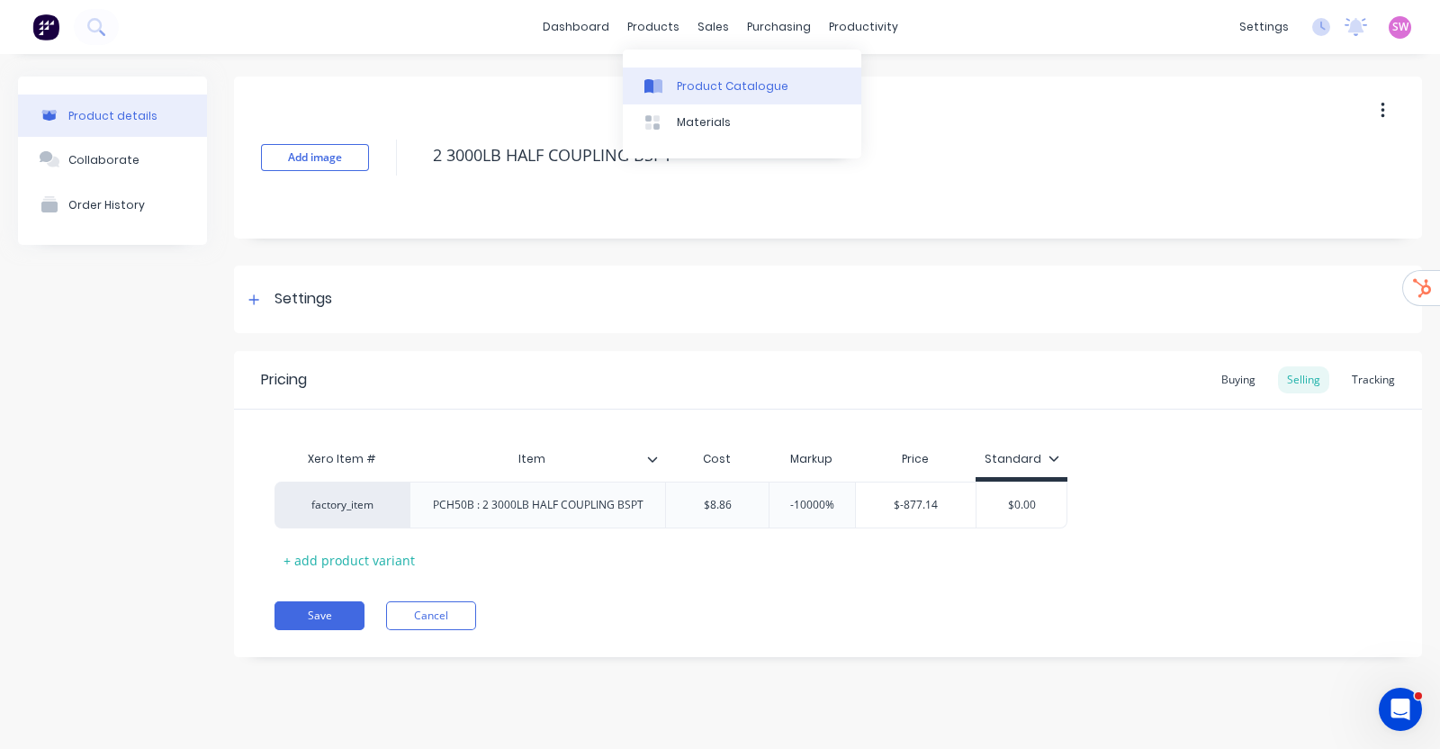
click at [680, 83] on div "Product Catalogue" at bounding box center [733, 86] width 112 height 16
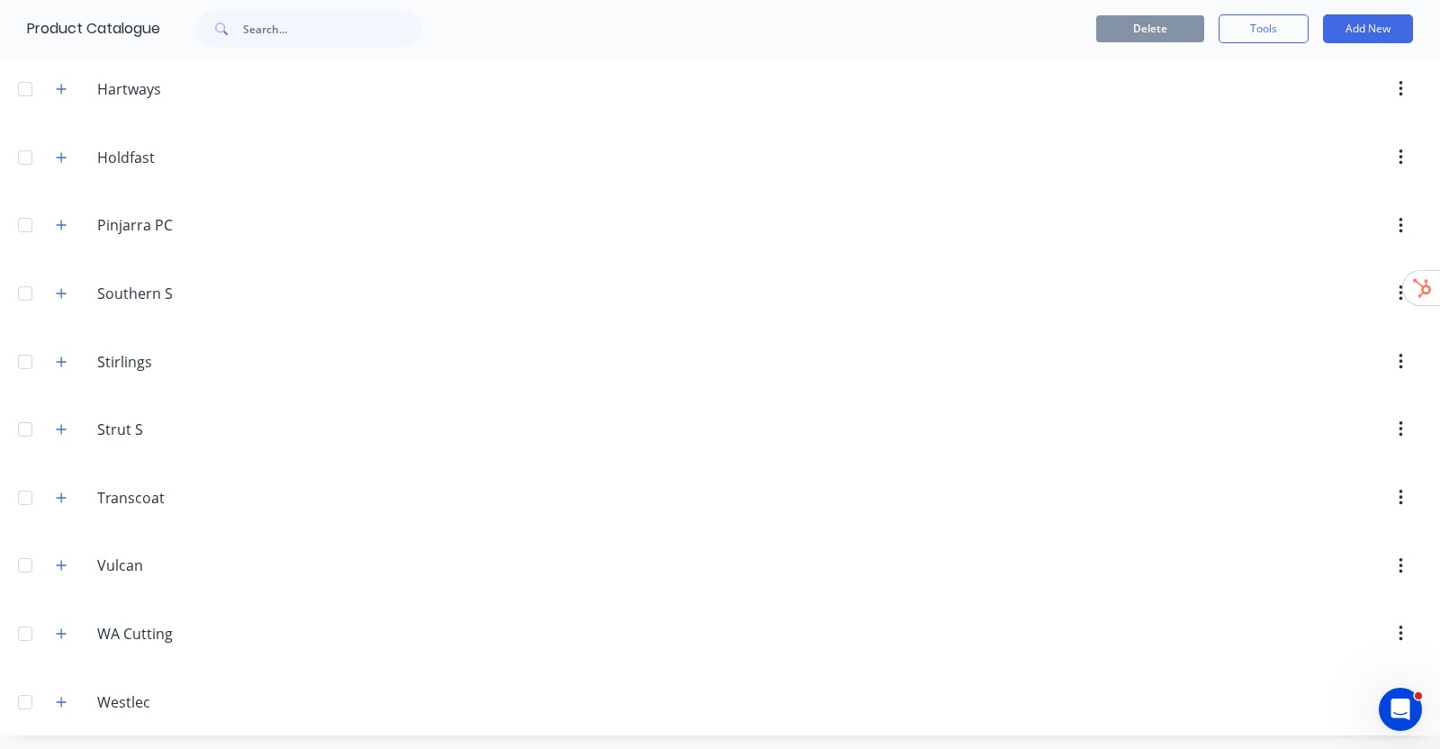
click at [27, 687] on div at bounding box center [25, 702] width 36 height 36
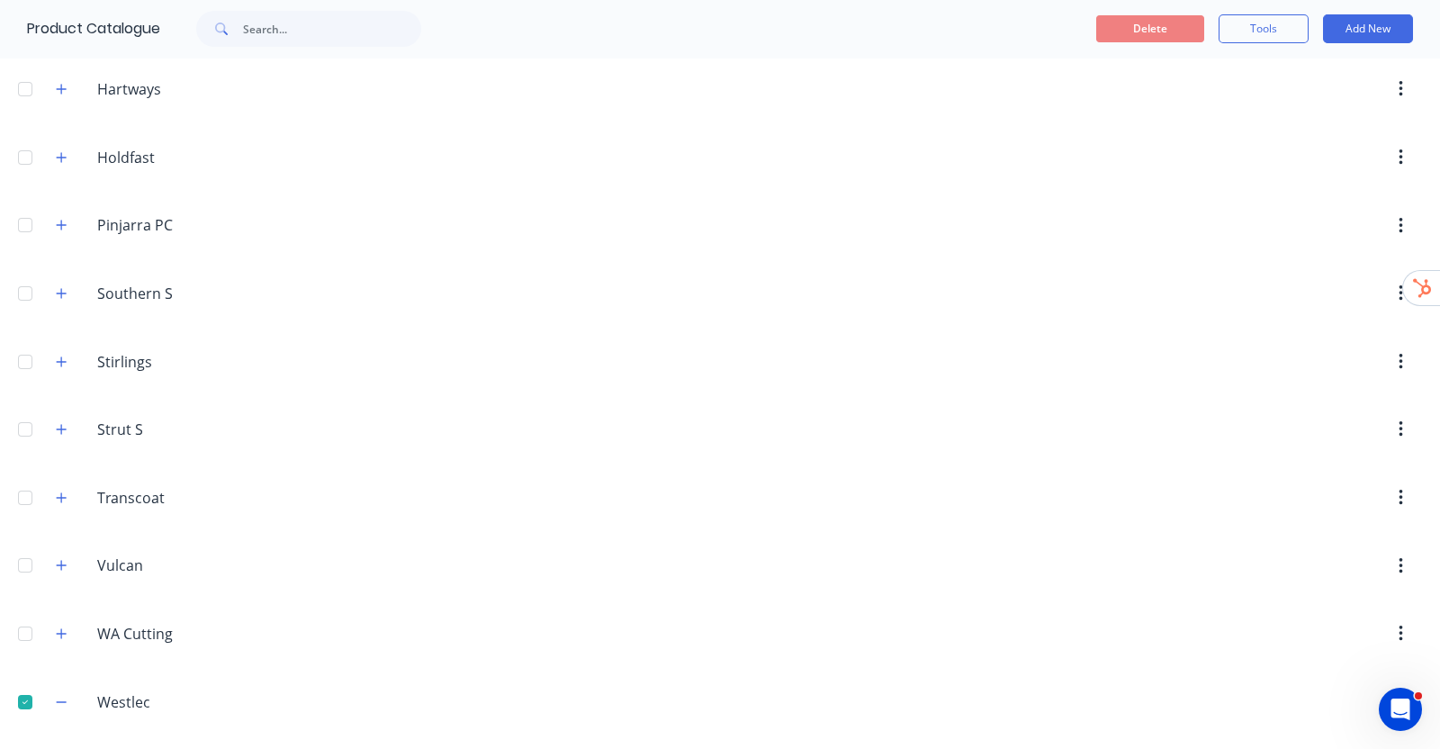
drag, startPoint x: 22, startPoint y: 626, endPoint x: 16, endPoint y: 566, distance: 60.6
click at [24, 623] on div at bounding box center [25, 634] width 36 height 36
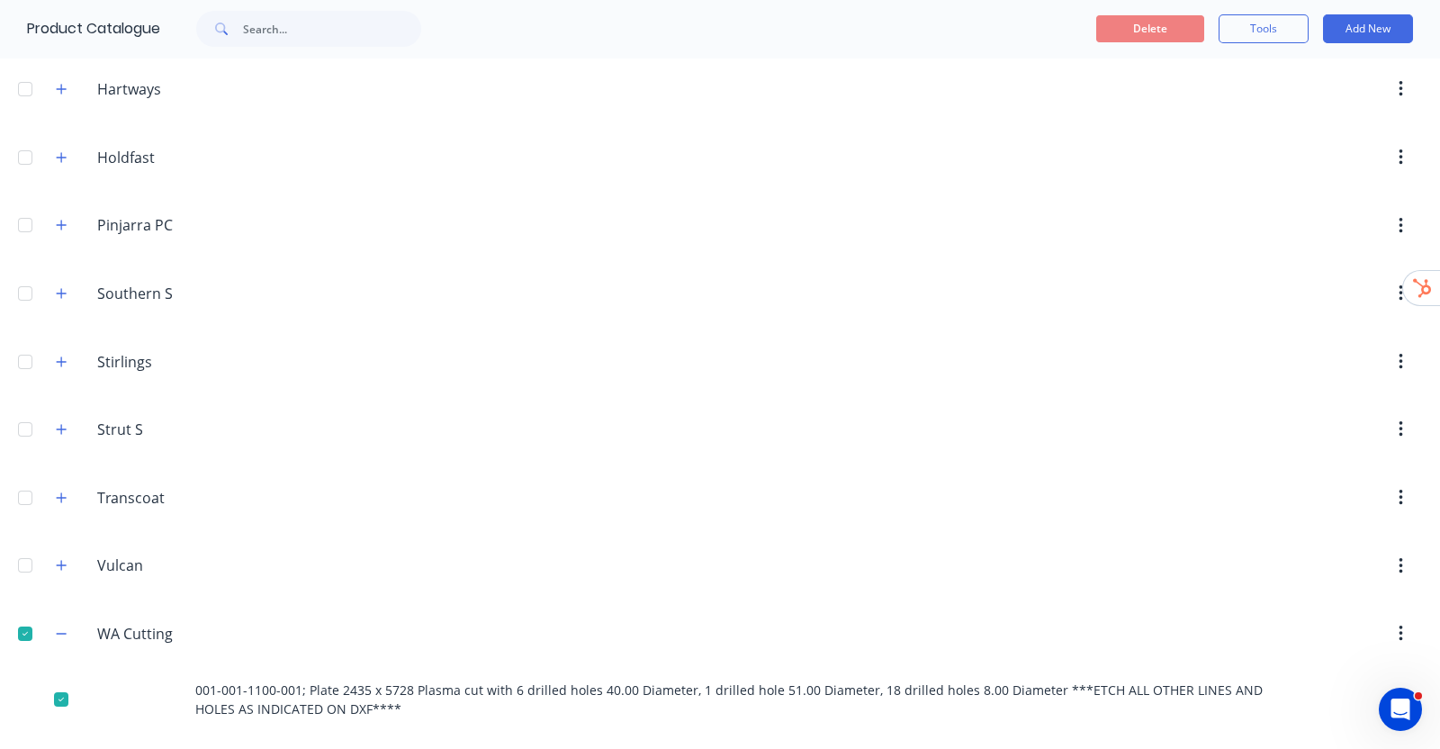
click at [14, 560] on div at bounding box center [25, 565] width 36 height 36
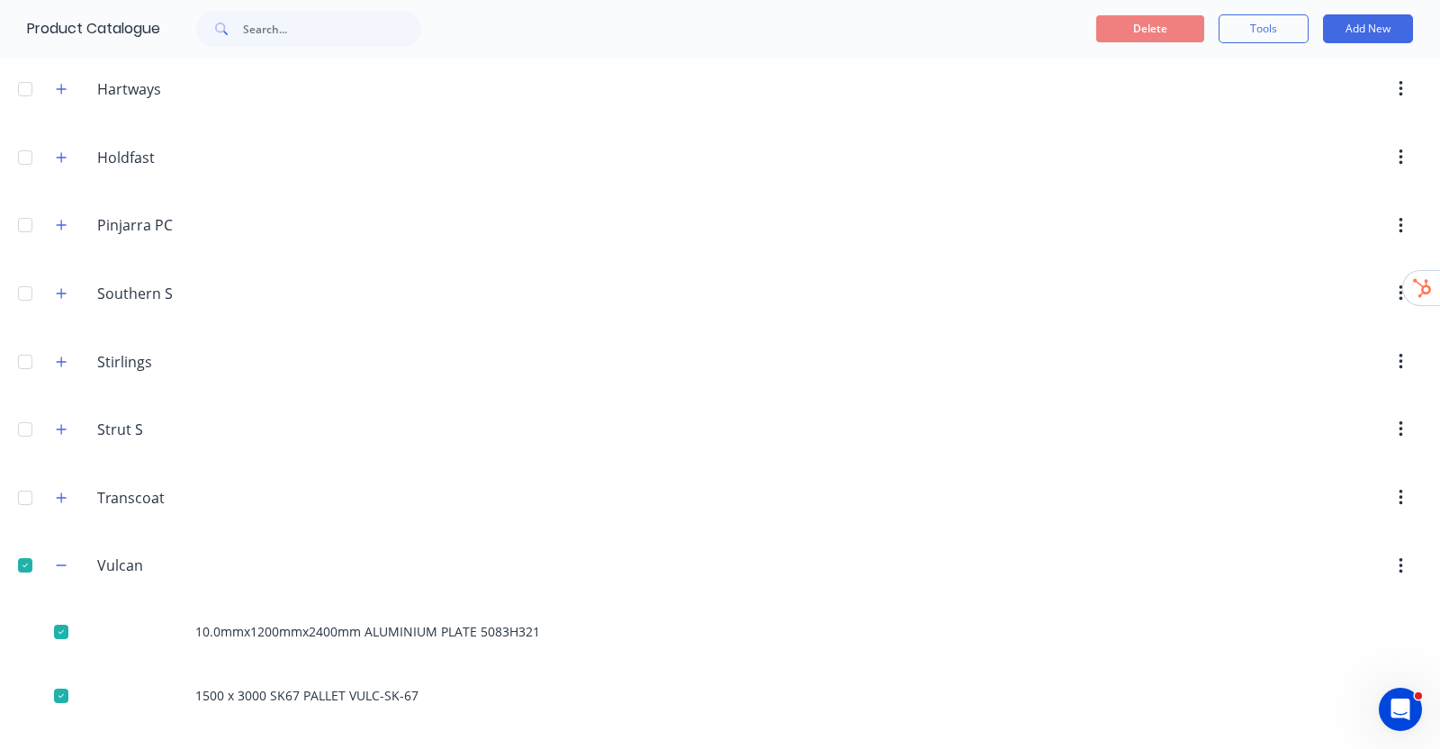
click at [27, 480] on div at bounding box center [25, 498] width 36 height 36
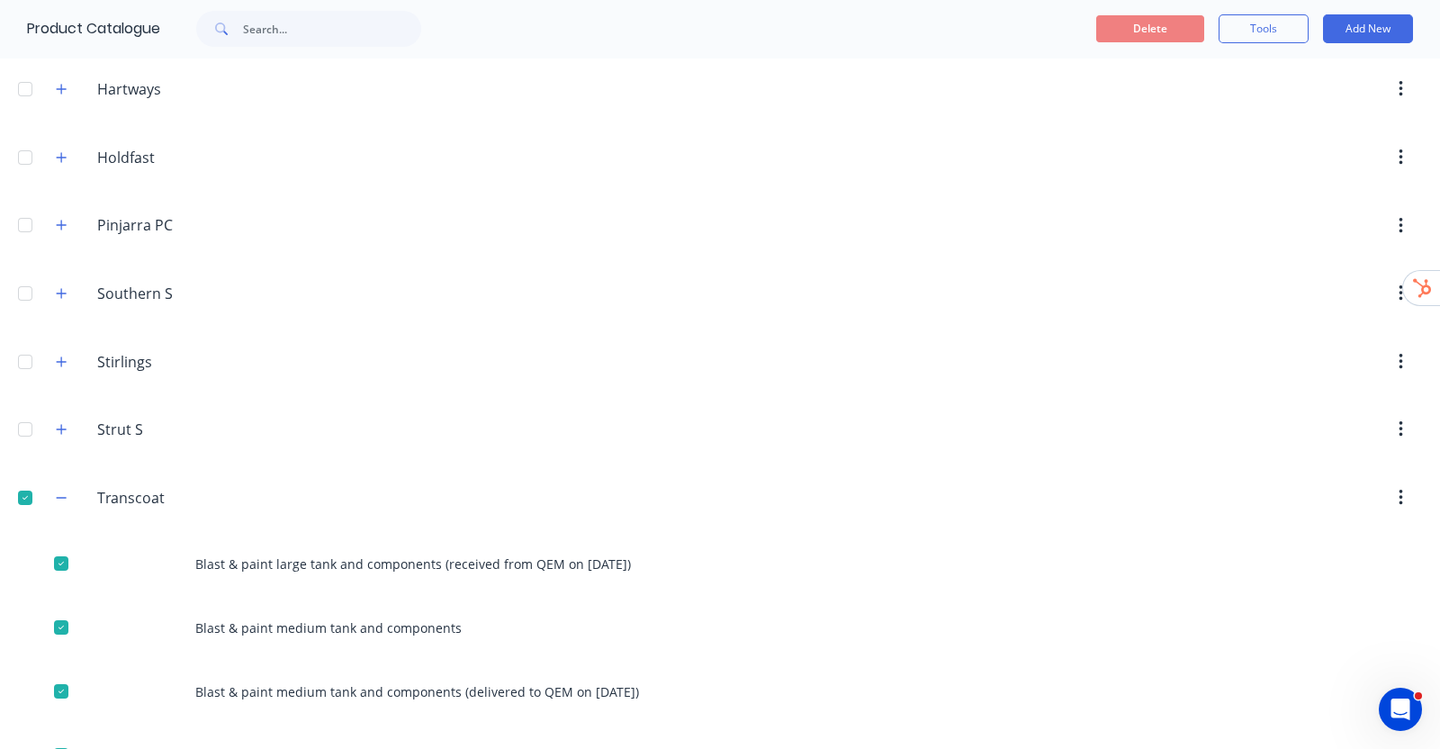
drag, startPoint x: 23, startPoint y: 427, endPoint x: 22, endPoint y: 382, distance: 45.9
click at [23, 427] on div at bounding box center [25, 429] width 36 height 36
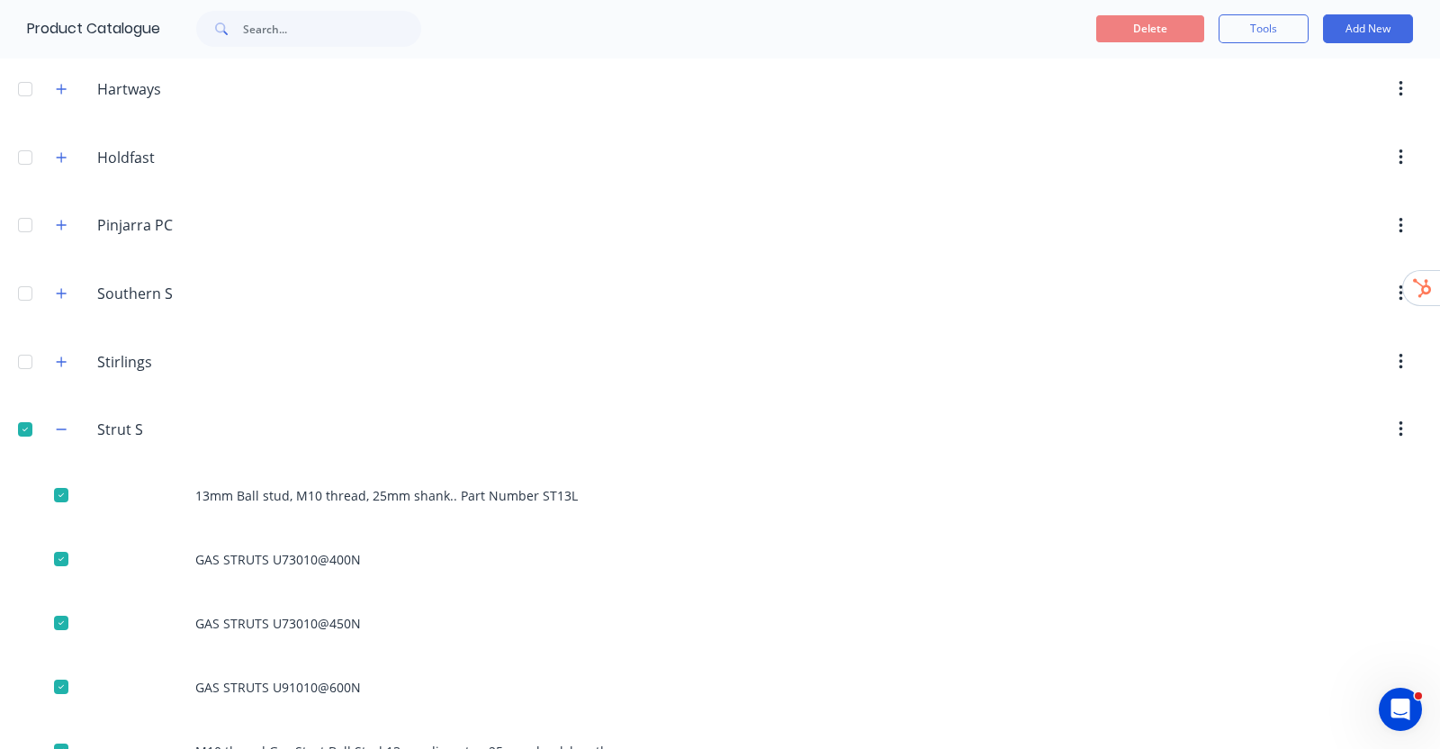
click at [22, 360] on div at bounding box center [25, 362] width 36 height 36
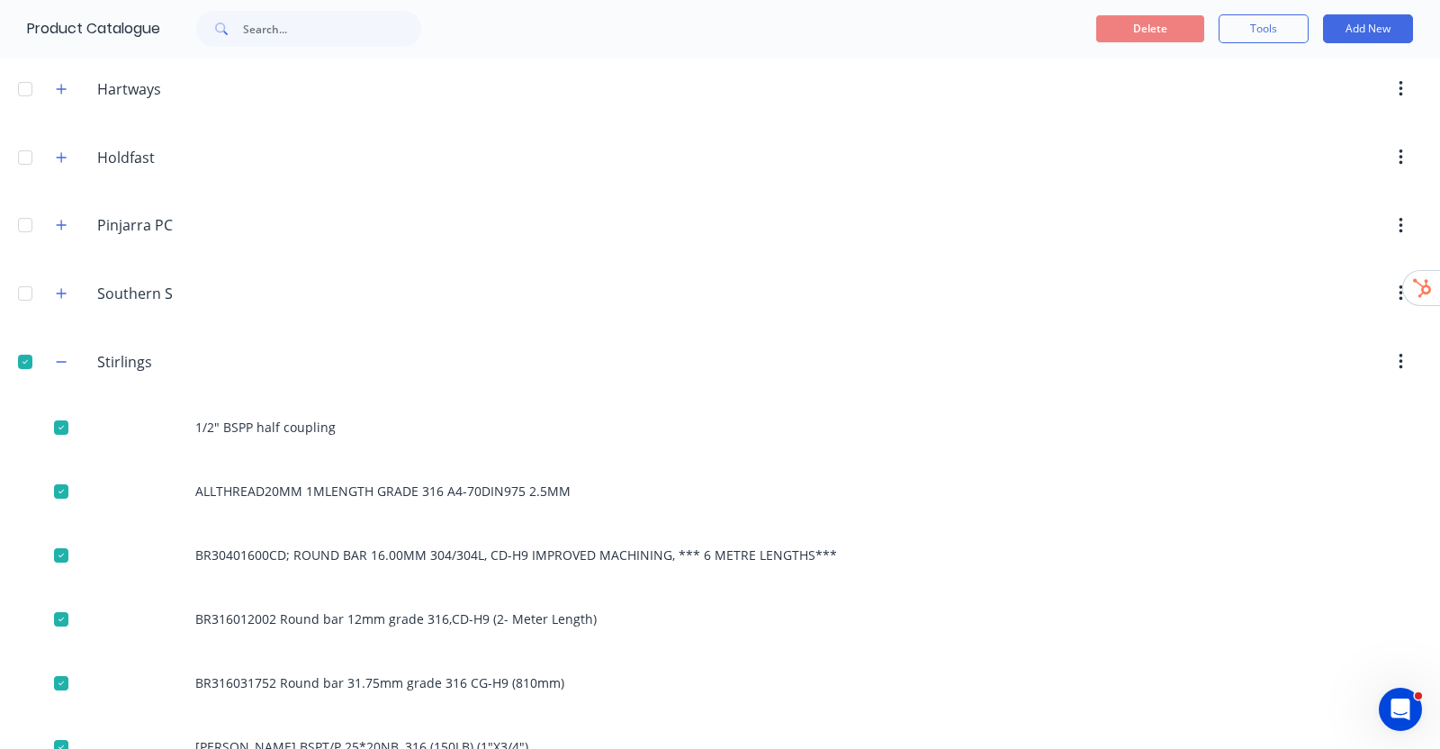
click at [31, 287] on div at bounding box center [25, 293] width 36 height 36
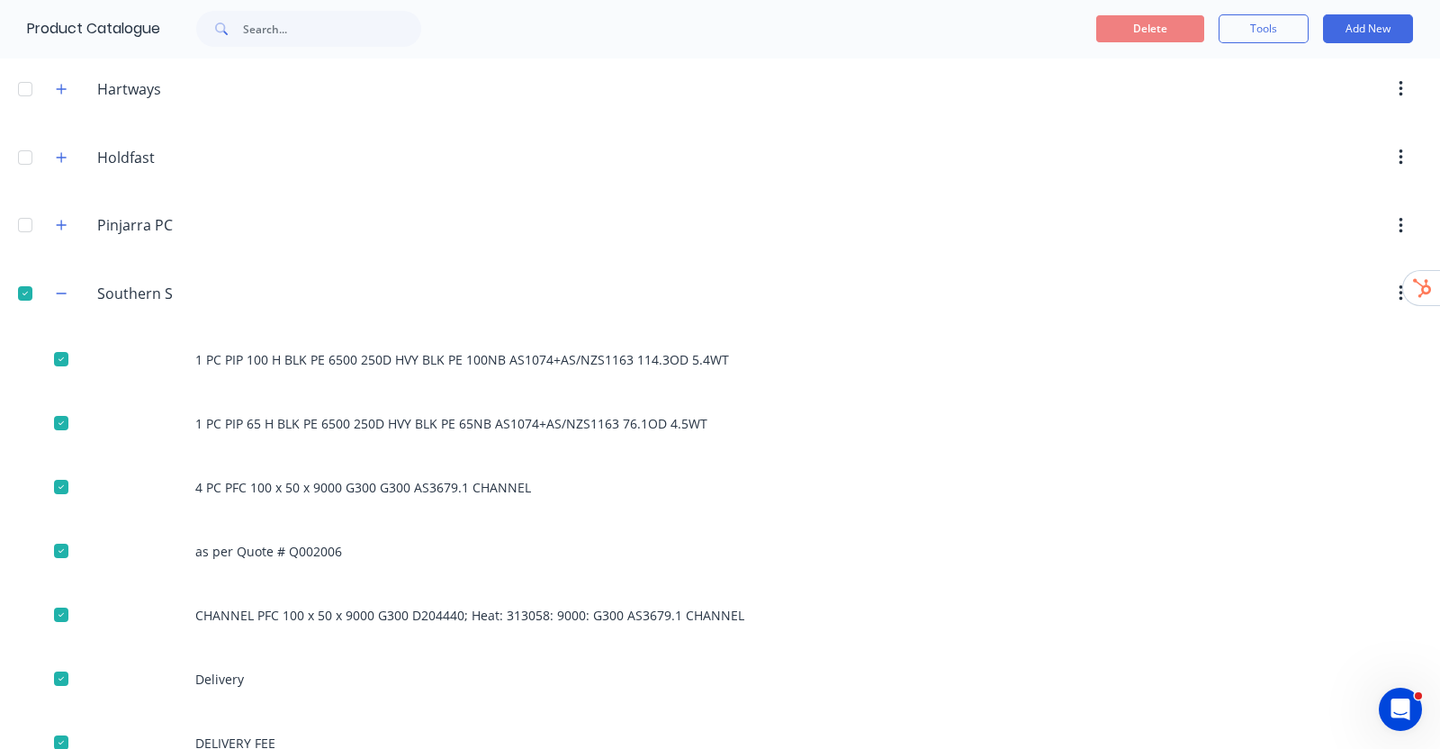
click at [23, 216] on div at bounding box center [25, 225] width 36 height 36
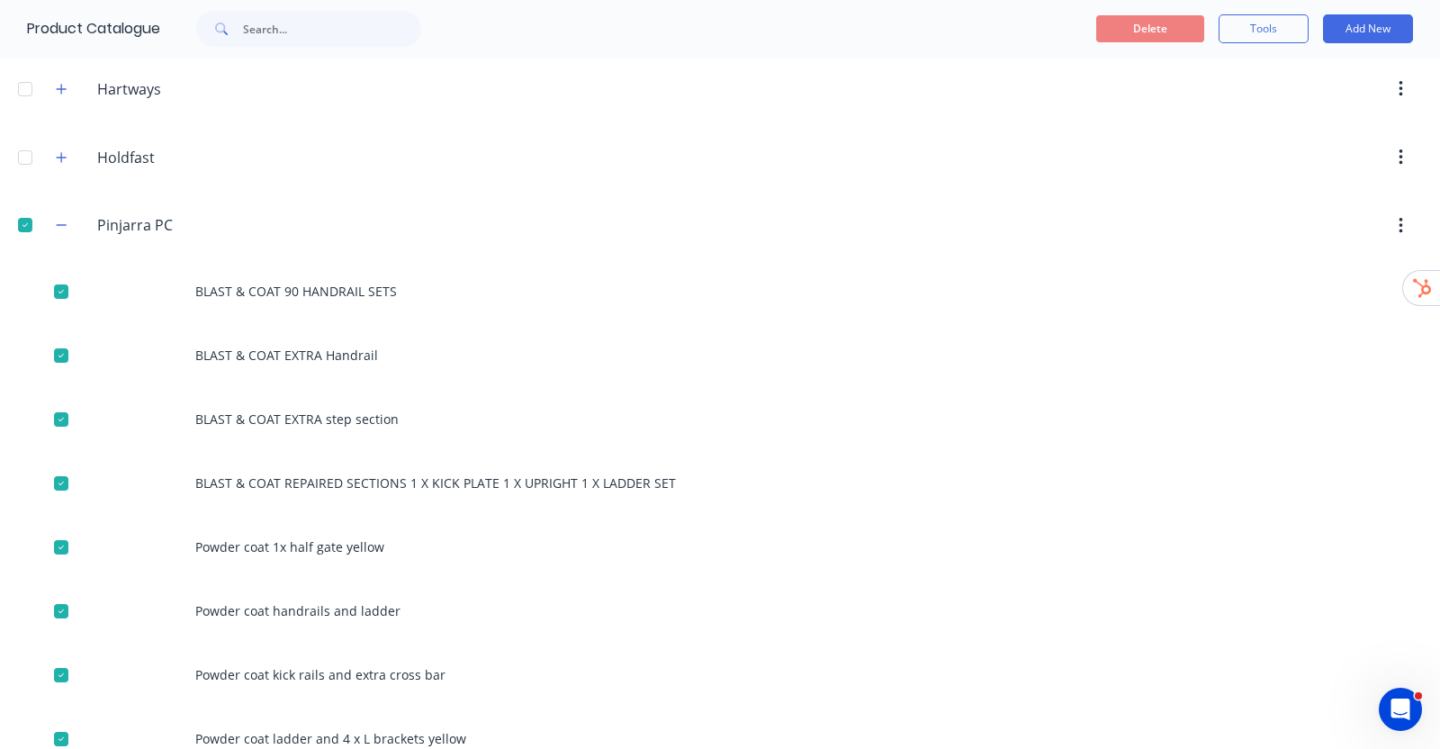
click at [24, 146] on div at bounding box center [25, 157] width 36 height 36
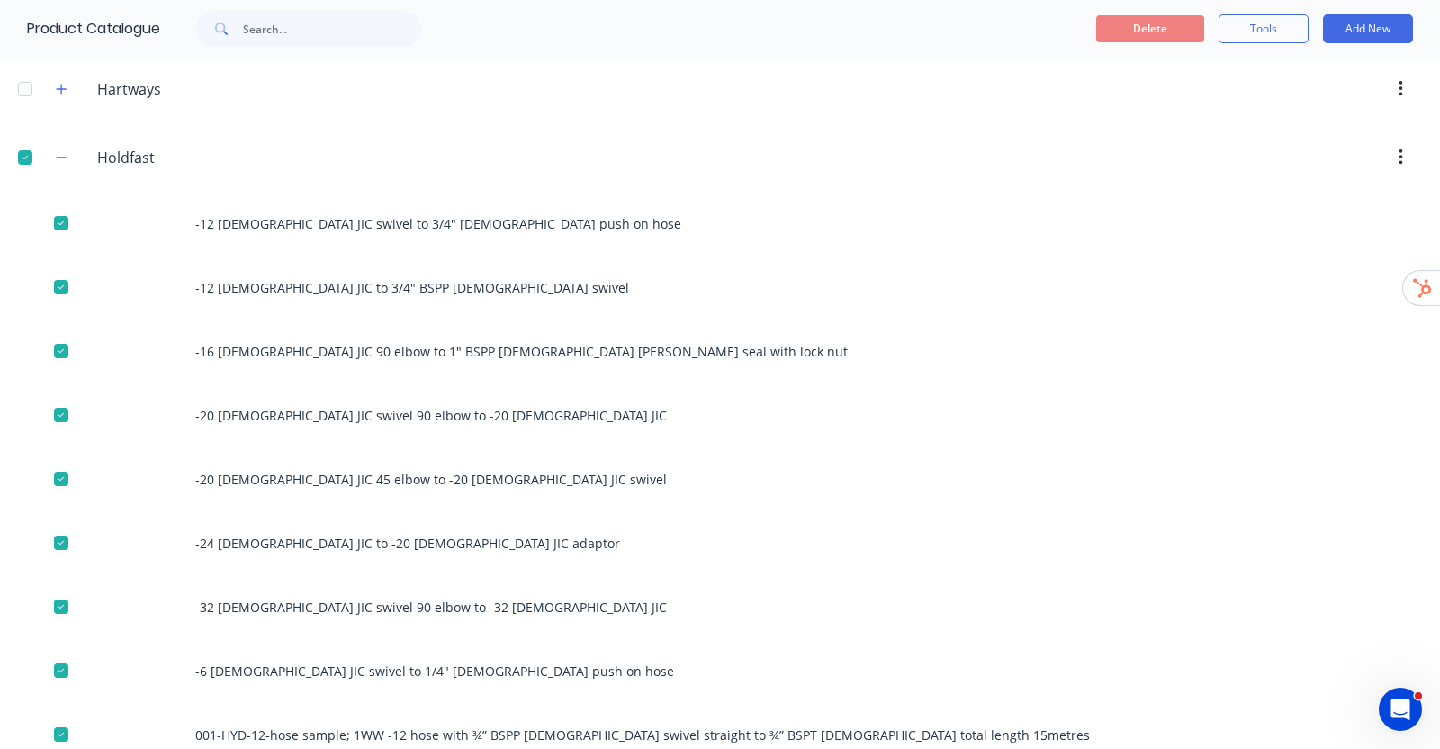
click at [27, 87] on div at bounding box center [25, 89] width 36 height 36
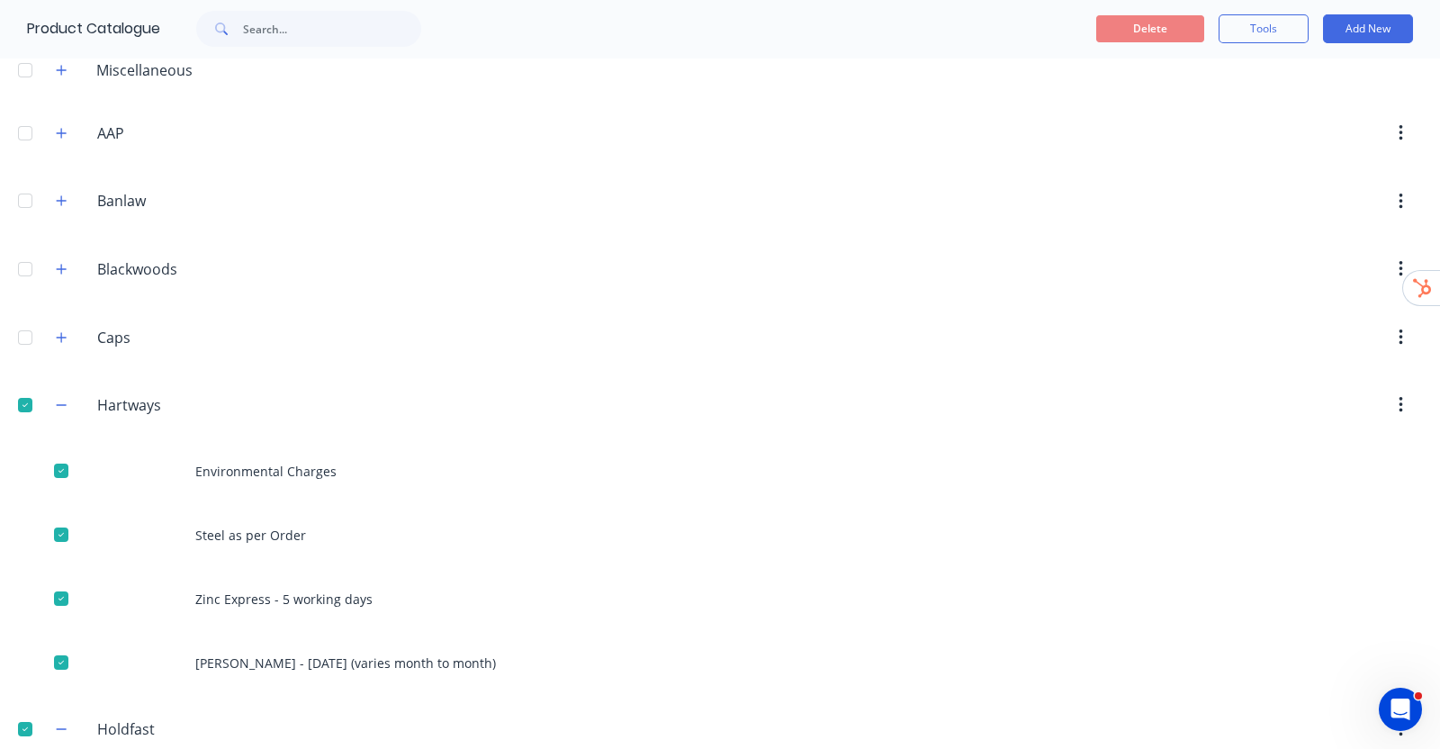
scroll to position [67, 0]
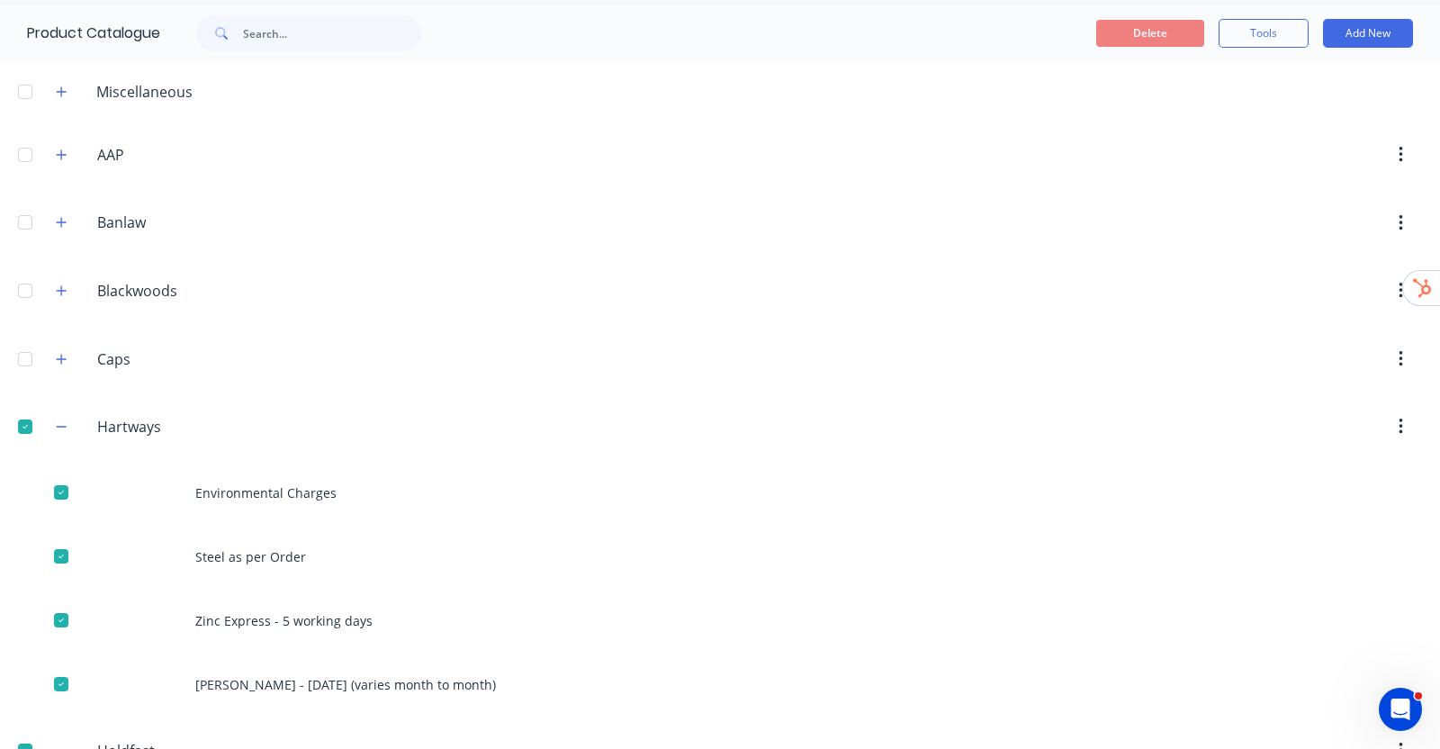
drag, startPoint x: 31, startPoint y: 361, endPoint x: 38, endPoint y: 278, distance: 83.1
click at [31, 359] on div at bounding box center [25, 359] width 36 height 36
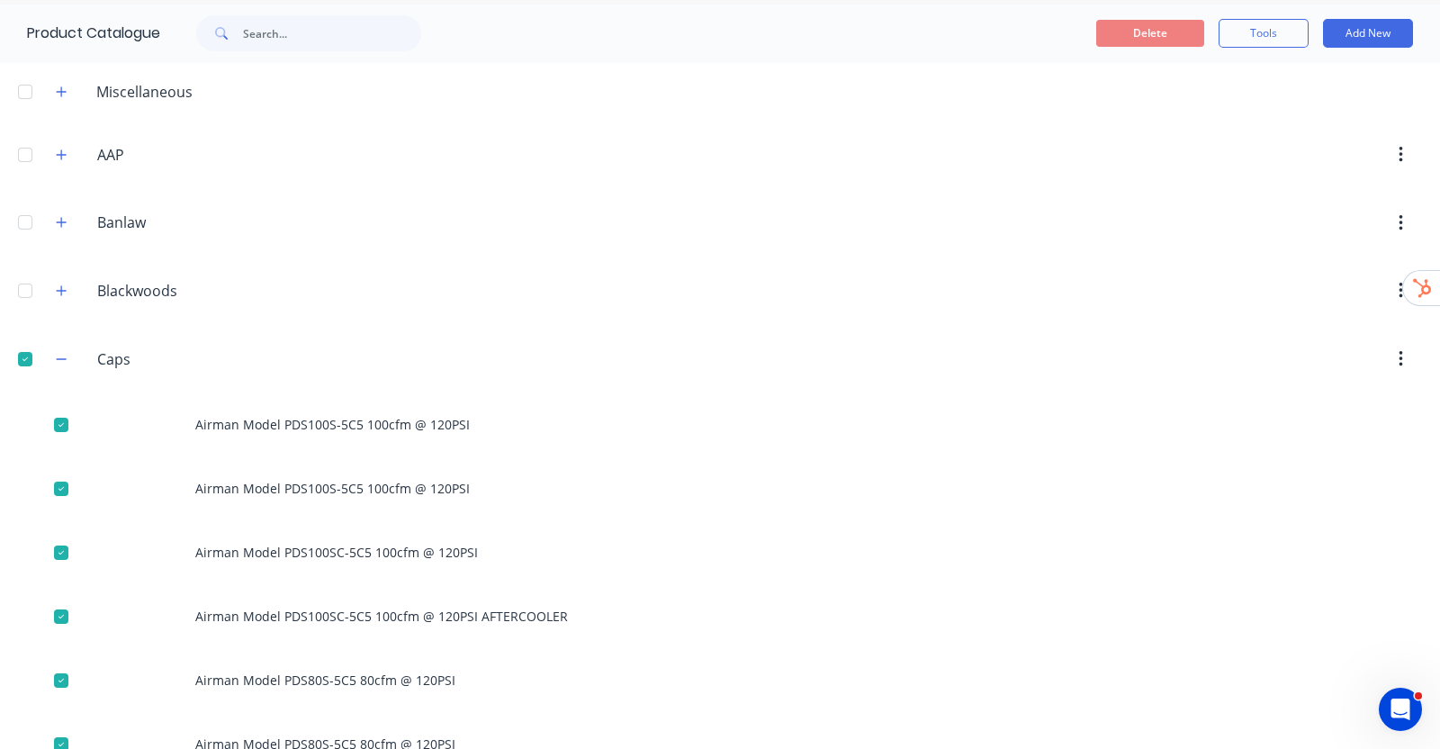
click at [22, 281] on div at bounding box center [25, 291] width 36 height 36
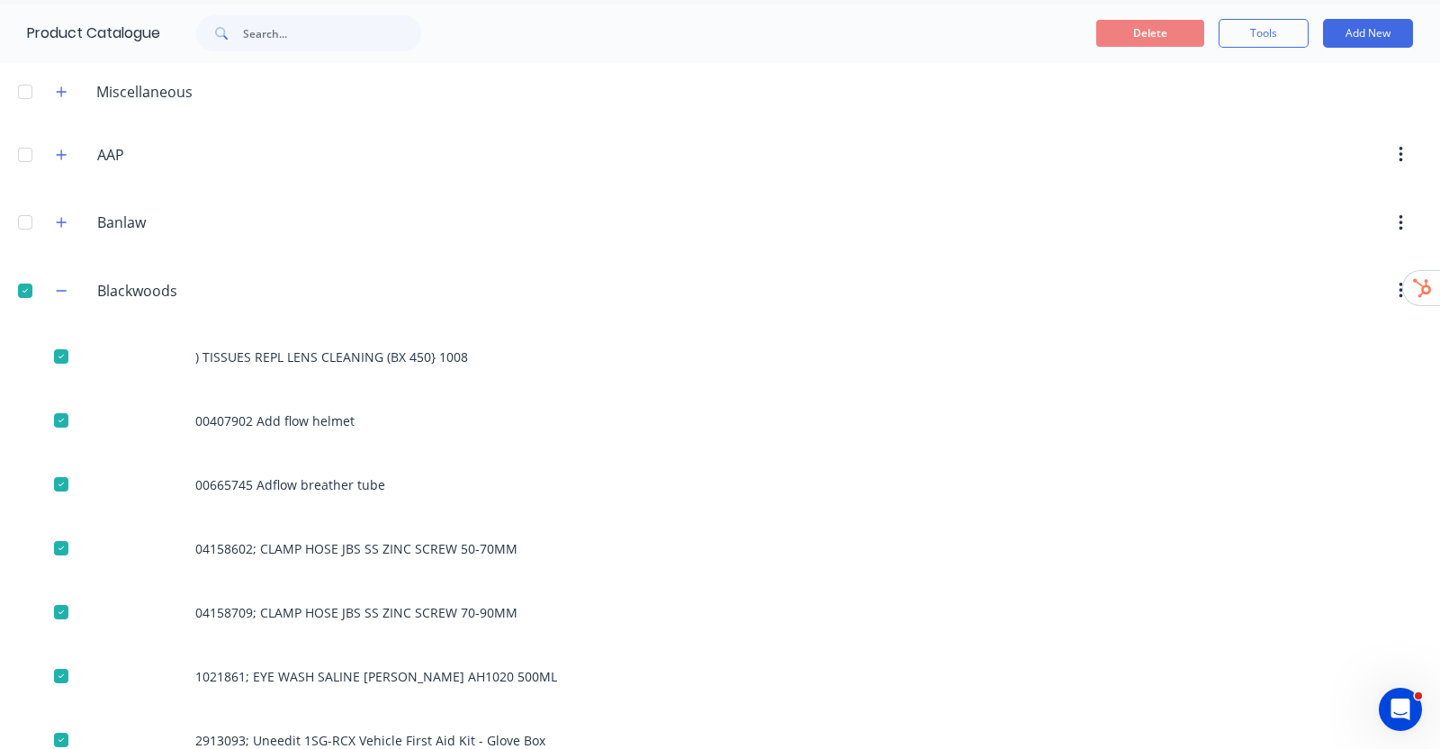
click at [23, 222] on div at bounding box center [25, 222] width 36 height 36
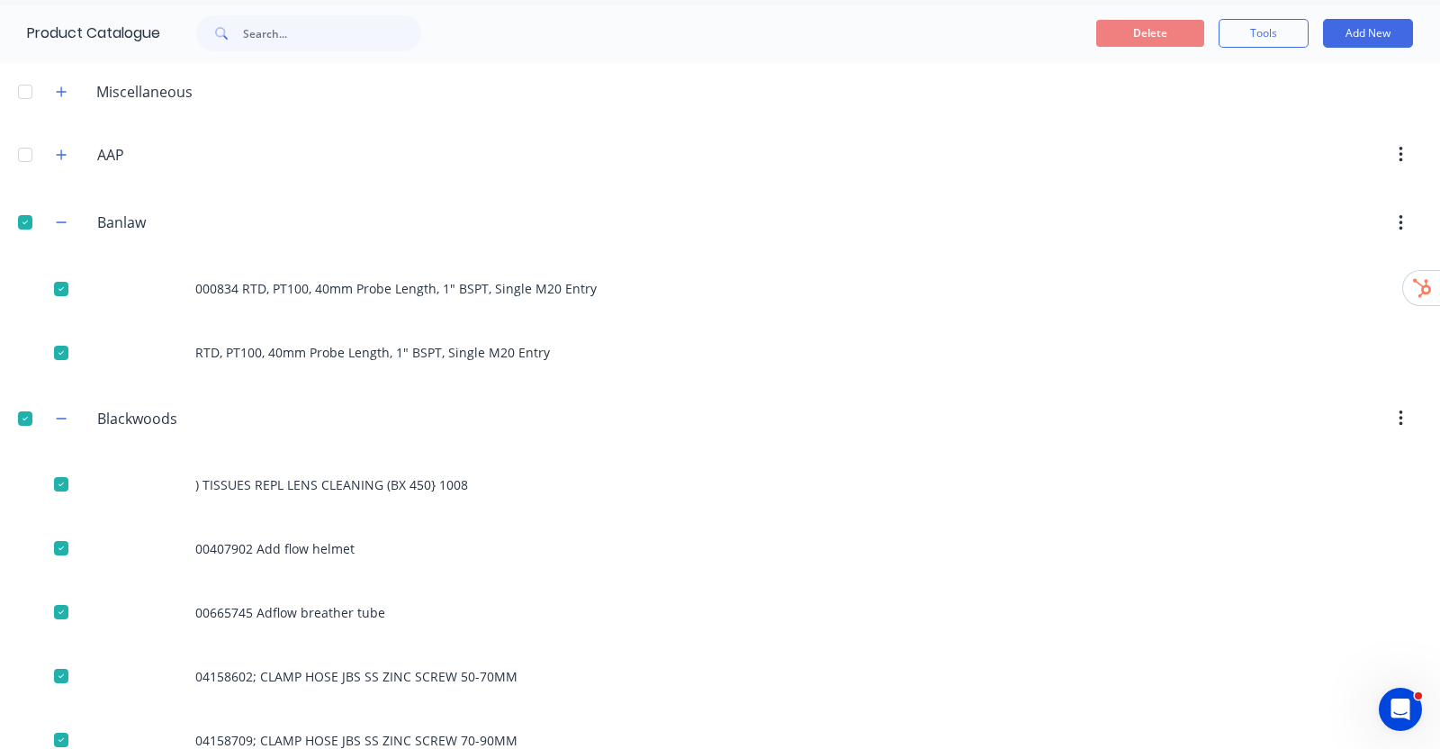
click at [23, 156] on div at bounding box center [25, 155] width 36 height 36
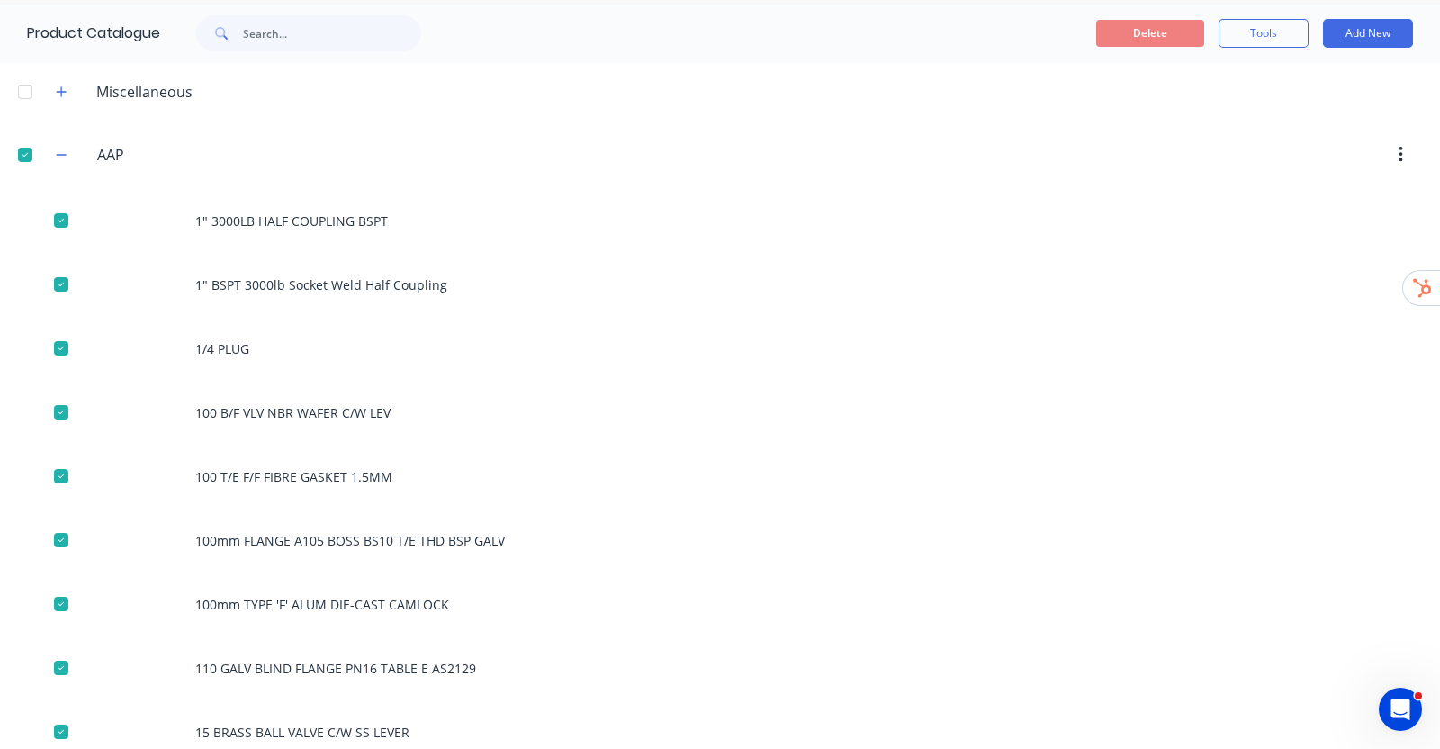
scroll to position [0, 0]
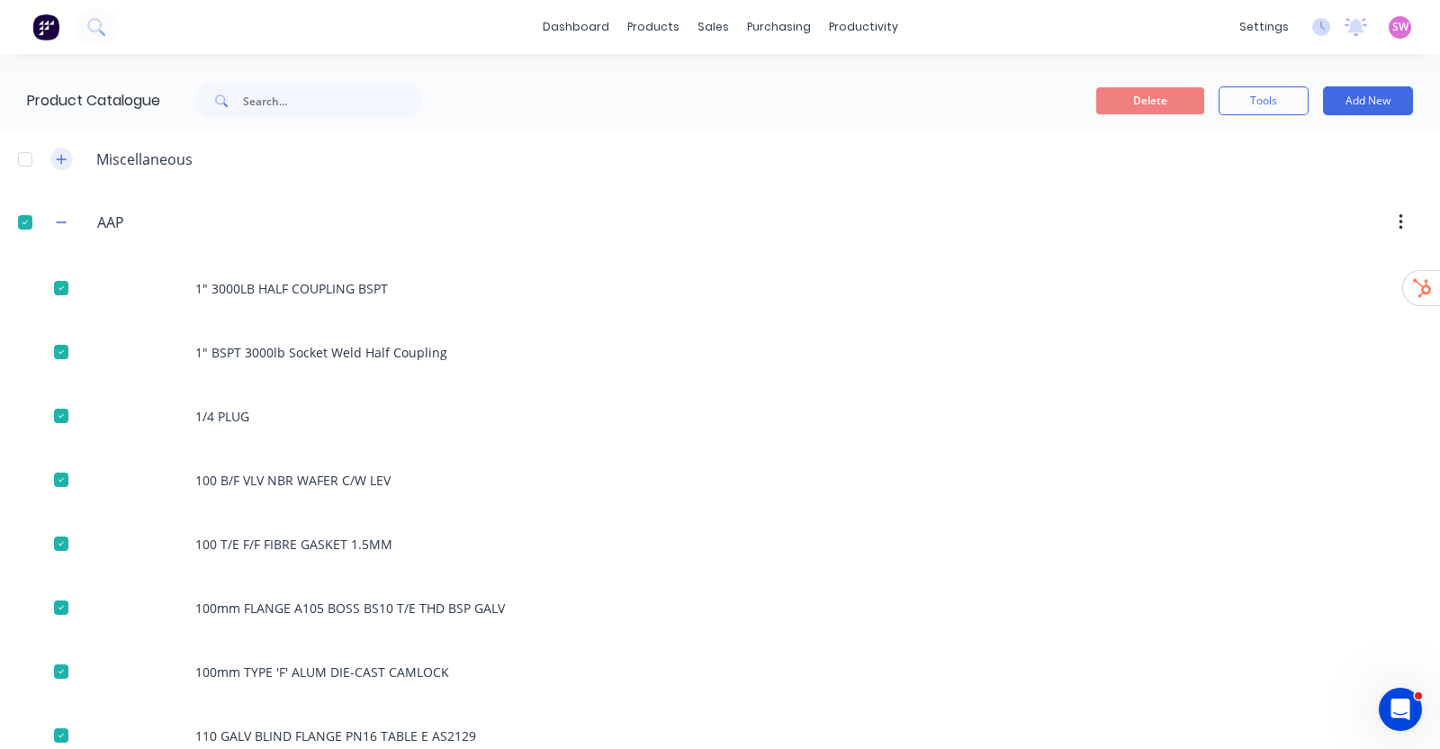
click at [70, 162] on button "button" at bounding box center [61, 159] width 22 height 22
click at [1140, 91] on button "Delete" at bounding box center [1150, 100] width 108 height 27
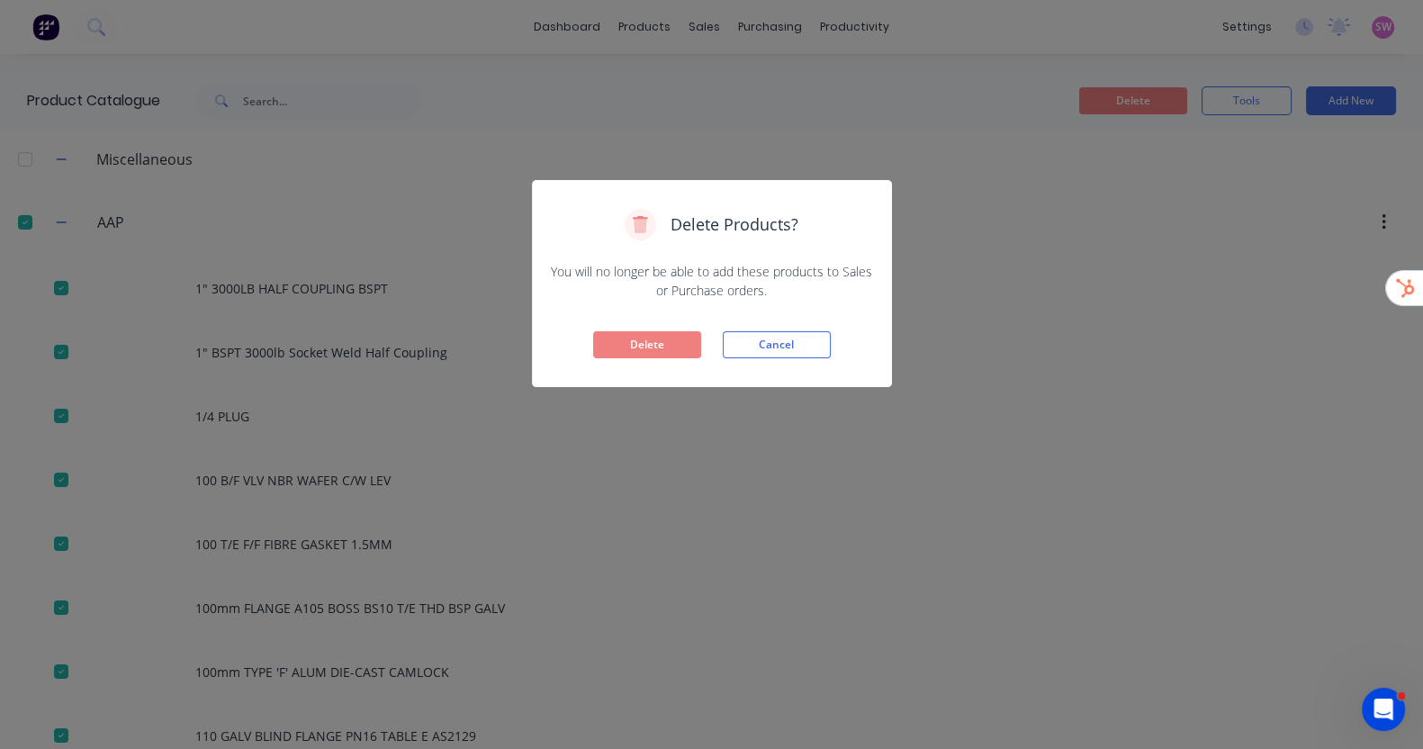
click at [651, 359] on div "Delete Products? You will no longer be able to add these products to Sales or P…" at bounding box center [712, 283] width 360 height 207
click at [645, 361] on div "Delete Products? You will no longer be able to add these products to Sales or P…" at bounding box center [712, 283] width 360 height 207
click at [663, 335] on button "Delete" at bounding box center [647, 344] width 108 height 27
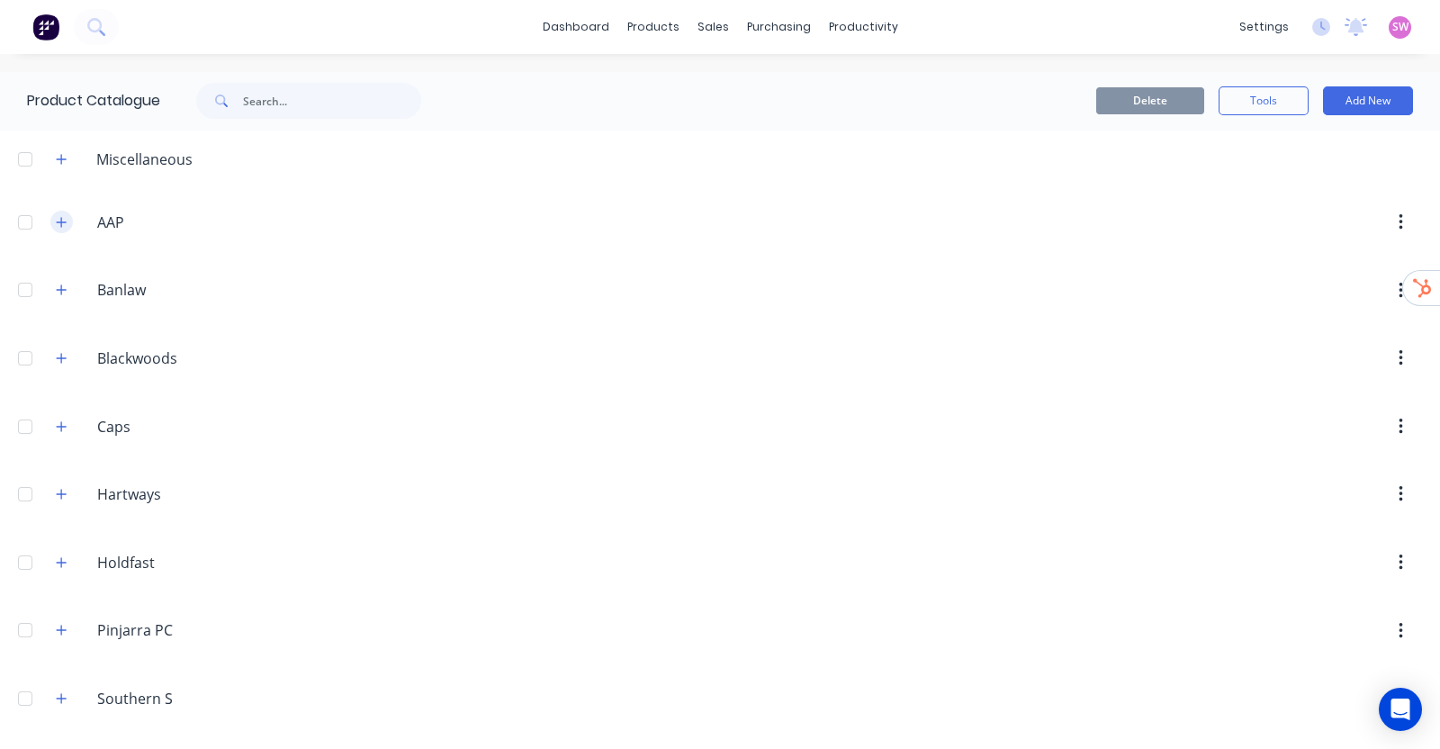
click at [58, 218] on icon "button" at bounding box center [61, 222] width 11 height 13
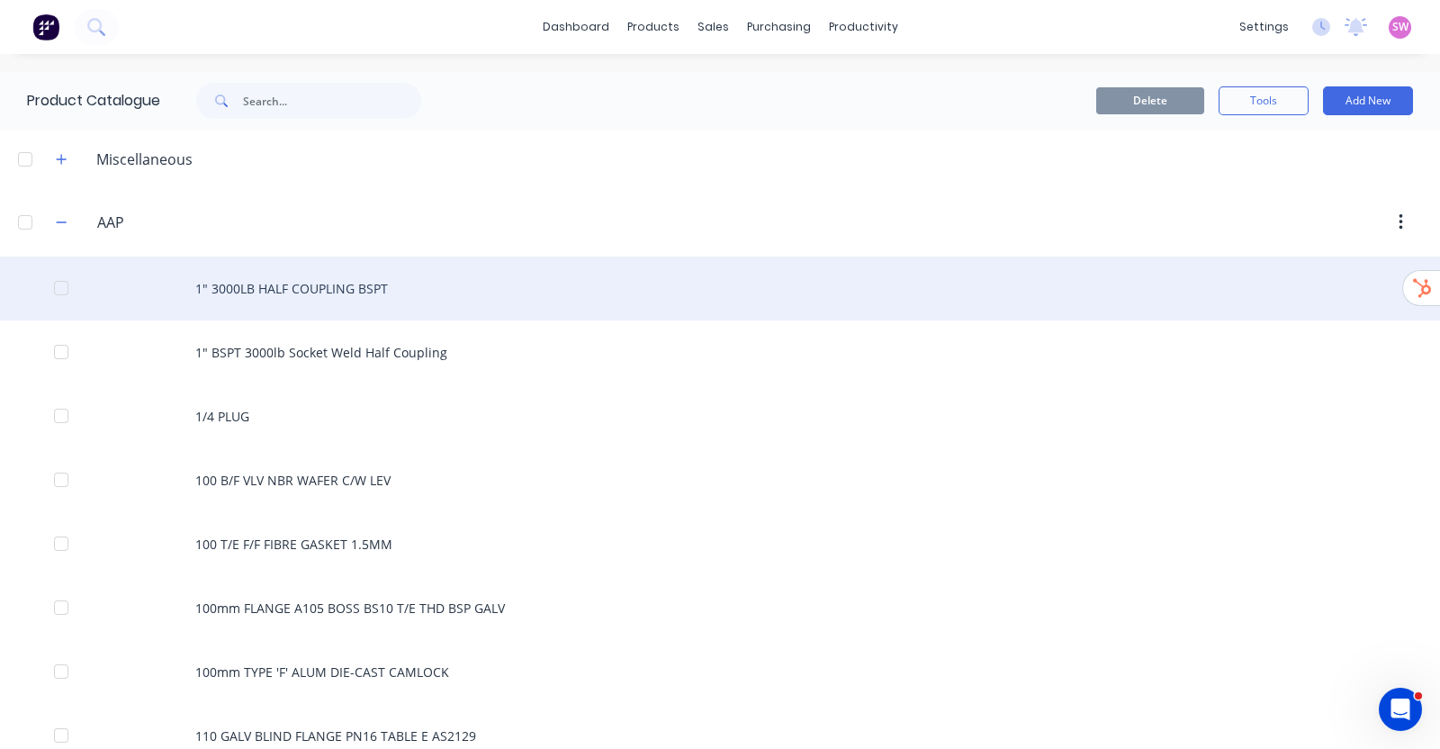
click at [388, 291] on div "1" 3000LB HALF COUPLING BSPT" at bounding box center [720, 288] width 1440 height 64
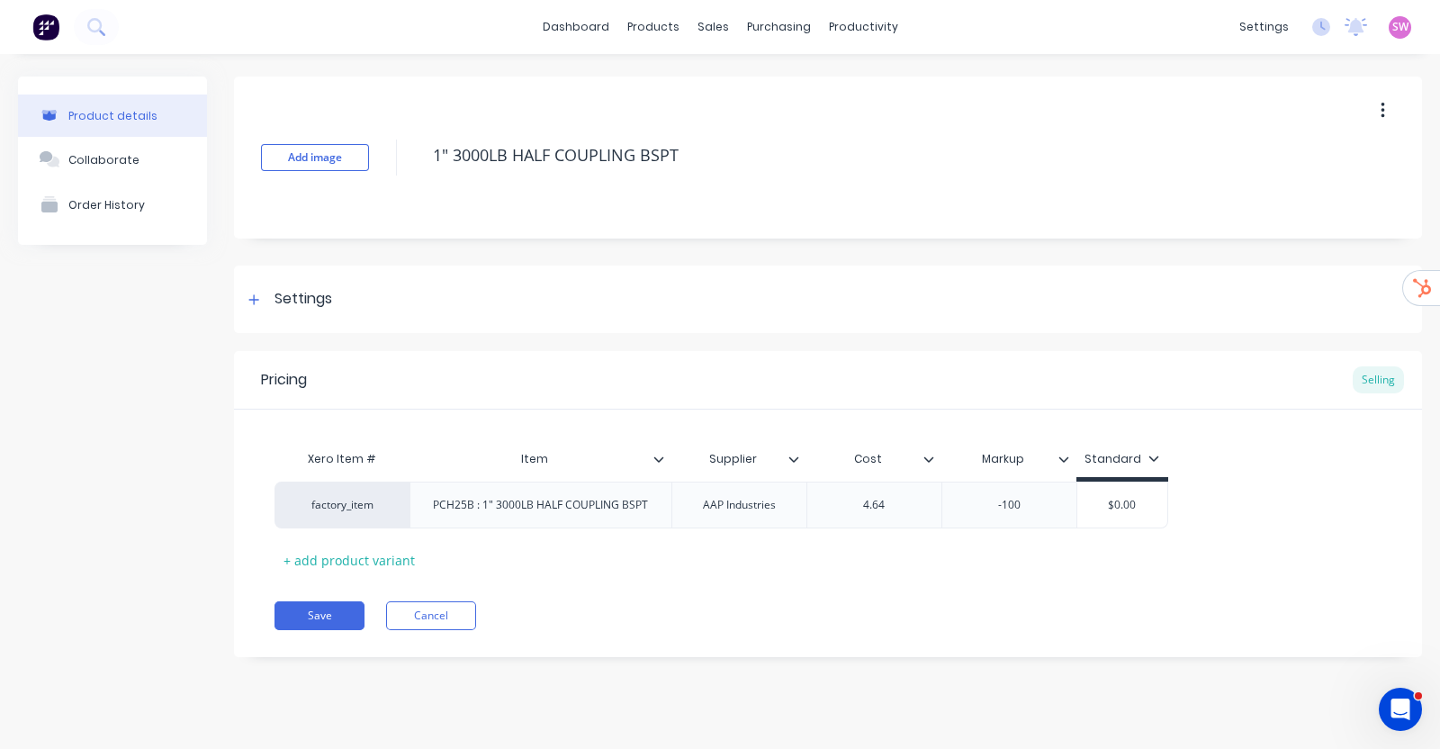
drag, startPoint x: 681, startPoint y: 152, endPoint x: 421, endPoint y: 137, distance: 260.5
click at [421, 137] on div "Add image 1" 3000LB HALF COUPLING BSPT" at bounding box center [828, 157] width 1188 height 162
type textarea "x"
click at [897, 589] on div "Pricing Selling Xero Item # Item Supplier Cost Markup Standard factory_item PCH…" at bounding box center [828, 504] width 1188 height 306
click at [99, 436] on div "Product details Collaborate Order History" at bounding box center [112, 379] width 189 height 607
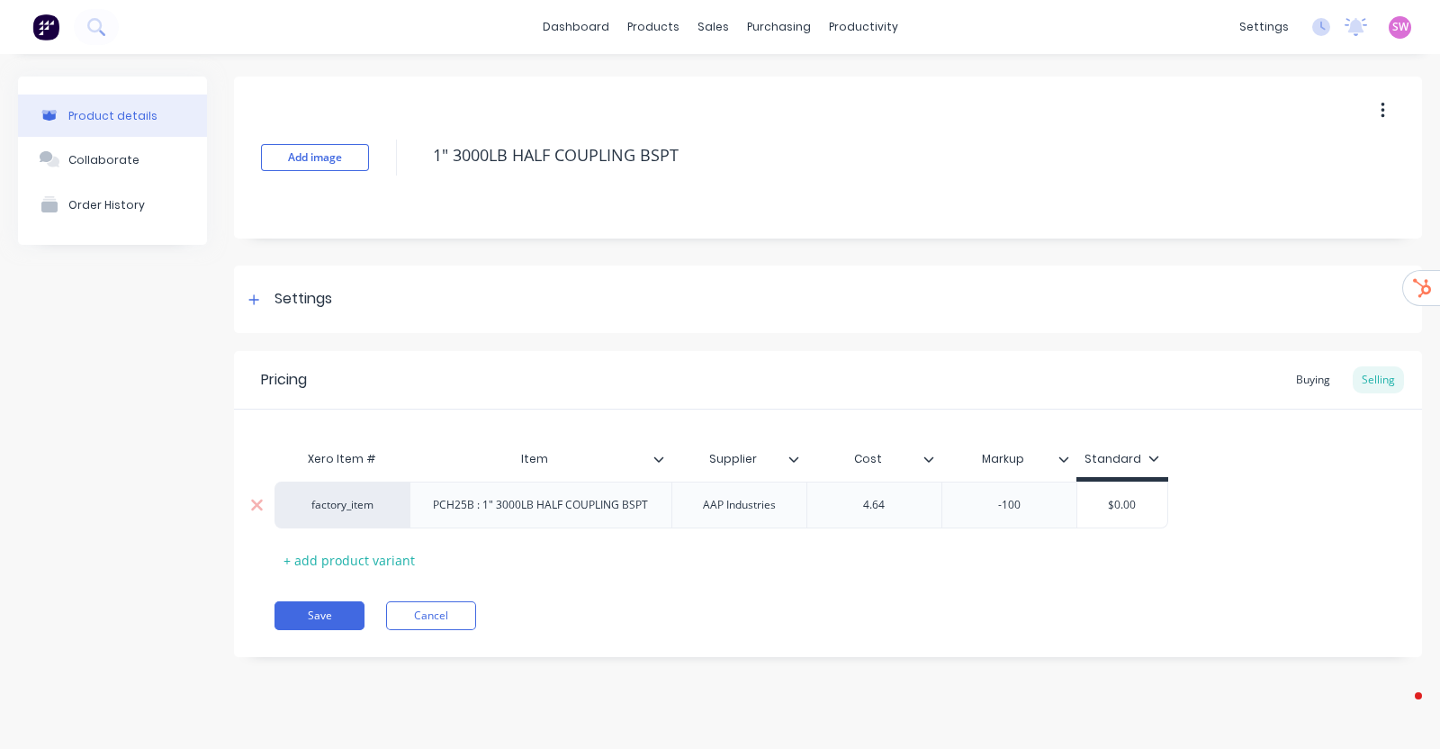
type textarea "x"
click at [1314, 364] on div "Pricing Buying Selling" at bounding box center [828, 380] width 1188 height 58
click at [1305, 375] on div "Buying" at bounding box center [1313, 379] width 52 height 27
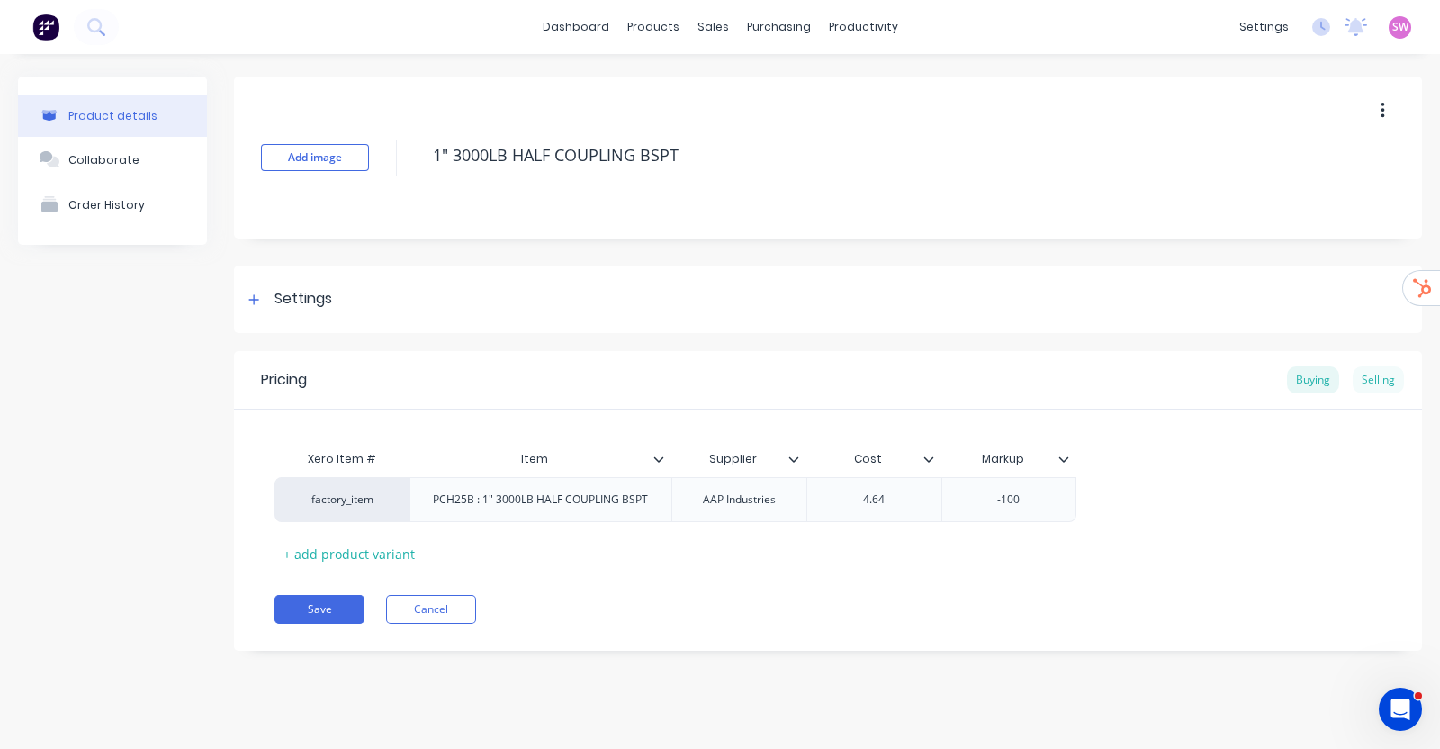
click at [1377, 380] on div "Selling" at bounding box center [1377, 379] width 51 height 27
click at [1315, 384] on div "Buying" at bounding box center [1313, 379] width 52 height 27
click at [1386, 380] on div "Selling" at bounding box center [1377, 379] width 51 height 27
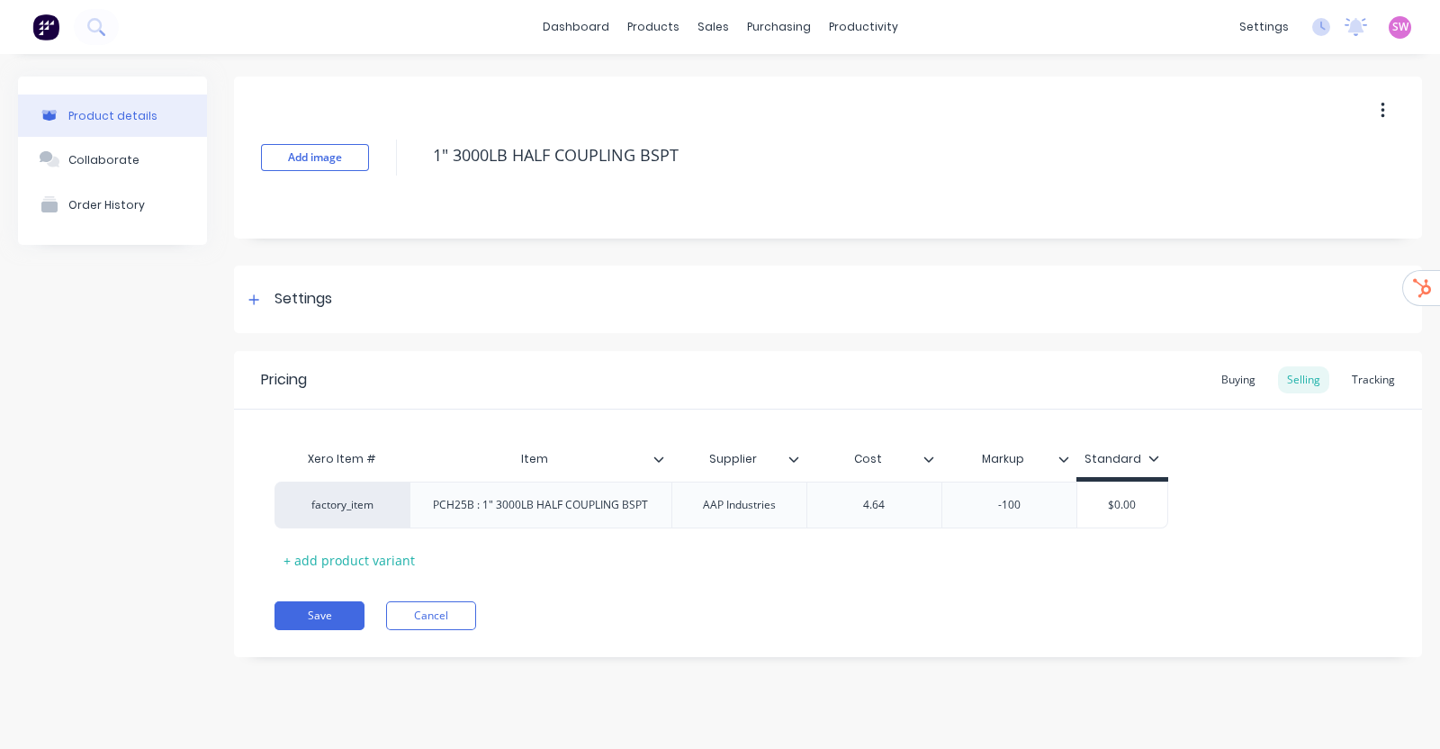
type textarea "x"
click at [1382, 385] on div "Tracking" at bounding box center [1373, 379] width 61 height 27
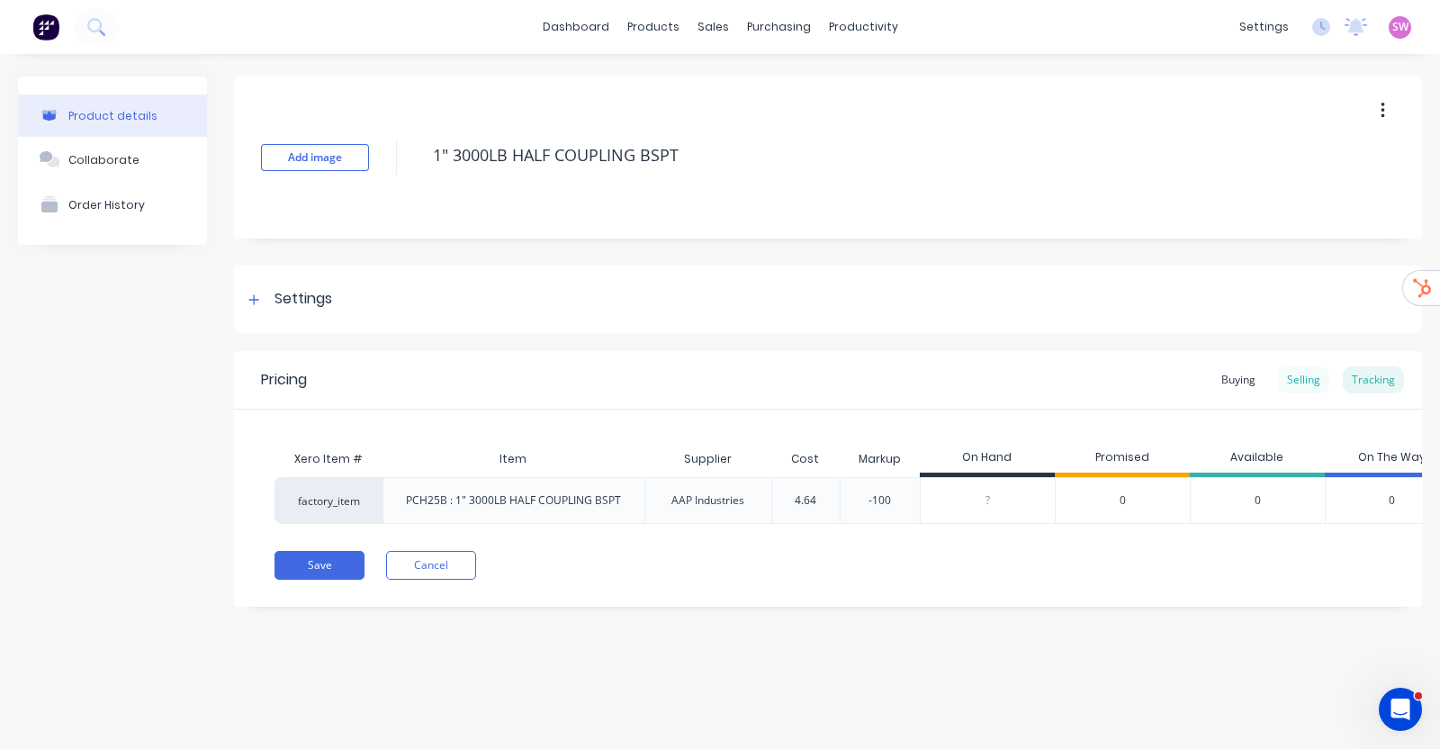
click at [1315, 384] on div "Selling" at bounding box center [1303, 379] width 51 height 27
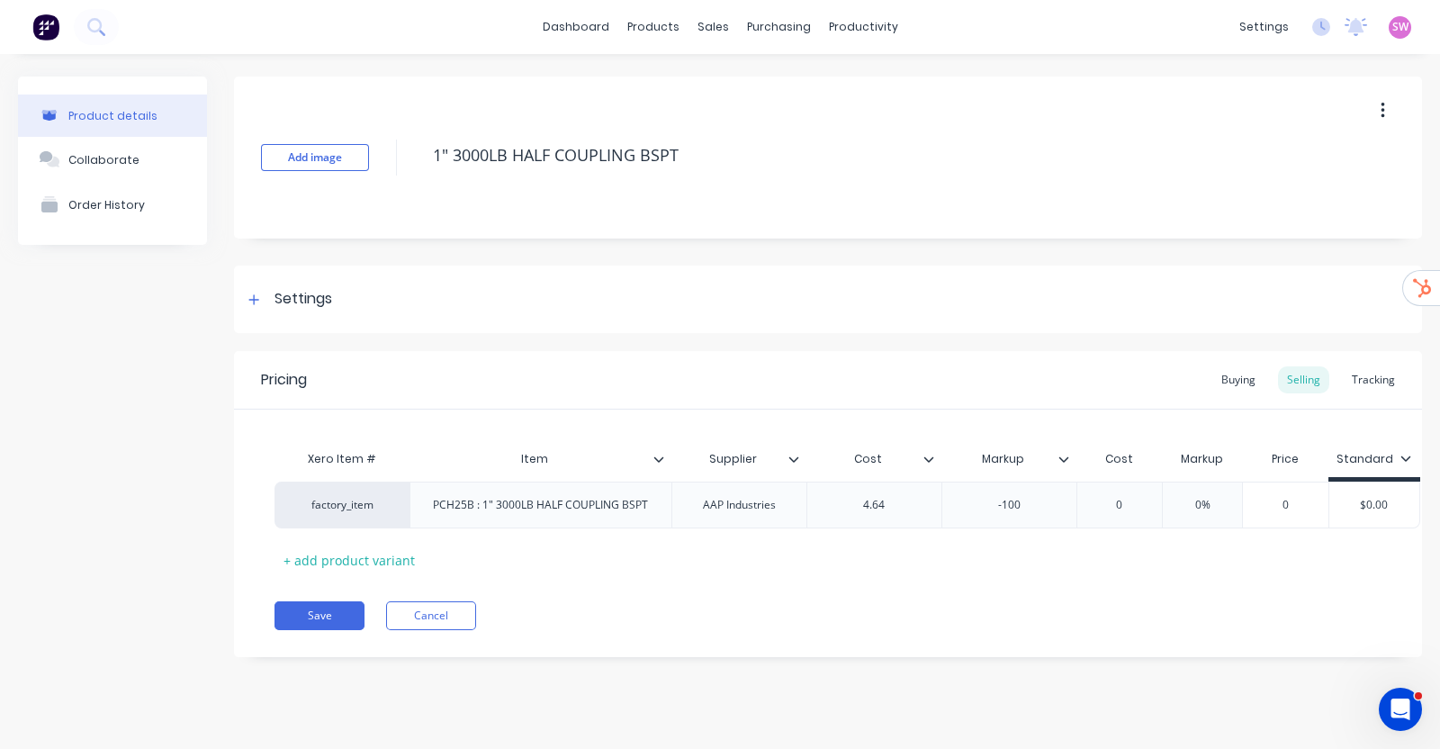
click at [711, 93] on div "Add image 1" 3000LB HALF COUPLING BSPT" at bounding box center [828, 157] width 1188 height 162
click at [134, 342] on div "Product details Collaborate Order History" at bounding box center [112, 379] width 189 height 607
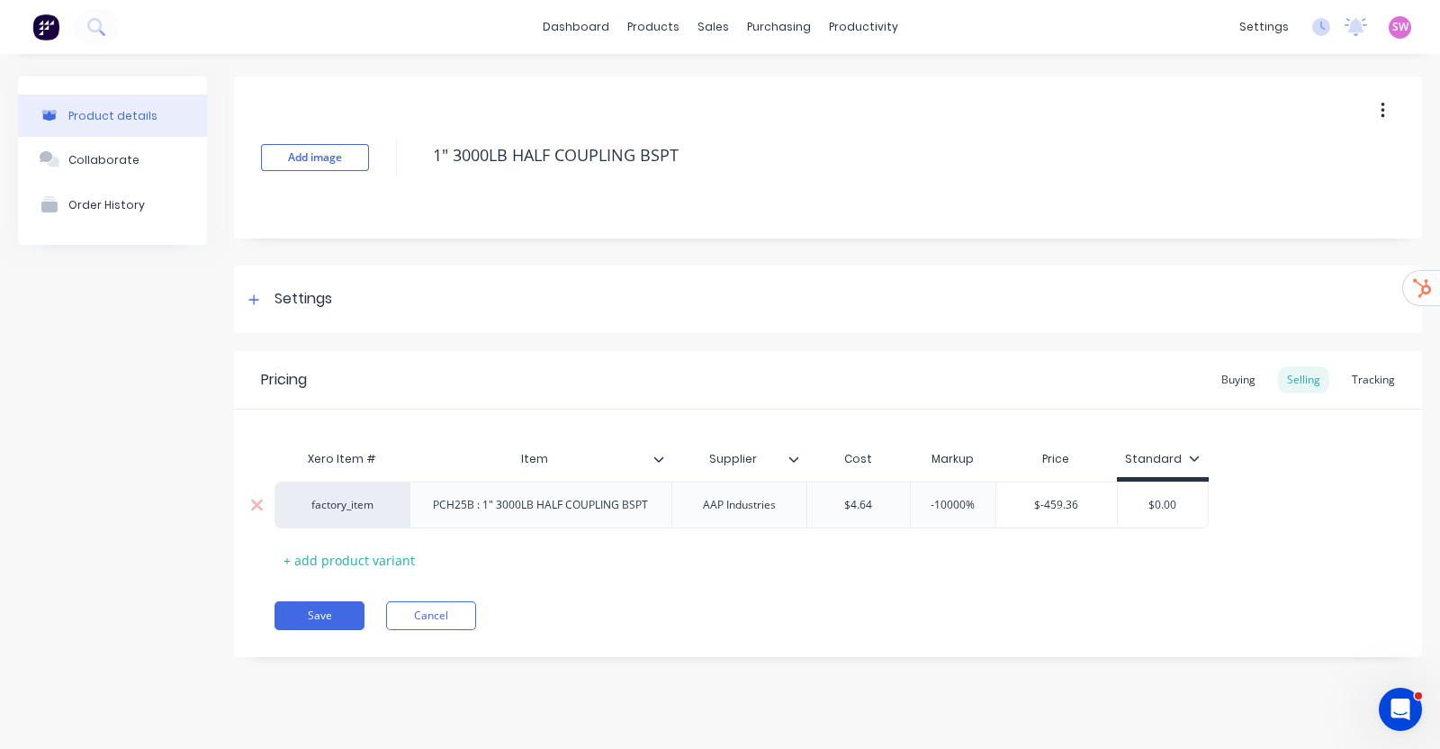
type input "-10000%"
drag, startPoint x: 950, startPoint y: 510, endPoint x: 966, endPoint y: 503, distance: 16.9
click at [966, 503] on input "-10000%" at bounding box center [953, 505] width 90 height 16
click at [652, 84] on icon at bounding box center [648, 86] width 9 height 14
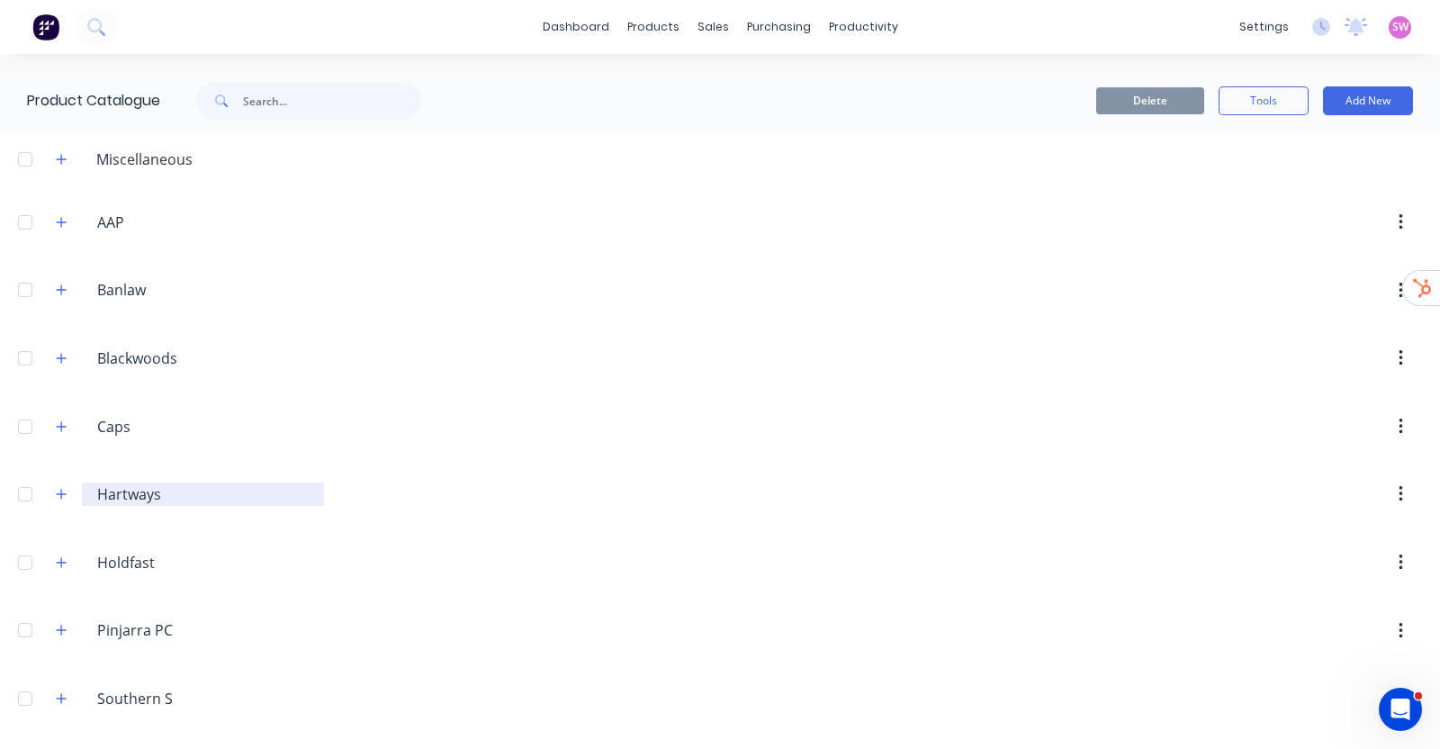
scroll to position [405, 0]
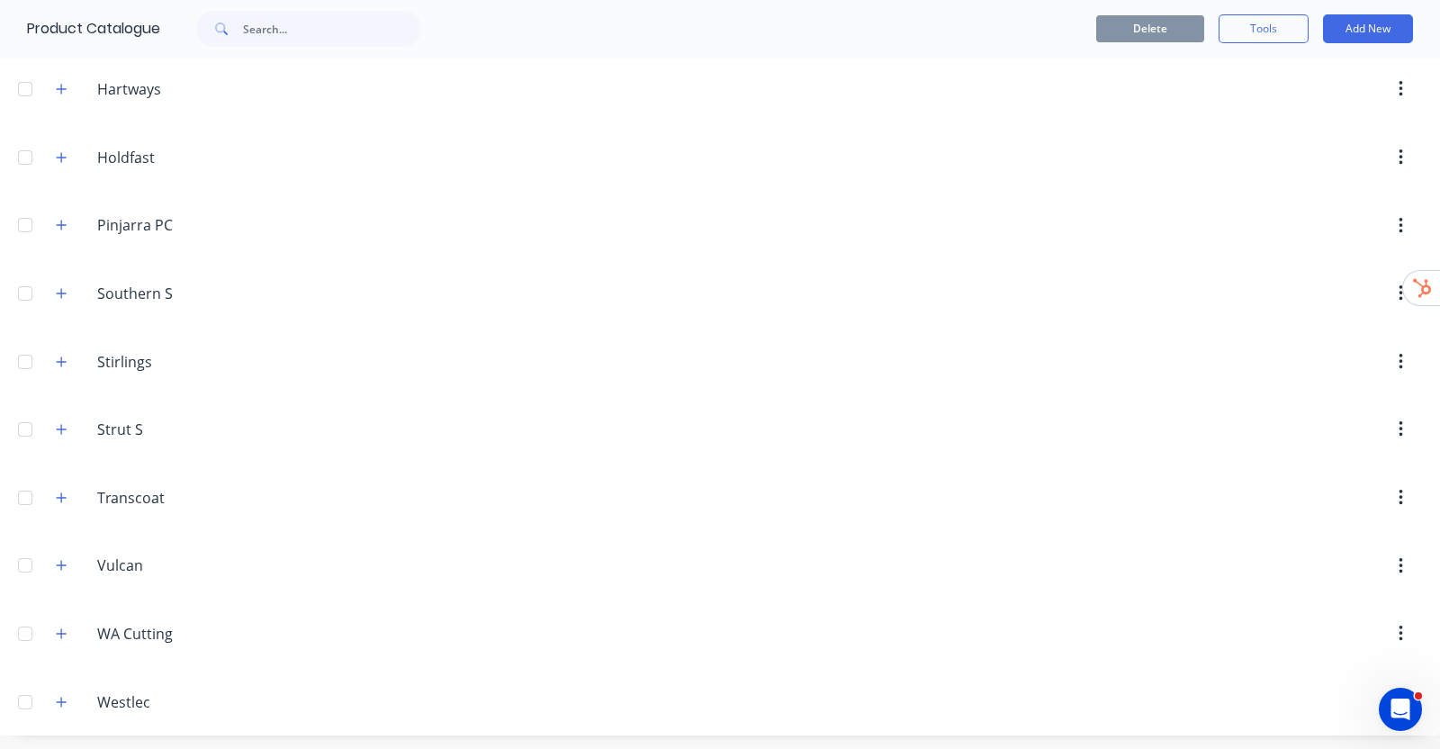
click at [21, 697] on div at bounding box center [25, 702] width 36 height 36
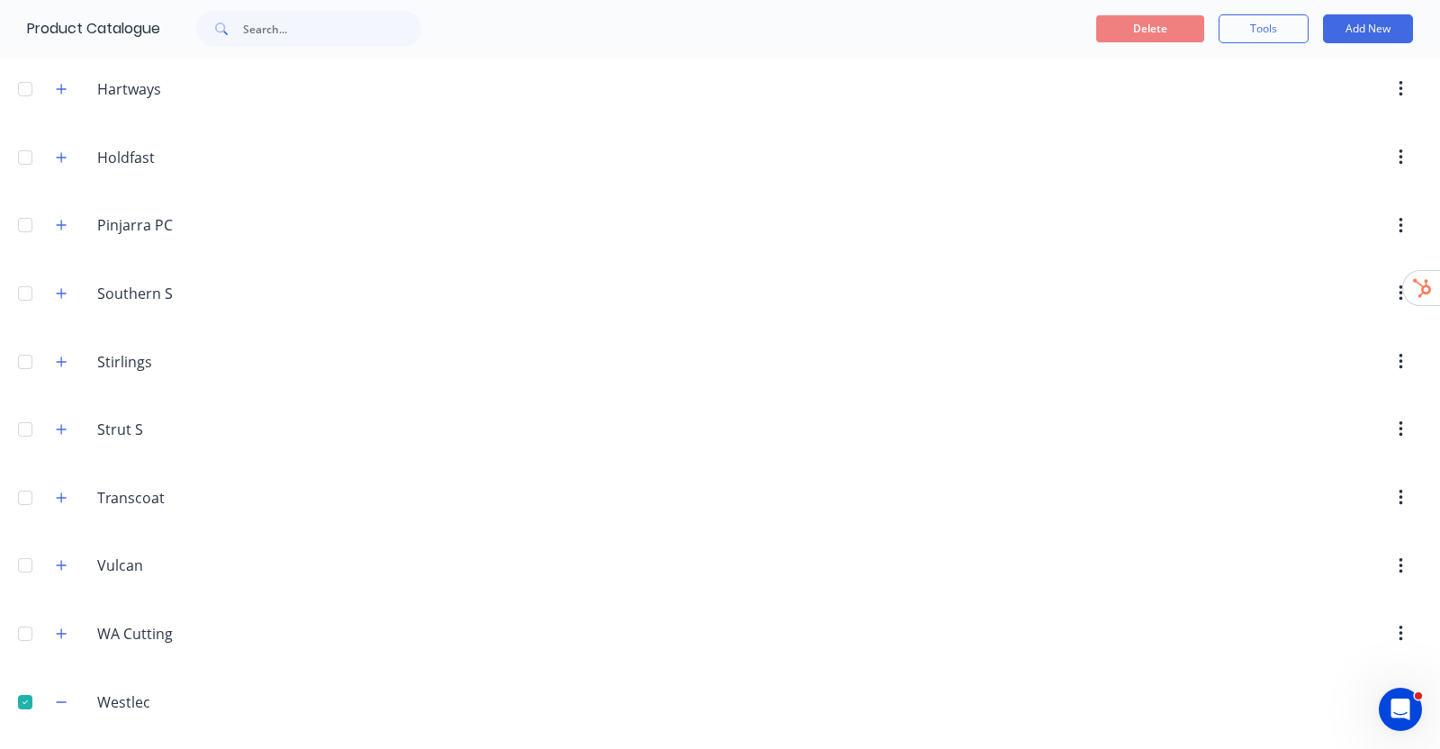
click at [19, 627] on div at bounding box center [25, 634] width 36 height 36
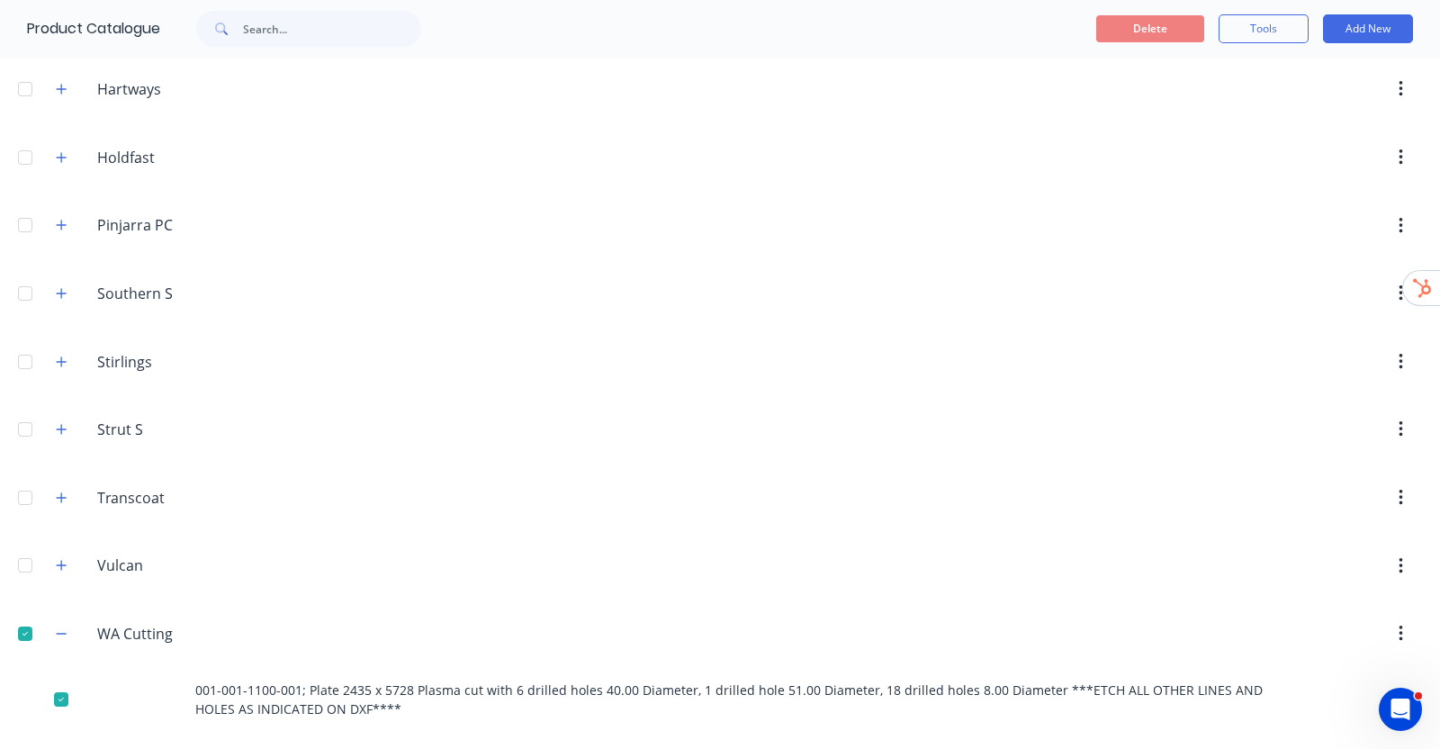
click at [27, 557] on div at bounding box center [25, 565] width 36 height 36
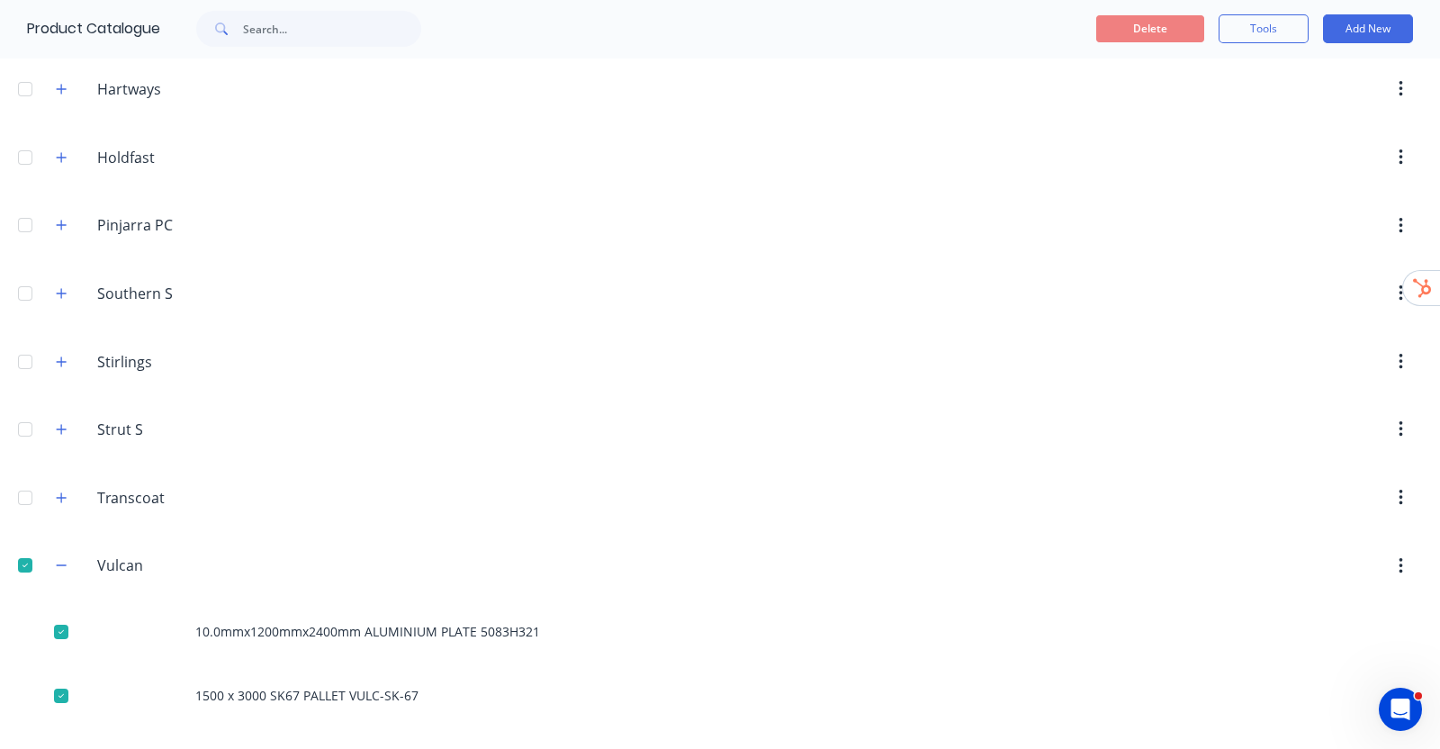
click at [22, 499] on div at bounding box center [25, 498] width 36 height 36
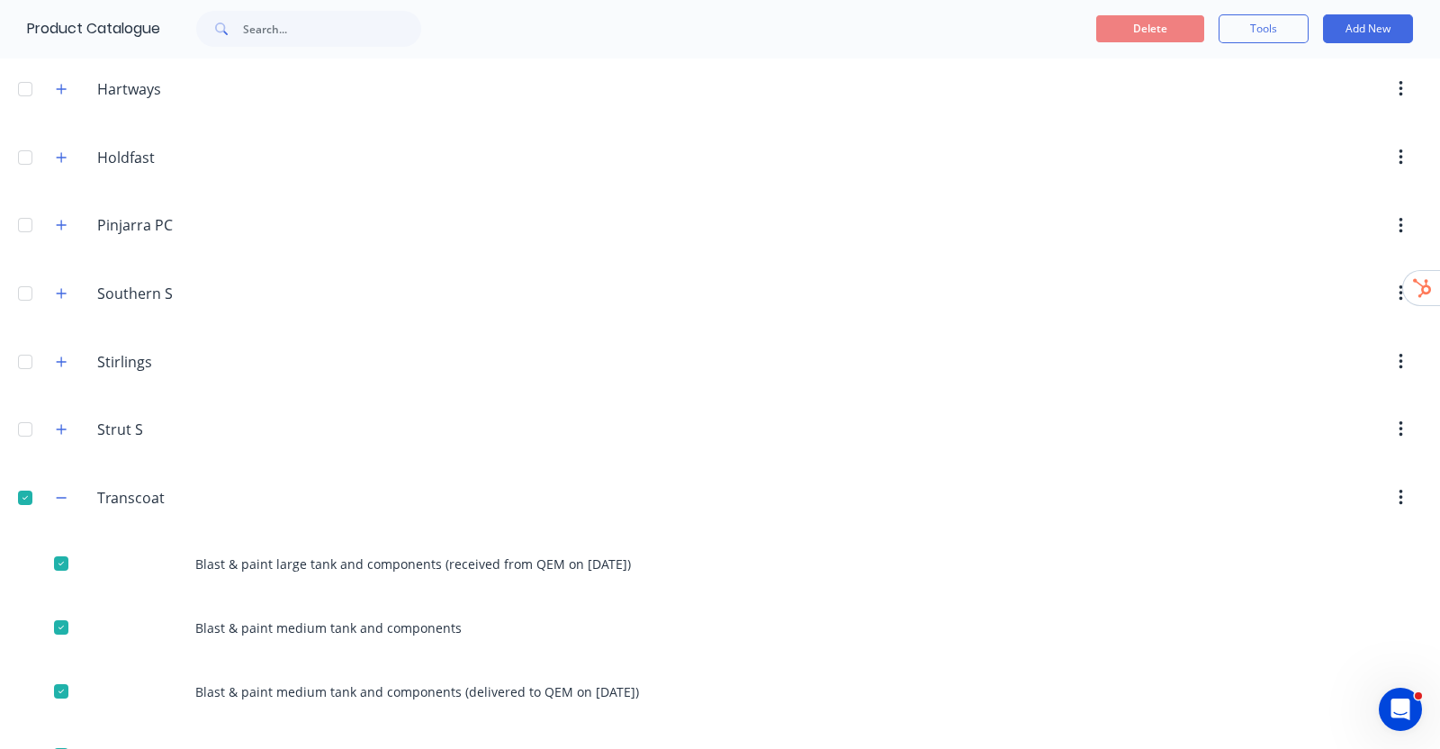
click at [27, 425] on div at bounding box center [25, 429] width 36 height 36
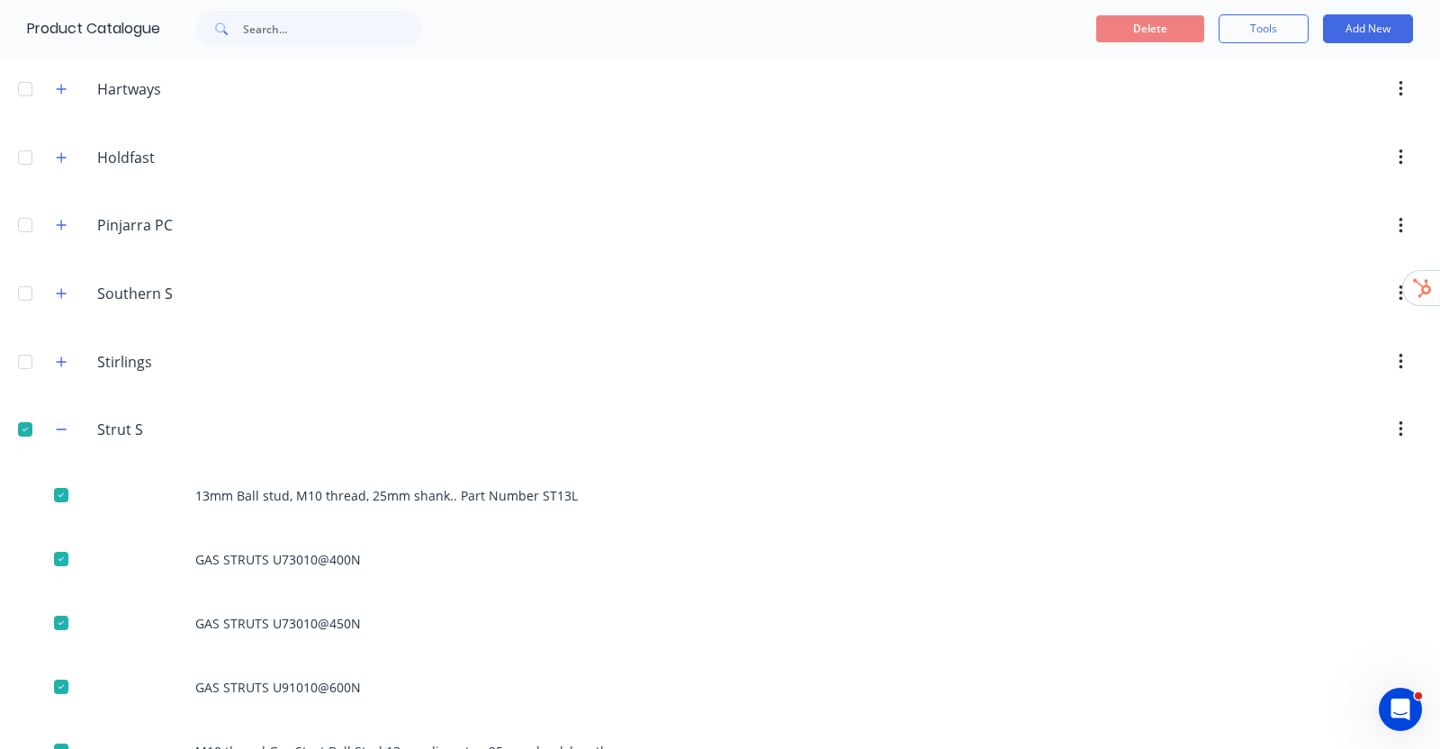
click at [27, 357] on div at bounding box center [25, 362] width 36 height 36
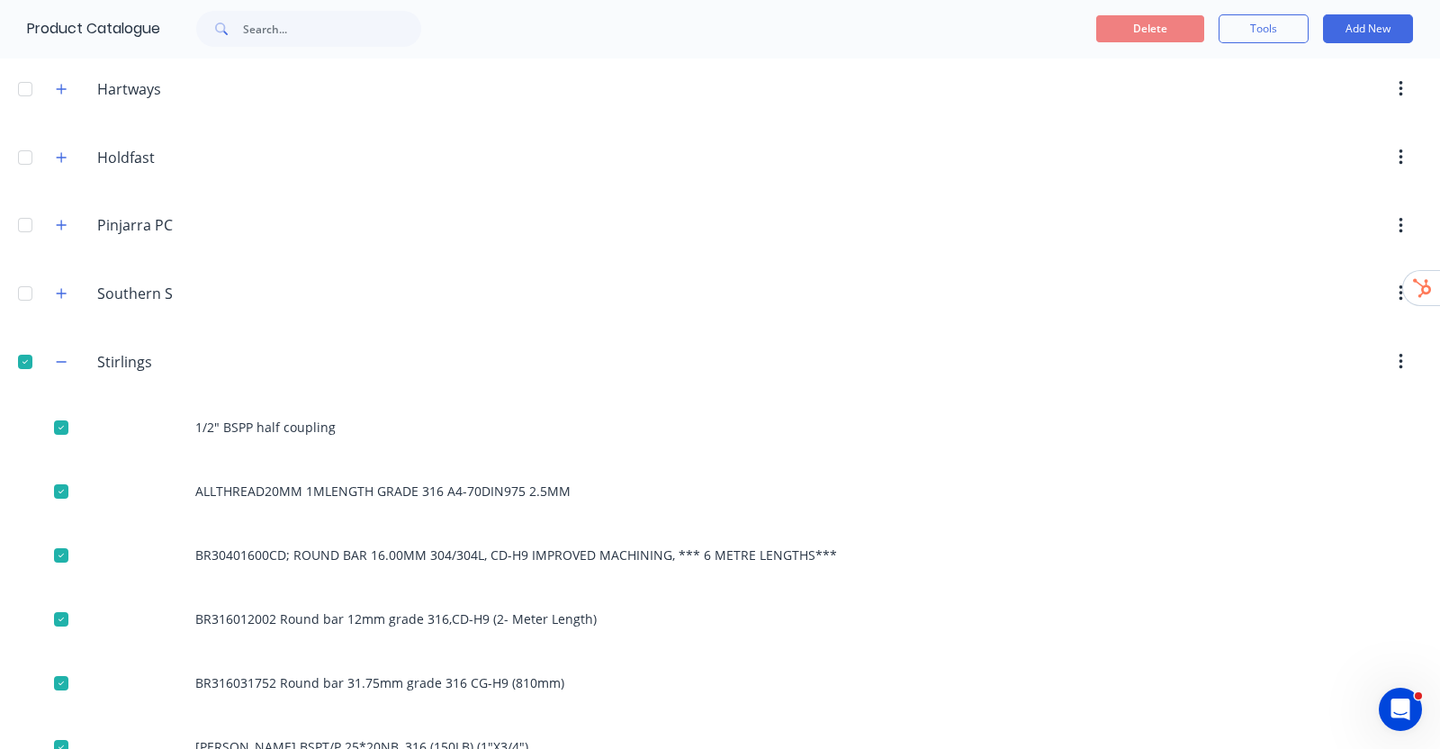
click at [27, 281] on div at bounding box center [25, 293] width 36 height 36
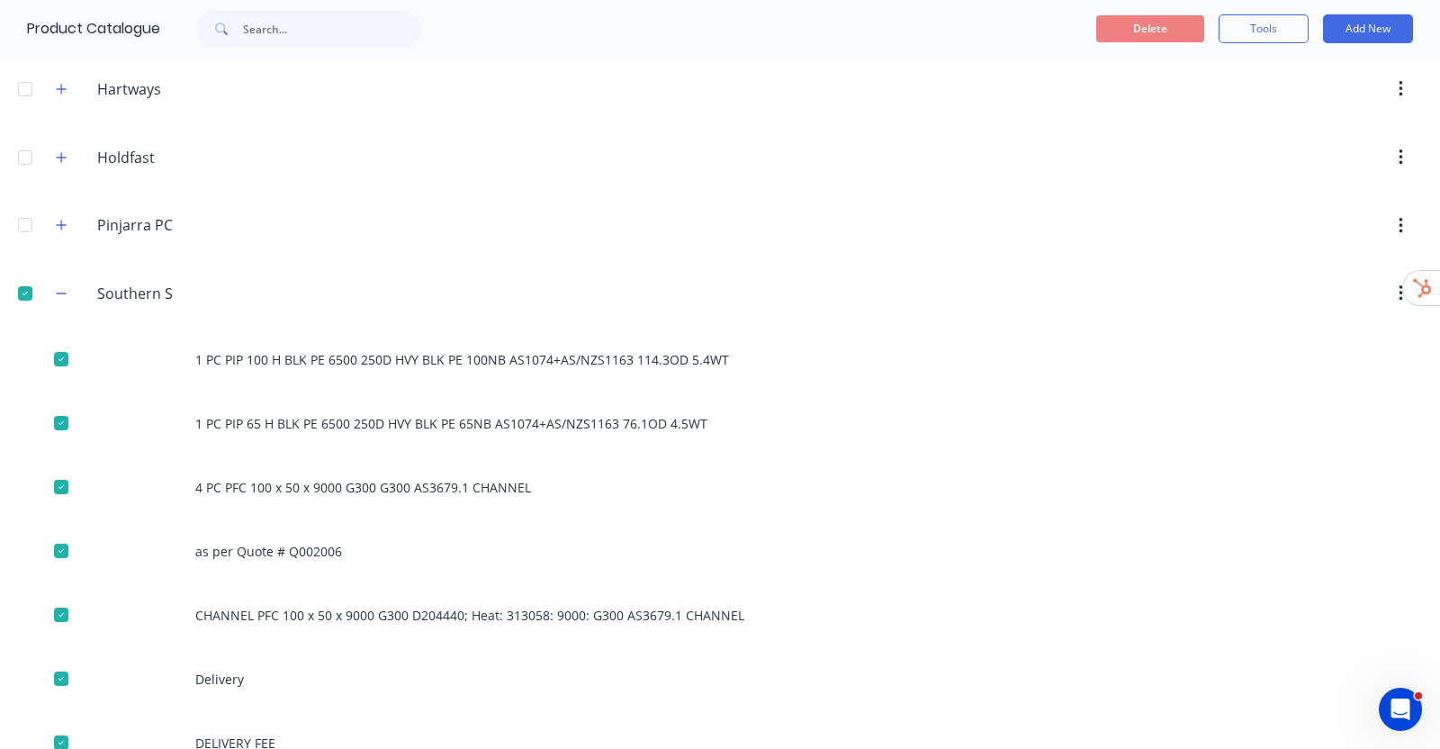
click at [23, 213] on div at bounding box center [25, 225] width 36 height 36
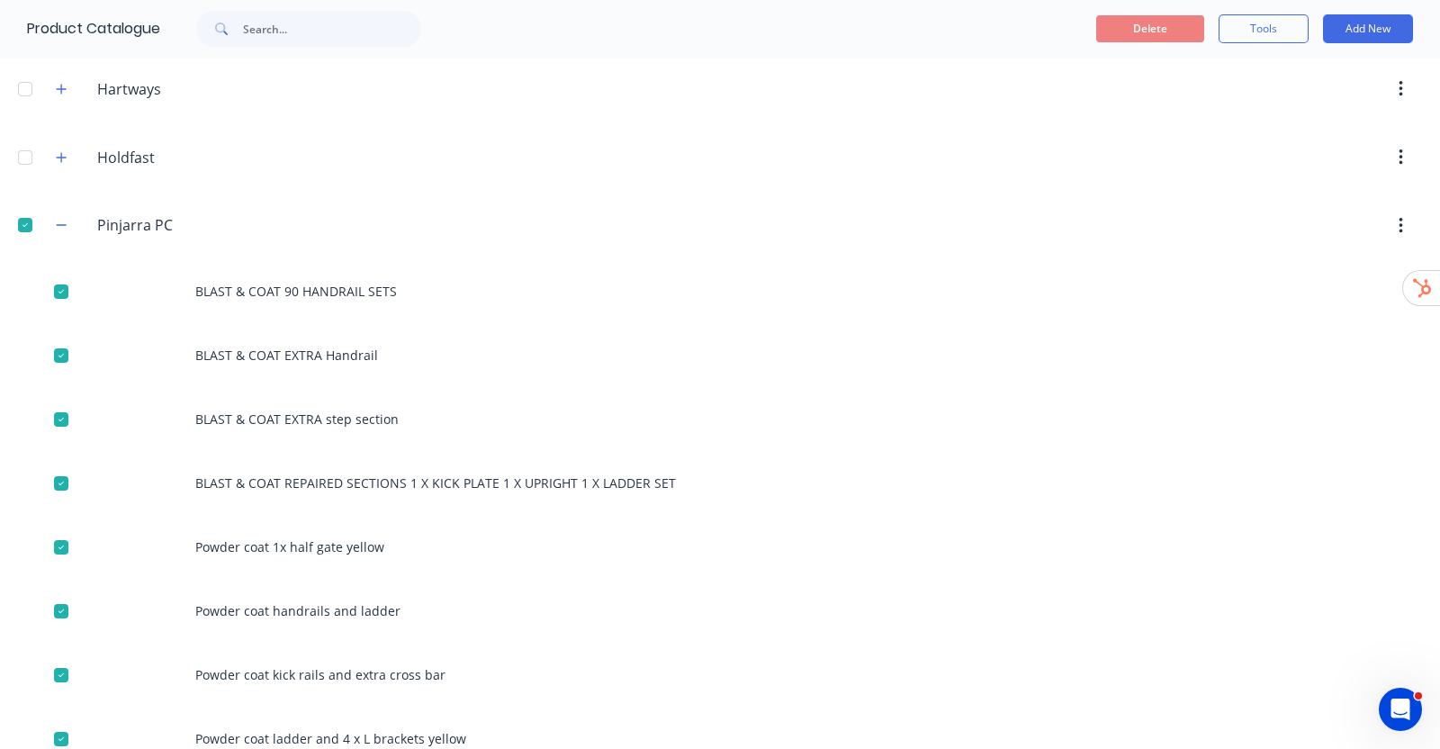
drag, startPoint x: 23, startPoint y: 146, endPoint x: 22, endPoint y: 128, distance: 18.0
click at [23, 145] on div at bounding box center [25, 157] width 36 height 36
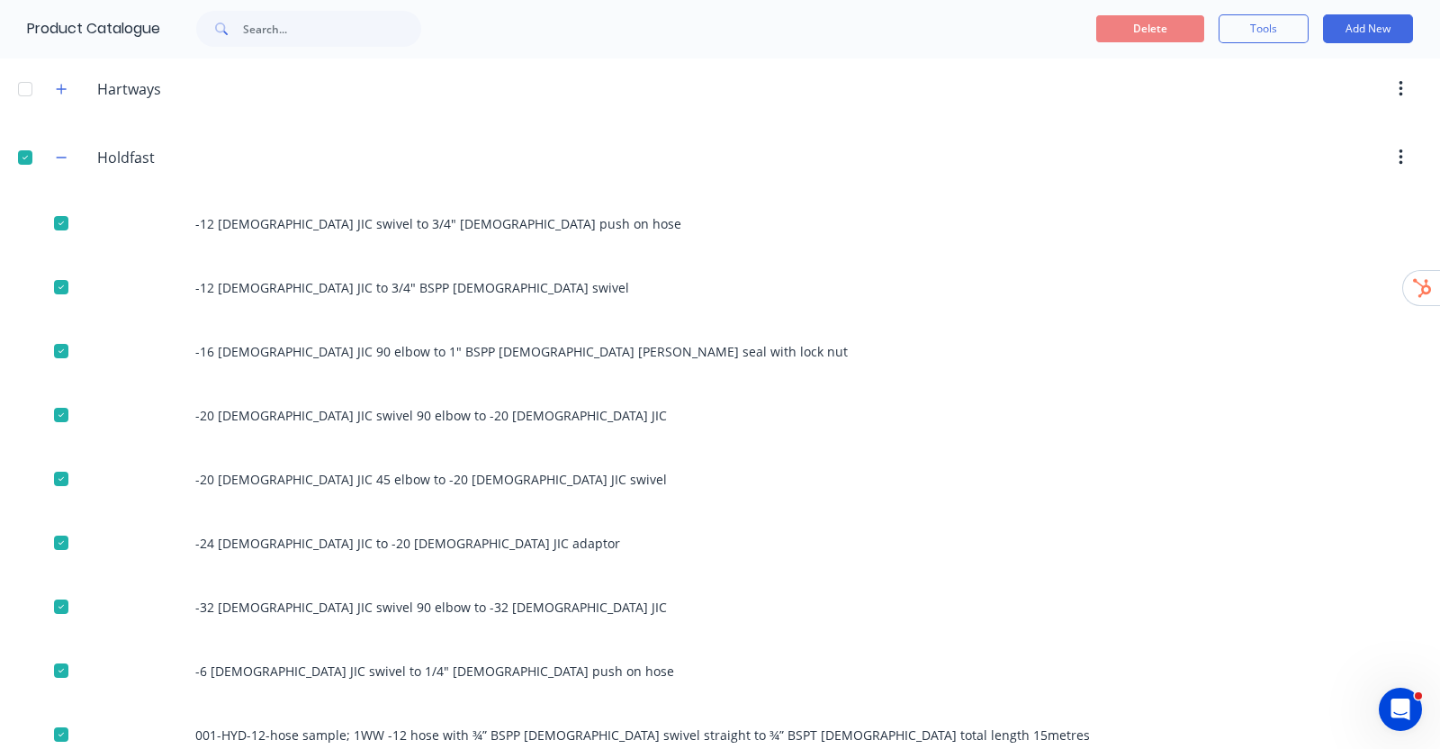
click at [24, 76] on div at bounding box center [25, 89] width 36 height 36
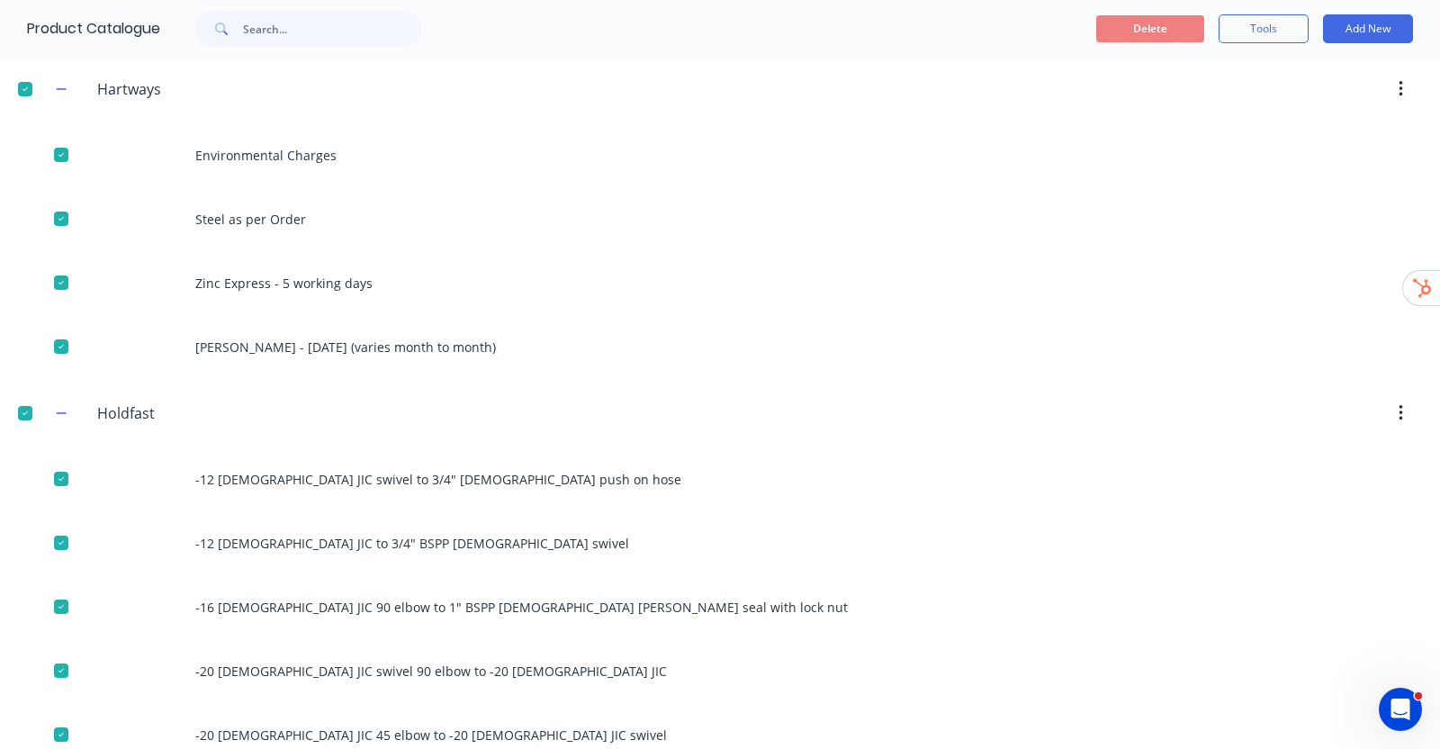
scroll to position [67, 0]
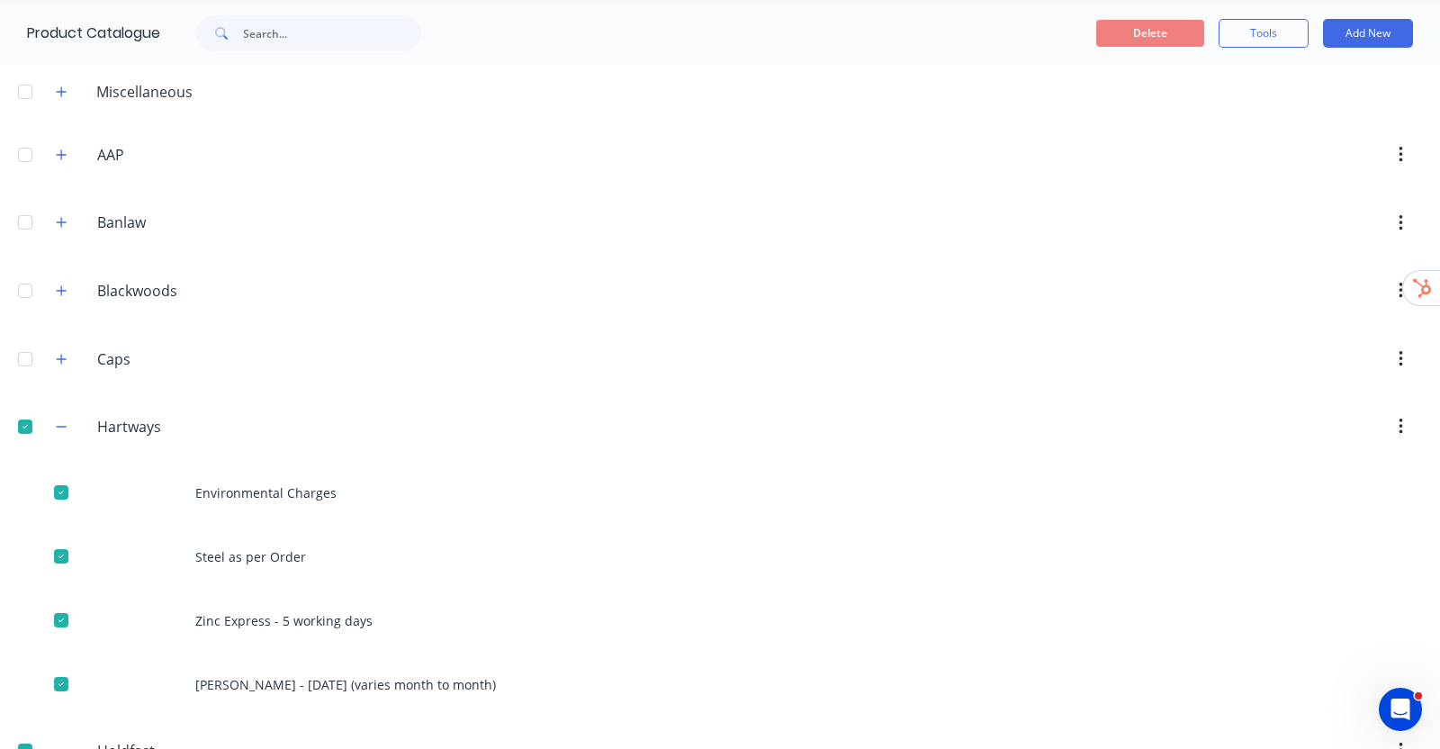
click at [37, 364] on div at bounding box center [25, 359] width 36 height 36
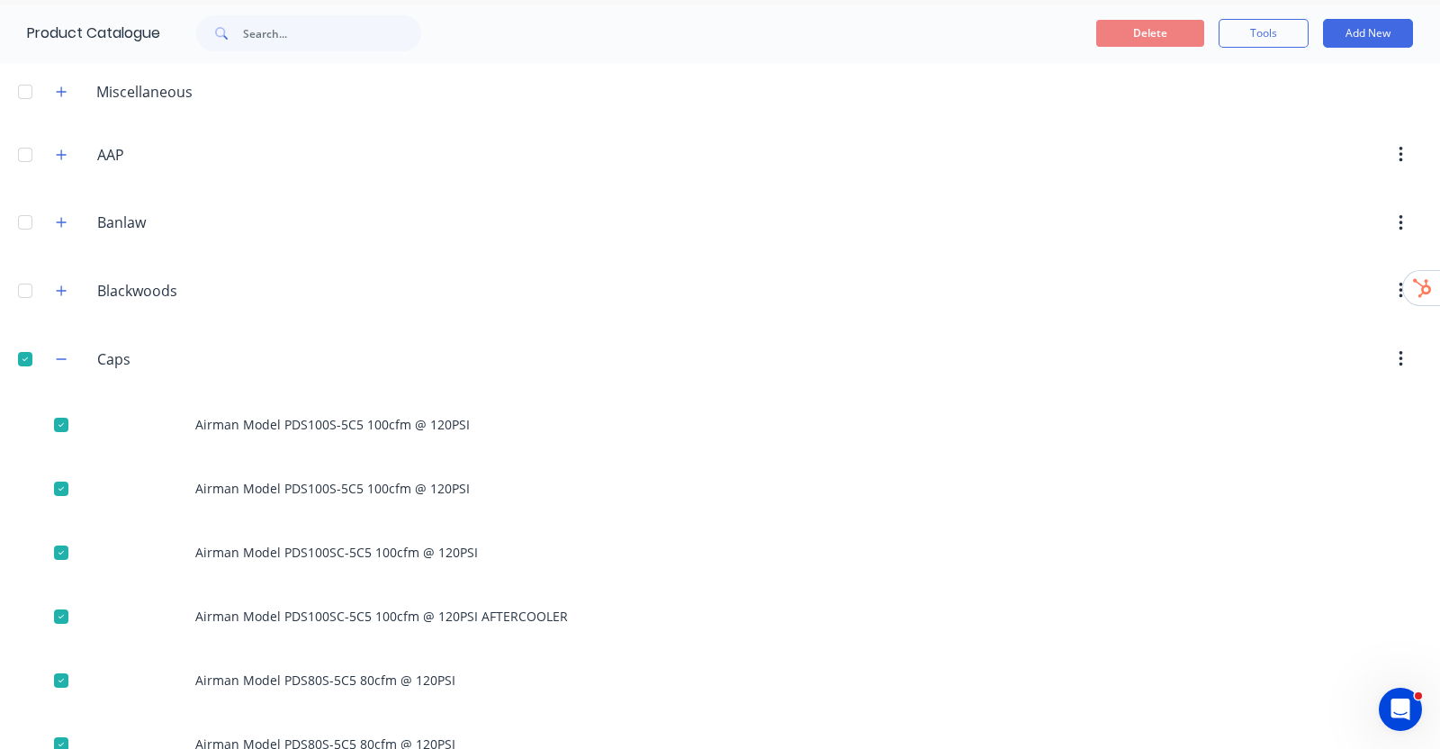
click at [29, 270] on header "Blackwoods Blackwoods" at bounding box center [720, 290] width 1440 height 68
drag, startPoint x: 18, startPoint y: 286, endPoint x: 18, endPoint y: 251, distance: 35.1
click at [18, 285] on div at bounding box center [25, 291] width 36 height 36
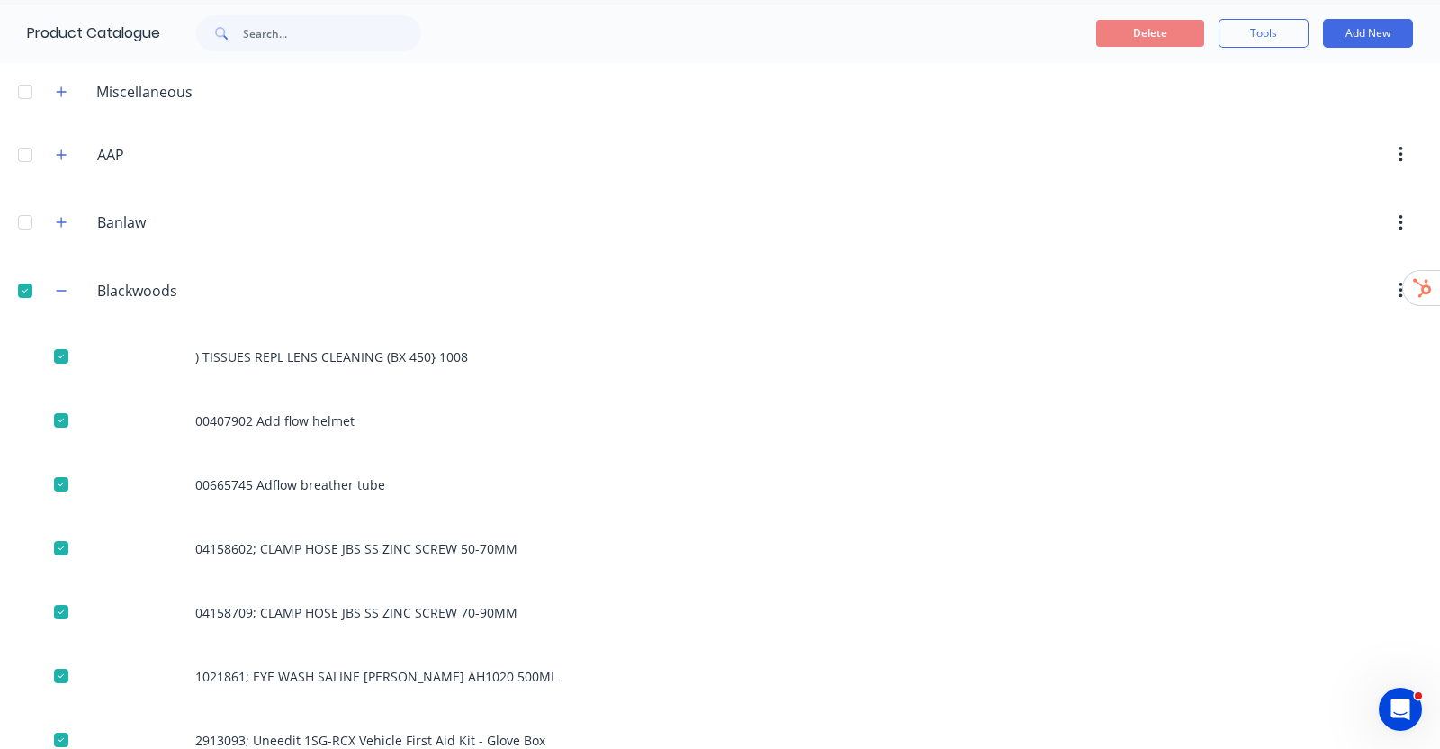
click at [21, 220] on div at bounding box center [25, 222] width 36 height 36
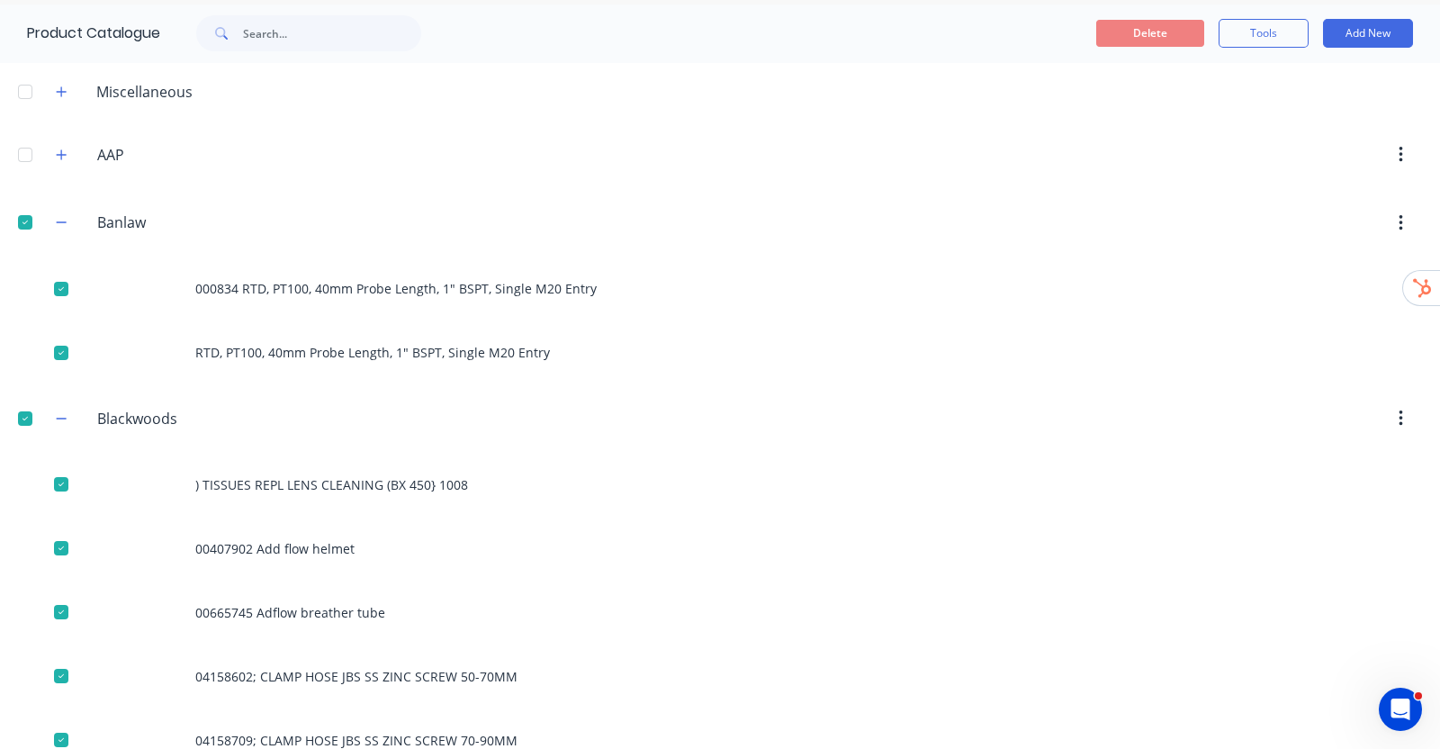
click at [26, 164] on div at bounding box center [25, 155] width 36 height 36
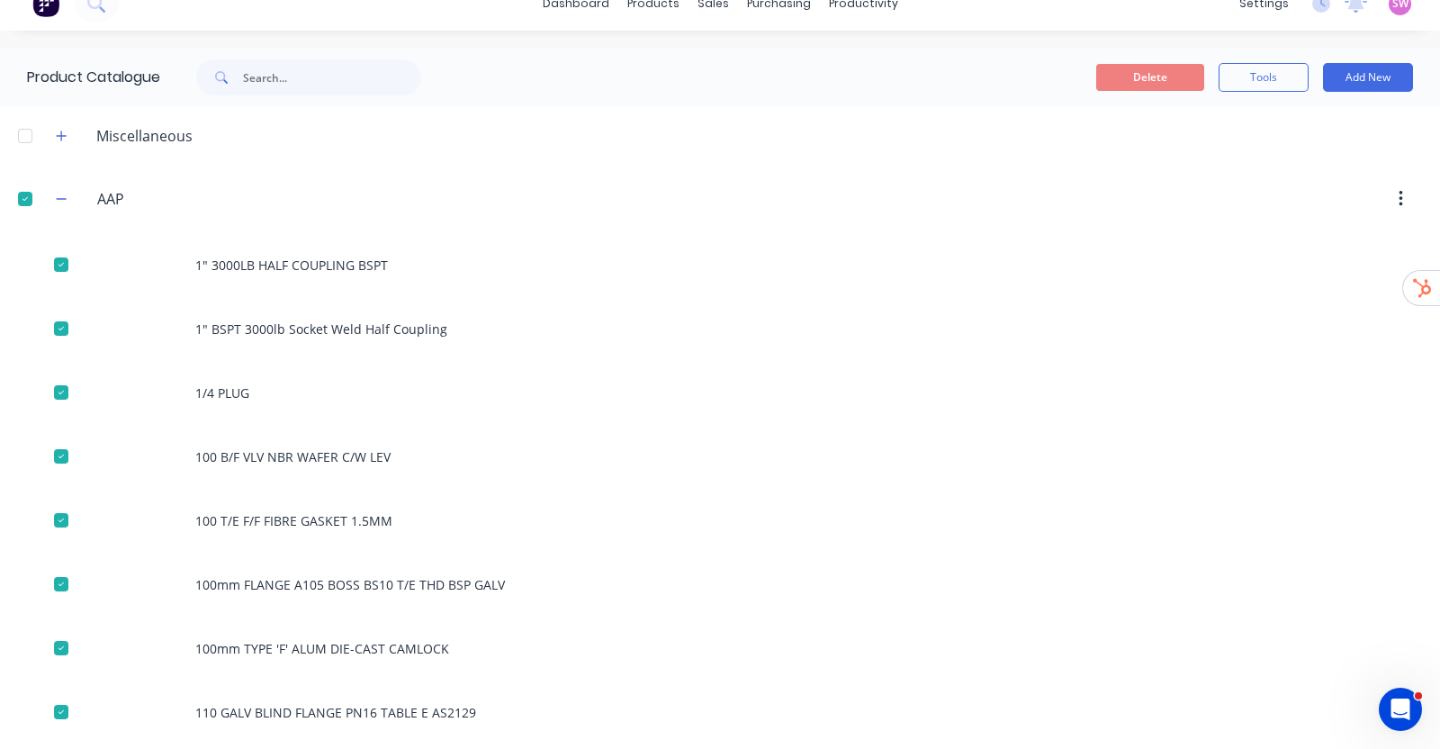
scroll to position [0, 0]
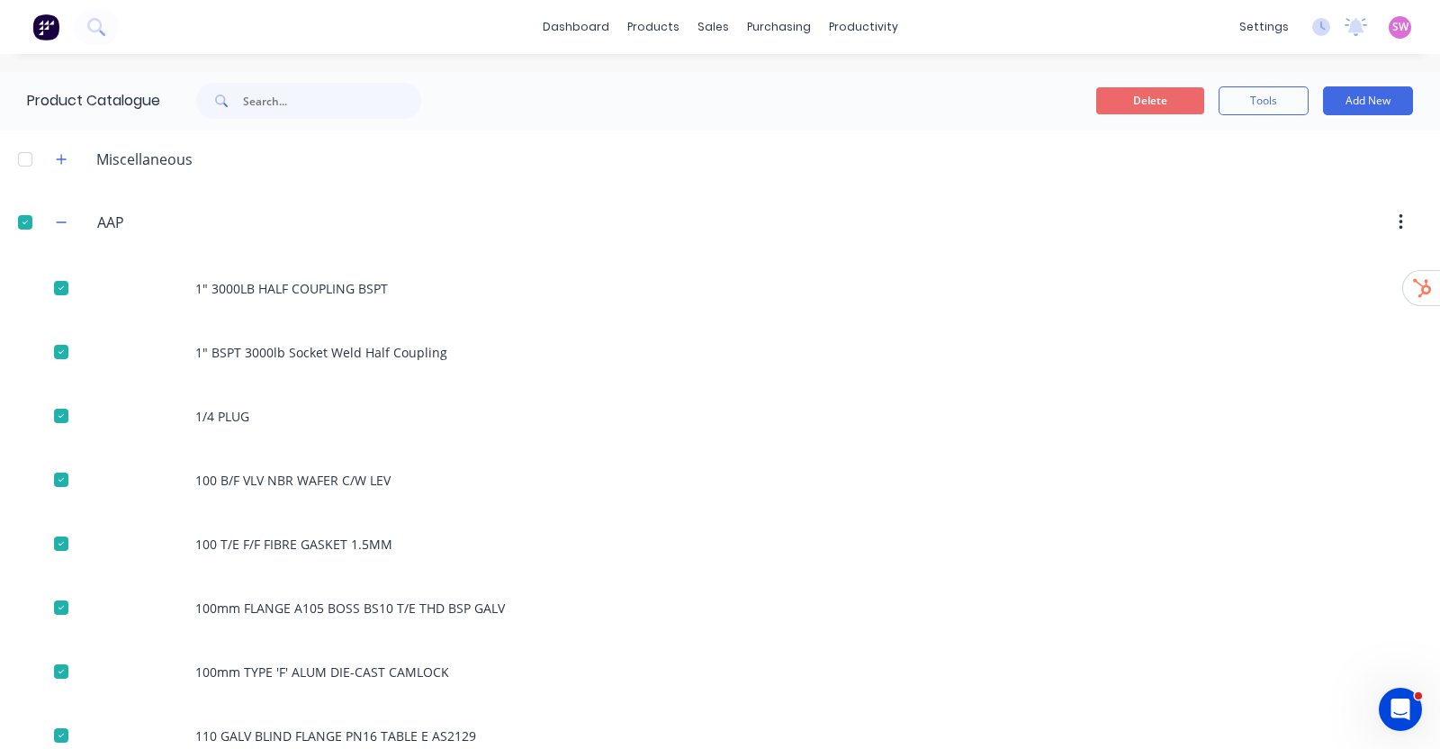
click at [1171, 103] on button "Delete" at bounding box center [1150, 100] width 108 height 27
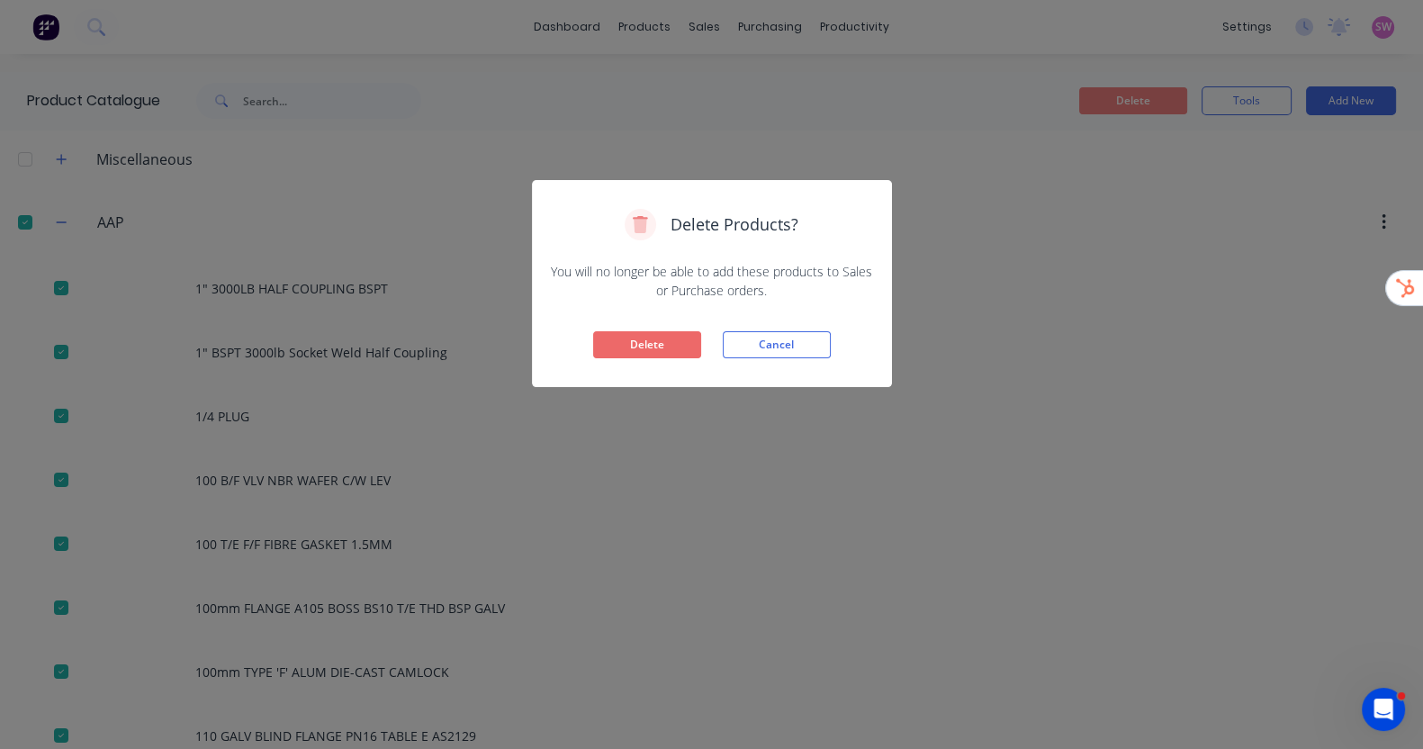
click at [616, 336] on button "Delete" at bounding box center [647, 344] width 108 height 27
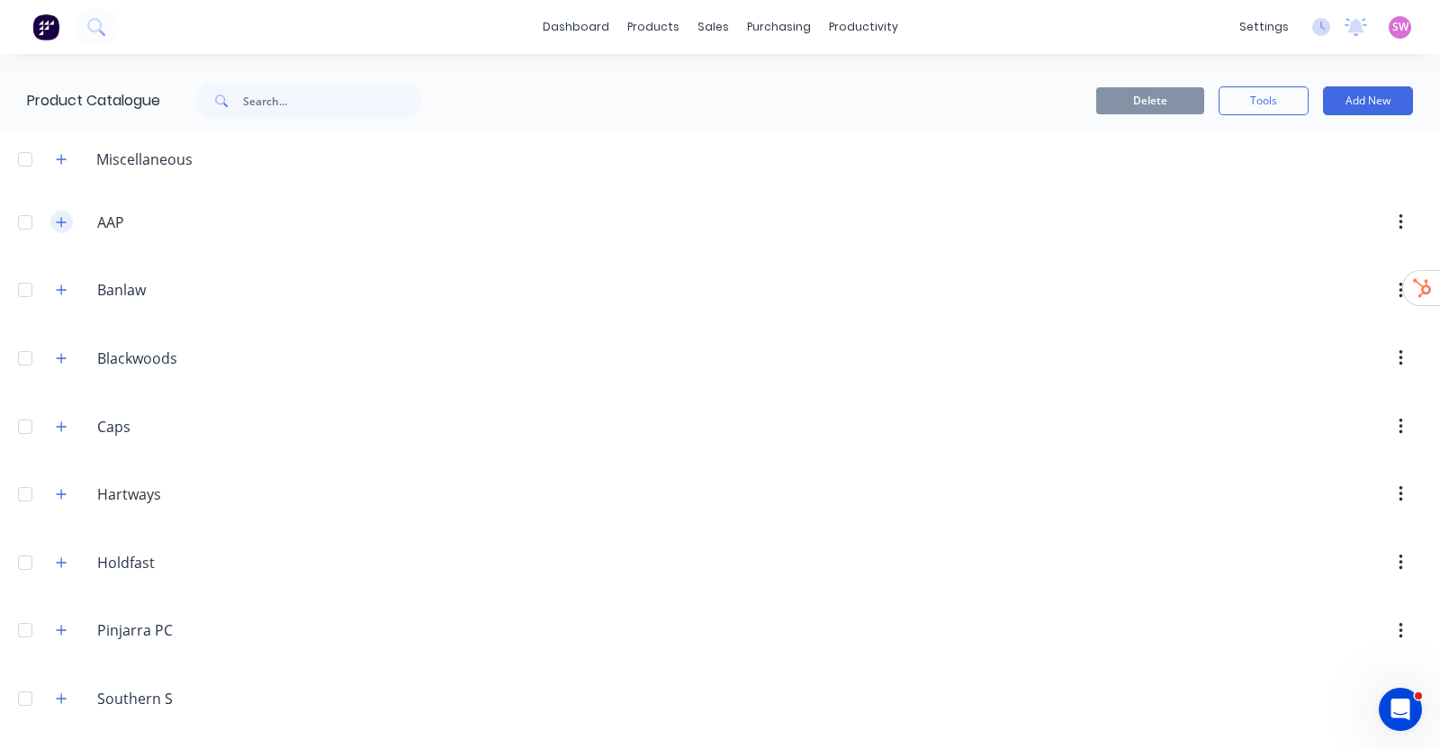
click at [54, 226] on button "button" at bounding box center [61, 222] width 22 height 22
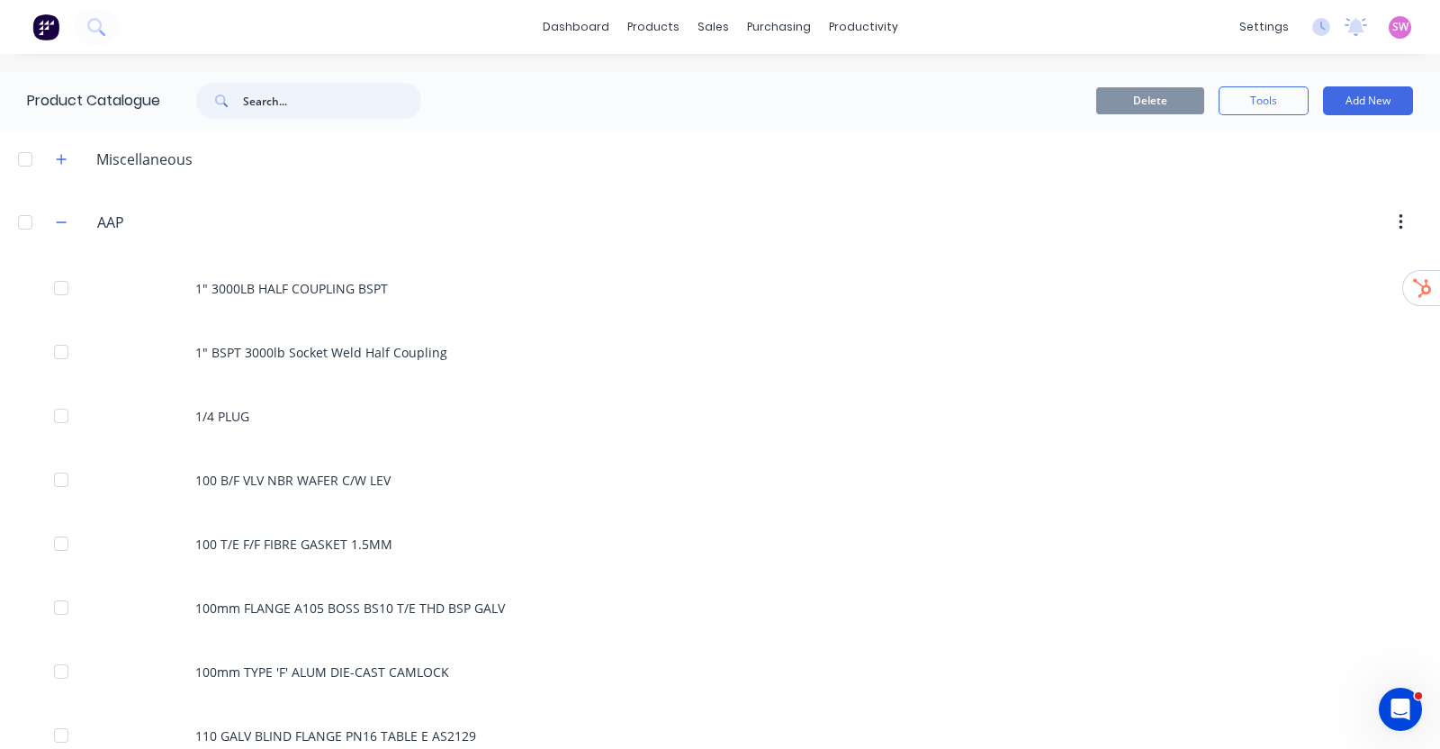
click at [323, 102] on input "text" at bounding box center [332, 101] width 178 height 36
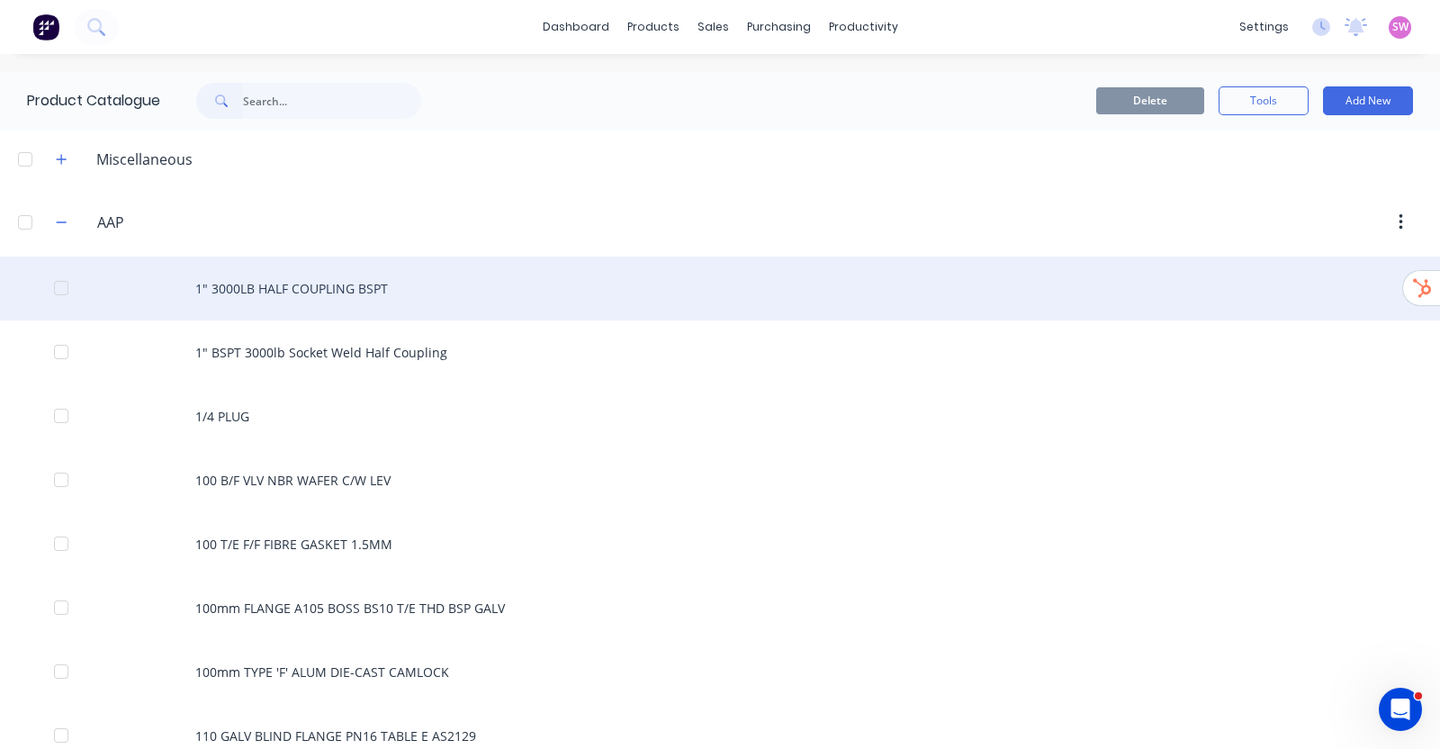
click at [292, 280] on div "1" 3000LB HALF COUPLING BSPT" at bounding box center [720, 288] width 1440 height 64
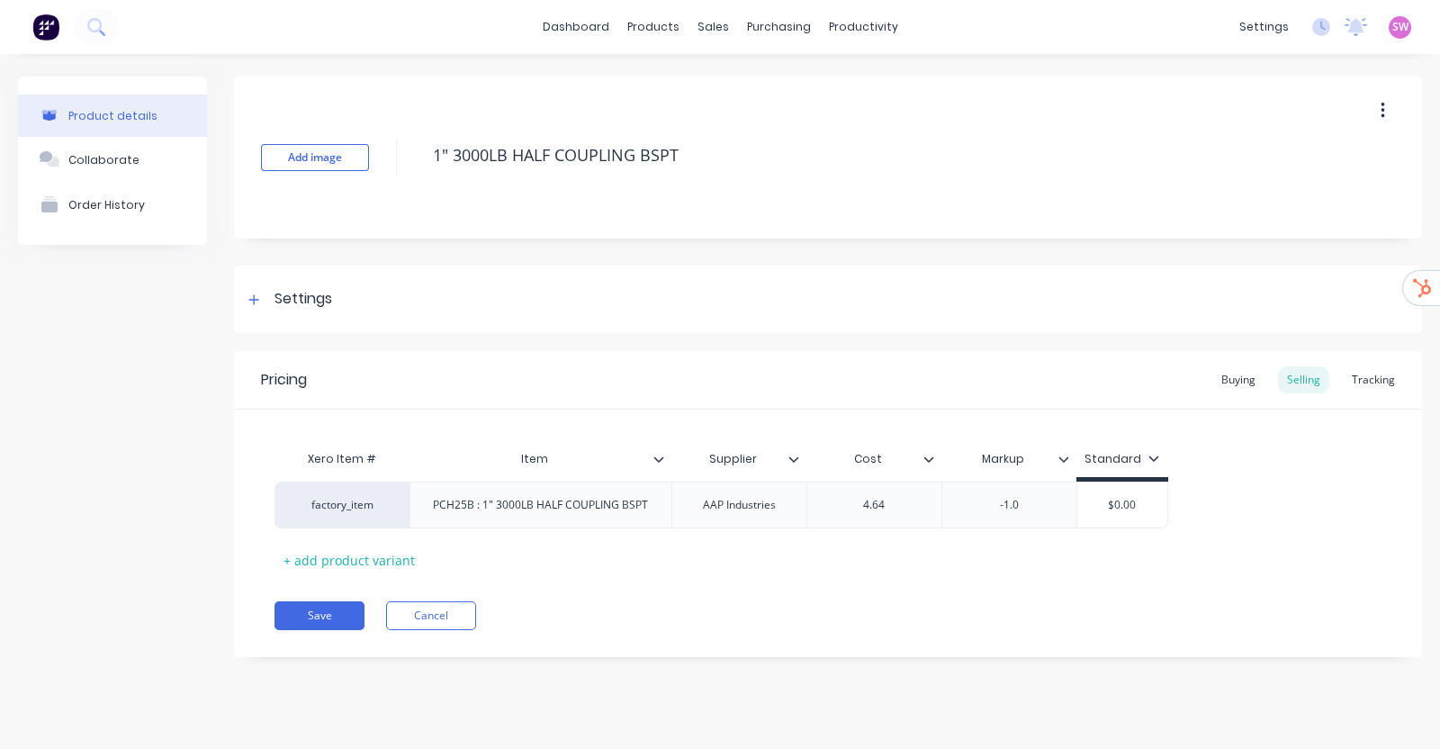
type textarea "x"
click at [1237, 391] on div "Buying" at bounding box center [1238, 379] width 52 height 27
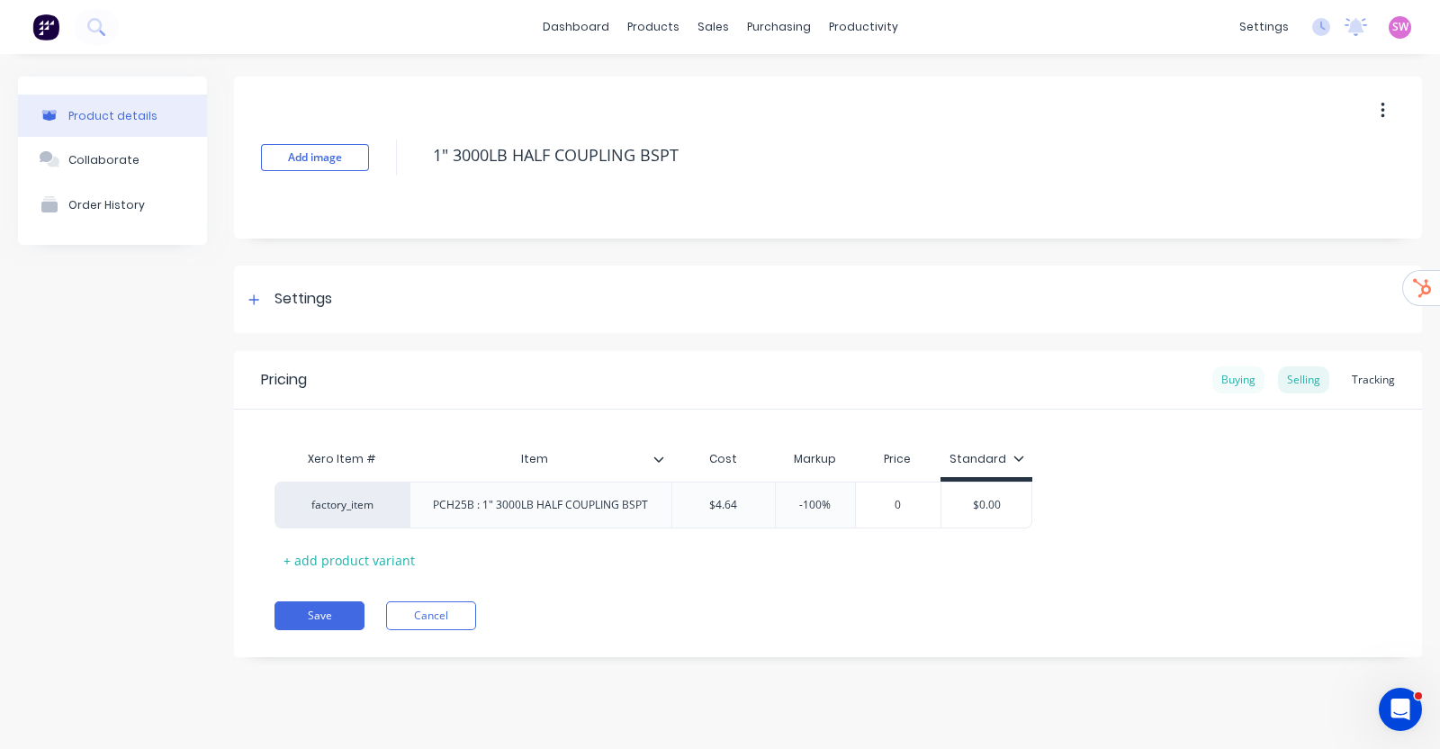
click at [1242, 387] on div "Buying" at bounding box center [1238, 379] width 52 height 27
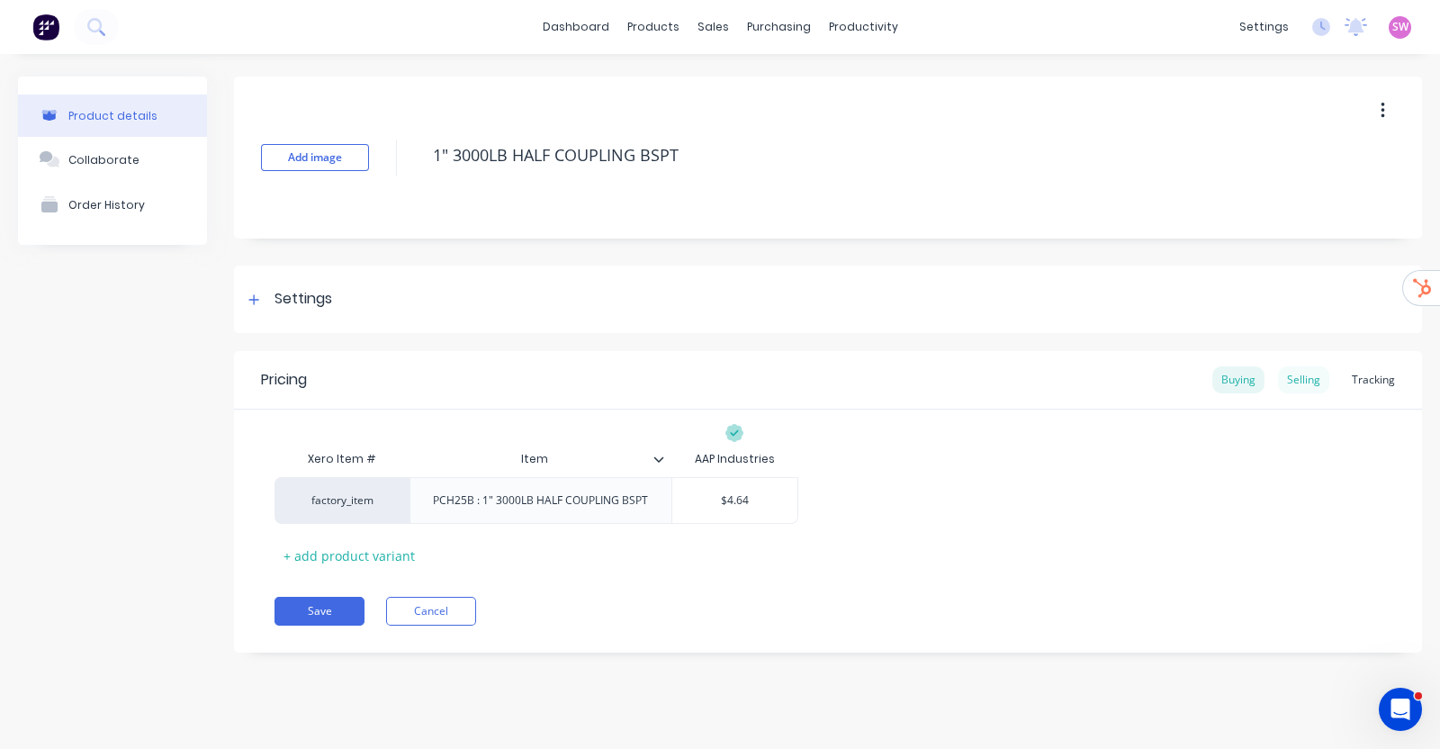
click at [1305, 384] on div "Selling" at bounding box center [1303, 379] width 51 height 27
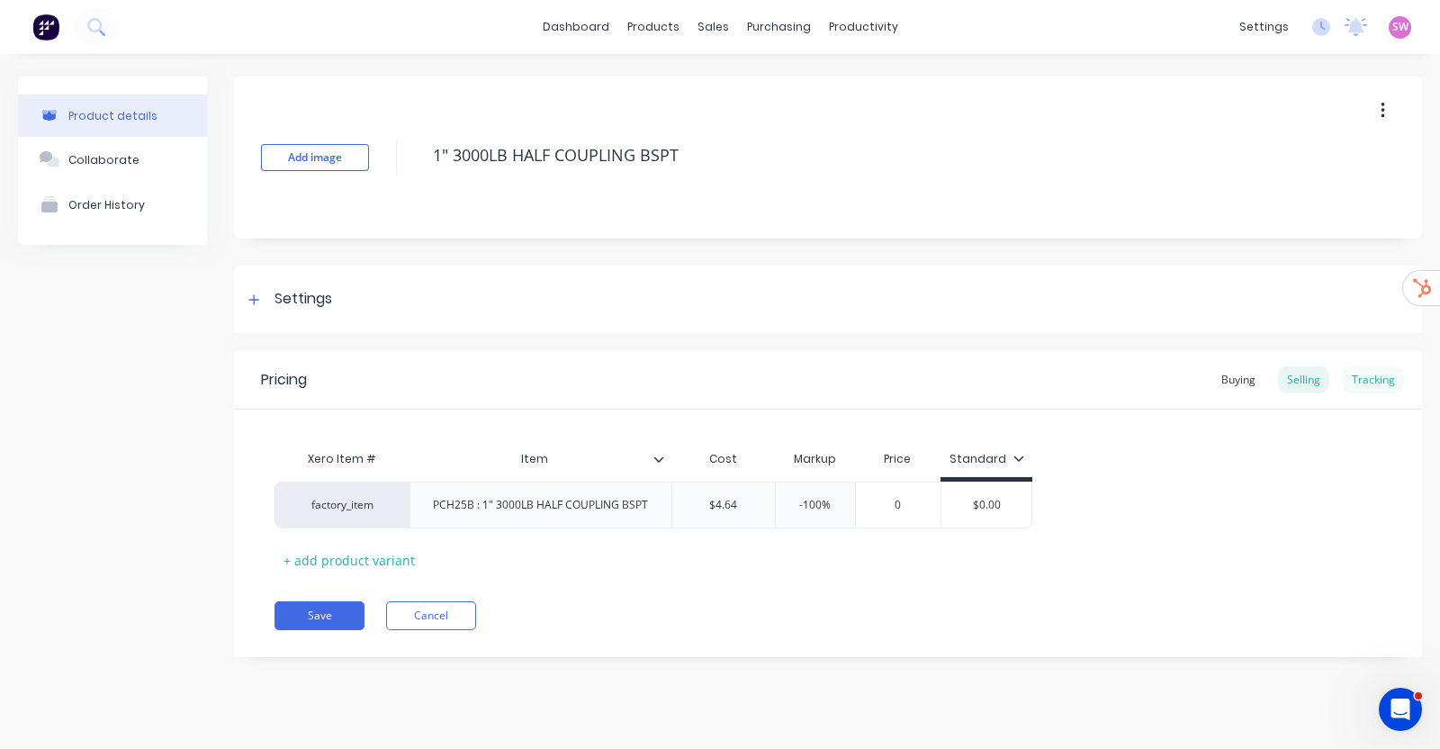
click at [1353, 379] on div "Tracking" at bounding box center [1373, 379] width 61 height 27
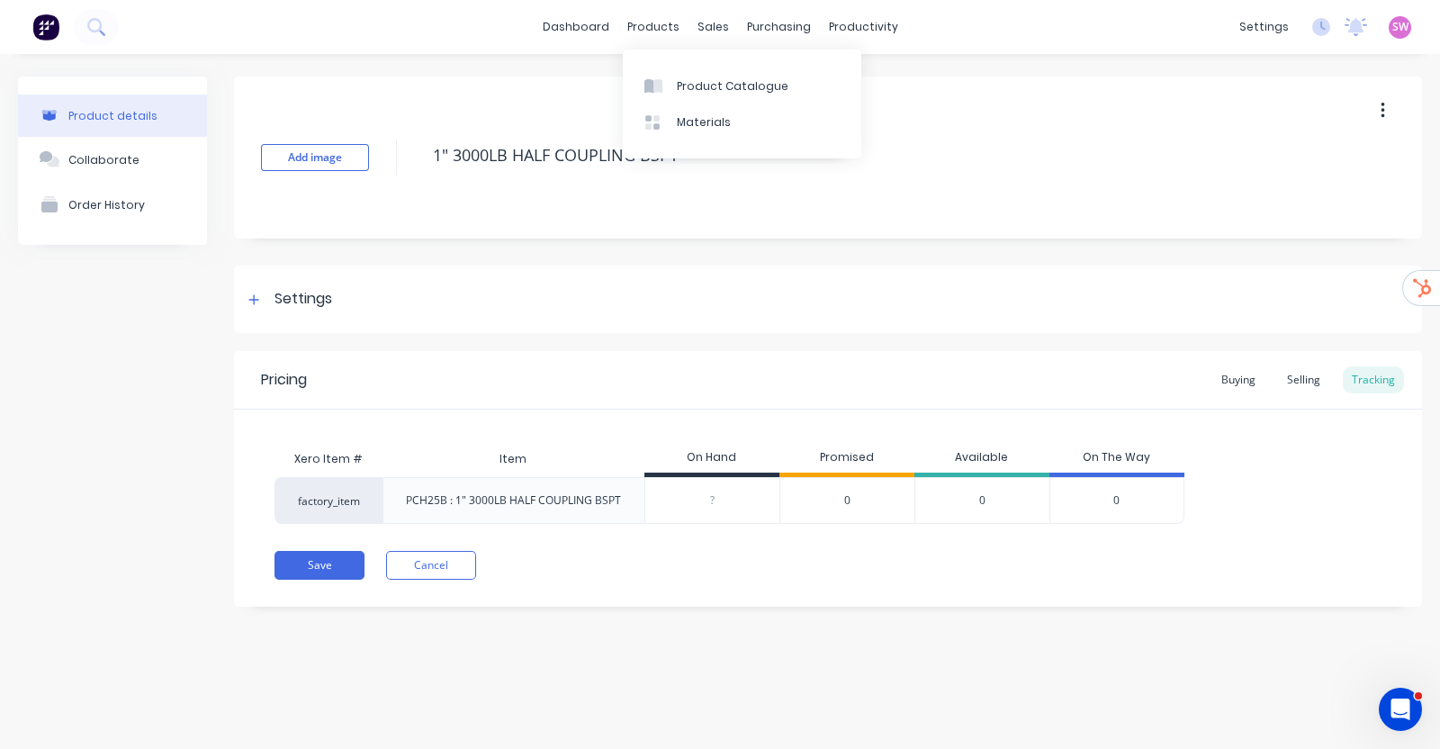
click at [690, 63] on div "Product Catalogue Materials" at bounding box center [742, 103] width 238 height 109
click at [679, 82] on div "Product Catalogue" at bounding box center [733, 86] width 112 height 16
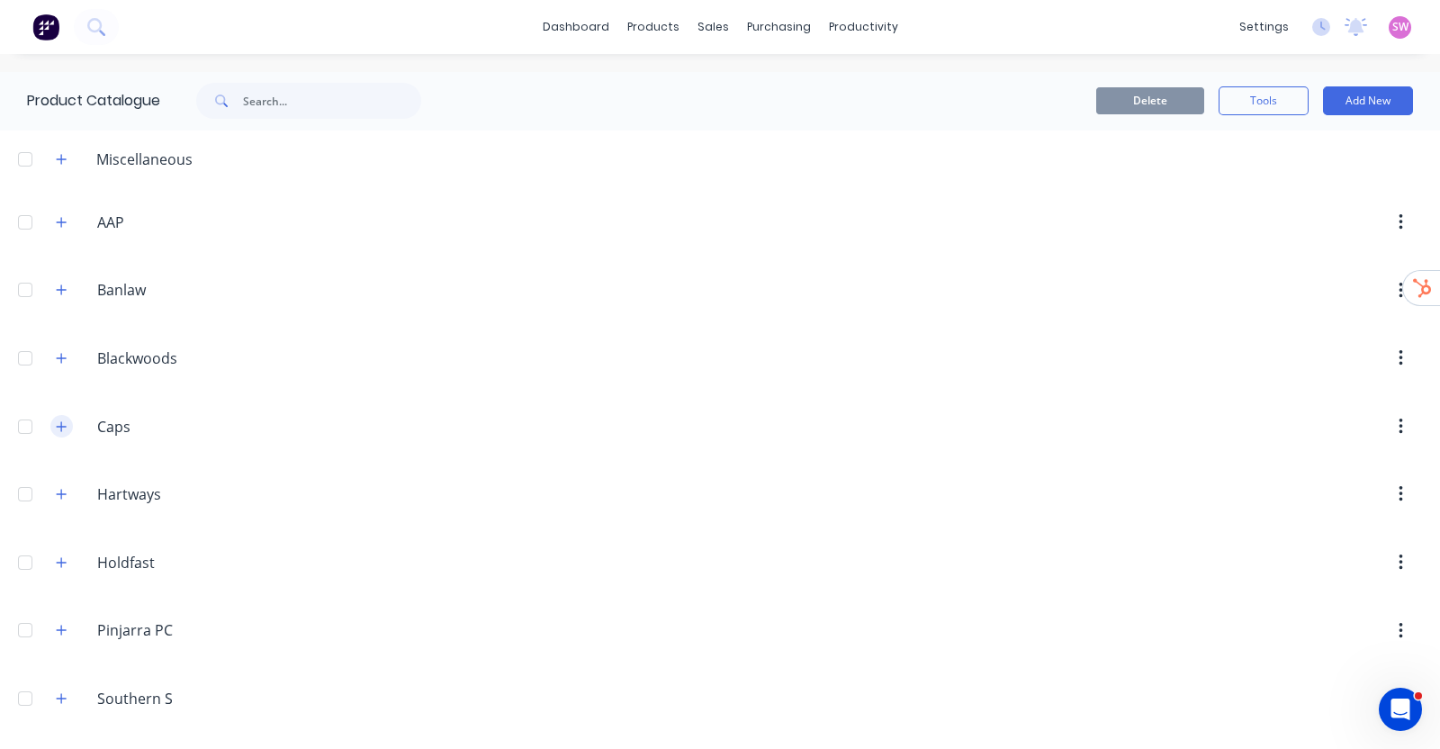
click at [57, 420] on icon "button" at bounding box center [61, 426] width 11 height 13
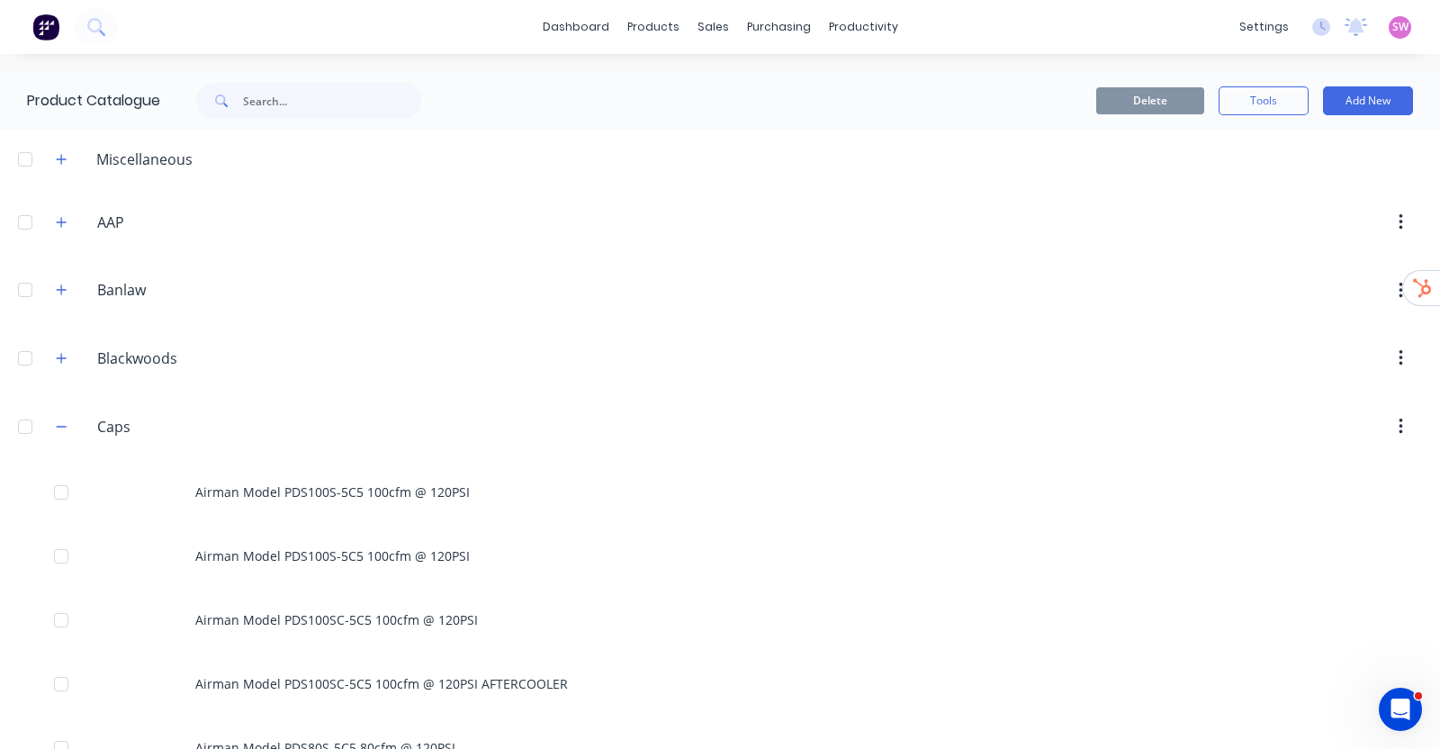
scroll to position [899, 0]
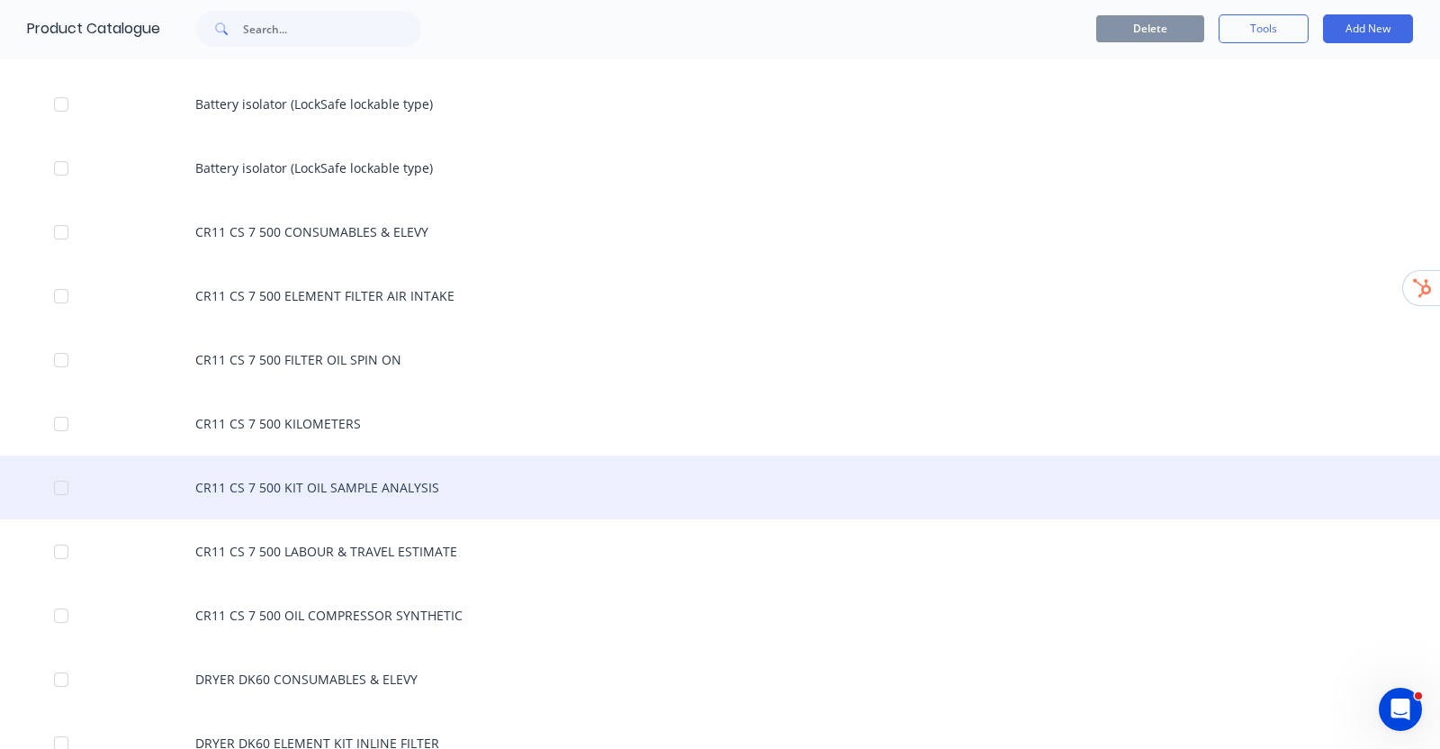
click at [447, 459] on div "CR11 CS 7 500 KIT OIL SAMPLE ANALYSIS" at bounding box center [720, 487] width 1440 height 64
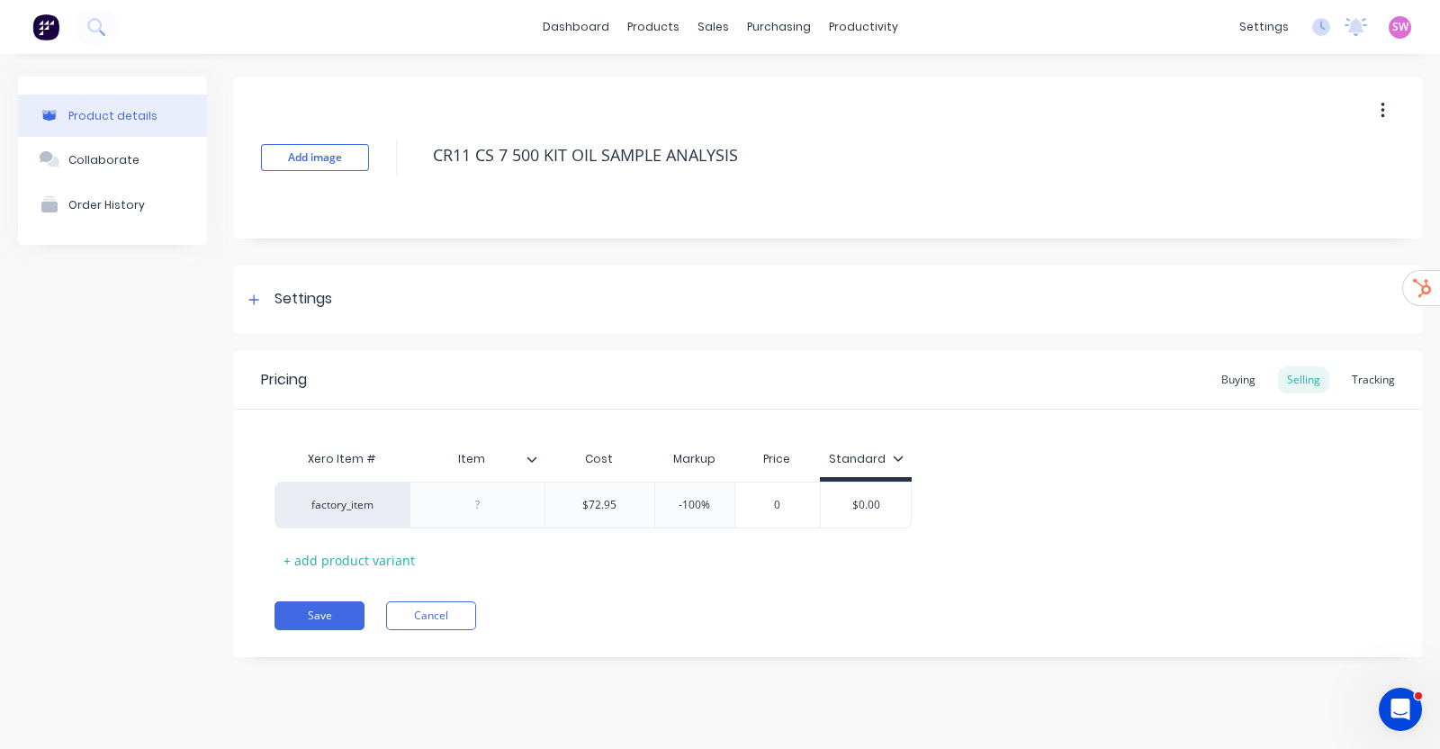
type textarea "x"
click at [1229, 378] on div "Buying" at bounding box center [1238, 379] width 52 height 27
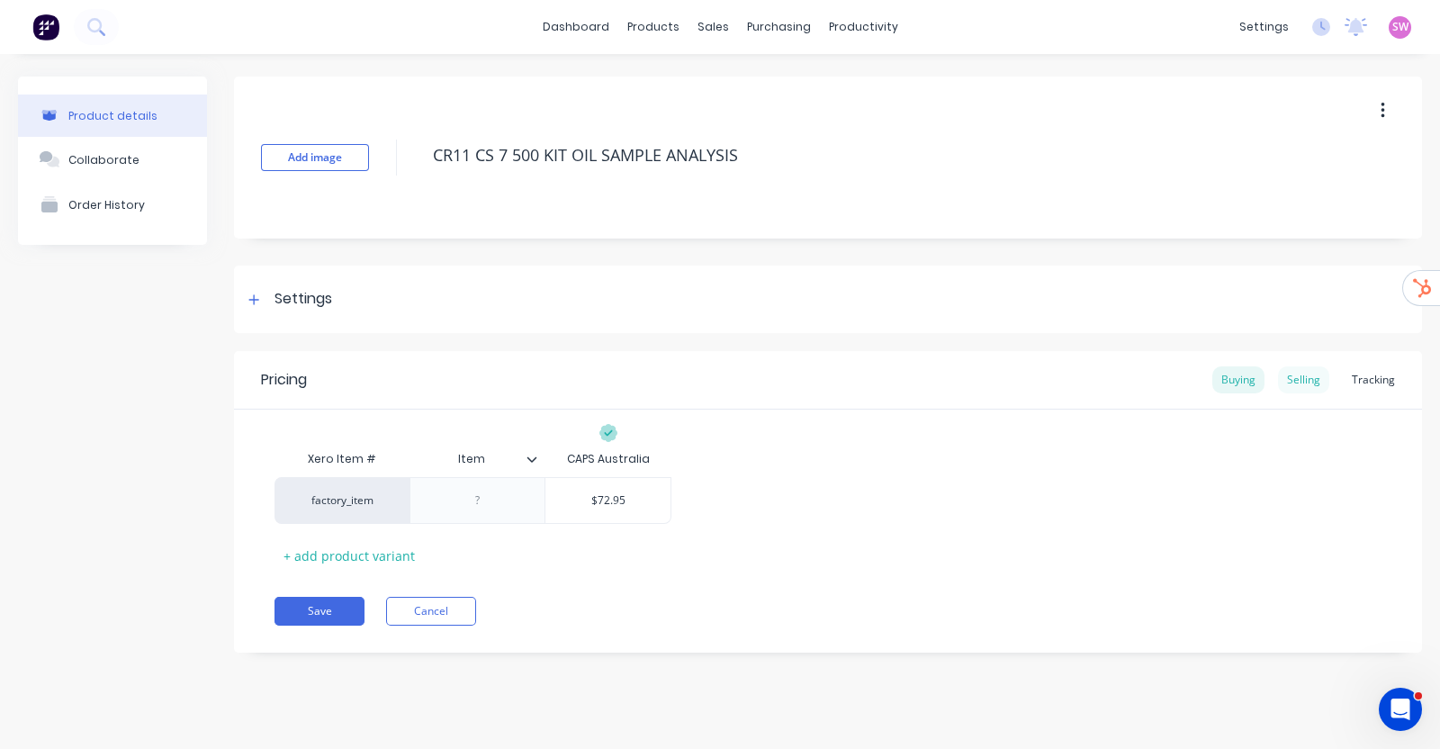
click at [1290, 376] on div "Selling" at bounding box center [1303, 379] width 51 height 27
